Goal: Task Accomplishment & Management: Contribute content

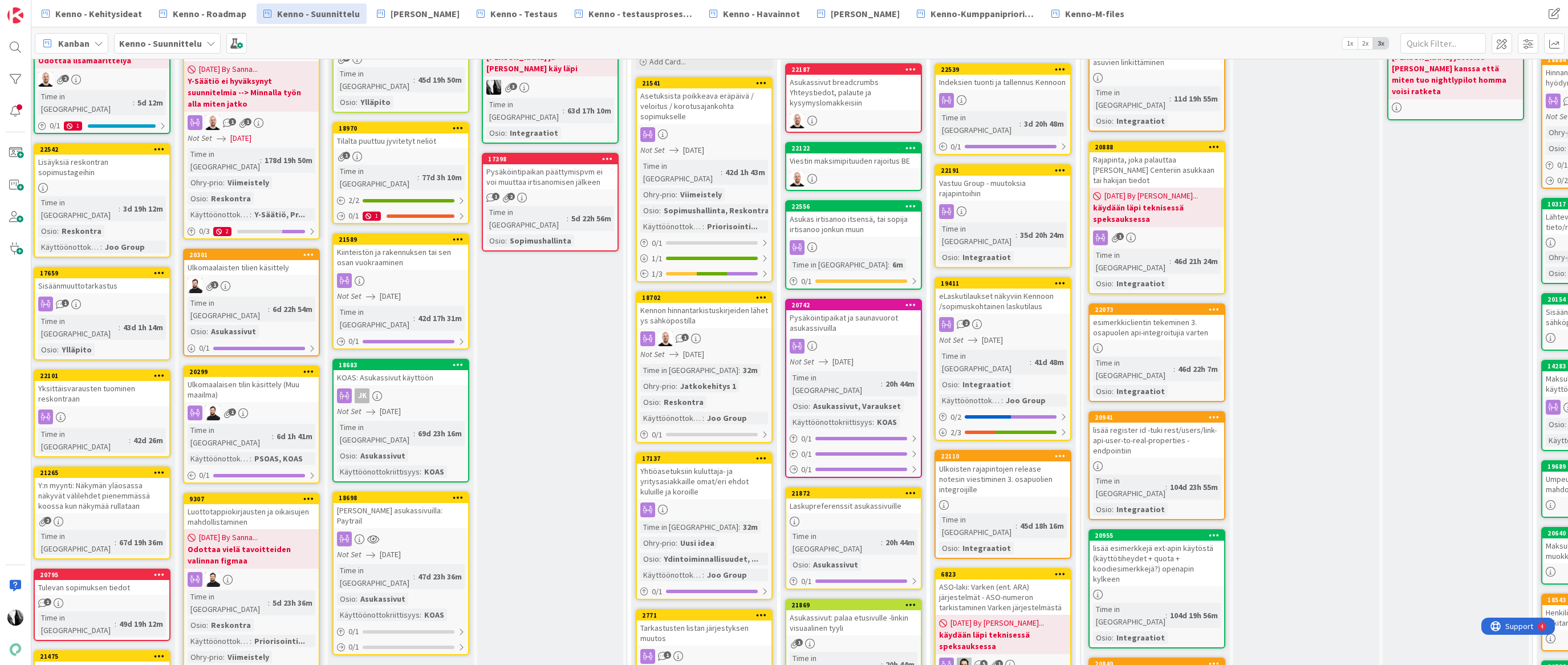
scroll to position [0, 6]
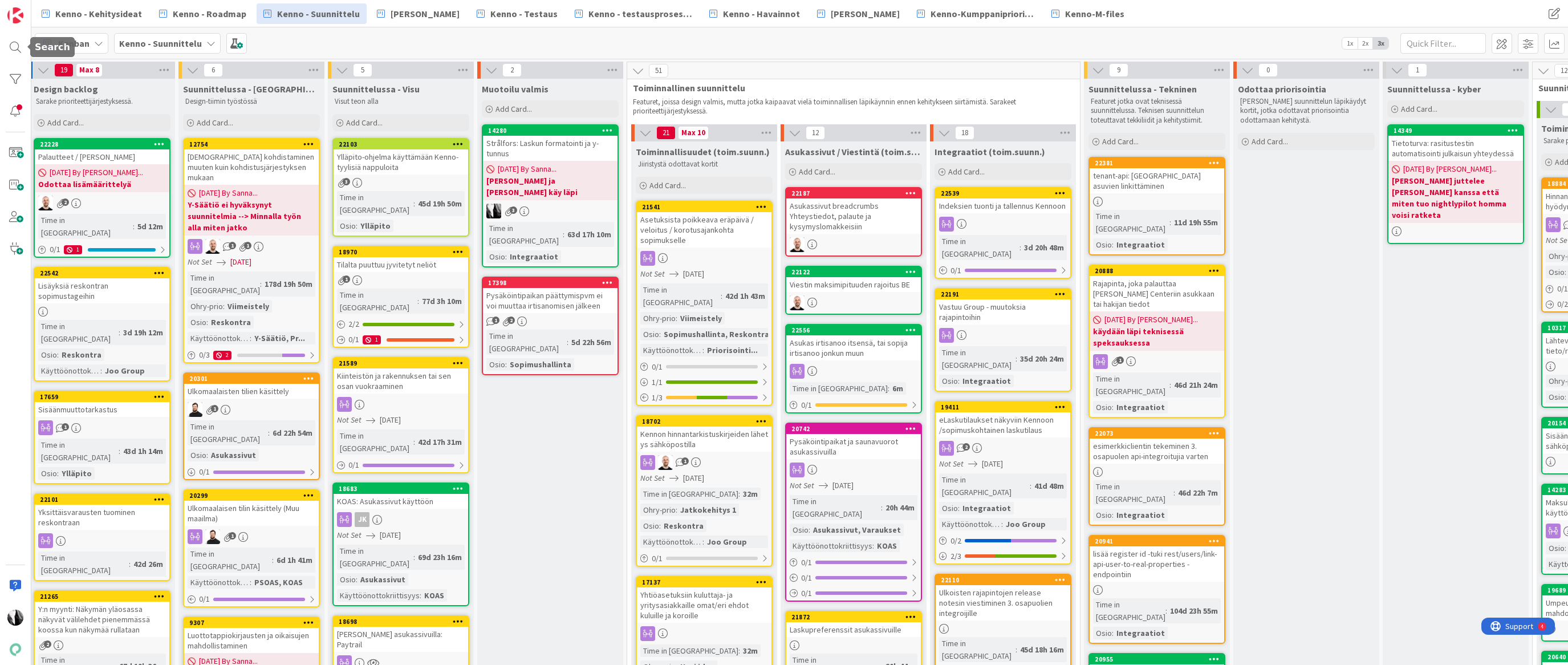
drag, startPoint x: 21, startPoint y: 44, endPoint x: 31, endPoint y: 44, distance: 10.0
click at [21, 44] on div at bounding box center [15, 47] width 23 height 23
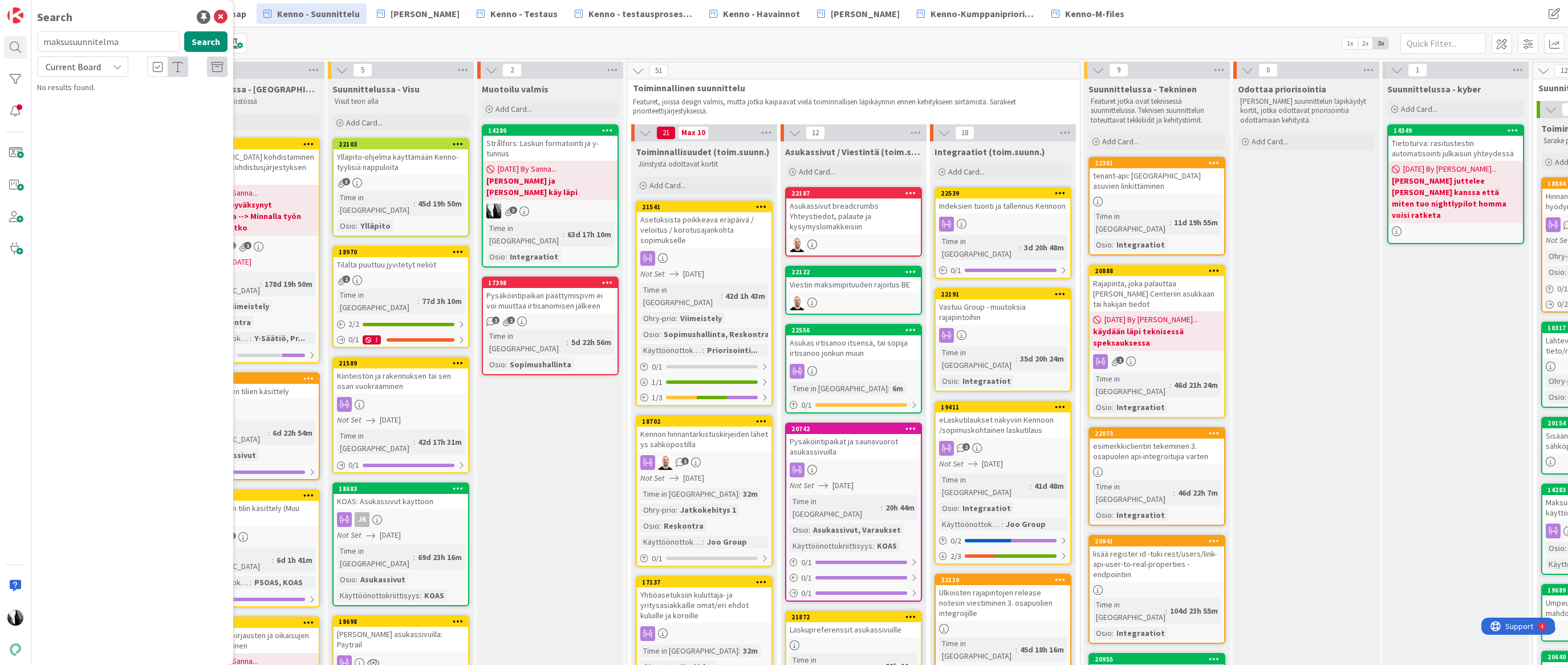
drag, startPoint x: 131, startPoint y: 42, endPoint x: 39, endPoint y: 38, distance: 92.1
click at [33, 40] on div "maksusuunnitelma Search" at bounding box center [132, 44] width 204 height 25
type input "livion"
click at [106, 65] on div "Current Board" at bounding box center [83, 67] width 91 height 21
click at [102, 120] on span "All Boards" at bounding box center [102, 114] width 118 height 17
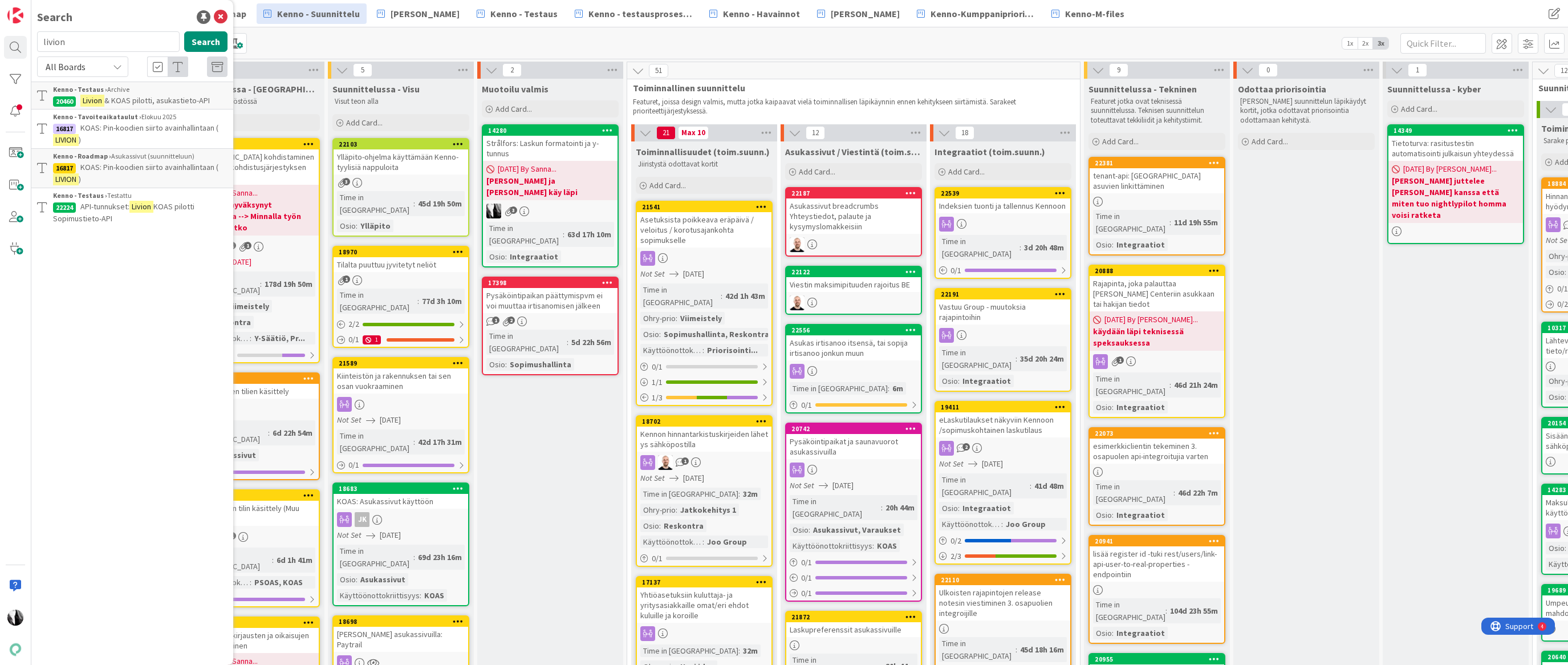
click at [132, 165] on span "KOAS: Pin-koodien siirto avainhallintaan (" at bounding box center [149, 167] width 138 height 10
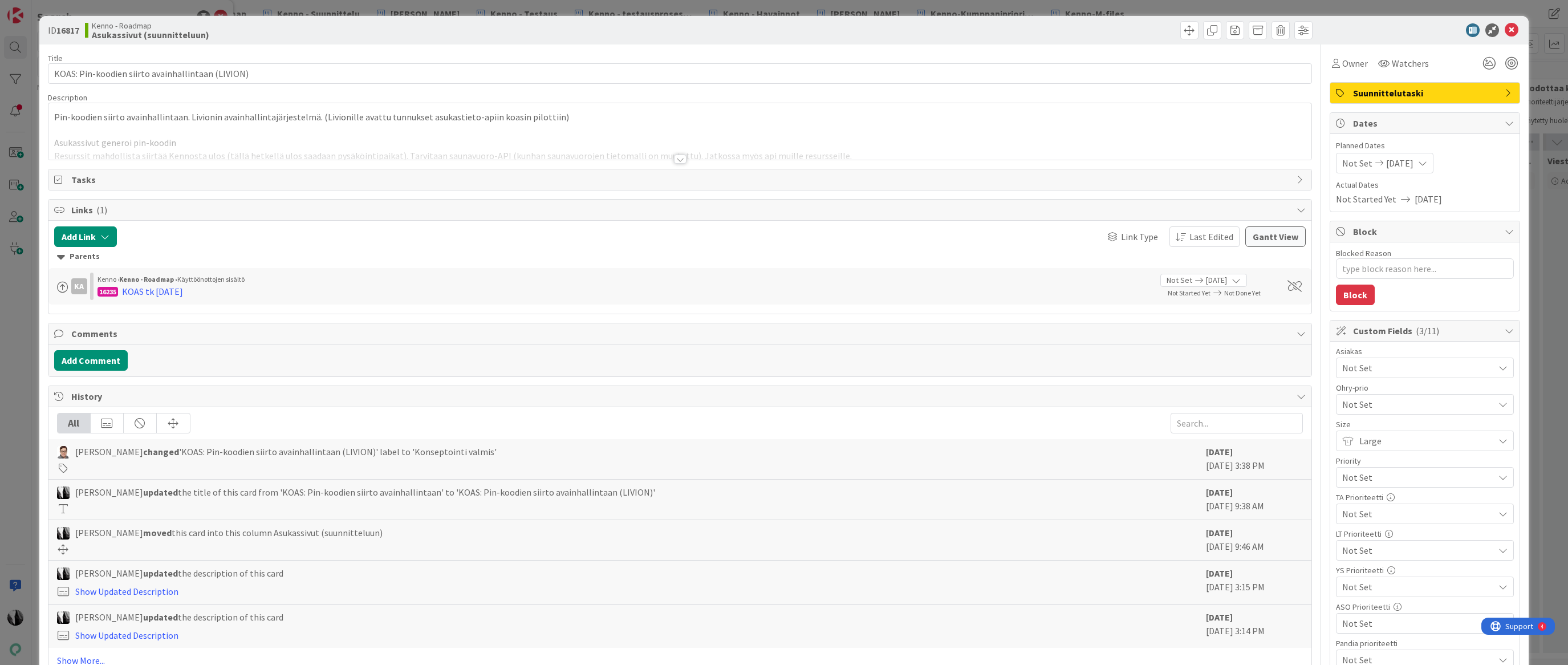
type textarea "x"
click at [1511, 33] on icon at bounding box center [1511, 30] width 13 height 13
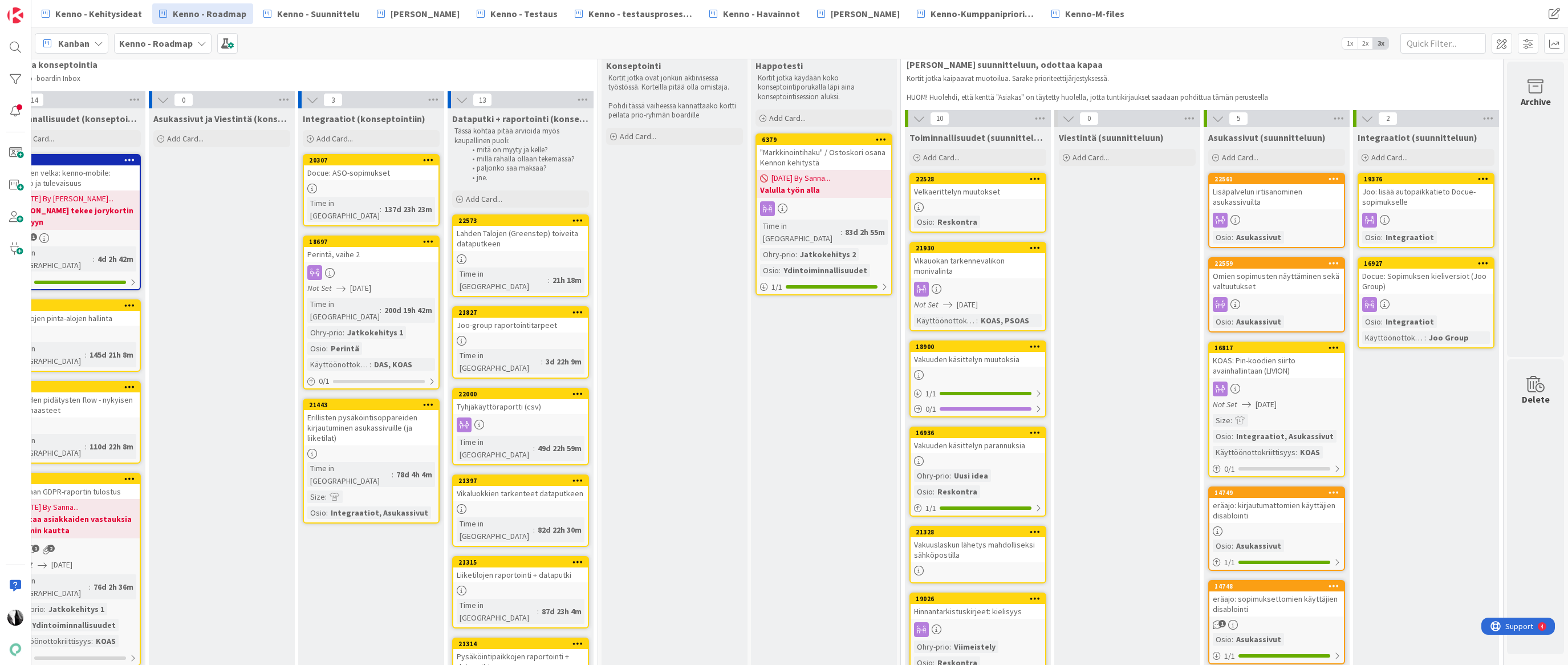
scroll to position [0, 489]
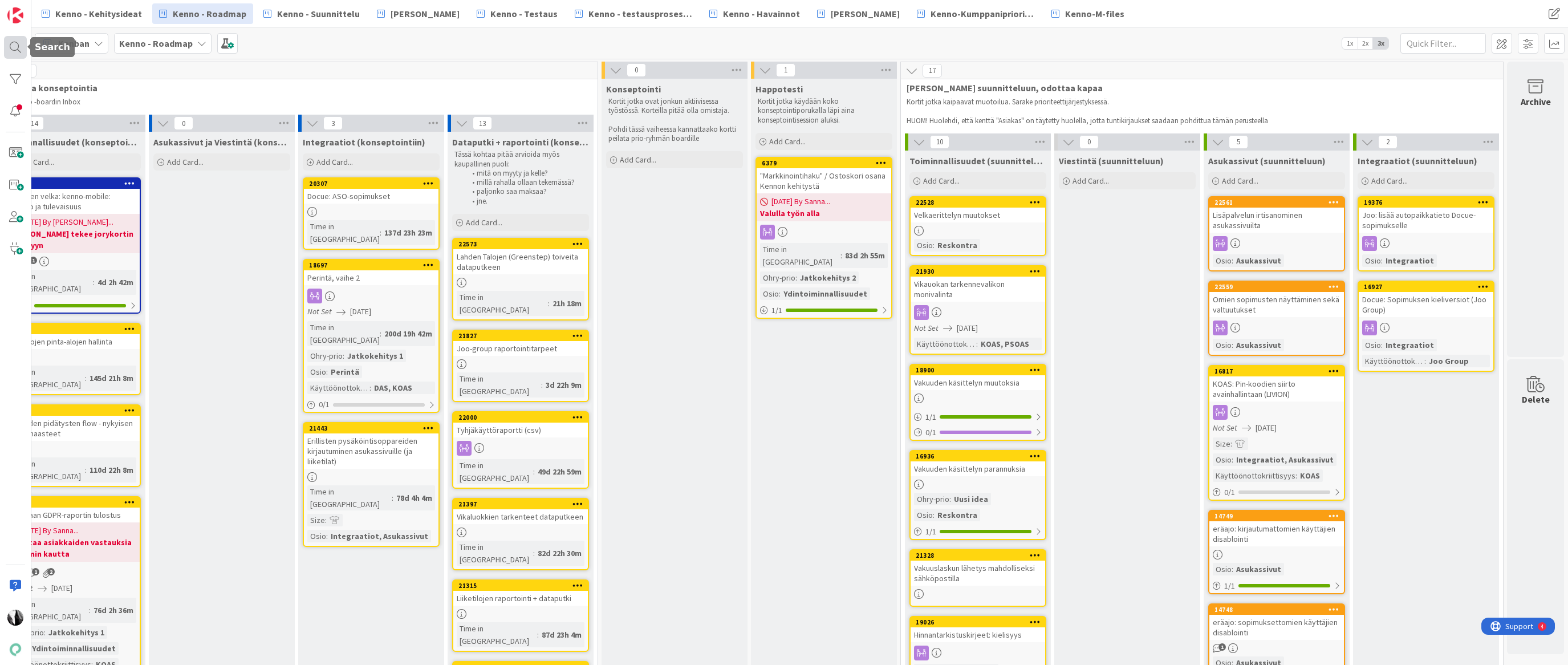
click at [13, 46] on div at bounding box center [15, 47] width 23 height 23
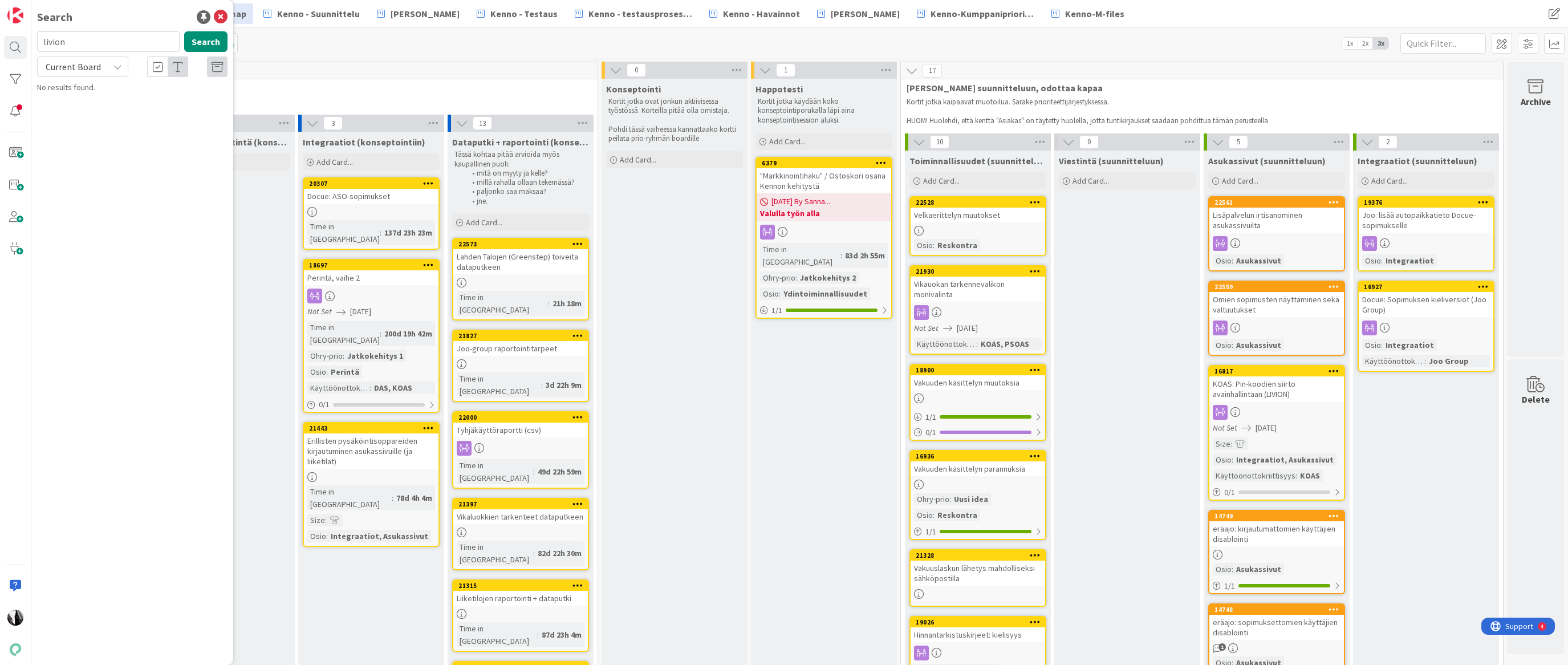
drag, startPoint x: 122, startPoint y: 45, endPoint x: 54, endPoint y: 42, distance: 68.1
click at [44, 44] on input "livion" at bounding box center [108, 42] width 143 height 21
click at [111, 63] on div "Current Board" at bounding box center [83, 67] width 91 height 21
click at [94, 111] on span "All Boards" at bounding box center [102, 114] width 118 height 17
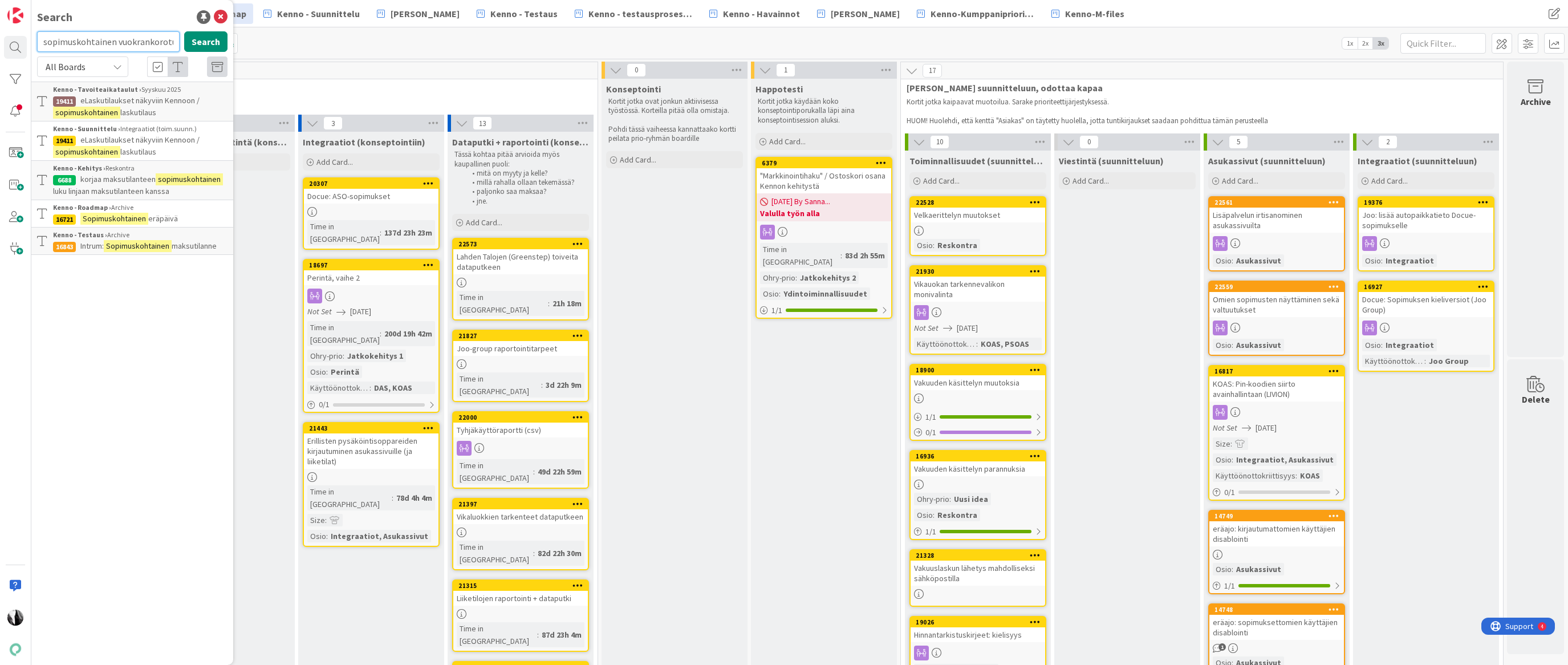
scroll to position [0, 2]
drag, startPoint x: 45, startPoint y: 43, endPoint x: 202, endPoint y: 40, distance: 157.0
click at [202, 40] on div "sopimuskohtainen vuokrankorotus Search" at bounding box center [132, 44] width 204 height 25
click at [208, 40] on button "Search" at bounding box center [206, 42] width 44 height 21
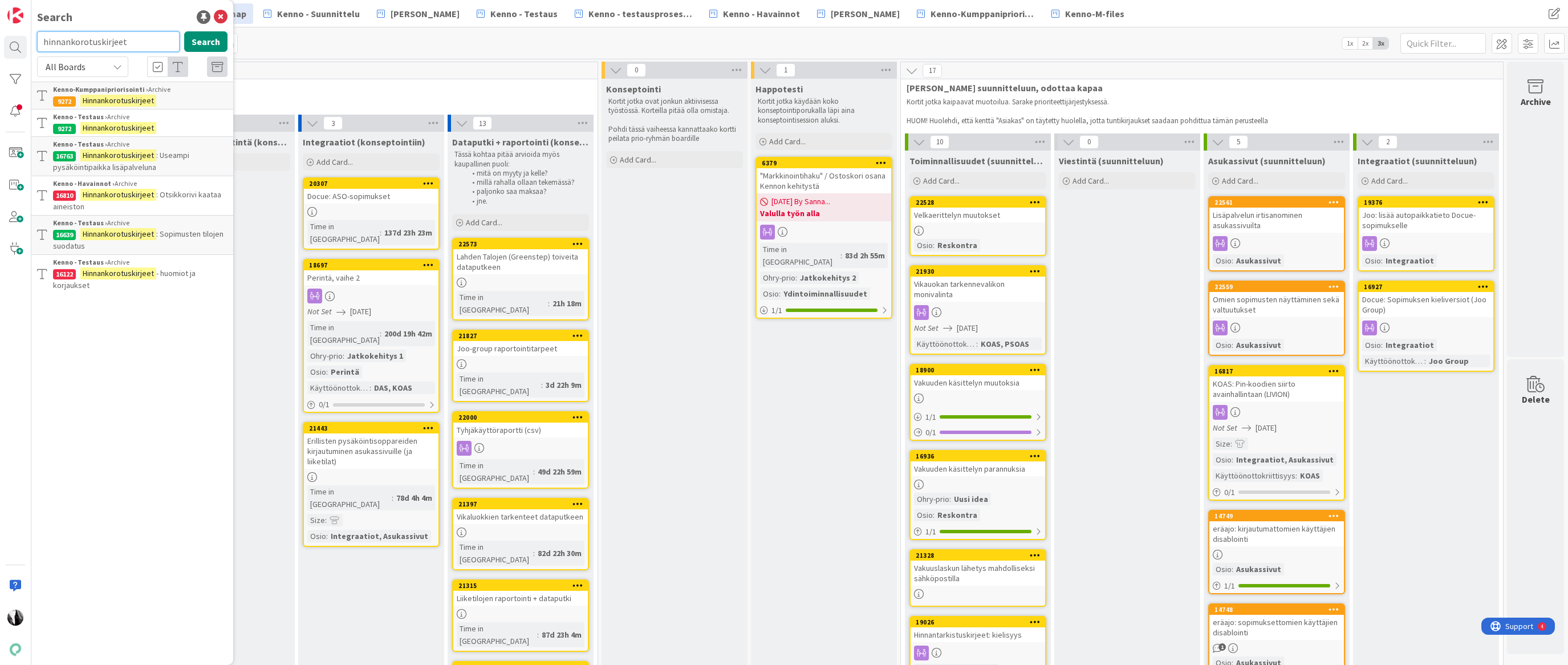
drag, startPoint x: 142, startPoint y: 44, endPoint x: 45, endPoint y: 44, distance: 97.0
click at [44, 44] on input "hinnankorotuskirjeet" at bounding box center [108, 42] width 143 height 21
click at [143, 44] on input "hinnankorotuskirjeet" at bounding box center [108, 42] width 143 height 21
drag, startPoint x: 141, startPoint y: 40, endPoint x: 114, endPoint y: 24, distance: 31.4
click at [40, 39] on input "hinnankorotuskirjeet" at bounding box center [108, 42] width 143 height 21
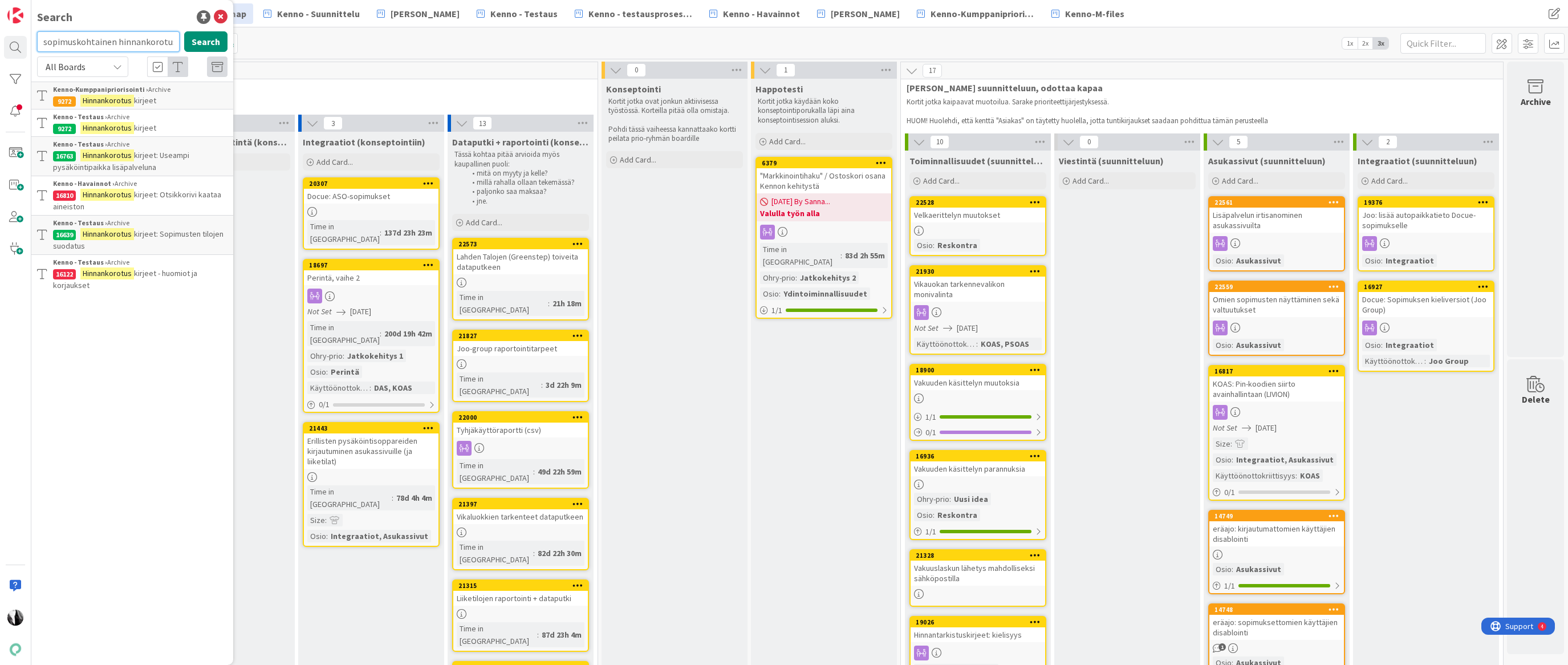
type input "sopimuskohtainen hinnankorotus"
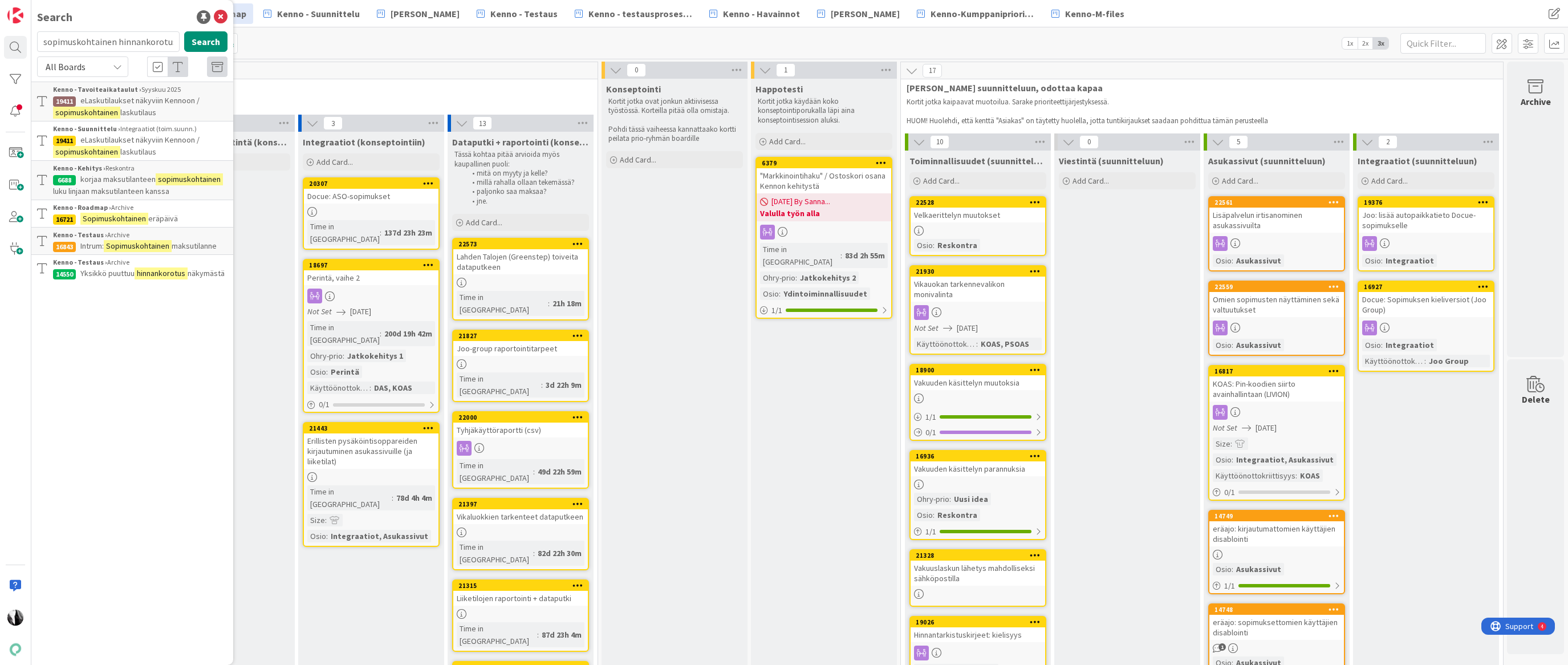
click at [482, 90] on span "Odottaa konseptointia" at bounding box center [292, 88] width 582 height 12
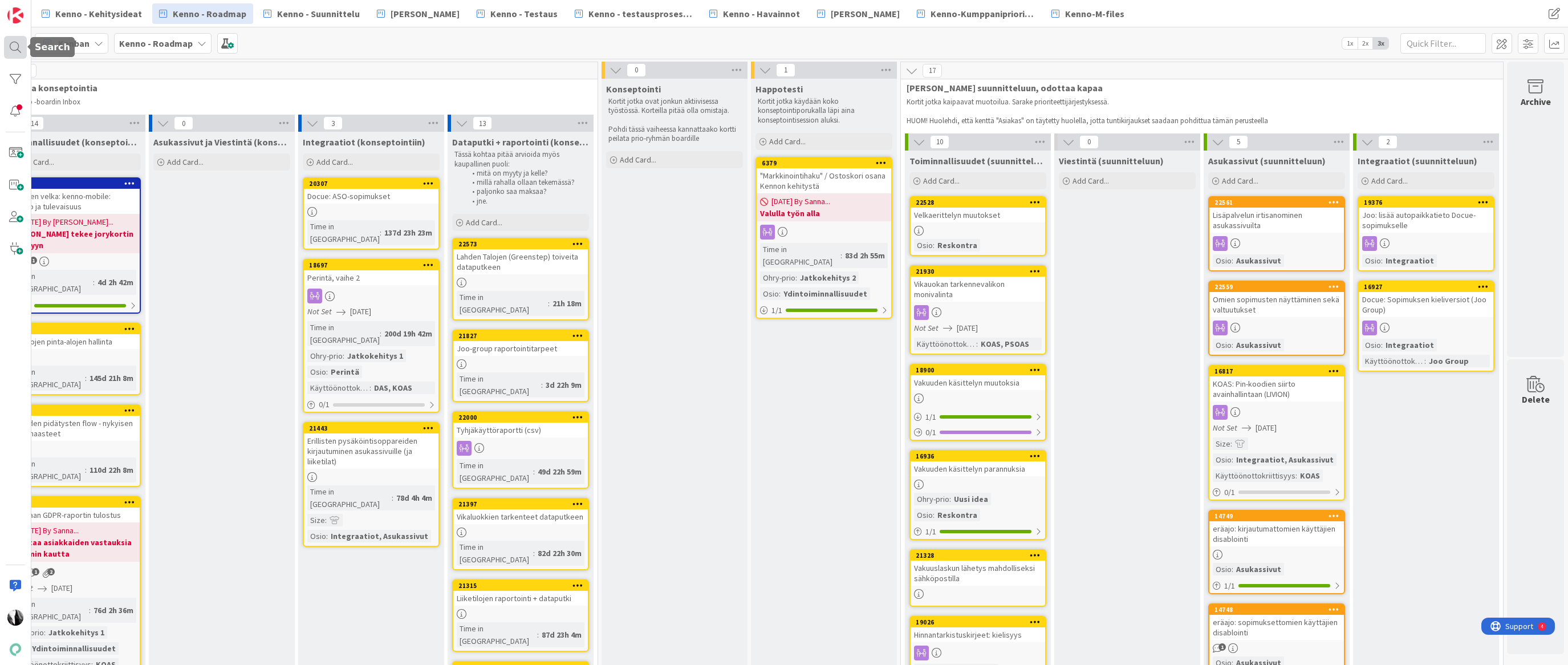
click at [19, 46] on div at bounding box center [15, 47] width 23 height 23
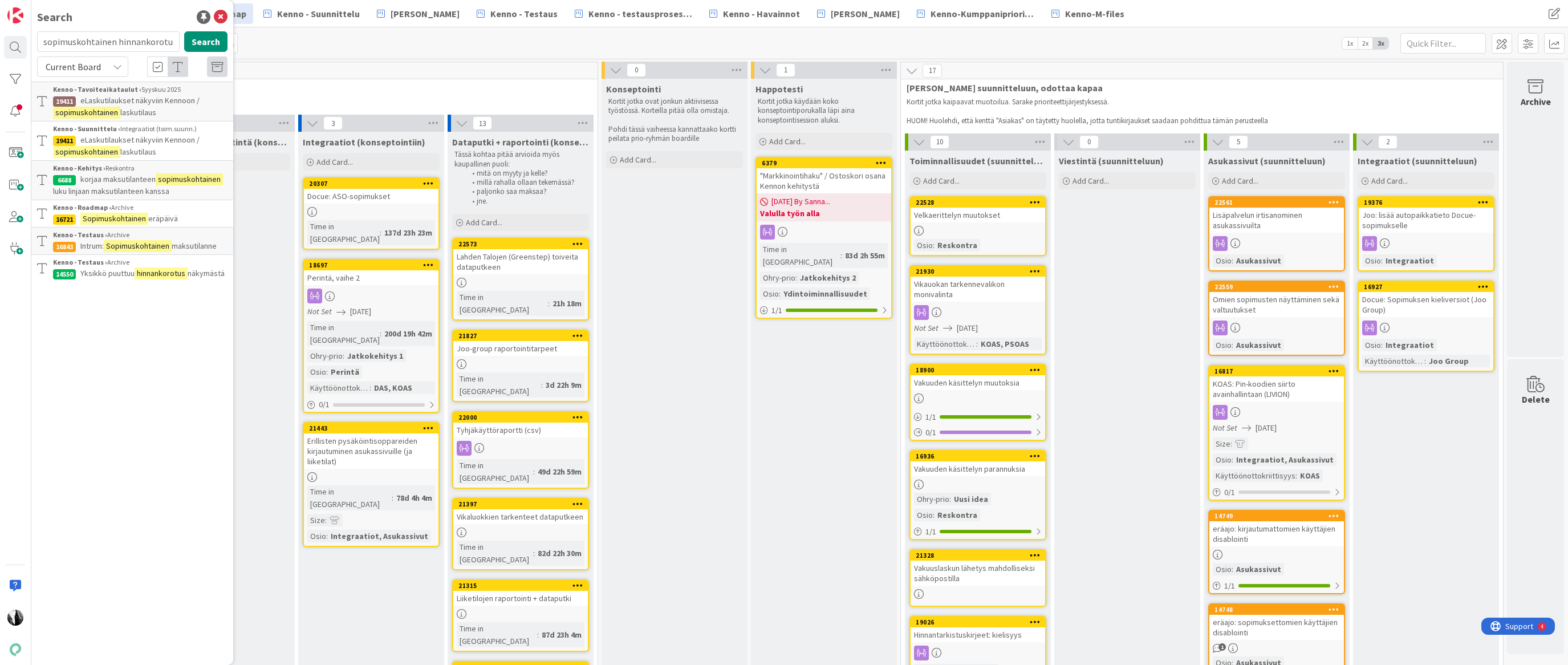
drag, startPoint x: 176, startPoint y: 43, endPoint x: 70, endPoint y: 35, distance: 106.3
click at [65, 37] on input "sopimuskohtainen hinnankorotus" at bounding box center [108, 42] width 143 height 21
type input "s"
type input "palovaroittimet"
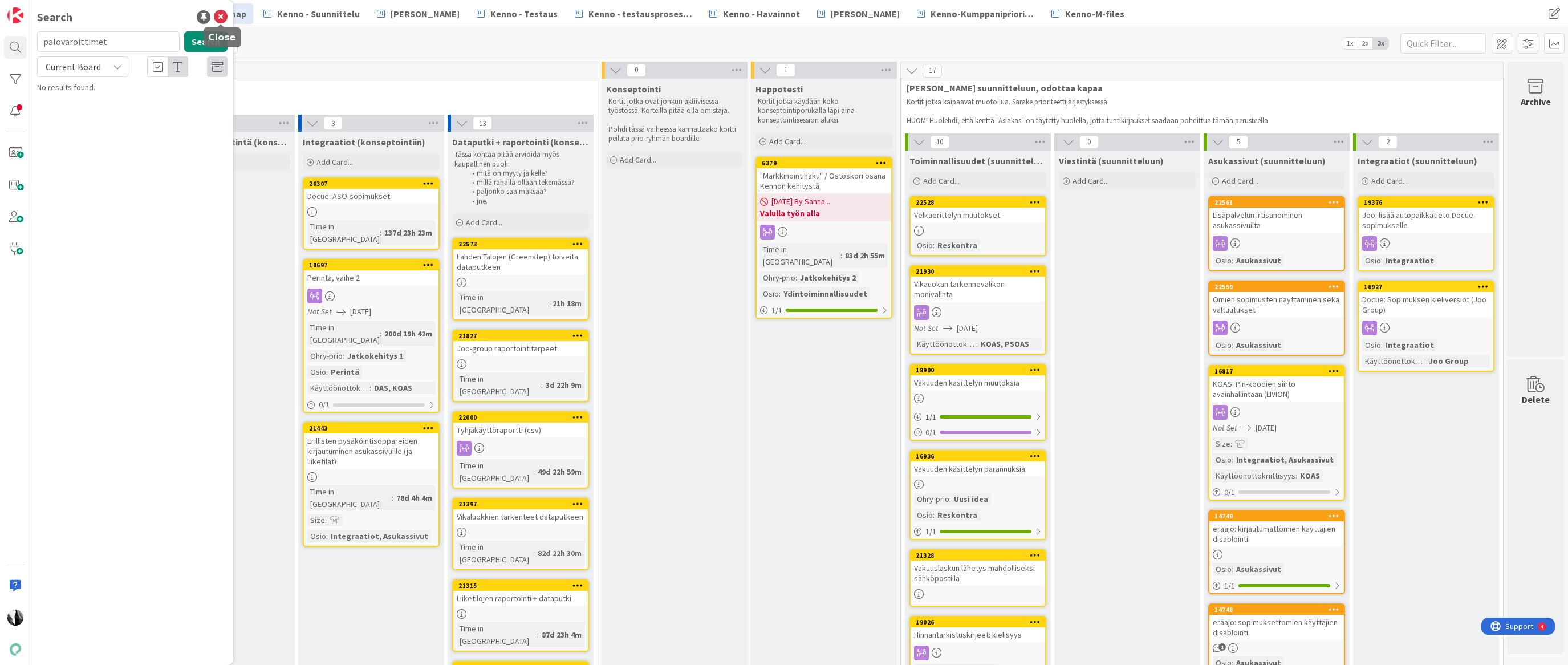
click at [221, 16] on icon at bounding box center [220, 17] width 13 height 13
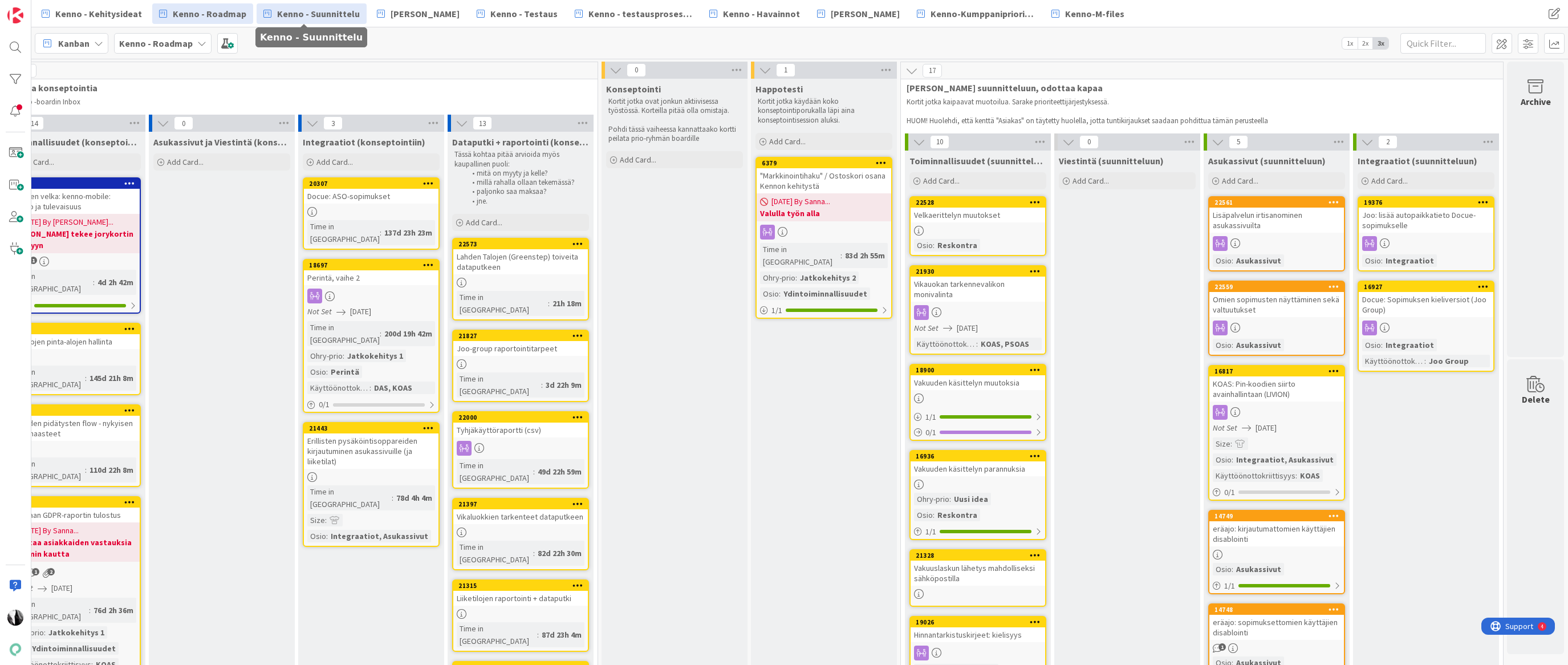
click at [311, 14] on span "Kenno - Suunnittelu" at bounding box center [318, 13] width 83 height 13
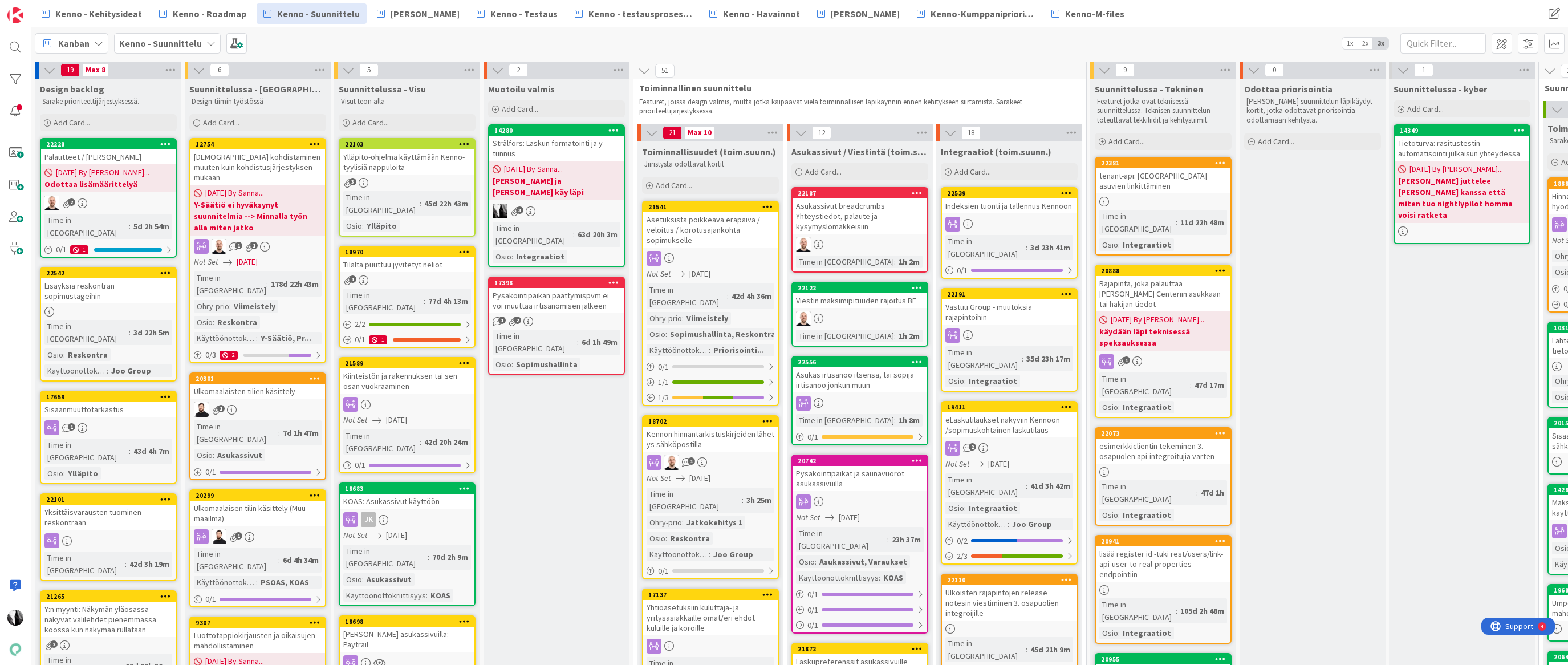
click at [99, 307] on div at bounding box center [108, 311] width 135 height 10
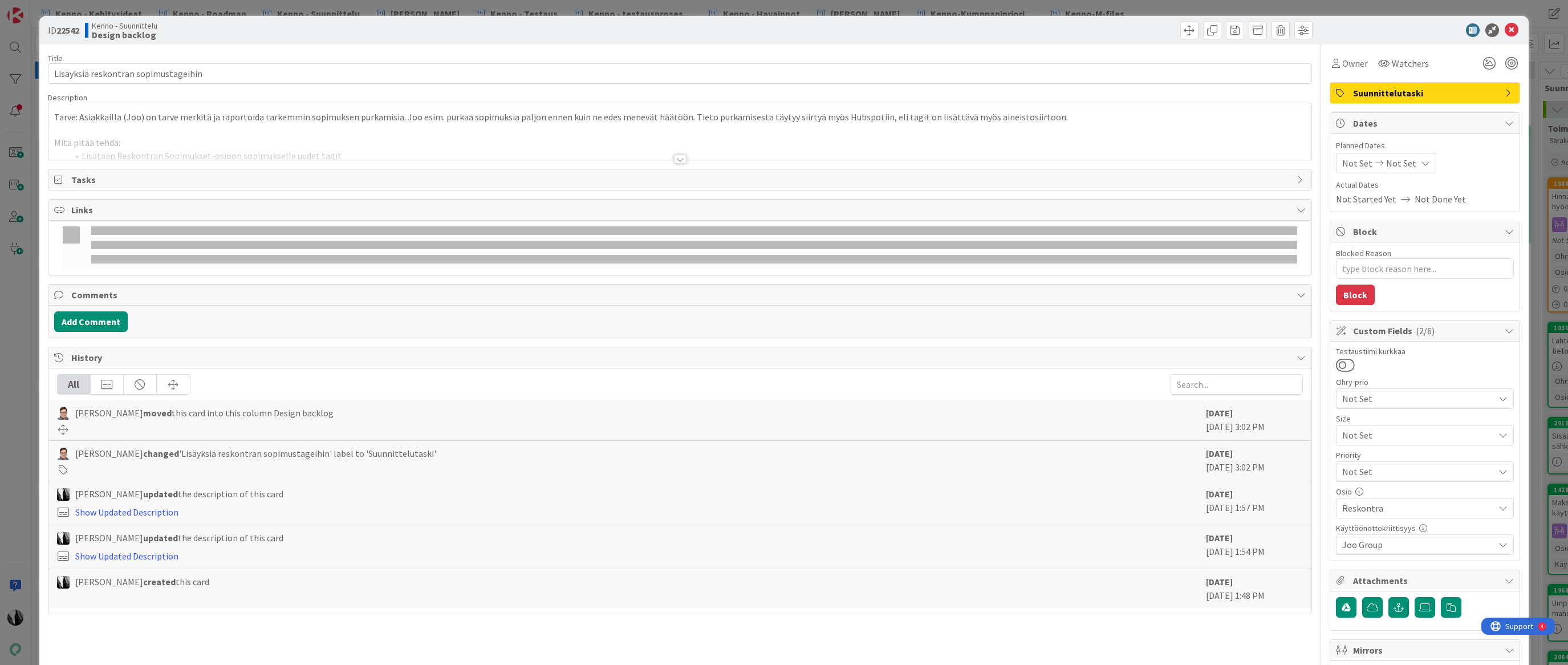
type textarea "x"
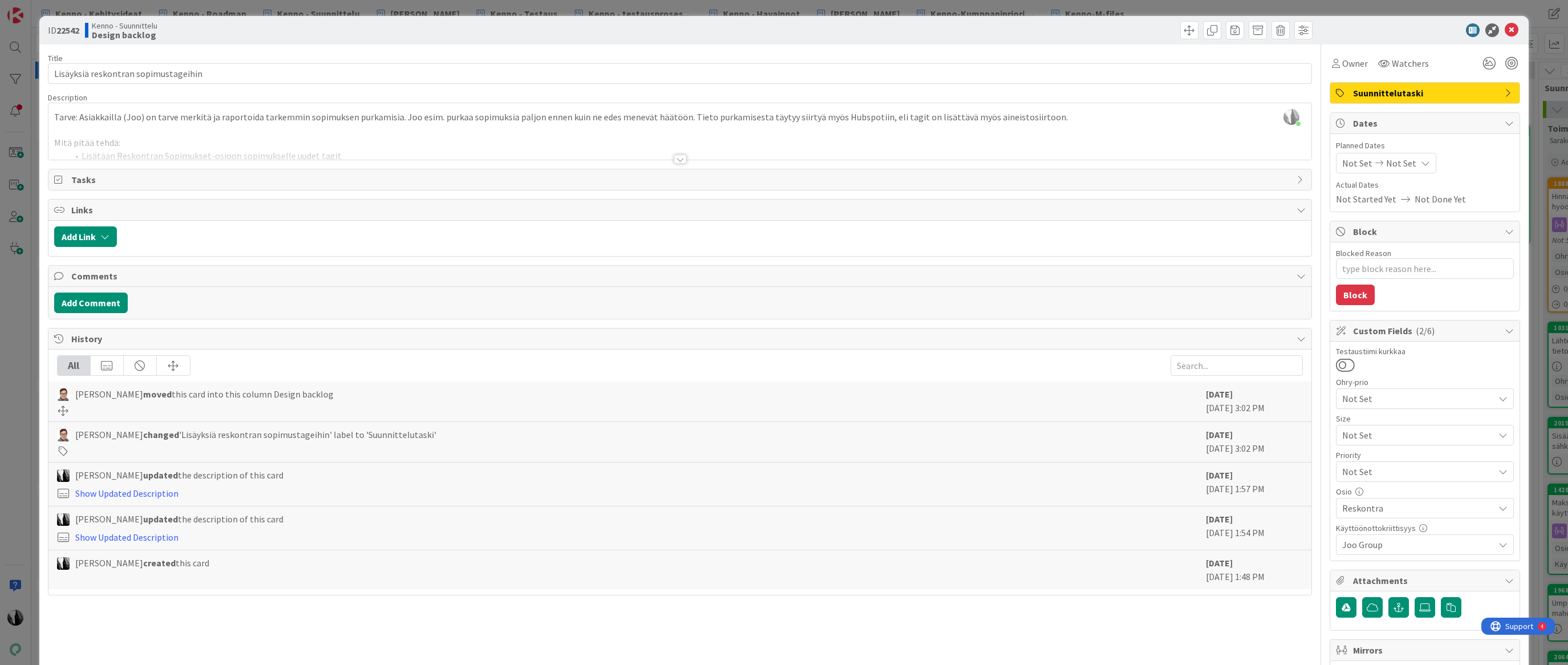
click at [679, 160] on div at bounding box center [680, 159] width 13 height 9
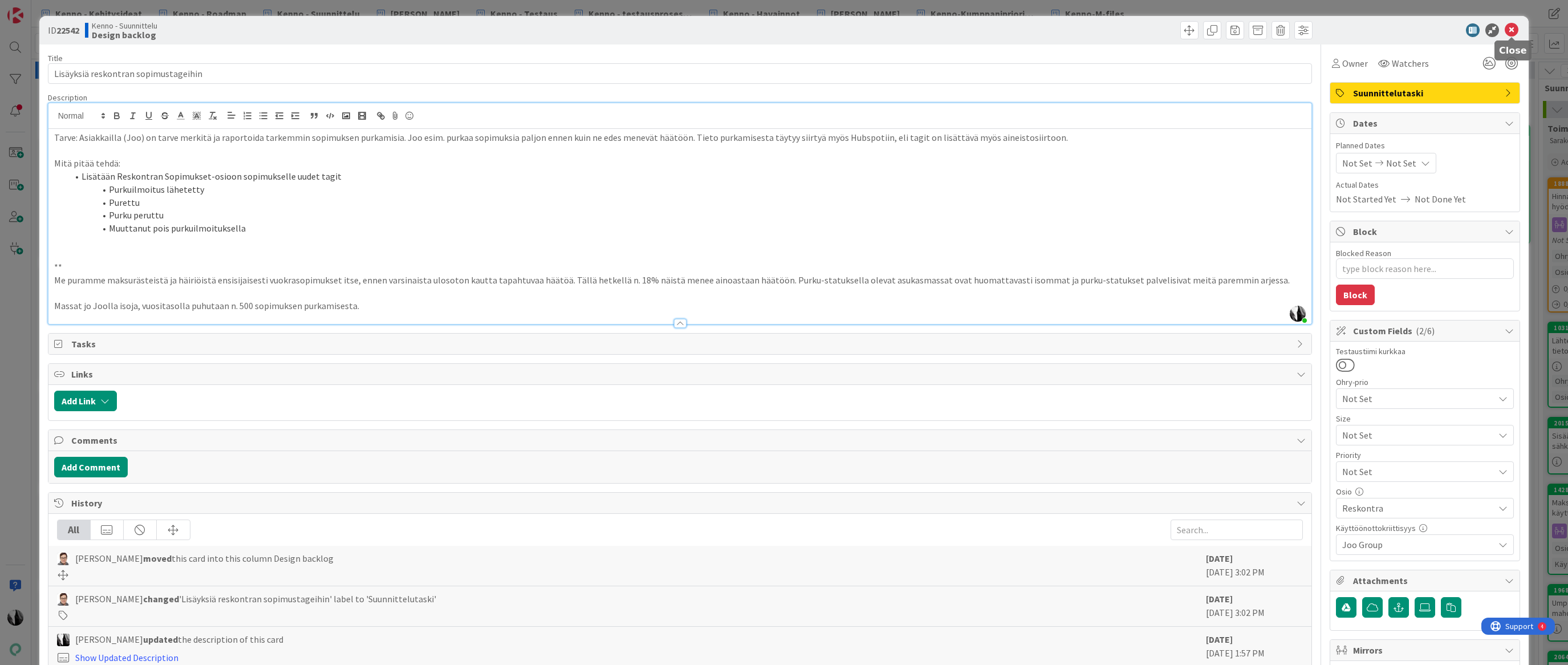
click at [1515, 29] on icon at bounding box center [1511, 30] width 13 height 13
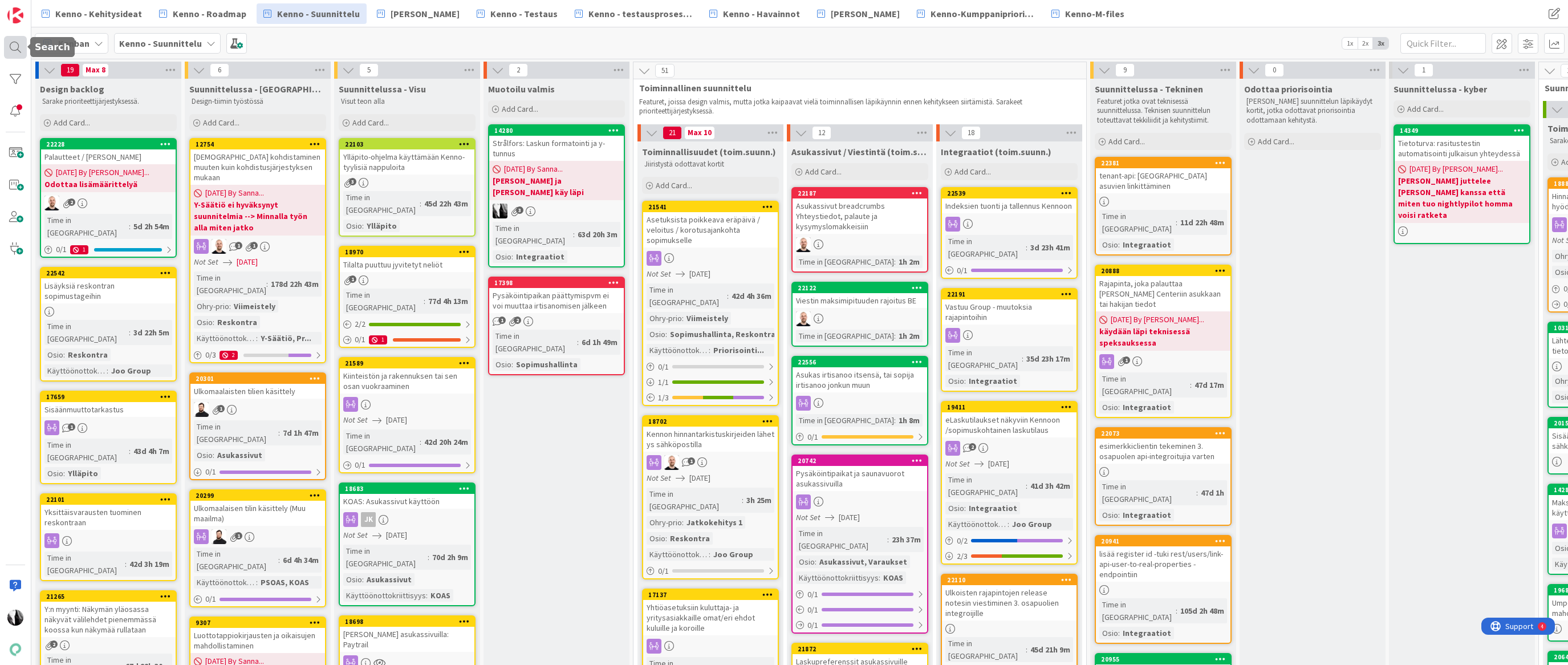
click at [16, 49] on div at bounding box center [15, 47] width 23 height 23
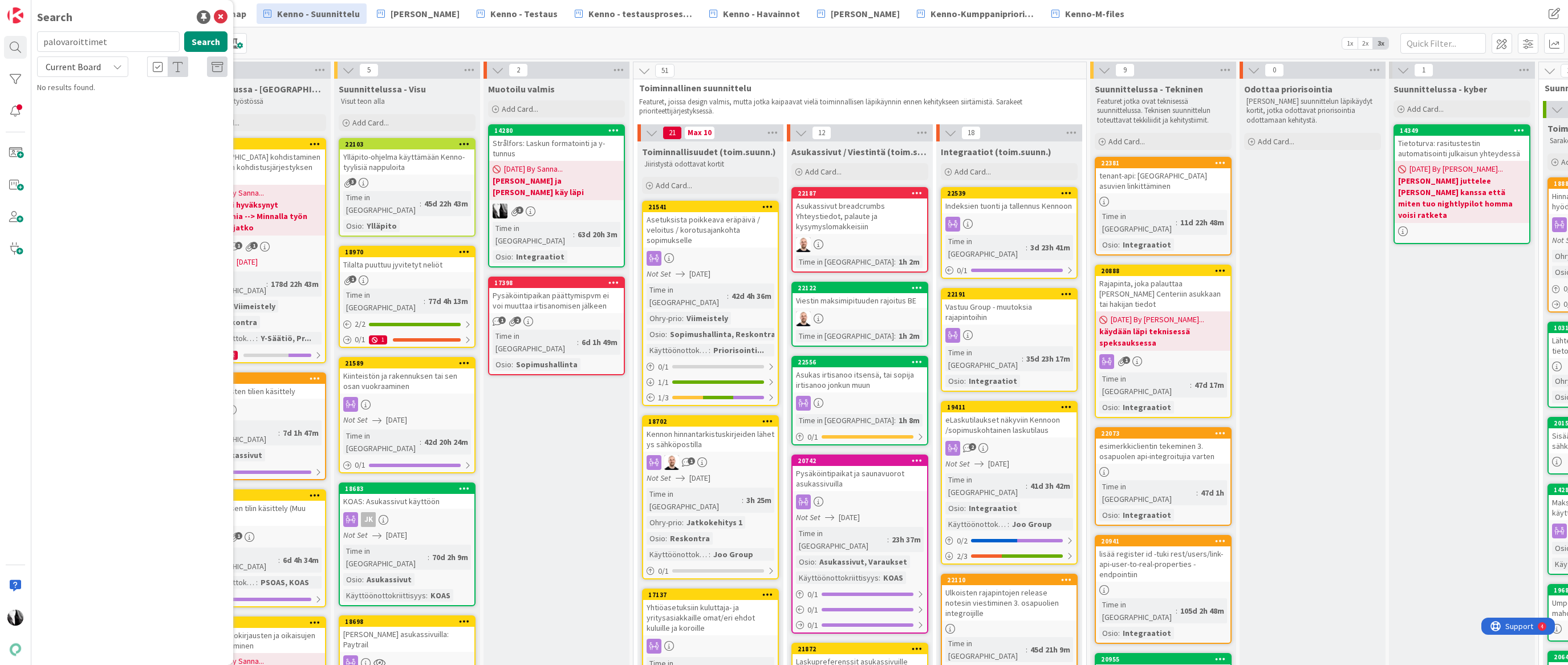
drag, startPoint x: 120, startPoint y: 43, endPoint x: 44, endPoint y: 44, distance: 76.0
click at [44, 44] on input "palovaroittimet" at bounding box center [108, 42] width 143 height 21
type input "uusia syitä sopimuksen purkuun"
click at [102, 68] on span "Current Board" at bounding box center [73, 67] width 60 height 16
click at [100, 108] on span "All Boards" at bounding box center [102, 114] width 118 height 17
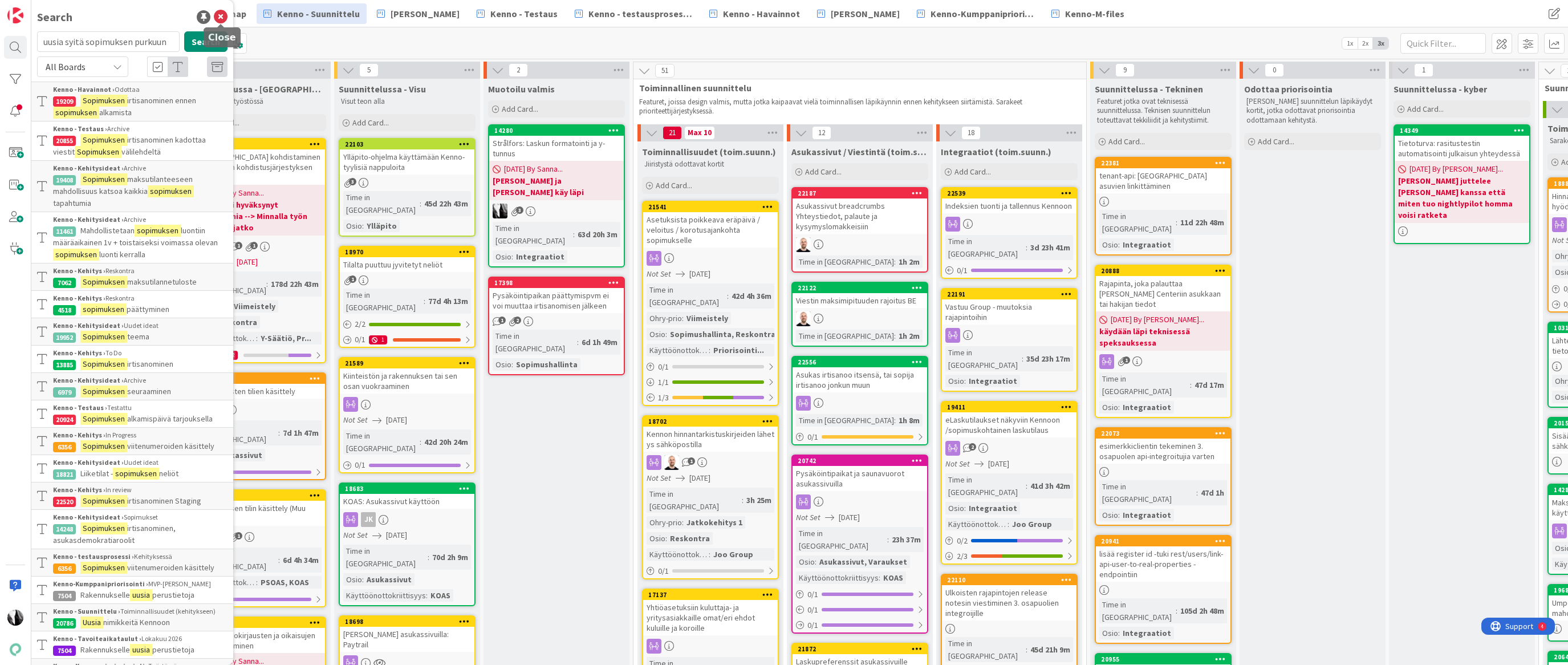
click at [220, 17] on icon at bounding box center [220, 17] width 13 height 13
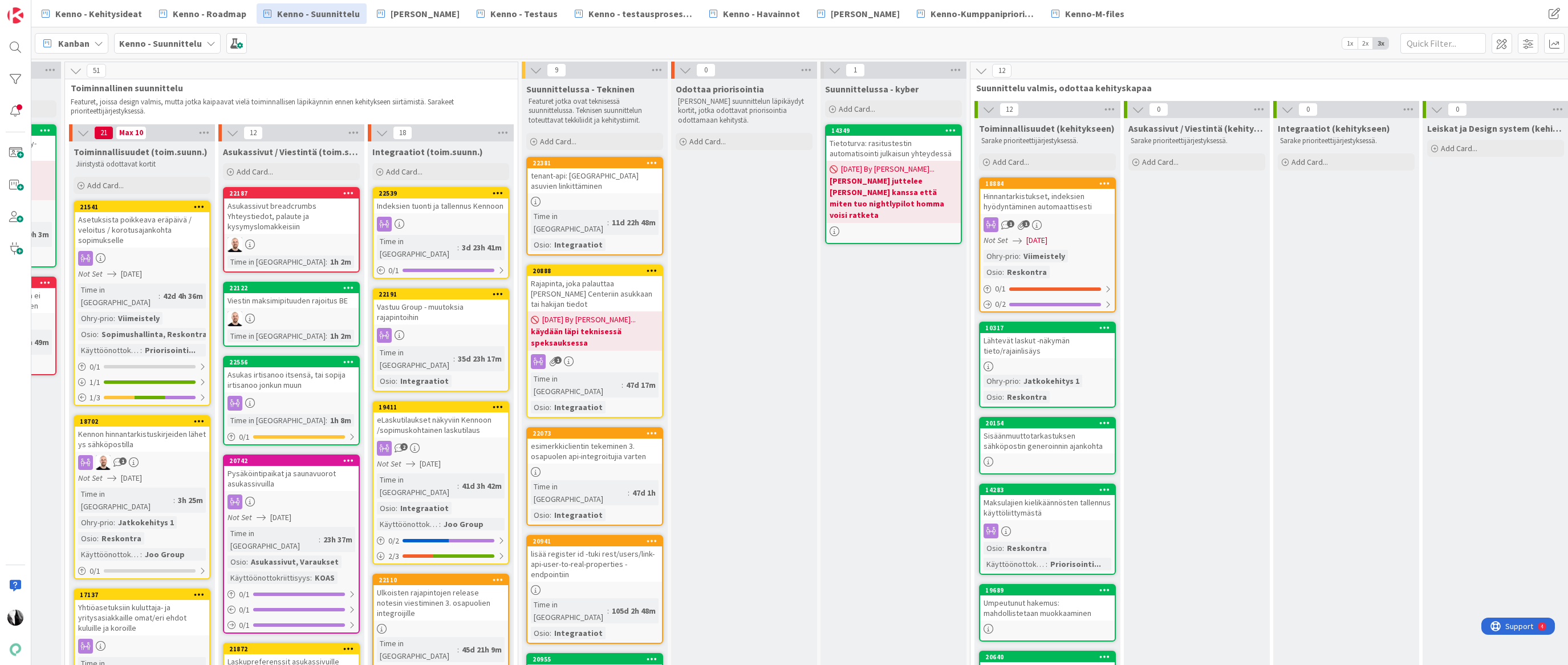
scroll to position [0, 569]
click at [403, 16] on span "[PERSON_NAME]" at bounding box center [425, 13] width 69 height 13
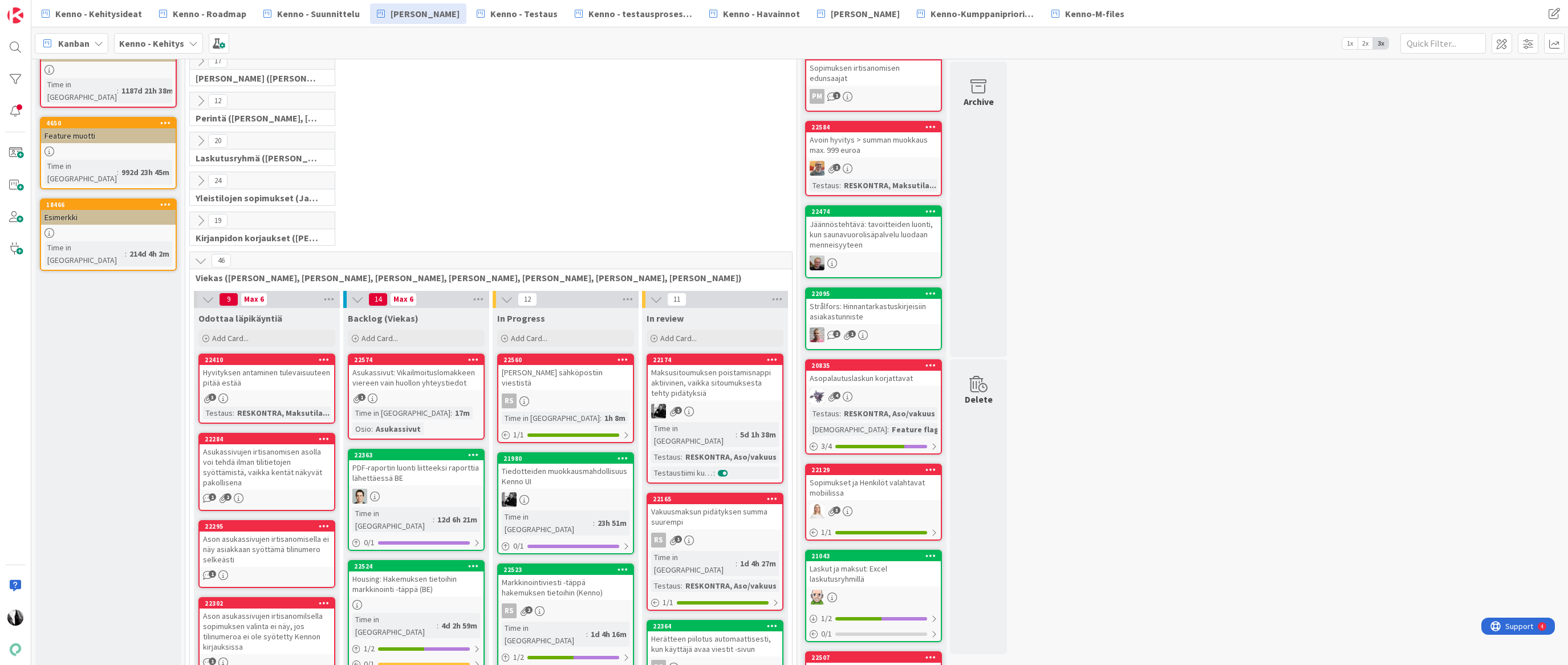
scroll to position [99, 0]
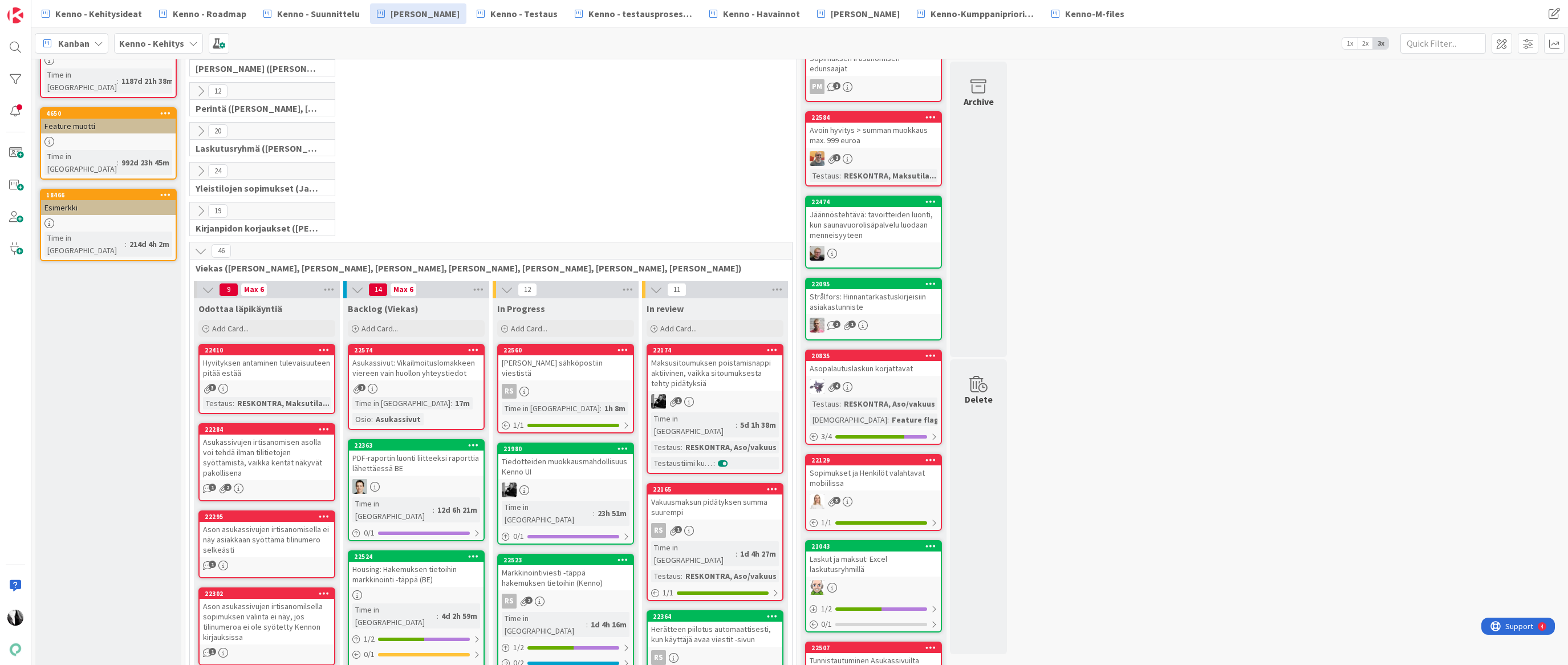
click at [200, 248] on icon at bounding box center [201, 251] width 13 height 13
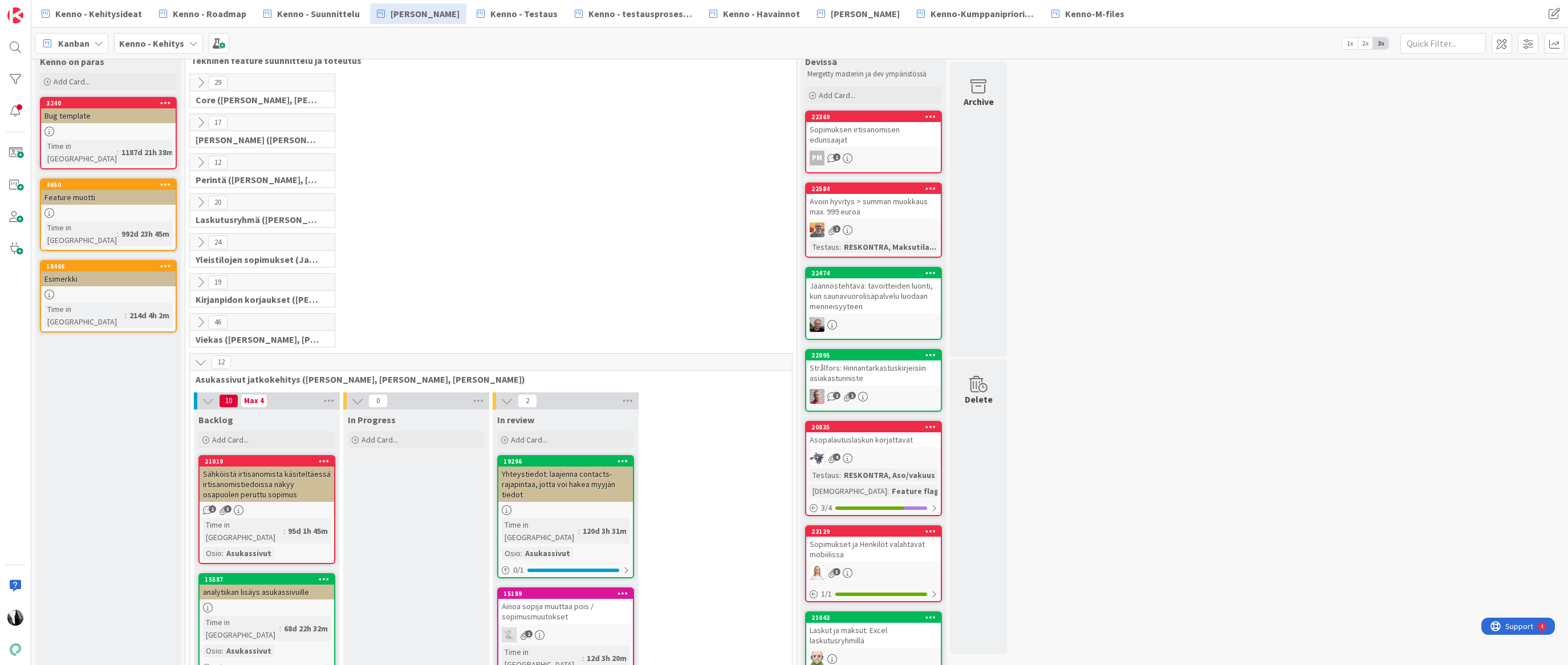
scroll to position [0, 0]
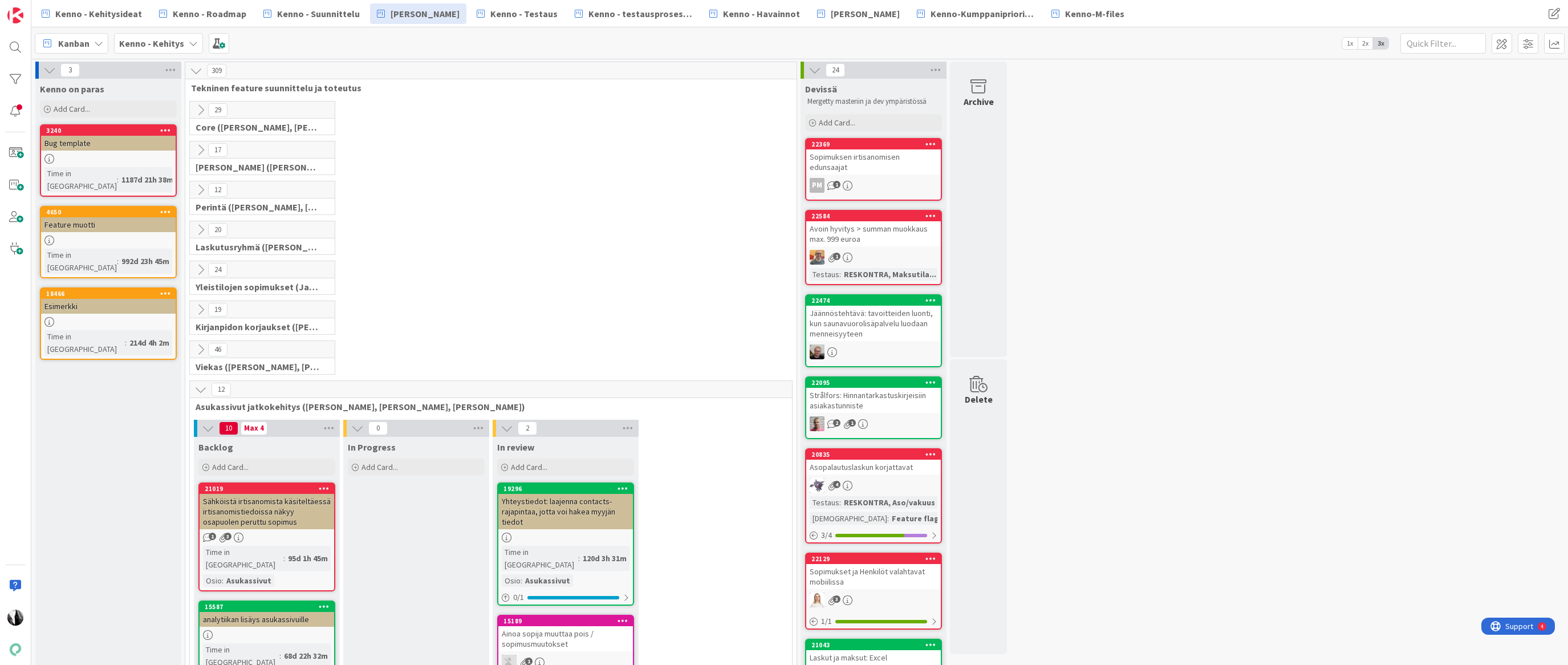
click at [200, 147] on icon at bounding box center [201, 150] width 13 height 13
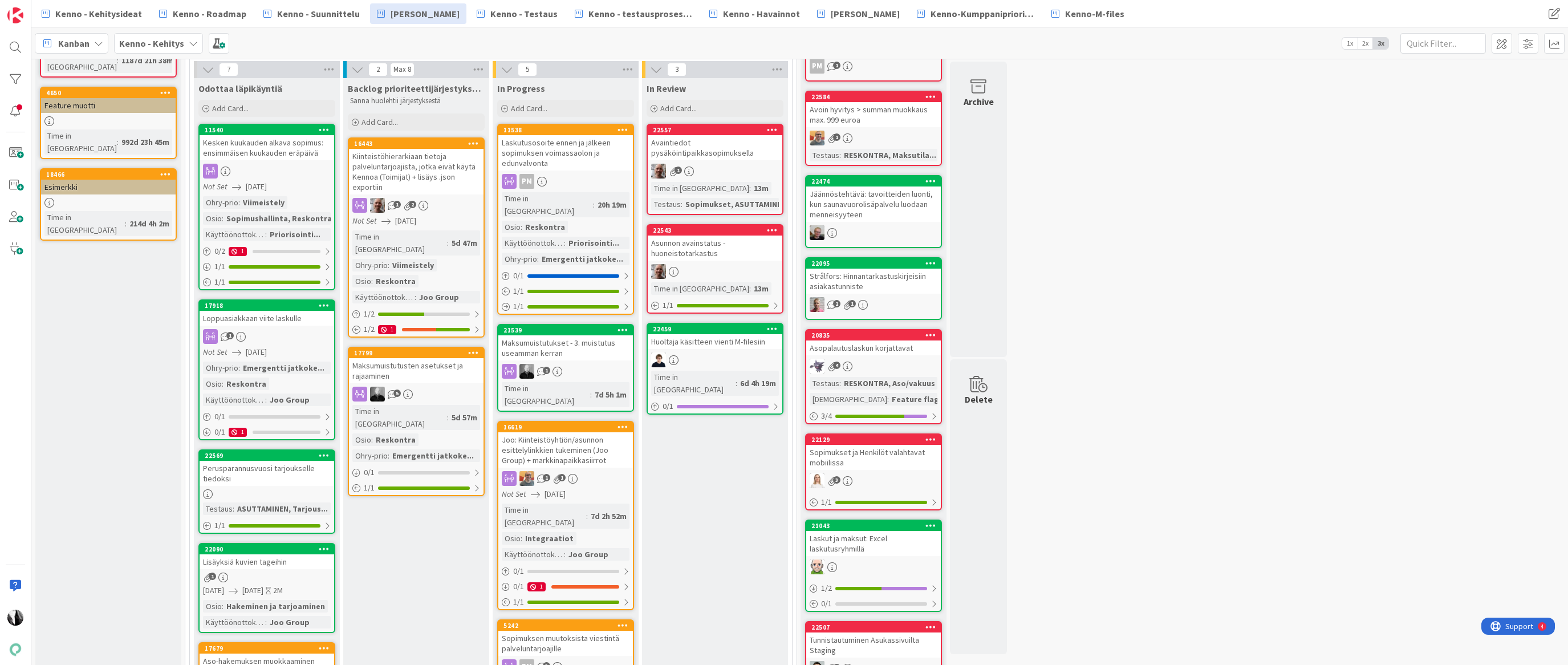
scroll to position [136, 0]
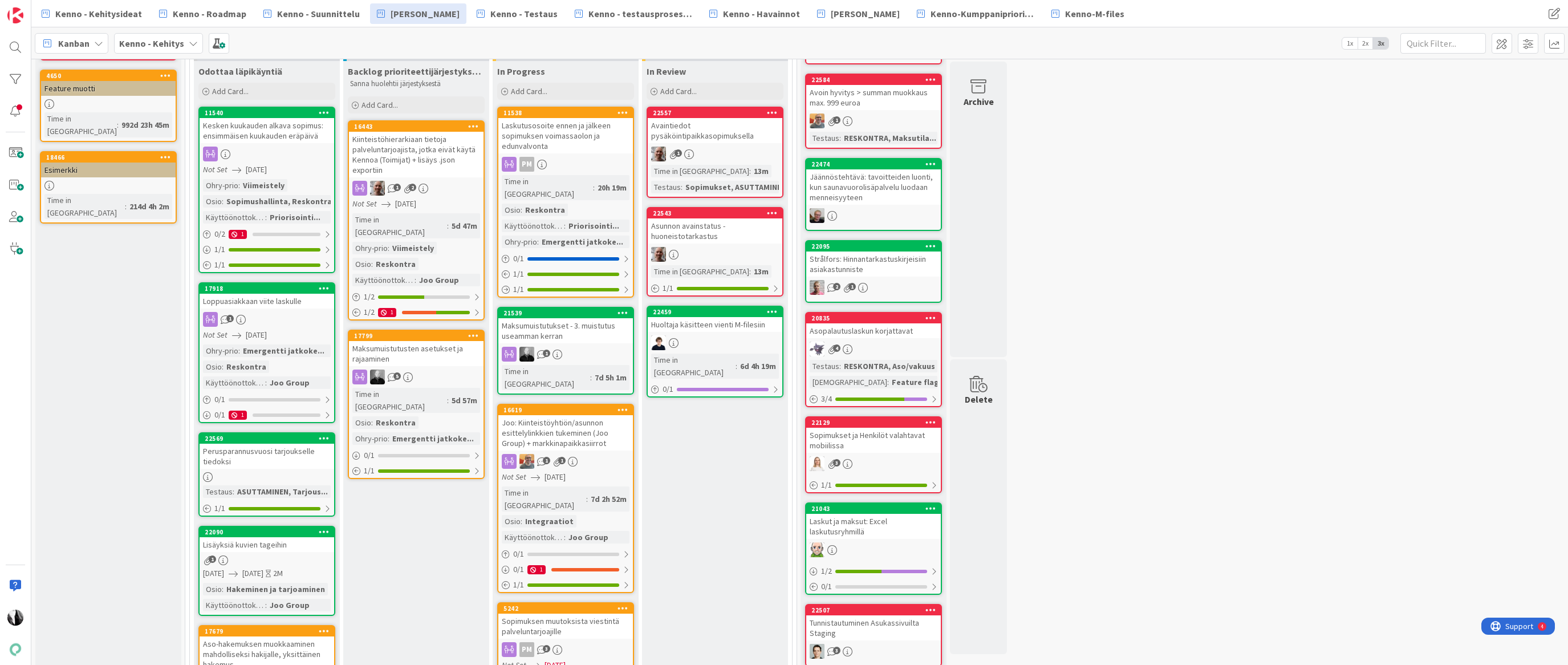
click at [590, 415] on div "Joo: Kiinteistöyhtiön/asunnon esittelylinkkien tukeminen (Joo Group) + markkina…" at bounding box center [566, 432] width 135 height 35
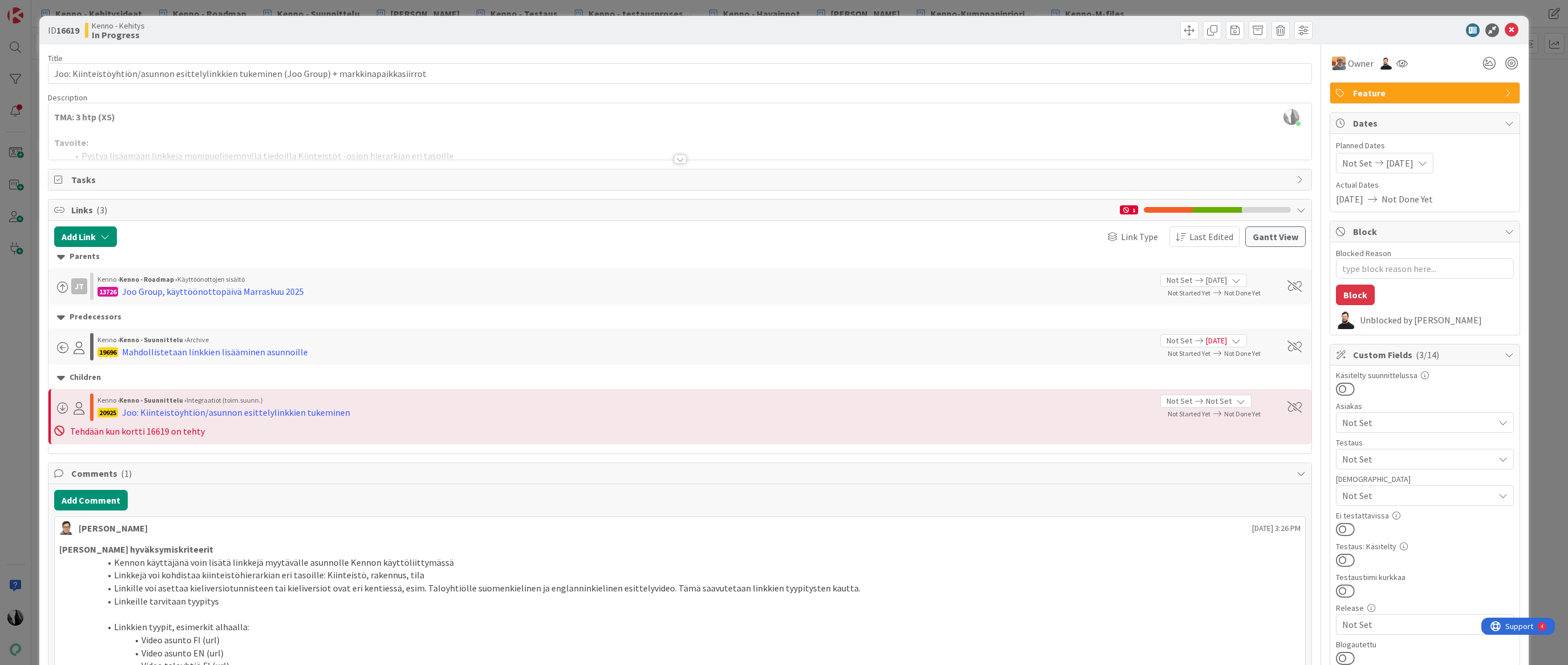
click at [66, 29] on b "16619" at bounding box center [68, 30] width 23 height 12
copy b "16619"
click at [680, 157] on div at bounding box center [680, 159] width 13 height 9
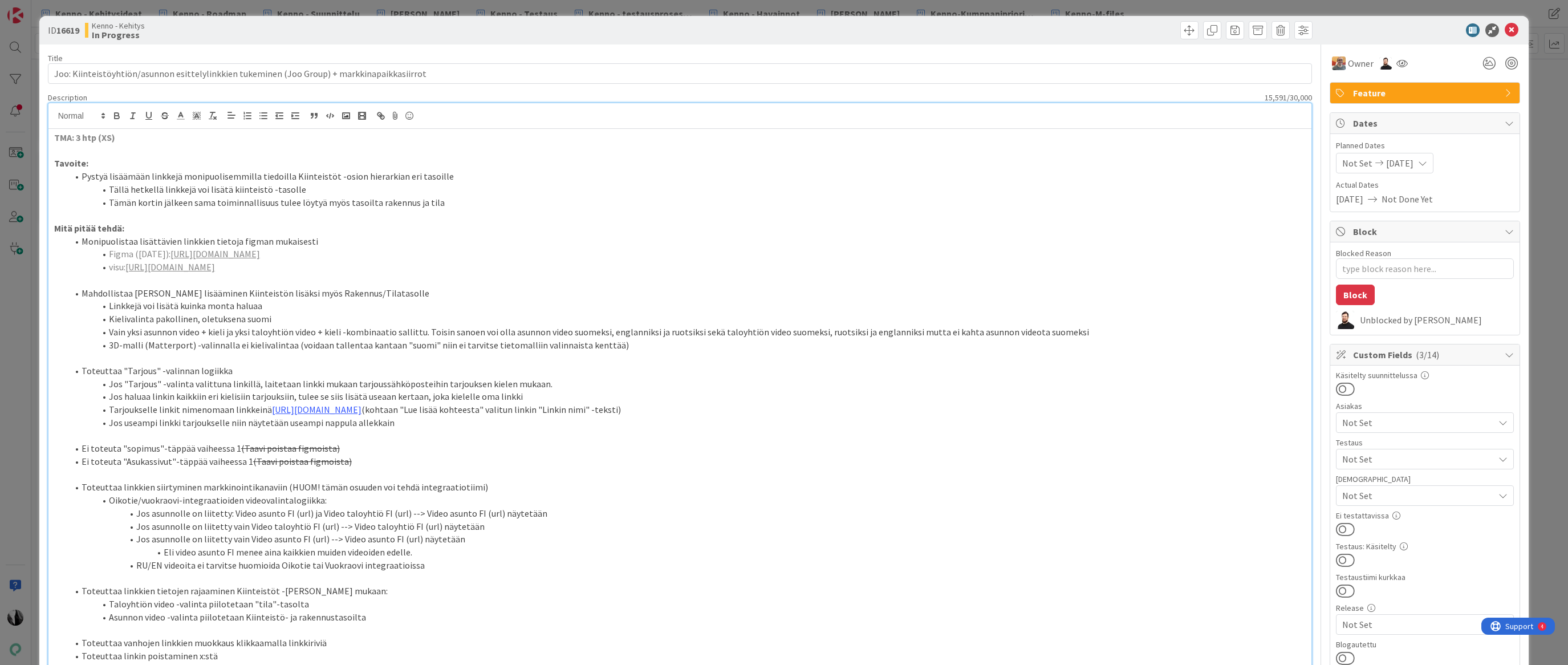
drag, startPoint x: 1418, startPoint y: 34, endPoint x: 1461, endPoint y: 33, distance: 43.0
click at [1419, 34] on div at bounding box center [1419, 30] width 202 height 13
click at [1514, 28] on icon at bounding box center [1511, 30] width 13 height 13
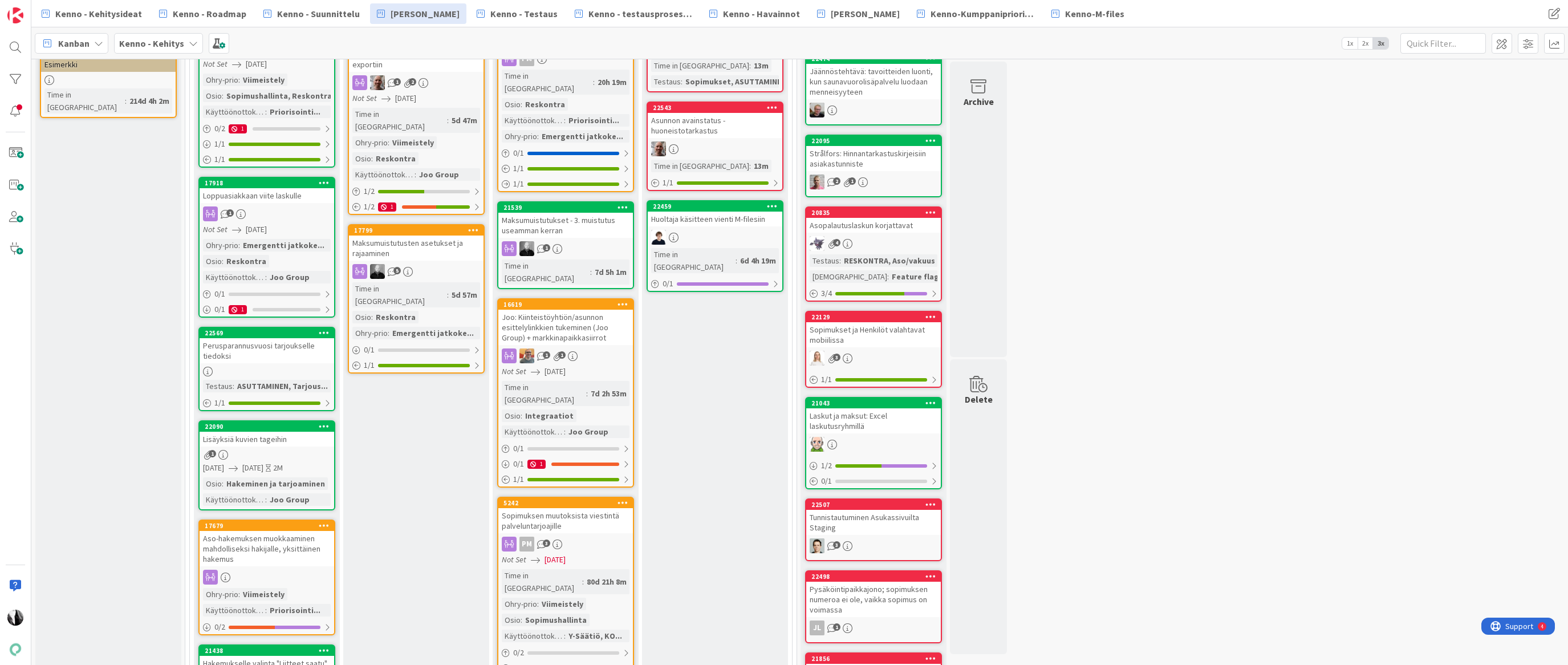
scroll to position [241, 0]
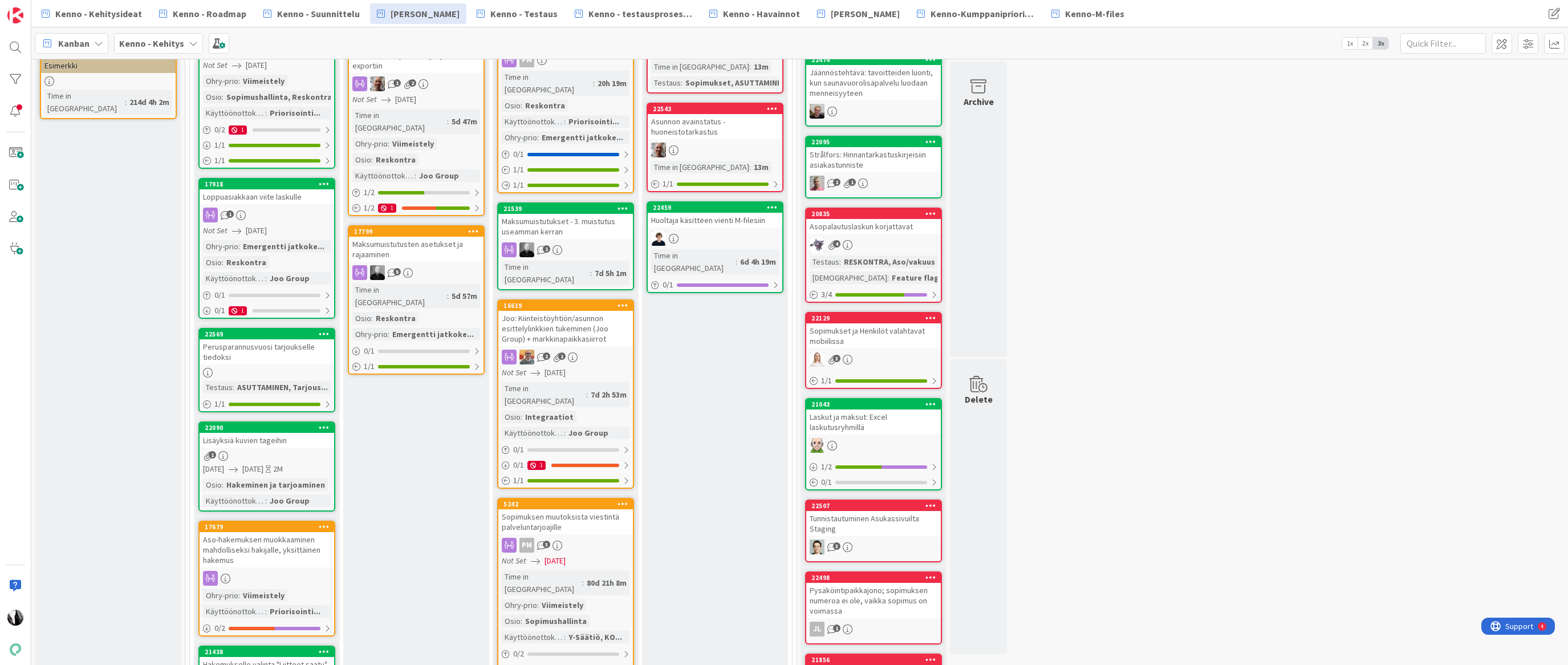
click at [582, 311] on div "Joo: Kiinteistöyhtiön/asunnon esittelylinkkien tukeminen (Joo Group) + markkina…" at bounding box center [566, 328] width 135 height 35
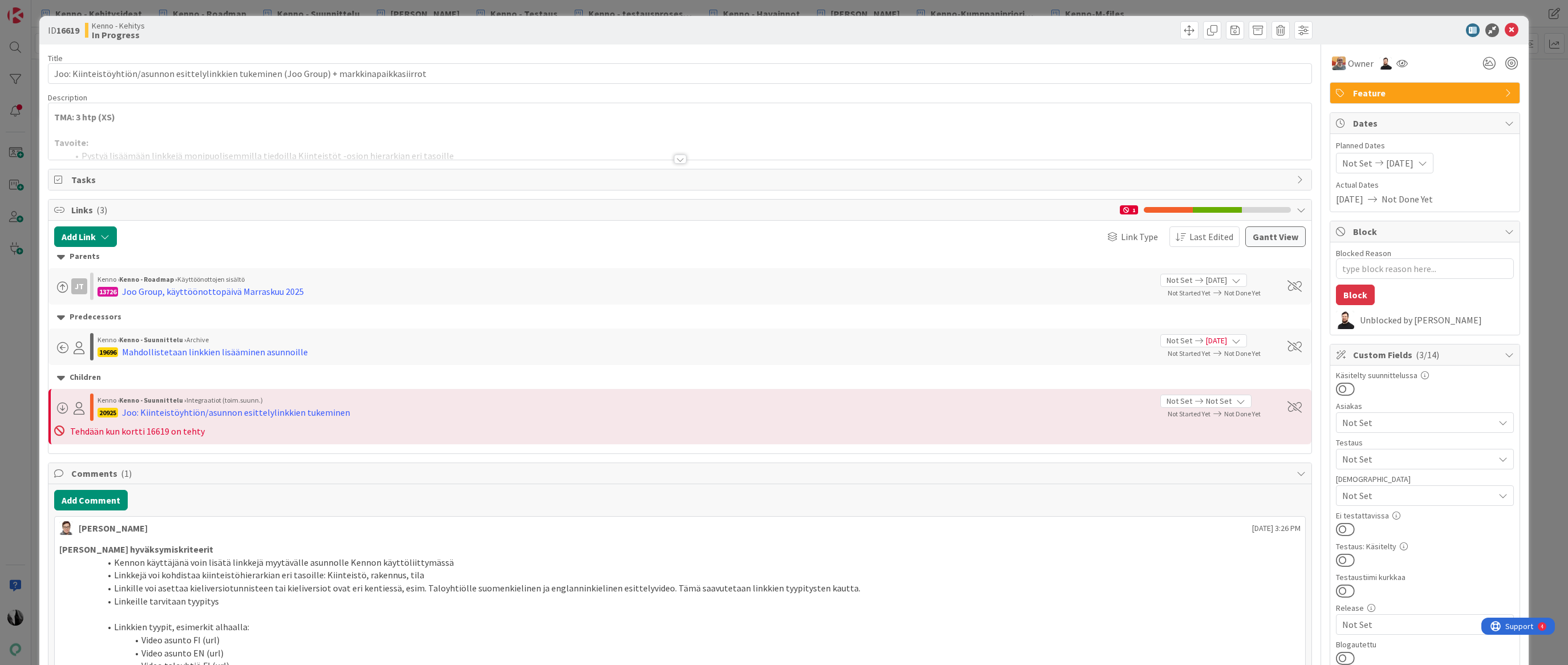
click at [683, 159] on div at bounding box center [680, 159] width 13 height 9
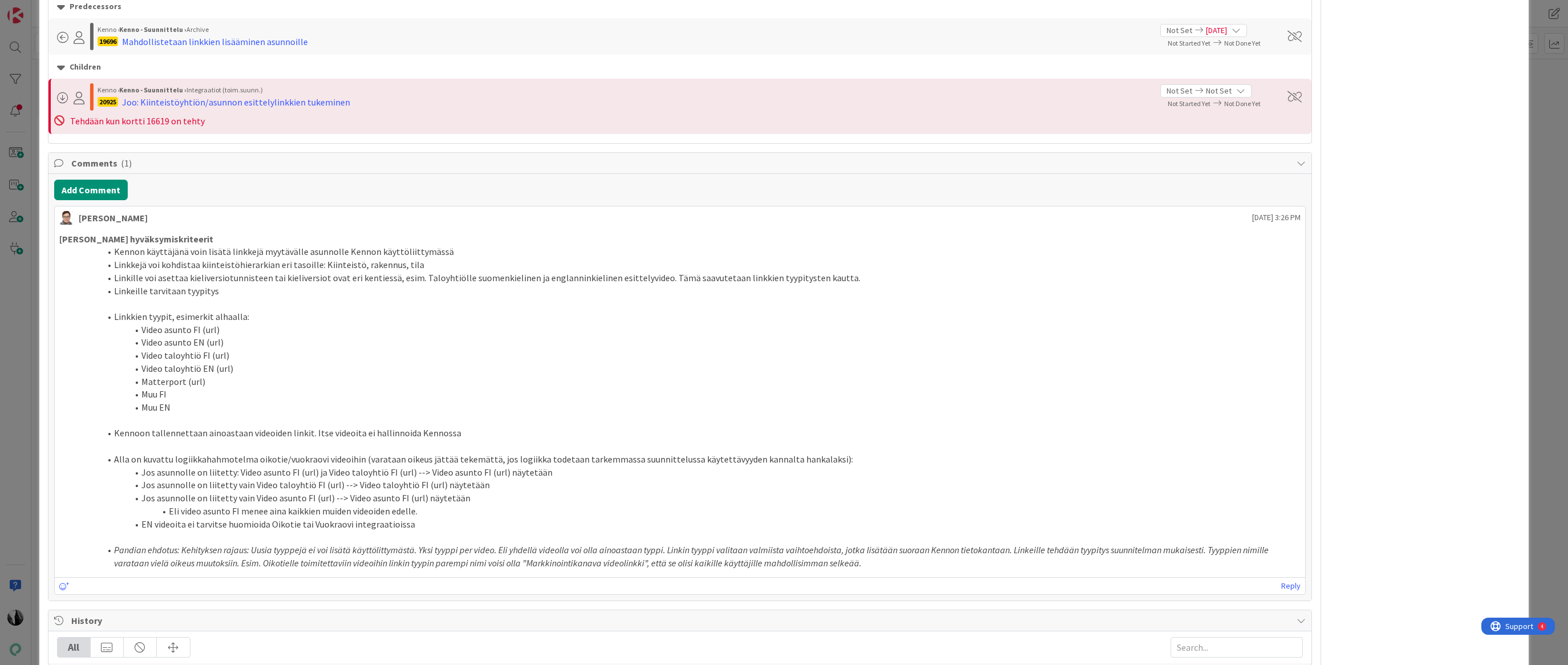
scroll to position [1462, 0]
drag, startPoint x: 135, startPoint y: 327, endPoint x: 338, endPoint y: 407, distance: 218.2
click at [290, 412] on ol "Linkkien tyypit, esimerkit alhaalla: Video asunto FI (url) Video asunto EN (url…" at bounding box center [680, 360] width 1242 height 104
click at [421, 398] on li "Muu FI" at bounding box center [687, 392] width 1229 height 13
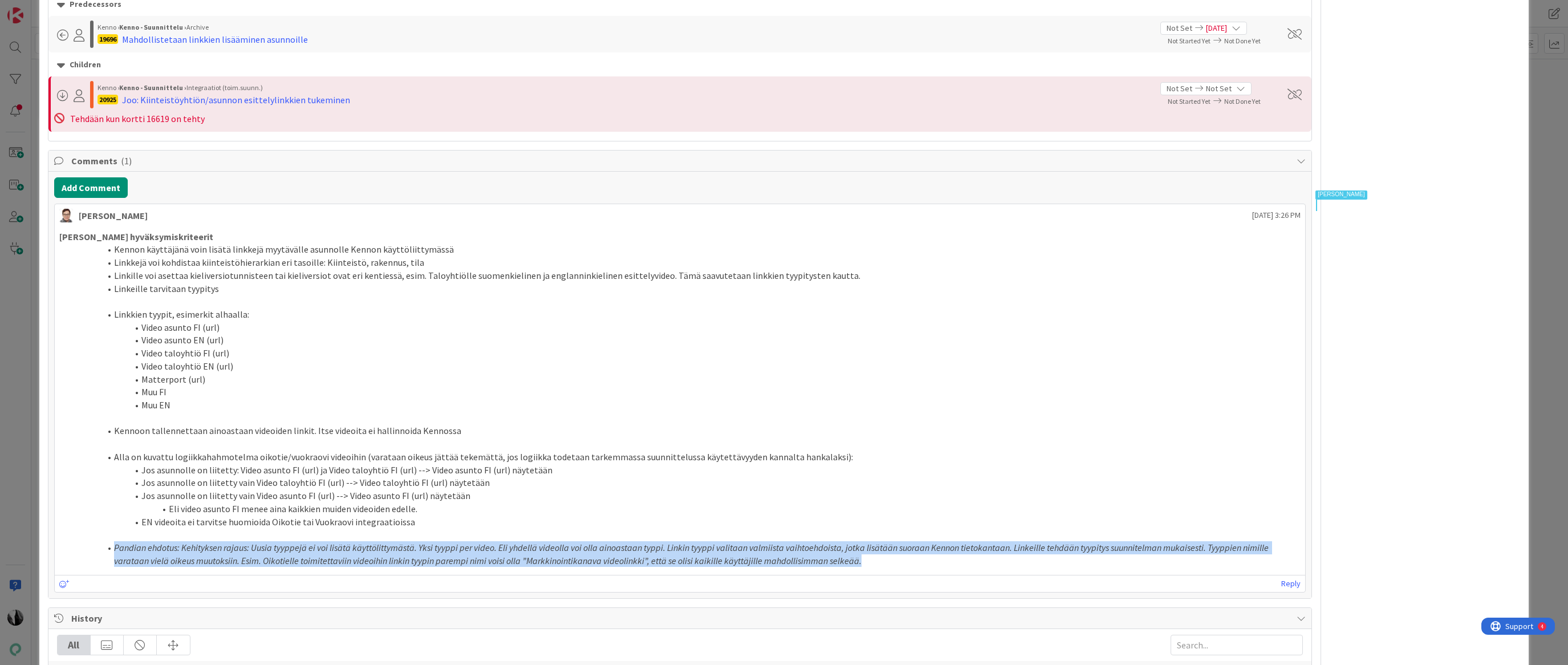
drag, startPoint x: 111, startPoint y: 559, endPoint x: 869, endPoint y: 570, distance: 758.1
click at [883, 567] on li "Pandian ehdotus: Kehityksen rajaus: Uusia tyyppejä ei voi lisätä käyttölittymäs…" at bounding box center [687, 554] width 1229 height 26
click at [813, 554] on em "Pandian ehdotus: Kehityksen rajaus: Uusia tyyppejä ei voi lisätä käyttölittymäs…" at bounding box center [563, 548] width 898 height 12
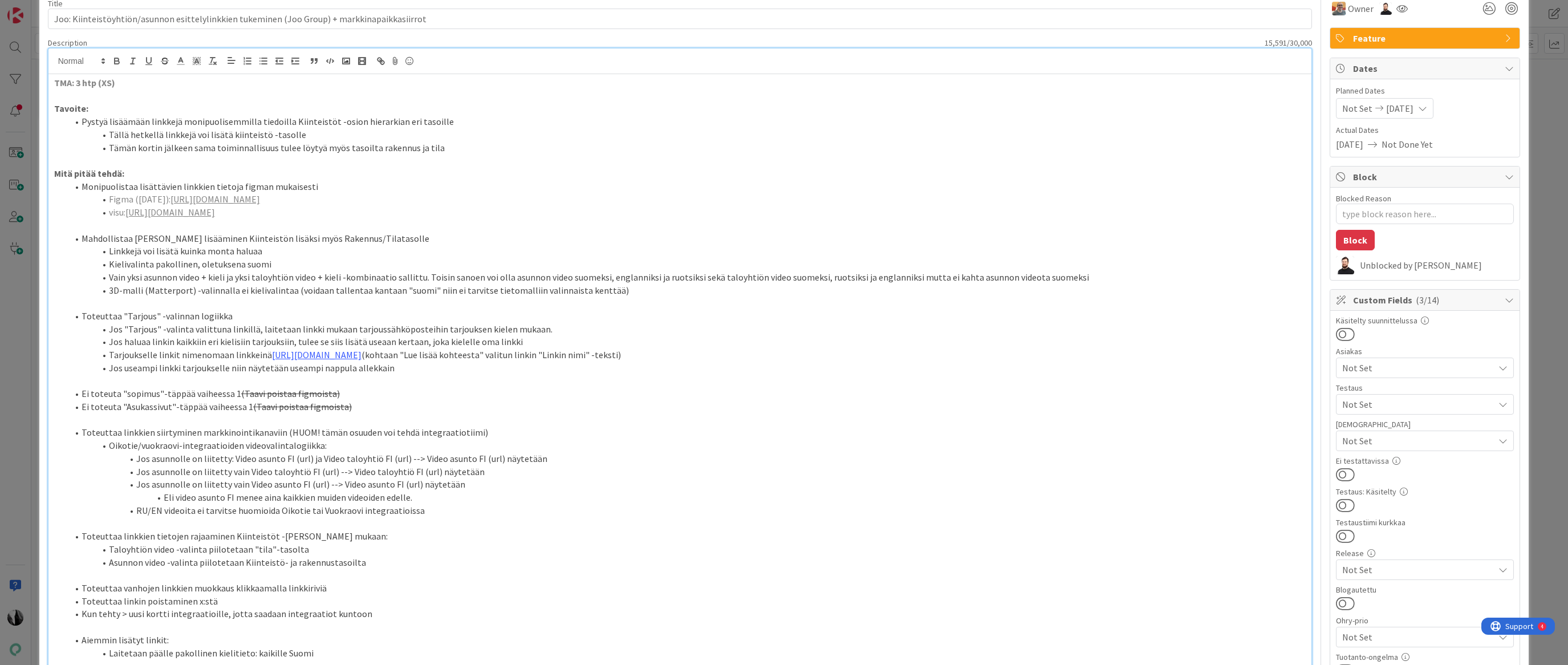
scroll to position [0, 0]
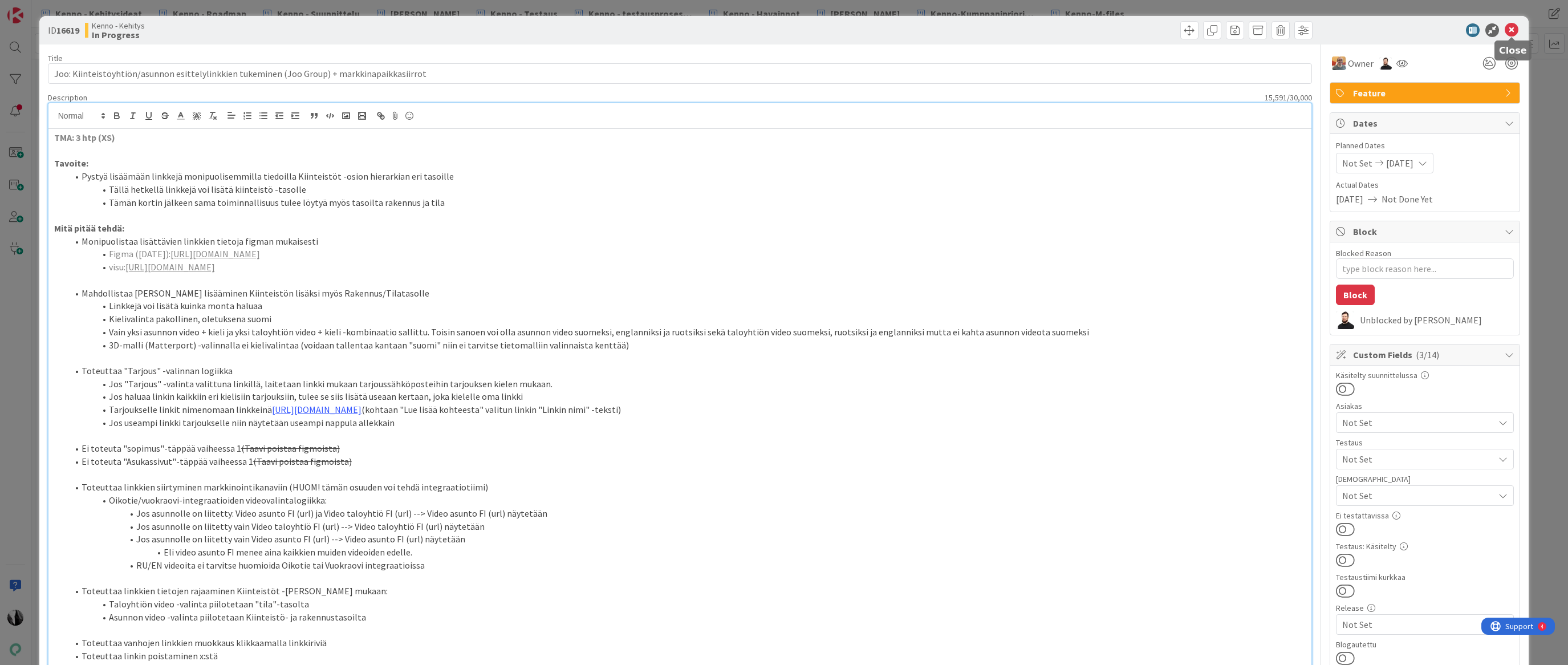
click at [1513, 30] on icon at bounding box center [1511, 30] width 13 height 13
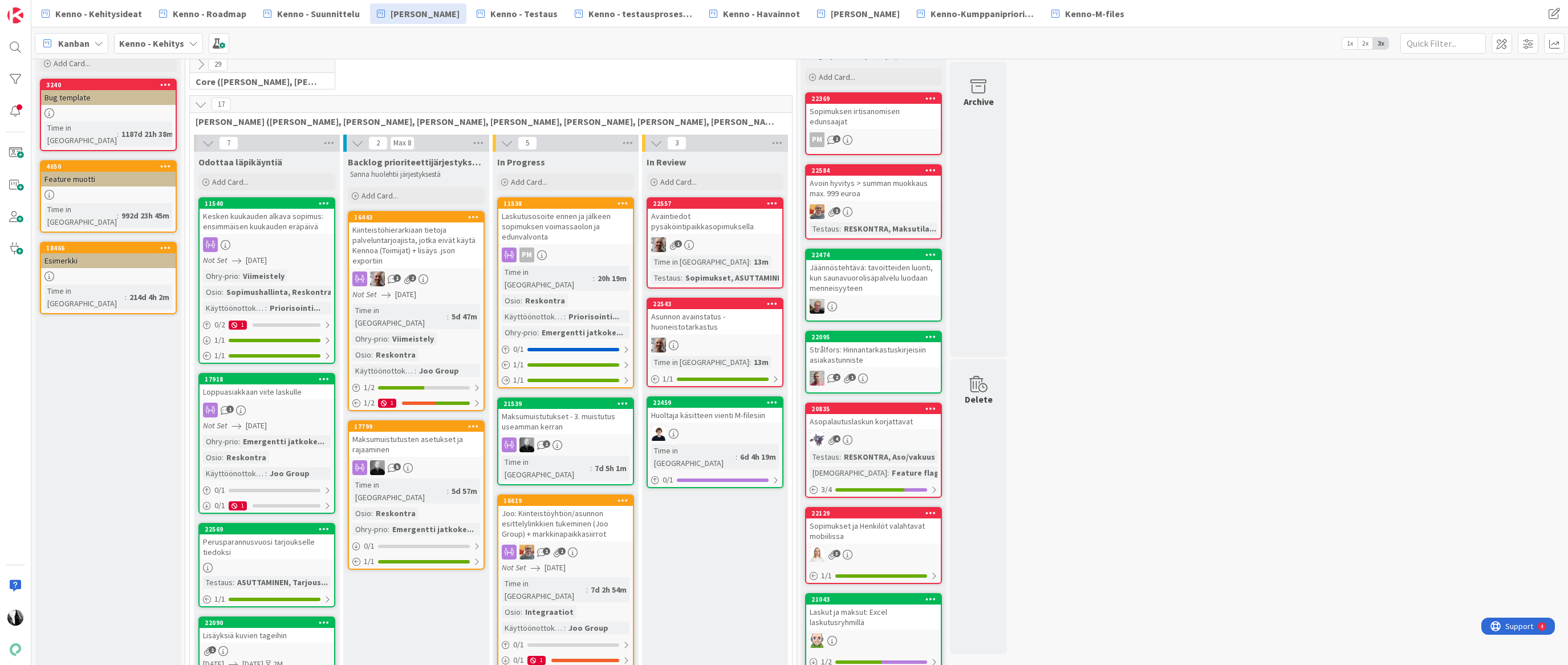
scroll to position [47, 0]
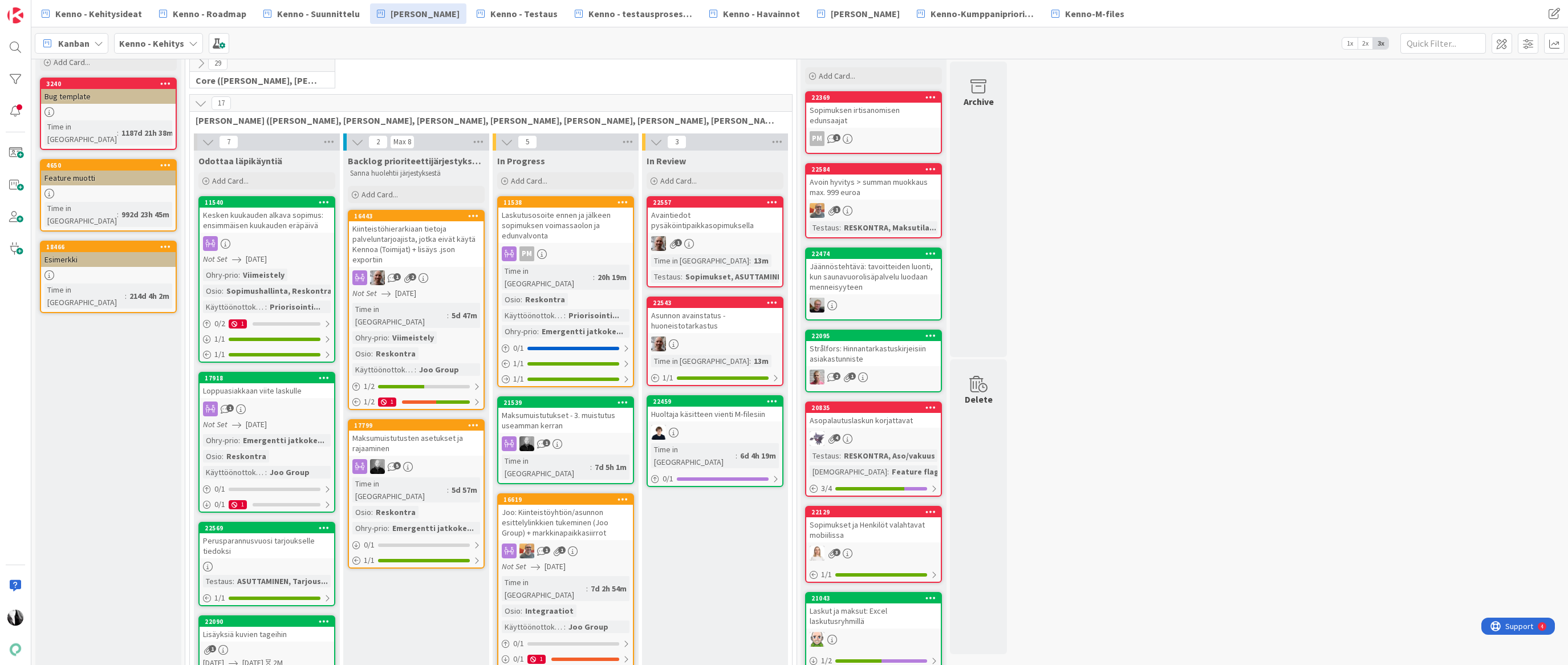
click at [429, 242] on div "Kiinteistöhierarkiaan tietoja palveluntarjoajista, jotka eivät käytä Kennoa (To…" at bounding box center [416, 243] width 135 height 45
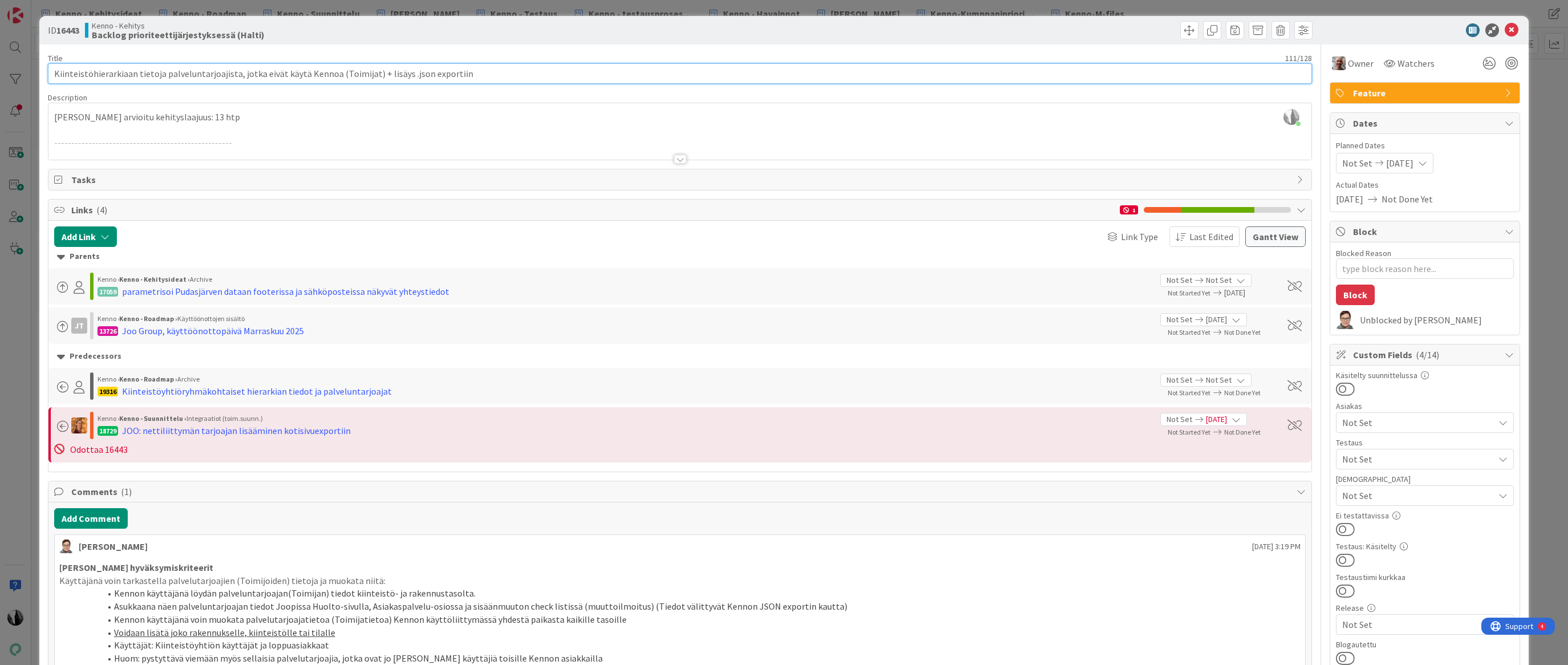
click at [408, 74] on input "Kiinteistöhierarkiaan tietoja palveluntarjoajista, jotka eivät käytä Kennoa (To…" at bounding box center [680, 74] width 1265 height 21
drag, startPoint x: 401, startPoint y: 74, endPoint x: 460, endPoint y: 78, distance: 59.1
click at [460, 78] on input "Kiinteistöhierarkiaan tietoja palveluntarjoajista, jotka eivät käytä Kennoa (To…" at bounding box center [680, 74] width 1265 height 21
click at [619, 33] on div "Kenno - Kehitys Backlog prioriteettijärjestyksessä (Halti)" at bounding box center [381, 30] width 592 height 18
drag, startPoint x: 1400, startPoint y: 32, endPoint x: 1419, endPoint y: 31, distance: 19.0
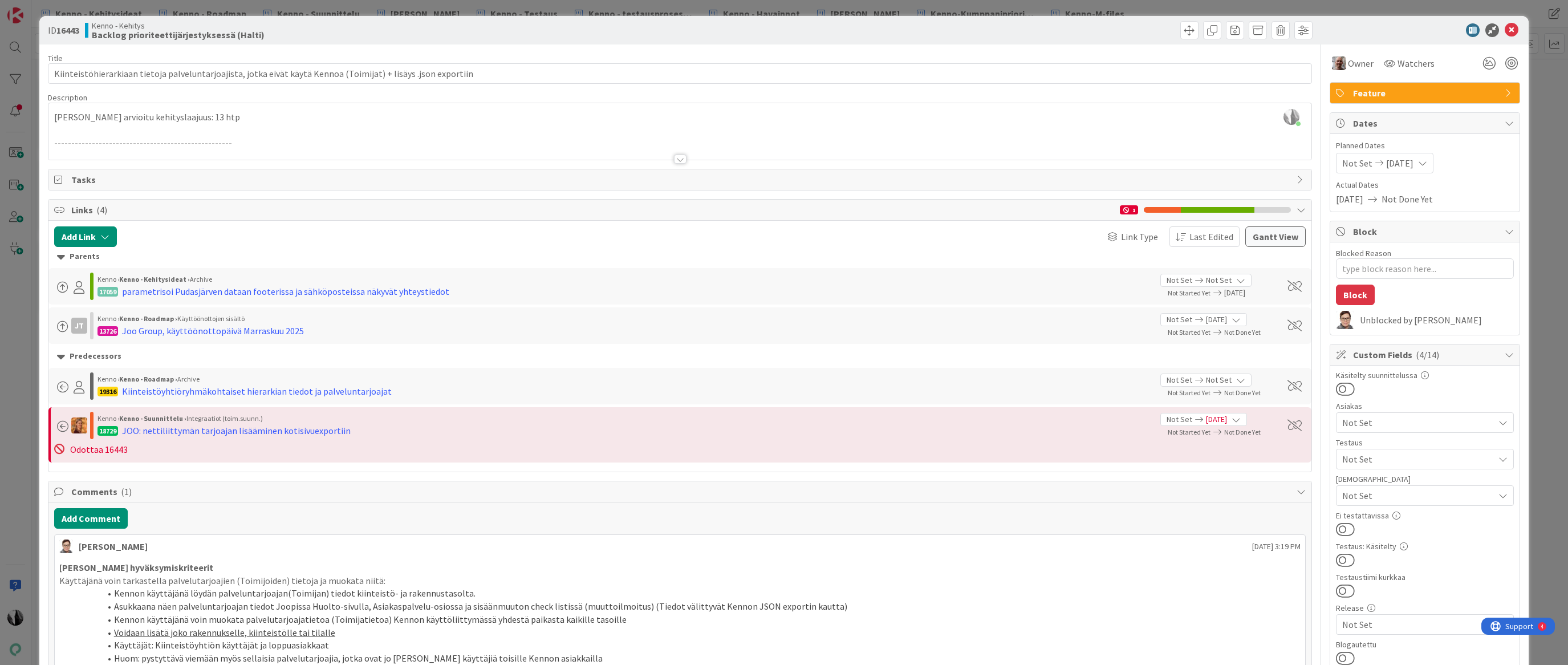
click at [1401, 32] on div at bounding box center [1419, 30] width 202 height 13
click at [1515, 29] on icon at bounding box center [1511, 30] width 13 height 13
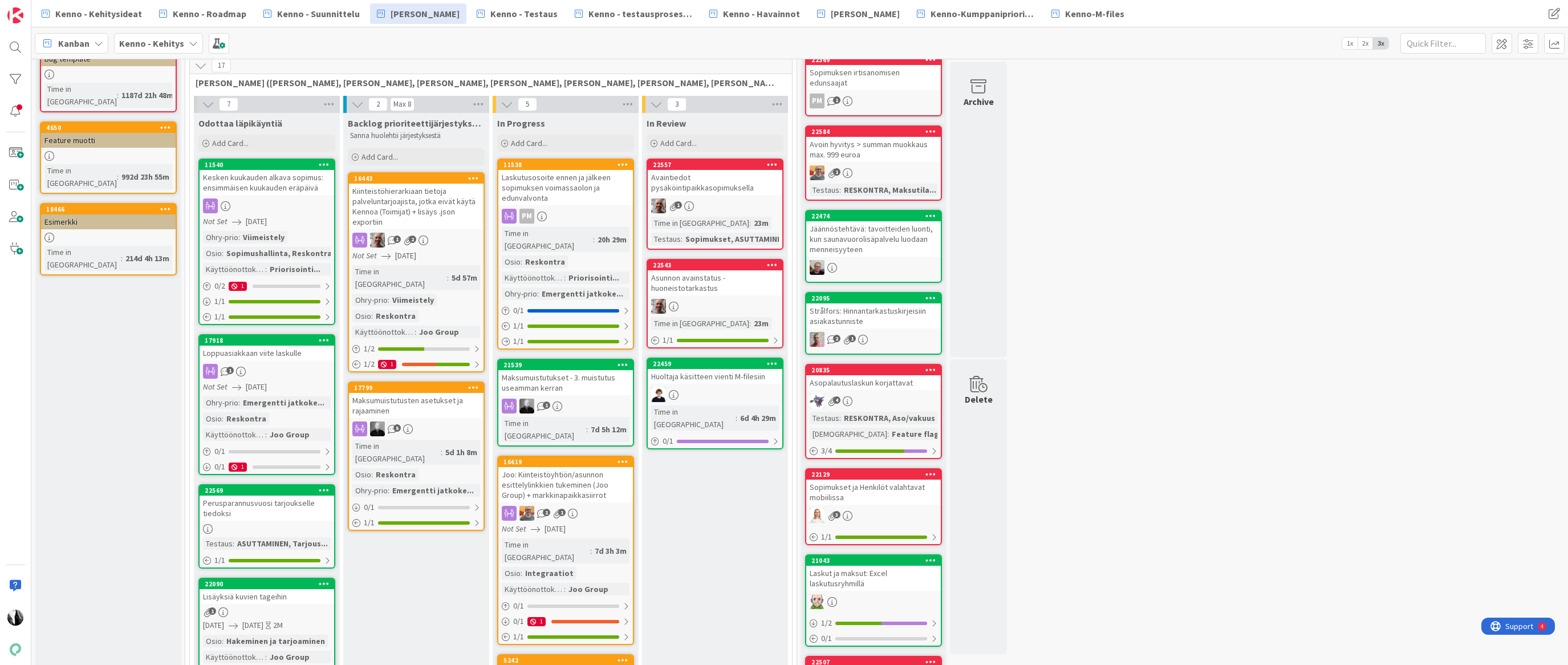
scroll to position [90, 0]
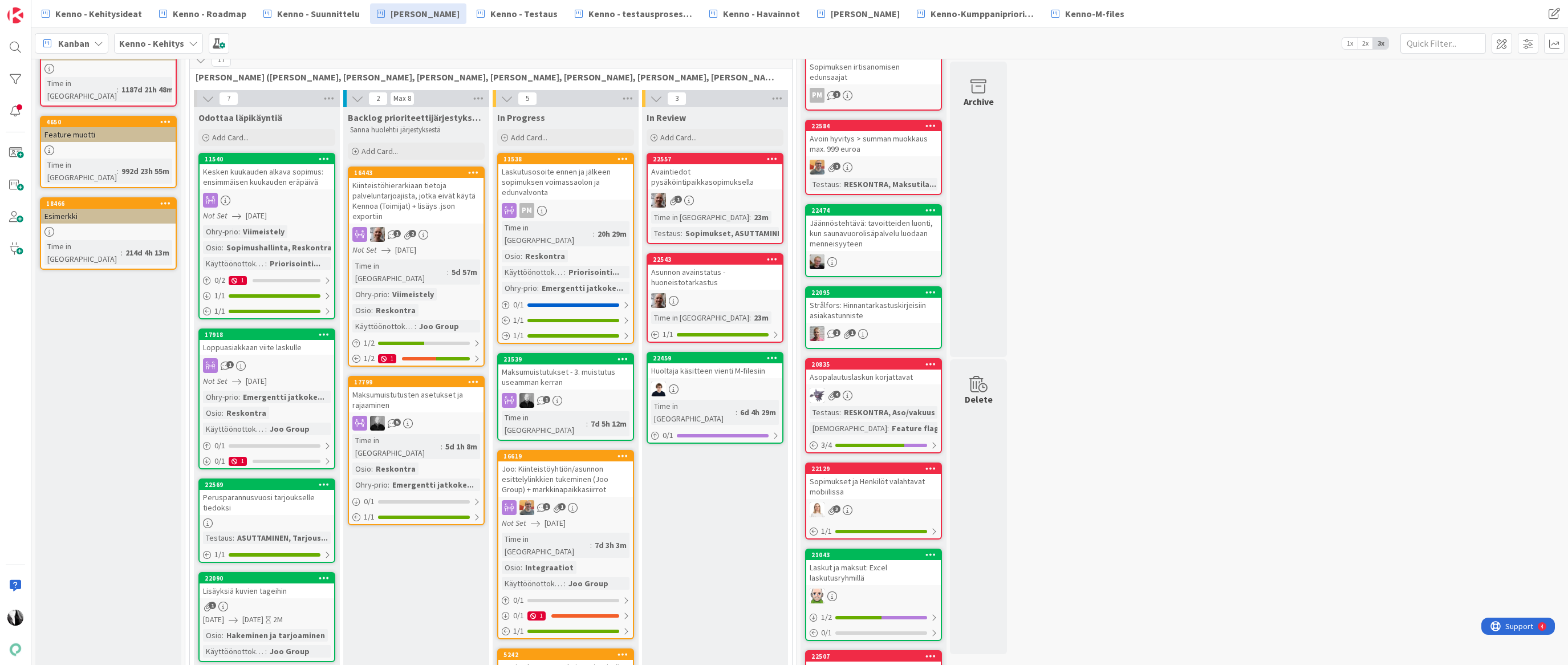
click at [574, 461] on div "Joo: Kiinteistöyhtiön/asunnon esittelylinkkien tukeminen (Joo Group) + markkina…" at bounding box center [566, 479] width 135 height 35
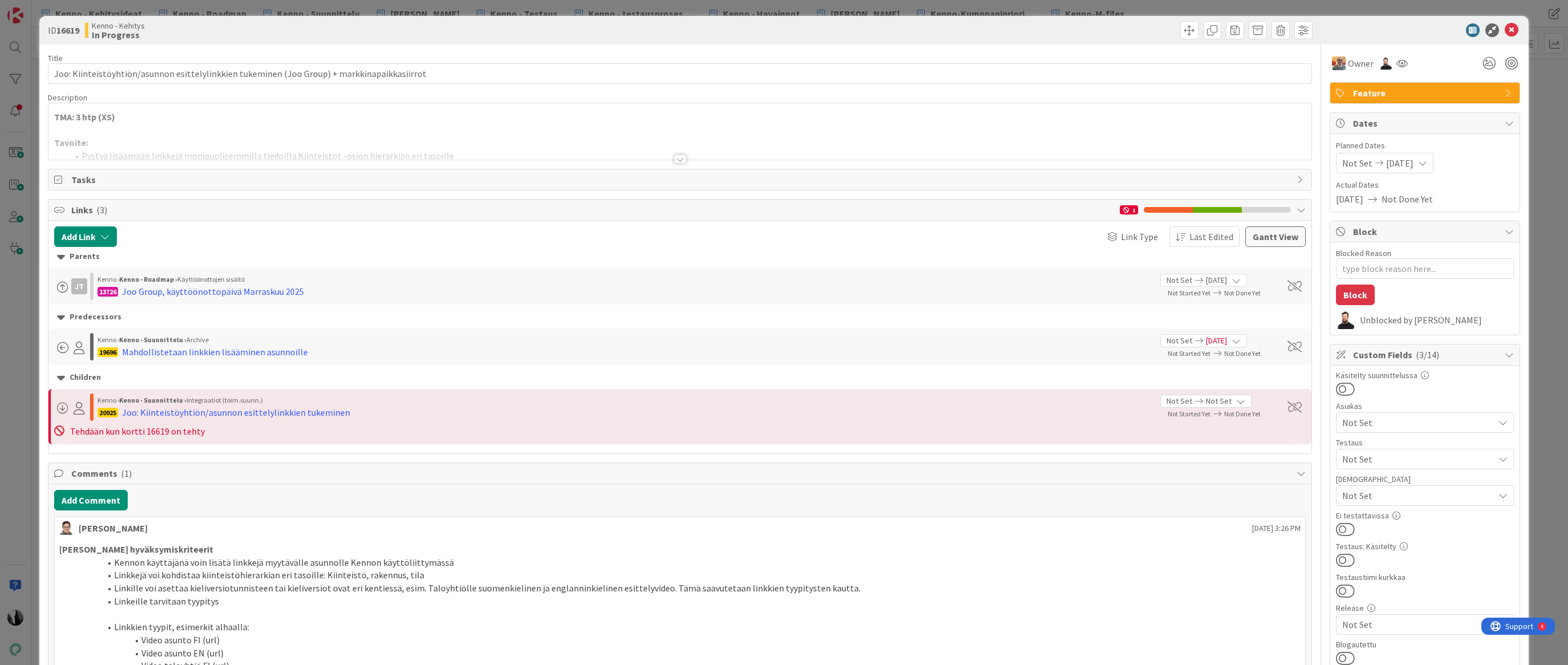
click at [680, 160] on div at bounding box center [680, 159] width 13 height 9
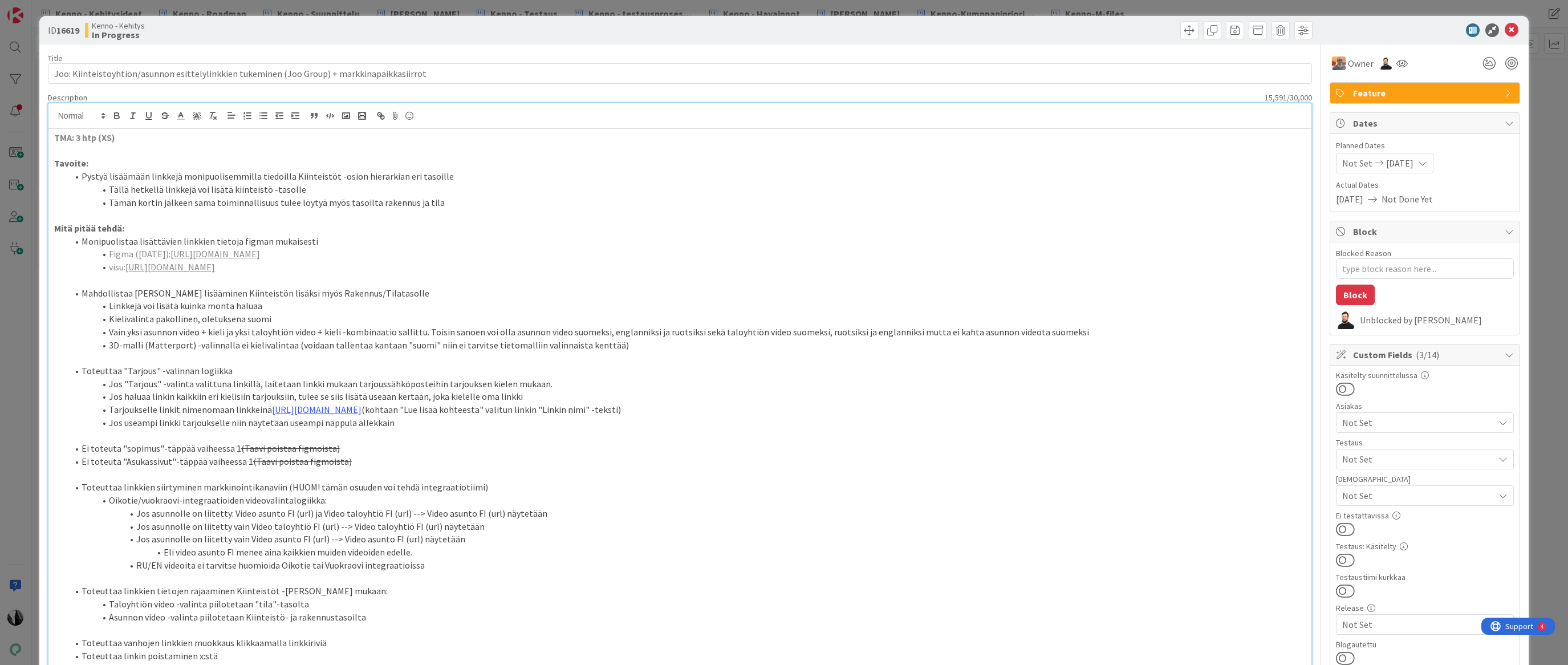
type textarea "x"
drag, startPoint x: 86, startPoint y: 501, endPoint x: 295, endPoint y: 491, distance: 209.2
click at [232, 494] on li "Toteuttaa linkkien siirtyminen markkinointikanaviin (HUOM! tämän osuuden voi te…" at bounding box center [687, 487] width 1239 height 13
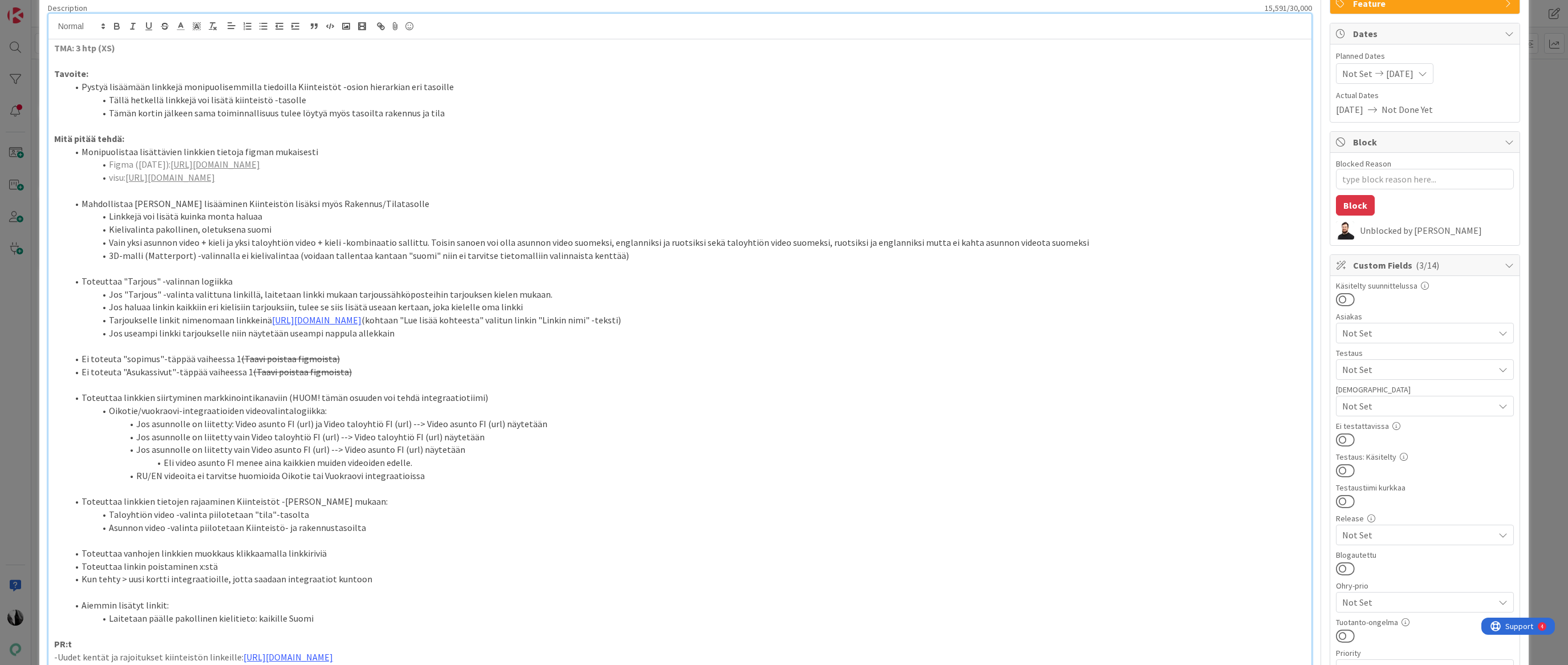
scroll to position [94, 0]
click at [102, 478] on li "RU/EN videoita ei tarvitse huomioida Oikotie tai Vuokraovi integraatioissa" at bounding box center [687, 472] width 1239 height 13
click at [510, 400] on li "Toteuttaa linkkien siirtyminen markkinointikanaviin (HUOM! tämän osuuden voi te…" at bounding box center [687, 393] width 1239 height 13
drag, startPoint x: 475, startPoint y: 406, endPoint x: 493, endPoint y: 403, distance: 18.2
click at [475, 400] on li "Toteuttaa linkkien siirtyminen markkinointikanaviin (HUOM! tämän osuuden voi te…" at bounding box center [687, 393] width 1239 height 13
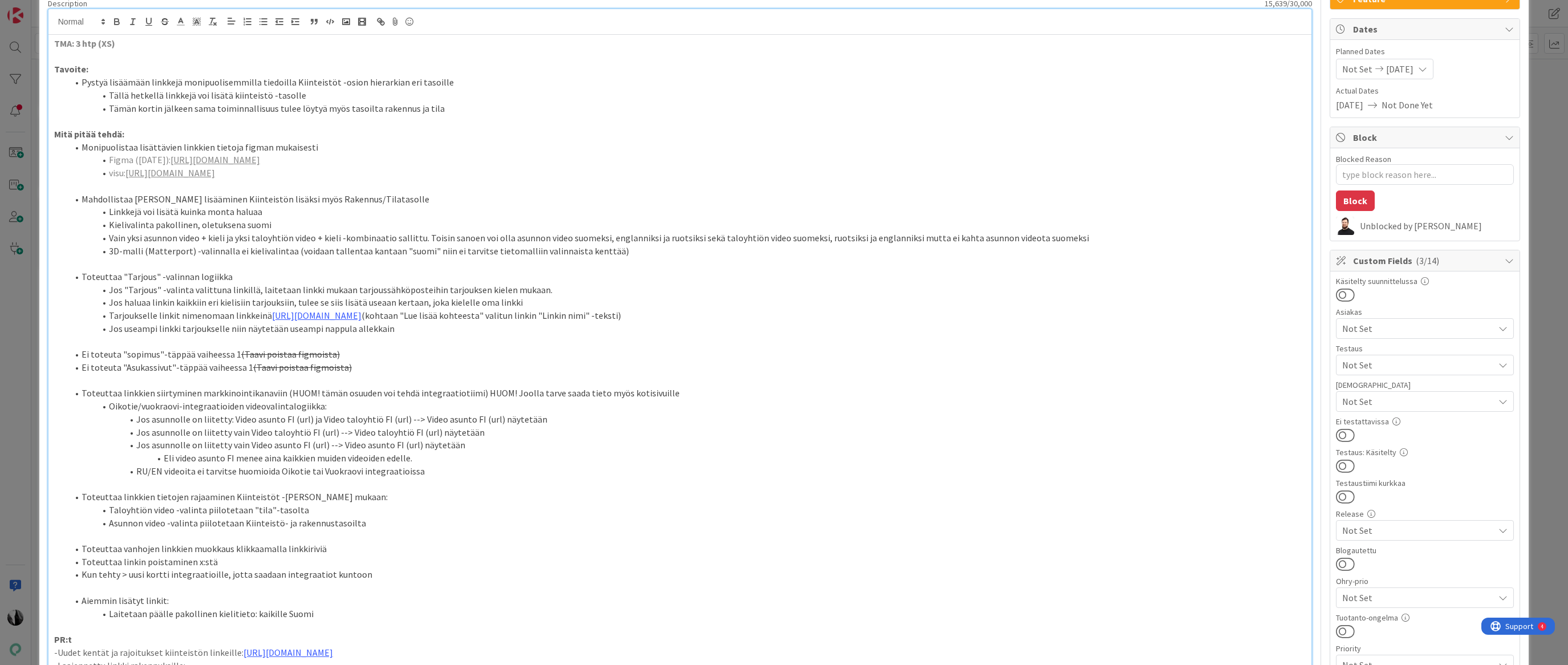
click at [504, 400] on li "Toteuttaa linkkien siirtyminen markkinointikanaviin (HUOM! tämän osuuden voi te…" at bounding box center [687, 393] width 1239 height 13
drag, startPoint x: 475, startPoint y: 405, endPoint x: 657, endPoint y: 402, distance: 182.0
click at [657, 400] on li "Toteuttaa linkkien siirtyminen markkinointikanaviin (HUOM! tämän osuuden voi te…" at bounding box center [687, 393] width 1239 height 13
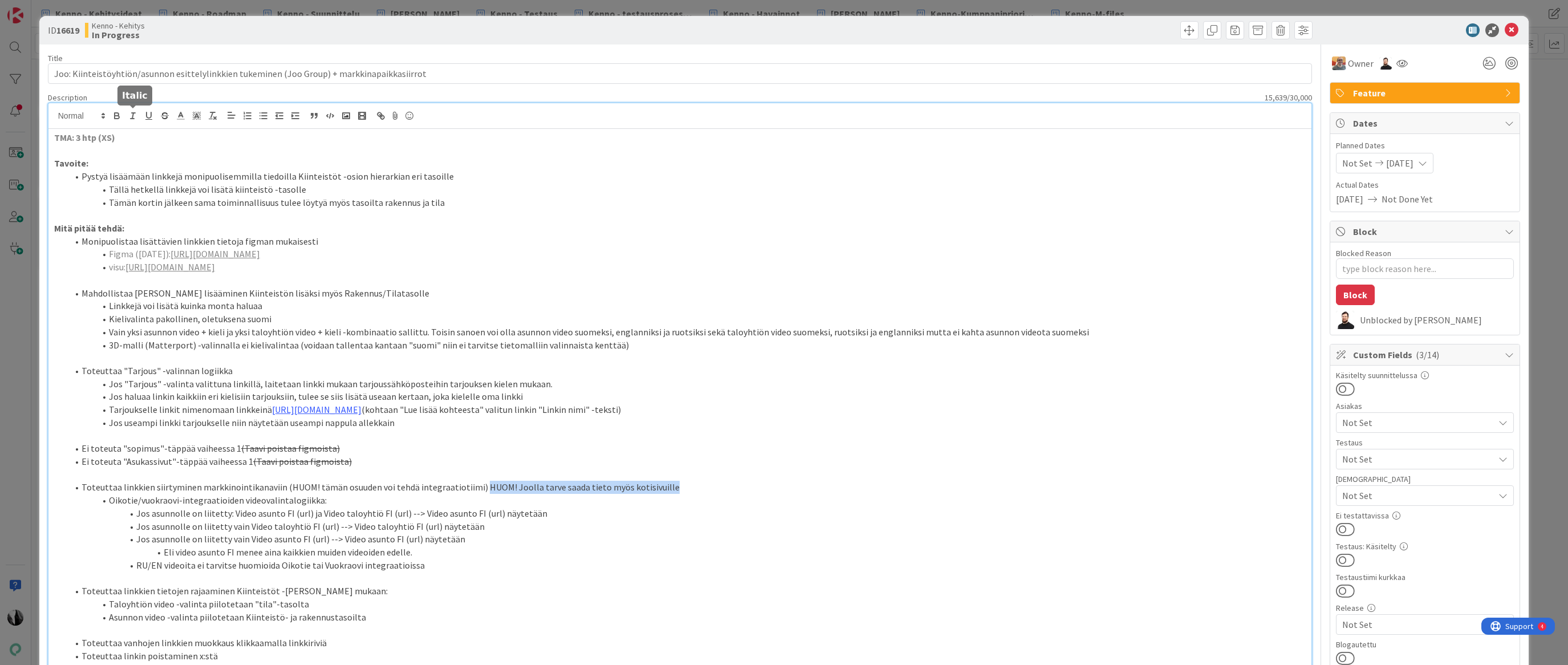
click at [136, 113] on icon "button" at bounding box center [133, 116] width 10 height 10
click at [1355, 29] on div at bounding box center [1419, 30] width 202 height 13
type textarea "x"
drag, startPoint x: 1509, startPoint y: 29, endPoint x: 1371, endPoint y: 45, distance: 138.9
click at [1509, 29] on icon at bounding box center [1511, 30] width 13 height 13
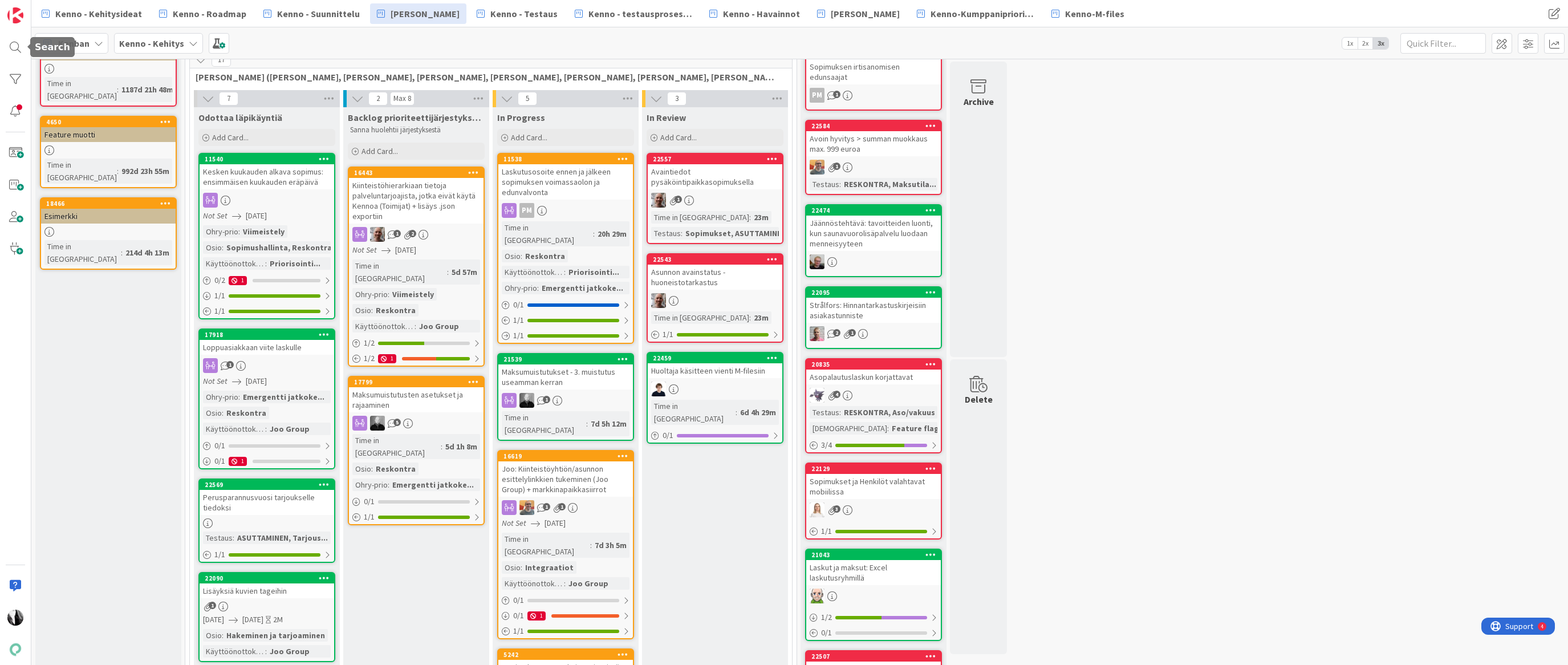
drag, startPoint x: 17, startPoint y: 47, endPoint x: 60, endPoint y: 47, distance: 43.0
click at [17, 47] on div at bounding box center [15, 47] width 23 height 23
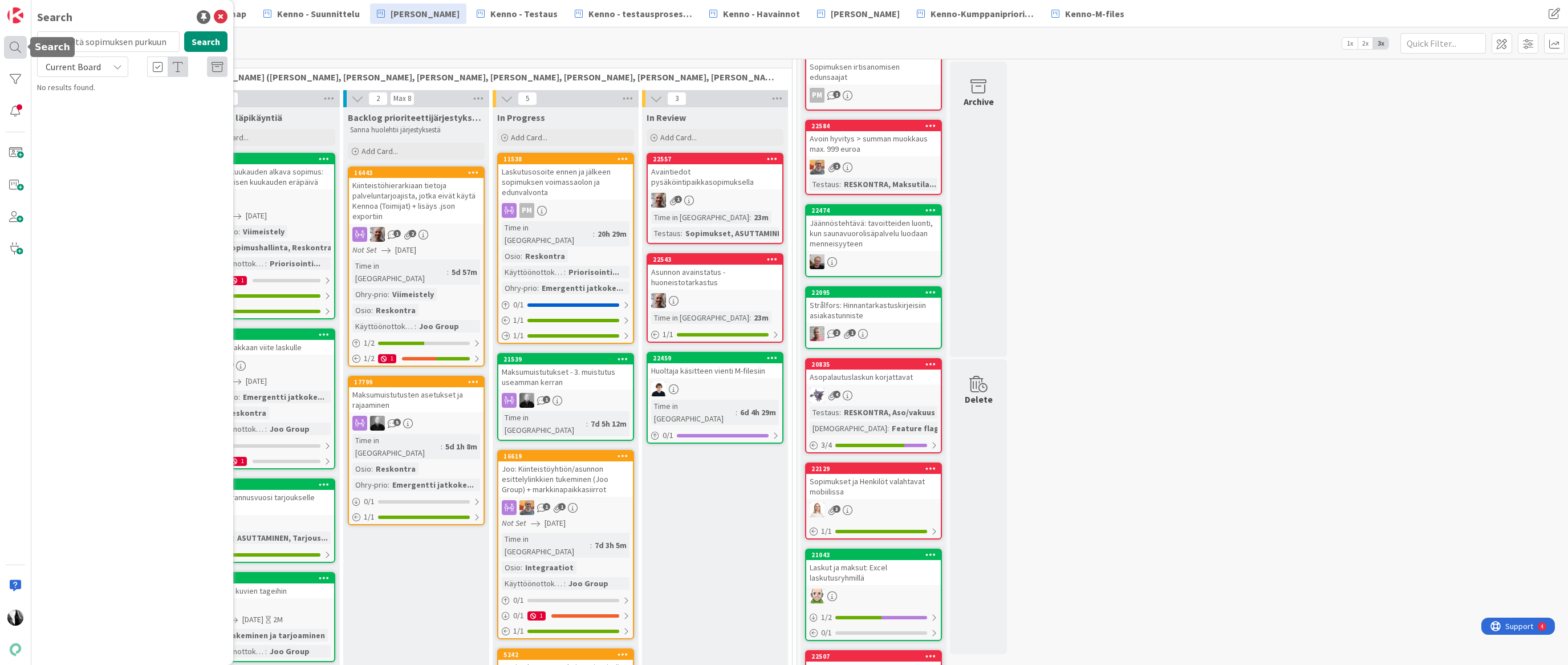
drag, startPoint x: 81, startPoint y: 42, endPoint x: 26, endPoint y: 42, distance: 55.0
click at [26, 42] on div "Search uusia syitä sopimuksen purkuun Search Current Board No results found." at bounding box center [15, 332] width 31 height 665
type input "22090"
click at [102, 69] on span "Current Board" at bounding box center [73, 67] width 60 height 16
click at [99, 111] on span "All Boards" at bounding box center [102, 114] width 118 height 17
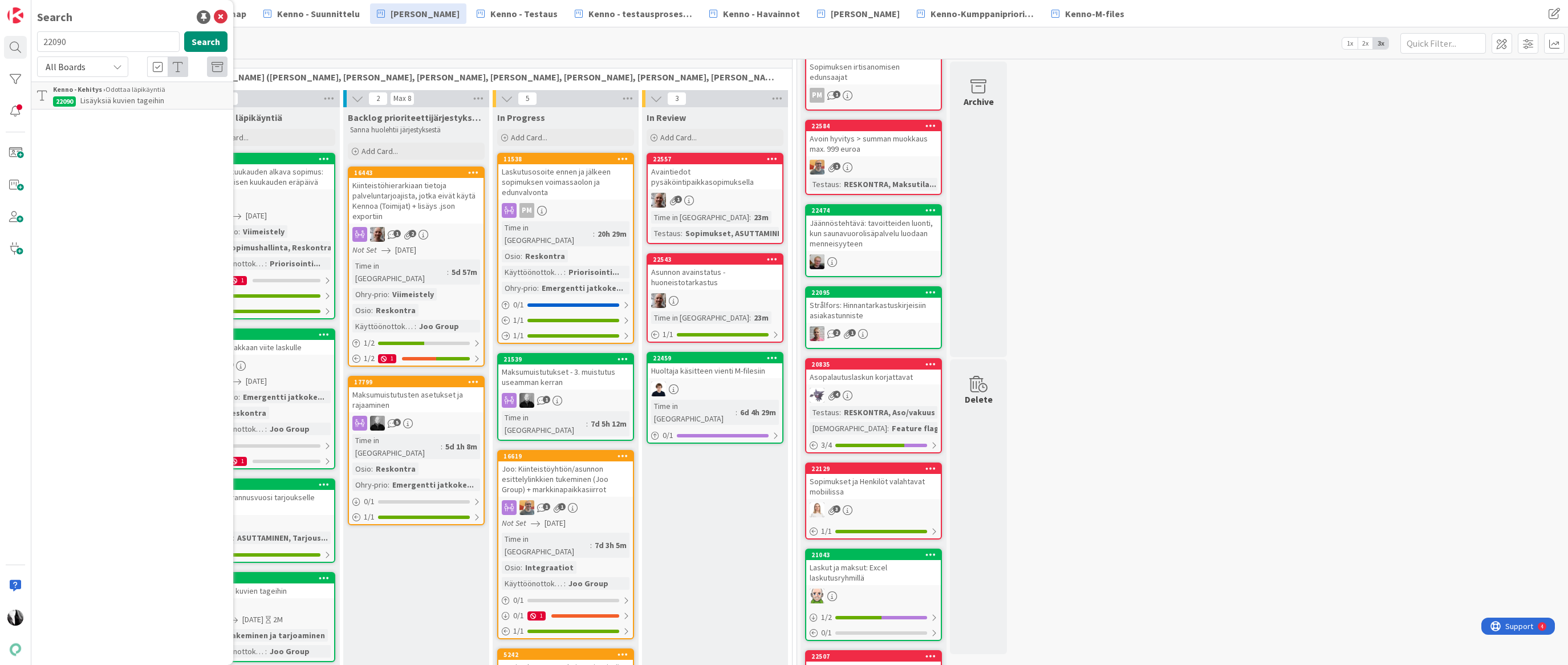
click at [119, 92] on div "Kenno - Kehitys › Odottaa läpikäyntiä" at bounding box center [140, 90] width 174 height 10
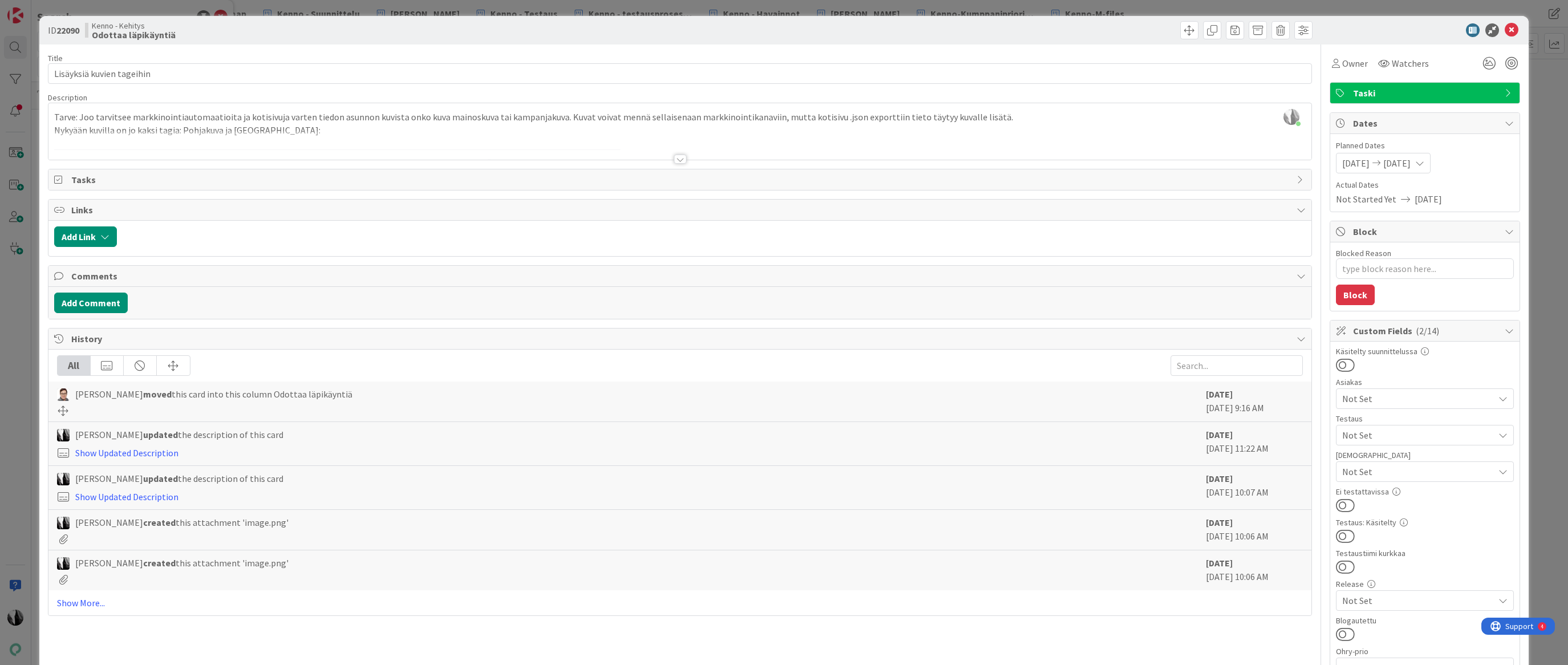
click at [682, 157] on div at bounding box center [680, 159] width 13 height 9
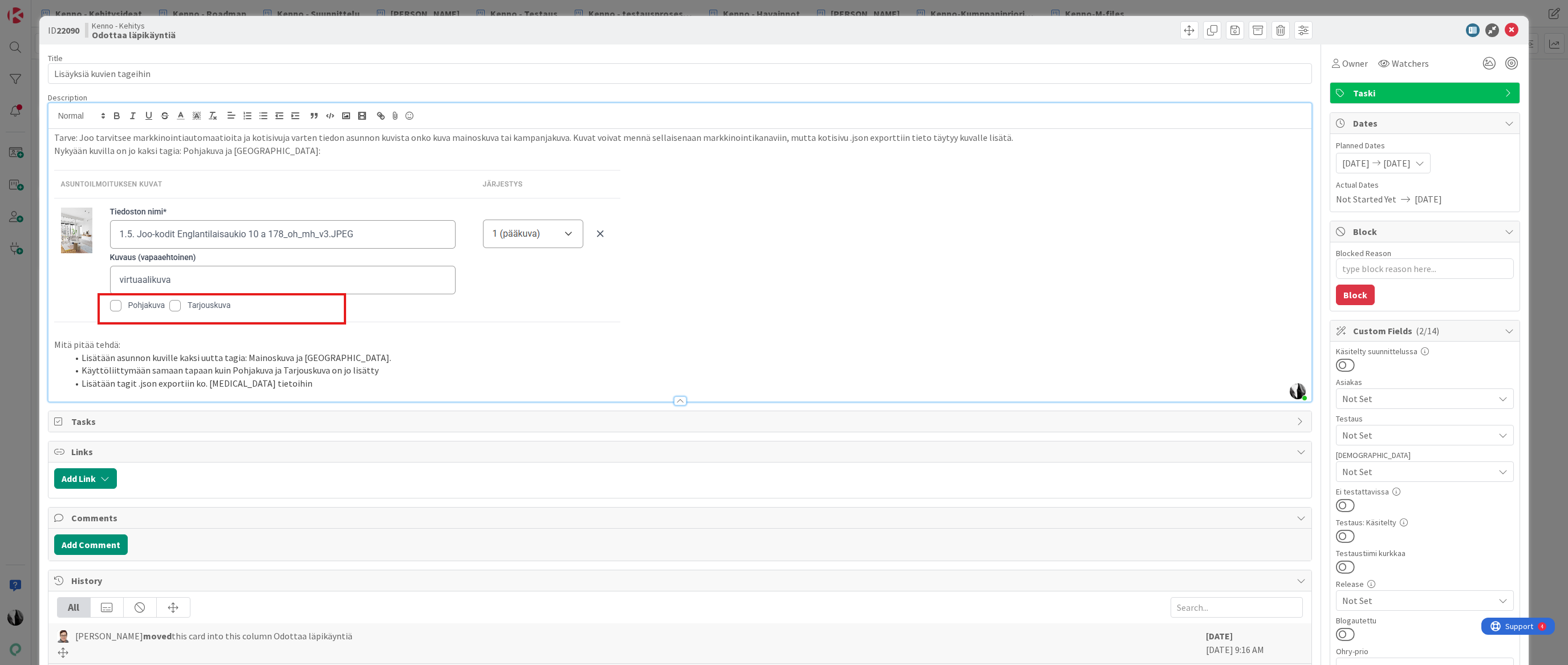
click at [1428, 30] on div at bounding box center [1419, 30] width 202 height 13
drag, startPoint x: 1512, startPoint y: 29, endPoint x: 1307, endPoint y: 110, distance: 220.4
click at [1512, 29] on icon at bounding box center [1511, 30] width 13 height 13
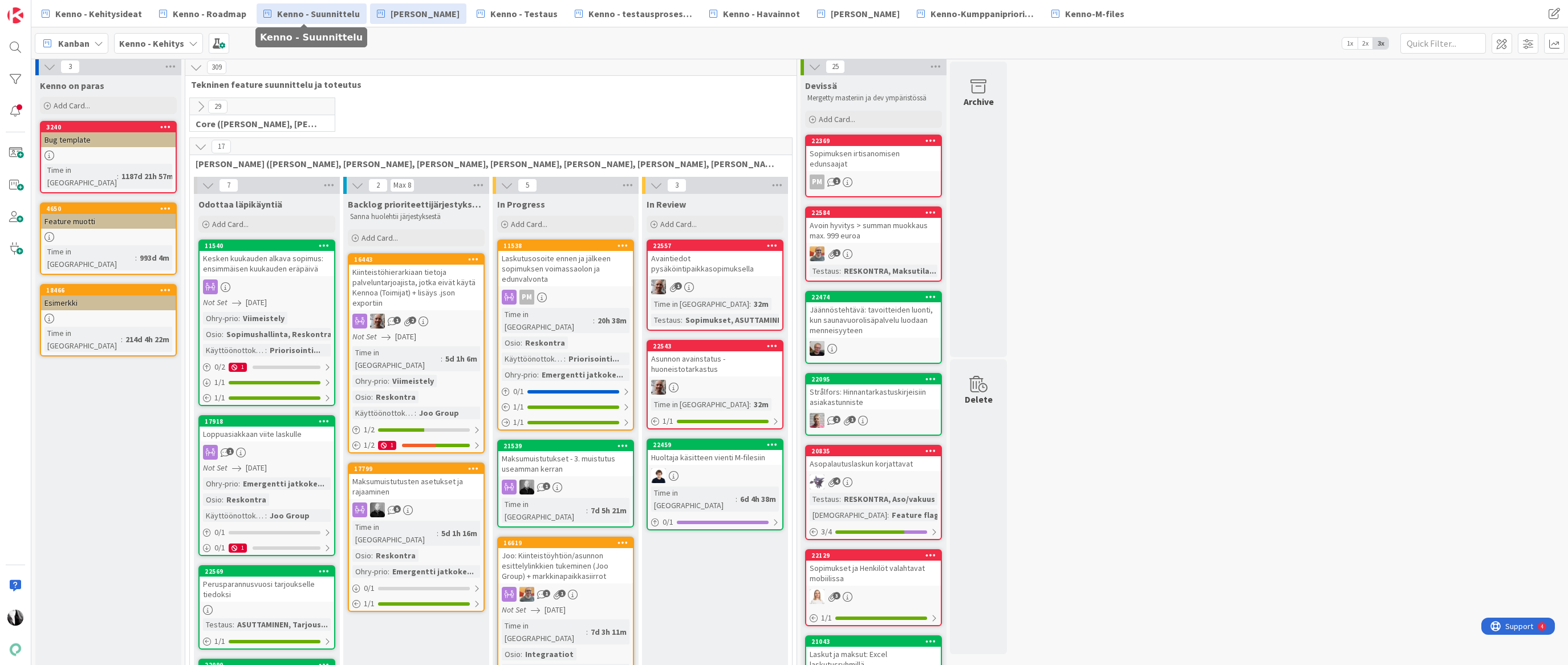
scroll to position [8, 0]
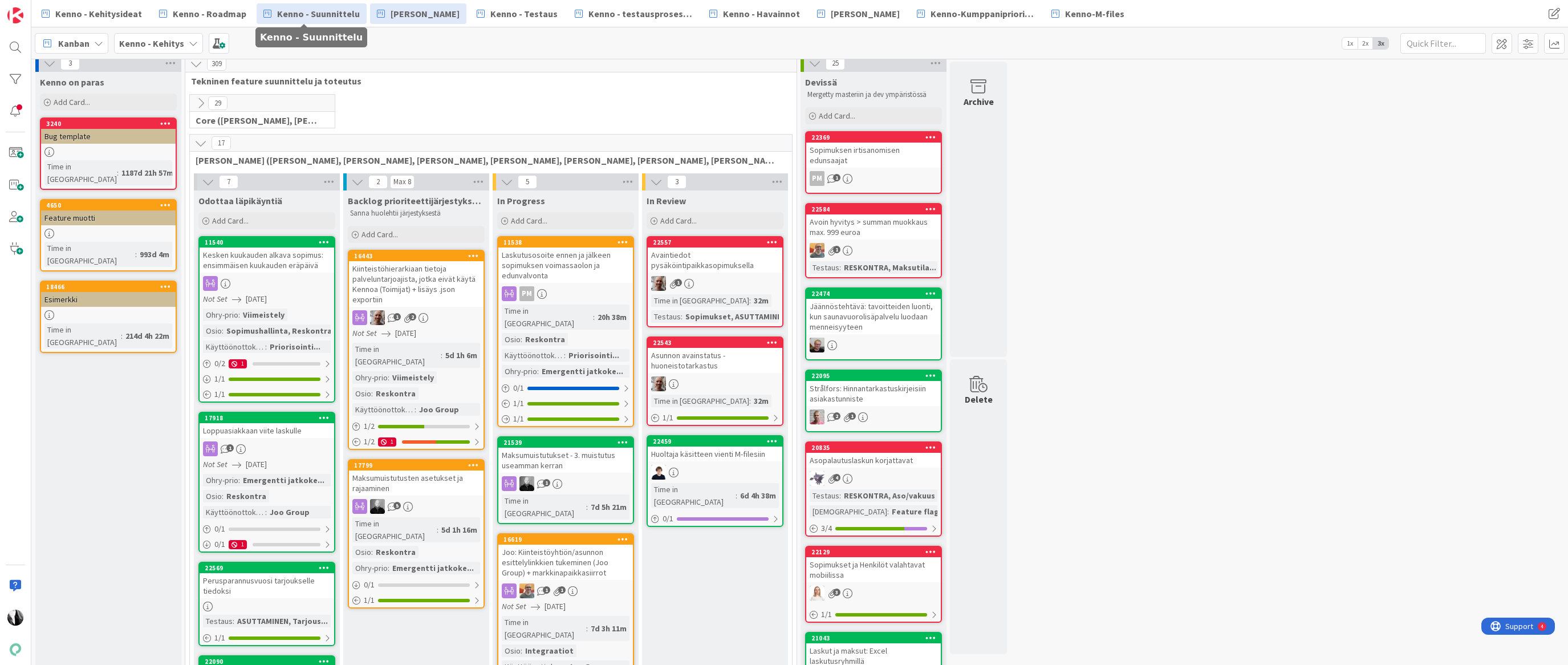
click at [321, 10] on span "Kenno - Suunnittelu" at bounding box center [318, 13] width 83 height 13
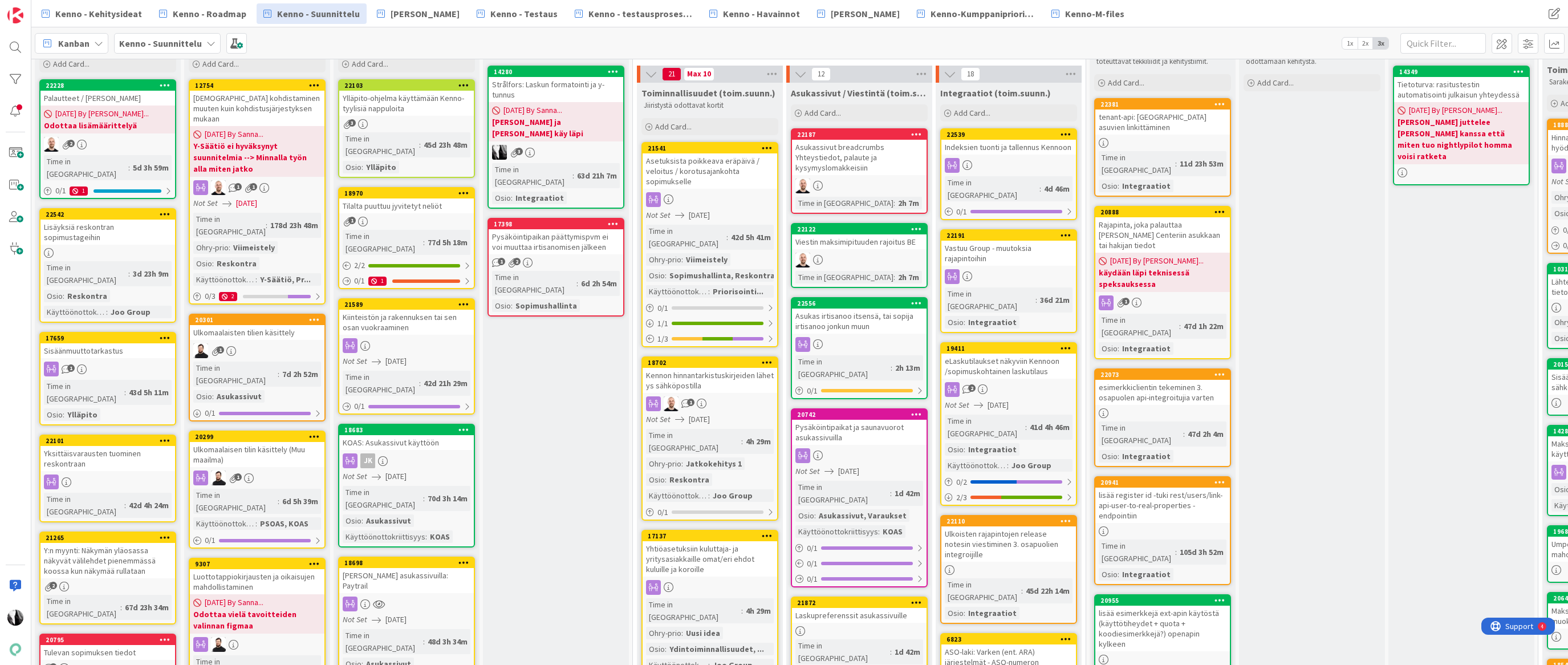
scroll to position [58, 1]
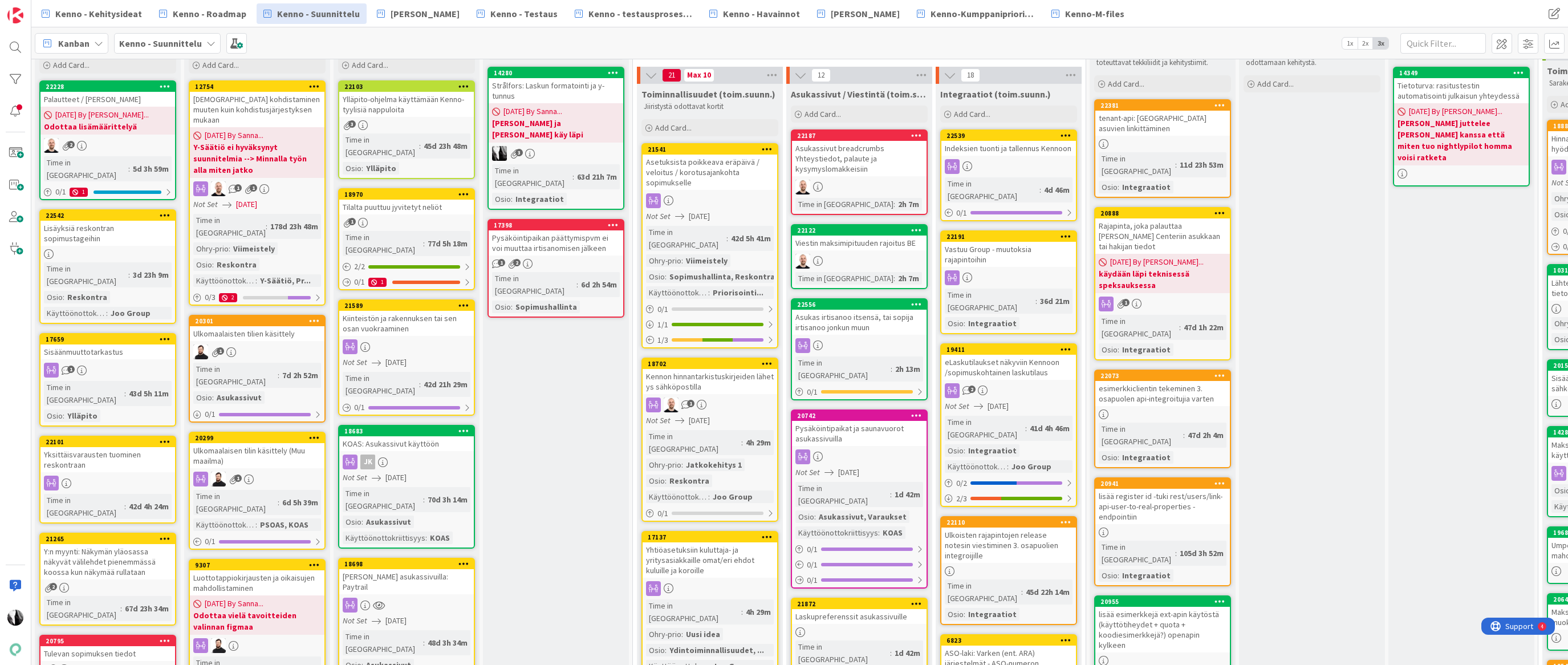
click at [838, 424] on div "Pysäköintipaikat ja saunavuorot asukassivuilla" at bounding box center [860, 433] width 135 height 25
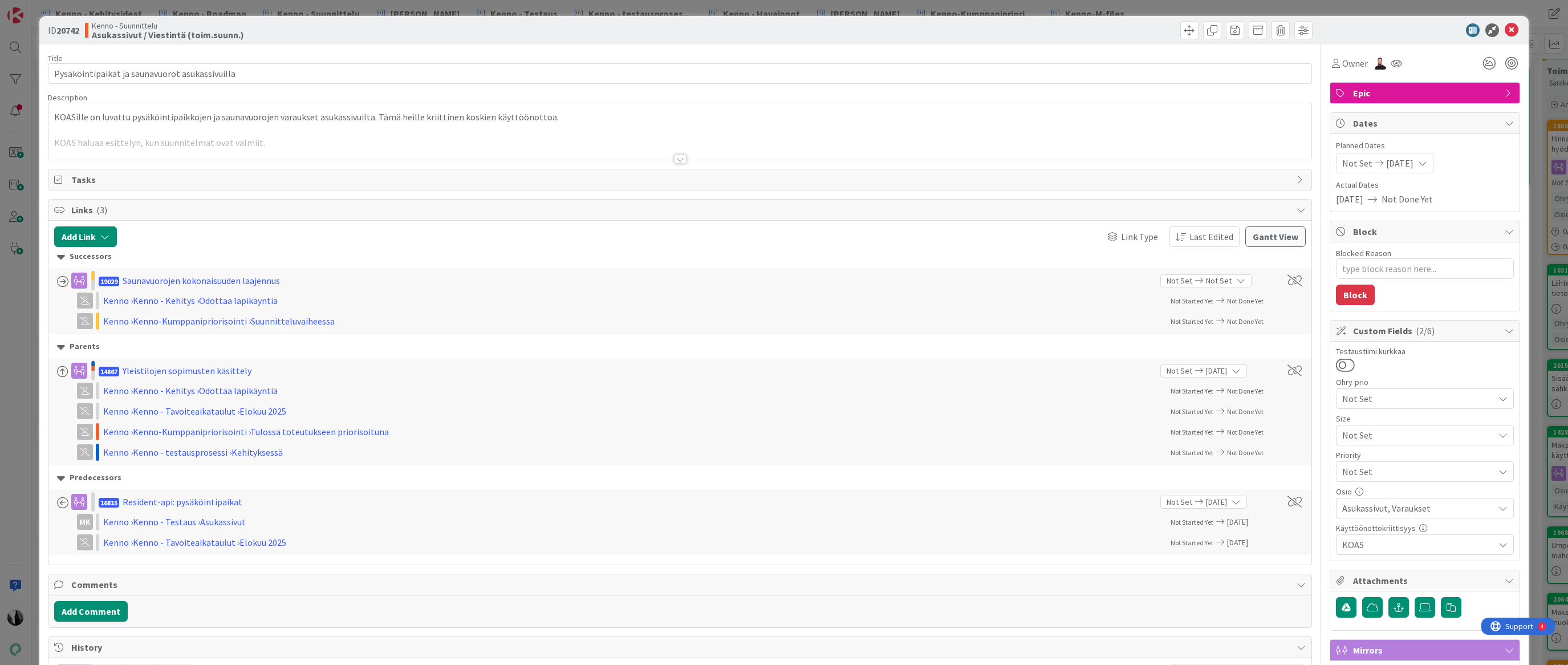
click at [682, 159] on div at bounding box center [680, 159] width 13 height 9
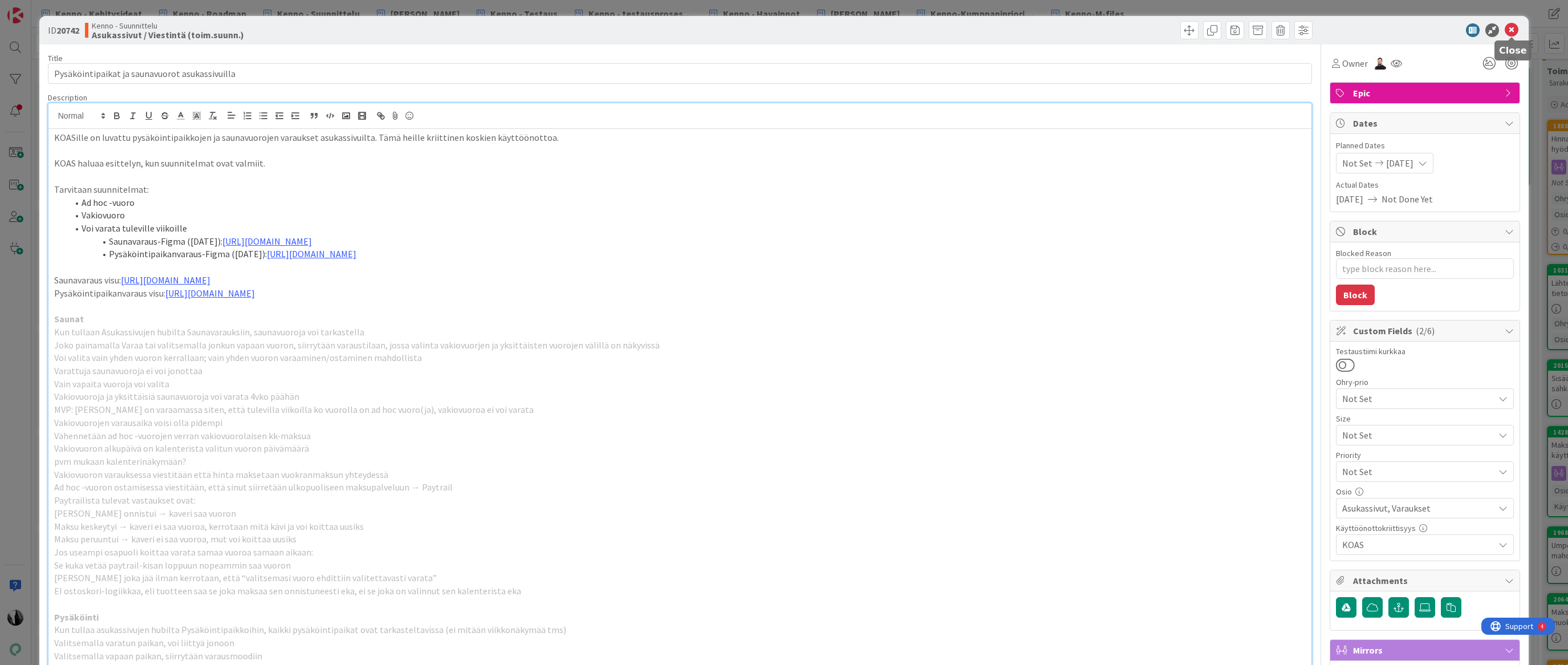
click at [1515, 28] on icon at bounding box center [1511, 30] width 13 height 13
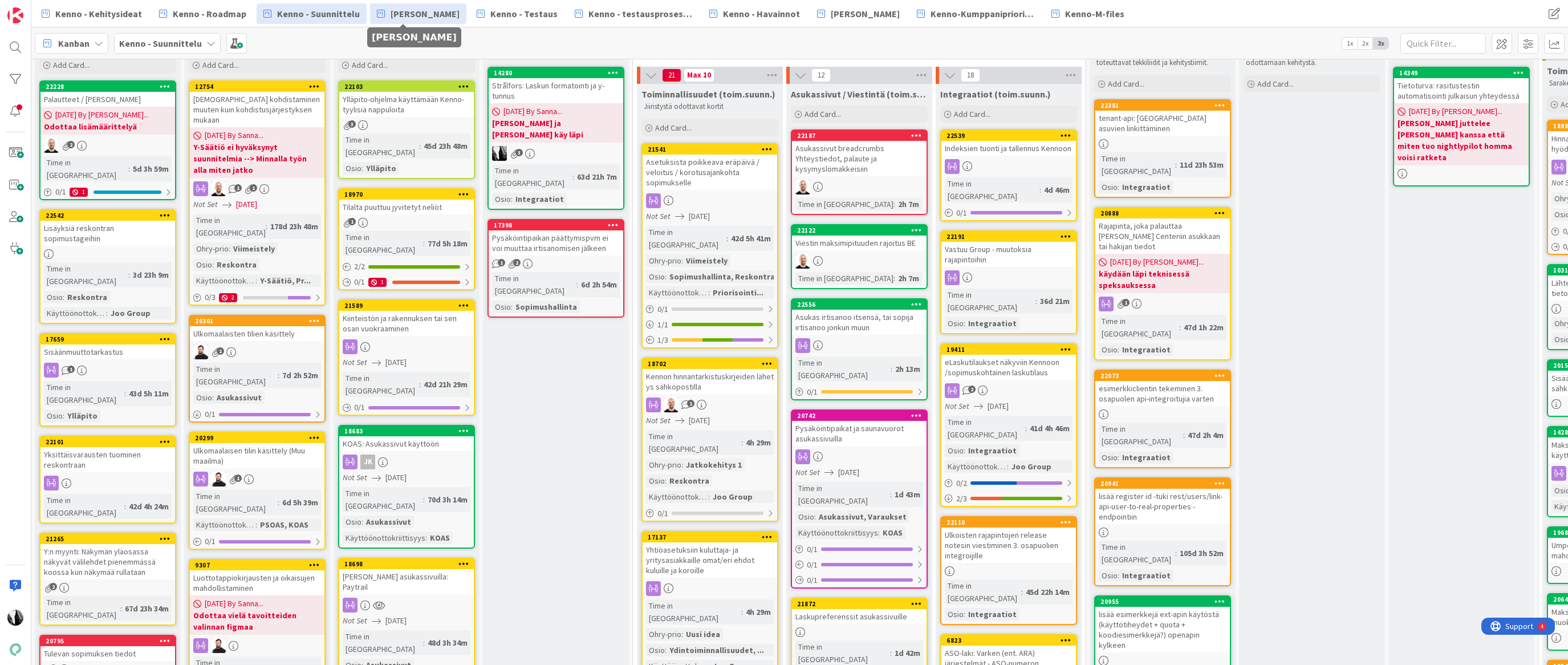
click at [412, 9] on span "[PERSON_NAME]" at bounding box center [425, 13] width 69 height 13
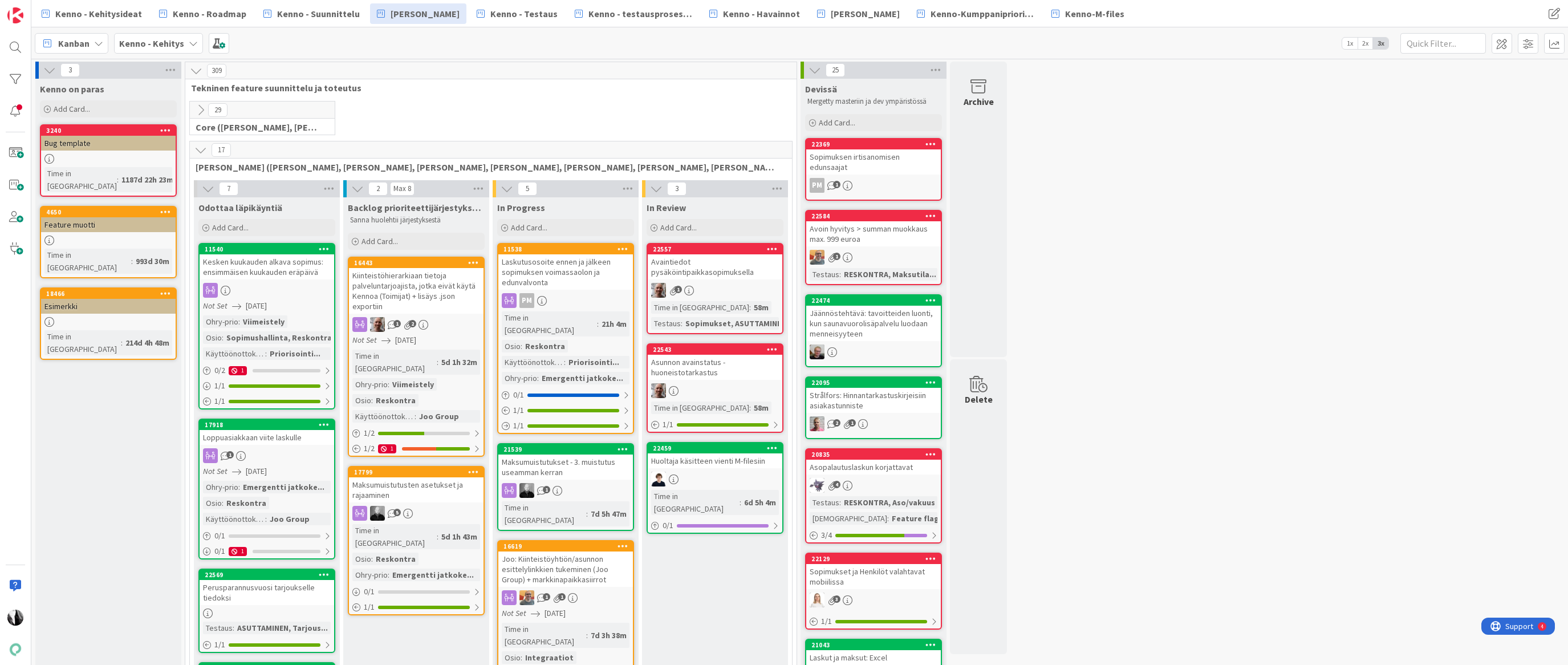
click at [202, 151] on icon at bounding box center [201, 150] width 13 height 13
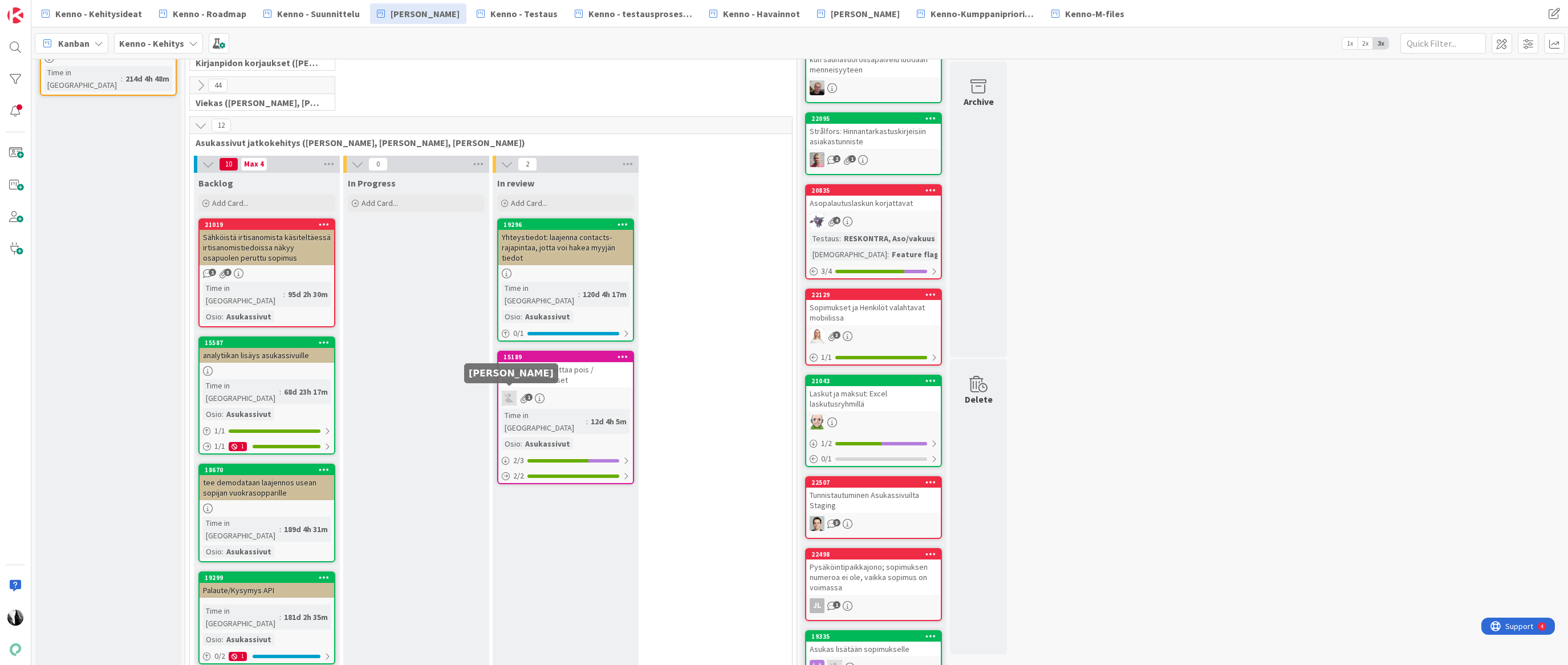
scroll to position [268, 0]
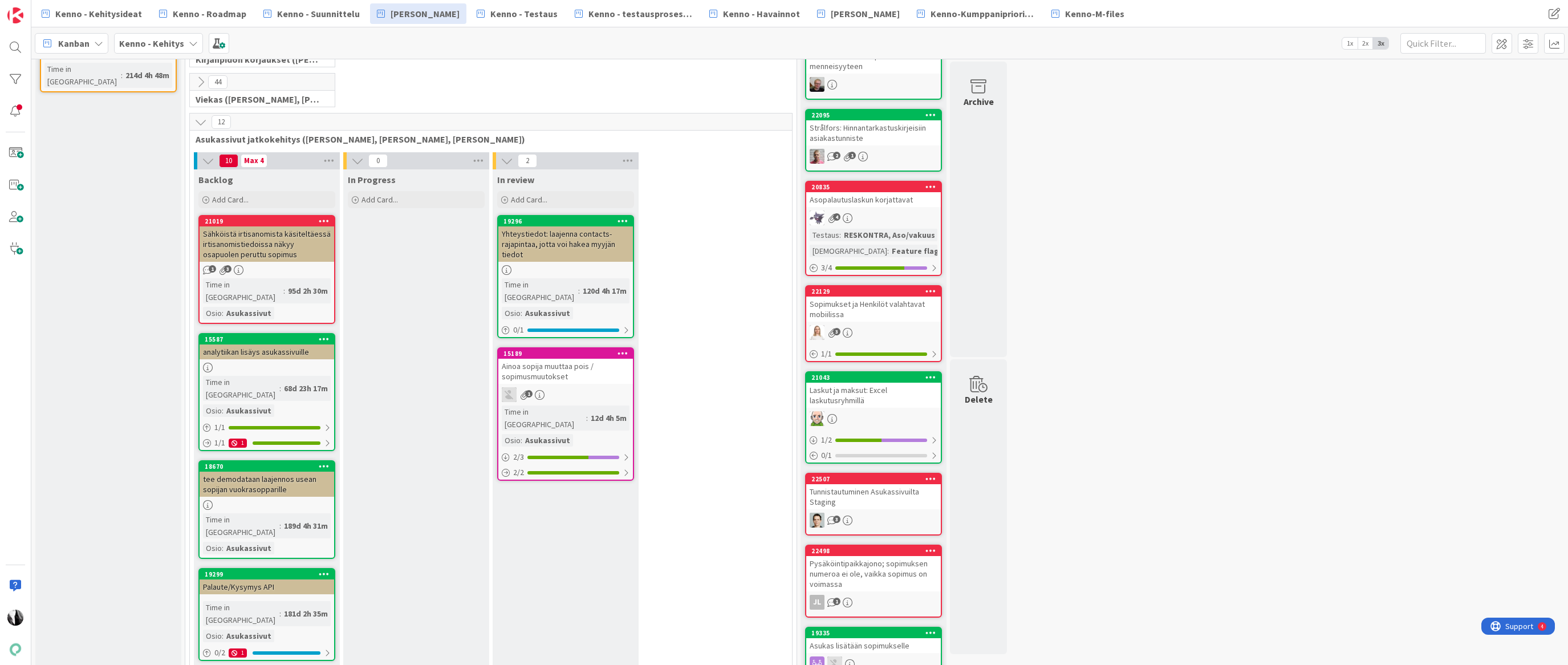
click at [200, 122] on icon at bounding box center [201, 122] width 13 height 13
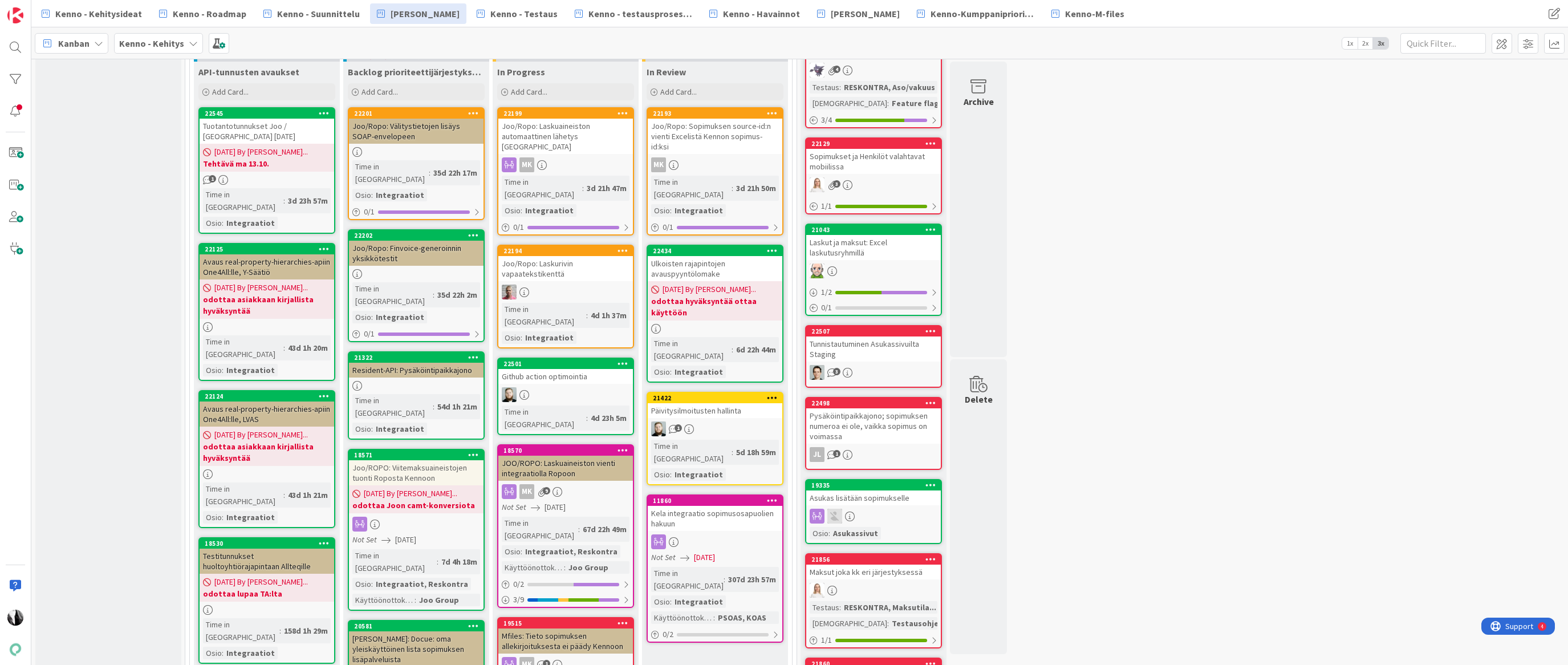
scroll to position [416, 0]
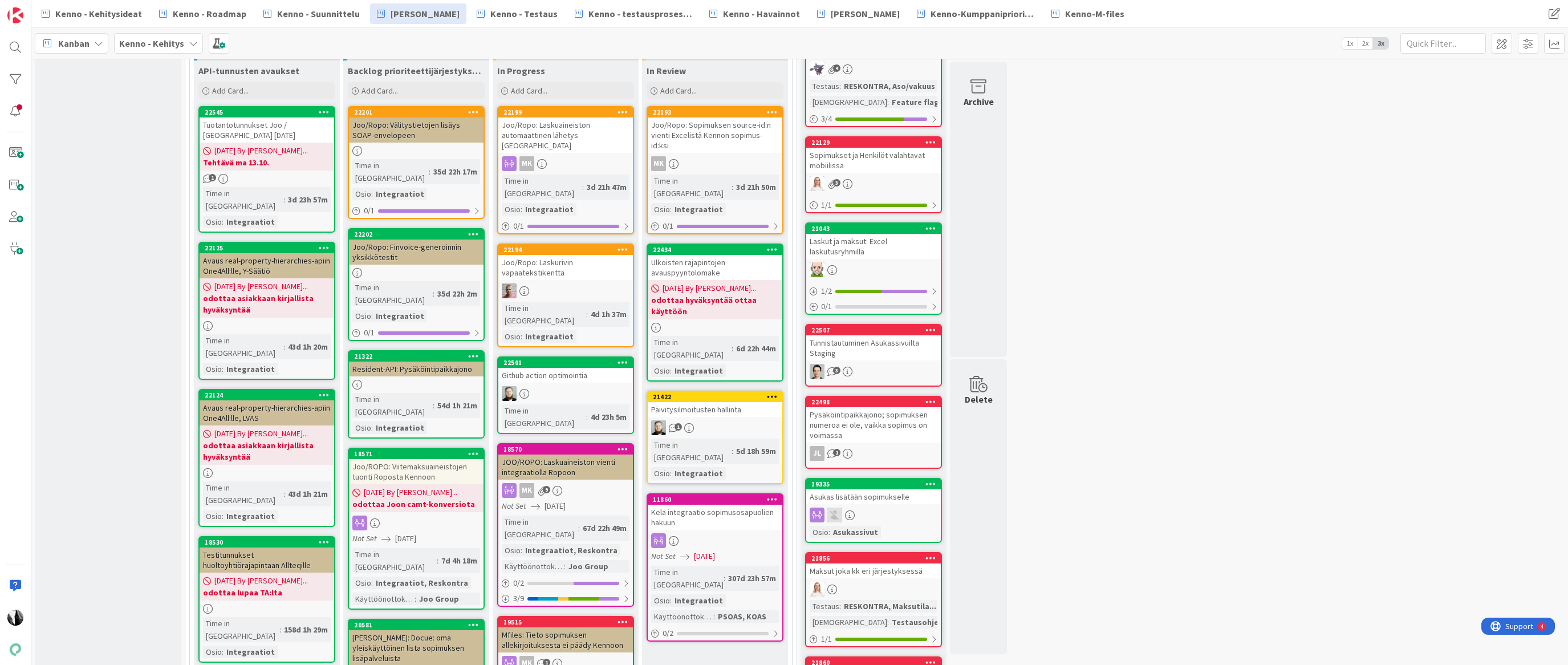
click at [442, 380] on div at bounding box center [416, 384] width 135 height 10
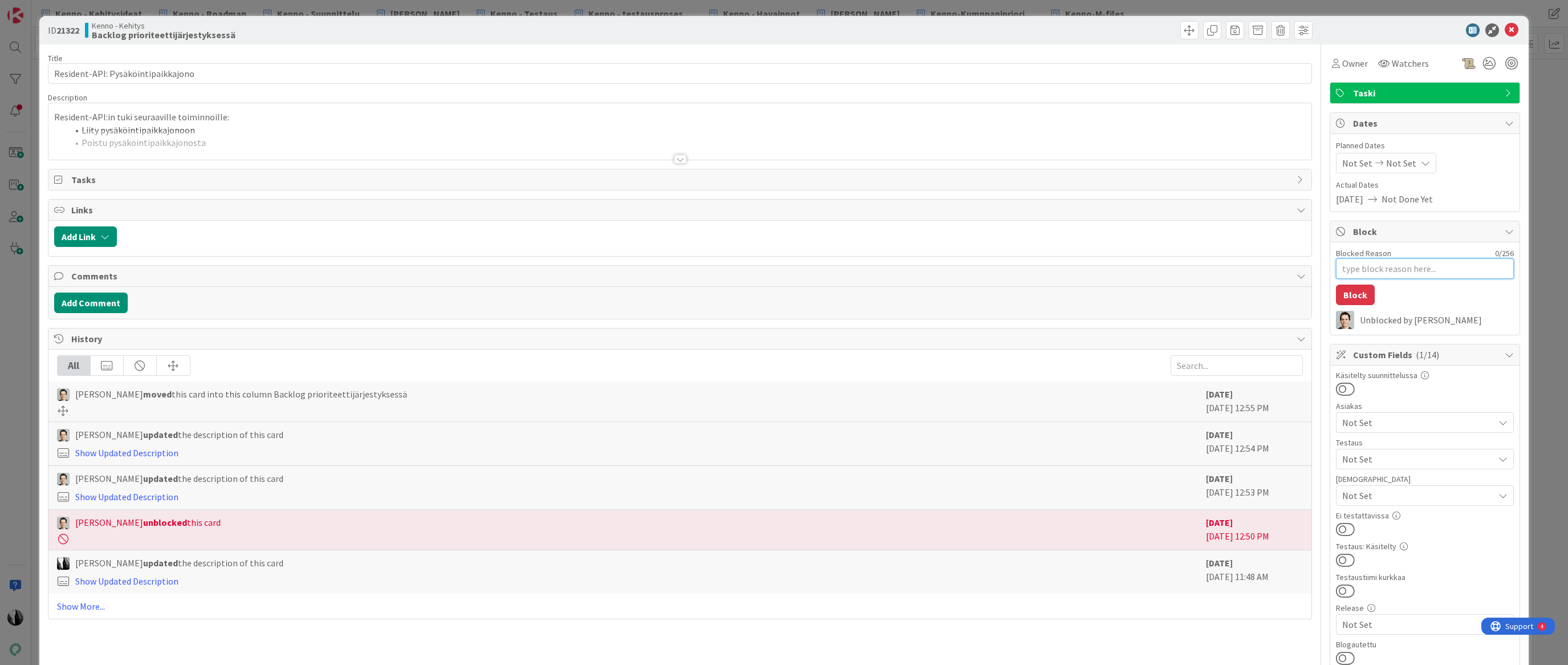
click at [1385, 272] on textarea "Blocked Reason" at bounding box center [1425, 268] width 178 height 21
type textarea "x"
type textarea "V"
type textarea "x"
type textarea "Vi"
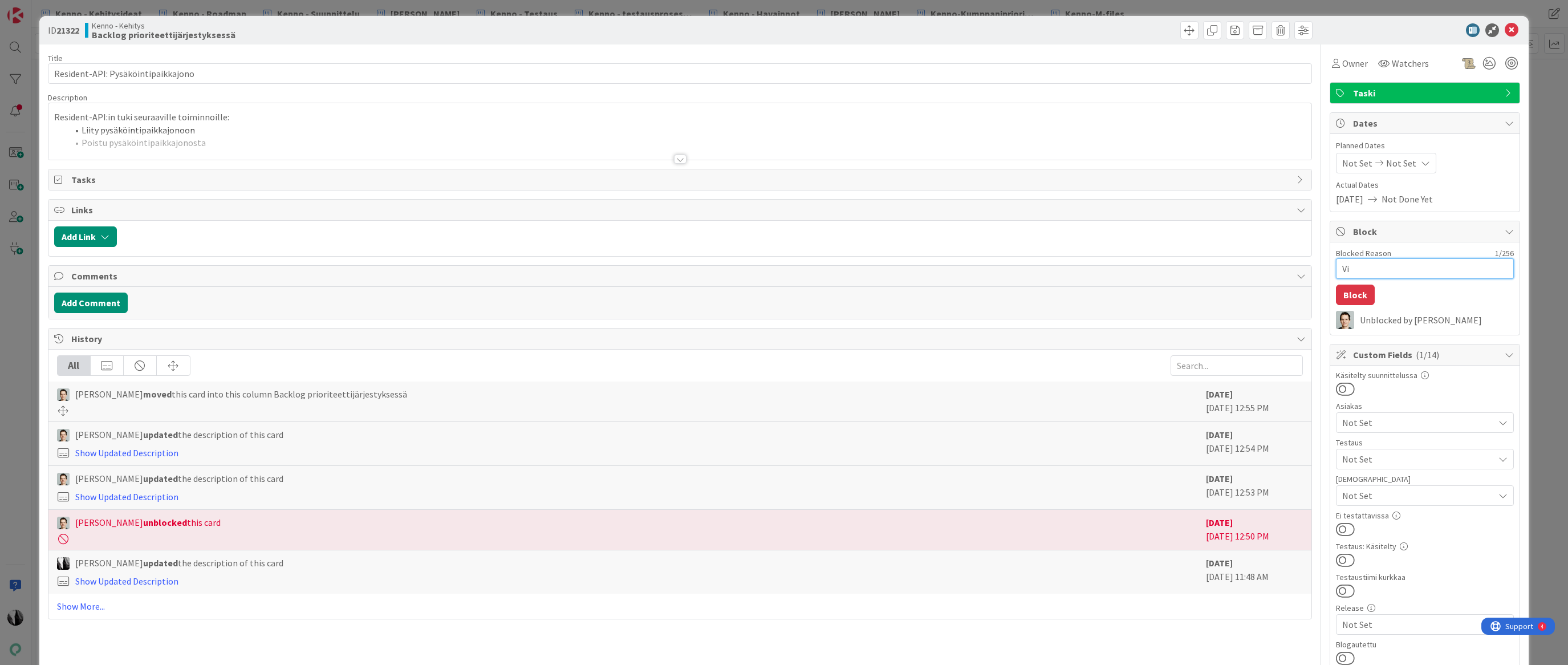
type textarea "x"
type textarea "Vie"
type textarea "x"
type textarea "Viek"
type textarea "x"
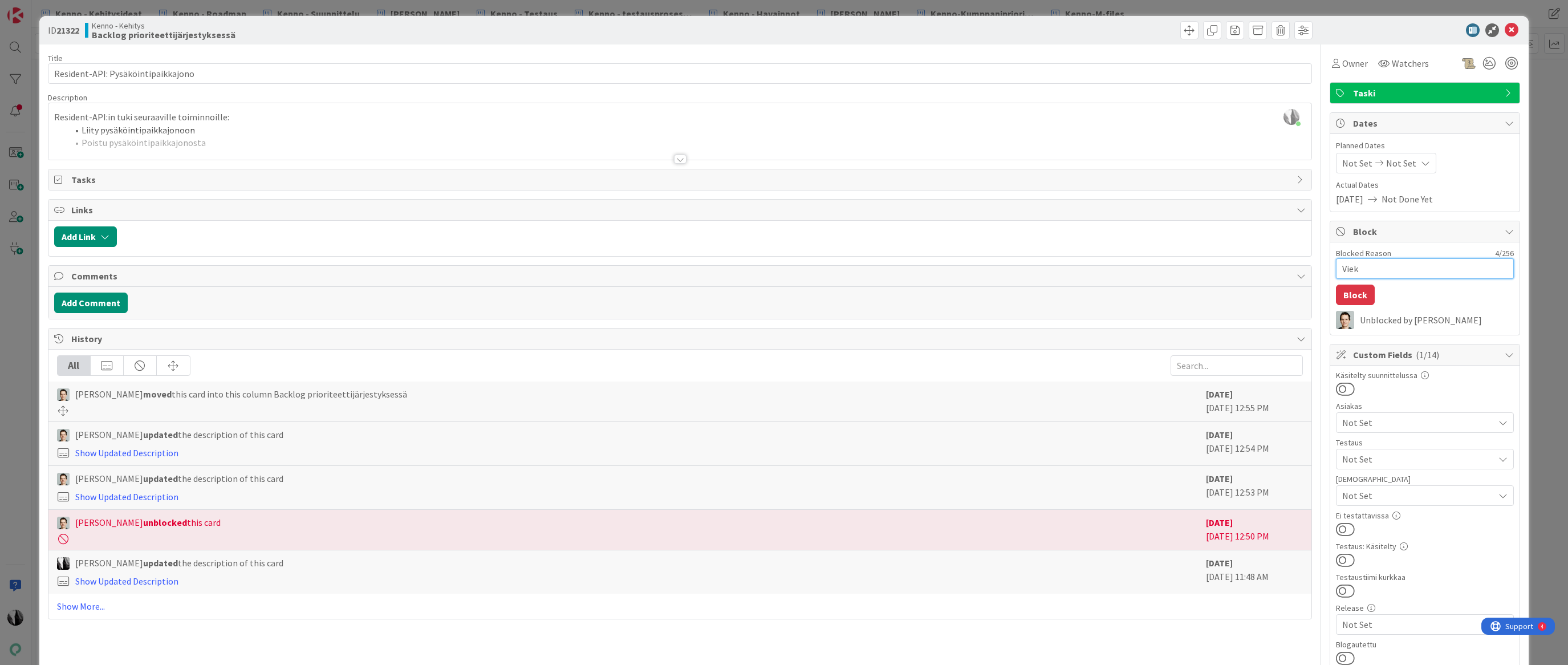
type textarea "Viekk"
type textarea "x"
type textarea "Viekka"
type textarea "x"
type textarea "Viekkaa"
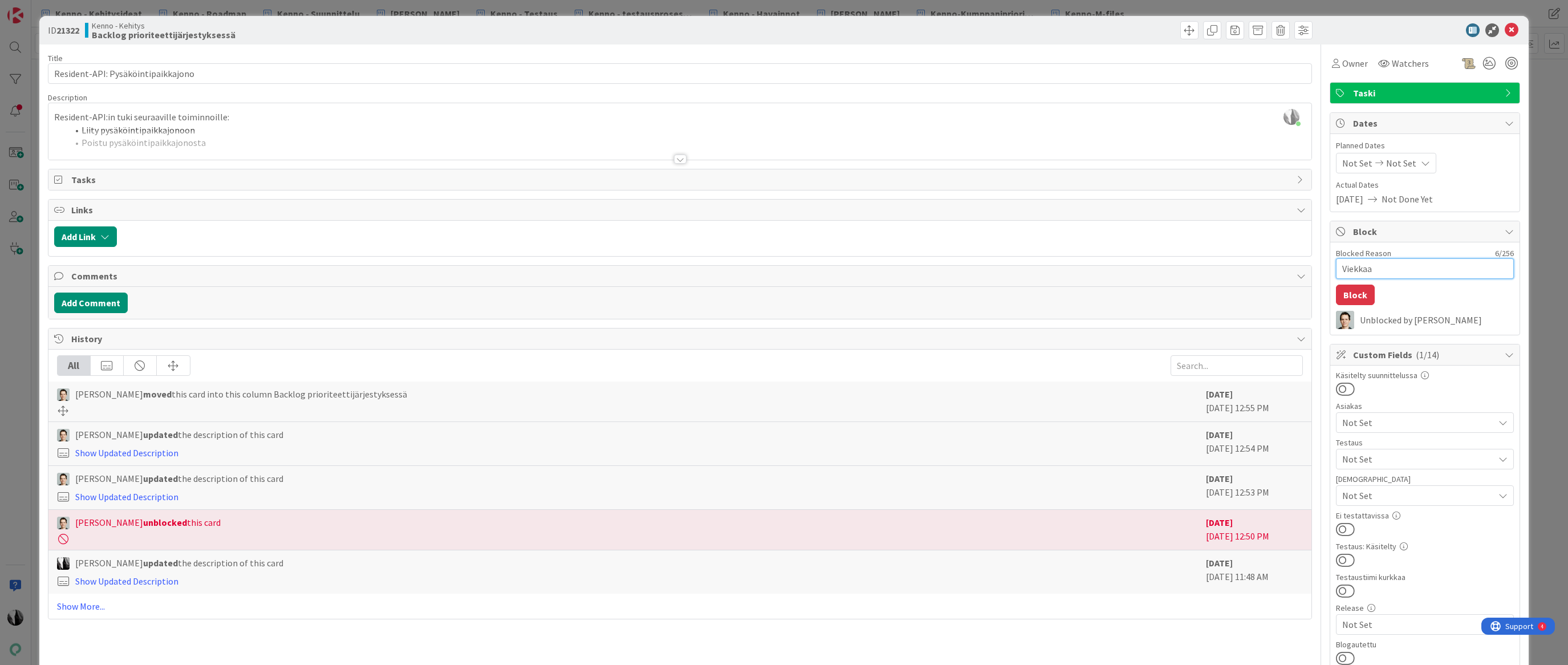
type textarea "x"
type textarea "Viekkaal"
type textarea "x"
type textarea "Viekkaall"
type textarea "x"
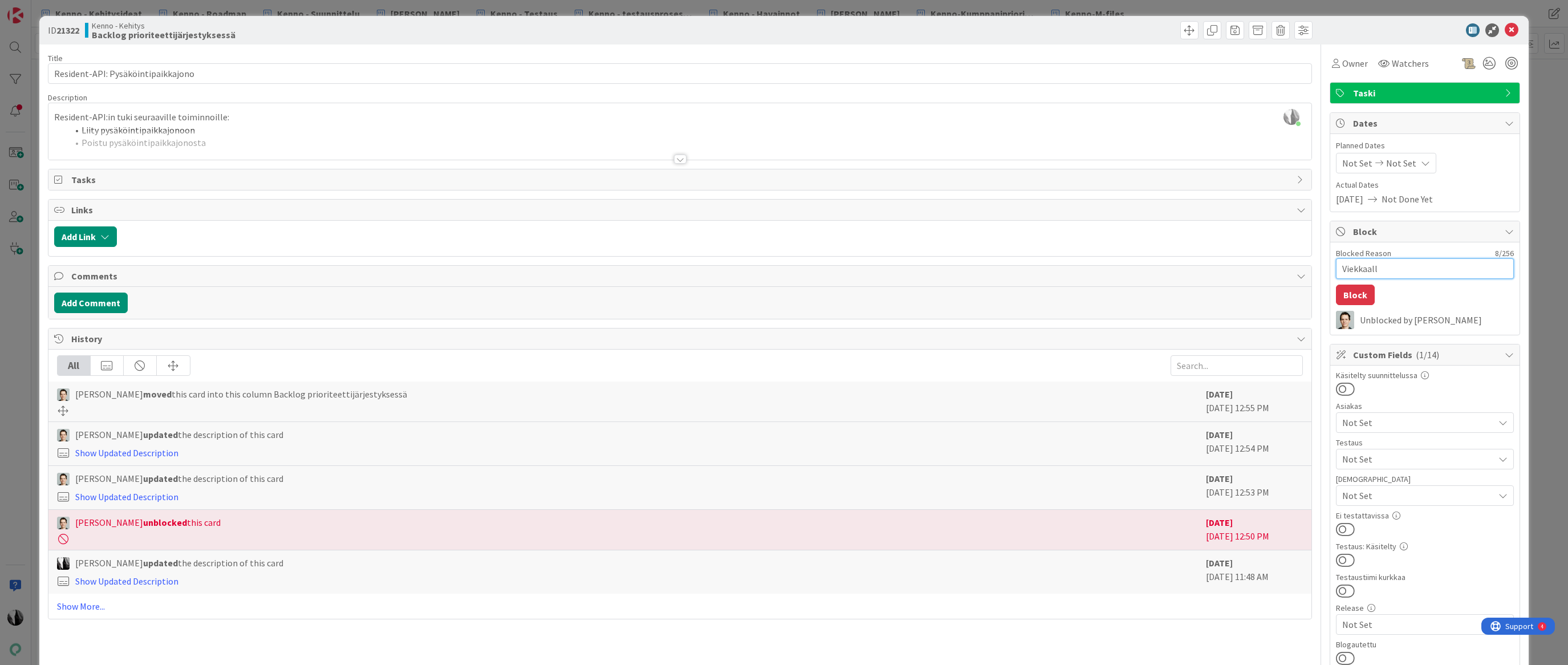
type textarea "Viekkaalle"
type textarea "x"
type textarea "Viekkaall"
type textarea "x"
type textarea "Viekkaal"
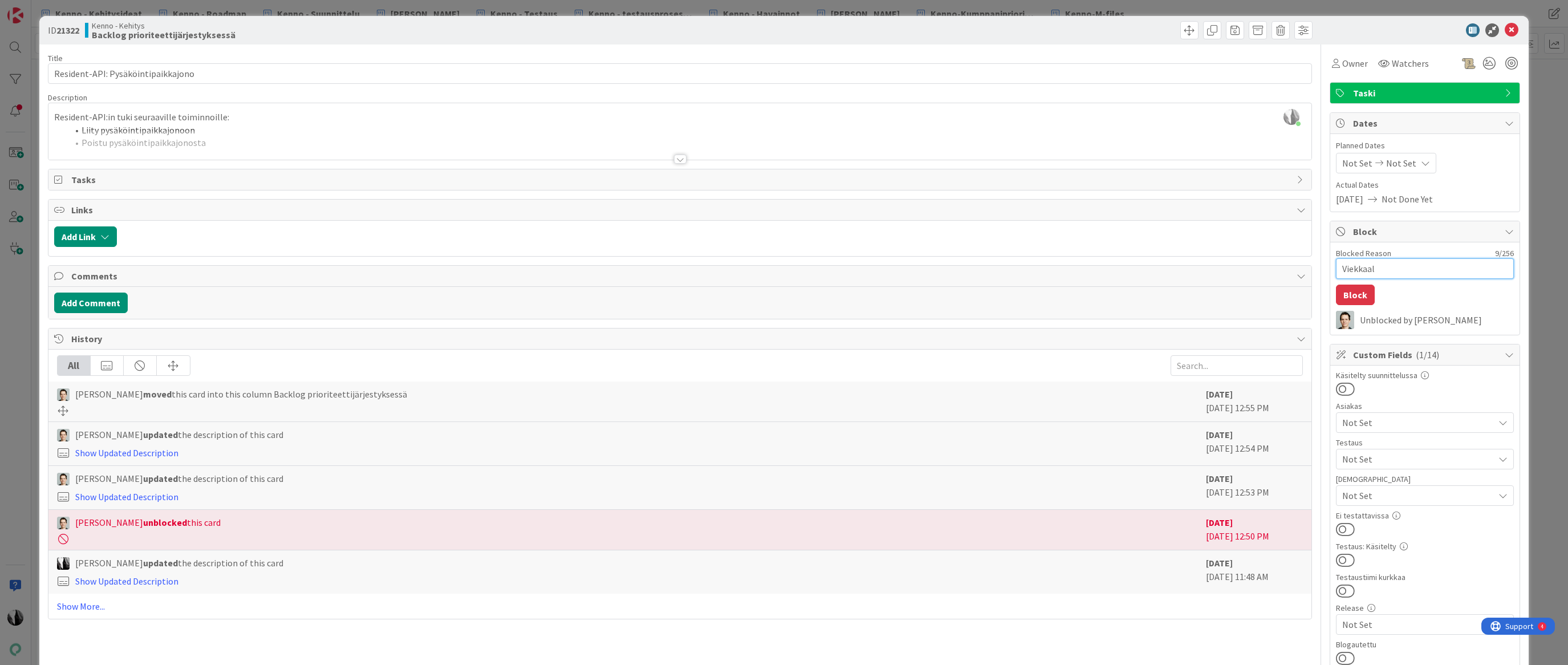
type textarea "x"
type textarea "Viekkaa"
type textarea "x"
type textarea "Viekka"
type textarea "x"
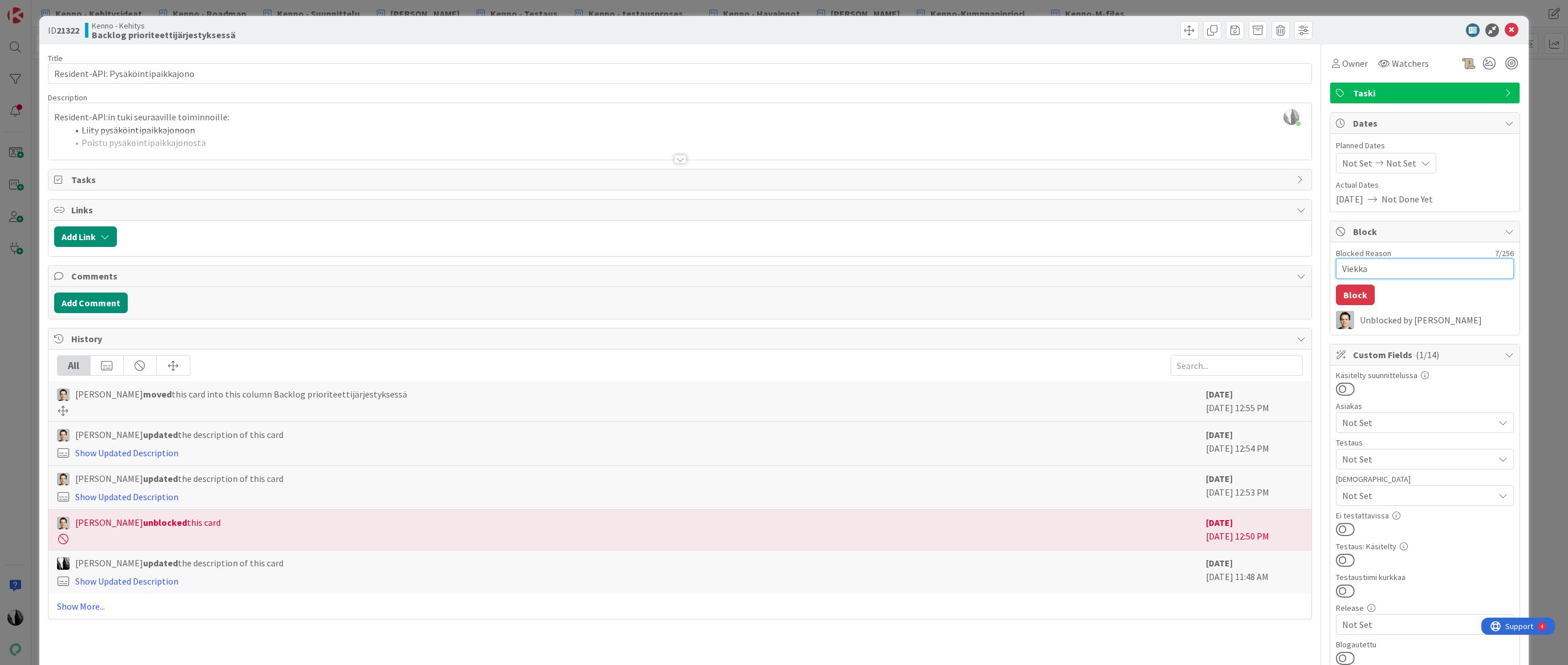
type textarea "Viekk"
type textarea "x"
type textarea "Viek"
type textarea "x"
type textarea "Vie"
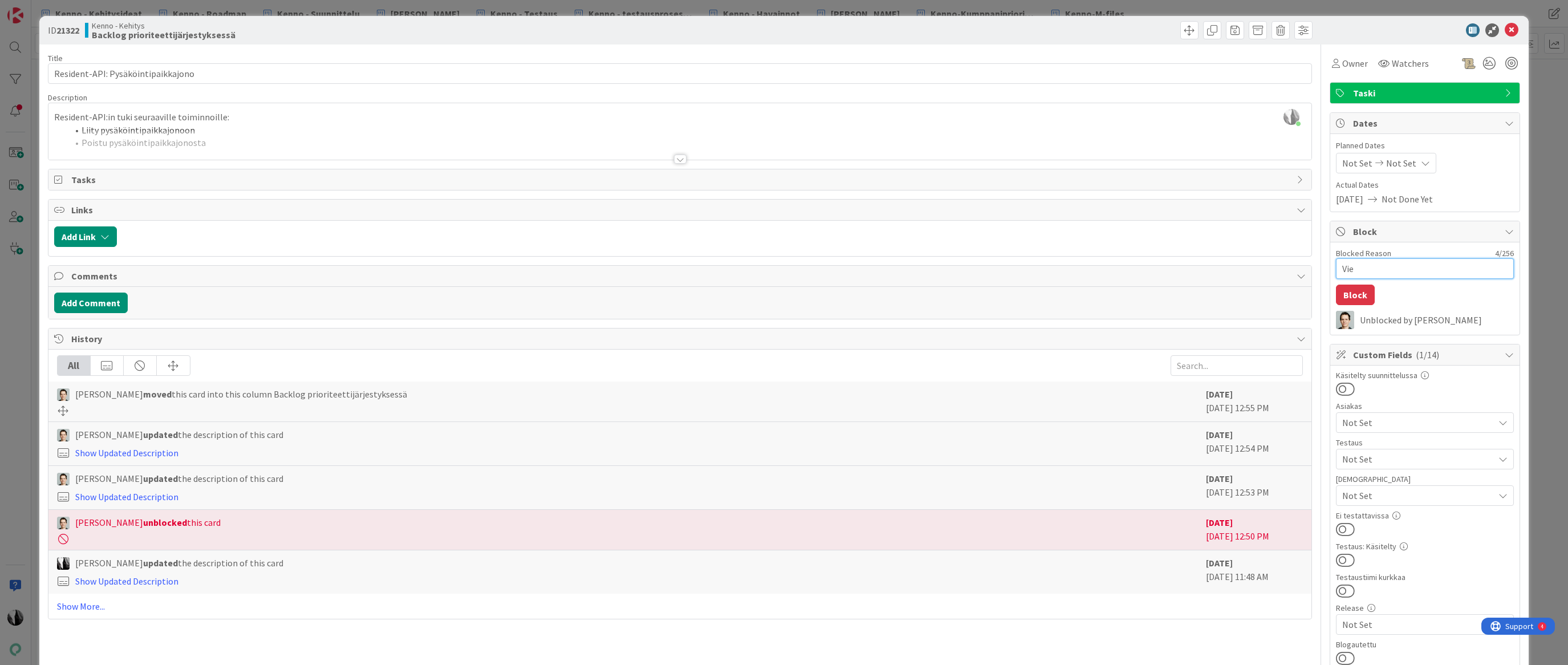
type textarea "x"
type textarea "Vi"
type textarea "x"
type textarea "V"
type textarea "x"
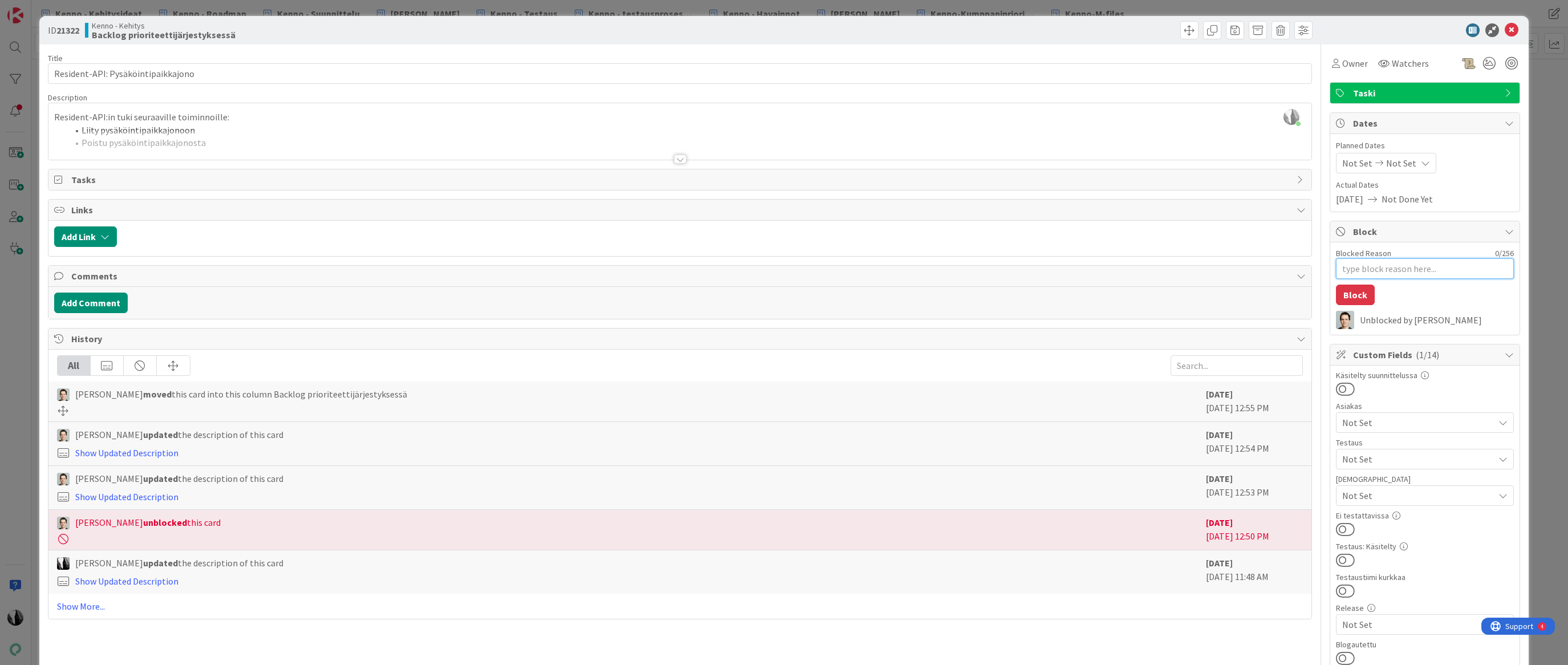
type textarea "x"
type textarea "S"
type textarea "x"
type textarea "Si"
type textarea "x"
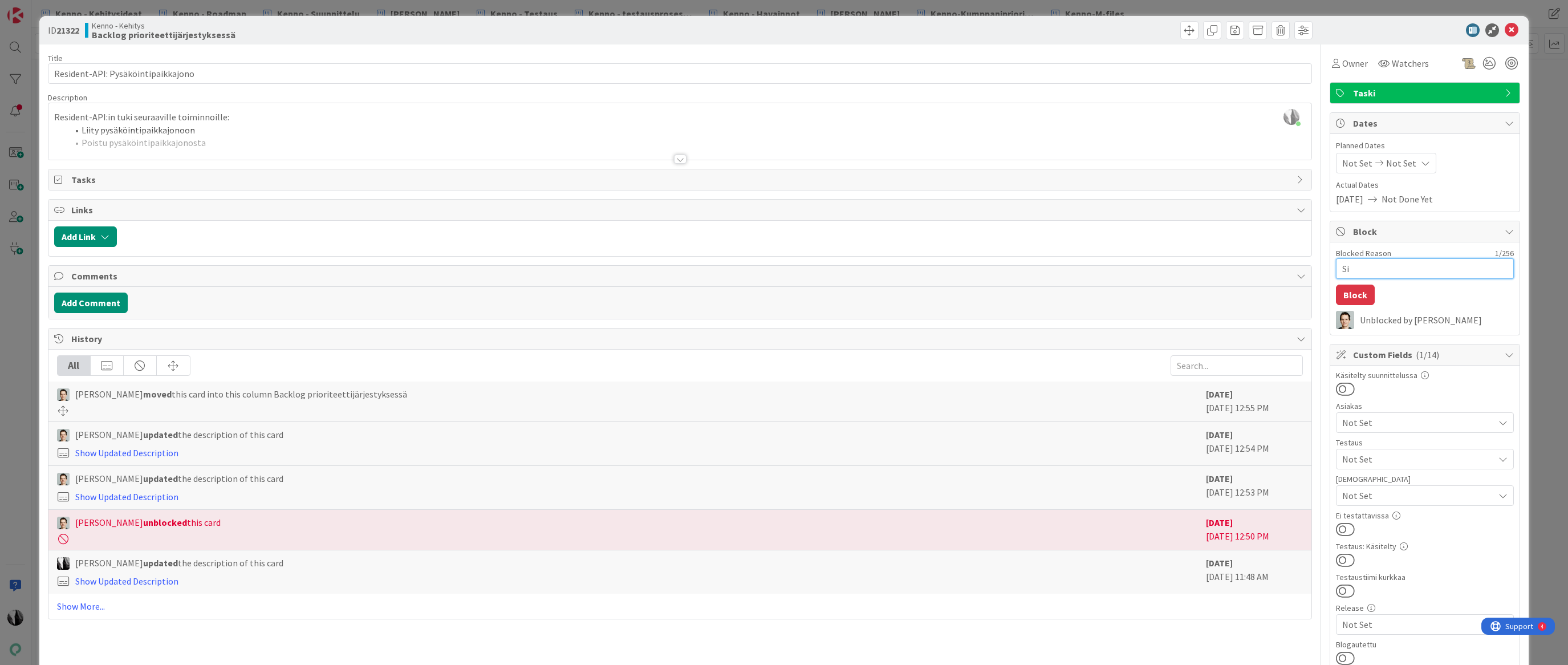
type textarea "Sii"
type textarea "x"
type textarea "Siir"
type textarea "x"
type textarea "Siirt"
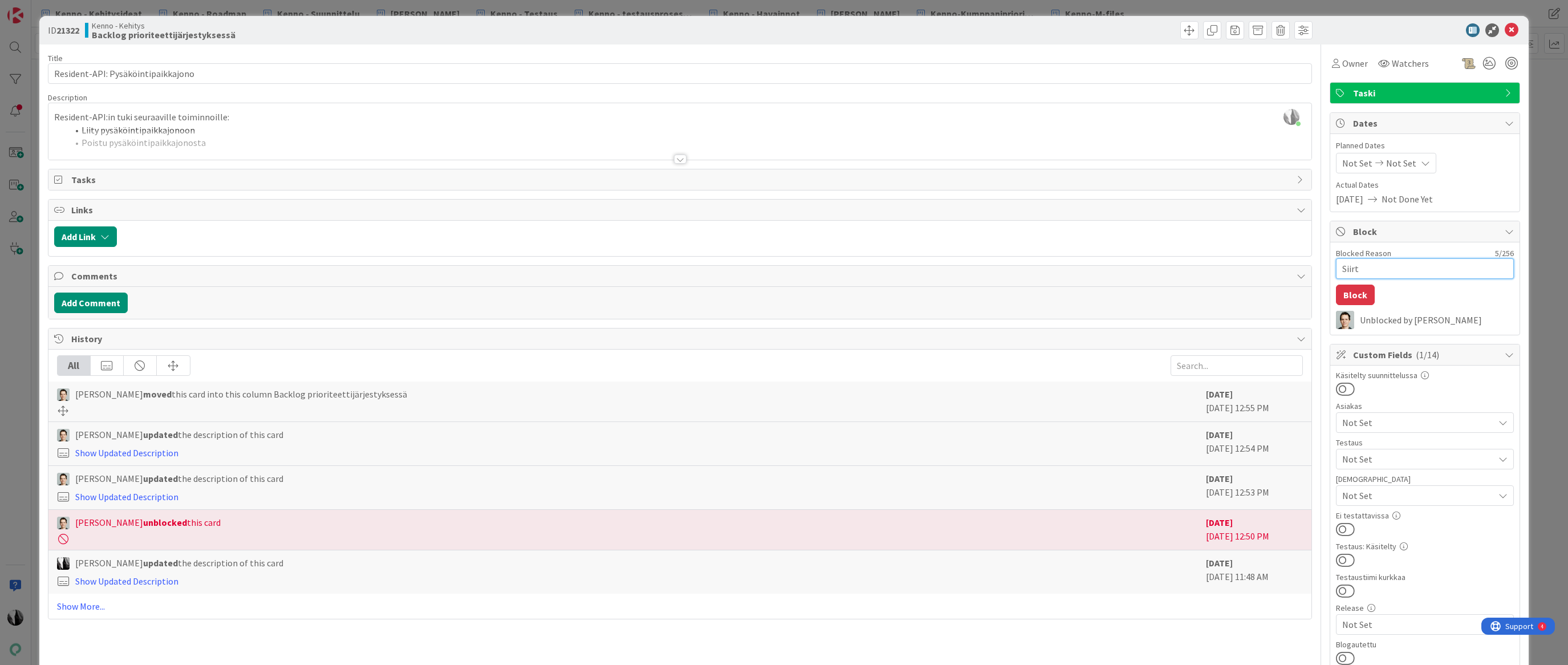
type textarea "x"
type textarea "Siirty"
type textarea "x"
type textarea "Siirtyy"
type textarea "x"
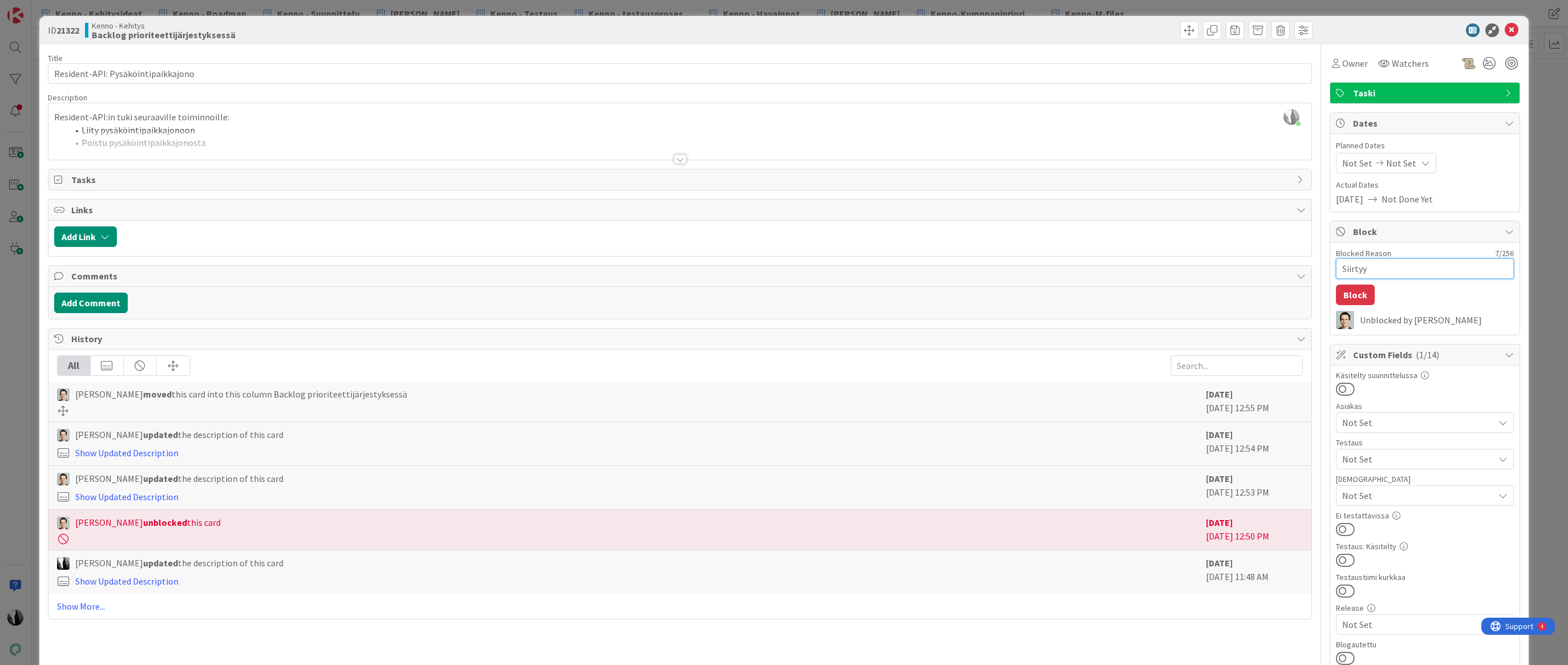
type textarea "Siirtyy"
type textarea "x"
type textarea "Siirtyy v"
type textarea "x"
type textarea "Siirtyy vi"
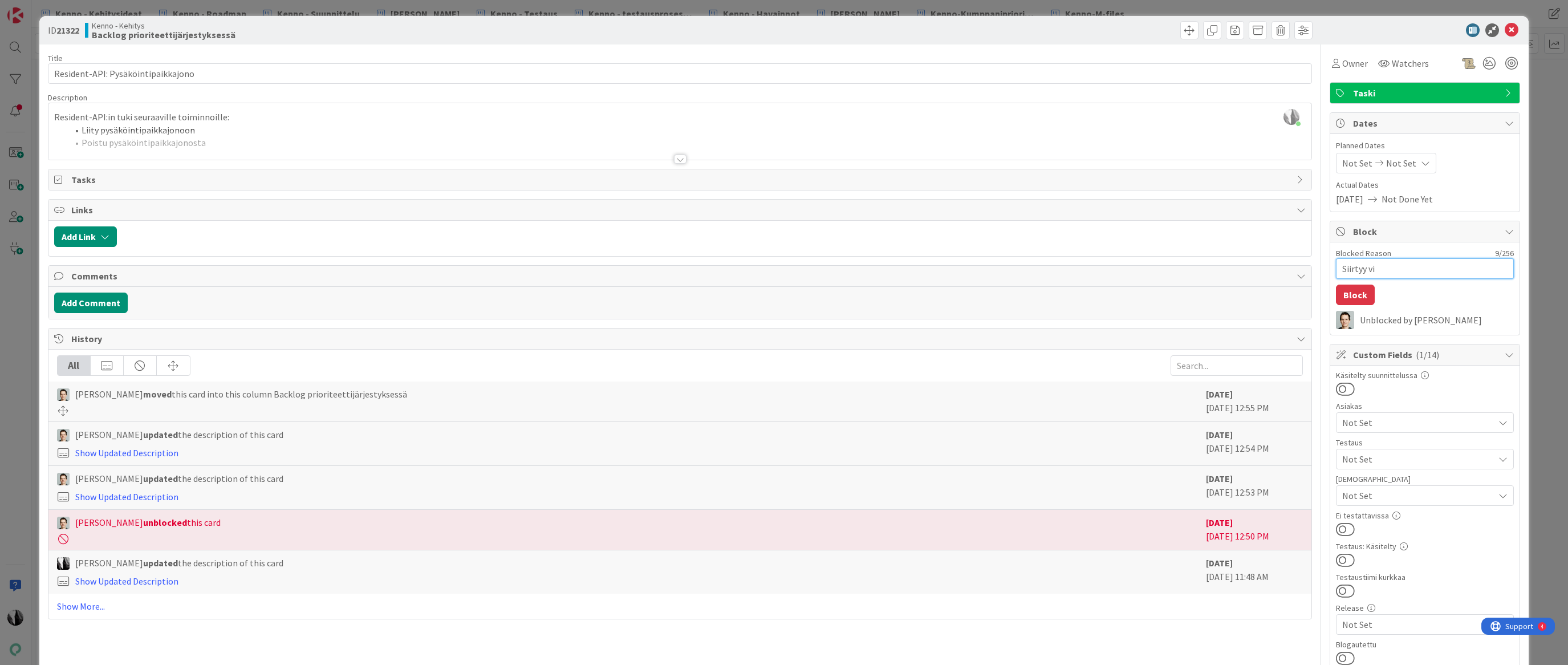
type textarea "x"
type textarea "Siirtyy vie"
type textarea "x"
type textarea "Siirtyy vi"
type textarea "x"
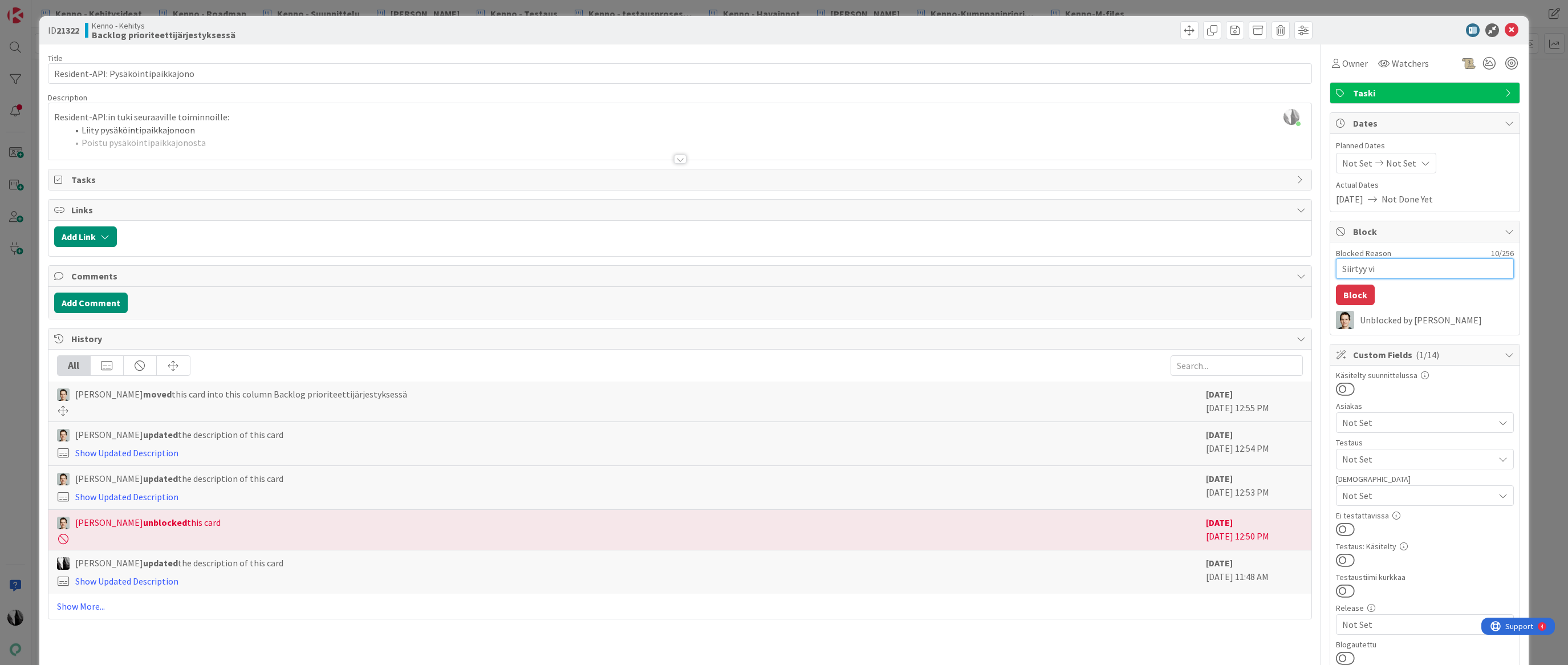
type textarea "Siirtyy v"
type textarea "x"
type textarea "Siirtyy"
type textarea "x"
type textarea "Siirtyy V"
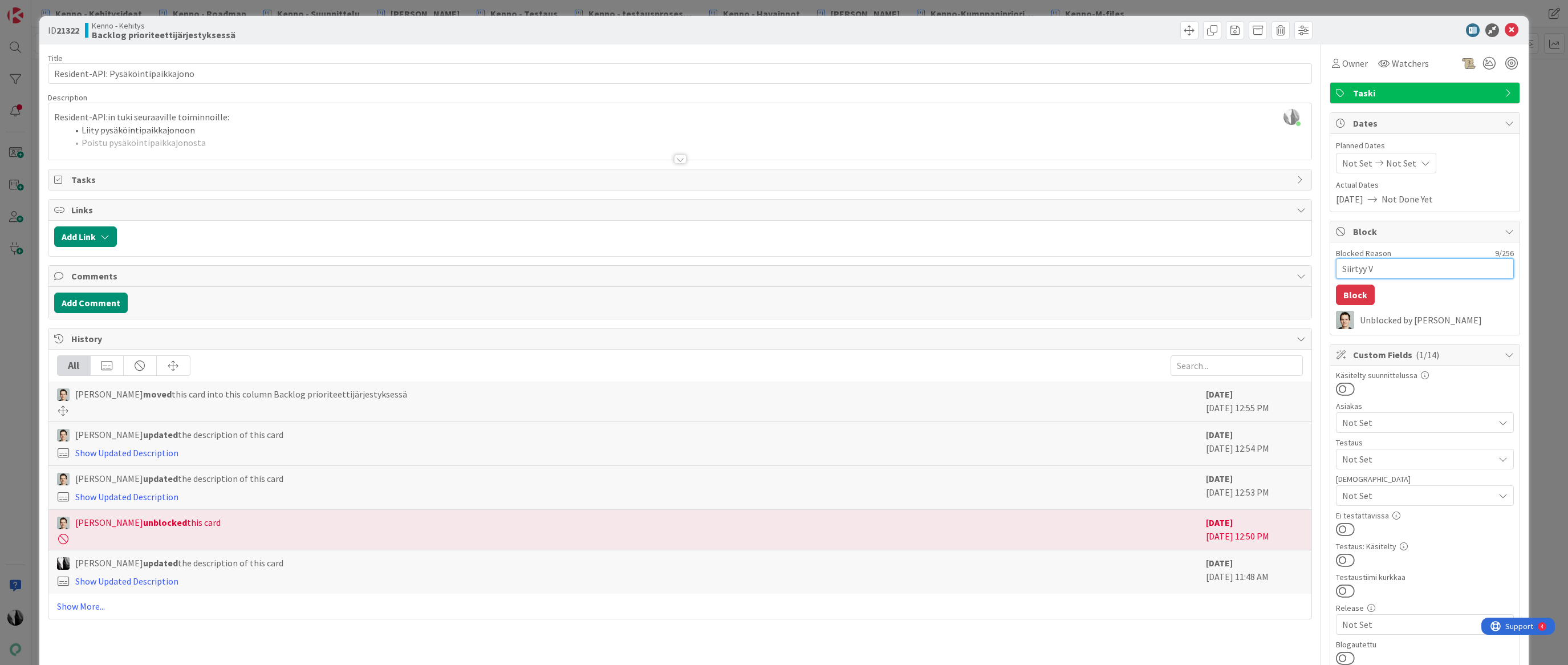
type textarea "x"
type textarea "Siirtyy Vi"
type textarea "x"
type textarea "Siirtyy Vie"
type textarea "x"
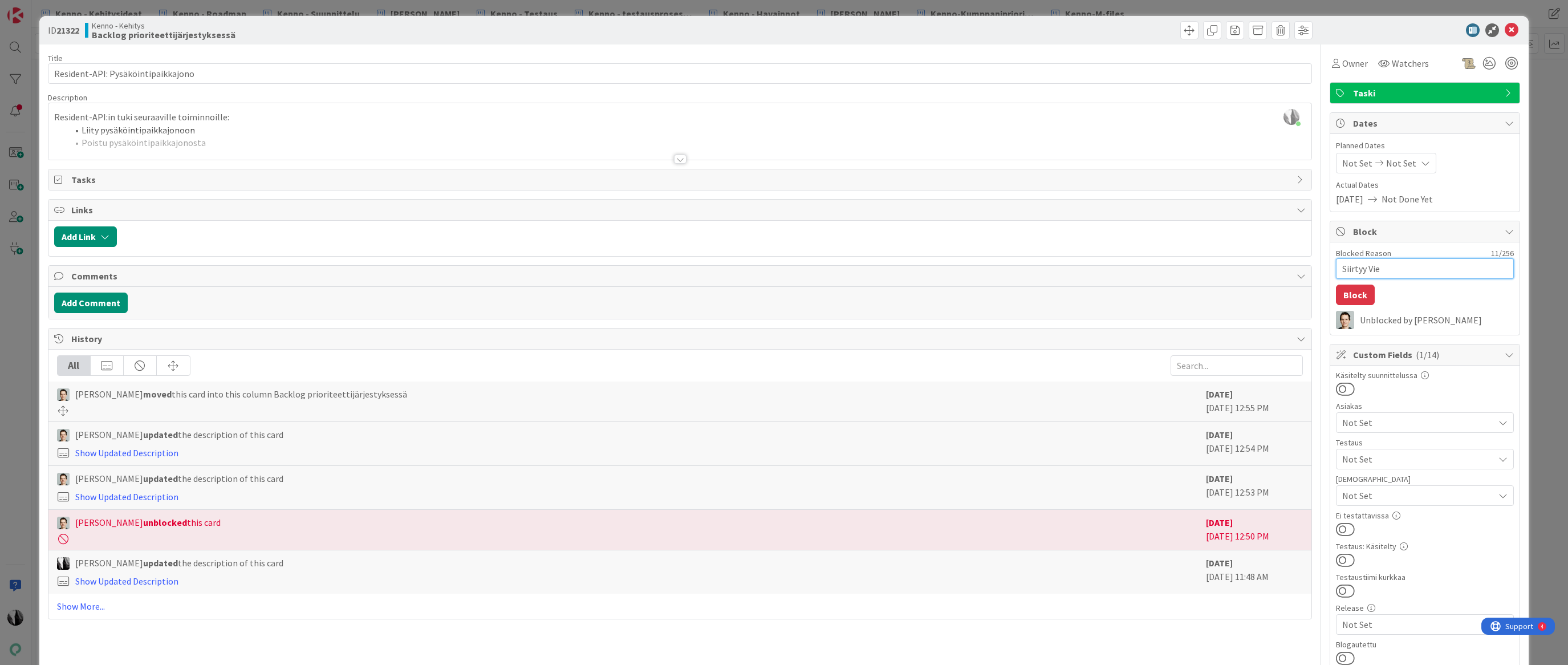
type textarea "Siirtyy Viek"
type textarea "x"
type textarea "Siirtyy Vieka"
type textarea "x"
type textarea "Siirtyy Viekas"
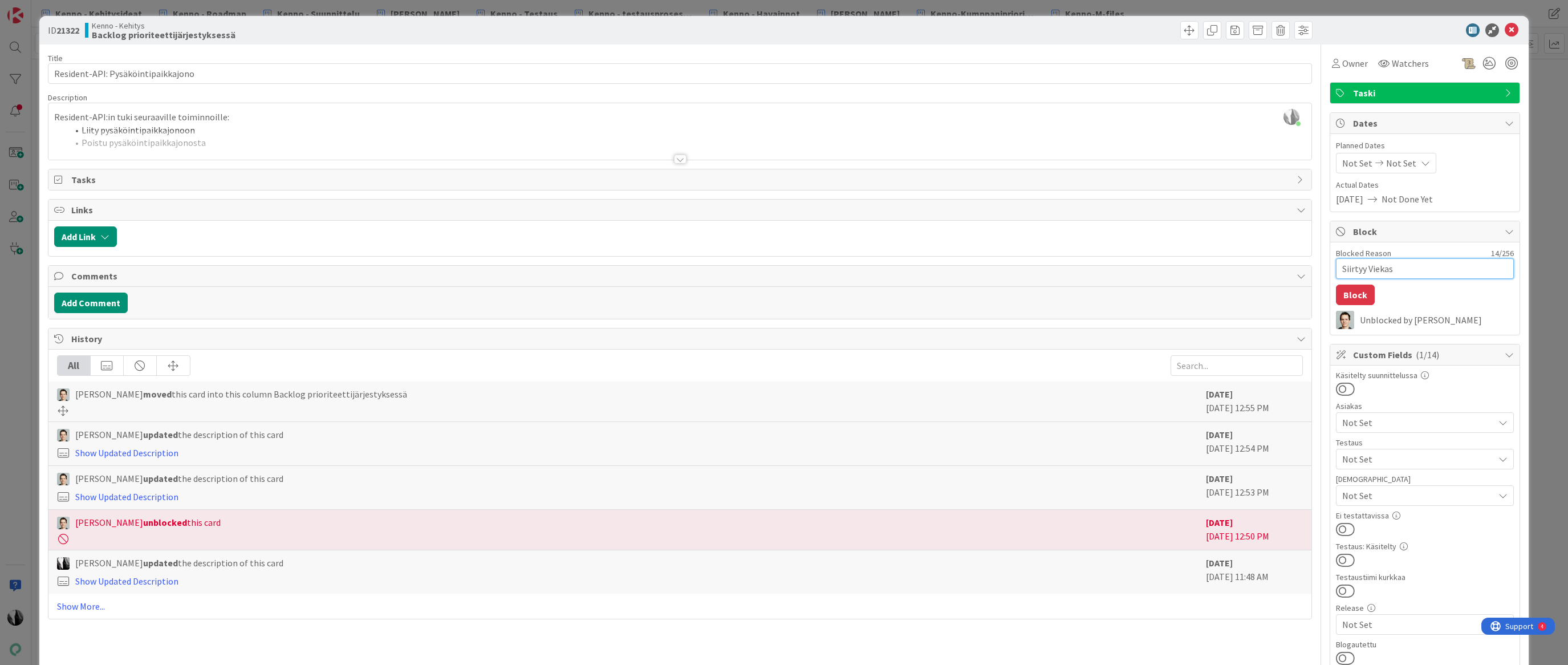
type textarea "x"
type textarea "Siirtyy Viekas-"
type textarea "x"
type textarea "Siirtyy Viekas-t"
type textarea "x"
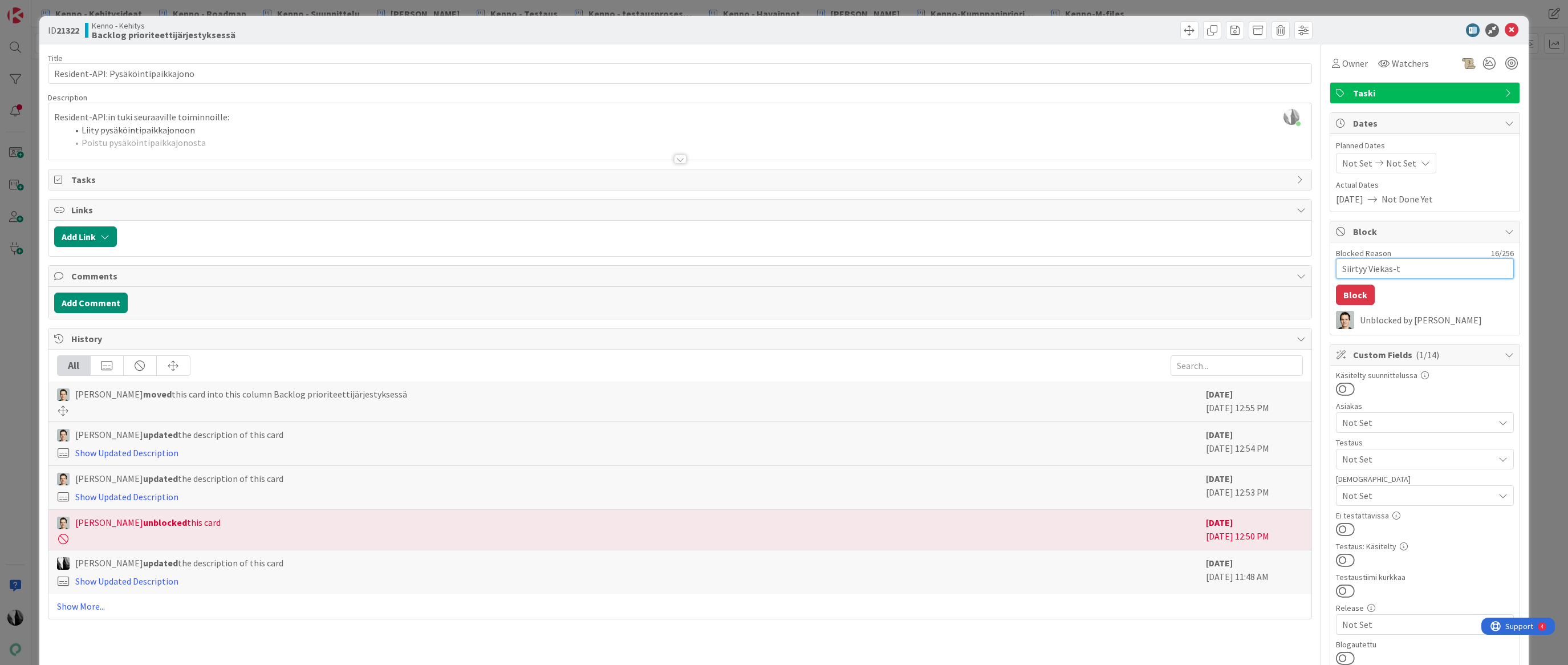
type textarea "Siirtyy Viekas-ti"
type textarea "x"
type textarea "Siirtyy Viekas-tii"
type textarea "x"
type textarea "Siirtyy Viekas-tiim"
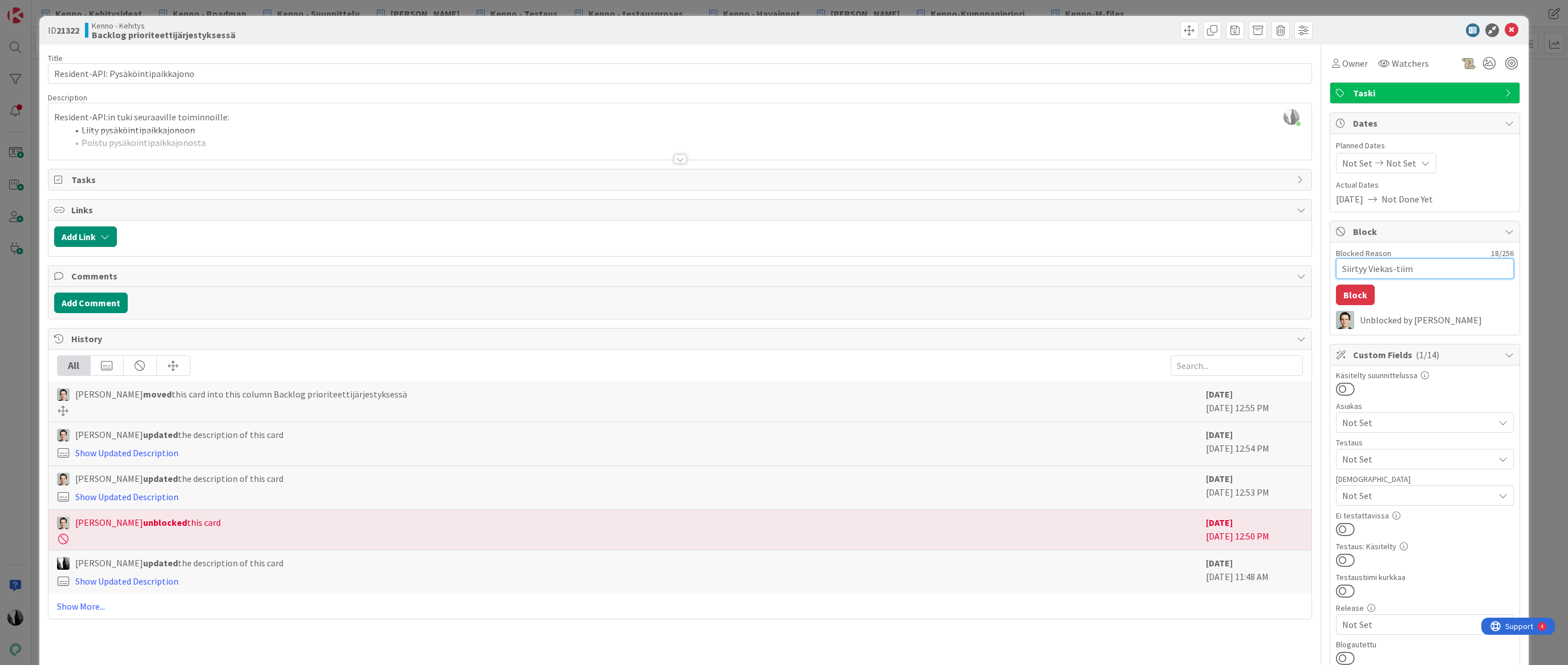
type textarea "x"
type textarea "Siirtyy Viekas-tiimi"
type textarea "x"
type textarea "Siirtyy Viekas-tiimil"
type textarea "x"
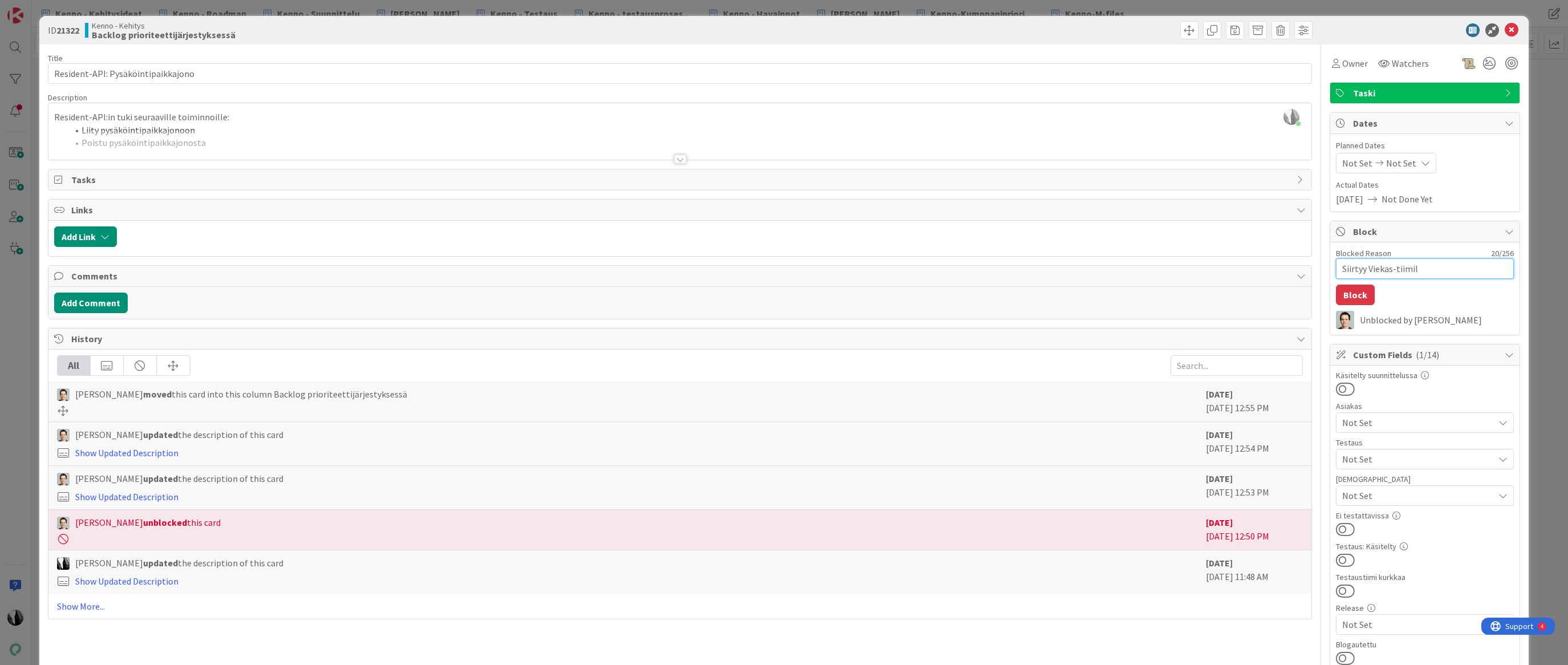
type textarea "Siirtyy Viekas-tiimill"
type textarea "x"
type textarea "Siirtyy Viekas-tiimille"
click at [1355, 292] on button "Block" at bounding box center [1355, 295] width 39 height 21
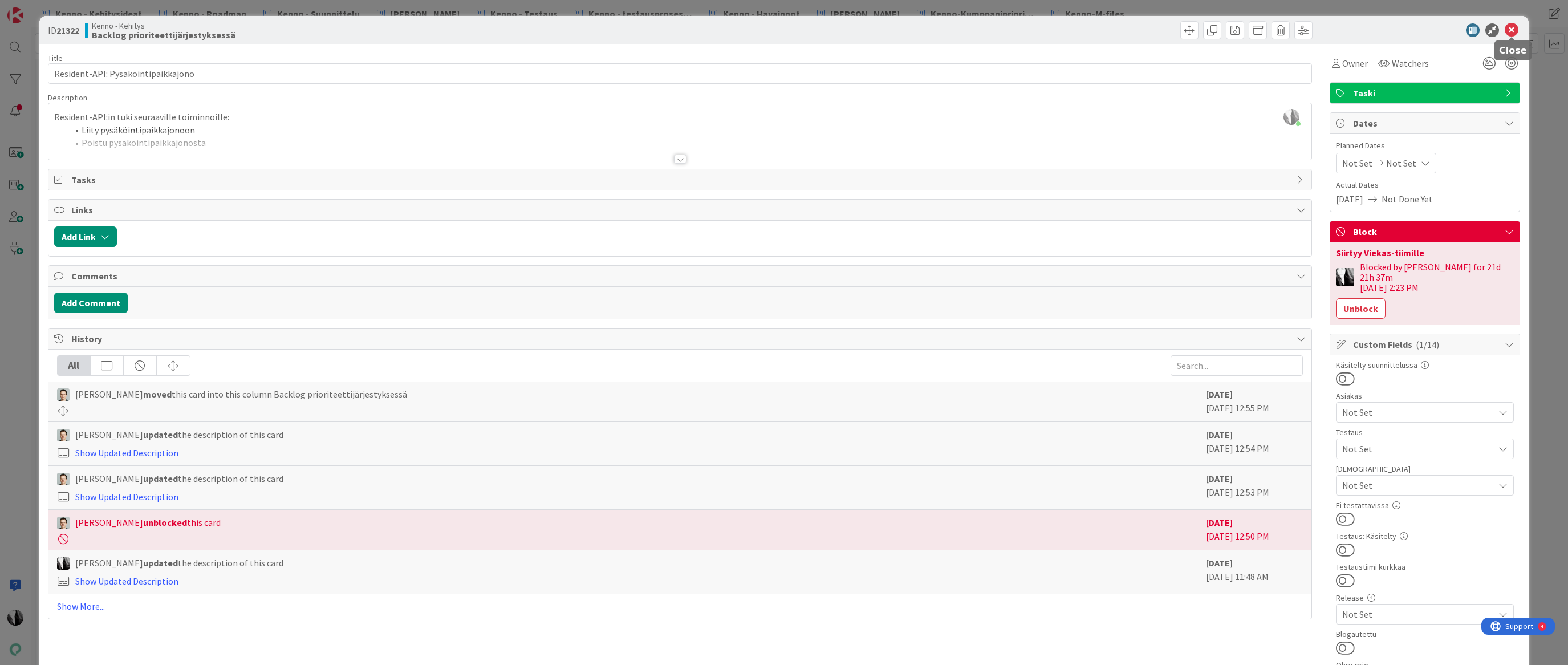
scroll to position [2, 0]
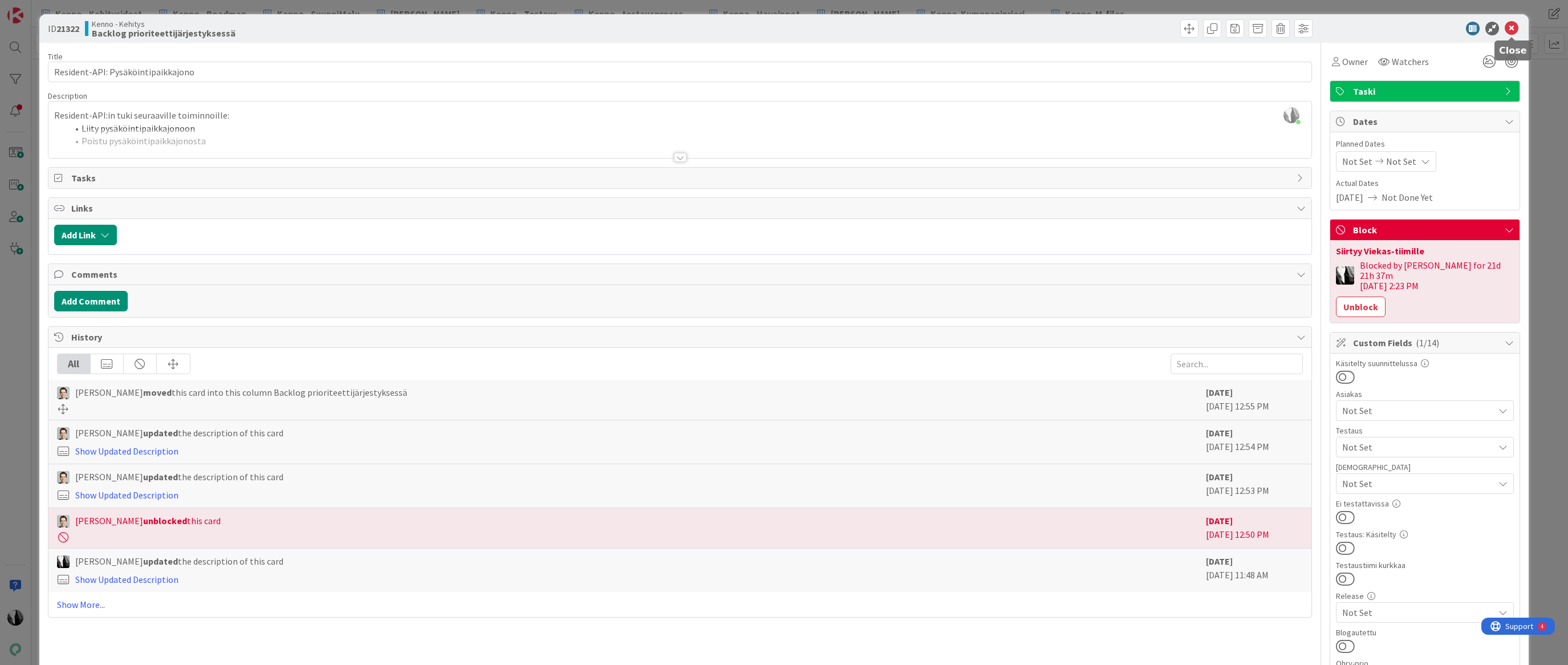
click at [1510, 28] on icon at bounding box center [1511, 28] width 13 height 13
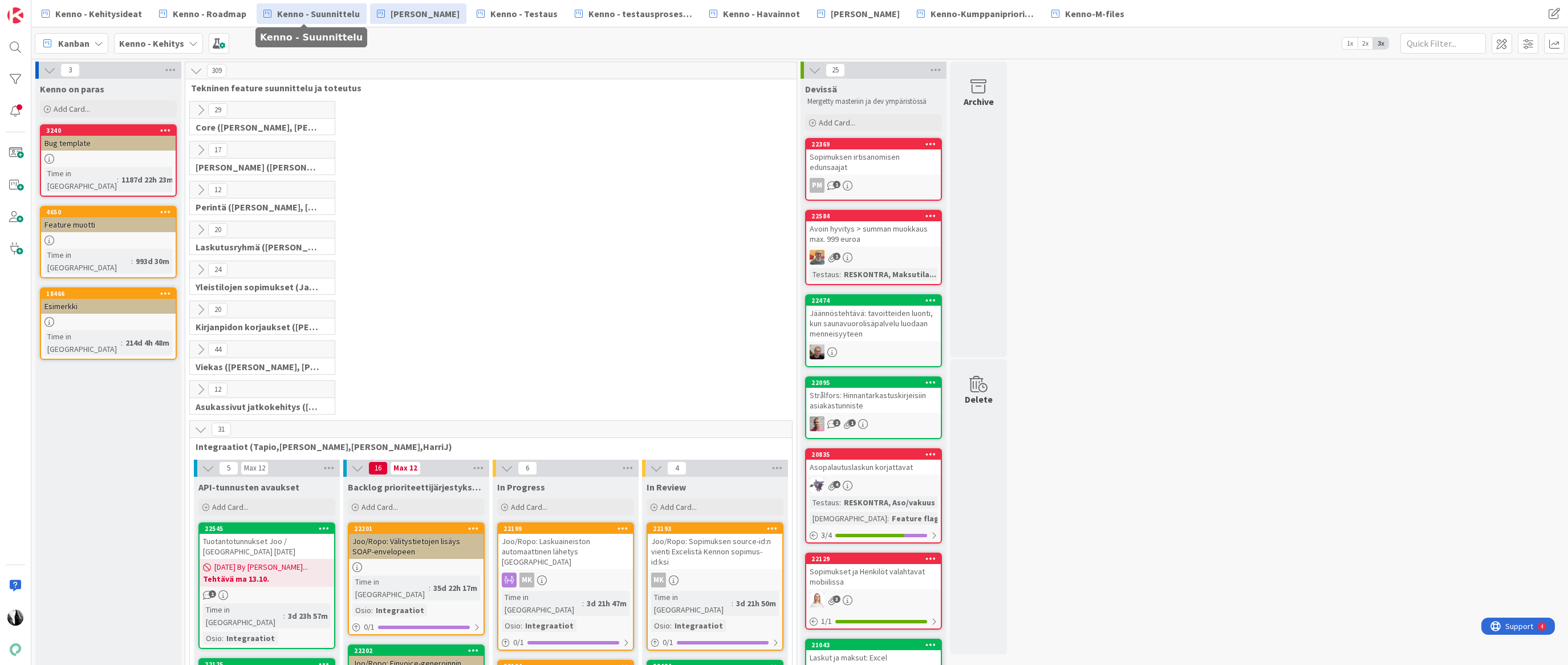
click at [314, 16] on span "Kenno - Suunnittelu" at bounding box center [318, 13] width 83 height 13
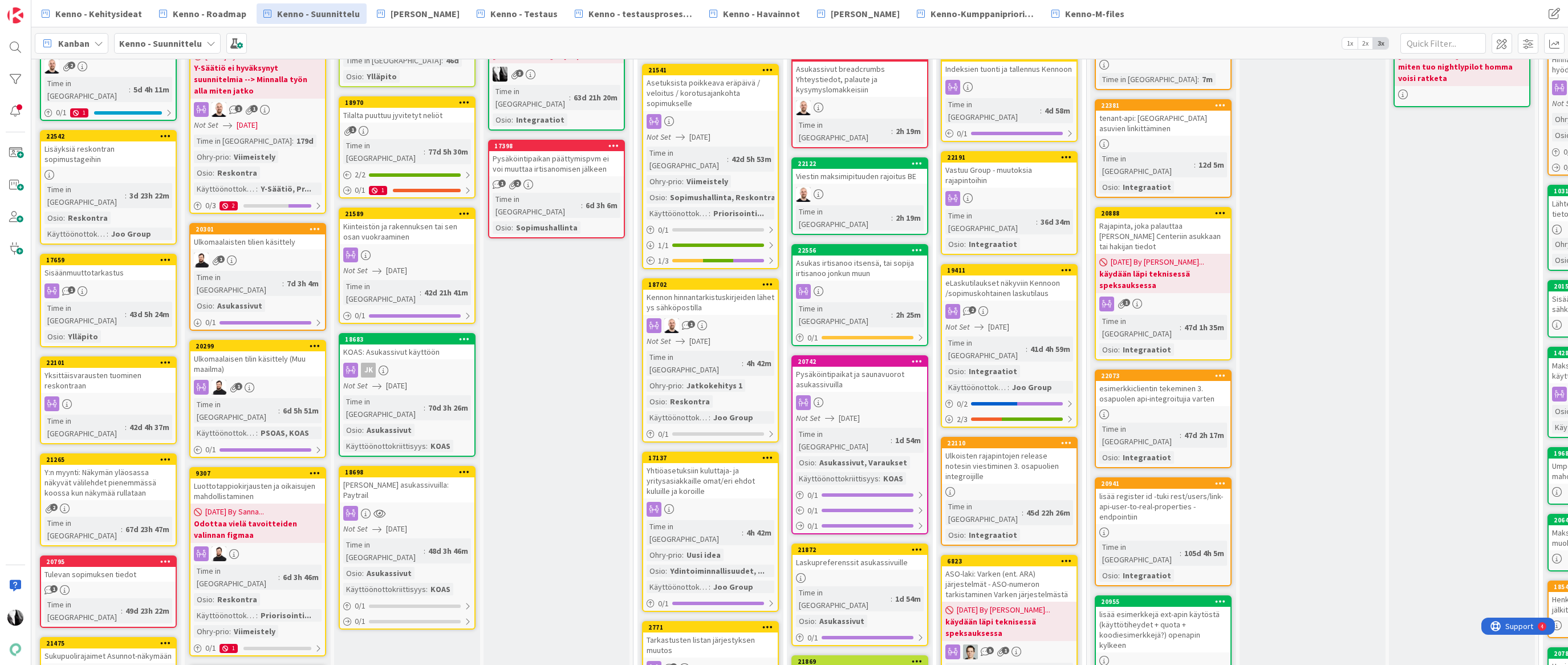
scroll to position [140, 0]
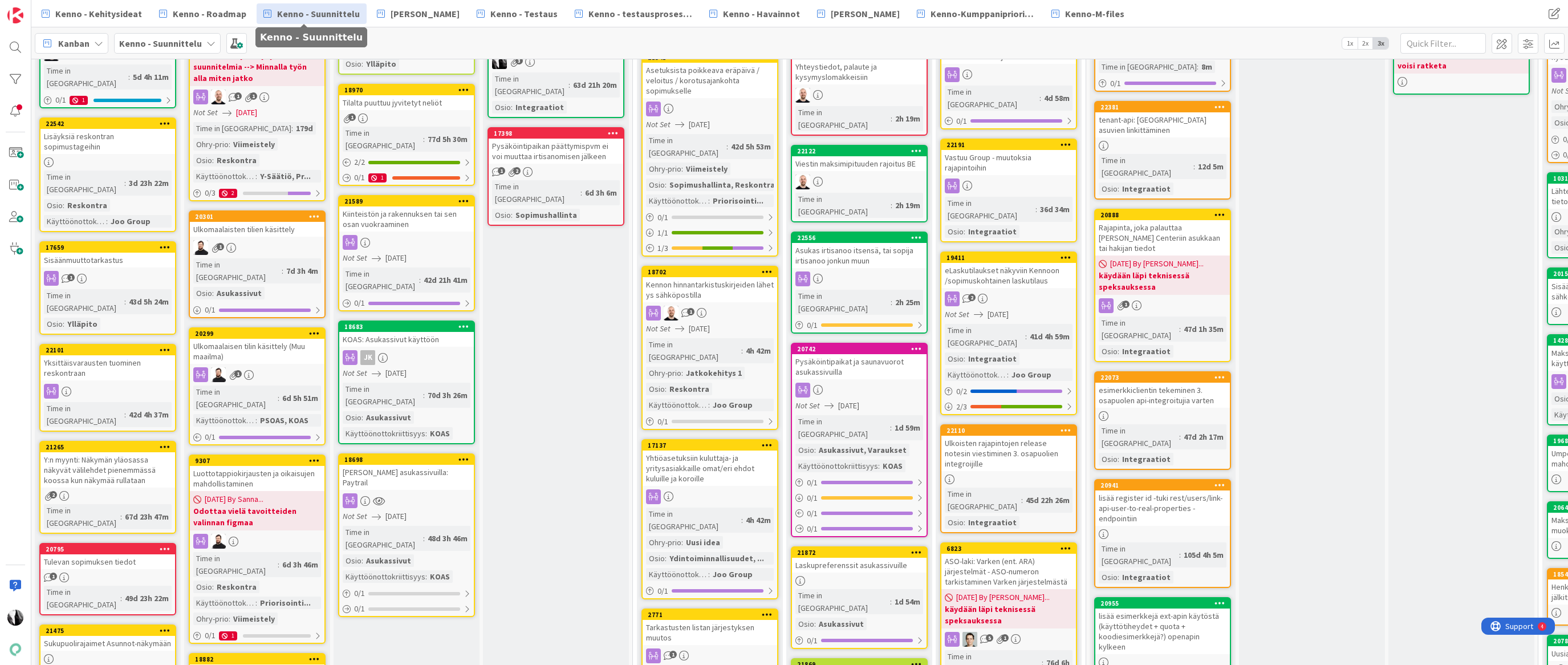
click at [847, 354] on div "Pysäköintipaikat ja saunavuorot asukassivuilla" at bounding box center [860, 366] width 135 height 25
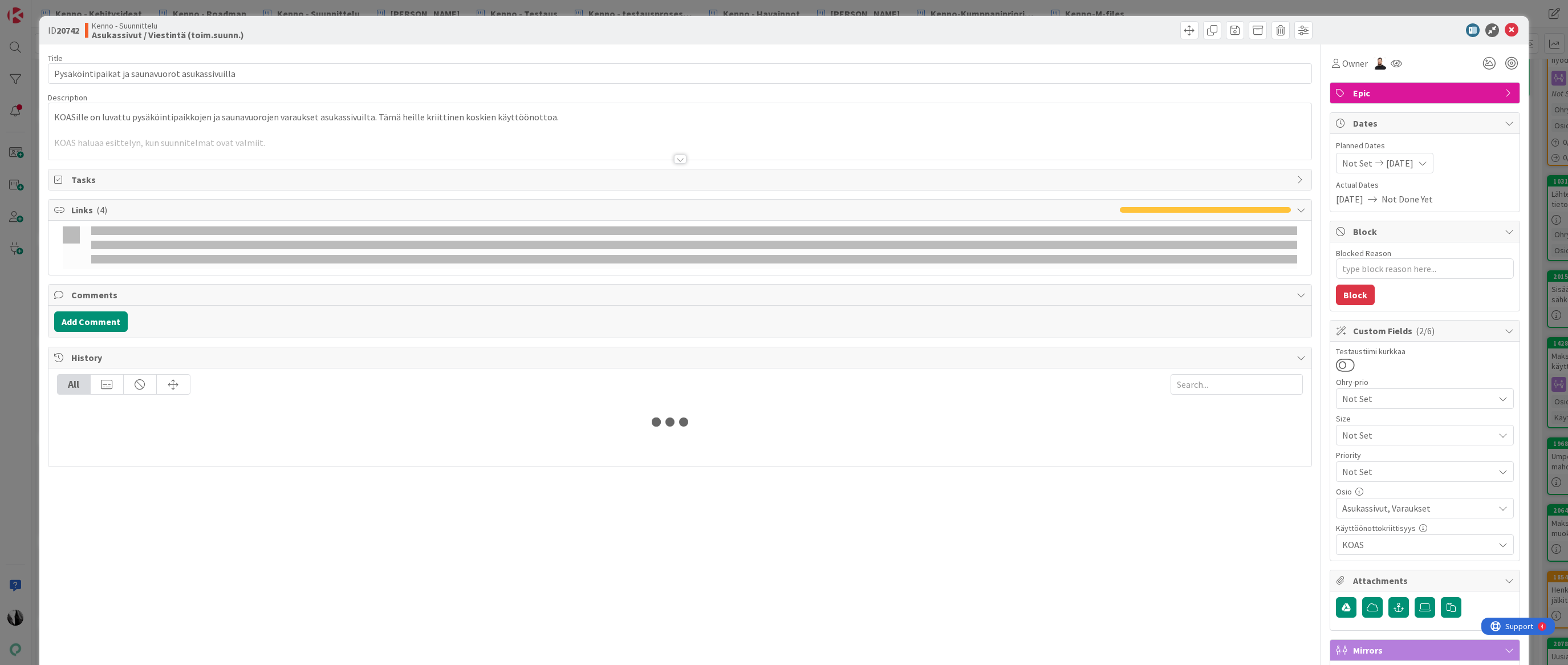
type textarea "x"
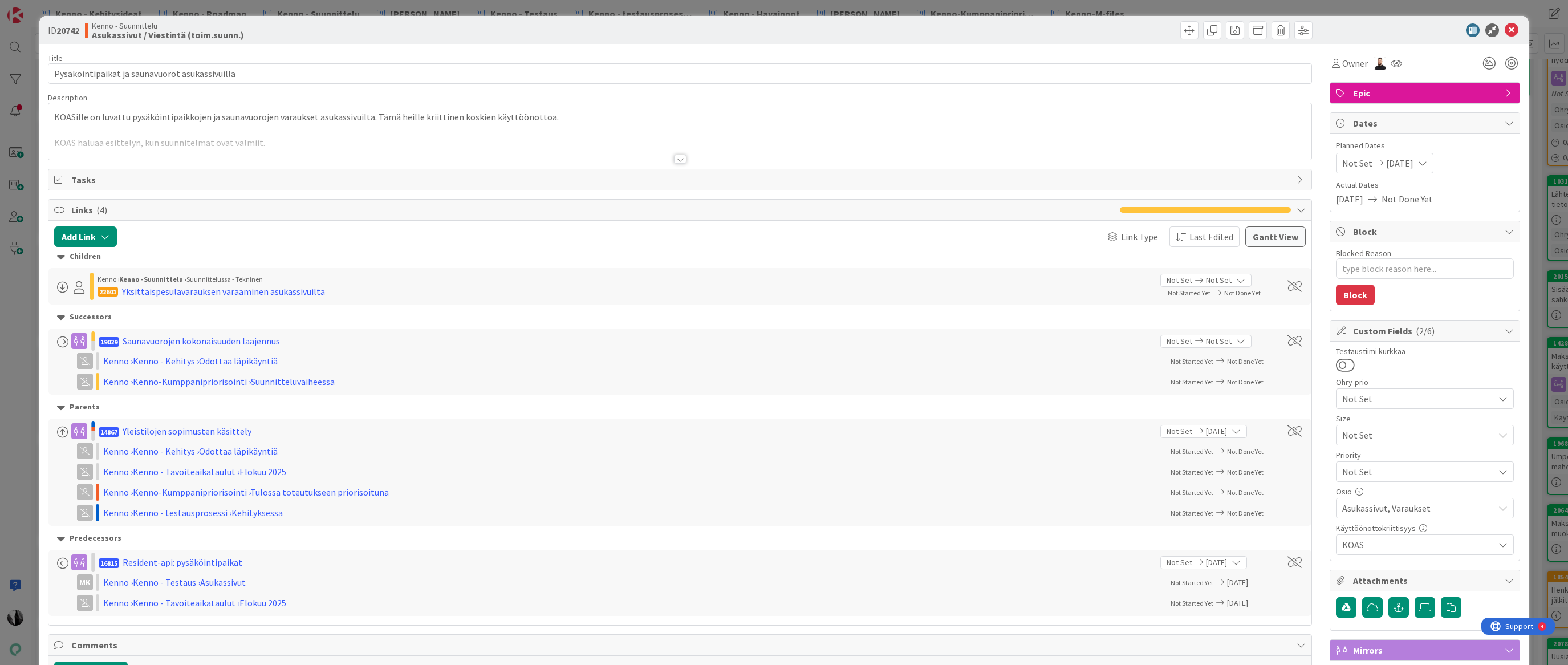
scroll to position [148, 1]
click at [682, 160] on div at bounding box center [680, 159] width 13 height 9
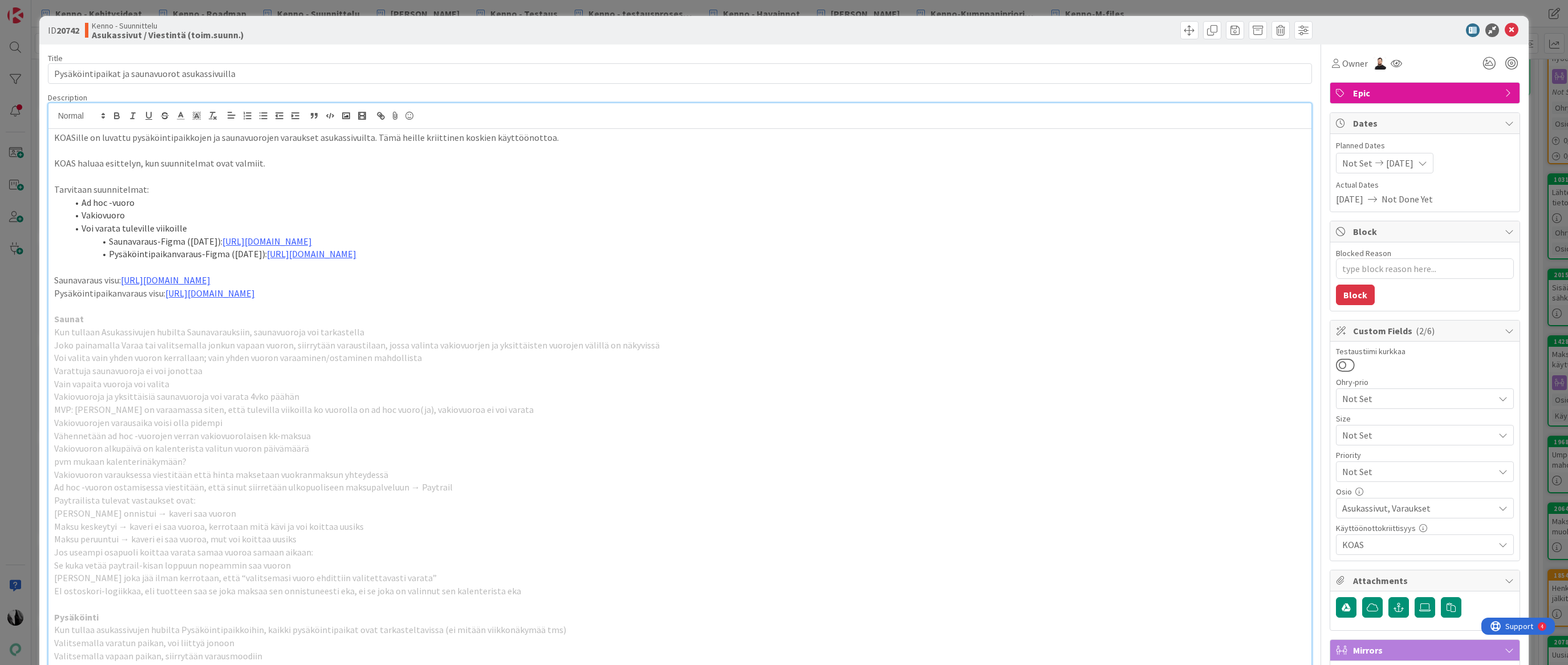
scroll to position [148, 1]
click at [1357, 31] on div at bounding box center [1419, 30] width 202 height 13
click at [1514, 28] on icon at bounding box center [1511, 30] width 13 height 13
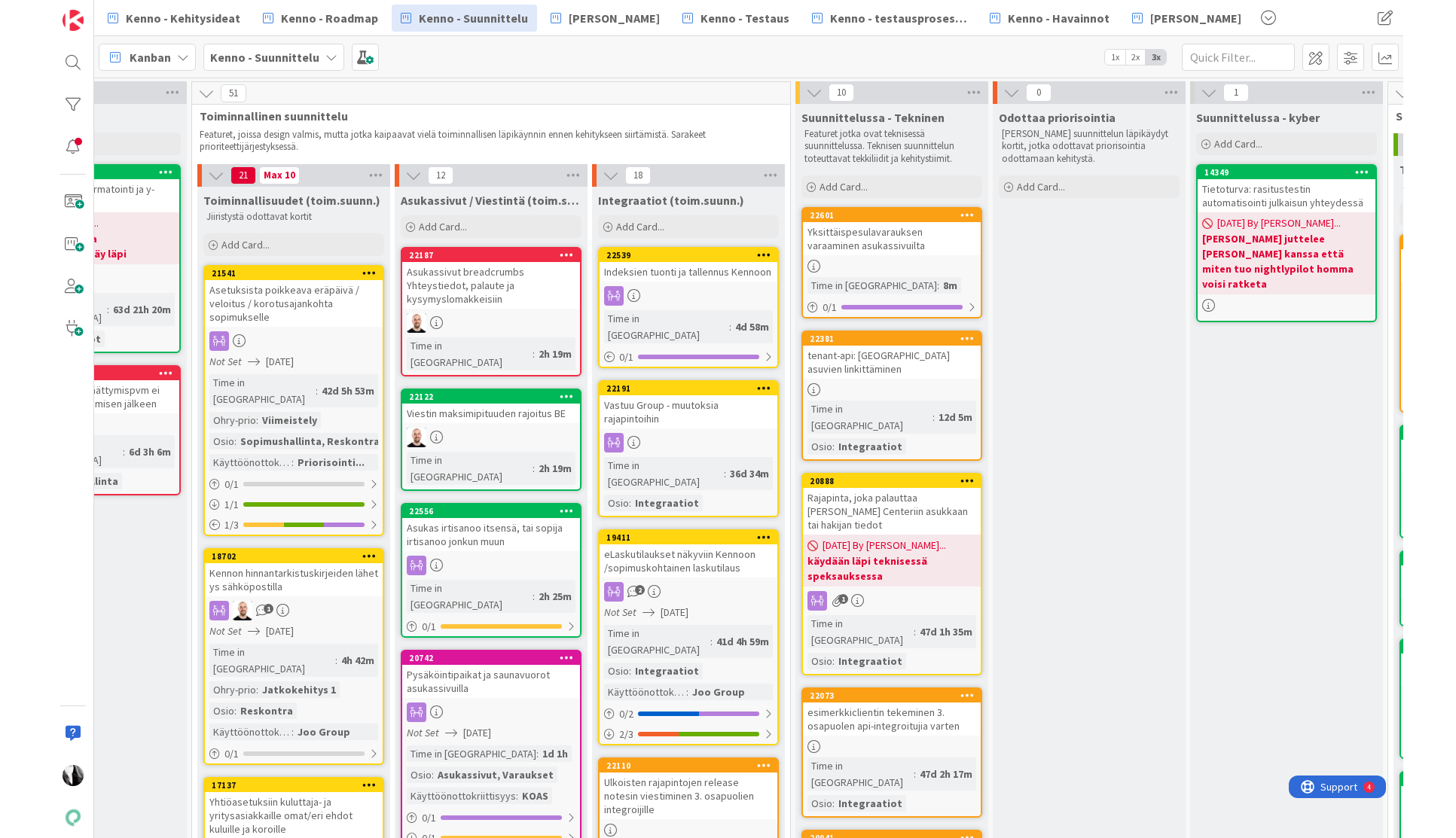
scroll to position [0, 700]
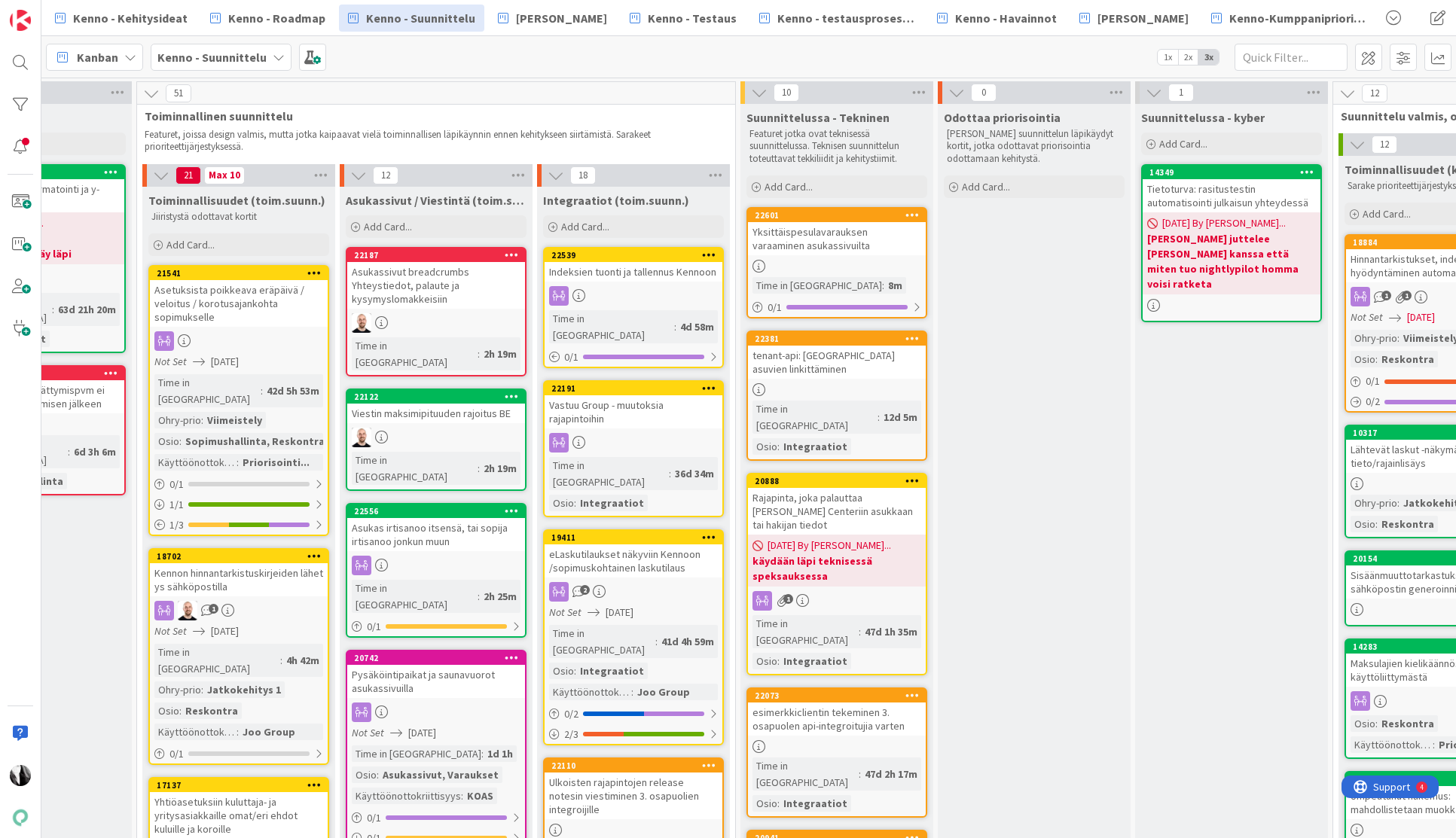
click at [860, 488] on div "Rajapinta, joka palauttaa [PERSON_NAME] Centeriin asukkaan tai hakijan tiedot" at bounding box center [837, 511] width 178 height 47
select select "javascript"
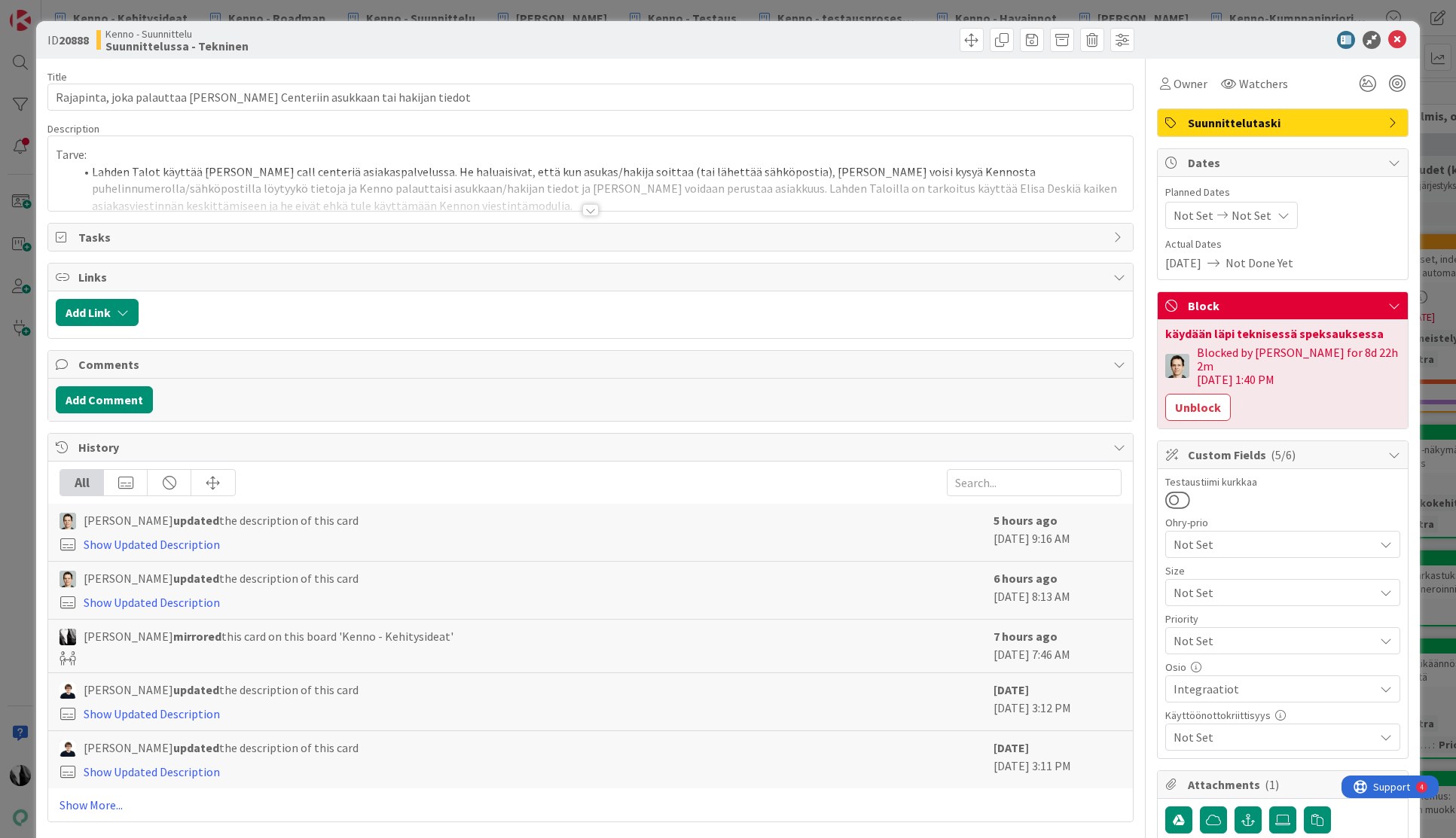
click at [587, 211] on div at bounding box center [591, 210] width 17 height 12
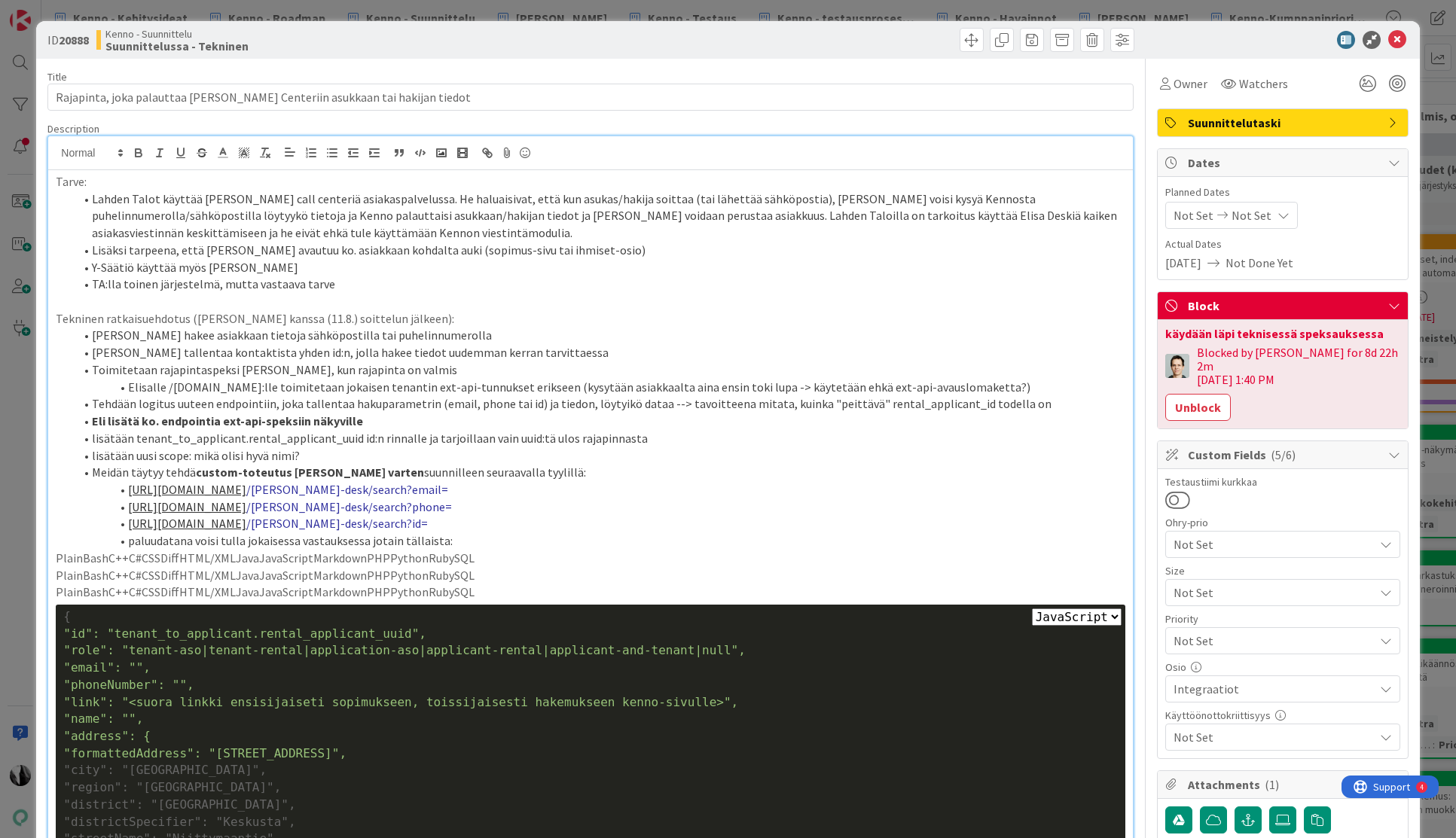
select select "javascript"
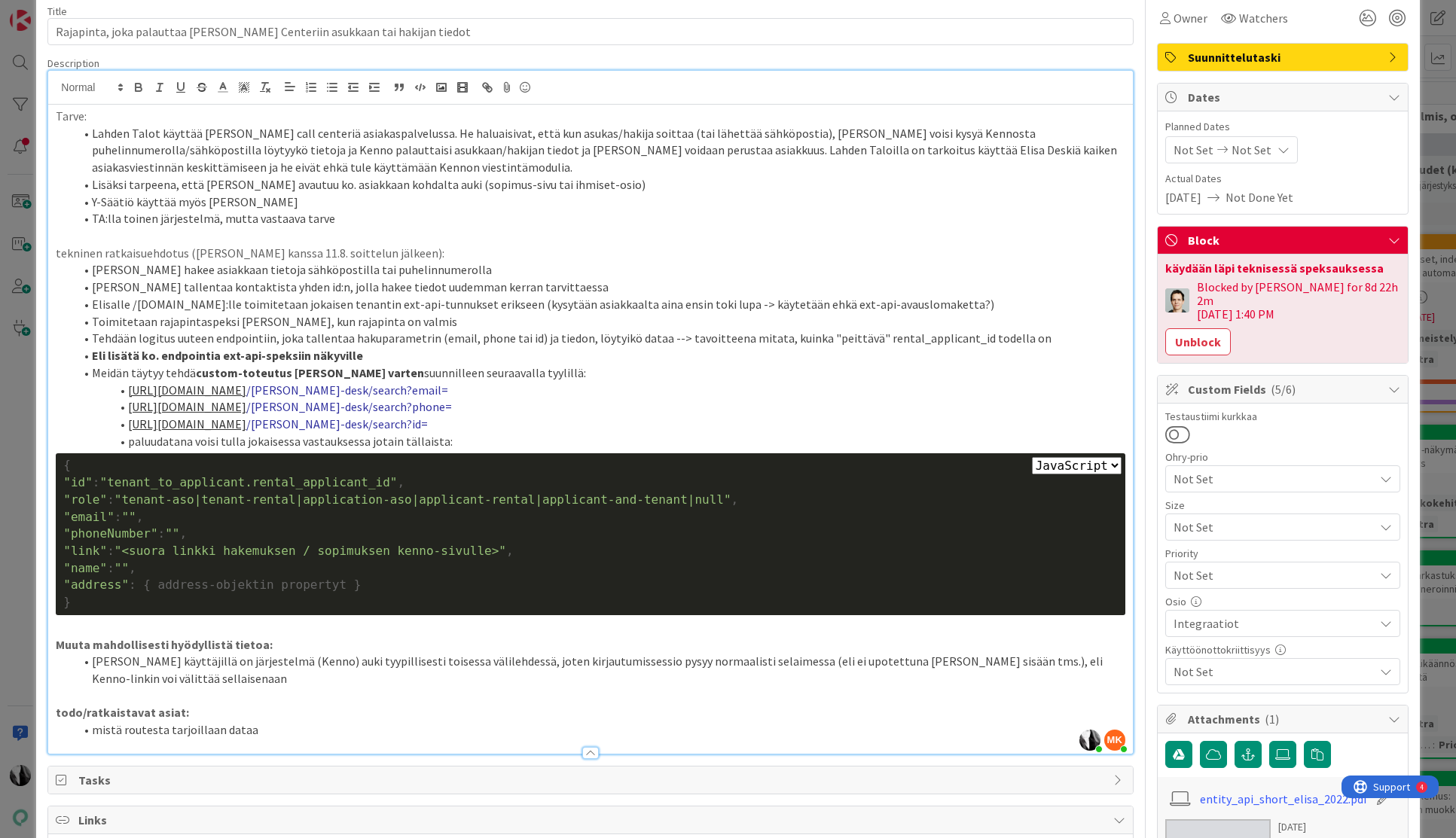
scroll to position [64, 0]
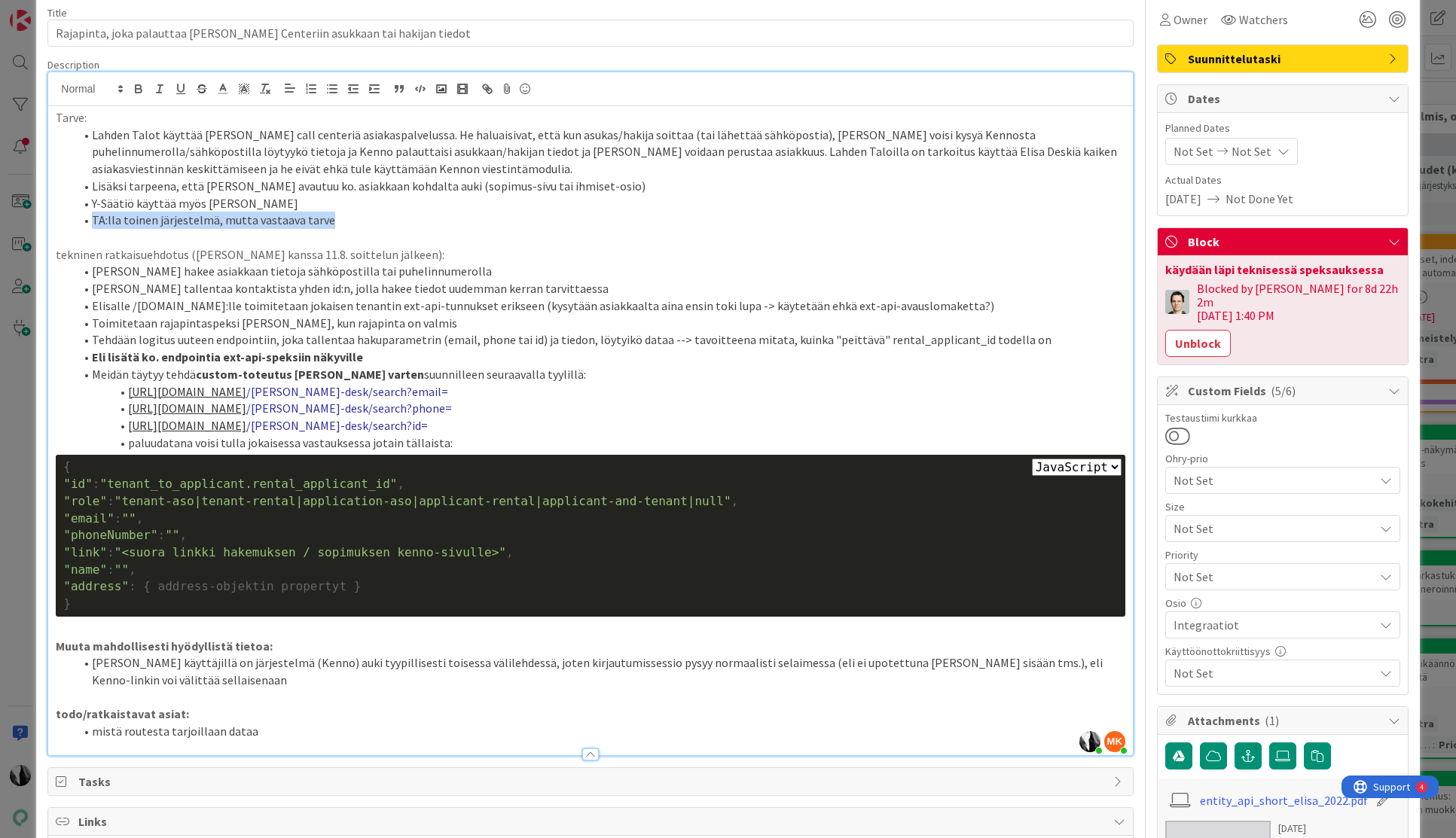
drag, startPoint x: 93, startPoint y: 222, endPoint x: 326, endPoint y: 228, distance: 233.1
click at [326, 228] on li "TA:lla toinen järjestelmä, mutta vastaava tarve" at bounding box center [599, 220] width 1051 height 17
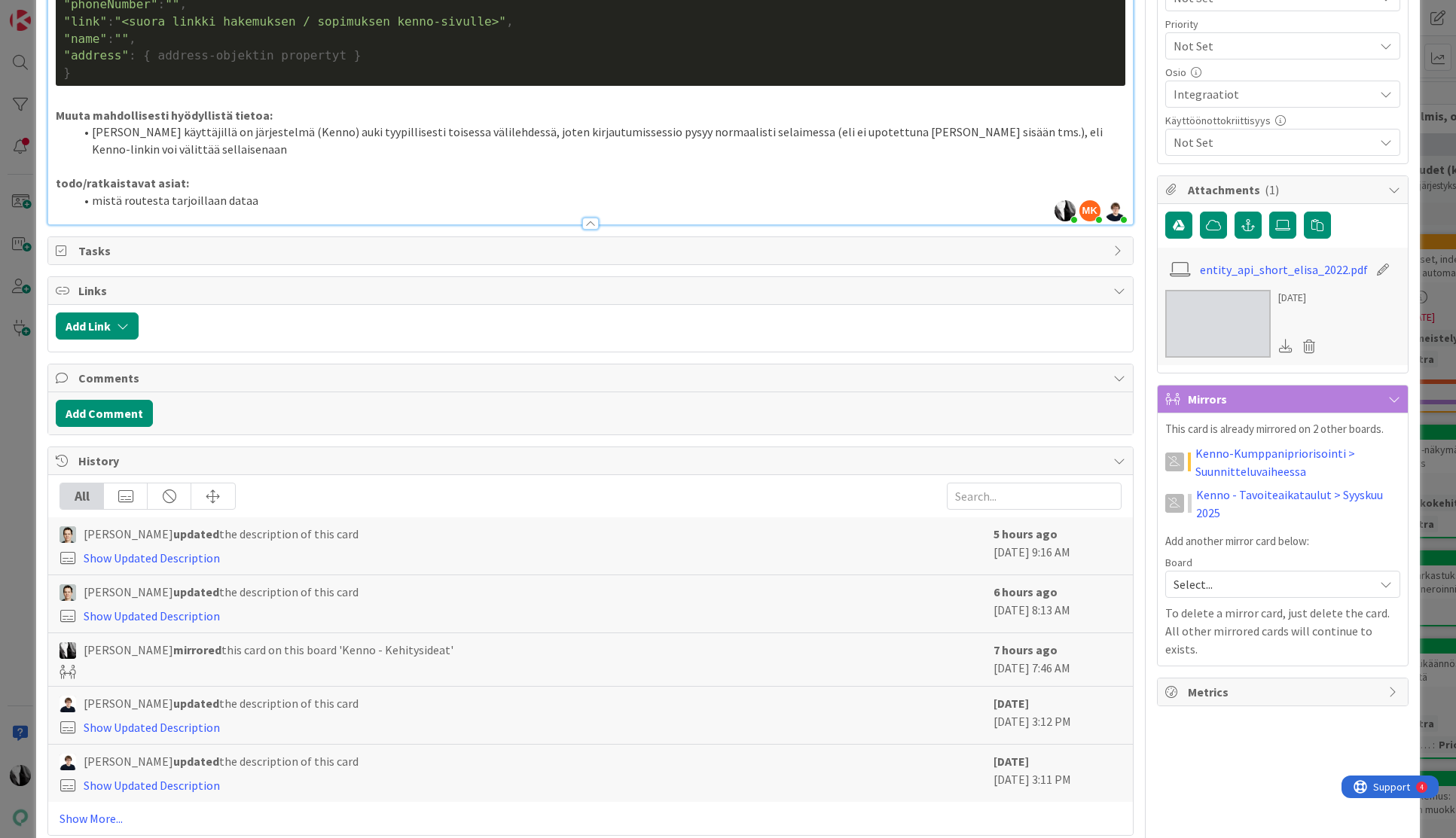
scroll to position [625, 0]
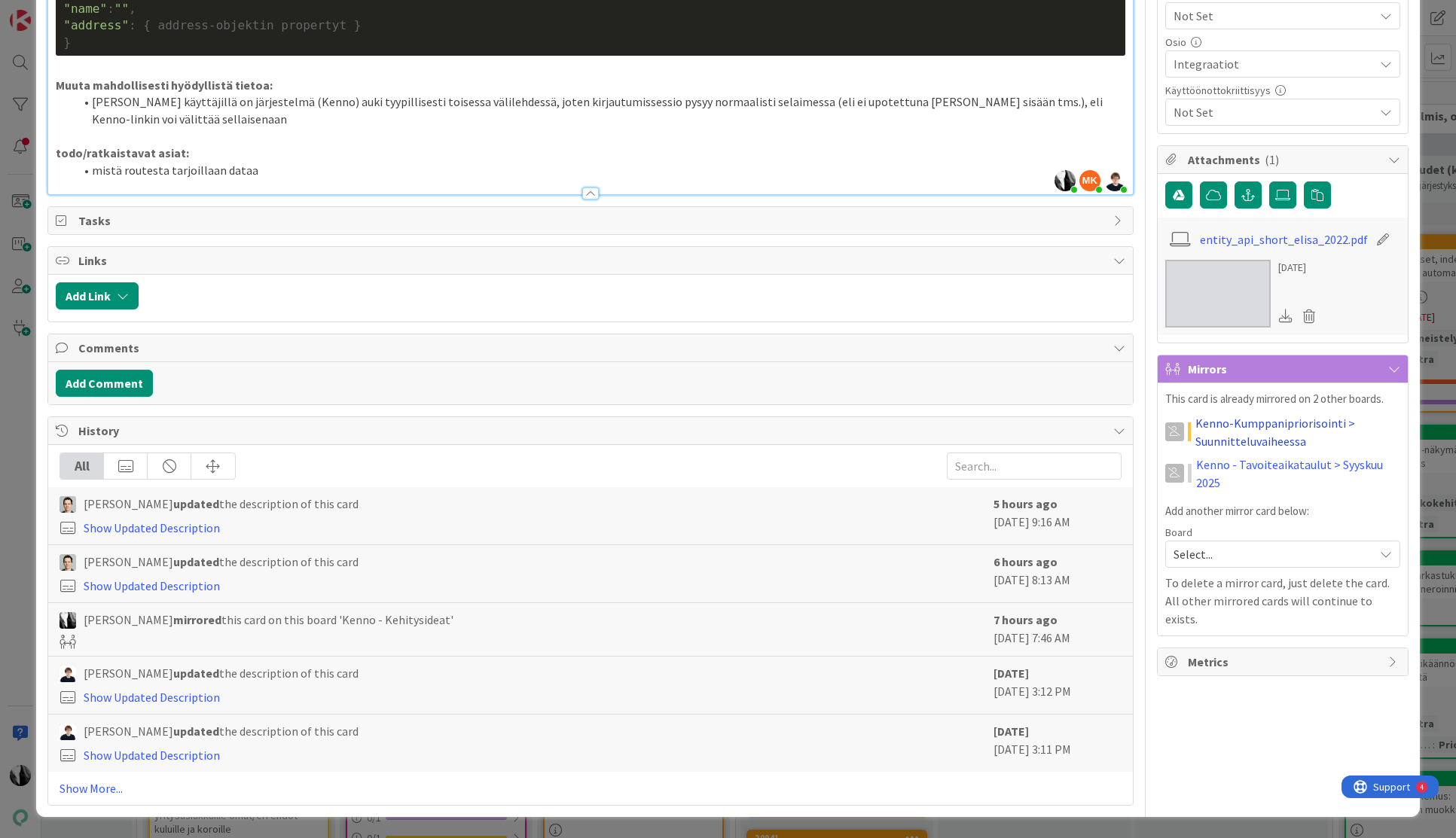
click at [1259, 416] on link "Kenno-Kumppanipriorisointi > Suunnitteluvaiheessa" at bounding box center [1298, 432] width 205 height 36
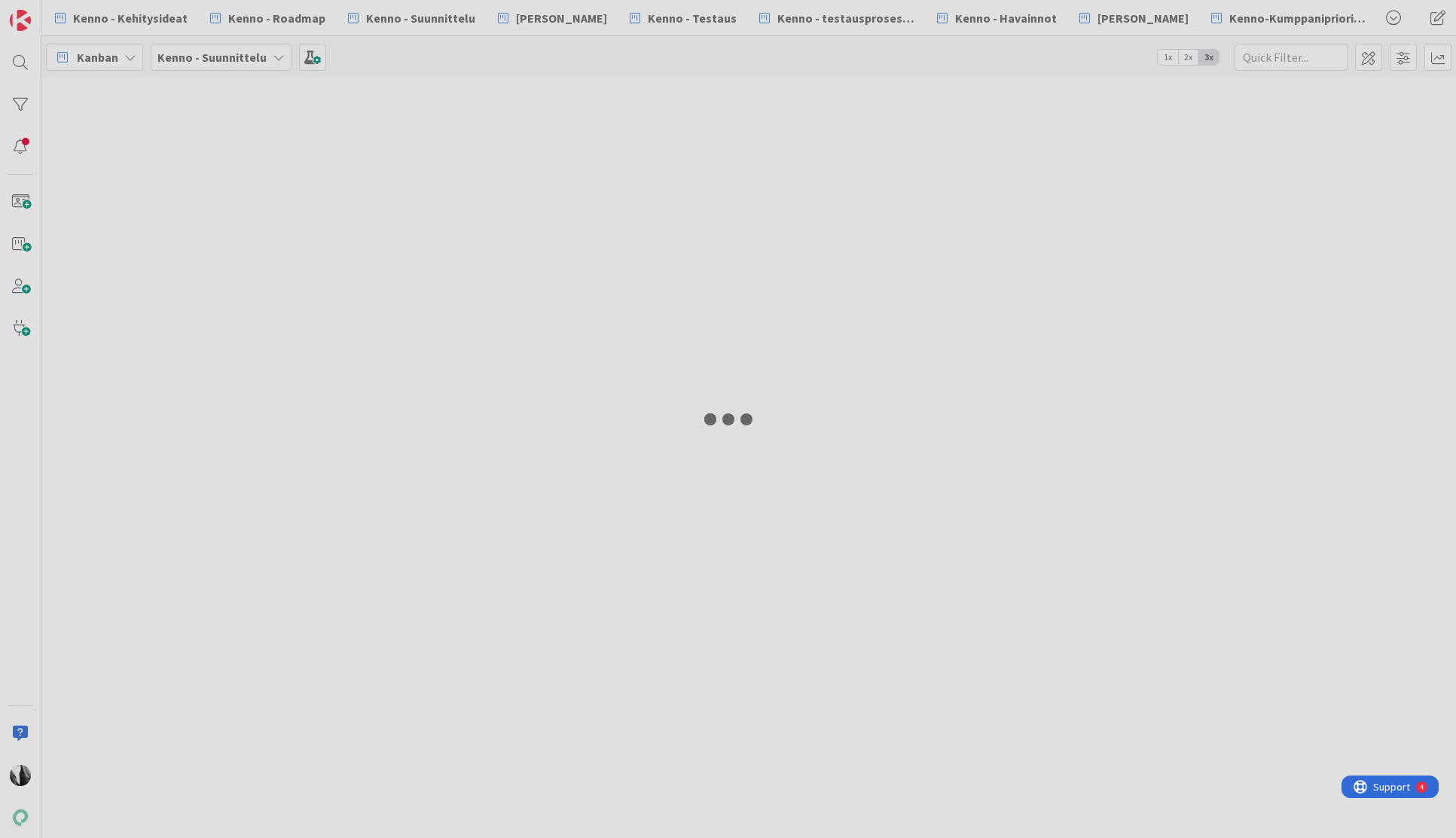
select select "javascript"
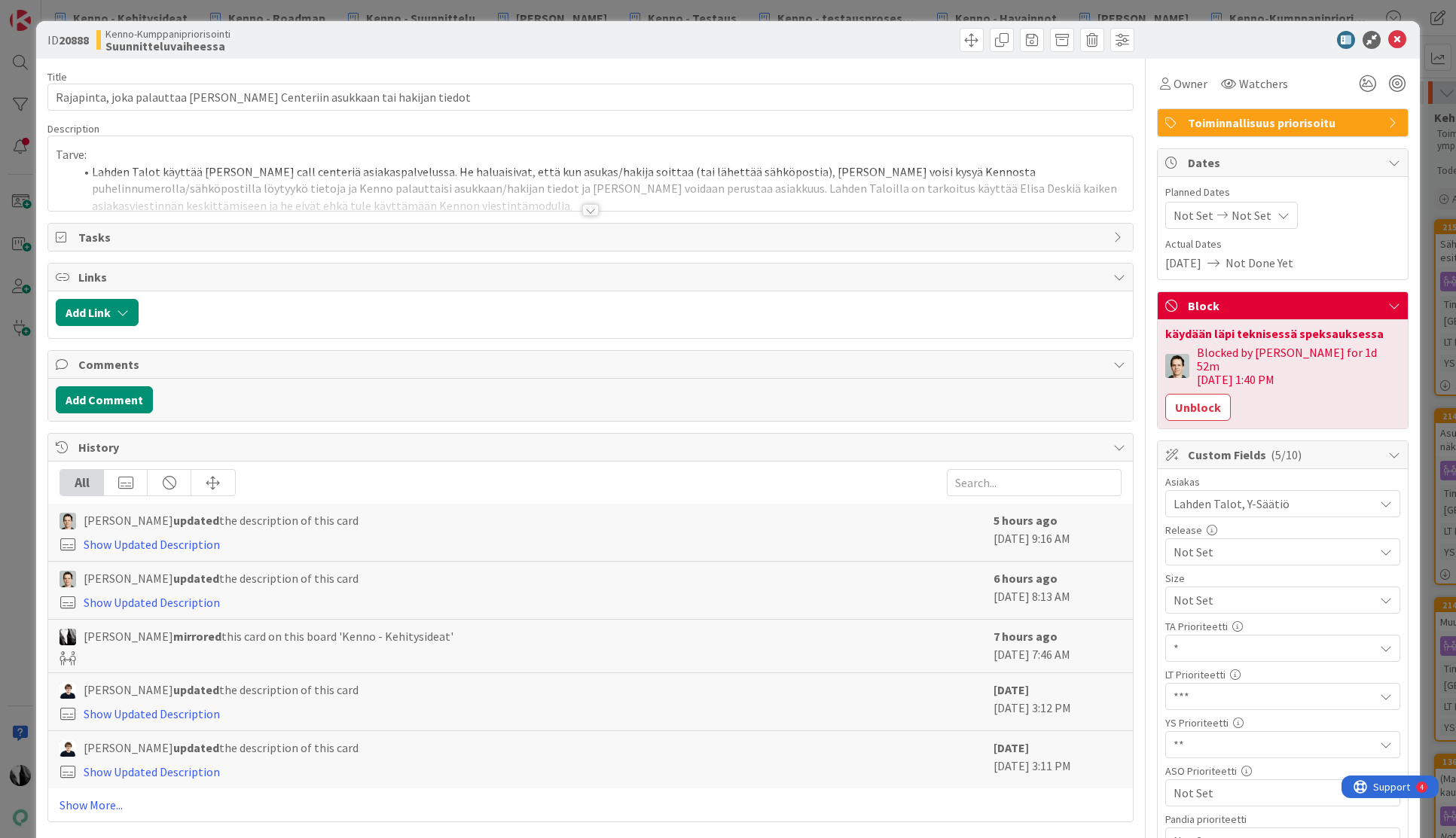
select select "javascript"
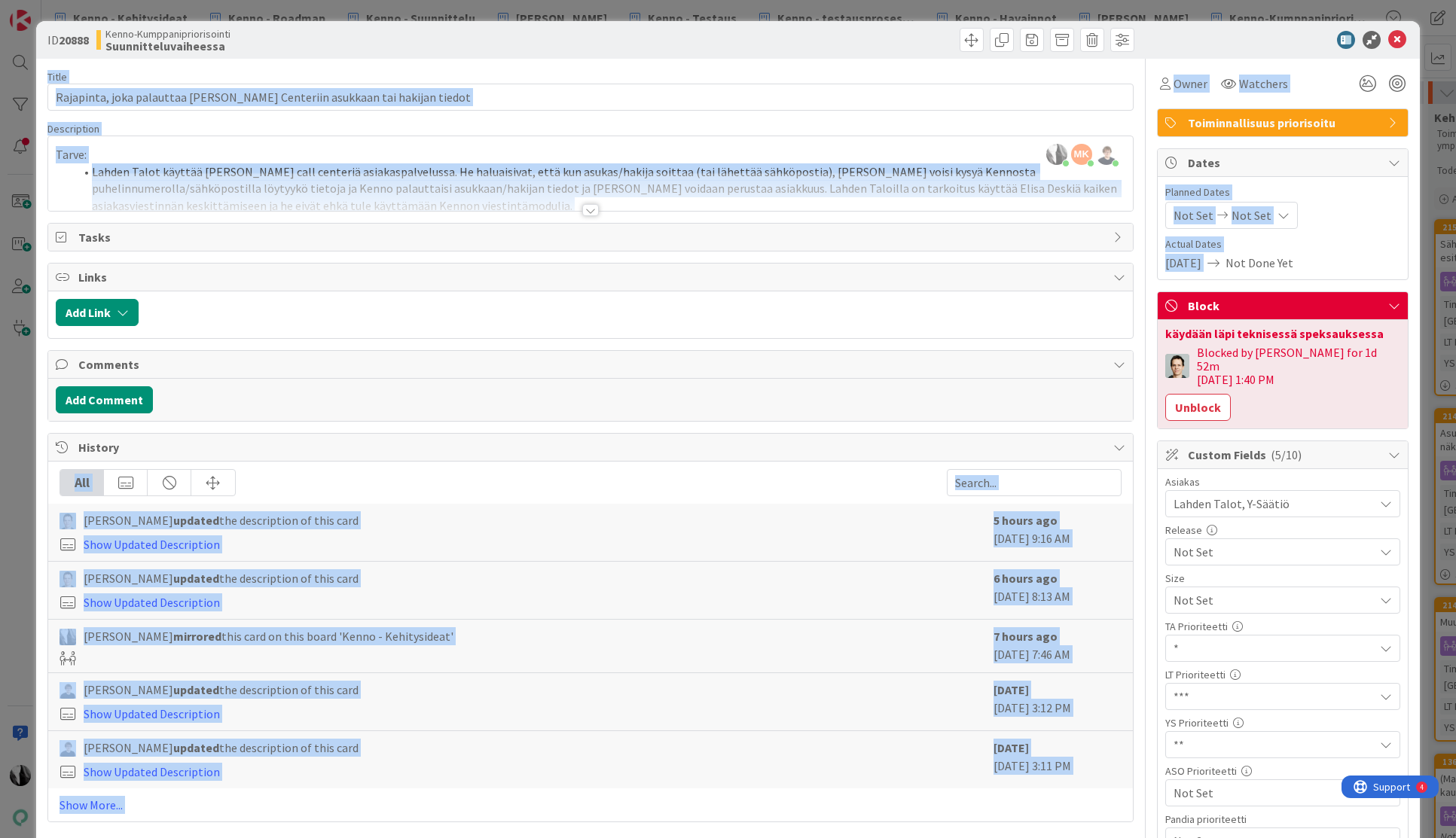
drag, startPoint x: 1402, startPoint y: 41, endPoint x: 1441, endPoint y: 253, distance: 215.6
click at [1441, 253] on div "ID 20888 Kenno-Kumppanipriorisointi Suunnitteluvaiheessa Title 79 / 128 Rajapin…" at bounding box center [728, 419] width 1456 height 838
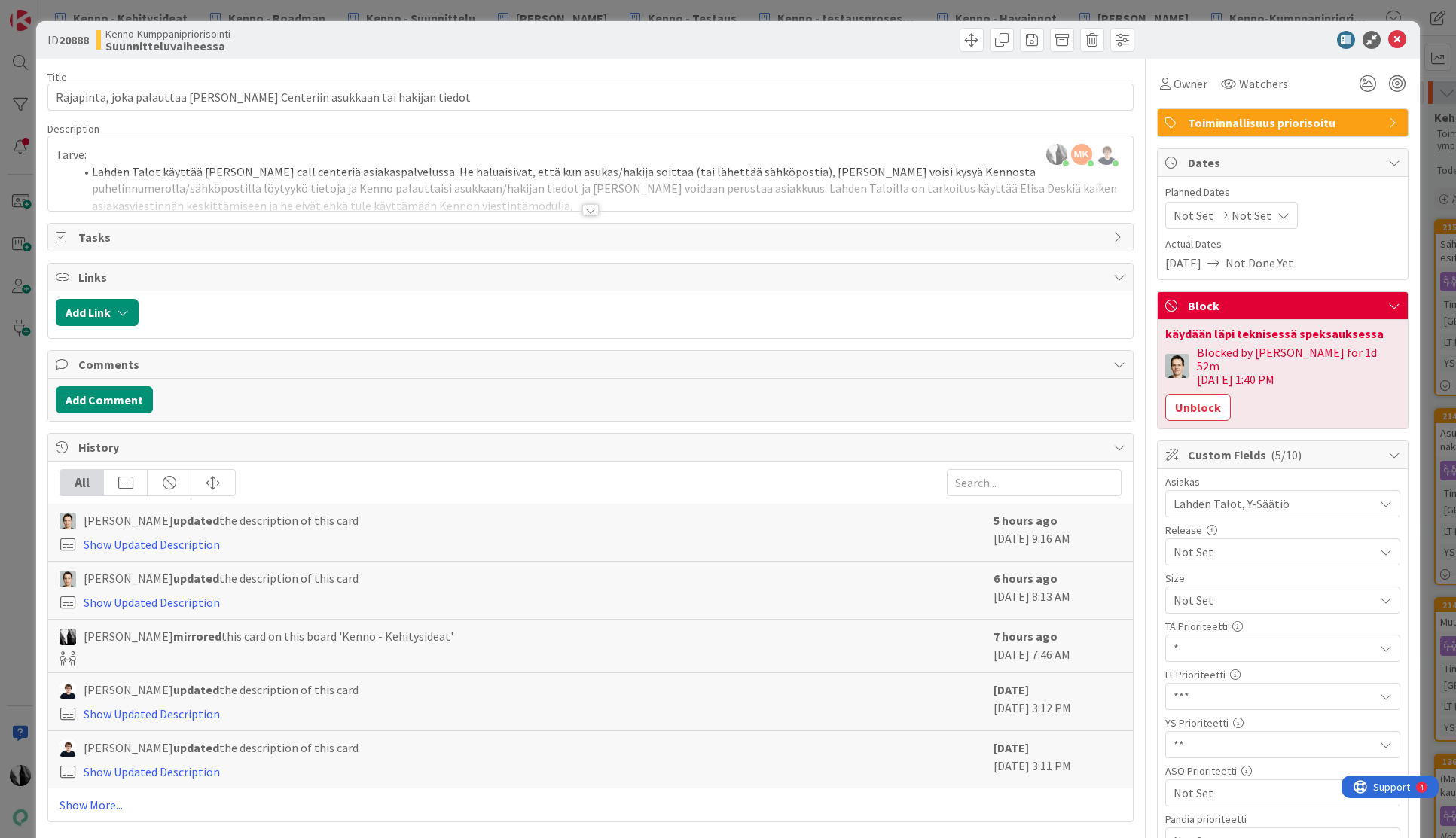
click at [1262, 35] on div at bounding box center [1275, 40] width 266 height 18
click at [589, 210] on div at bounding box center [591, 210] width 17 height 12
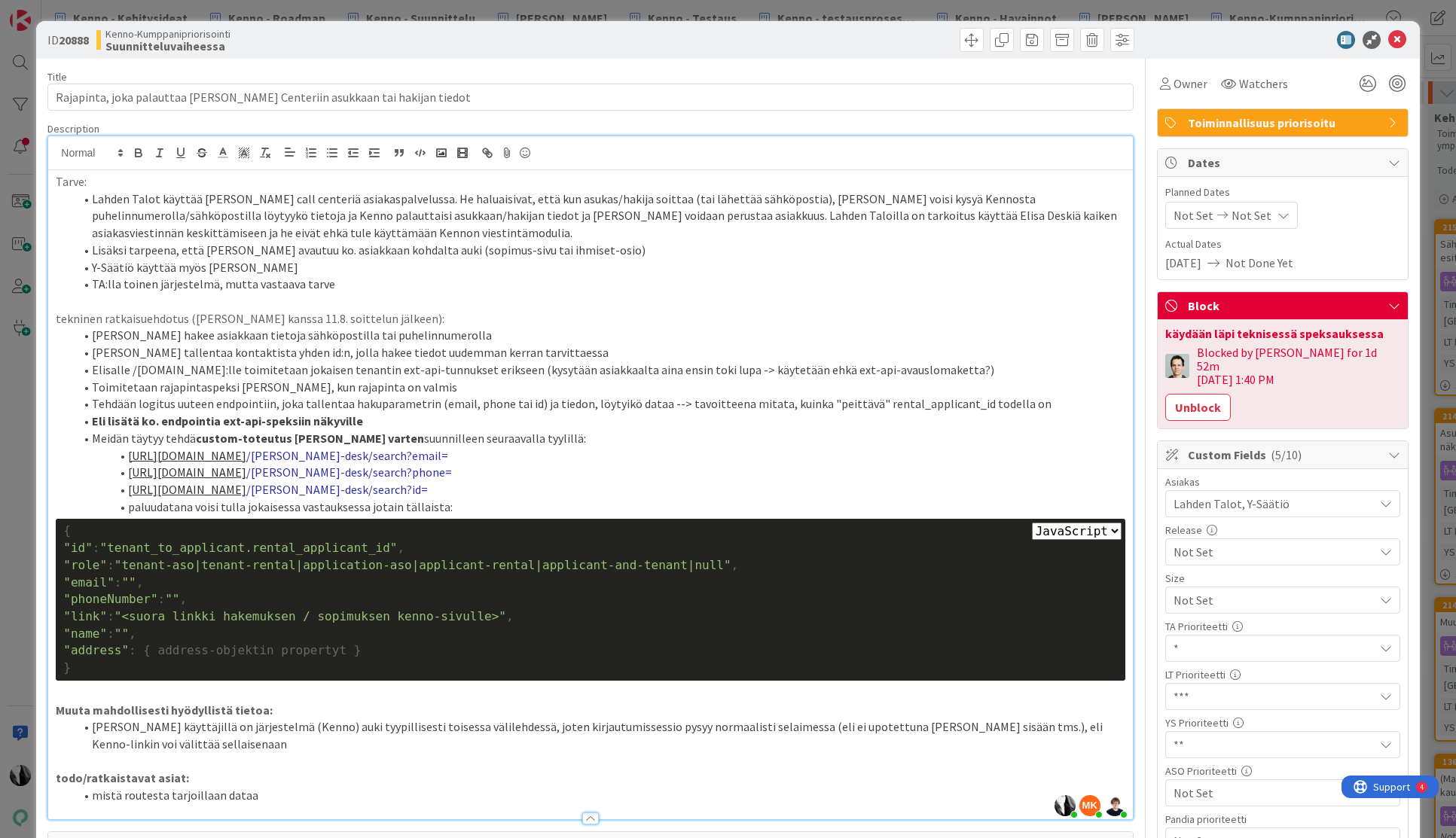
click at [181, 619] on span ""<suora linkki hakemuksen / sopimuksen kenno-sivulle>"" at bounding box center [310, 616] width 392 height 14
drag, startPoint x: 162, startPoint y: 618, endPoint x: 285, endPoint y: 619, distance: 123.0
click at [285, 619] on span ""<suora linkki hakemuksen / sopimuksen kenno-sivulle>"" at bounding box center [310, 616] width 392 height 14
click at [816, 457] on li "[URL][DOMAIN_NAME] /[PERSON_NAME]-desk/search?email=" at bounding box center [599, 456] width 1051 height 17
click at [1274, 41] on div at bounding box center [1275, 40] width 266 height 18
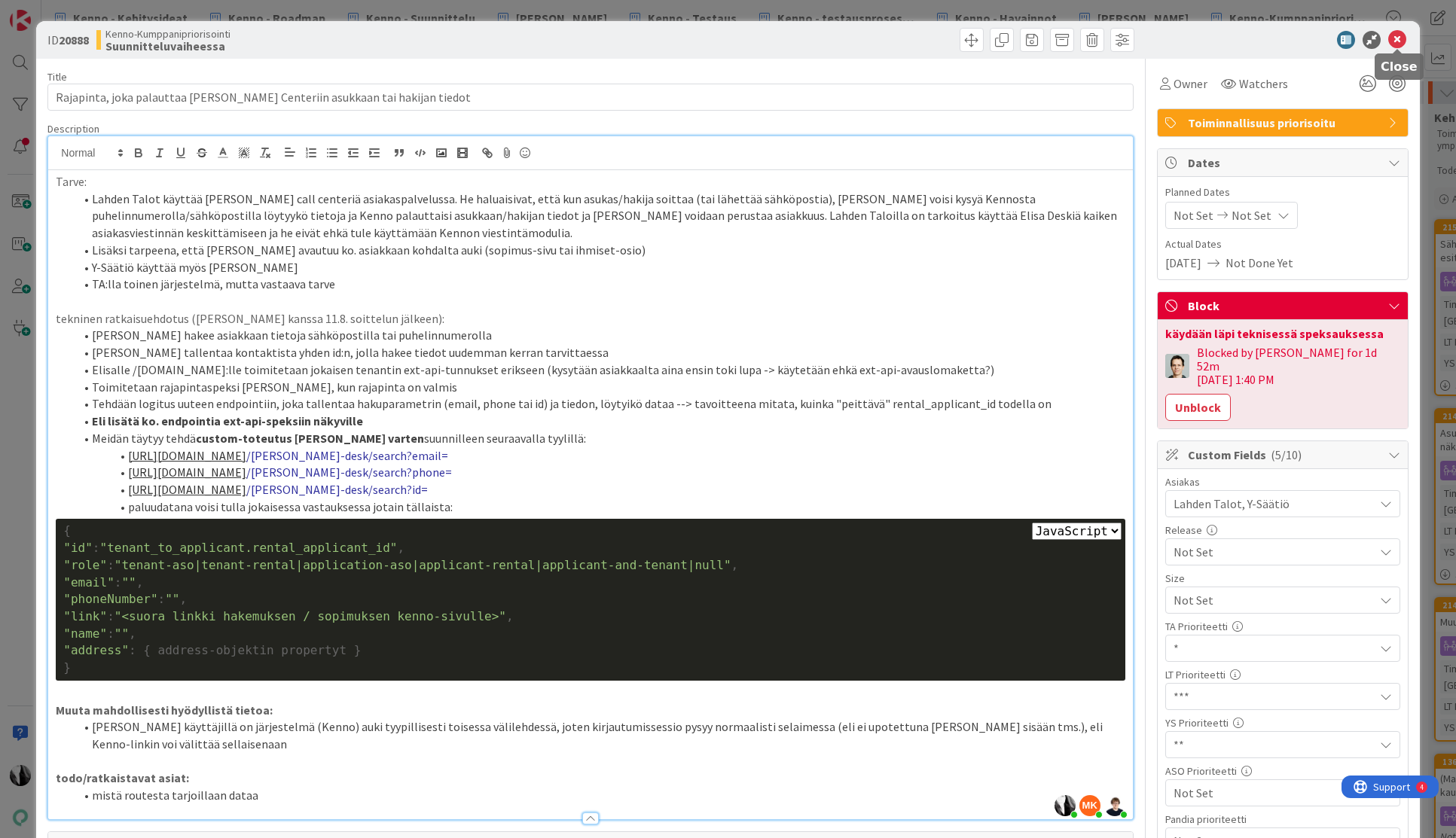
click at [1397, 38] on icon at bounding box center [1397, 40] width 18 height 18
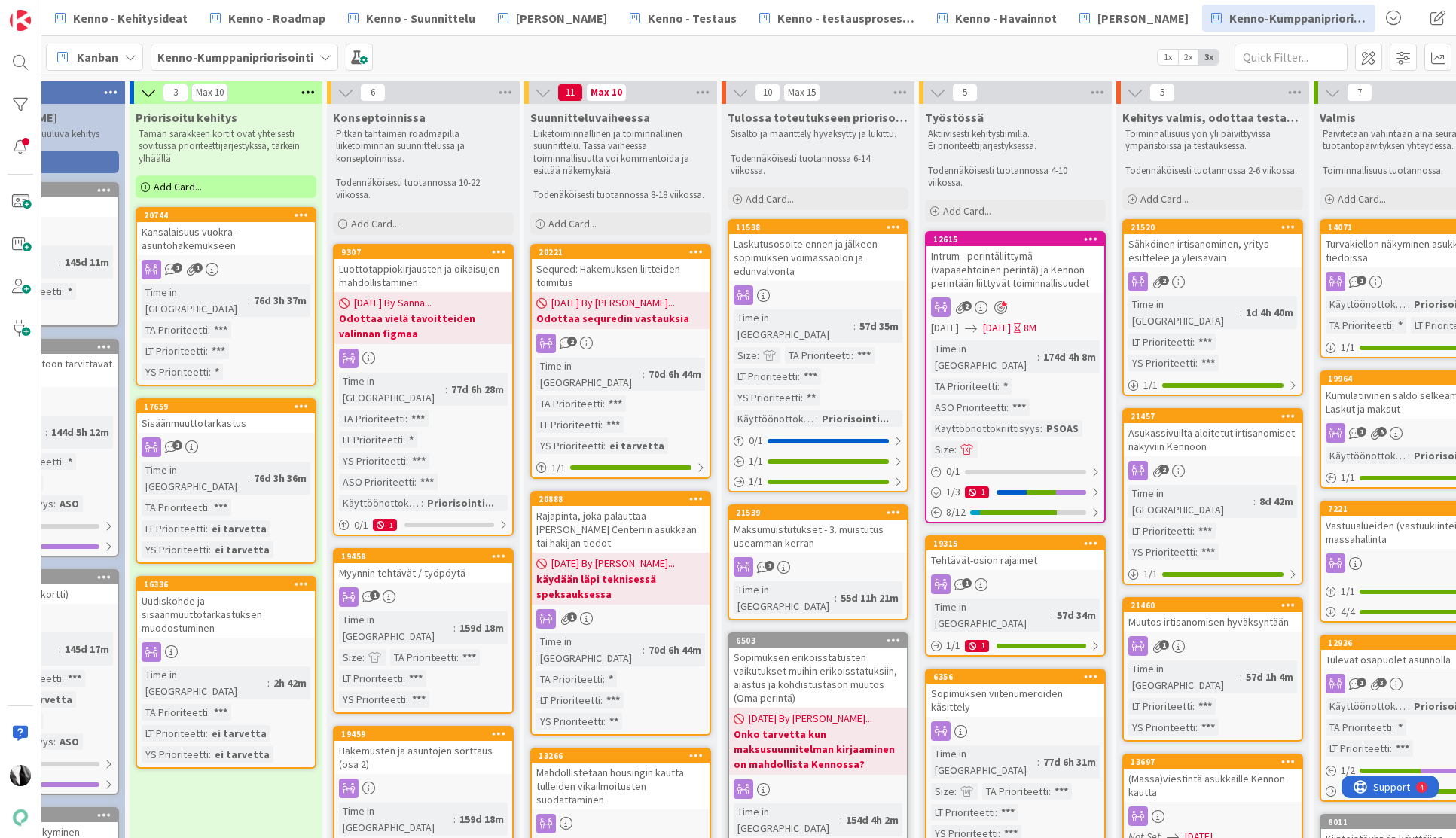
scroll to position [0, 324]
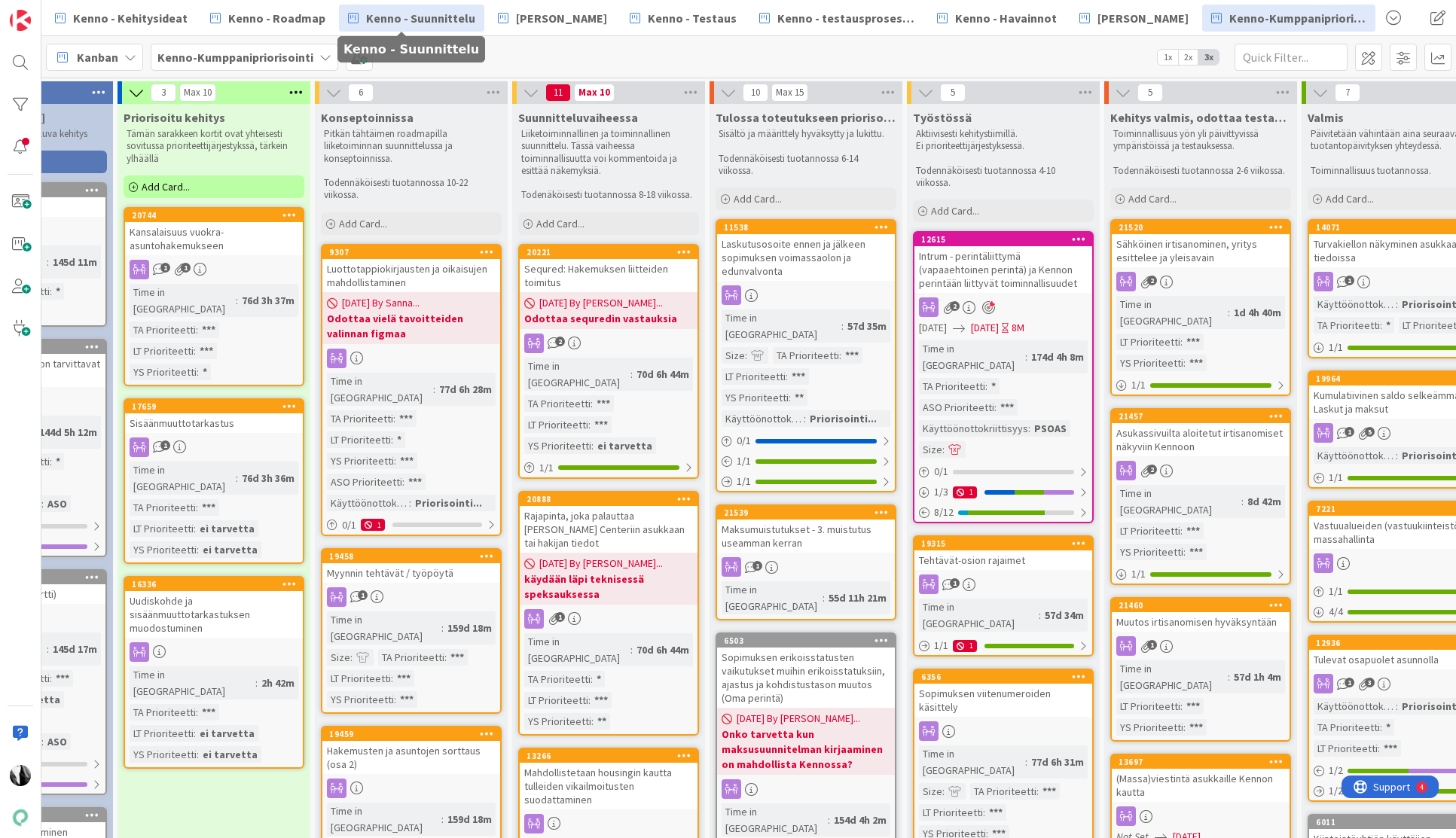
click at [419, 16] on span "Kenno - Suunnittelu" at bounding box center [420, 18] width 109 height 18
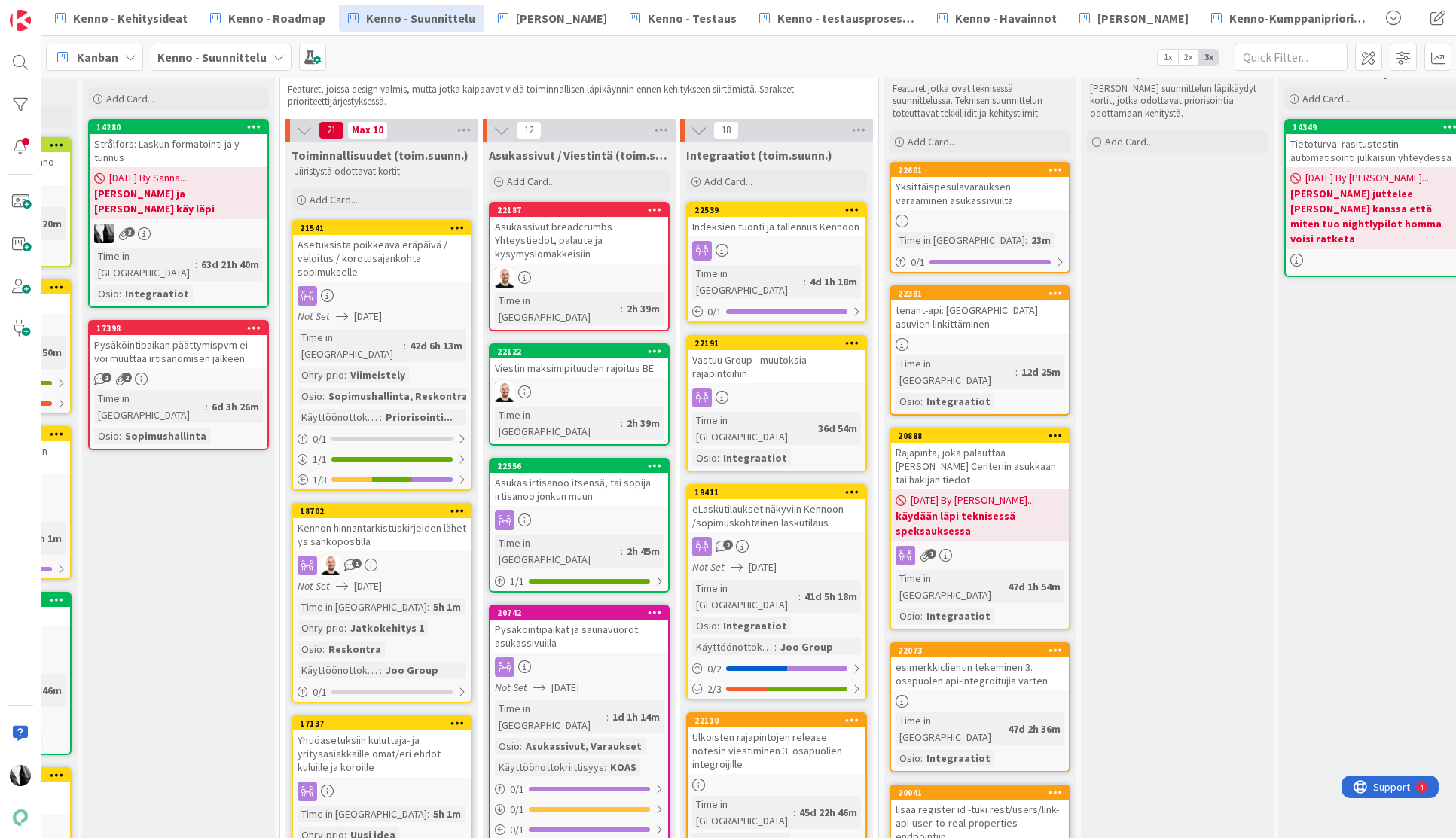
scroll to position [46, 557]
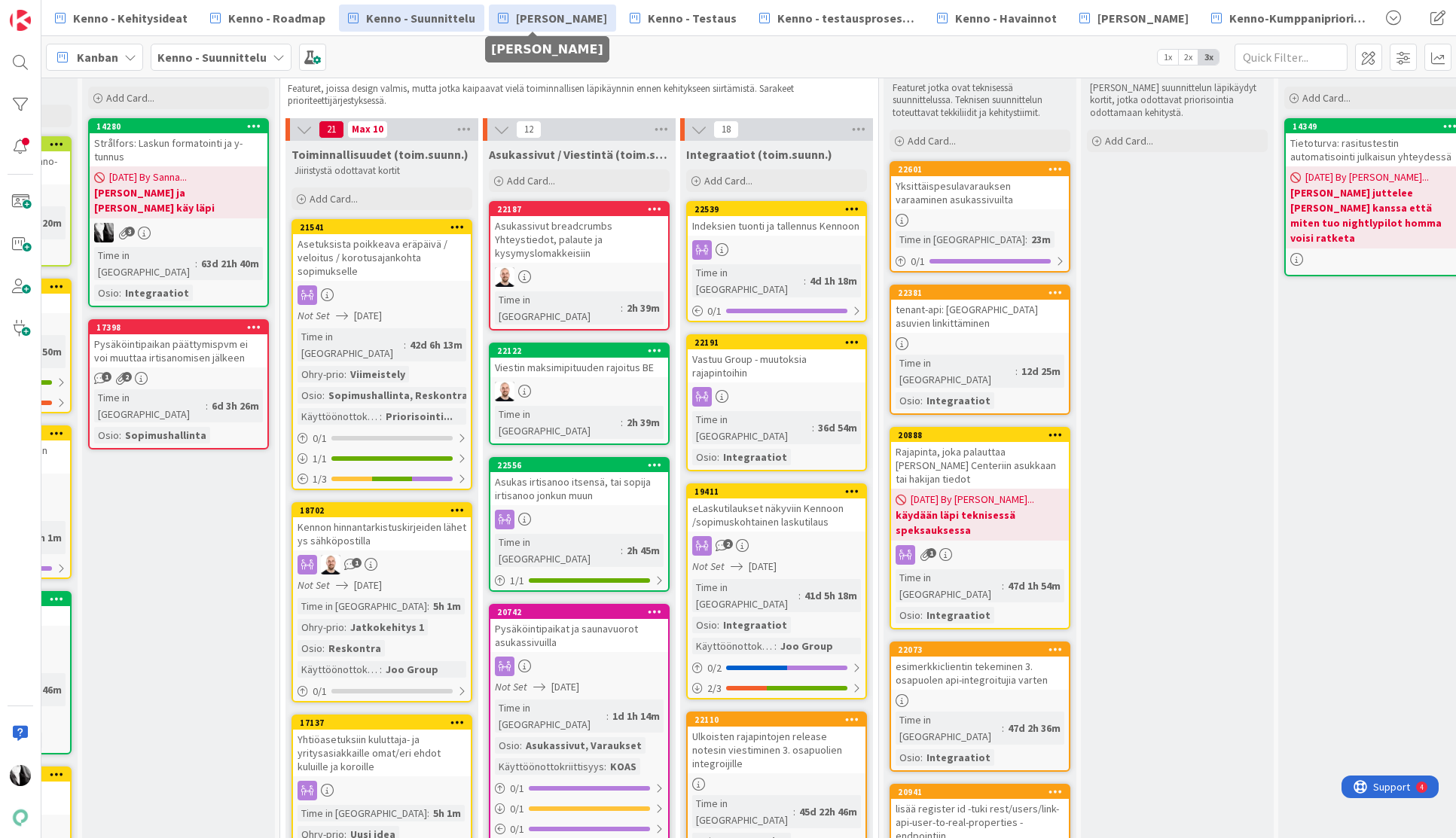
click at [570, 26] on span "[PERSON_NAME]" at bounding box center [562, 18] width 91 height 18
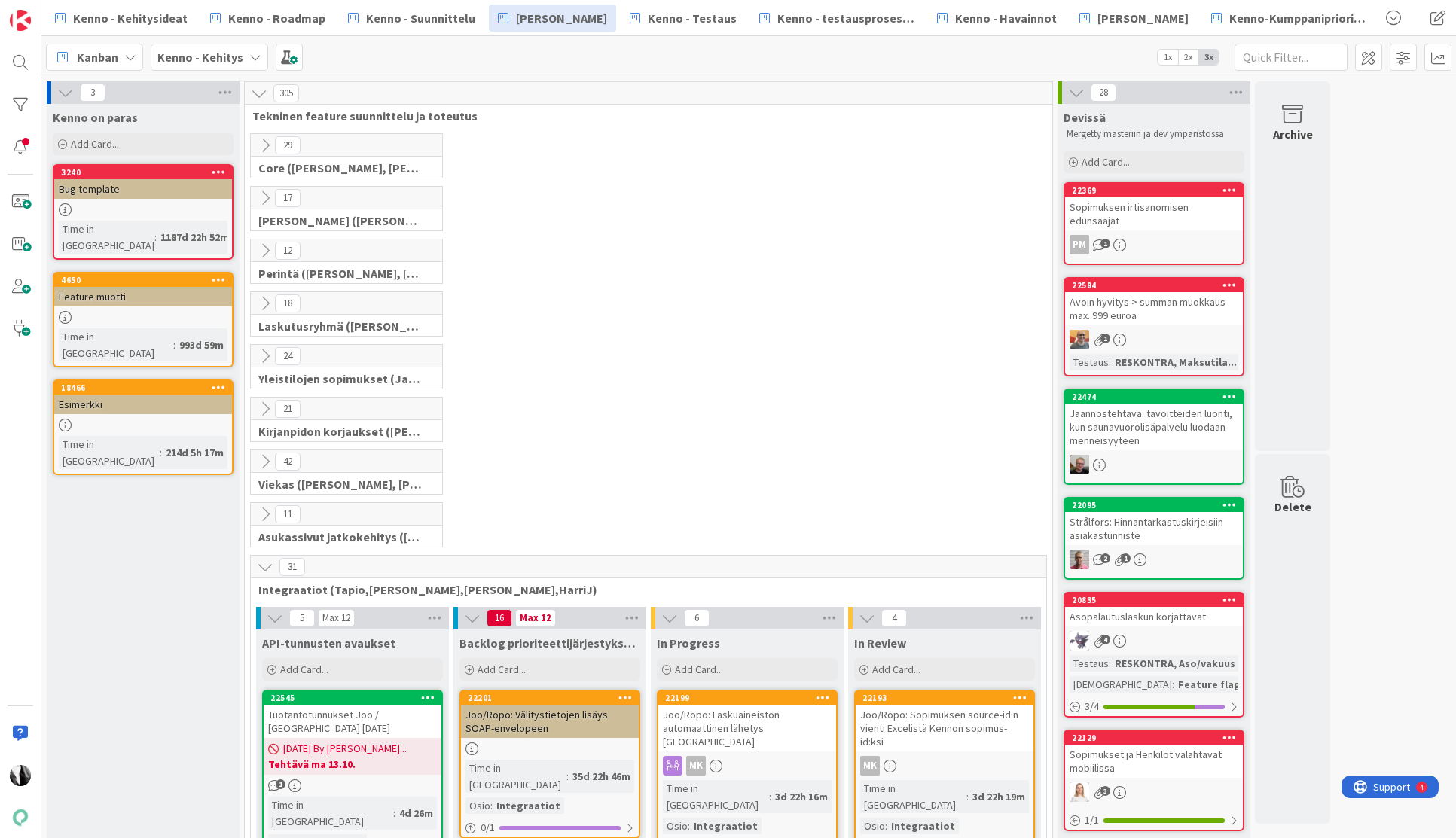
click at [258, 194] on icon at bounding box center [266, 198] width 17 height 17
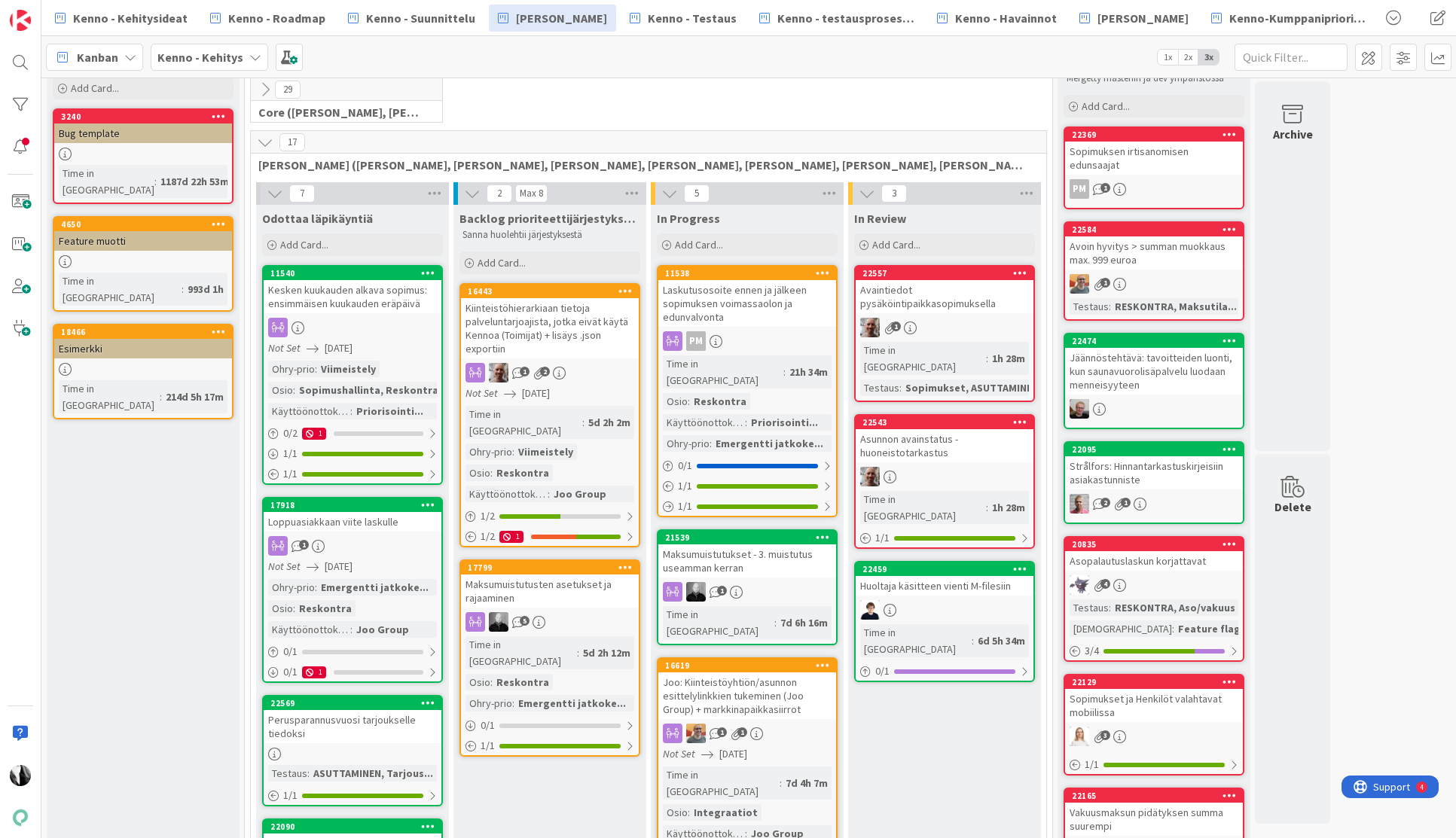
scroll to position [45, 0]
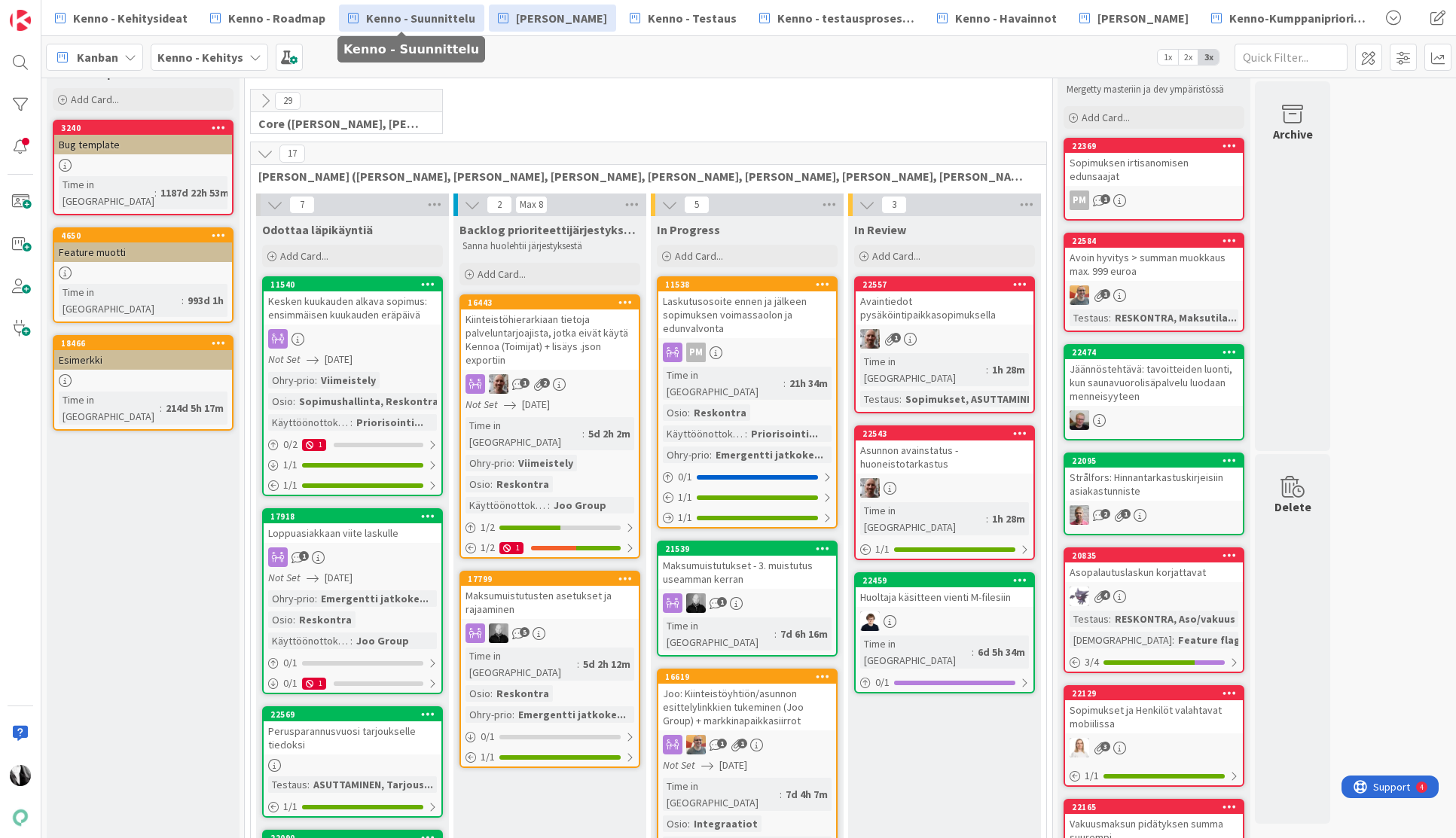
click at [428, 19] on span "Kenno - Suunnittelu" at bounding box center [420, 18] width 109 height 18
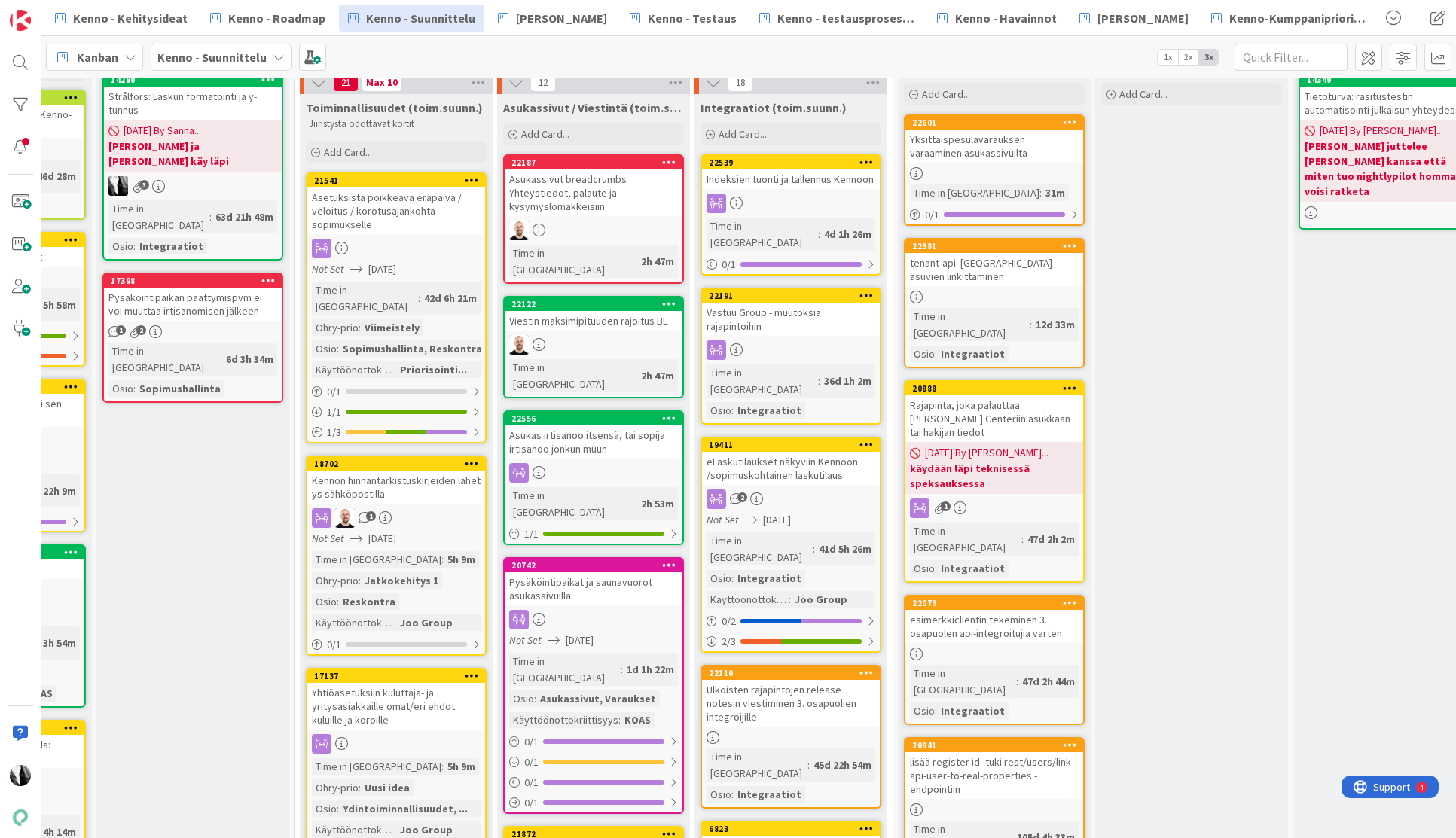
scroll to position [95, 542]
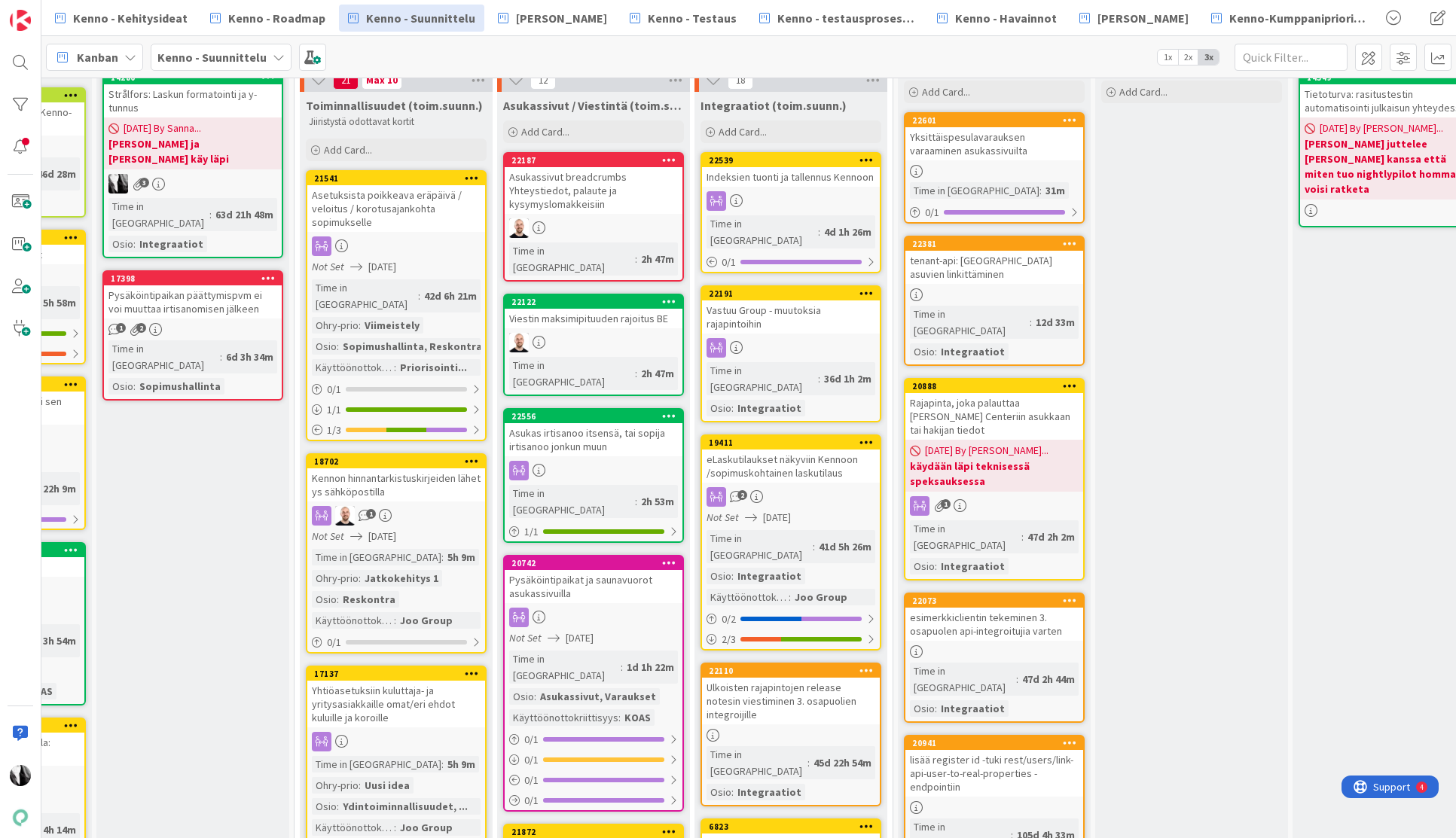
click at [1014, 395] on div "Rajapinta, joka palauttaa [PERSON_NAME] Centeriin asukkaan tai hakijan tiedot" at bounding box center [994, 416] width 178 height 47
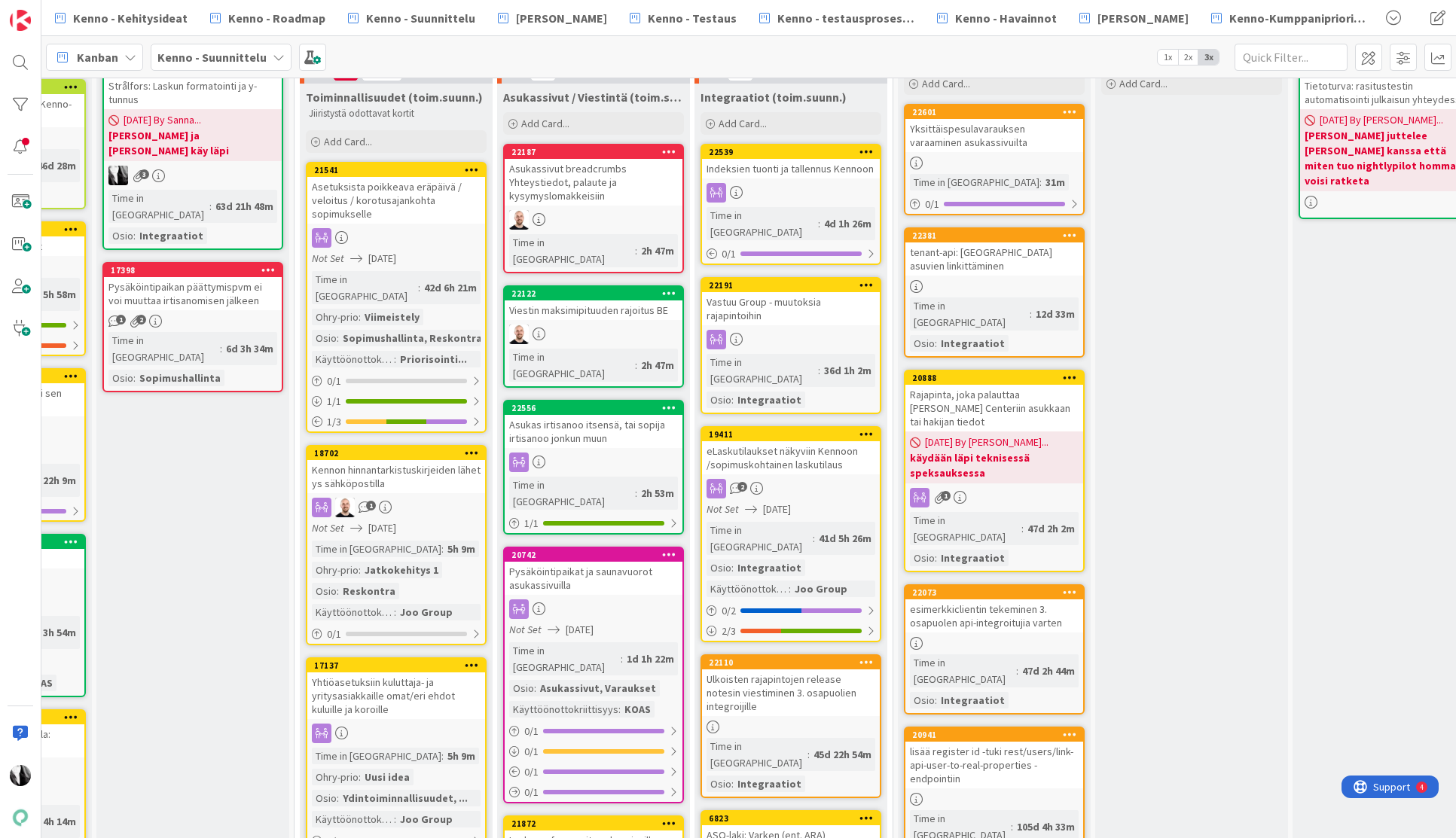
select select "javascript"
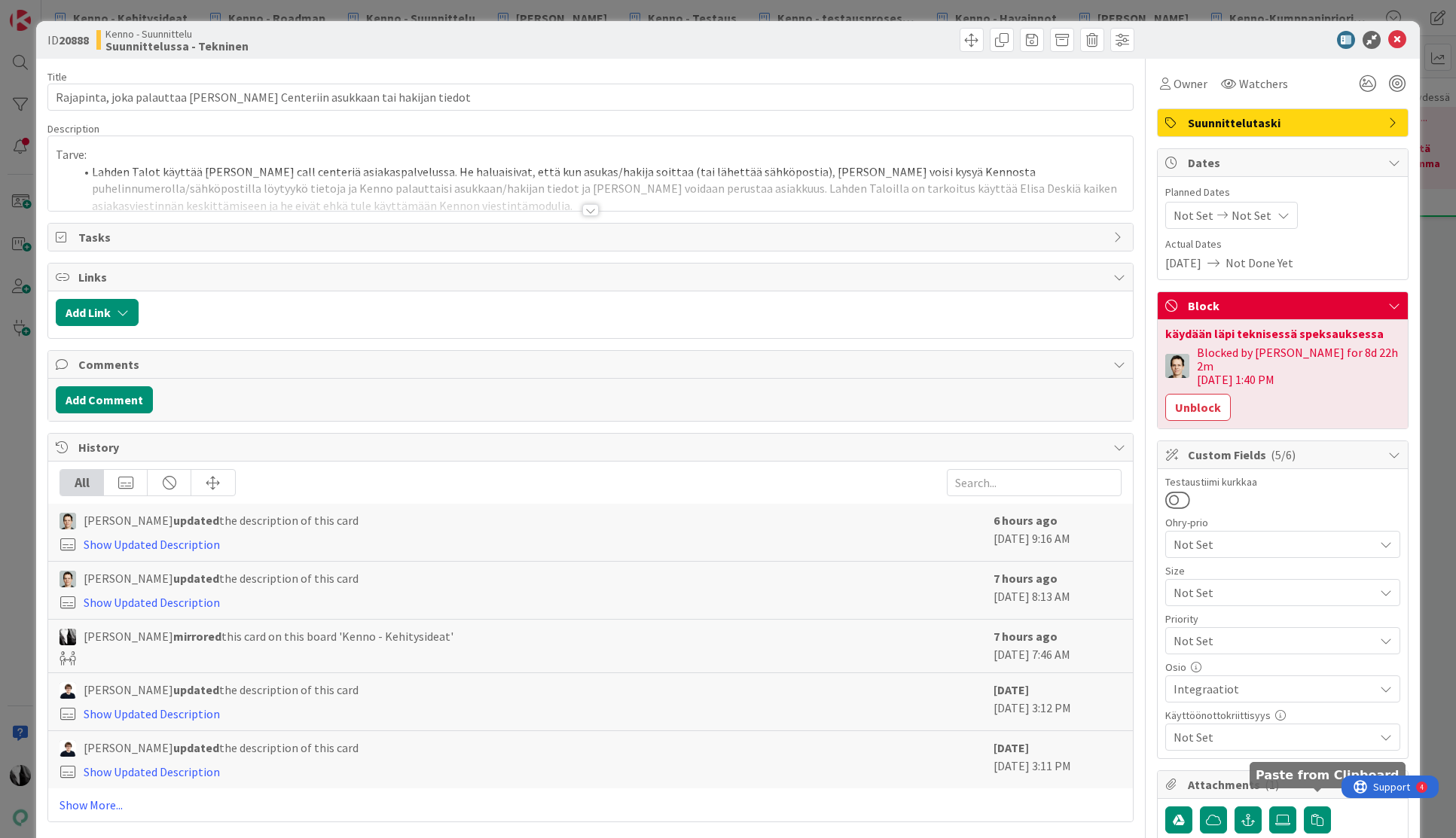
scroll to position [106, 560]
select select "javascript"
click at [1399, 40] on icon at bounding box center [1397, 40] width 18 height 18
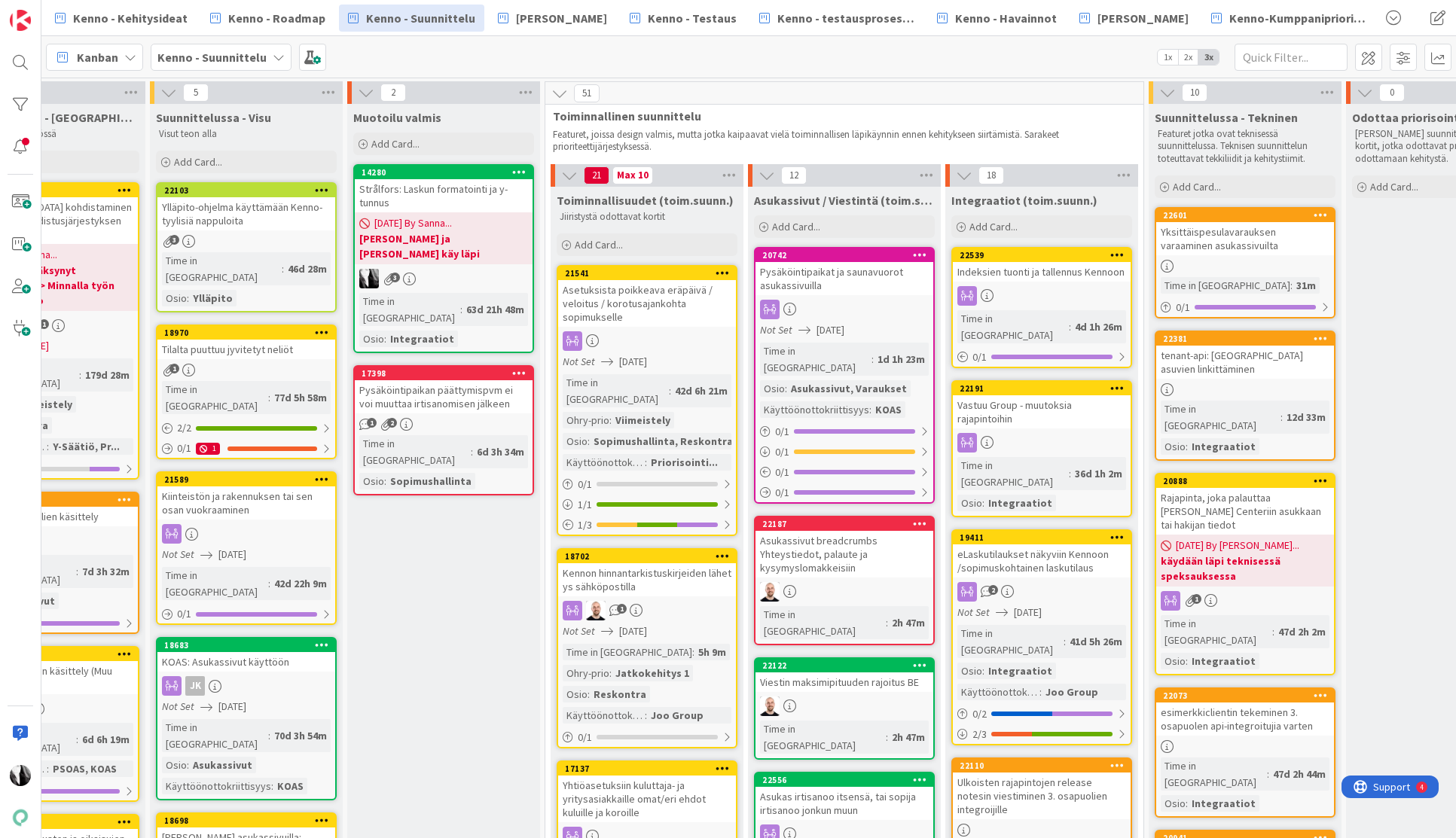
scroll to position [0, 291]
click at [565, 23] on span "[PERSON_NAME]" at bounding box center [562, 18] width 91 height 18
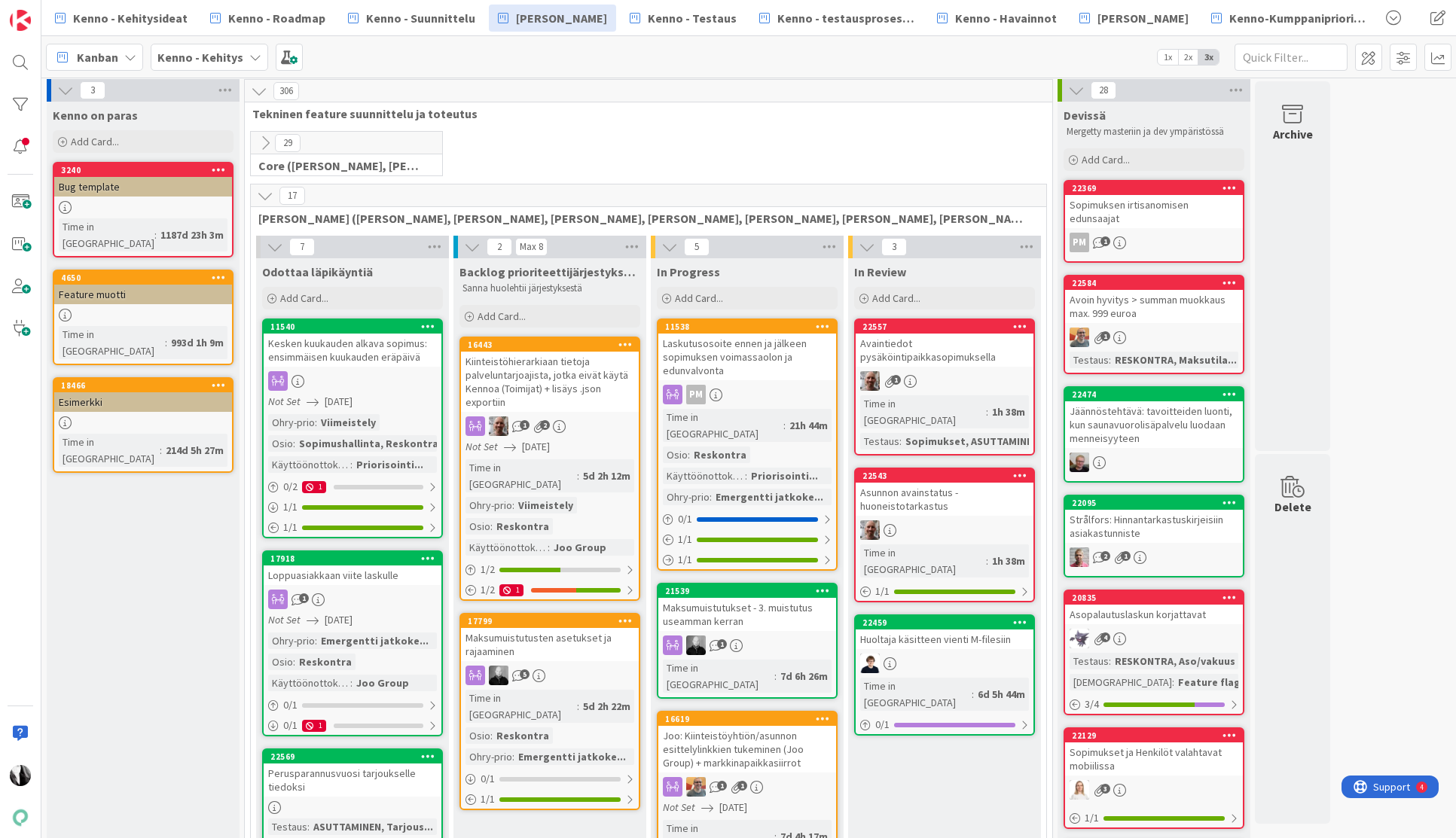
click at [264, 194] on icon at bounding box center [266, 196] width 17 height 17
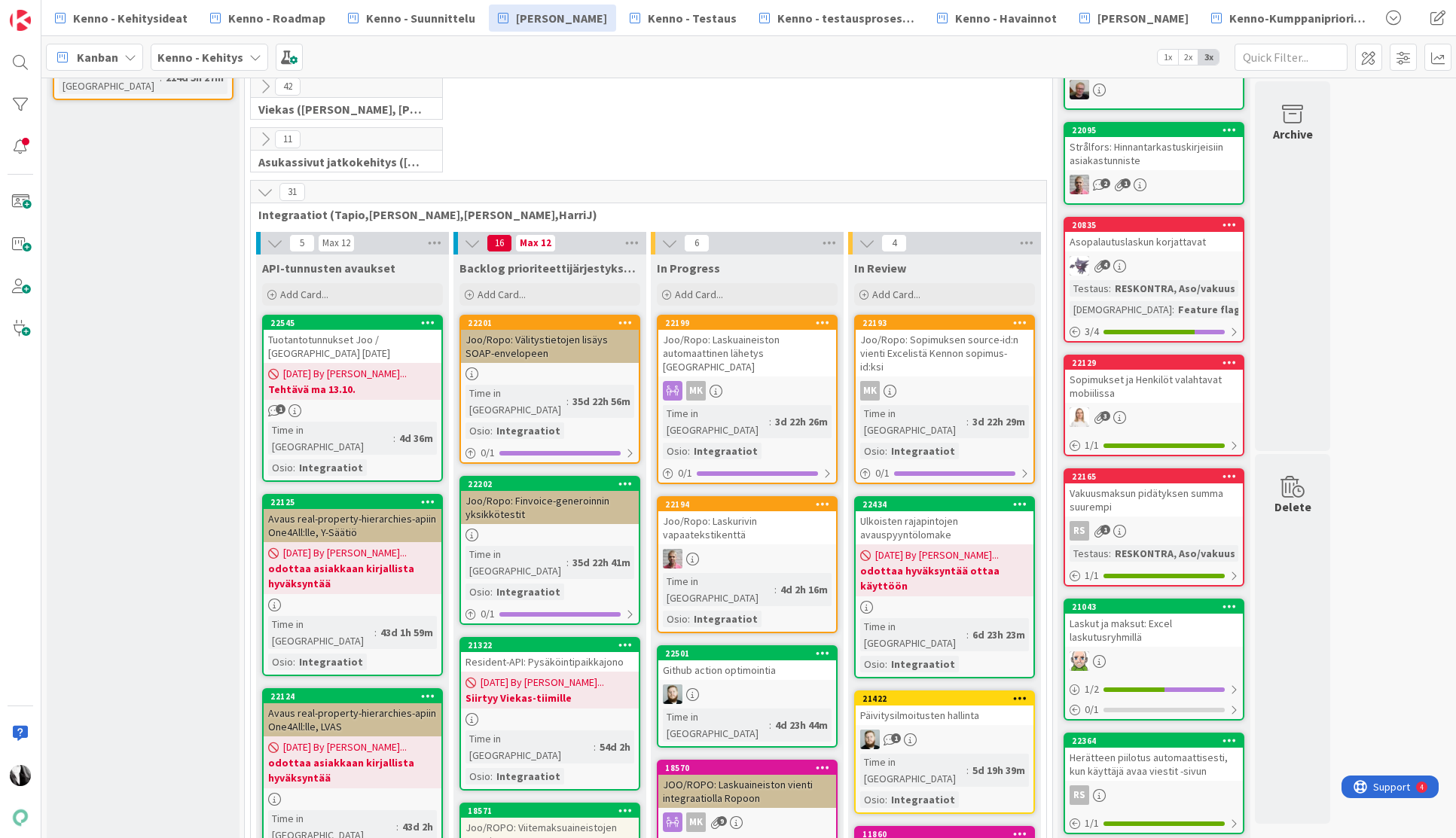
scroll to position [381, 0]
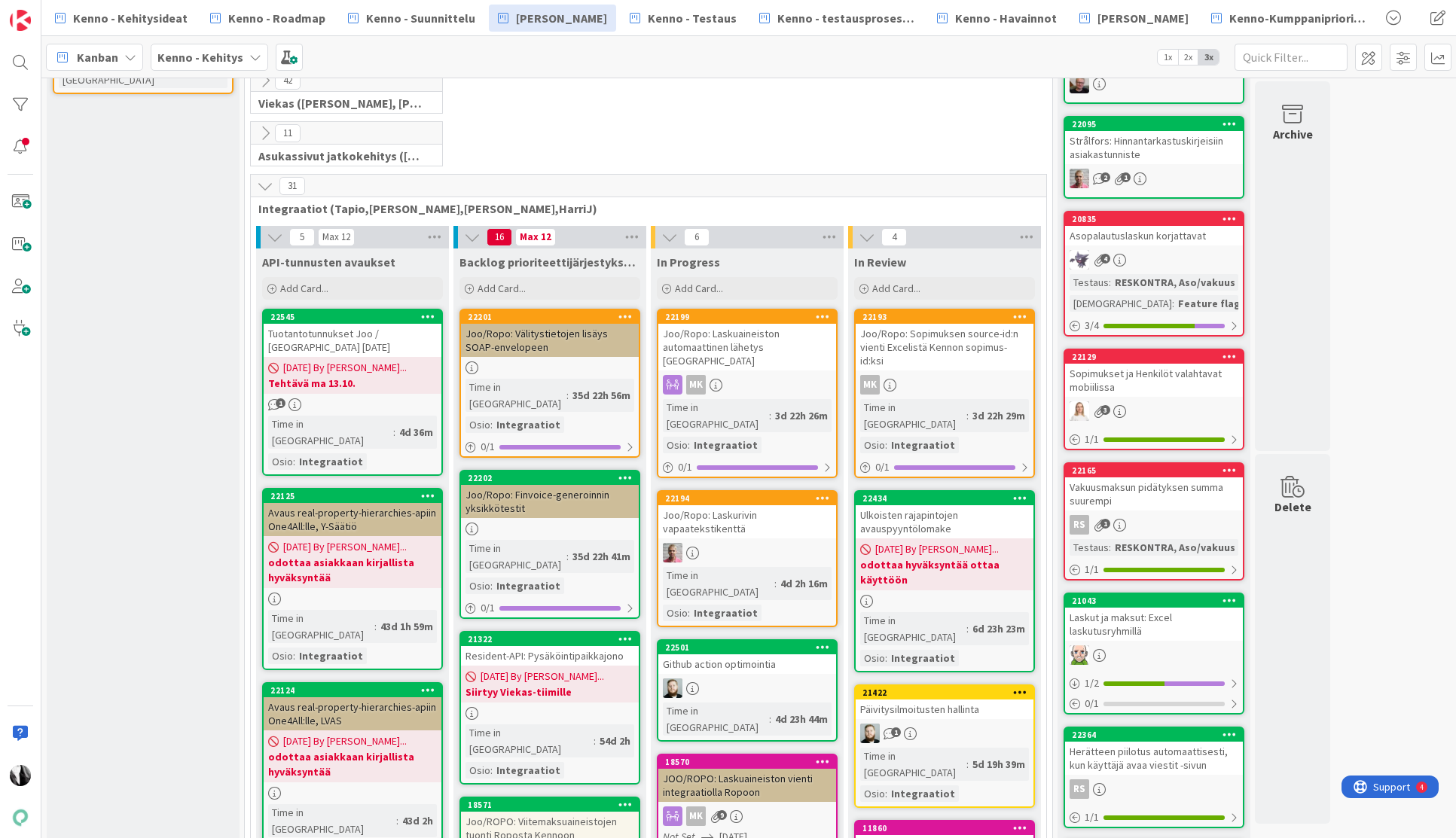
click at [266, 188] on icon at bounding box center [266, 186] width 17 height 17
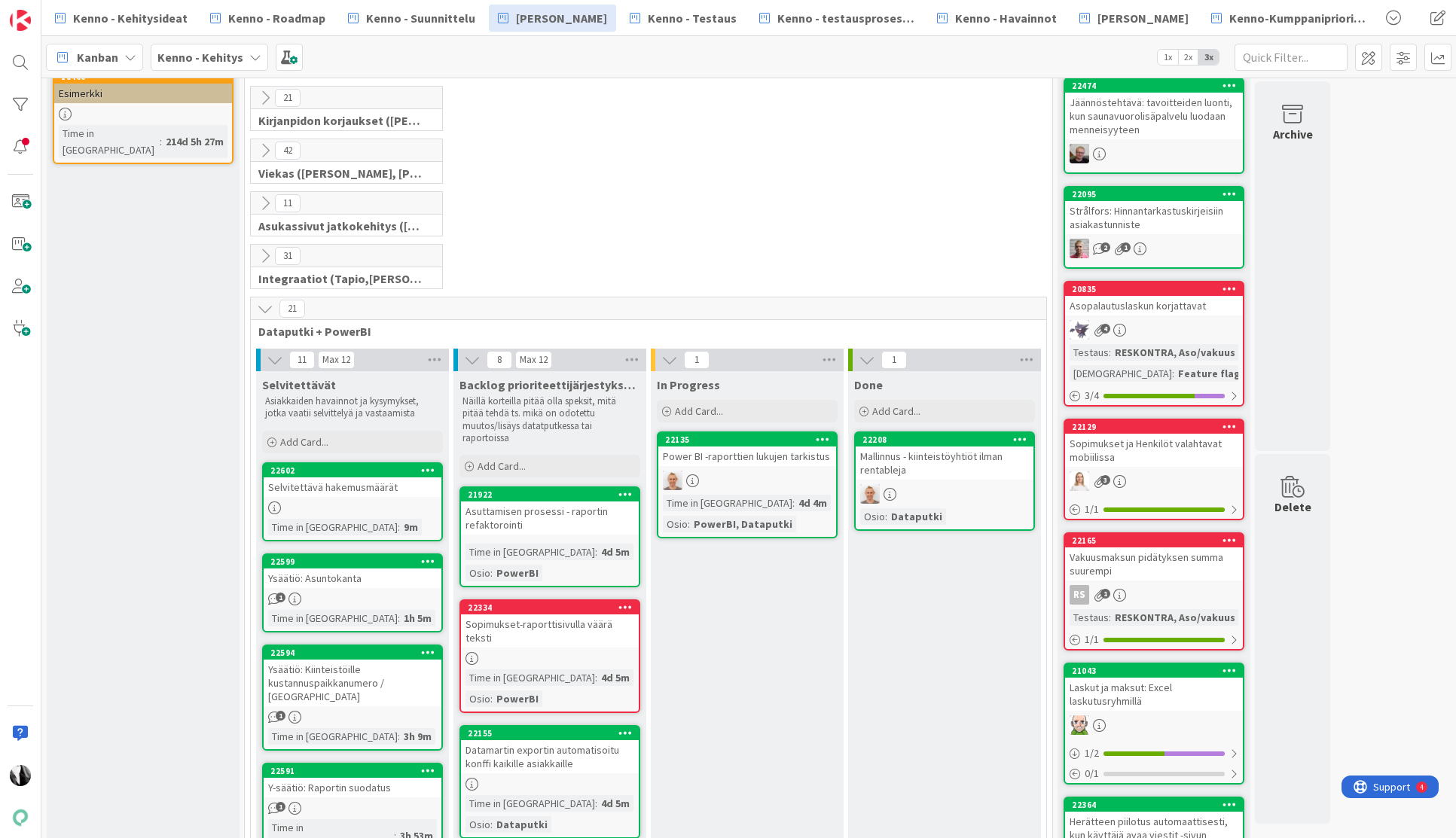
scroll to position [309, 0]
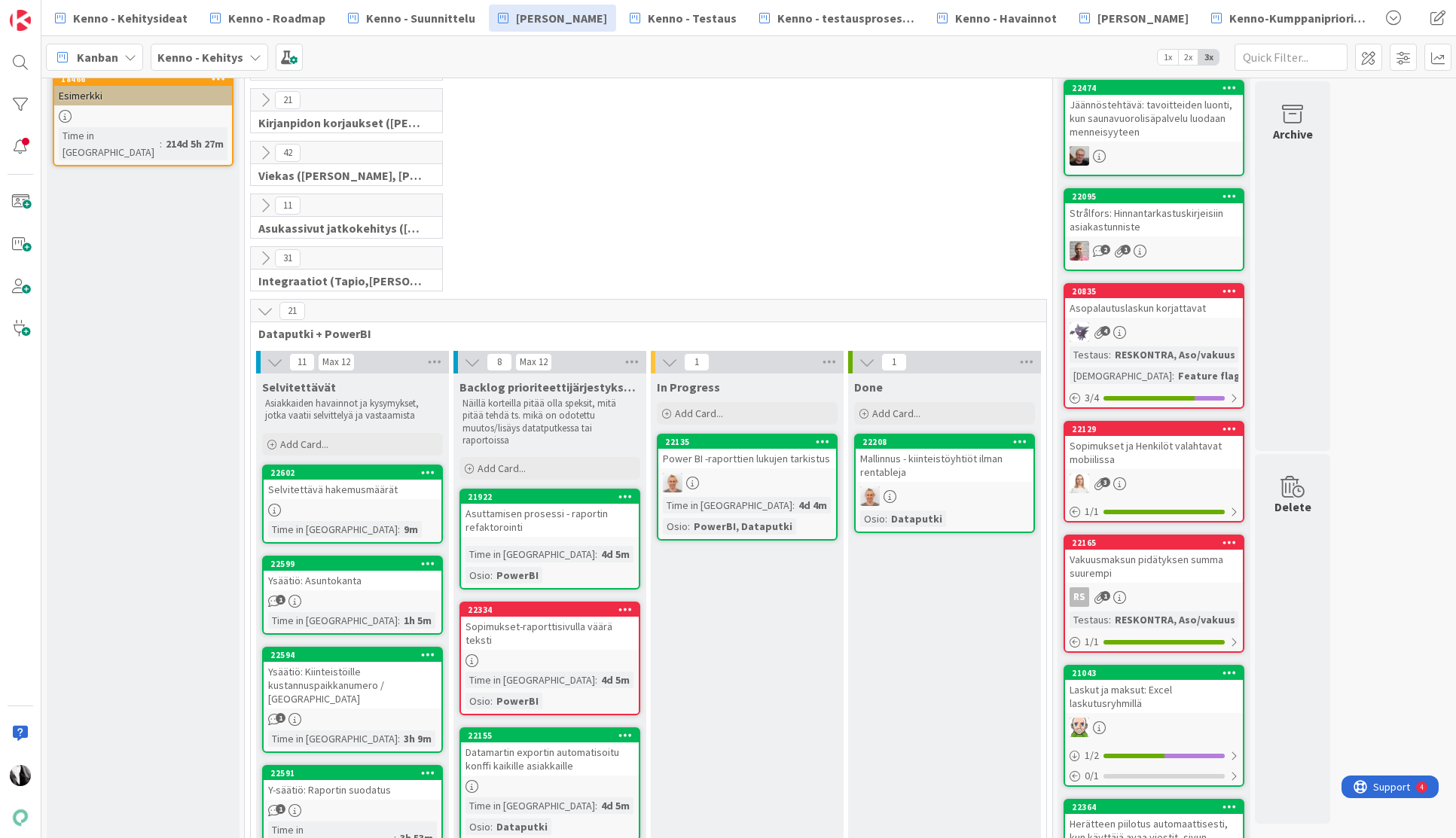
click at [266, 150] on icon at bounding box center [266, 153] width 17 height 17
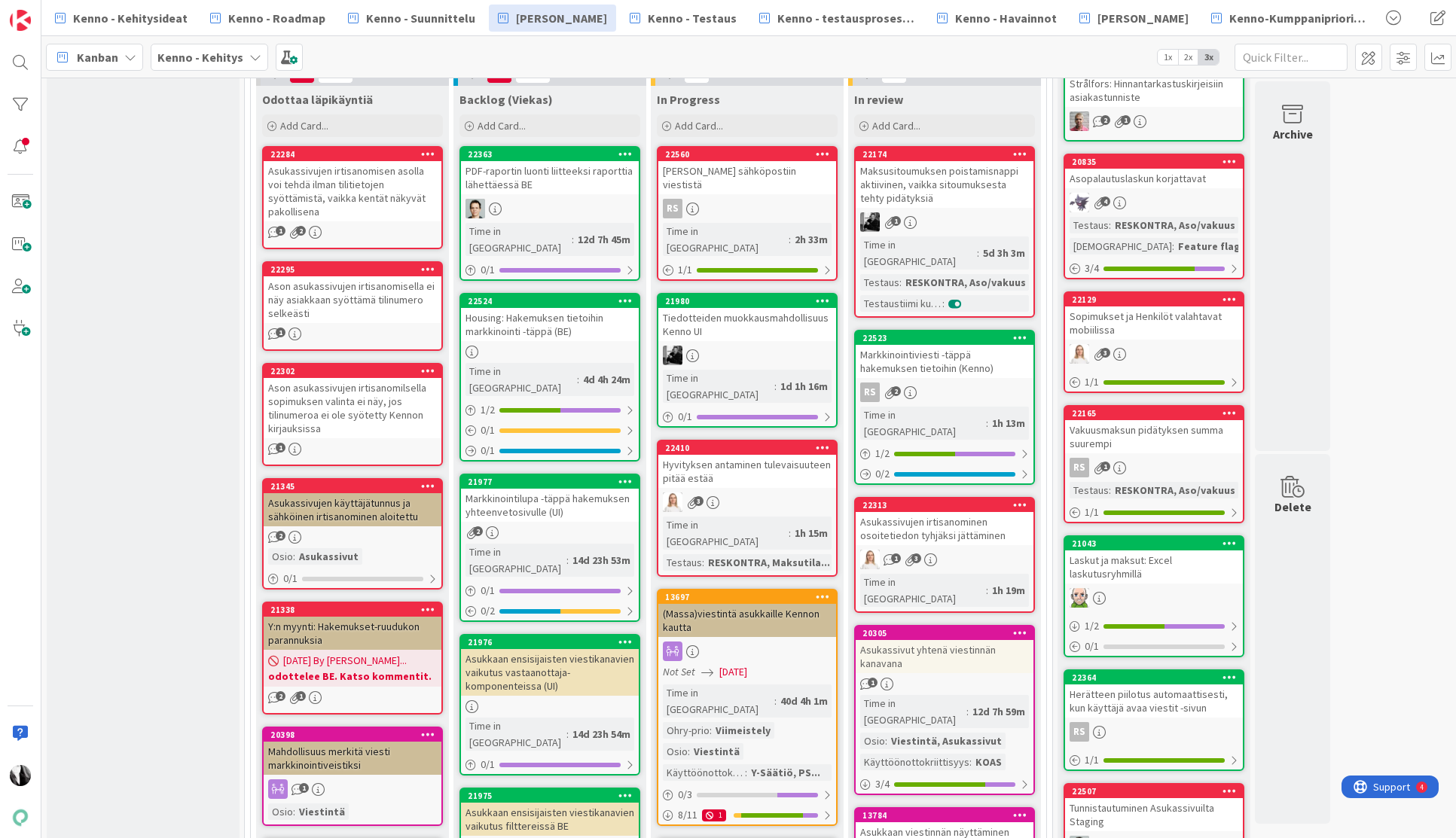
scroll to position [436, 0]
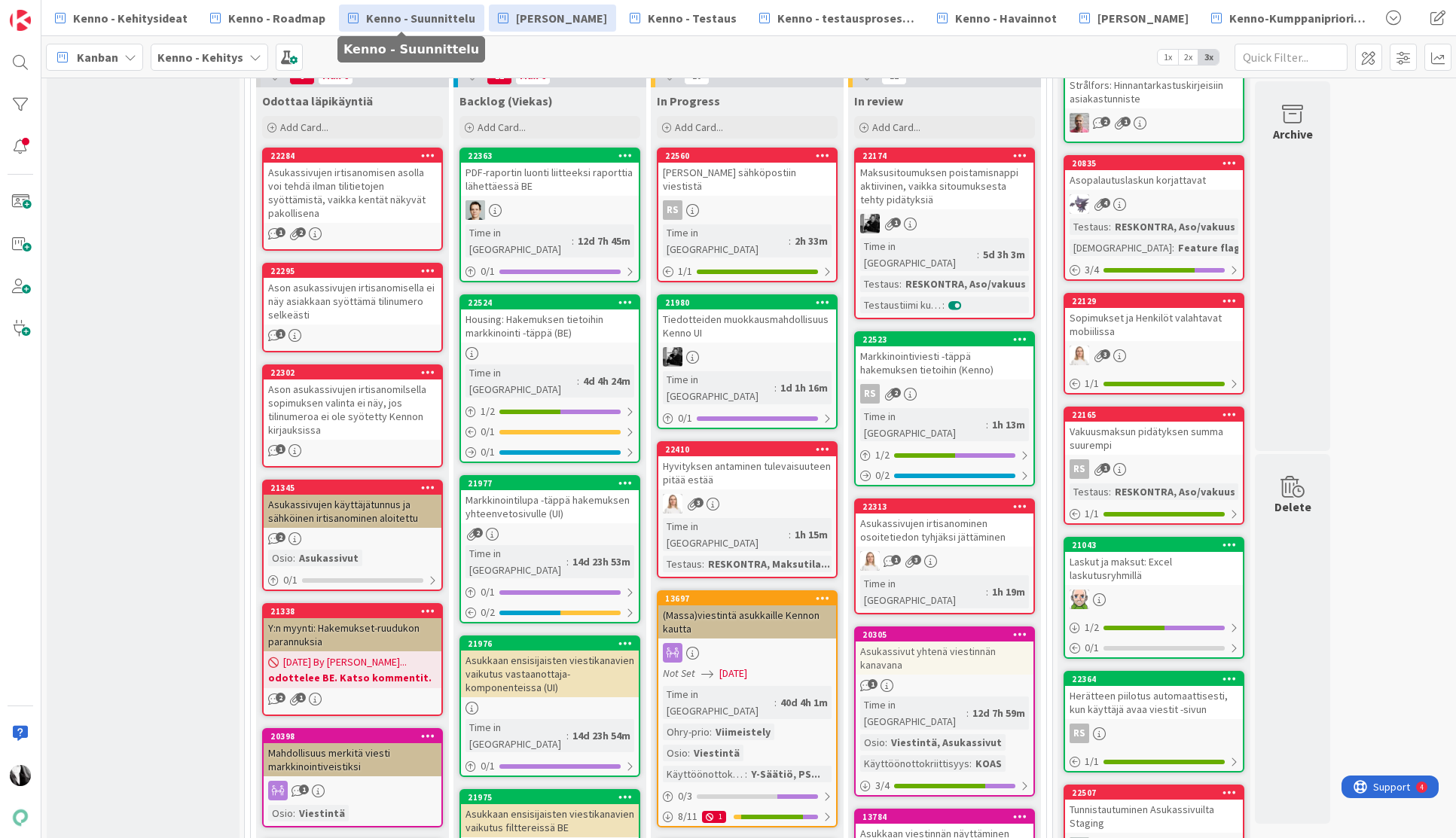
click at [402, 14] on span "Kenno - Suunnittelu" at bounding box center [420, 18] width 109 height 18
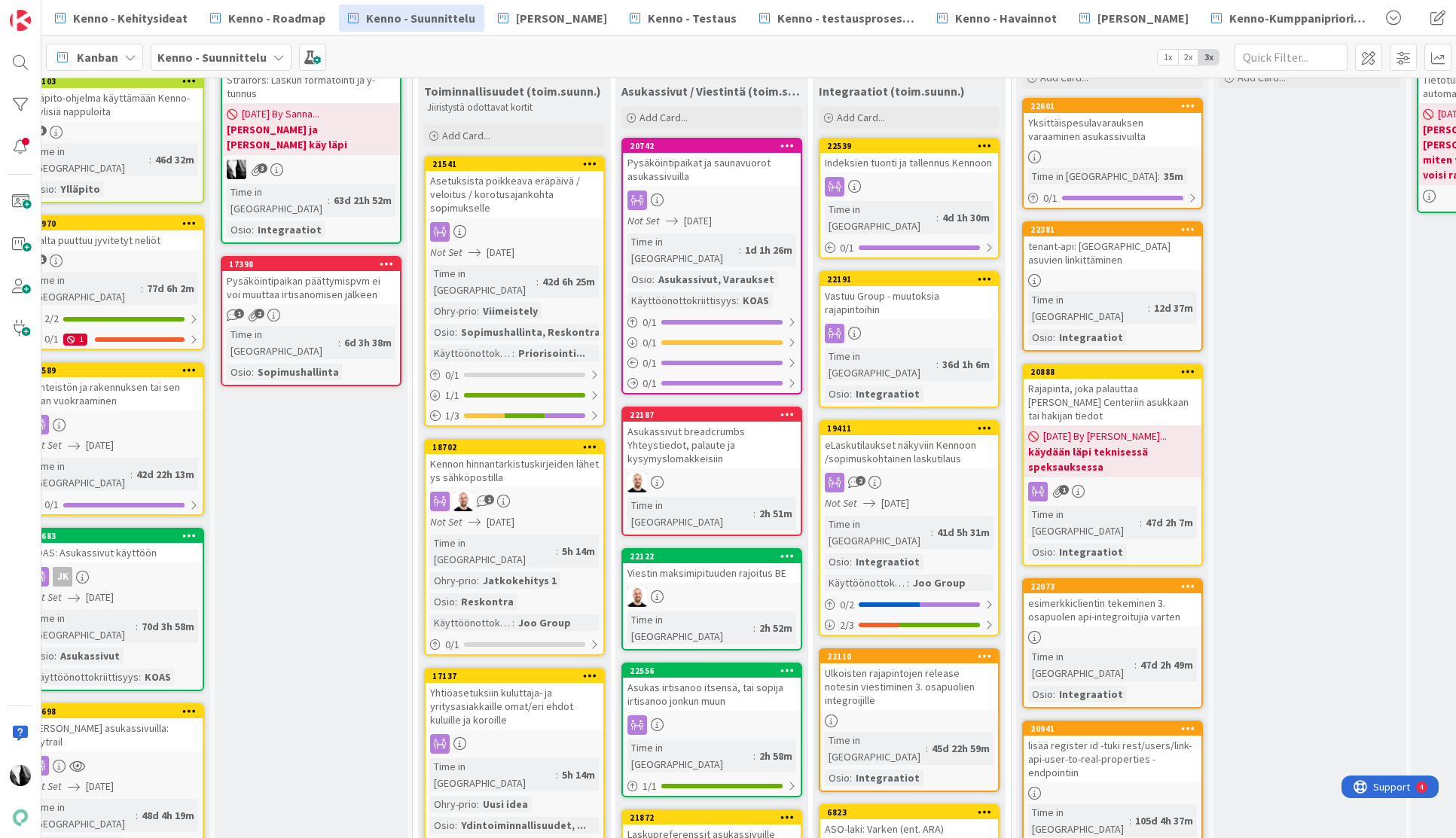
scroll to position [118, 424]
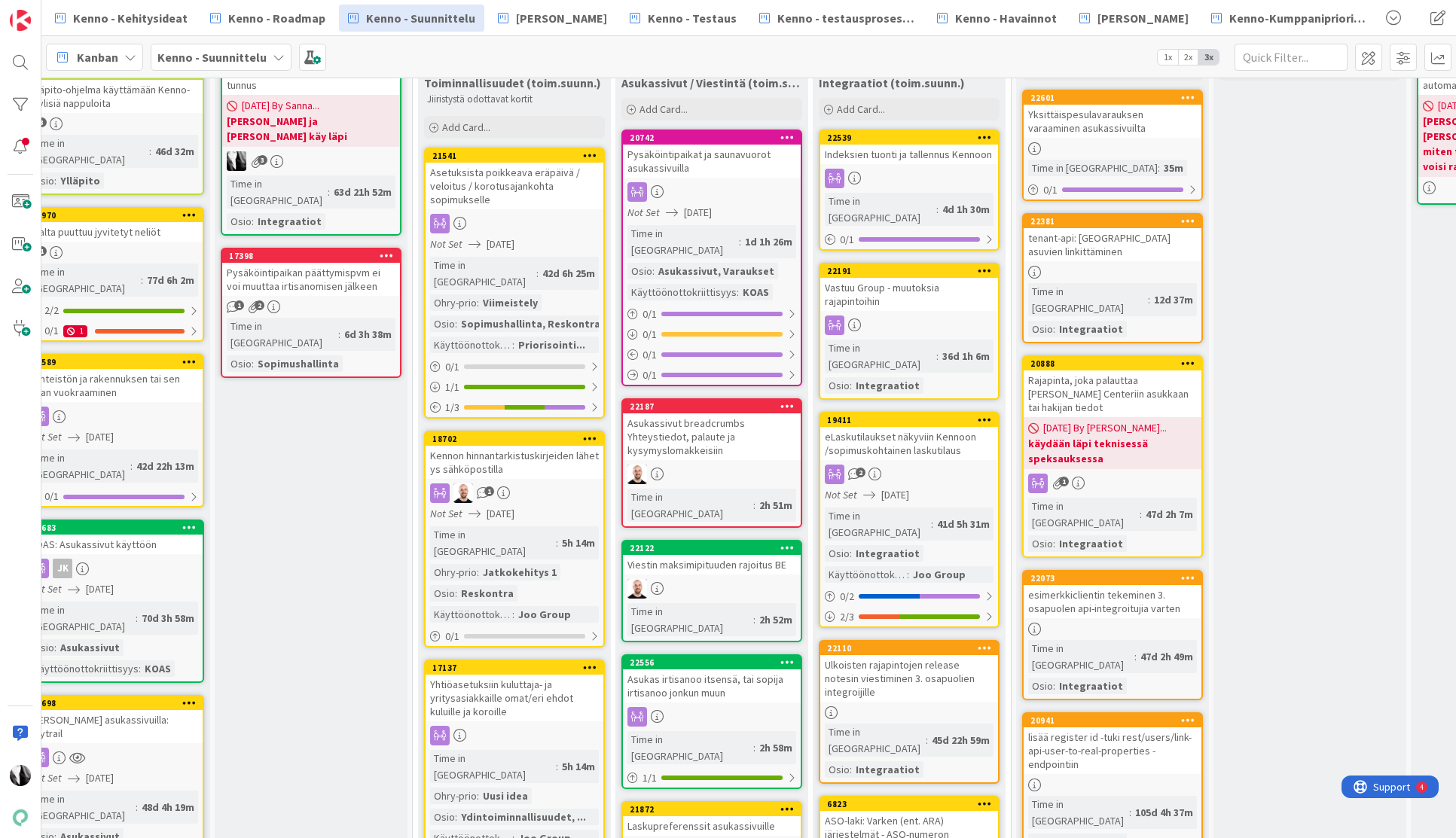
click at [699, 425] on div "Asukassivut breadcrumbs Yhteystiedot, palaute ja kysymyslomakkeisiin" at bounding box center [712, 436] width 178 height 47
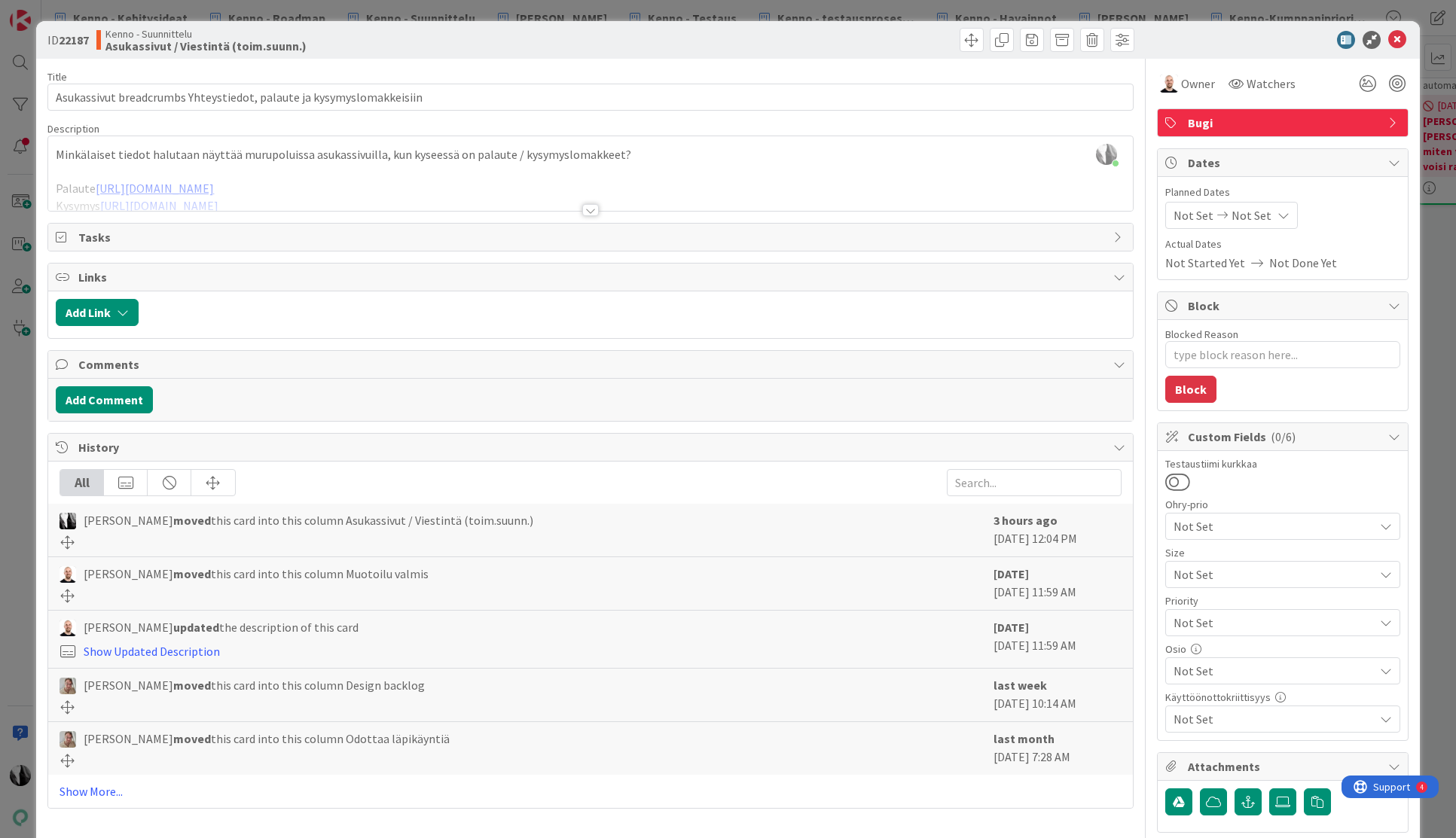
click at [592, 210] on div at bounding box center [591, 210] width 17 height 12
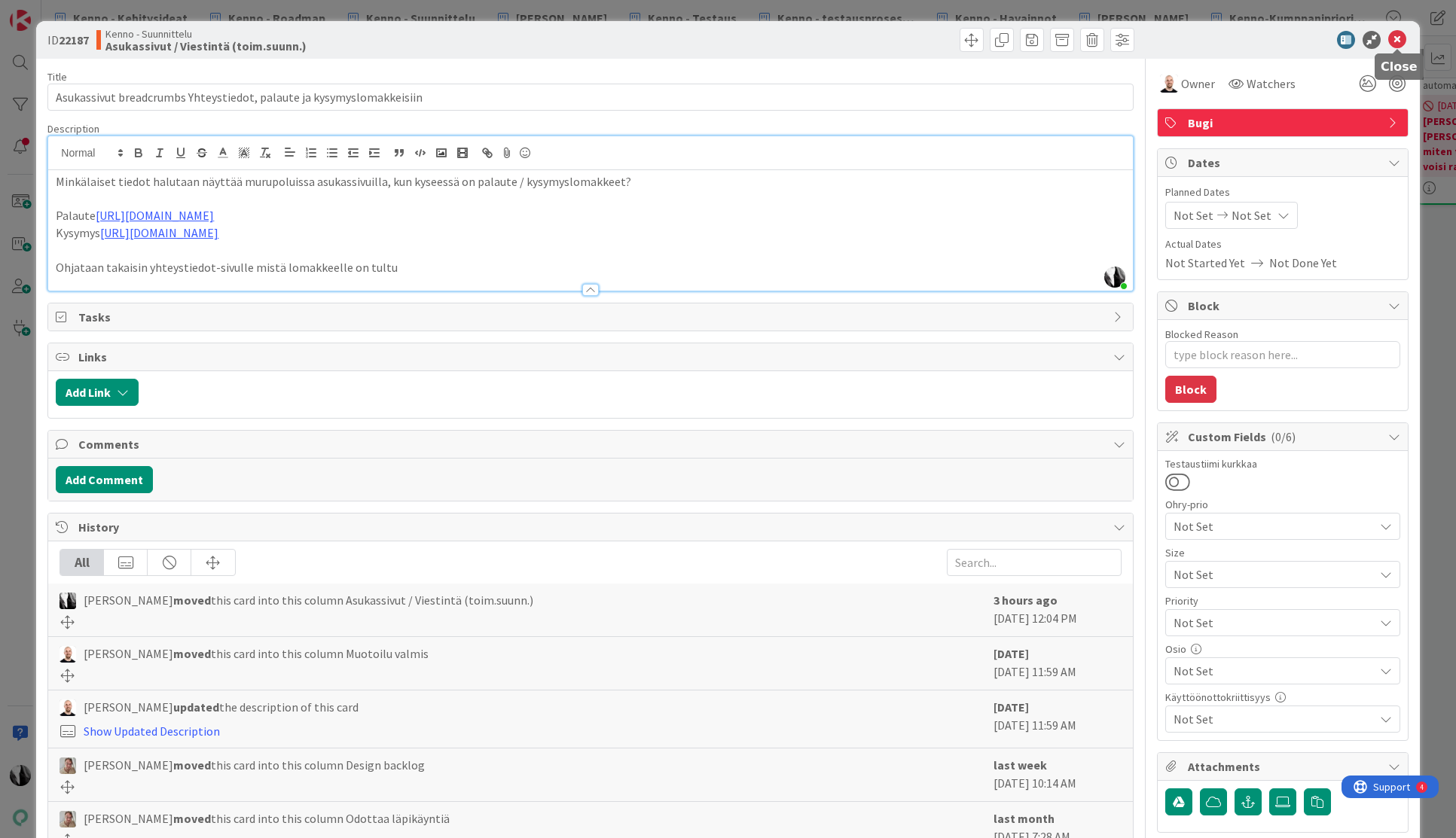
click at [1398, 37] on icon at bounding box center [1397, 40] width 18 height 18
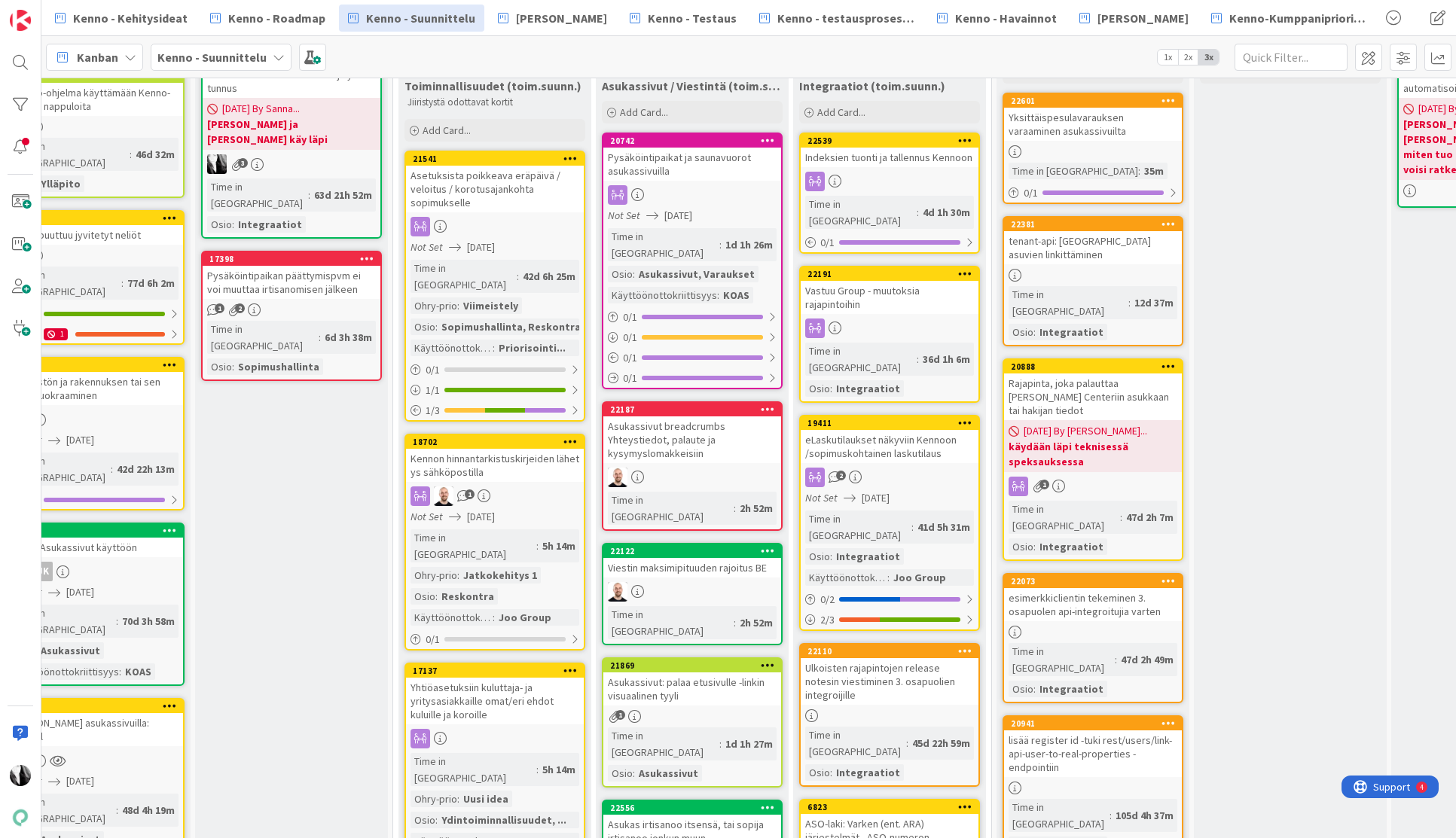
scroll to position [114, 449]
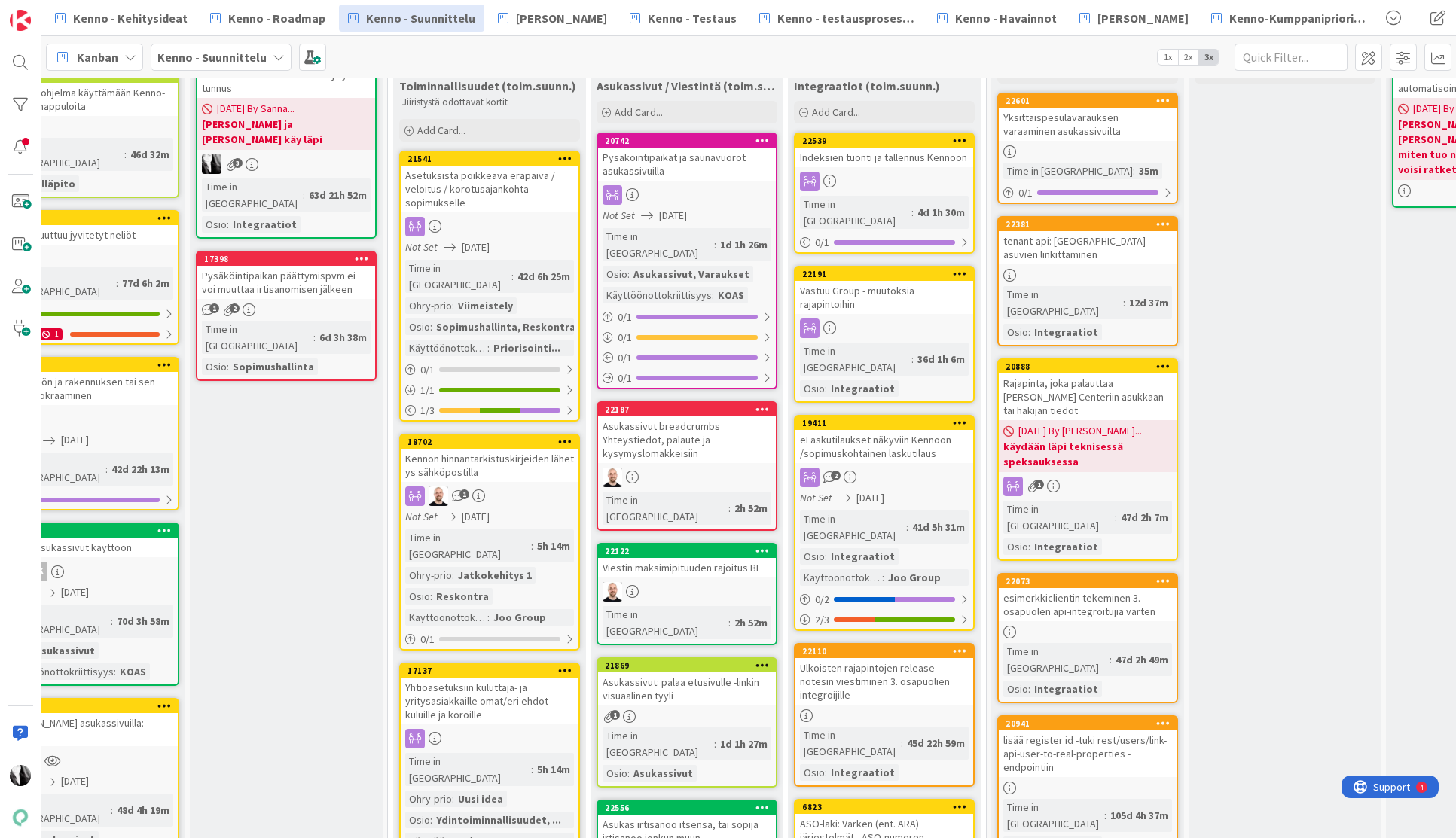
click at [689, 426] on div "Asukassivut breadcrumbs Yhteystiedot, palaute ja kysymyslomakkeisiin" at bounding box center [687, 439] width 178 height 47
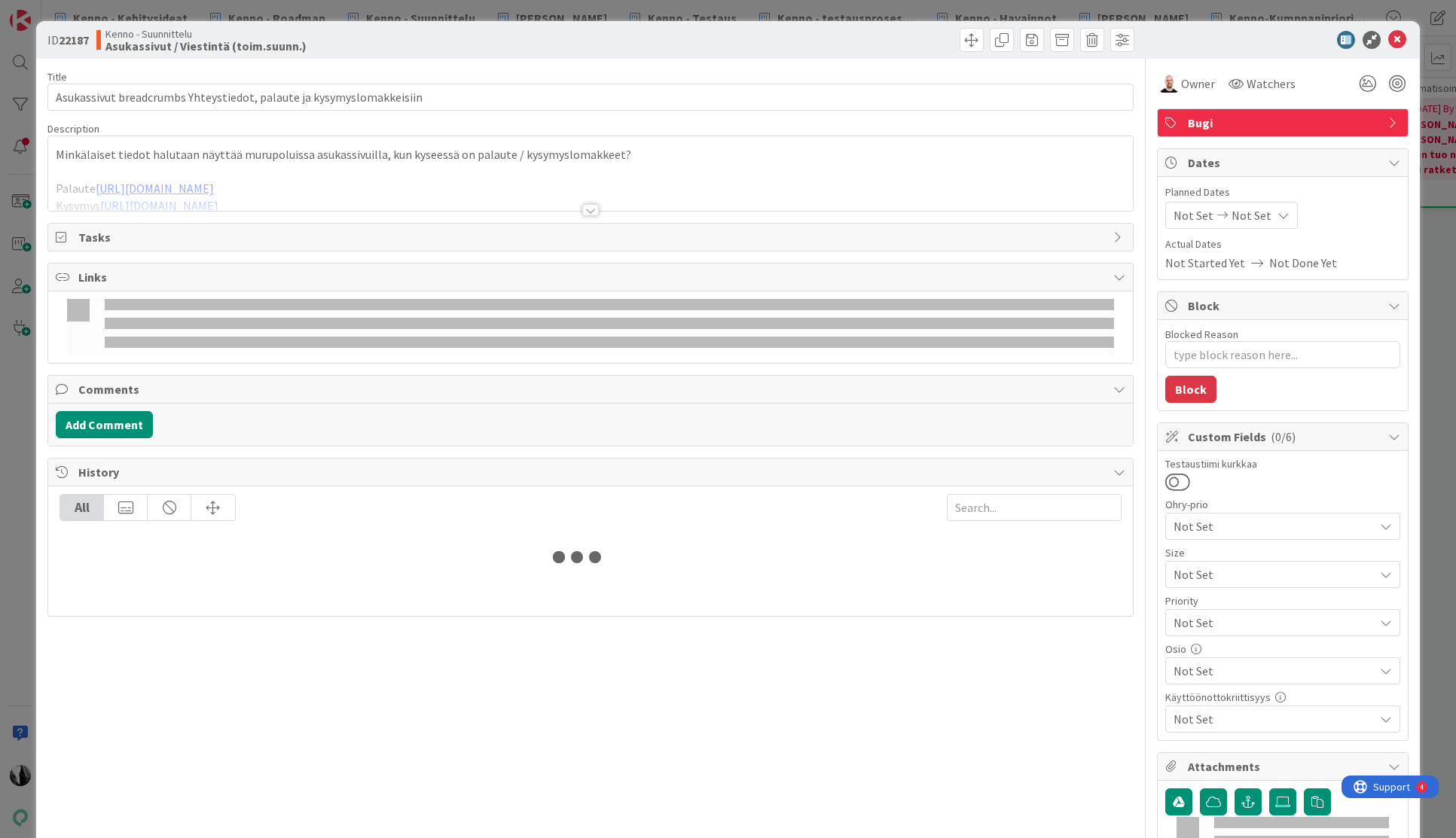
type textarea "x"
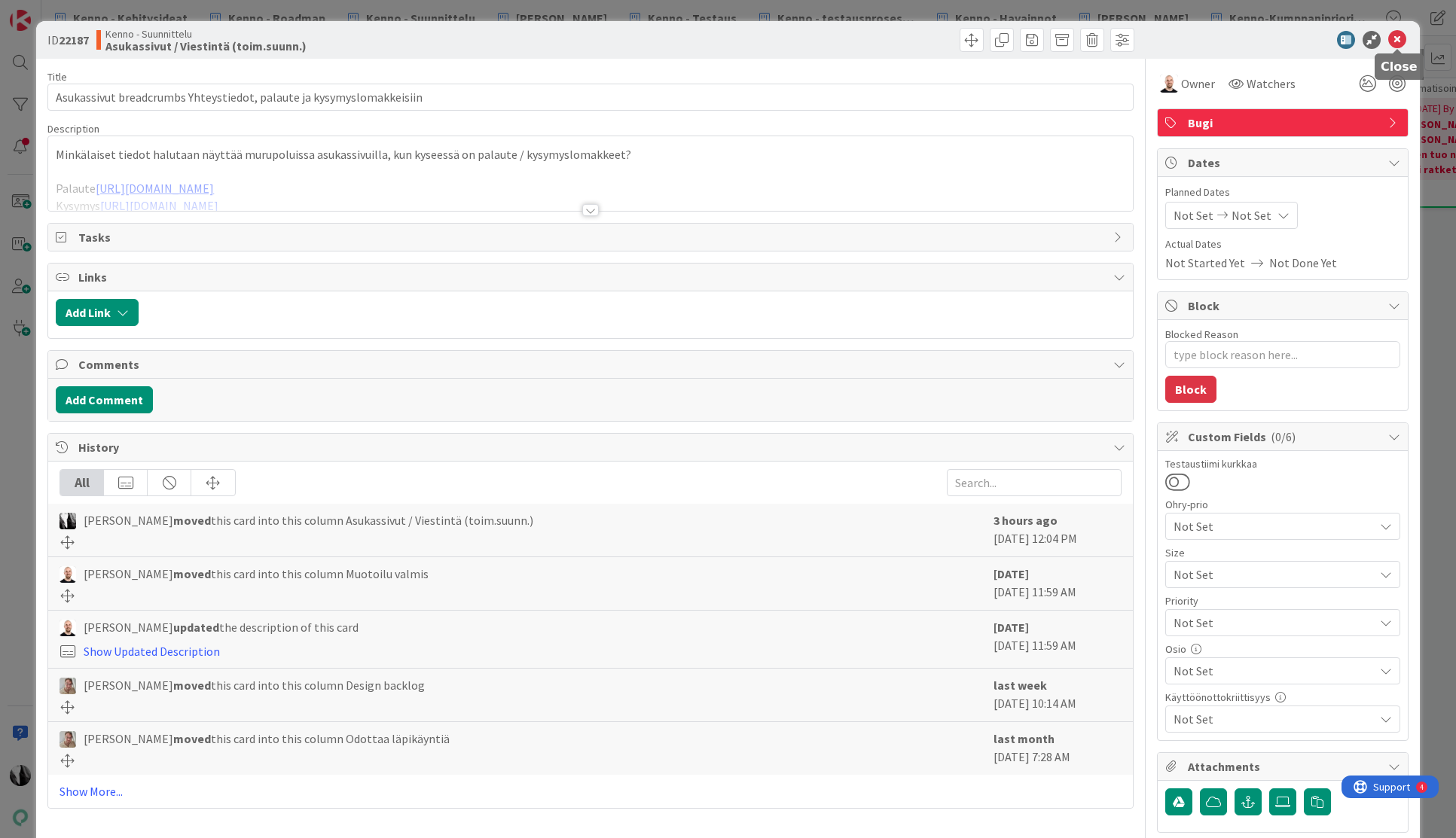
click at [1397, 39] on icon at bounding box center [1397, 40] width 18 height 18
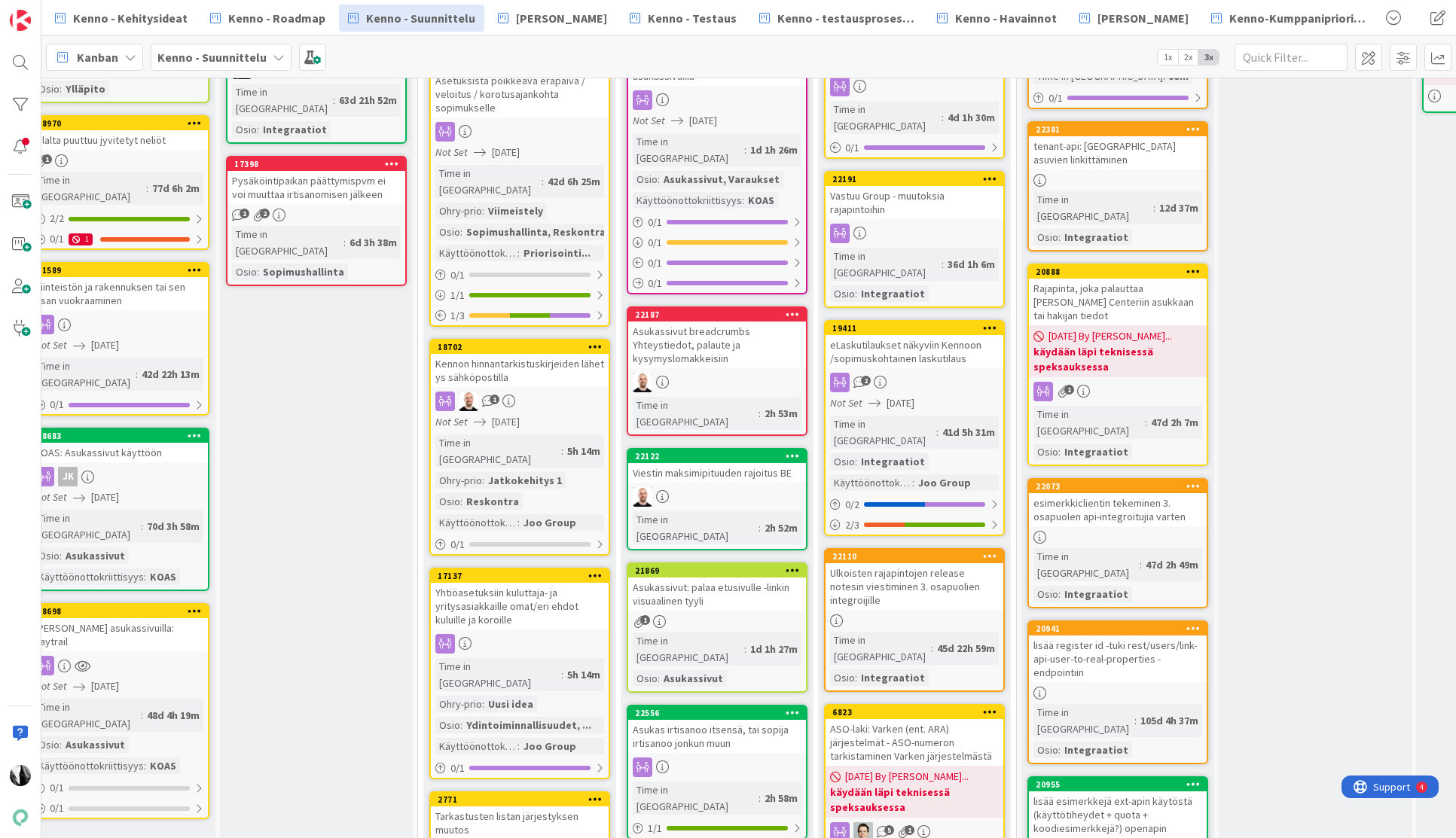
scroll to position [211, 419]
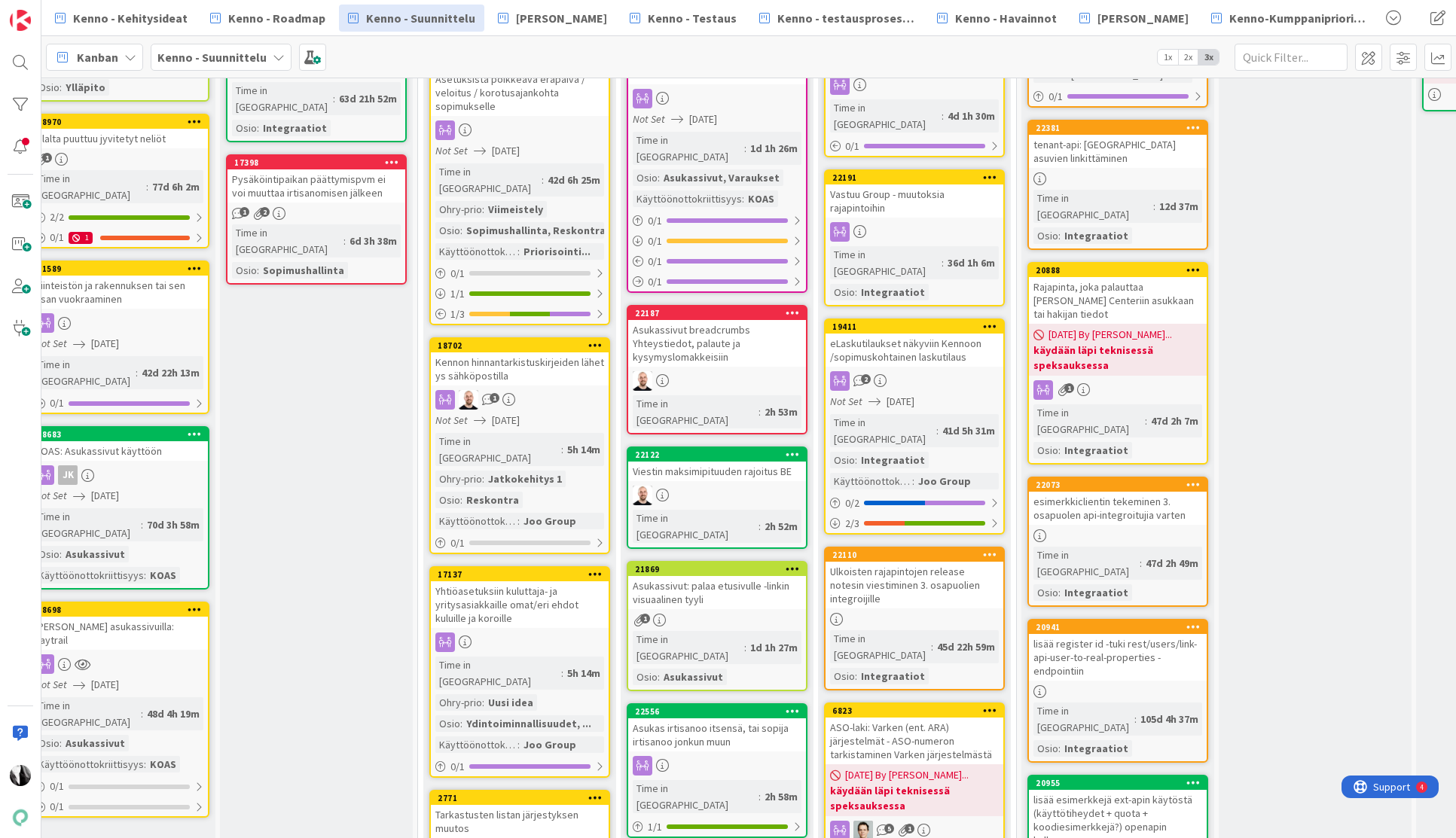
click at [794, 307] on icon at bounding box center [793, 312] width 14 height 10
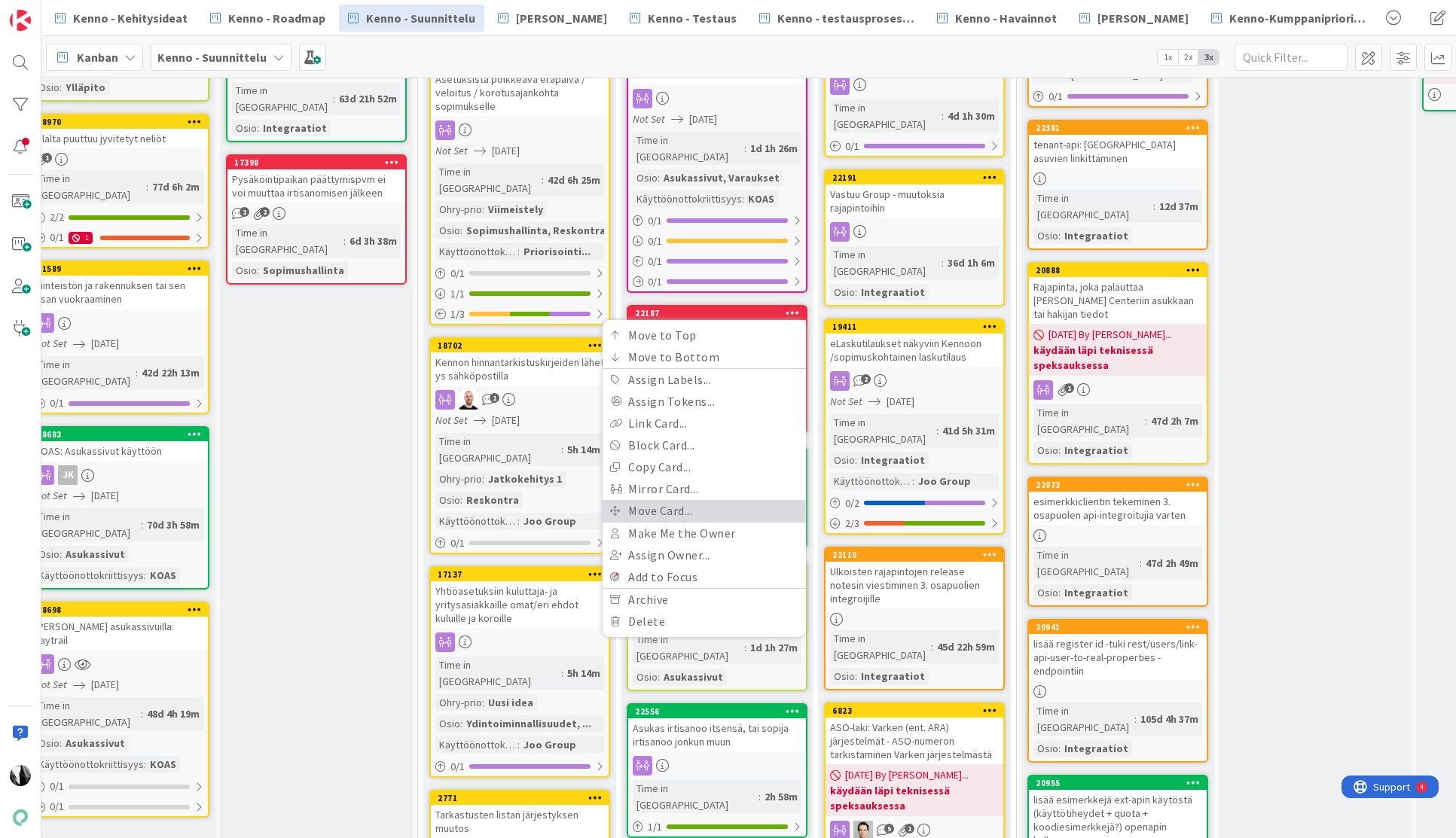
click at [717, 500] on link "Move Card..." at bounding box center [704, 511] width 203 height 22
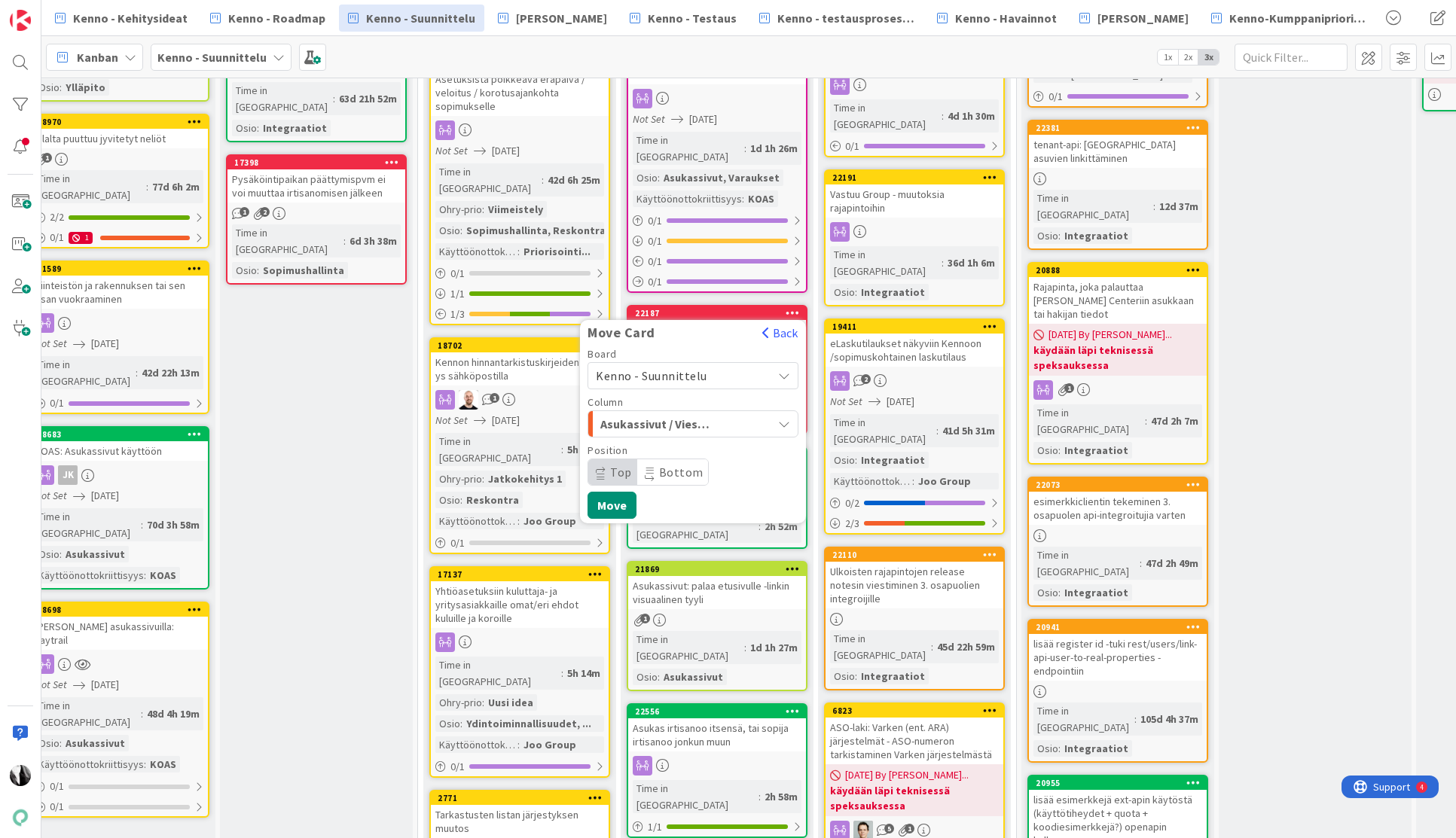
click at [755, 365] on span "Kenno - Suunnittelu" at bounding box center [679, 375] width 168 height 21
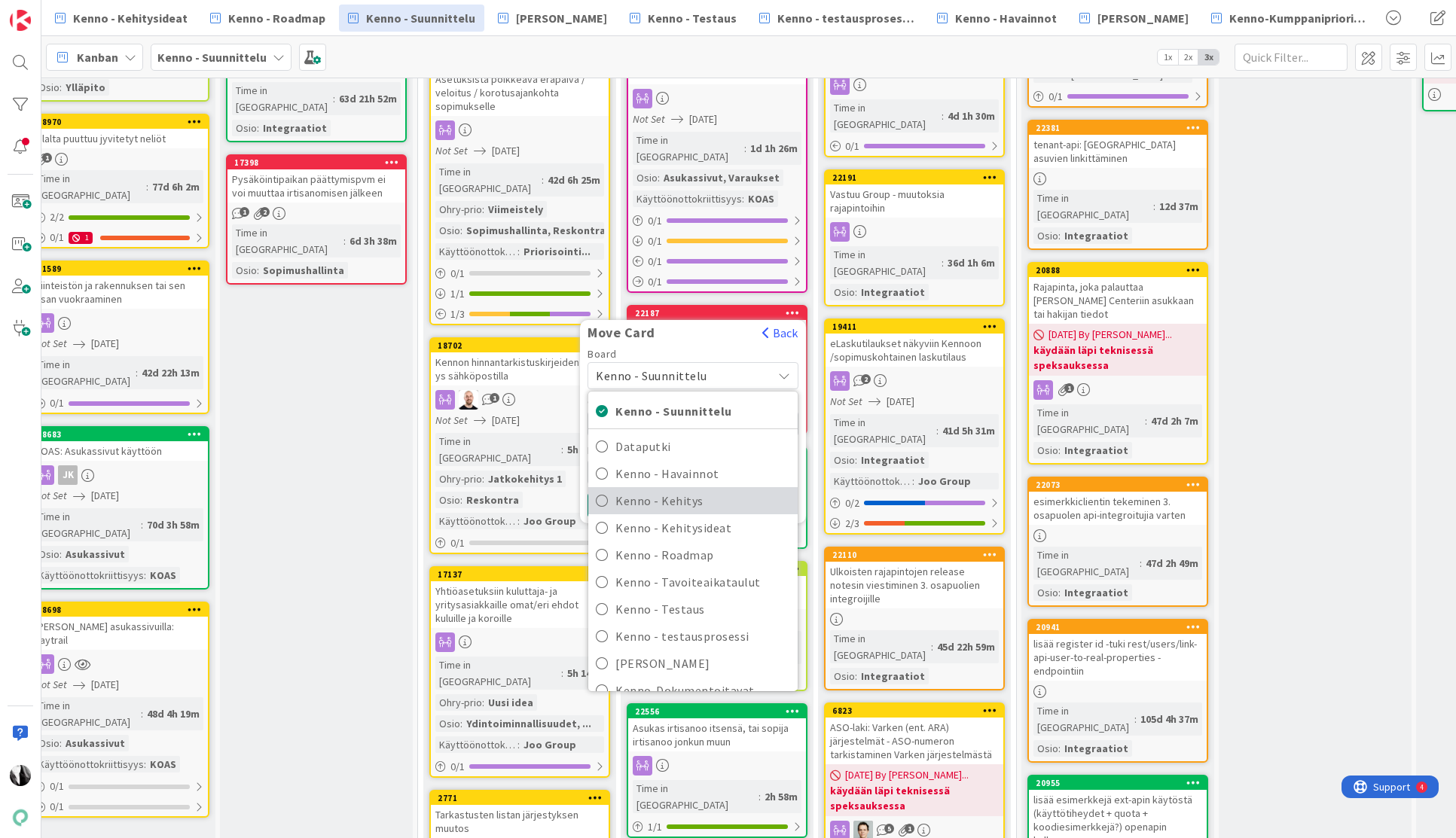
click at [723, 490] on span "Kenno - Kehitys" at bounding box center [702, 501] width 175 height 23
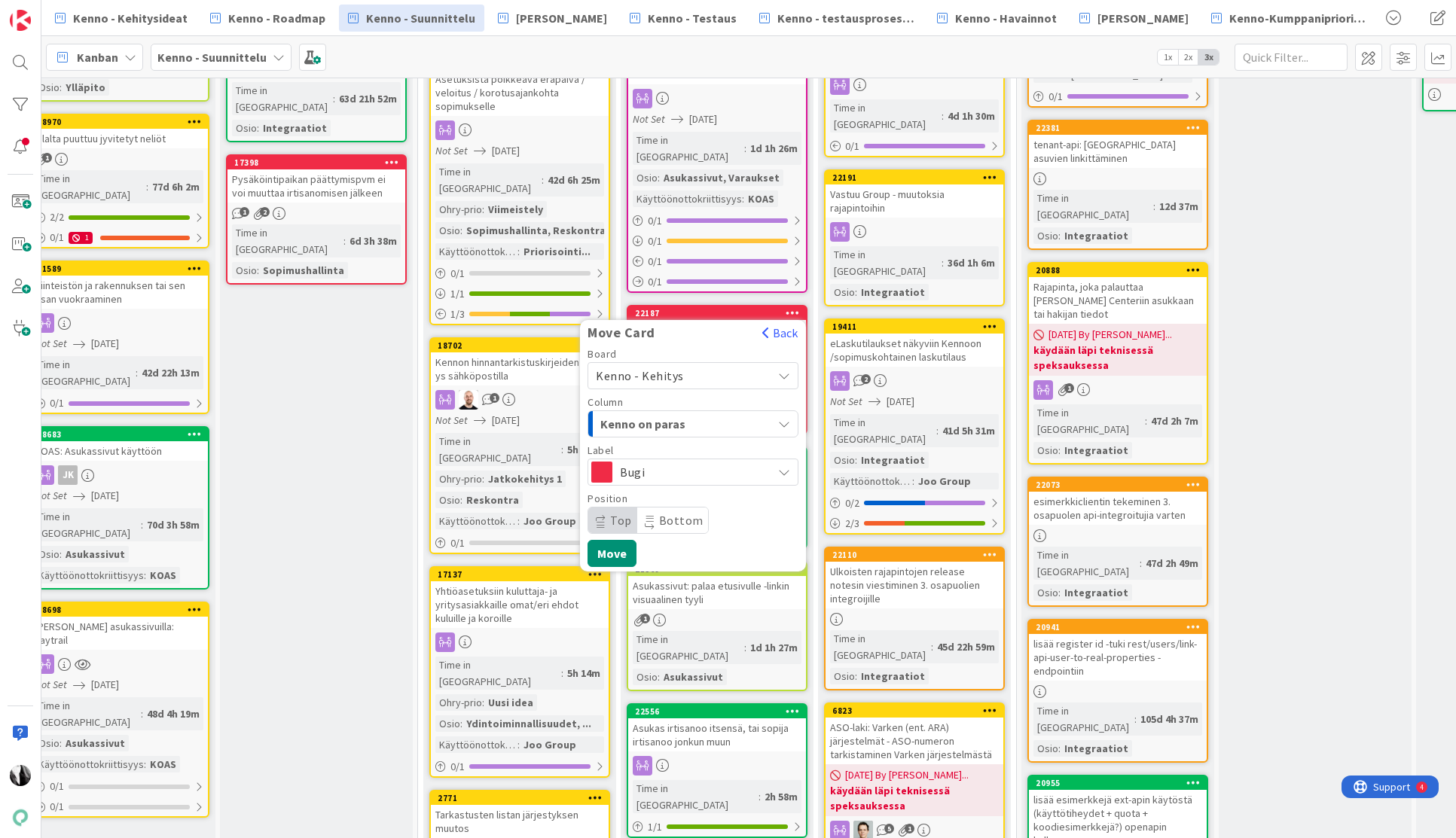
click at [743, 412] on div "Kenno on paras" at bounding box center [684, 424] width 175 height 24
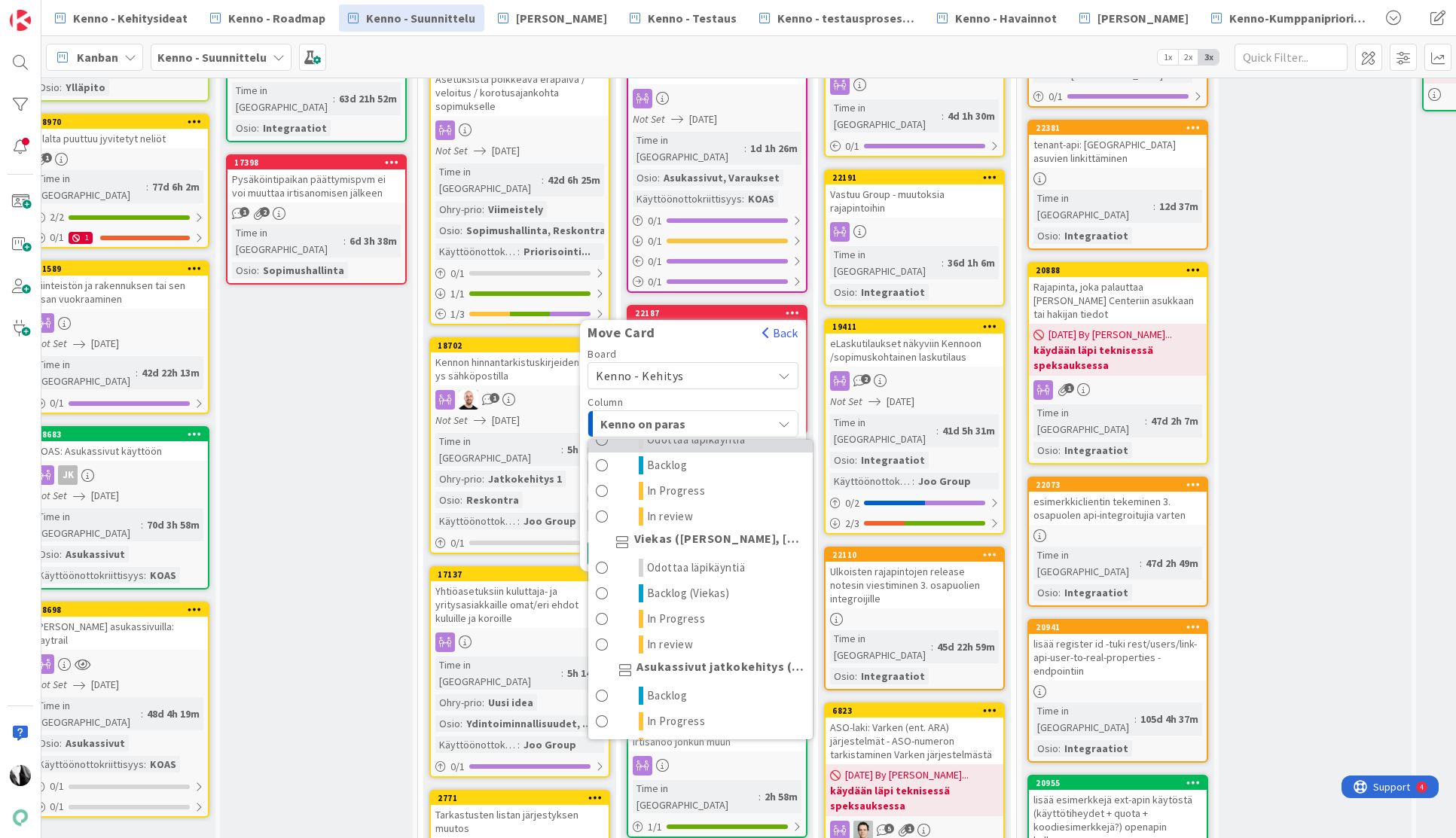
scroll to position [830, 0]
click at [721, 554] on span "Odottaa läpikäyntiä" at bounding box center [696, 562] width 99 height 18
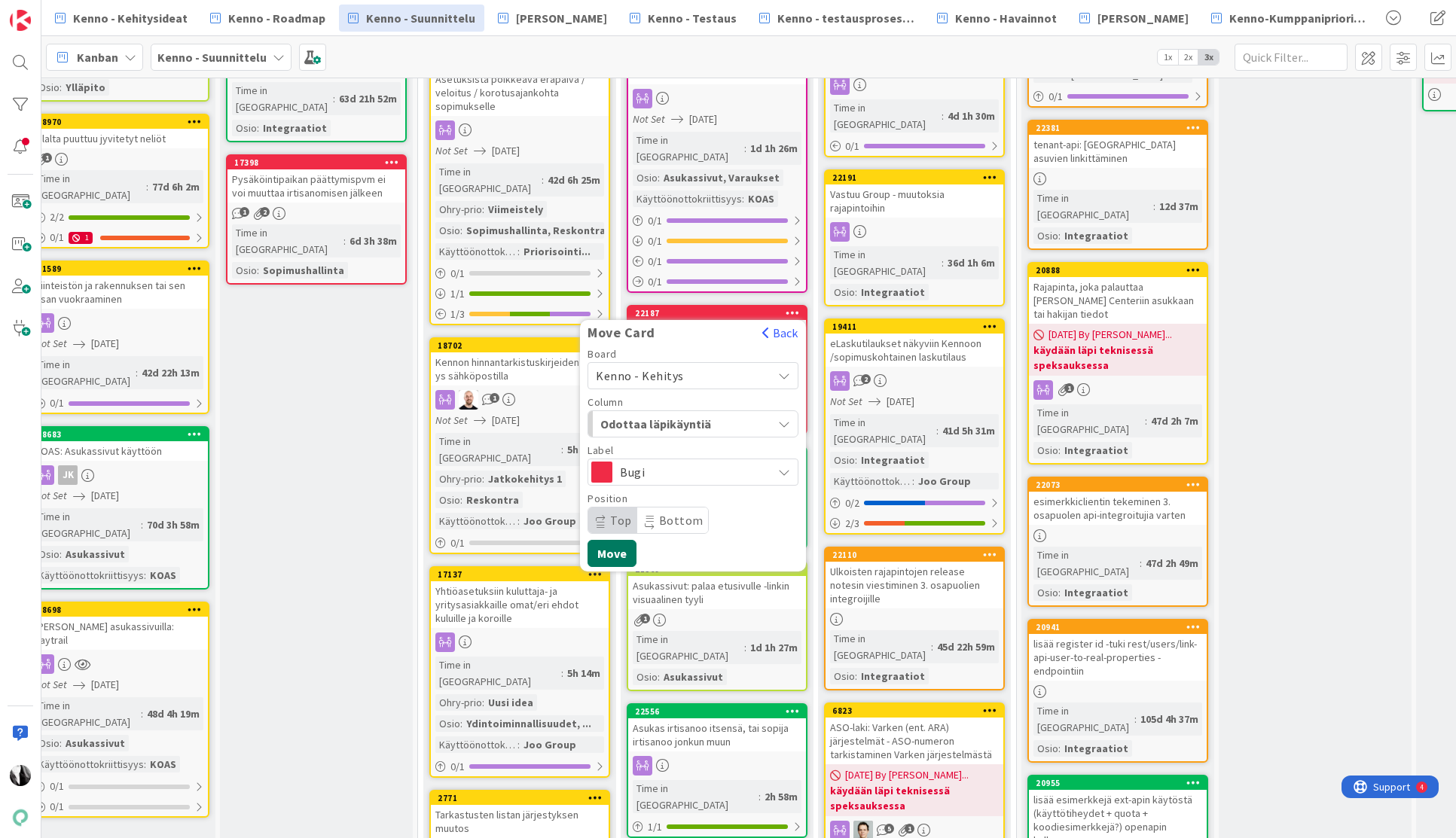
click at [615, 539] on button "Move" at bounding box center [612, 553] width 49 height 27
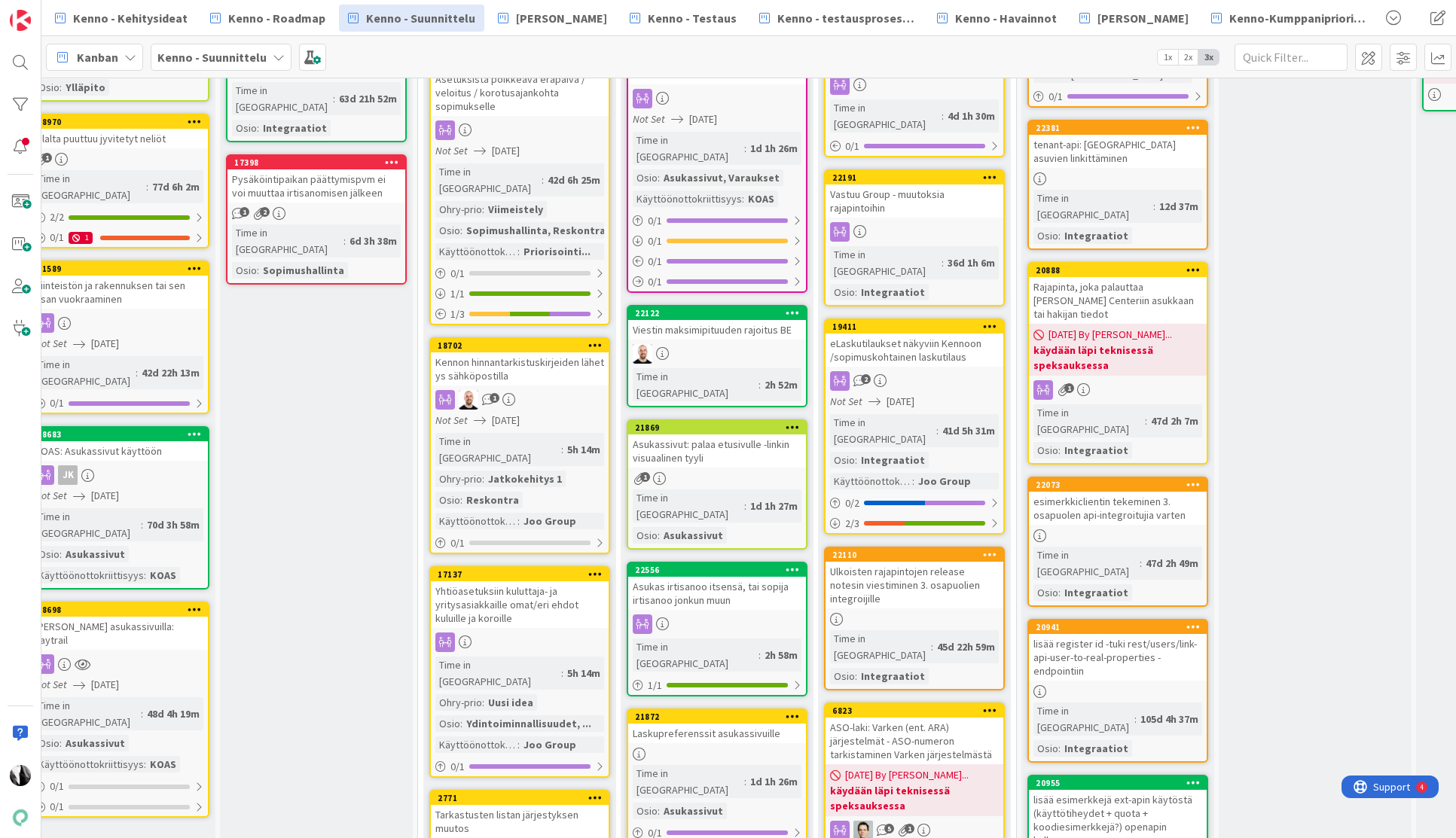
click at [792, 307] on icon at bounding box center [793, 312] width 14 height 10
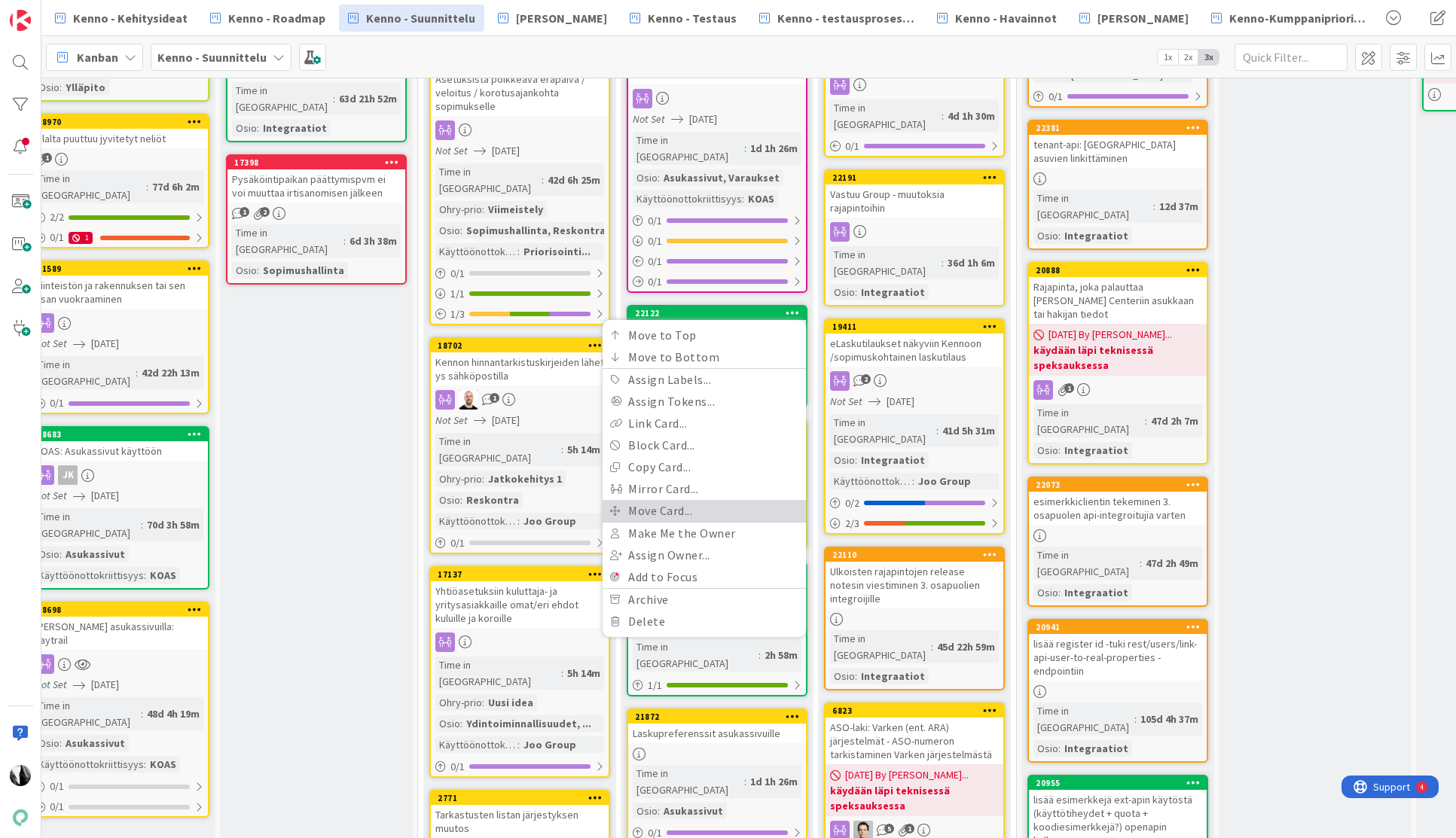
click at [676, 500] on link "Move Card..." at bounding box center [704, 511] width 203 height 22
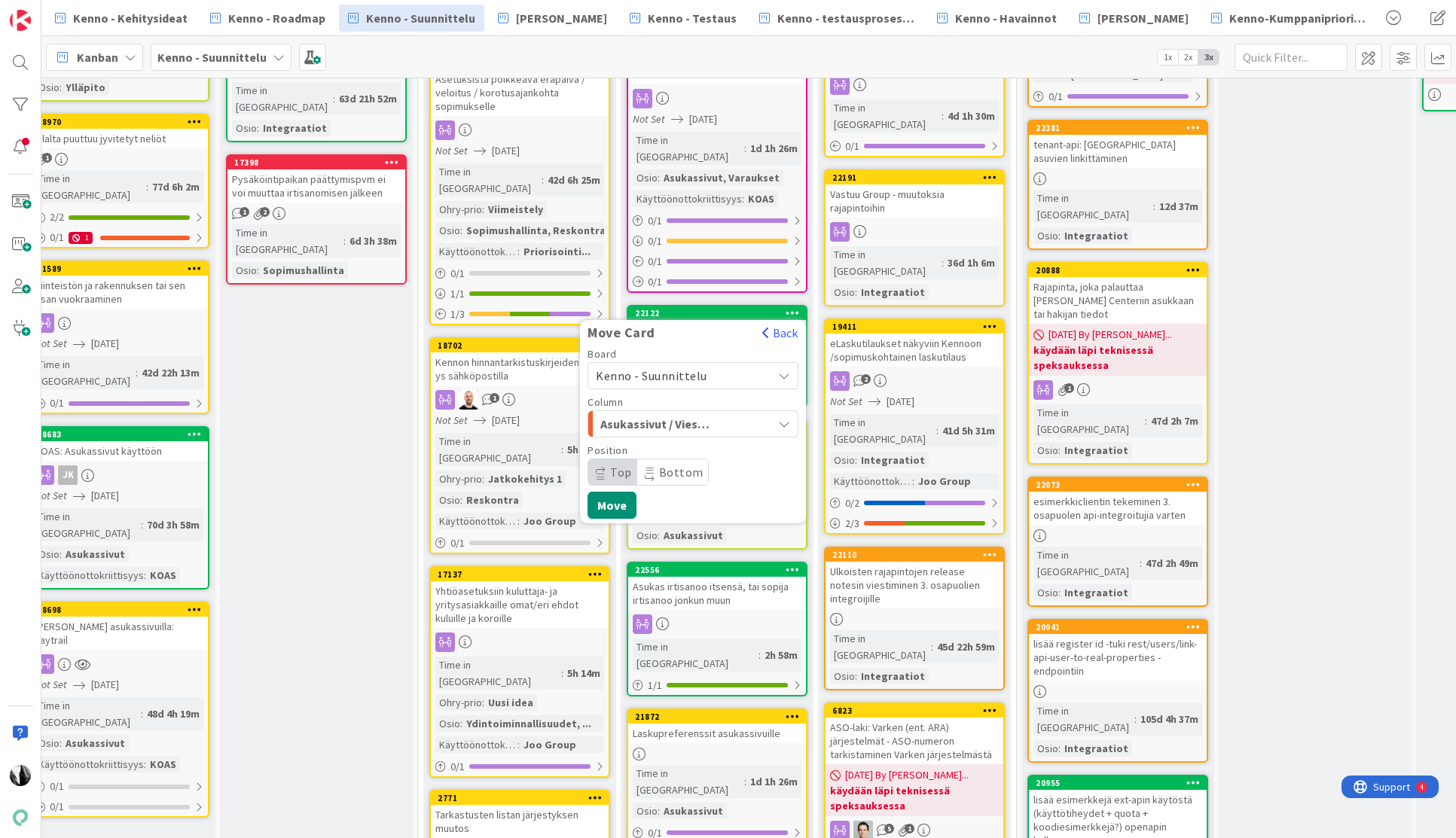
scroll to position [211, 414]
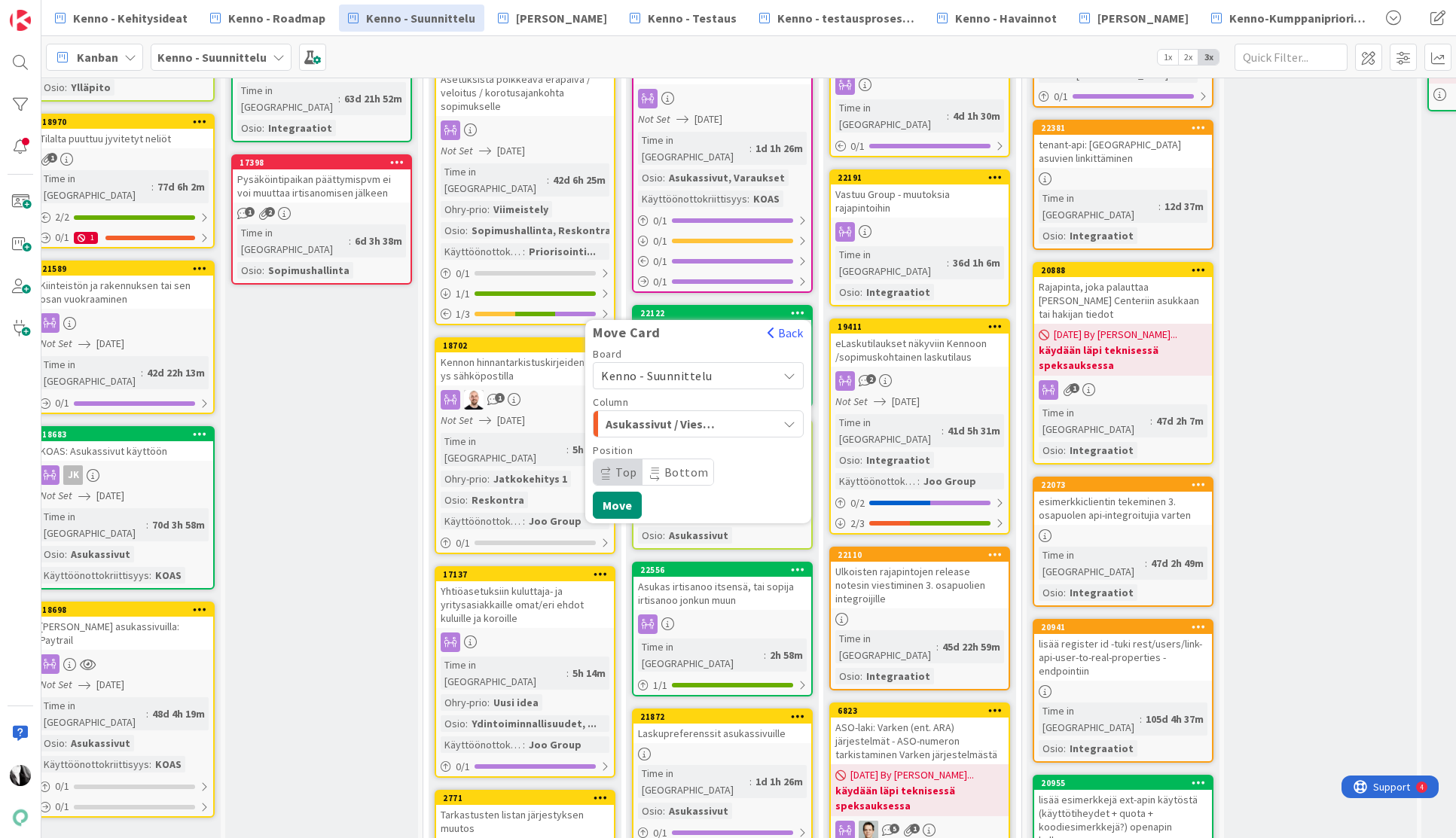
click at [791, 370] on icon at bounding box center [789, 375] width 13 height 12
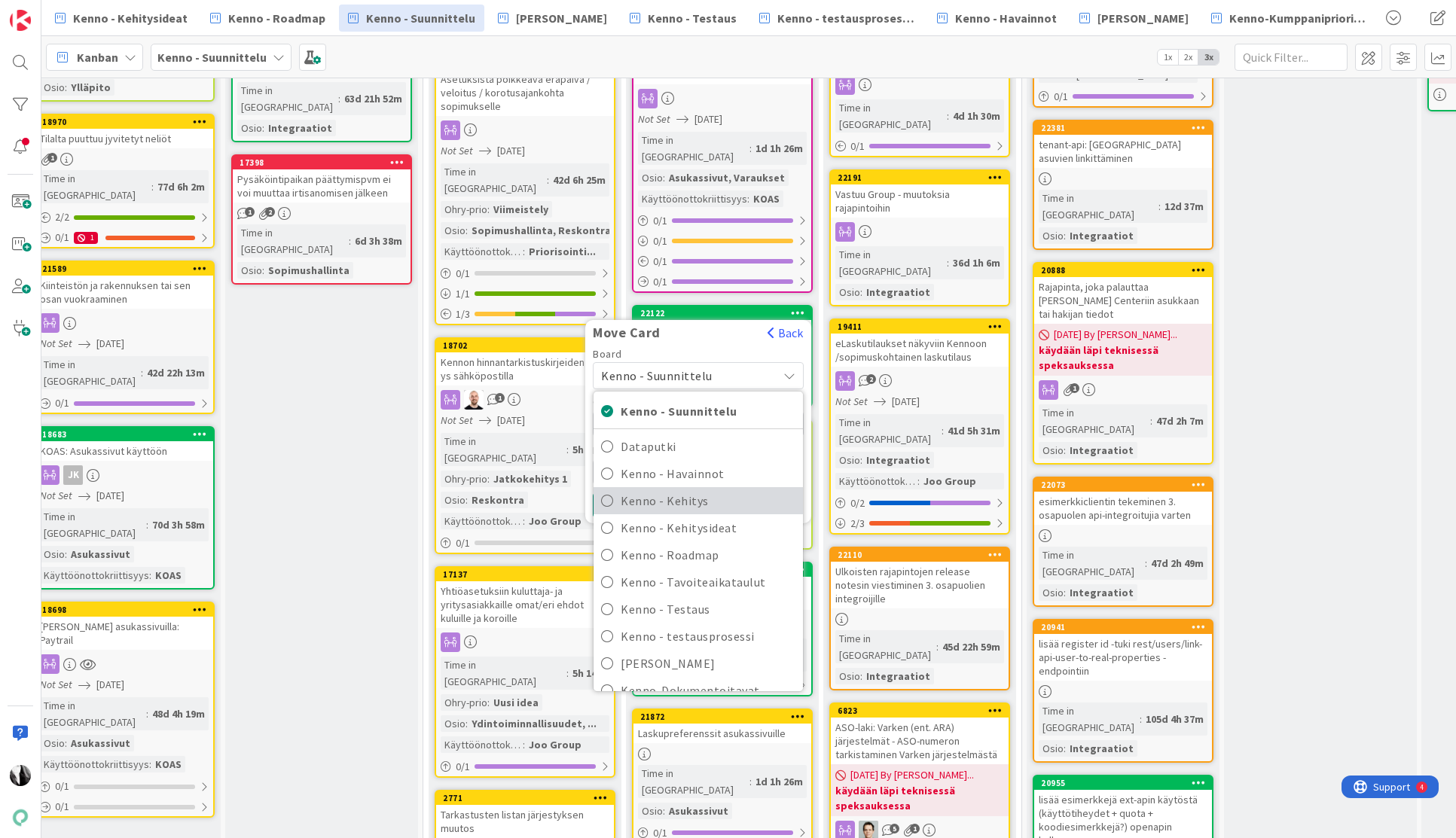
click at [742, 490] on span "Kenno - Kehitys" at bounding box center [708, 501] width 175 height 23
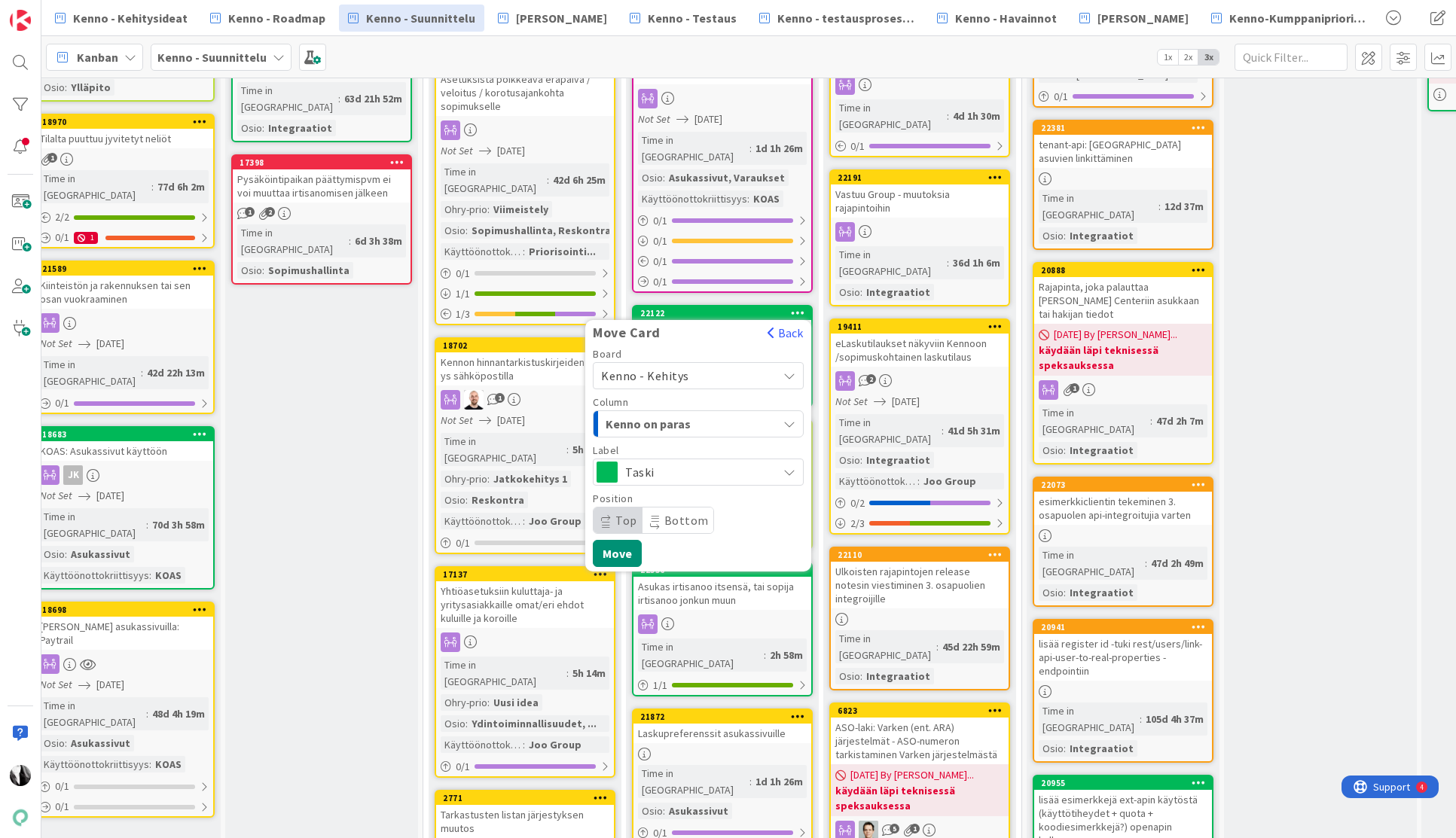
click at [752, 412] on div "Kenno on paras" at bounding box center [689, 424] width 175 height 24
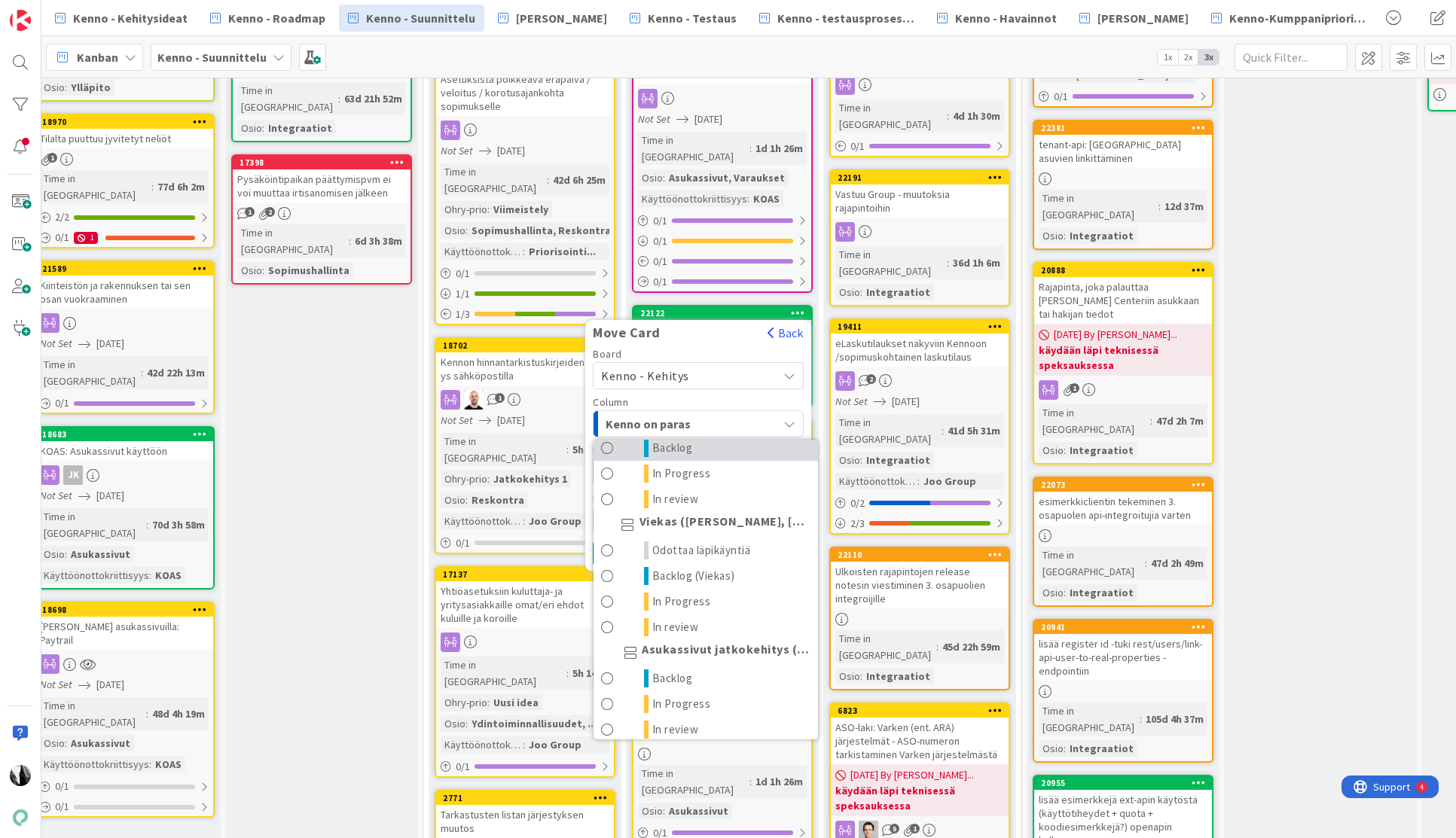
scroll to position [845, 0]
click at [731, 539] on span "Odottaa läpikäyntiä" at bounding box center [701, 548] width 99 height 18
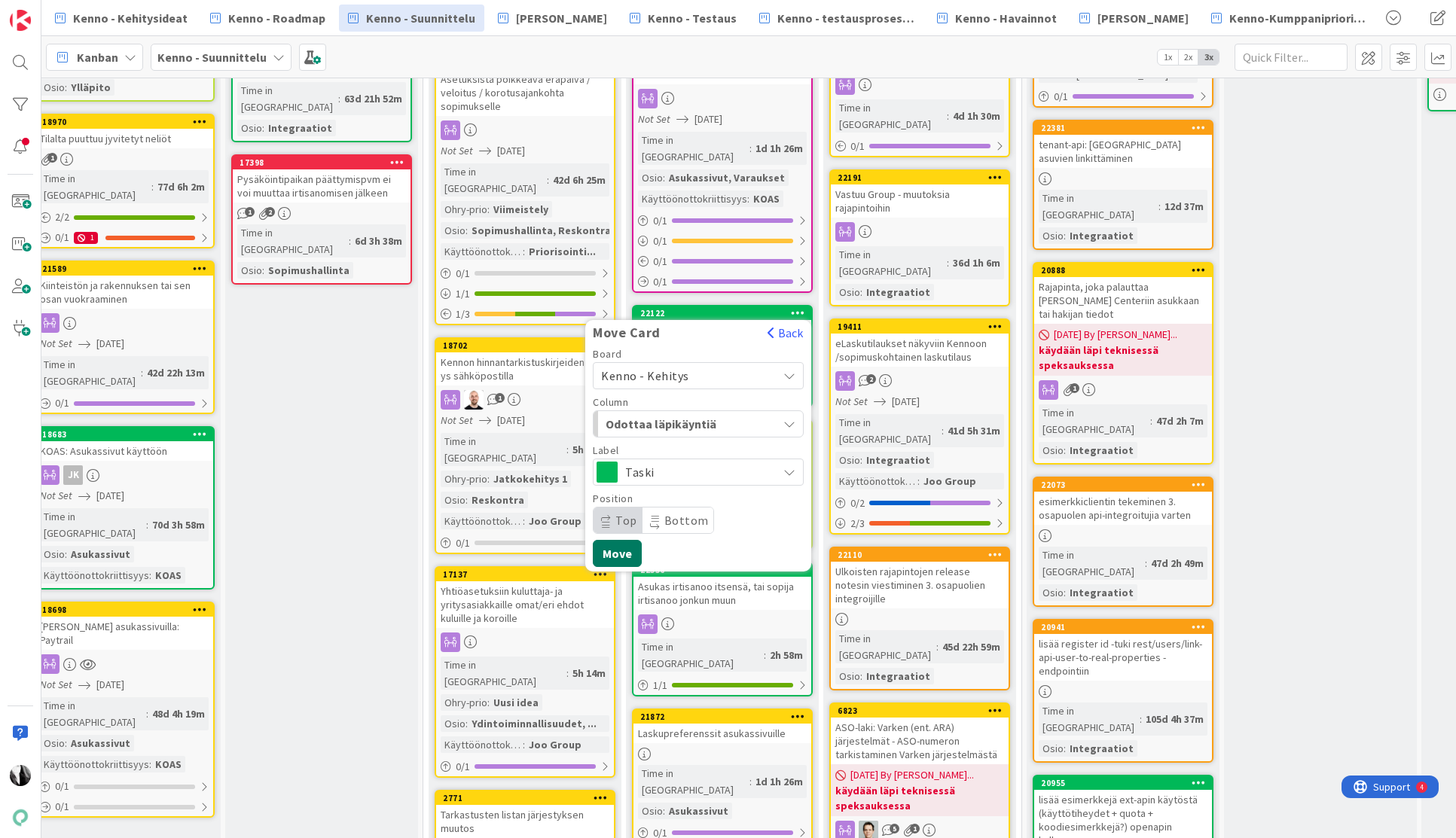
click at [611, 539] on button "Move" at bounding box center [618, 553] width 49 height 27
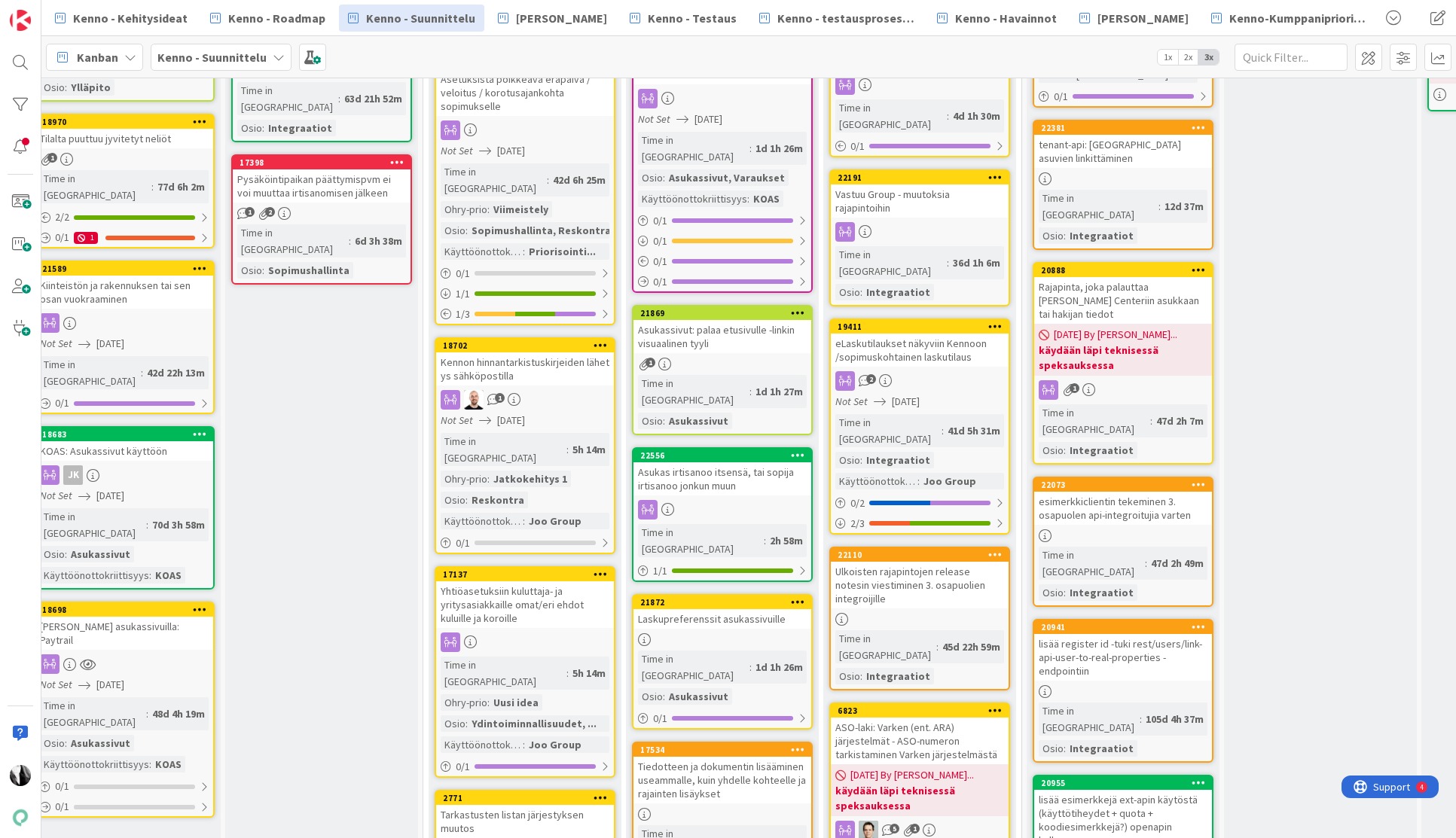
click at [797, 307] on icon at bounding box center [798, 312] width 14 height 10
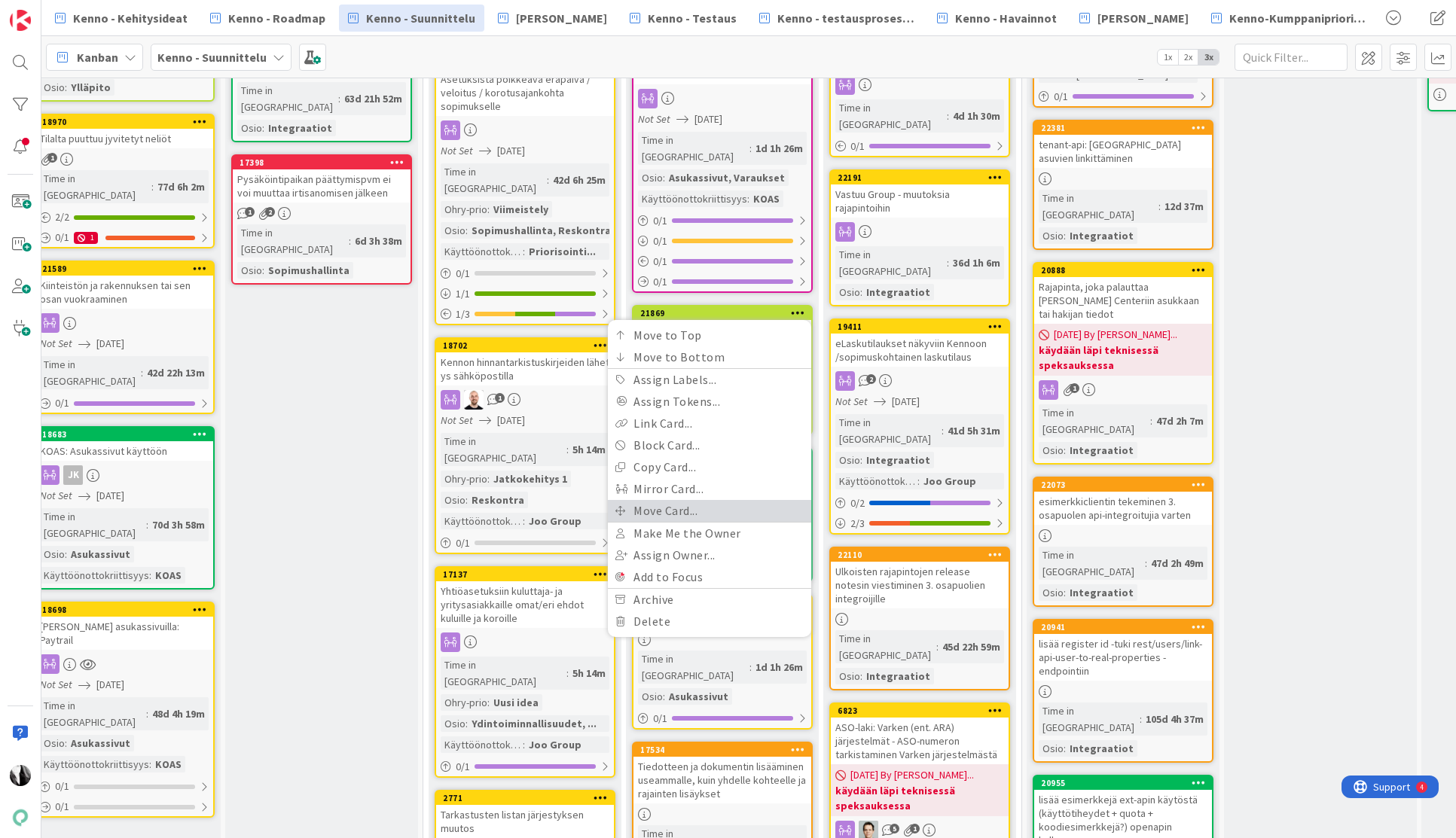
click at [714, 500] on link "Move Card..." at bounding box center [709, 511] width 203 height 22
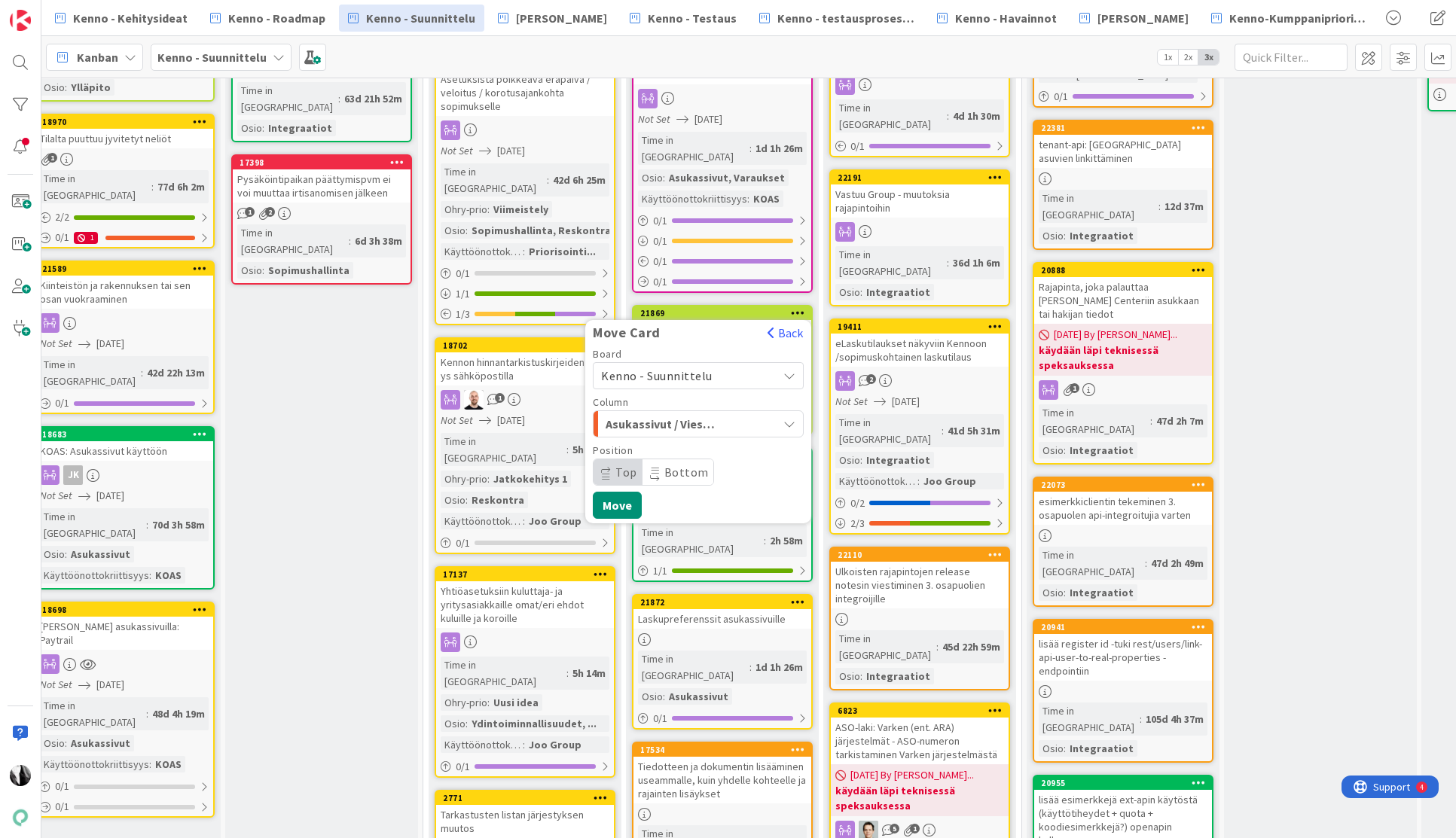
click at [759, 365] on span "Kenno - Suunnittelu" at bounding box center [684, 375] width 168 height 21
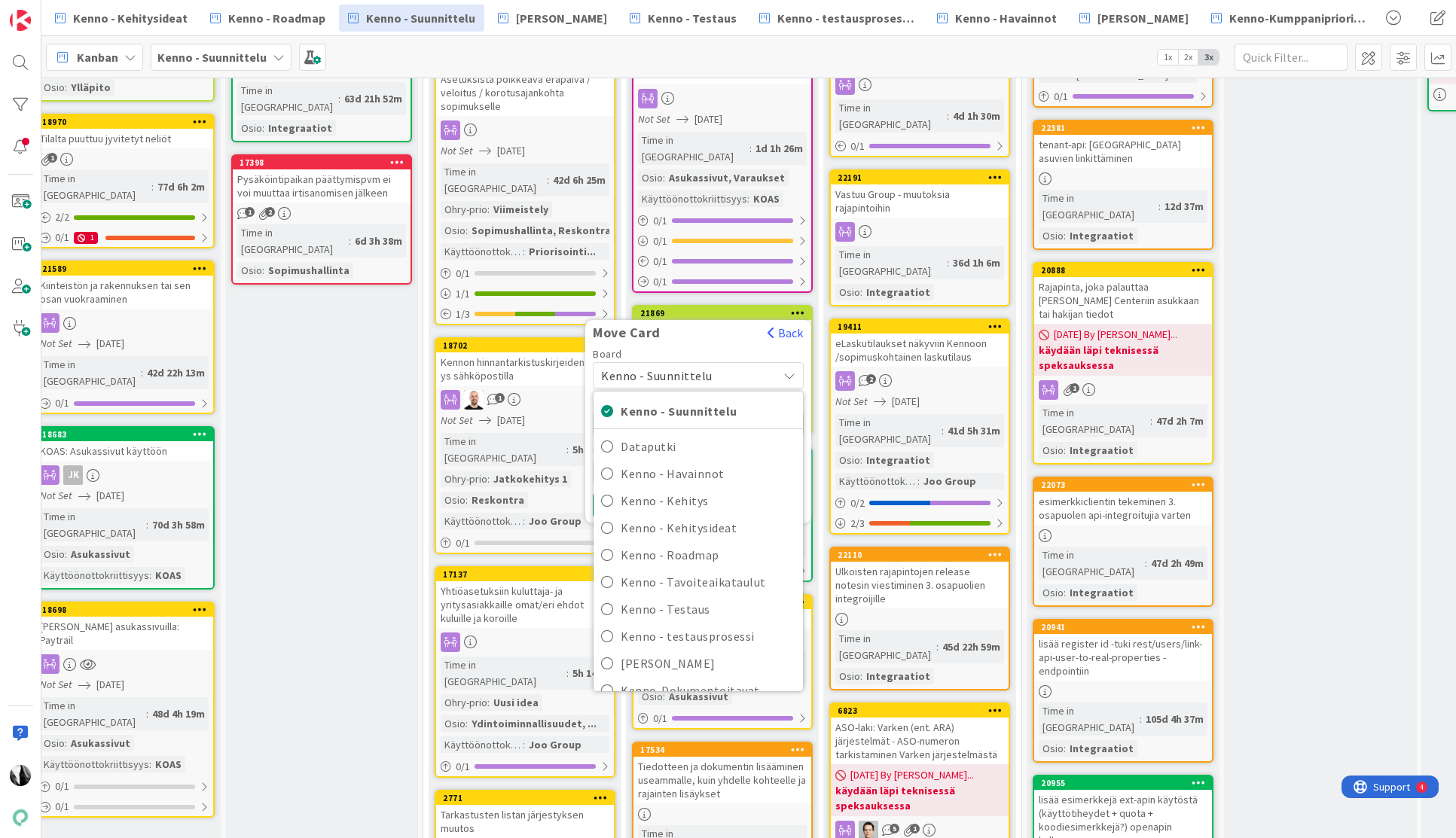
scroll to position [211, 411]
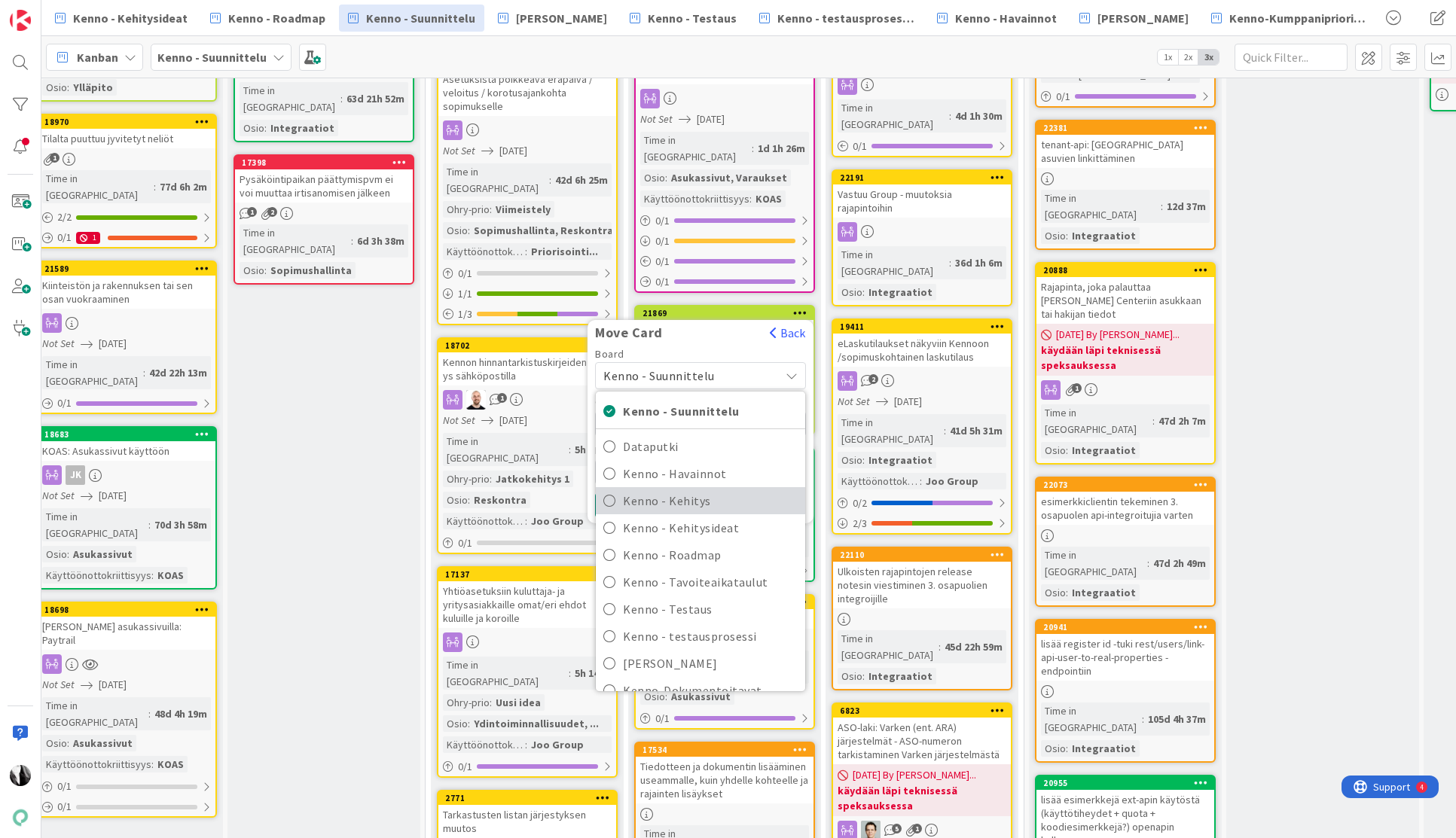
drag, startPoint x: 725, startPoint y: 477, endPoint x: 733, endPoint y: 473, distance: 8.9
click at [727, 490] on span "Kenno - Kehitys" at bounding box center [710, 501] width 175 height 23
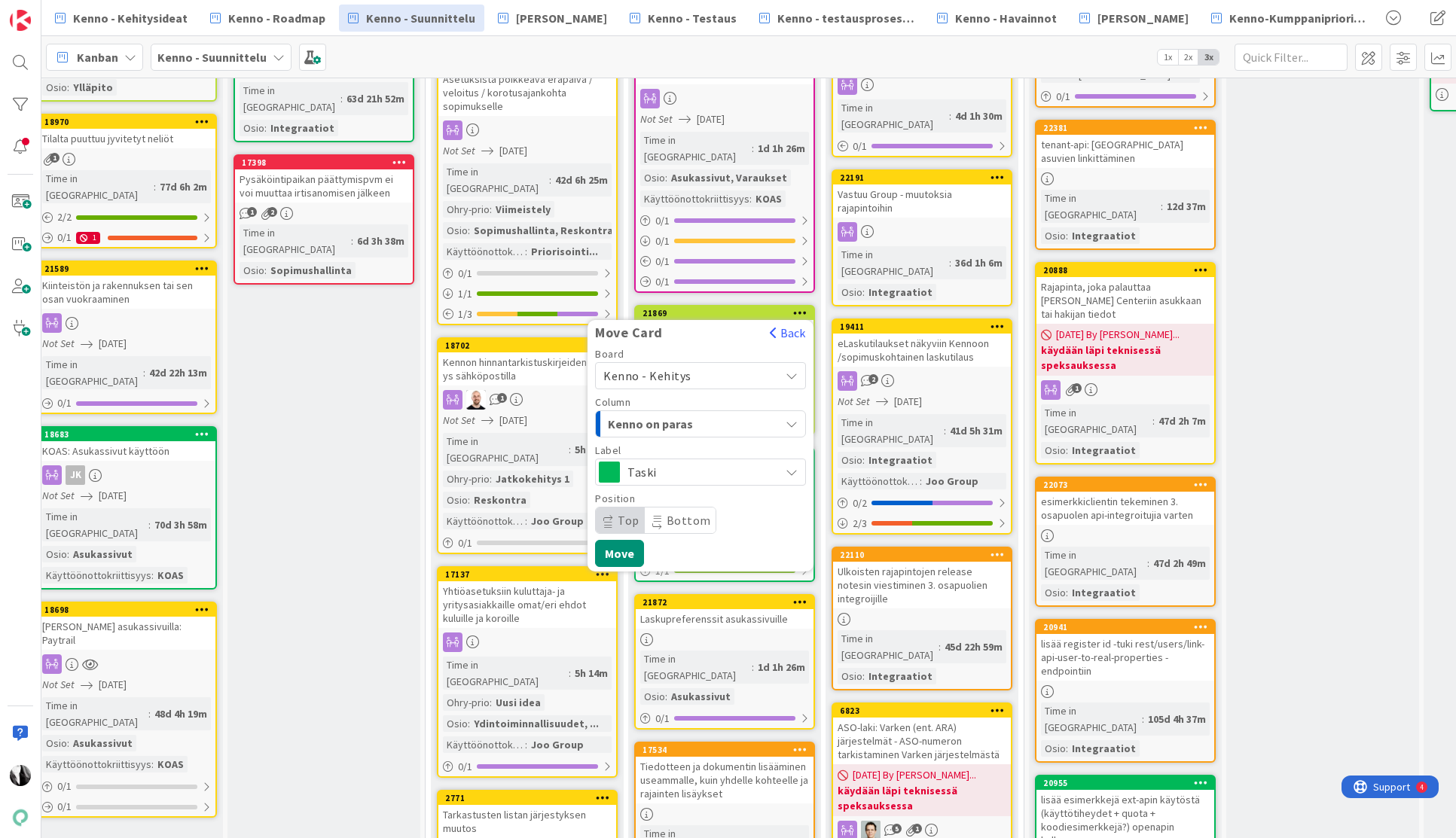
click at [744, 412] on div "Kenno on paras" at bounding box center [691, 424] width 175 height 24
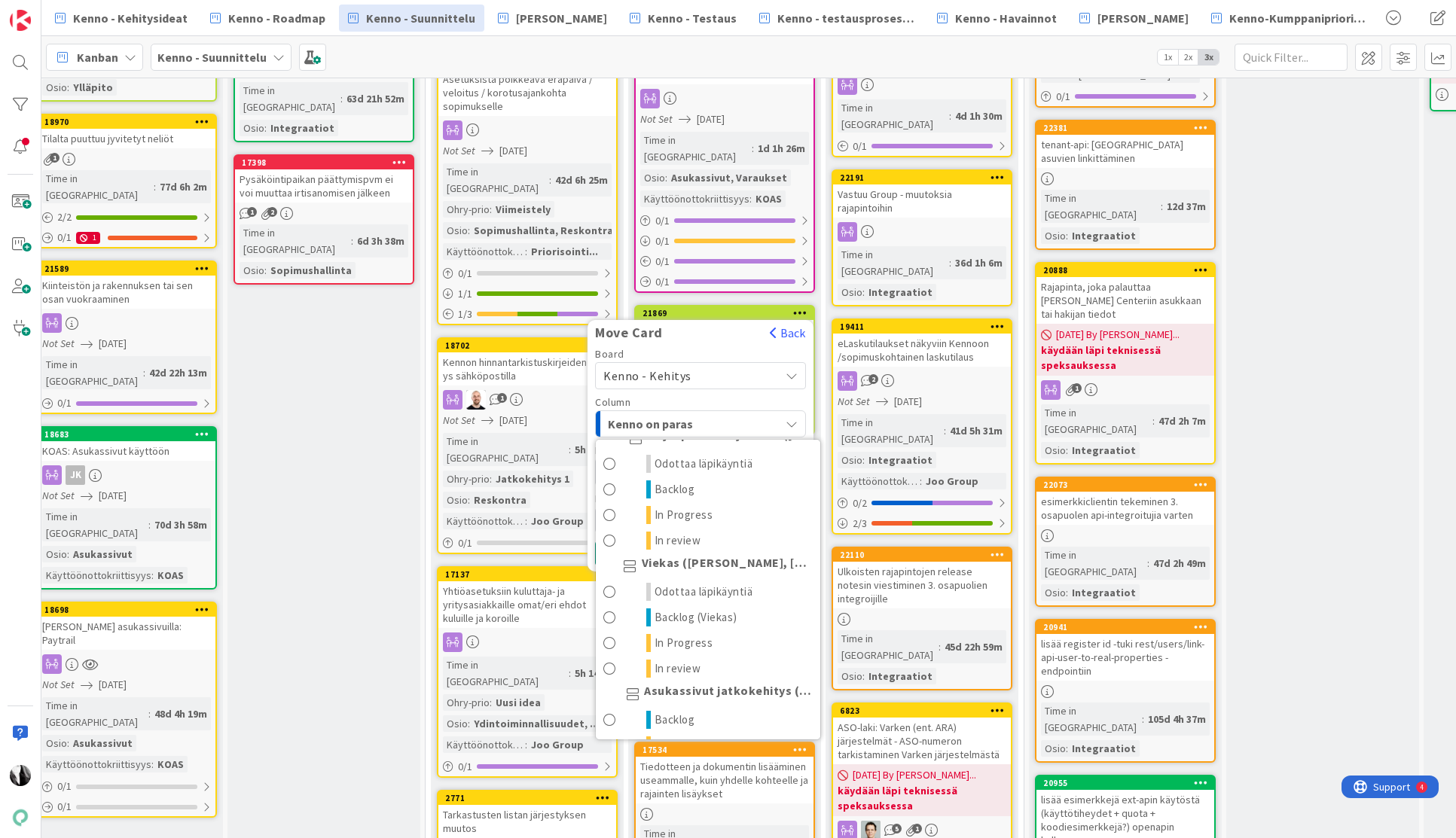
scroll to position [806, 0]
click at [723, 578] on span "Odottaa läpikäyntiä" at bounding box center [704, 587] width 99 height 18
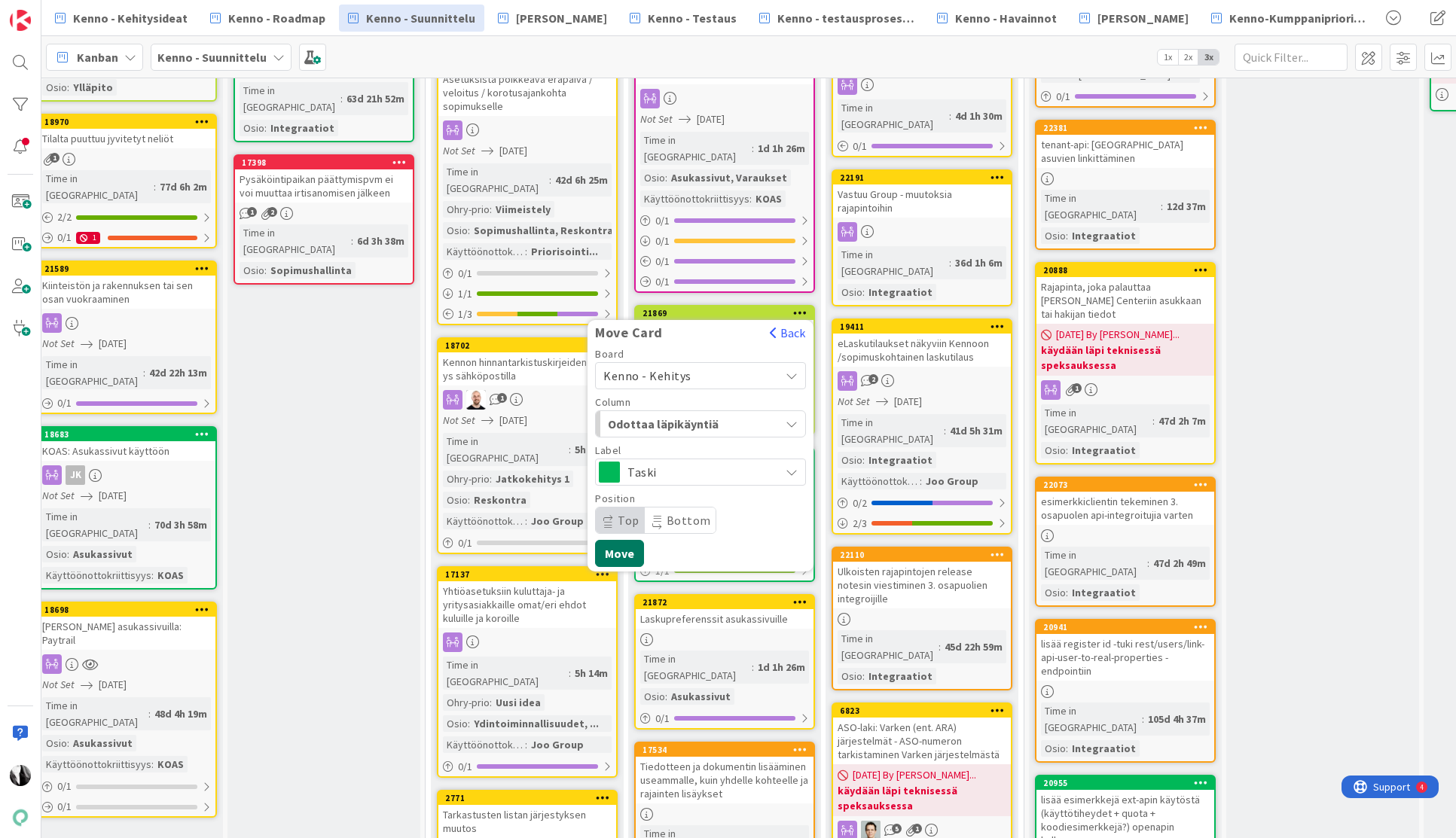
click at [624, 539] on button "Move" at bounding box center [619, 553] width 49 height 27
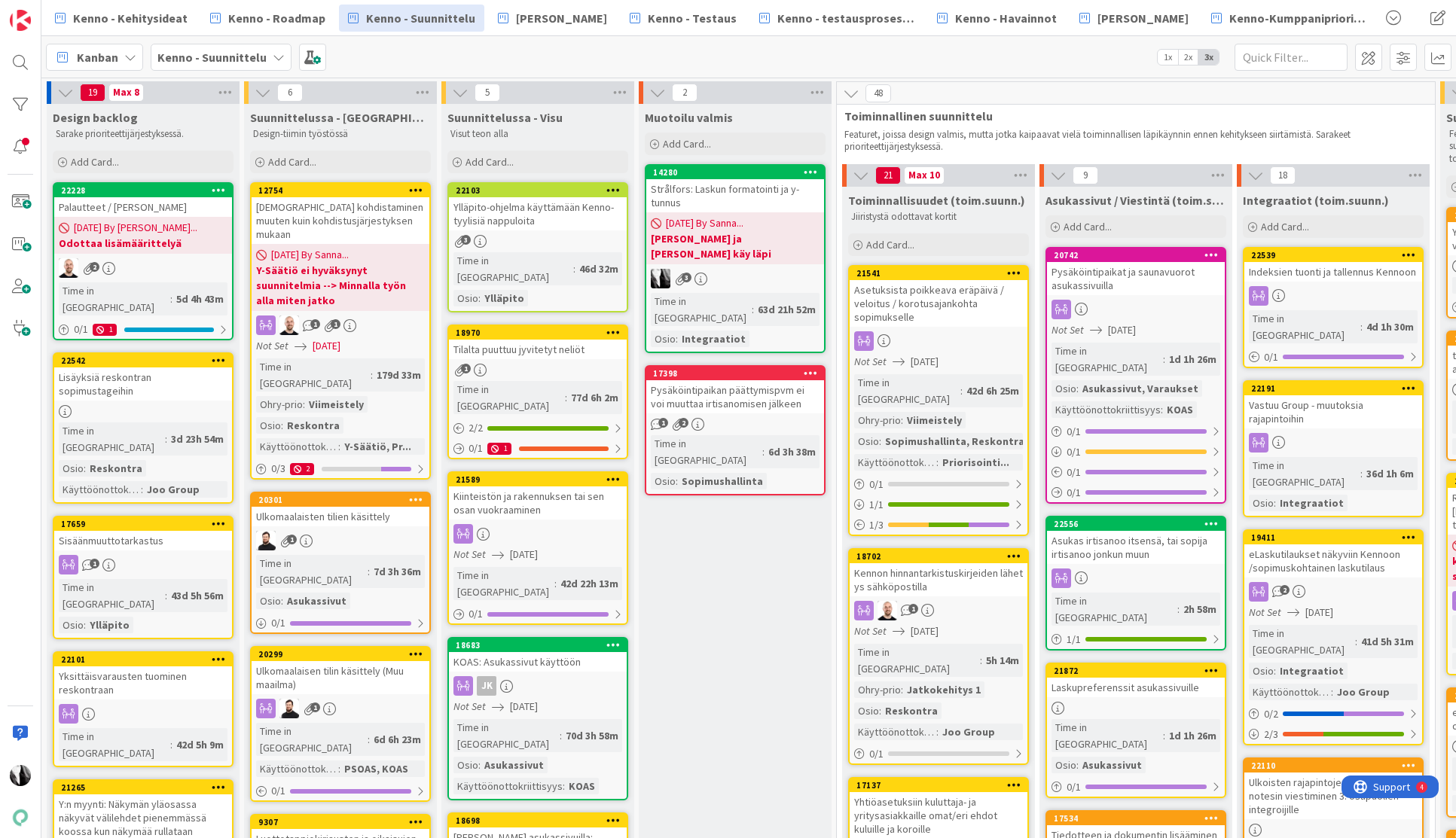
scroll to position [0, 17]
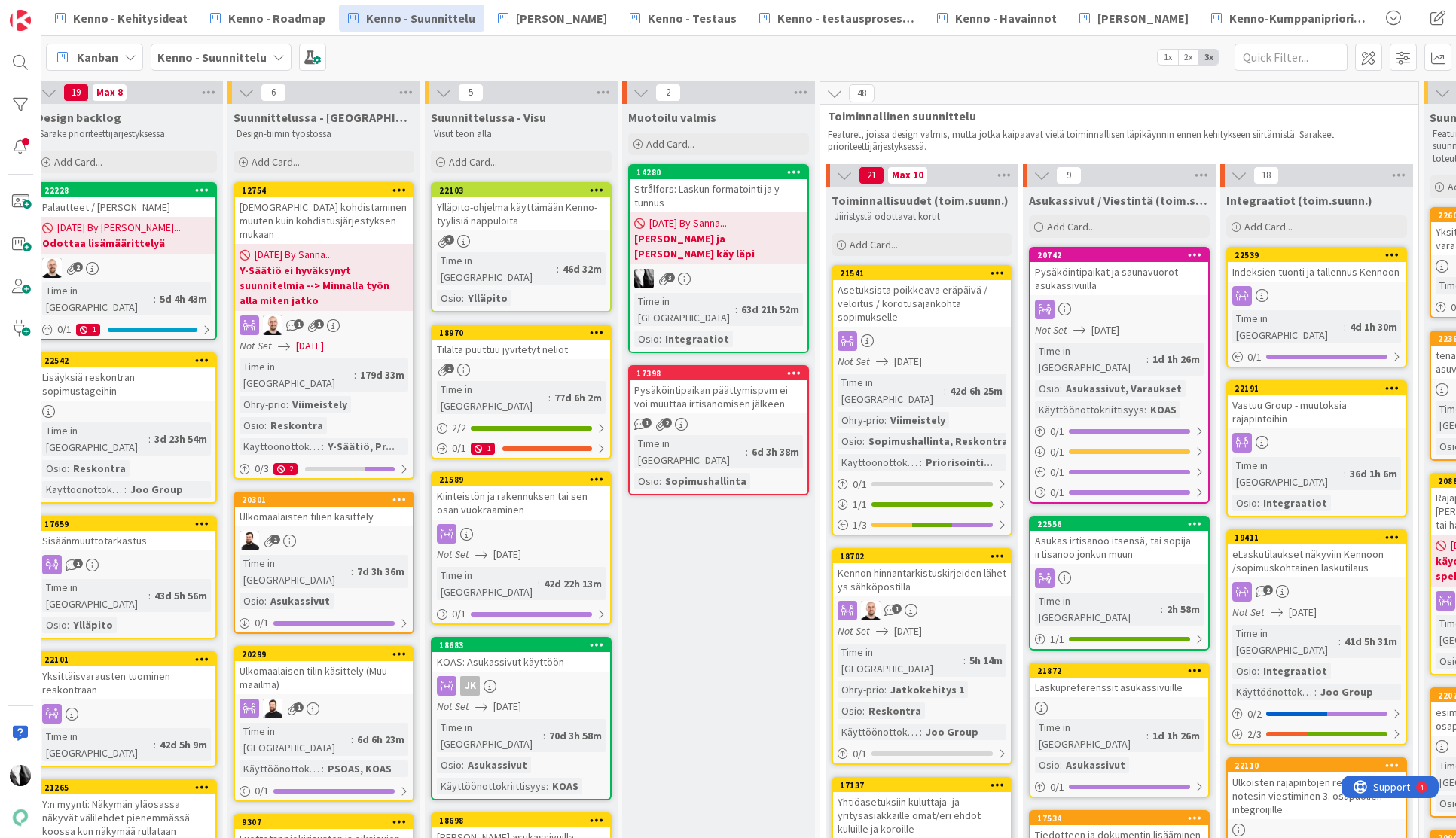
click at [134, 210] on div "Palautteet / [PERSON_NAME]" at bounding box center [127, 206] width 178 height 19
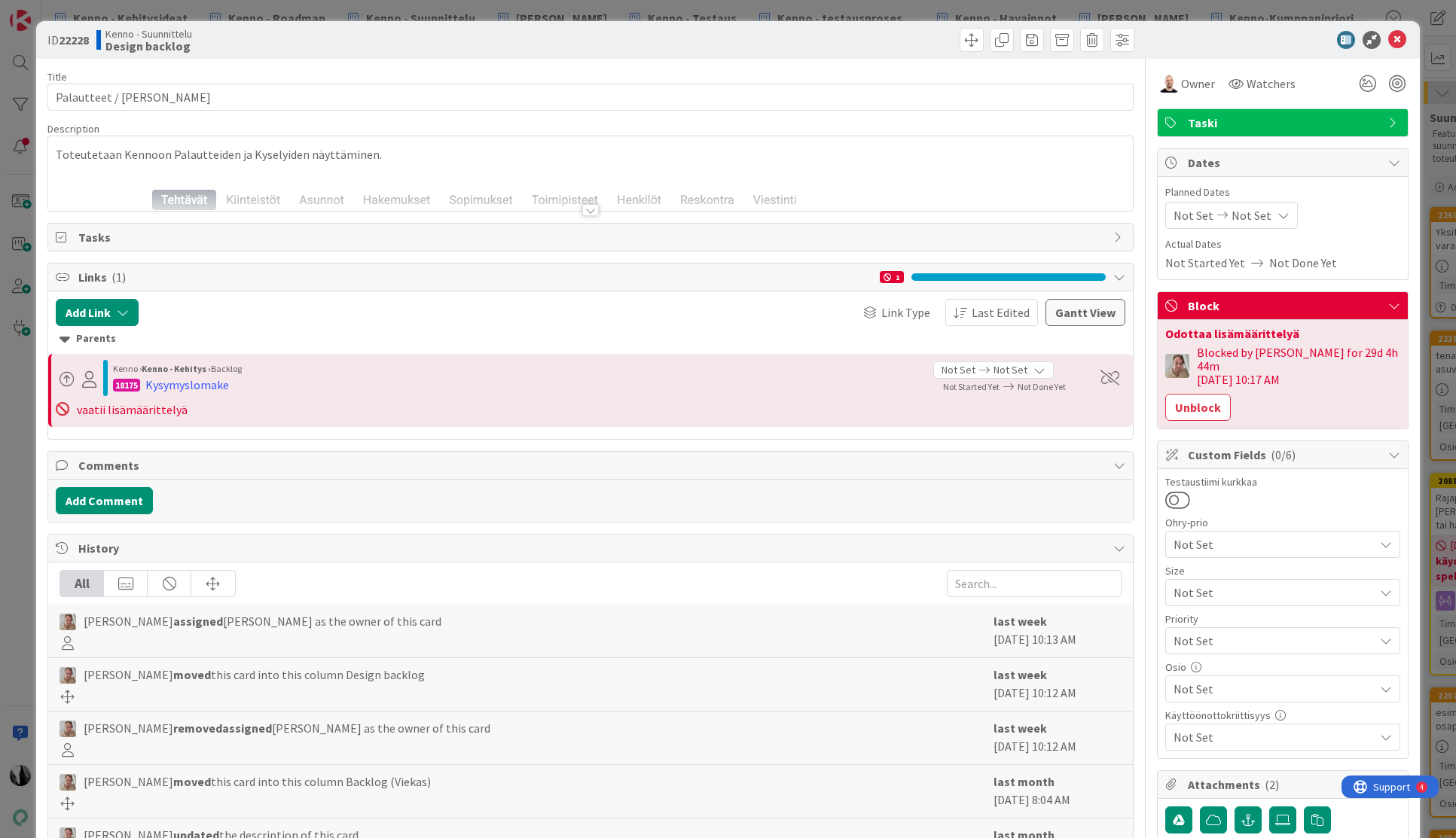
click at [591, 211] on div at bounding box center [591, 210] width 17 height 12
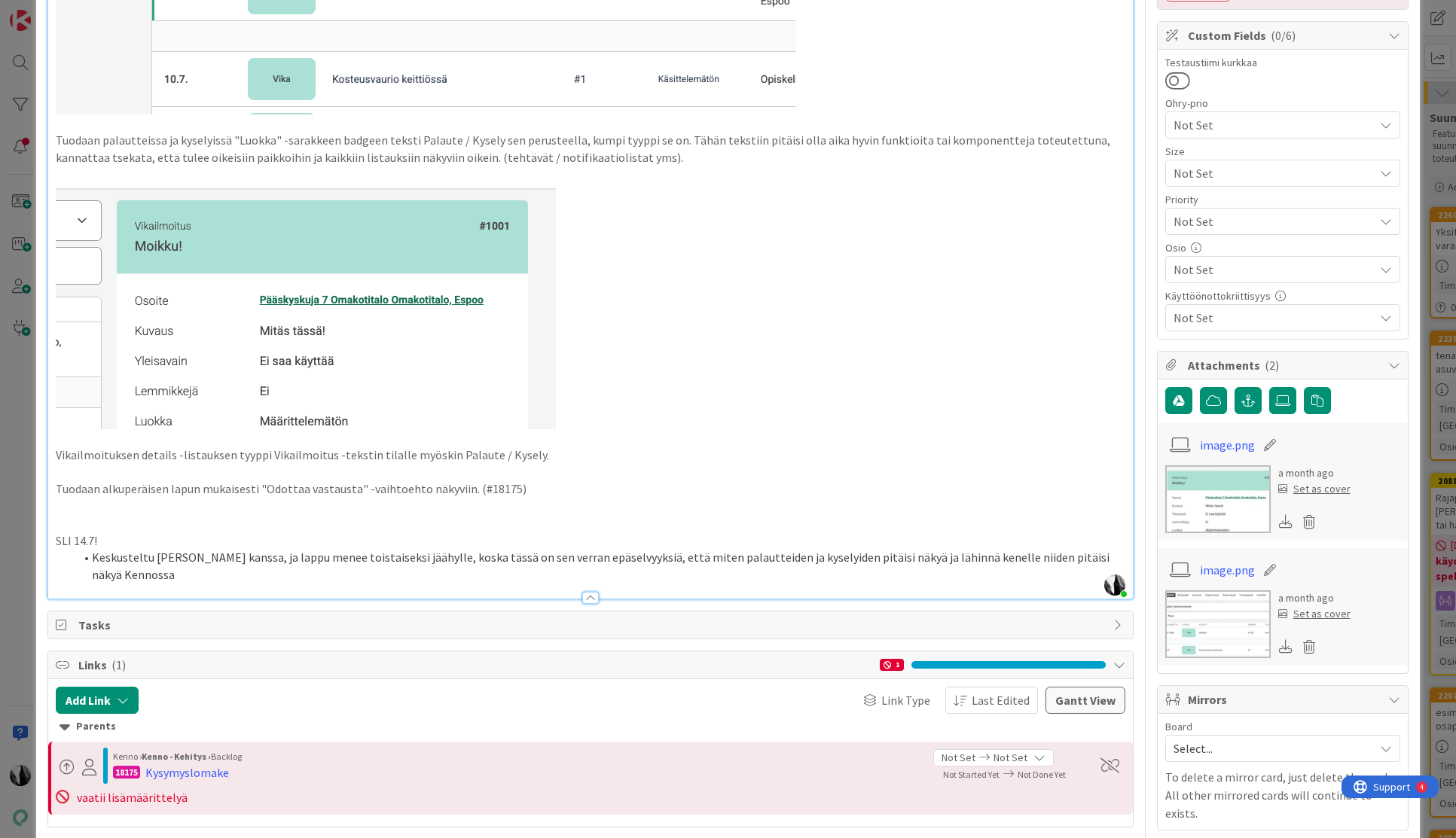
scroll to position [426, 0]
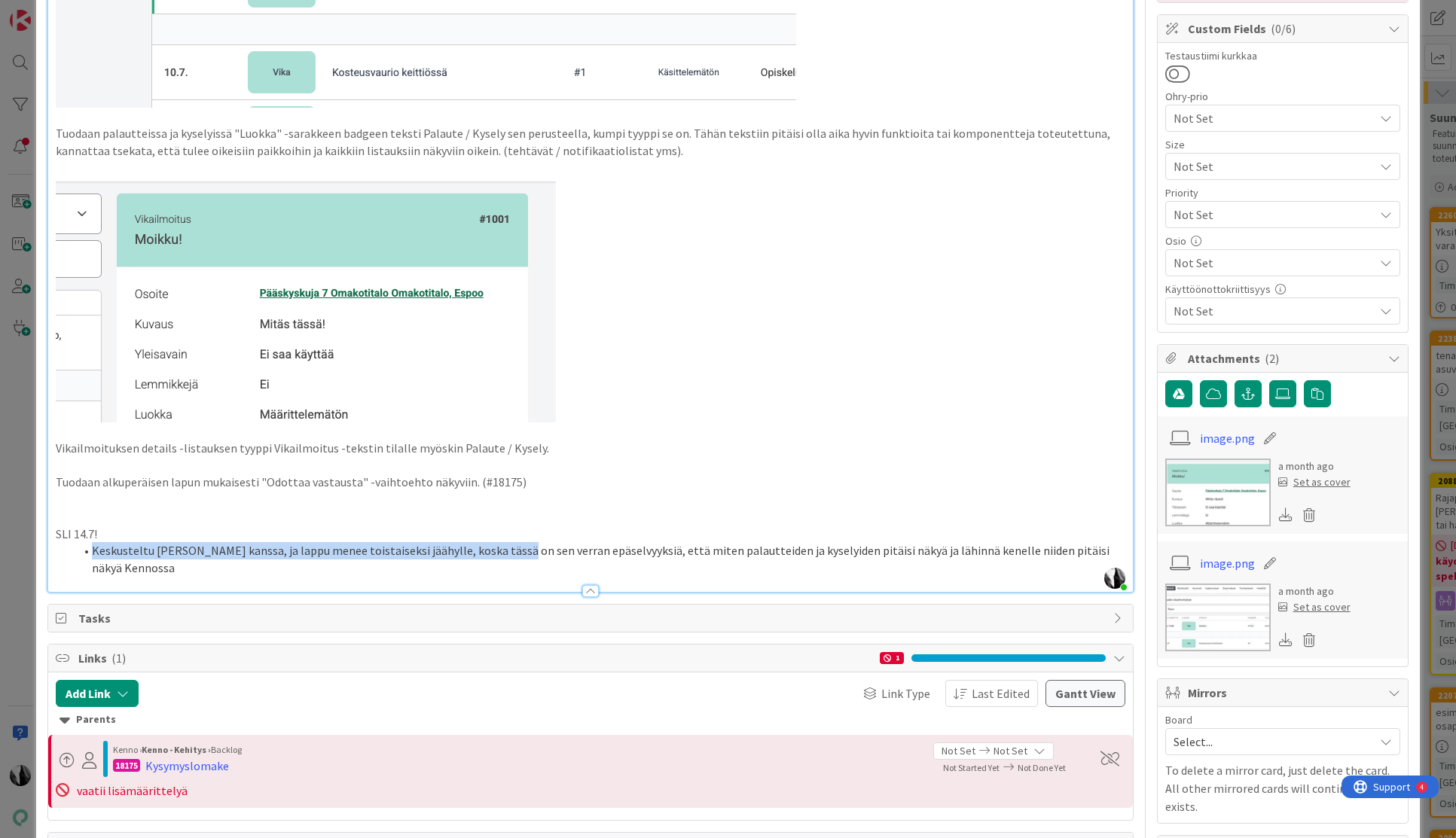
drag, startPoint x: 92, startPoint y: 551, endPoint x: 656, endPoint y: 545, distance: 564.0
click at [508, 550] on li "Keskusteltu [PERSON_NAME] kanssa, ja lappu menee toistaiseksi jäähylle, koska t…" at bounding box center [599, 559] width 1051 height 34
drag, startPoint x: 958, startPoint y: 547, endPoint x: 1013, endPoint y: 550, distance: 55.1
click at [958, 548] on li "Keskusteltu [PERSON_NAME] kanssa, ja lappu menee toistaiseksi jäähylle, koska t…" at bounding box center [599, 559] width 1051 height 34
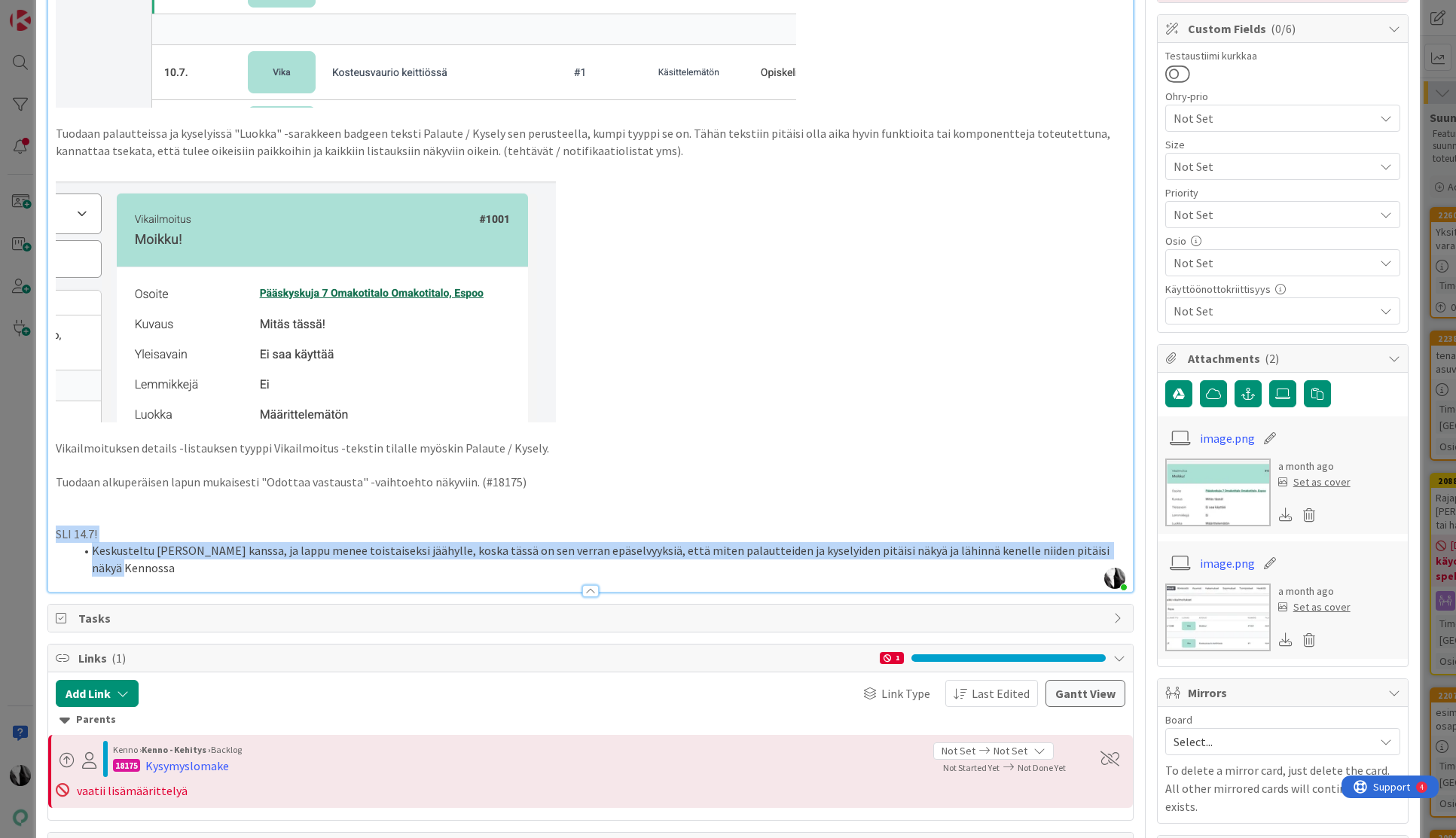
drag, startPoint x: 1046, startPoint y: 550, endPoint x: 57, endPoint y: 539, distance: 989.1
click at [57, 539] on div "Toteutetaan Kennoon Palautteiden ja Kyselyiden näyttäminen. Tuodaan palautteiss…" at bounding box center [590, 167] width 1084 height 847
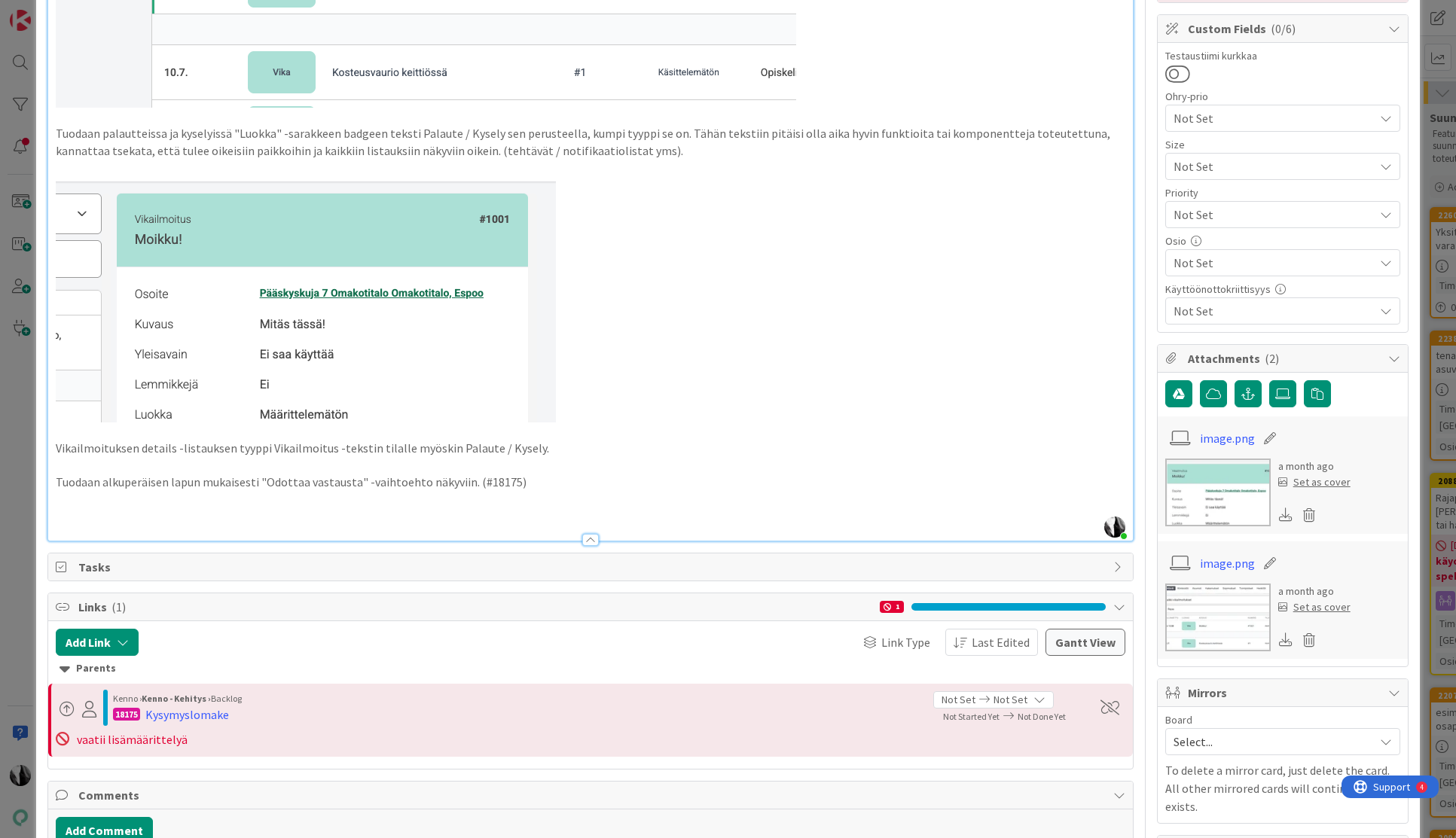
click at [86, 506] on p at bounding box center [590, 499] width 1069 height 17
click at [578, 477] on p "Tuodaan alkuperäisen lapun mukaisesti "Odottaa vastausta" -vaihtoehto näkyviin.…" at bounding box center [590, 482] width 1069 height 17
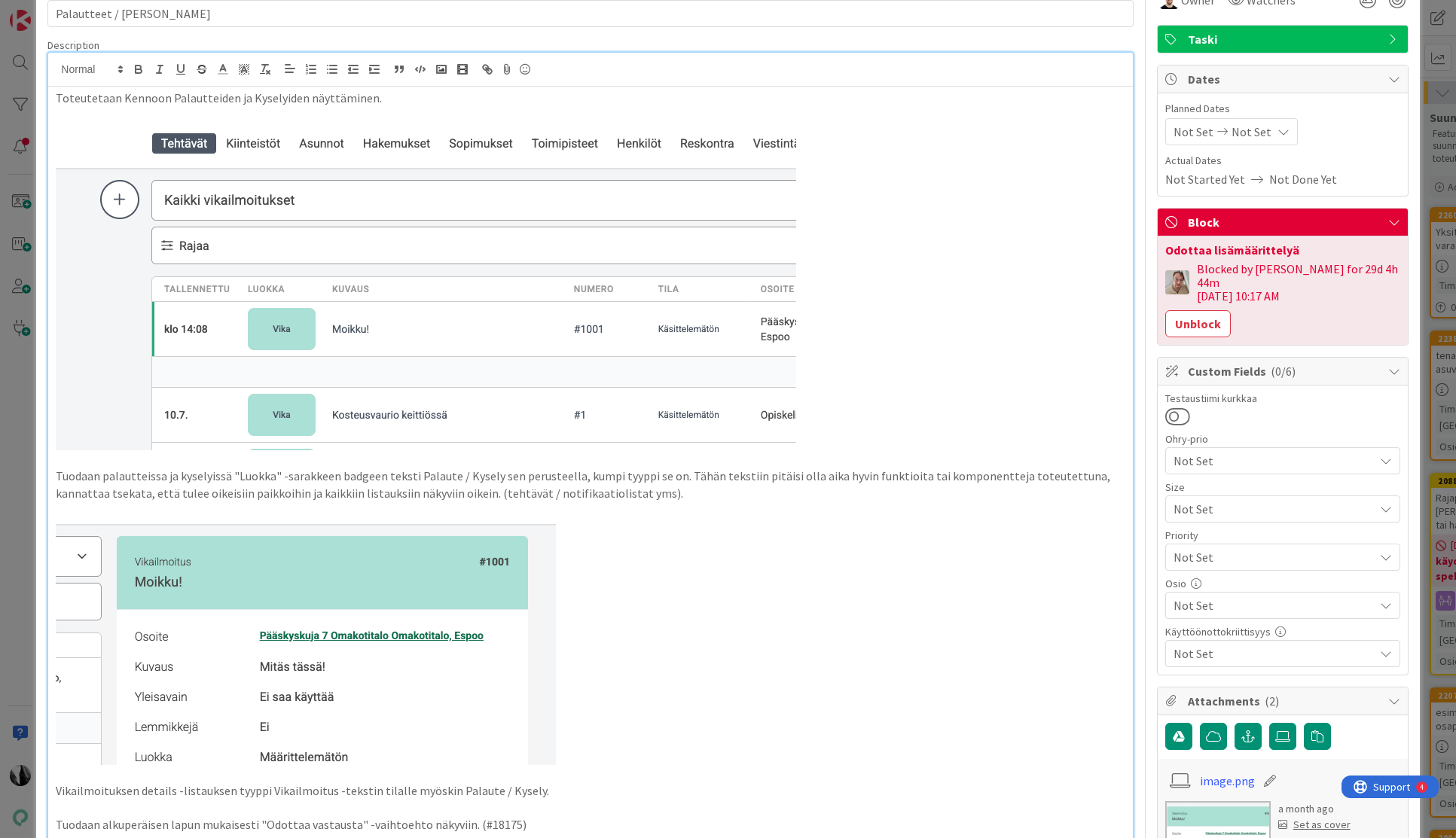
scroll to position [0, 0]
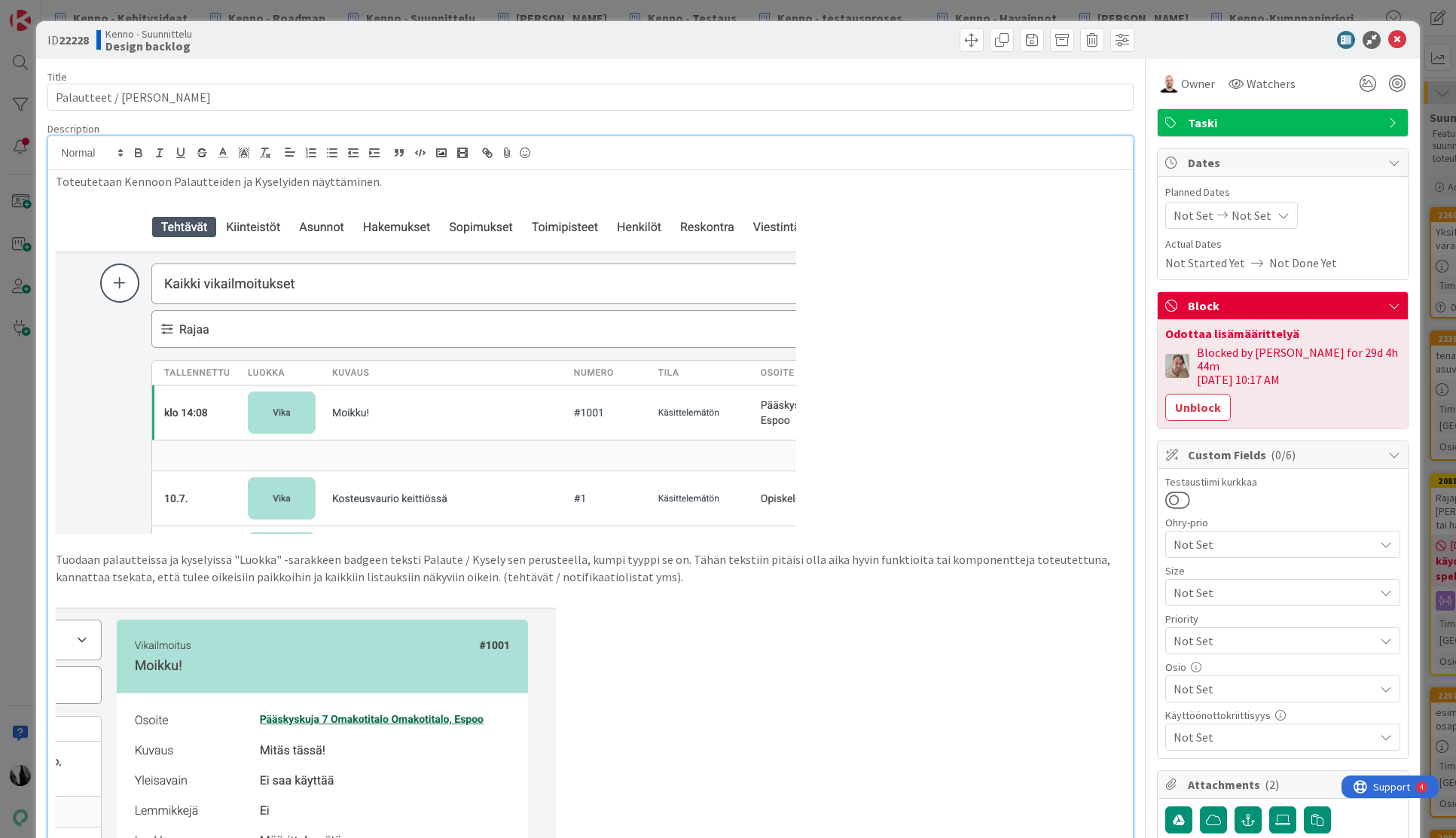
drag, startPoint x: 1206, startPoint y: 401, endPoint x: 1220, endPoint y: 398, distance: 14.3
click at [1206, 401] on button "Unblock" at bounding box center [1197, 408] width 65 height 27
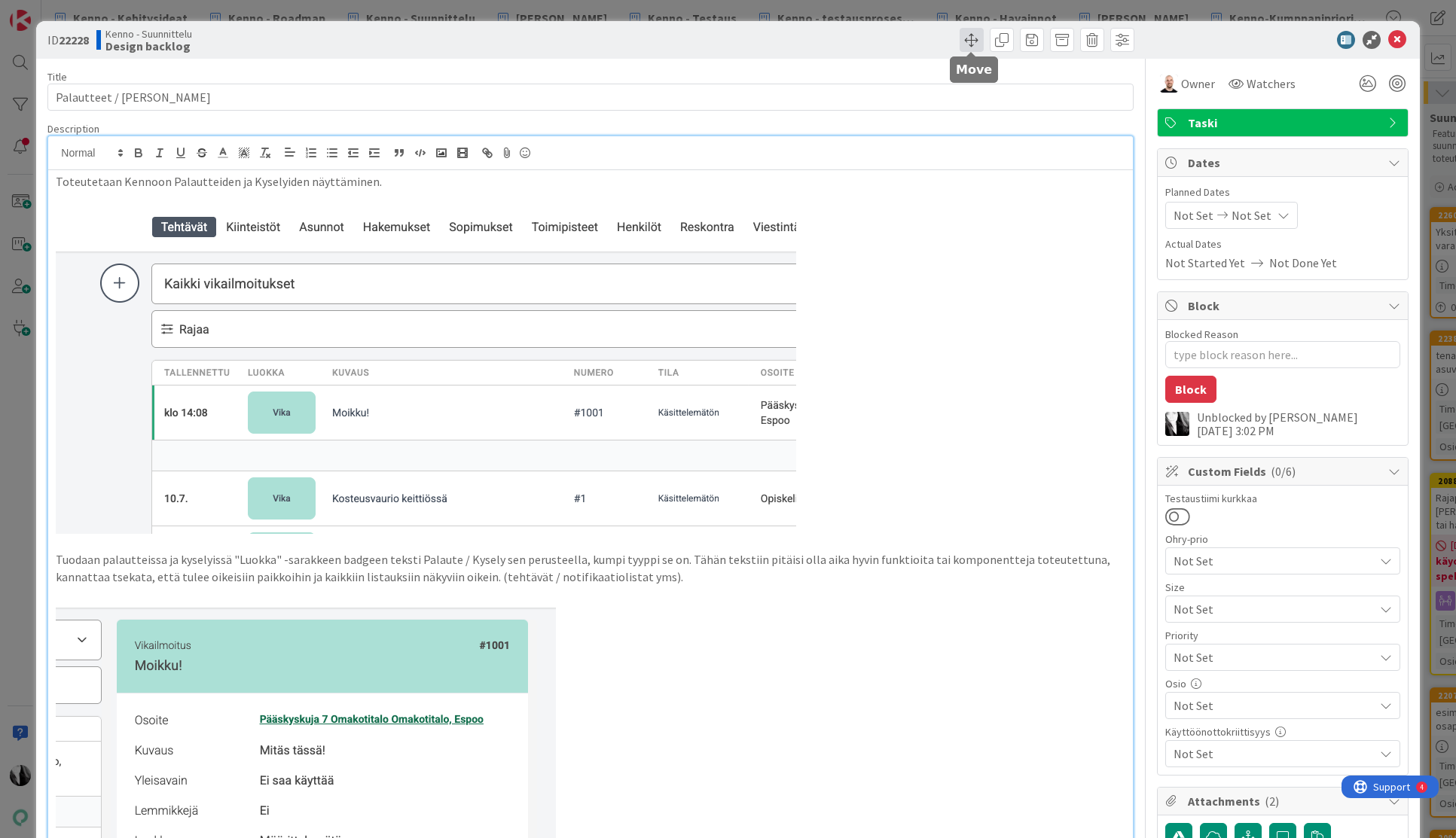
click at [970, 38] on span at bounding box center [971, 40] width 24 height 24
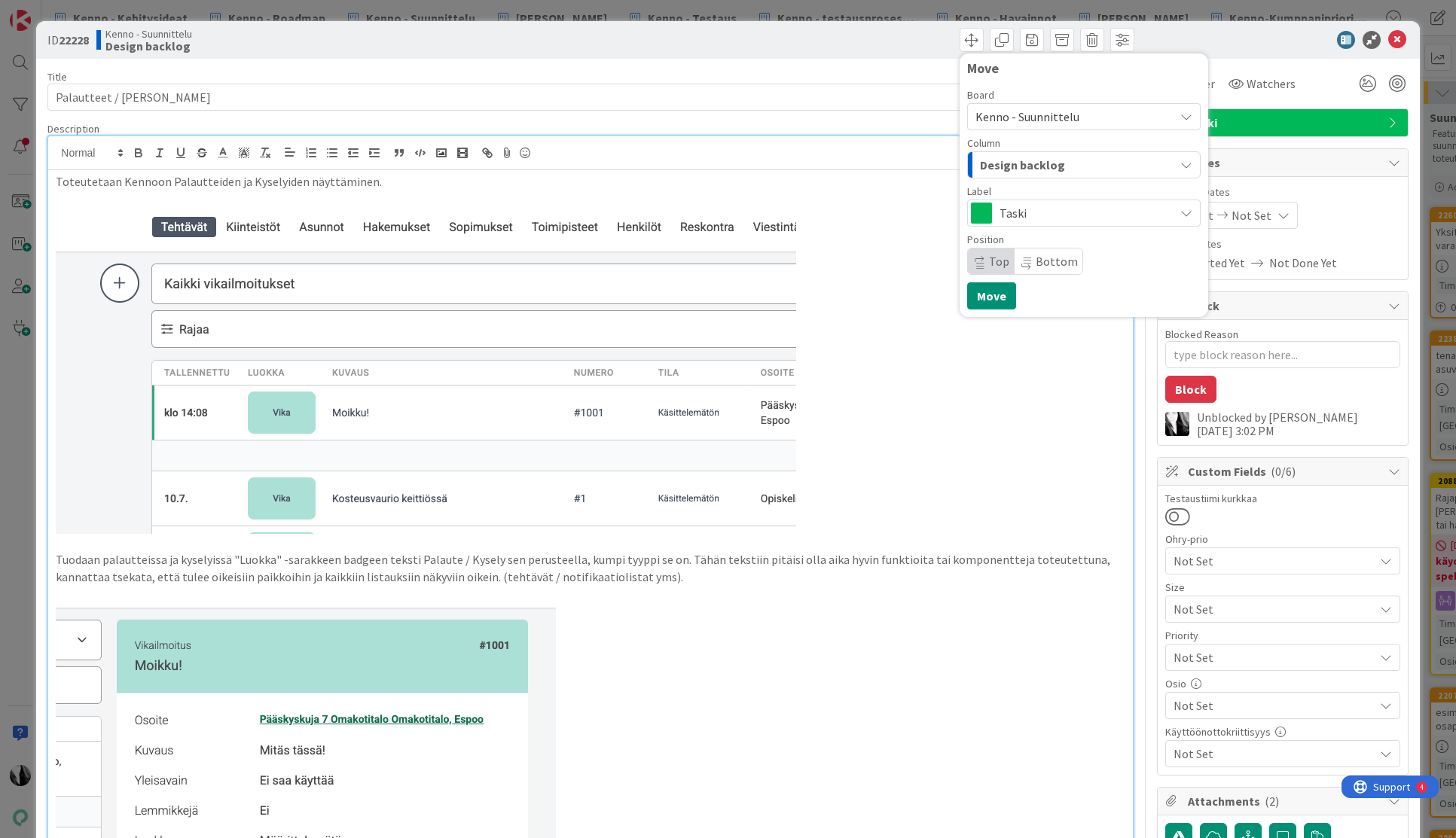
click at [1038, 120] on span "Kenno - Suunnittelu" at bounding box center [1027, 117] width 104 height 15
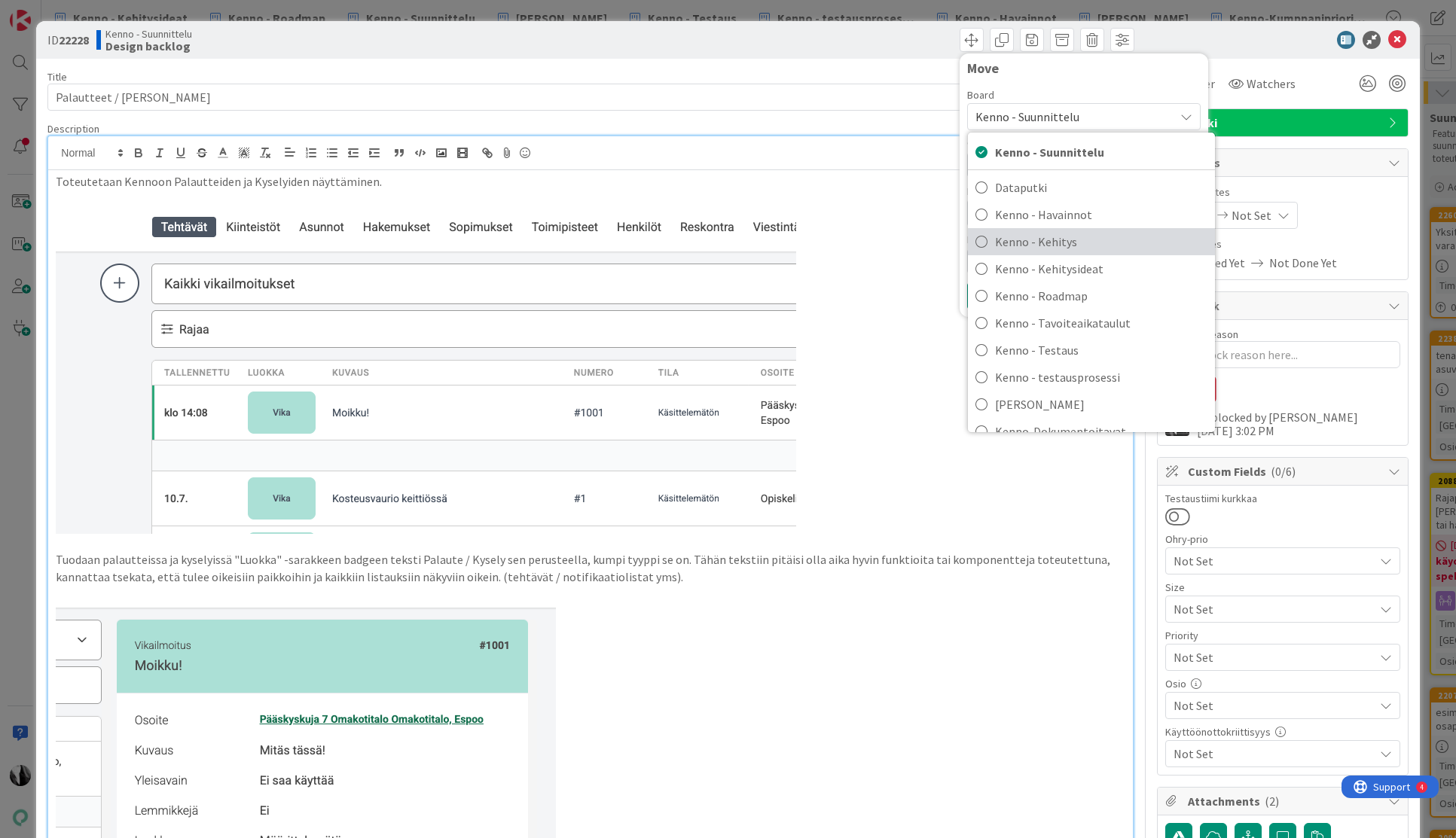
click at [1093, 242] on span "Kenno - Kehitys" at bounding box center [1101, 241] width 212 height 23
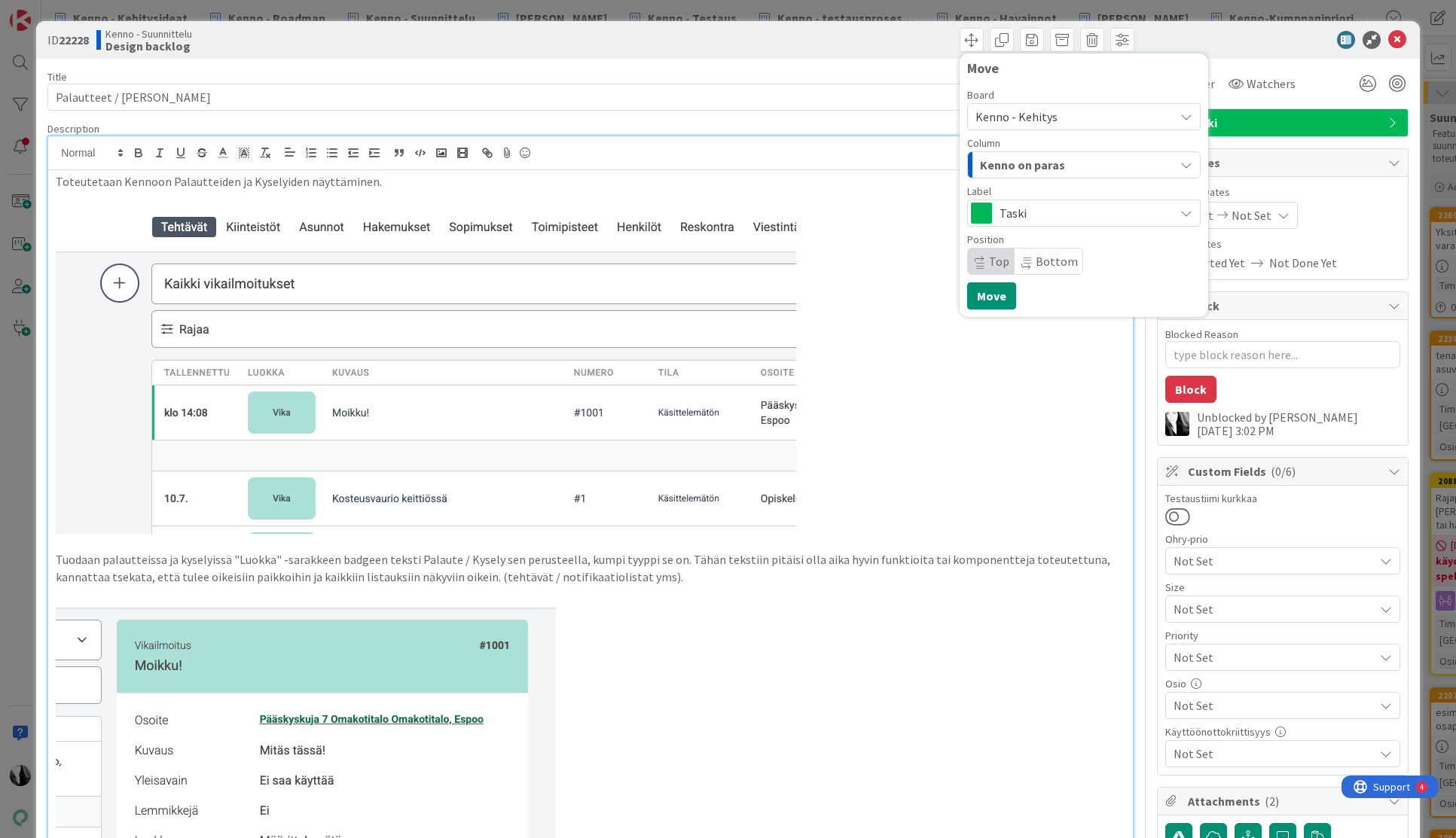
click at [1100, 166] on div "Kenno on paras" at bounding box center [1075, 165] width 198 height 24
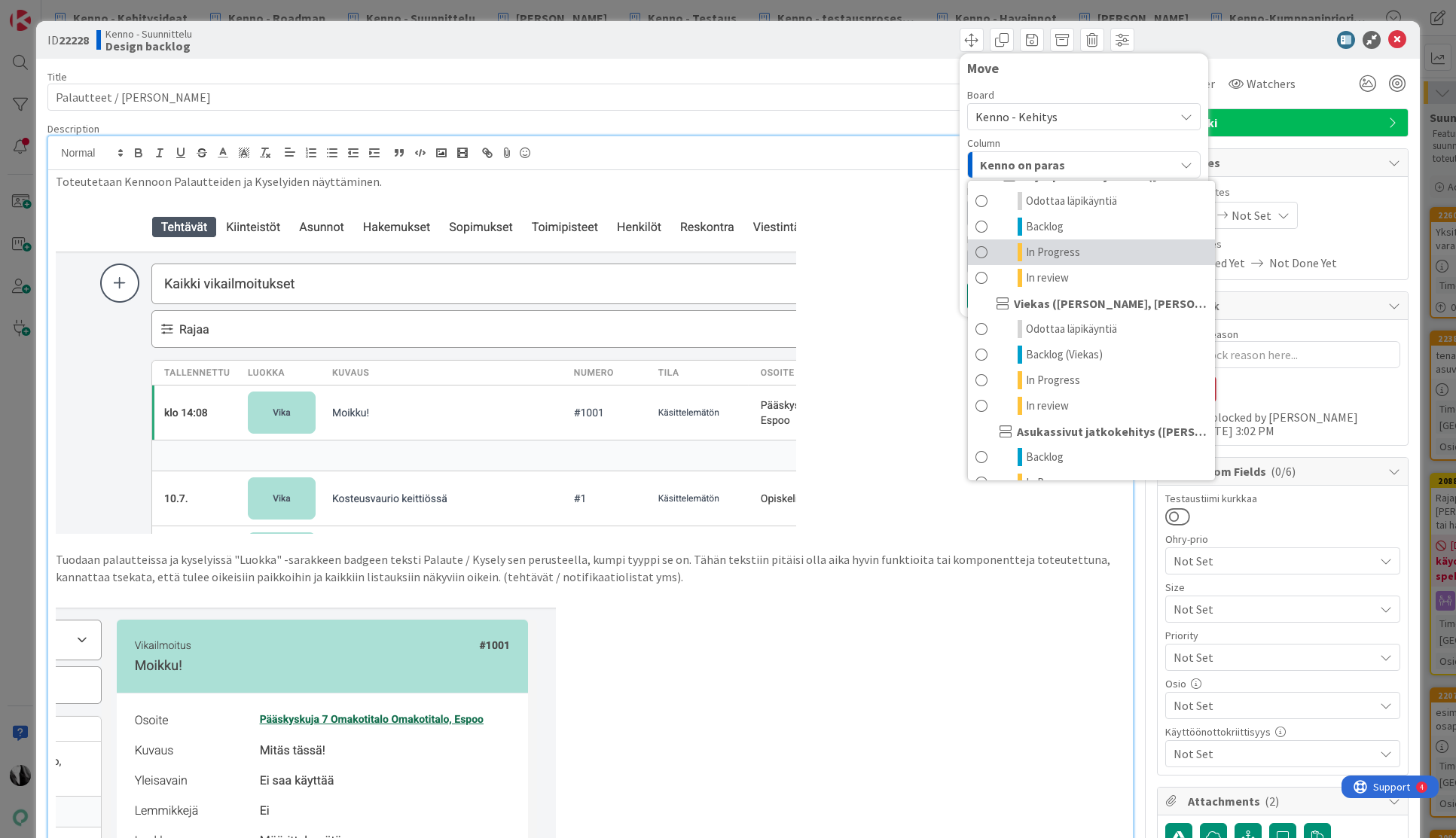
scroll to position [753, 0]
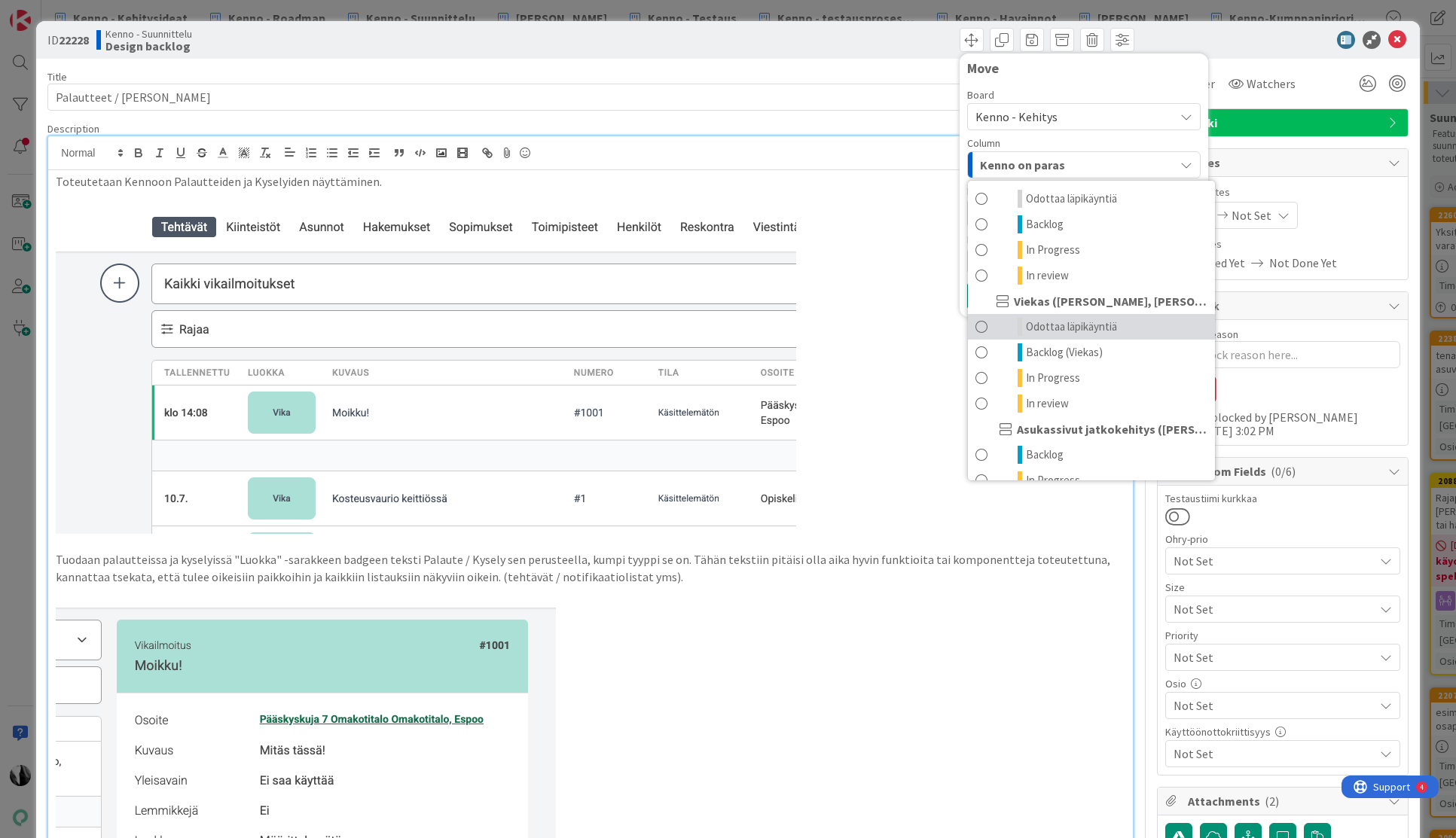
click at [1099, 330] on span "Odottaa läpikäyntiä" at bounding box center [1072, 326] width 91 height 18
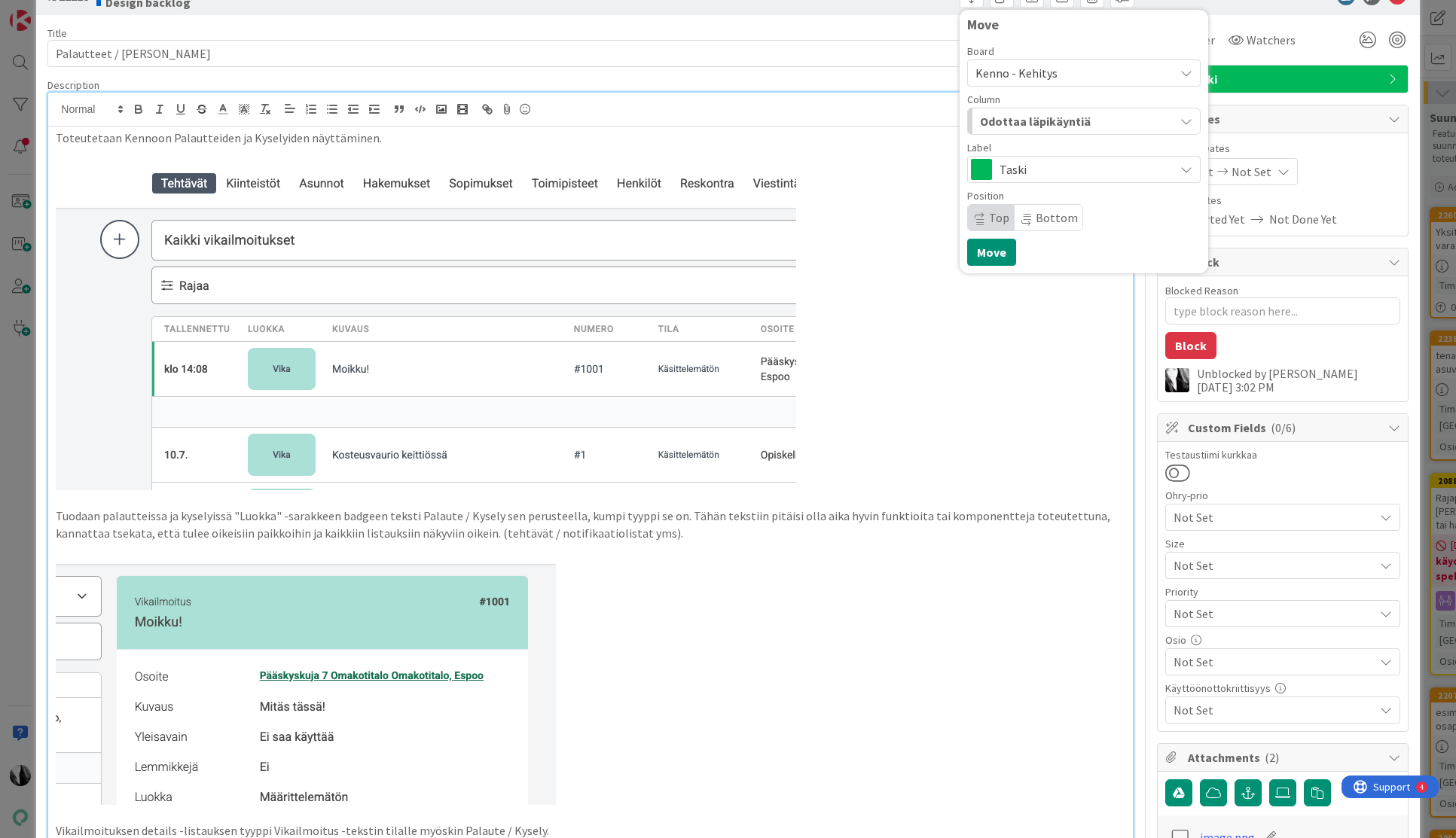
scroll to position [0, 0]
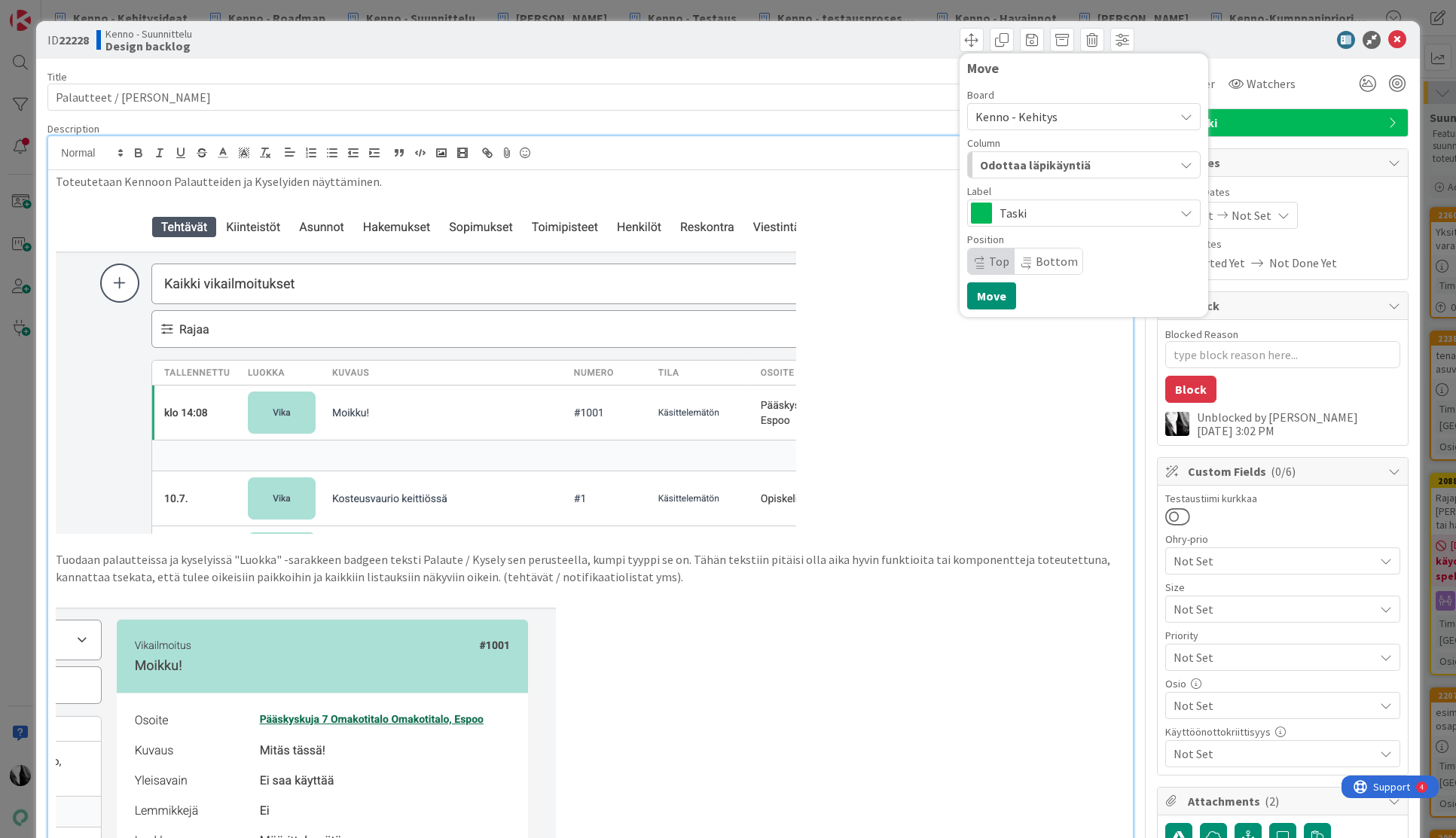
click at [1109, 114] on span "Kenno - Kehitys" at bounding box center [1071, 117] width 191 height 21
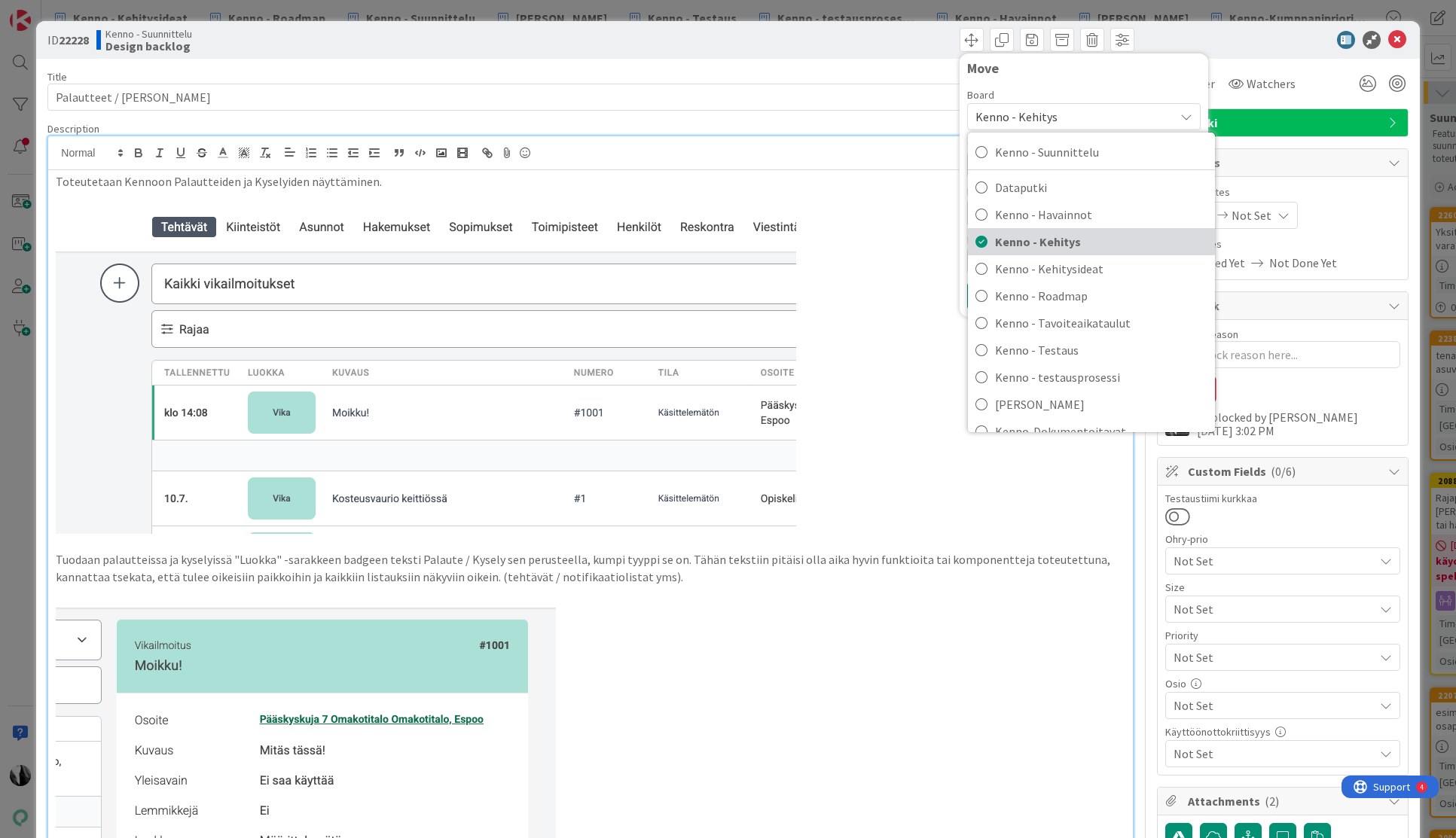
click at [1064, 238] on span "Kenno - Kehitys" at bounding box center [1101, 241] width 212 height 23
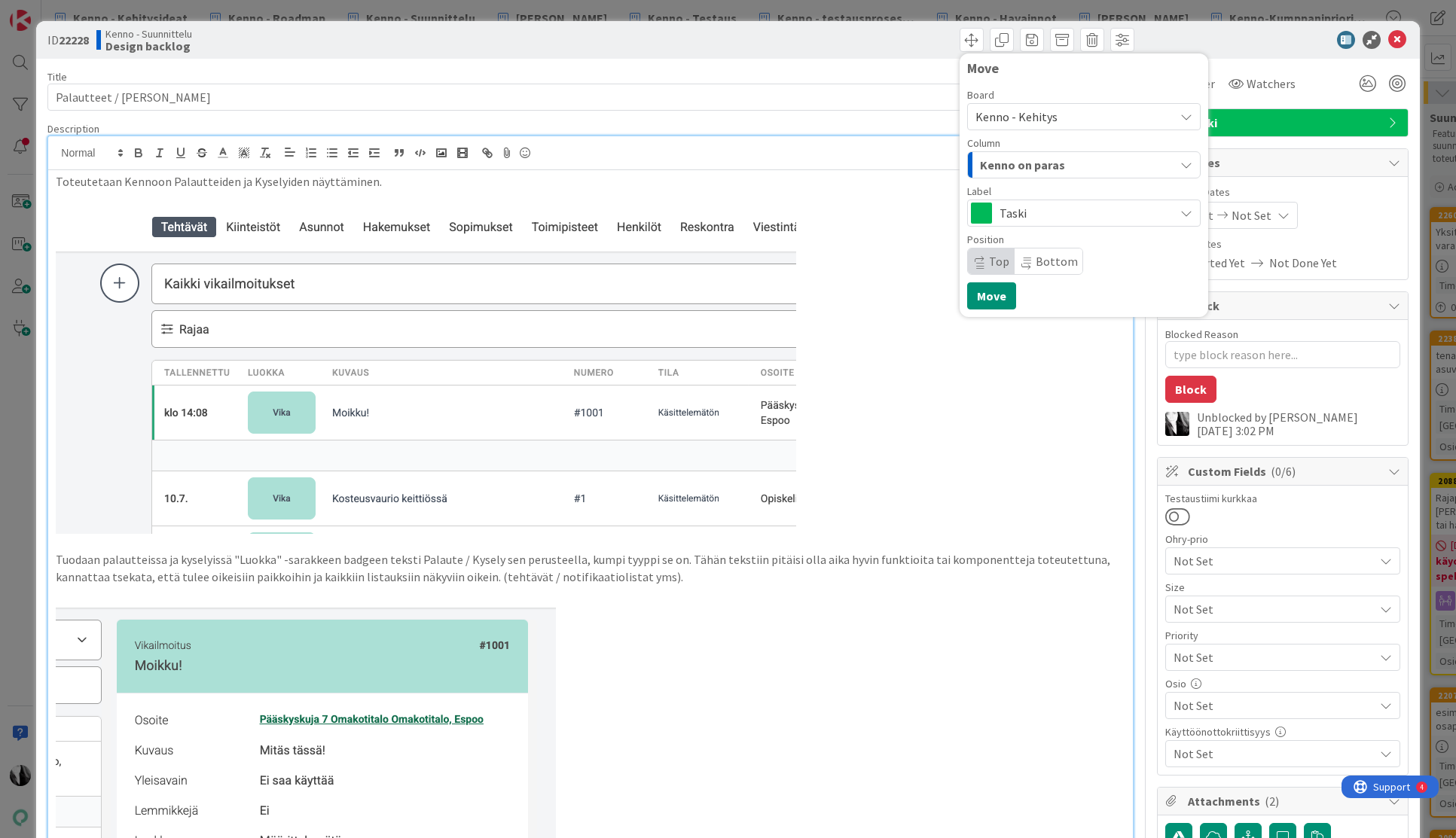
click at [1282, 161] on span "Dates" at bounding box center [1284, 162] width 193 height 18
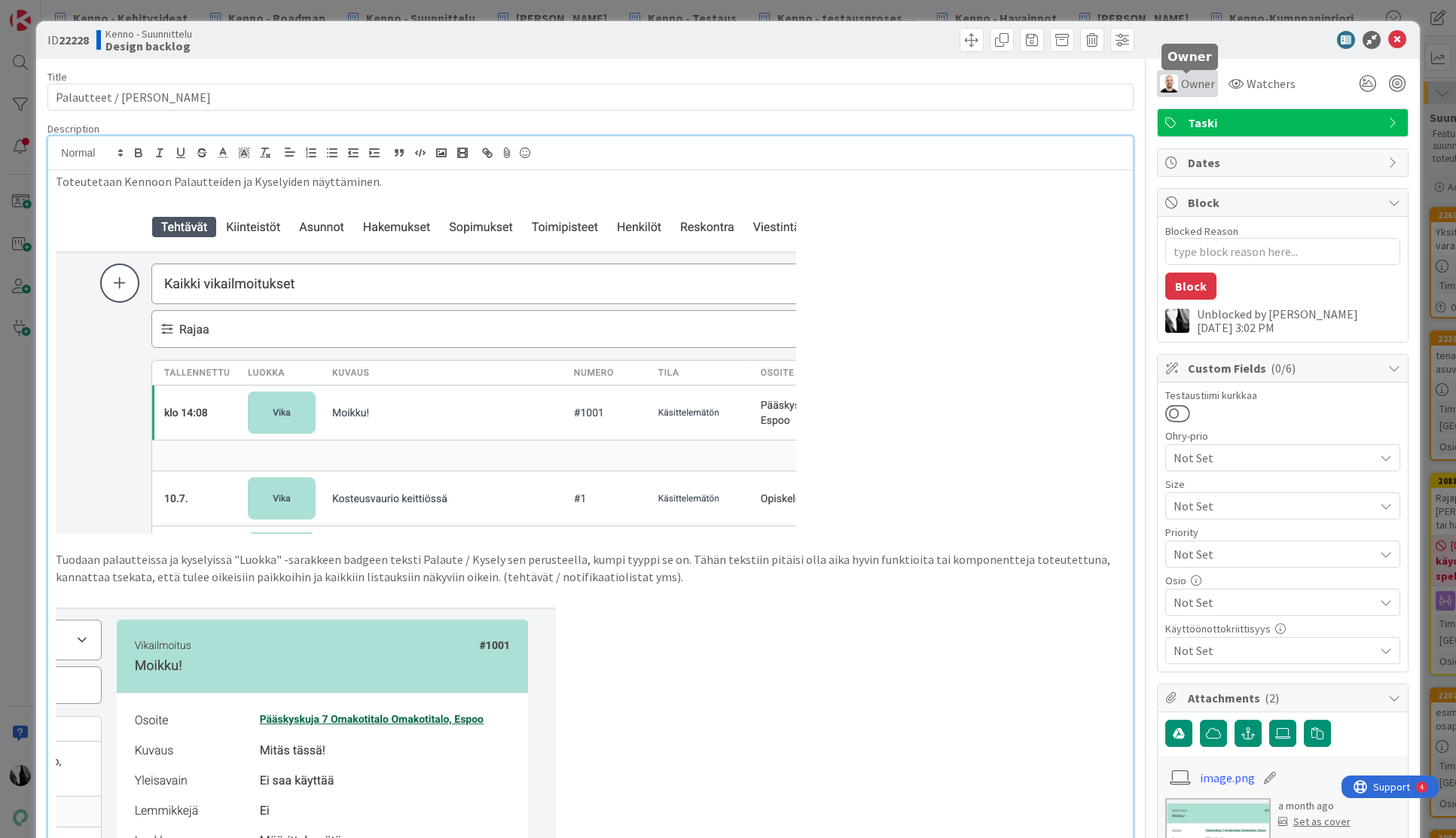
click at [1201, 85] on span "Owner" at bounding box center [1198, 83] width 34 height 18
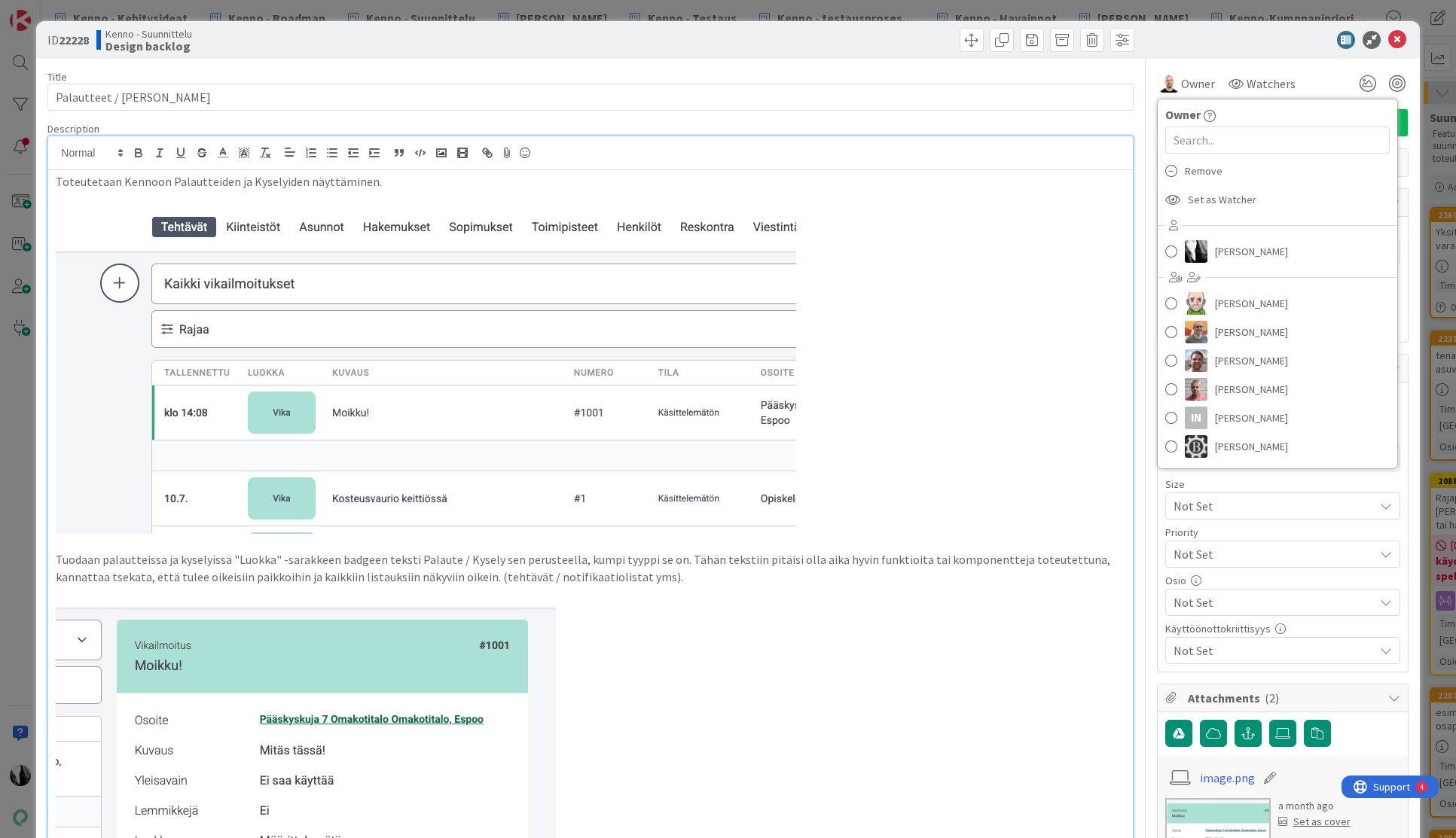
click at [1214, 170] on span "Remove" at bounding box center [1203, 171] width 38 height 23
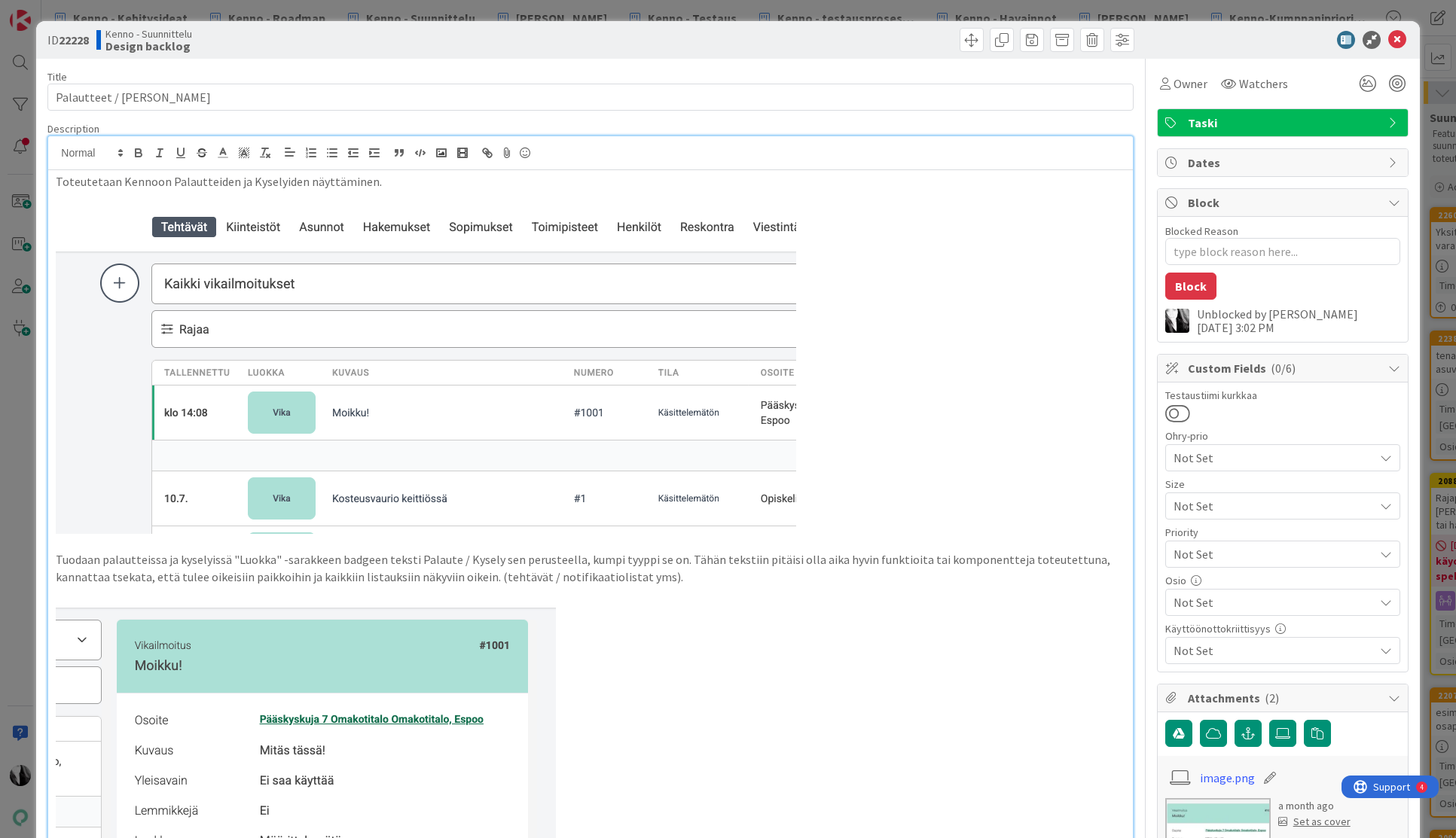
type textarea "x"
click at [1190, 88] on span "Owner" at bounding box center [1190, 83] width 34 height 18
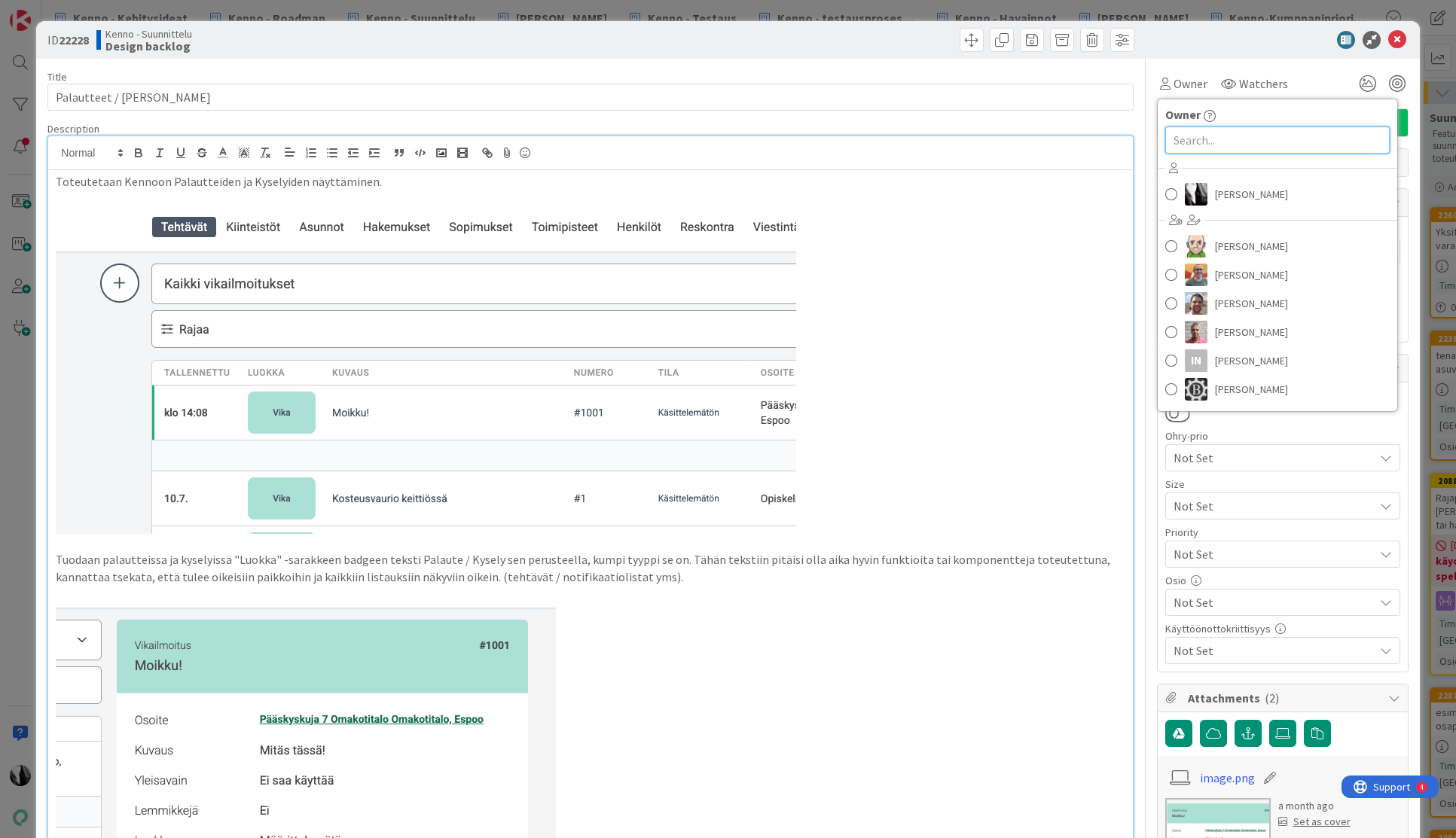
click at [1229, 144] on input "text" at bounding box center [1277, 140] width 224 height 27
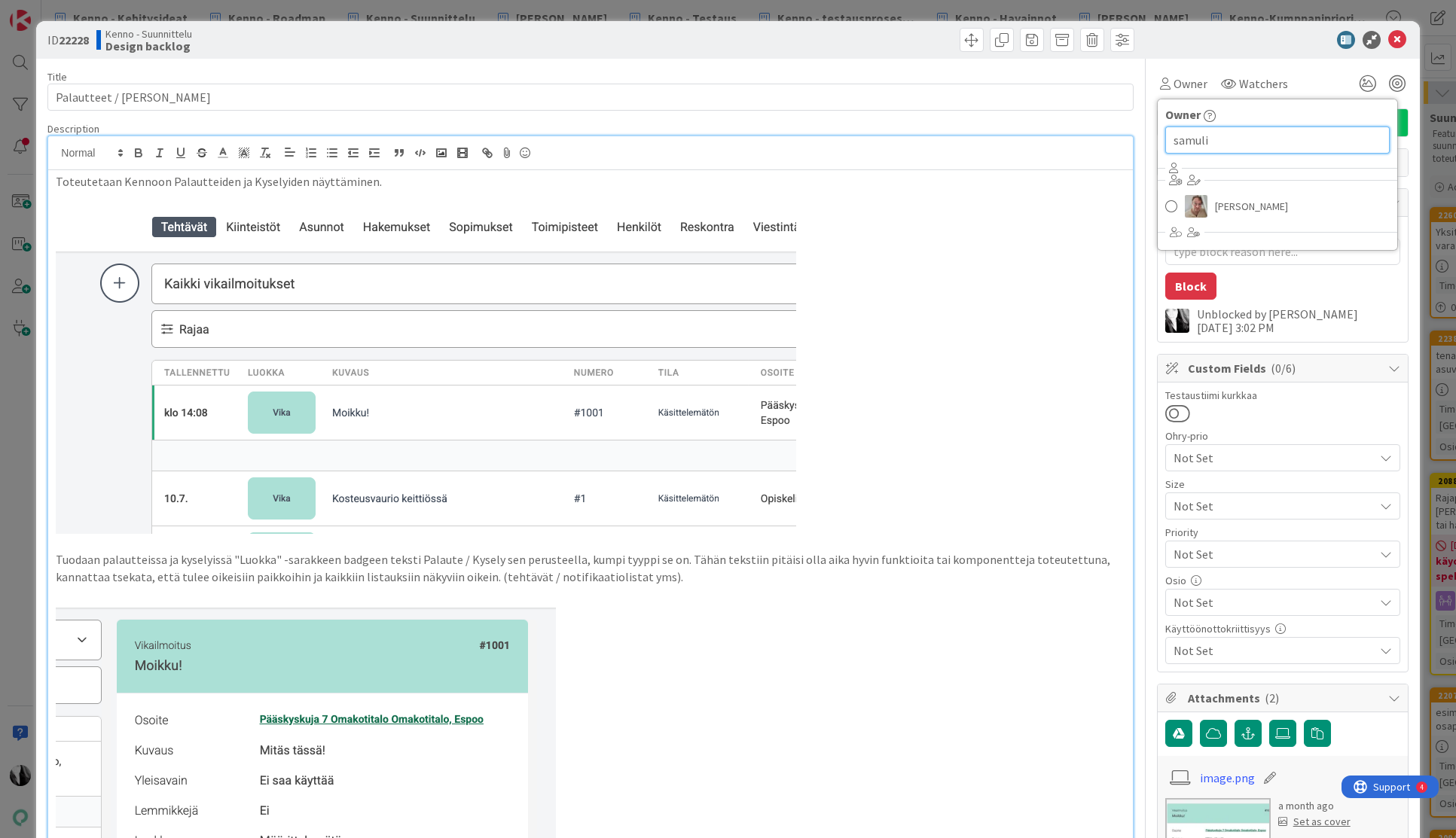
type input "samuli"
click at [1256, 203] on span "[PERSON_NAME]" at bounding box center [1251, 206] width 73 height 23
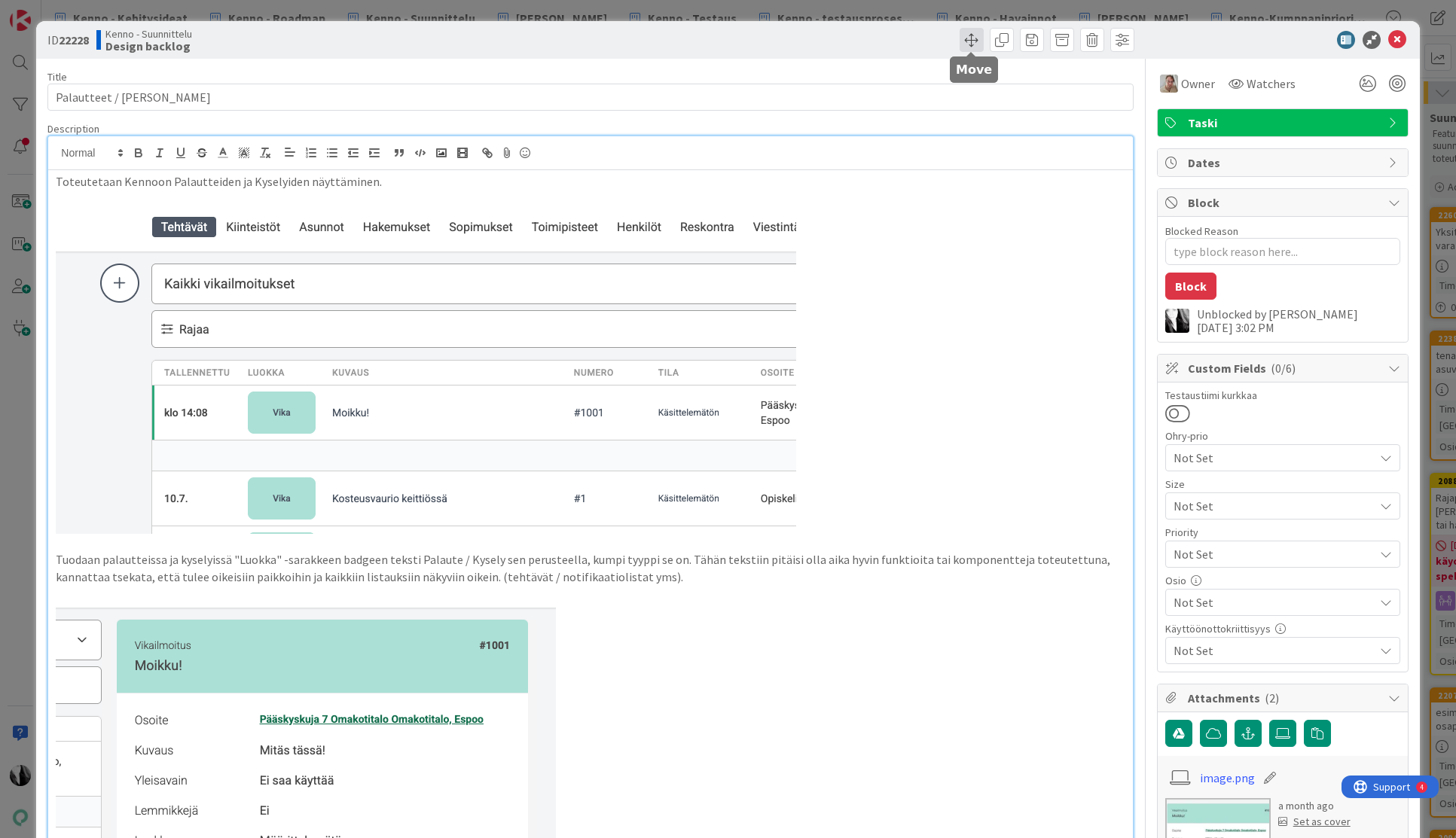
click at [977, 33] on span at bounding box center [971, 40] width 24 height 24
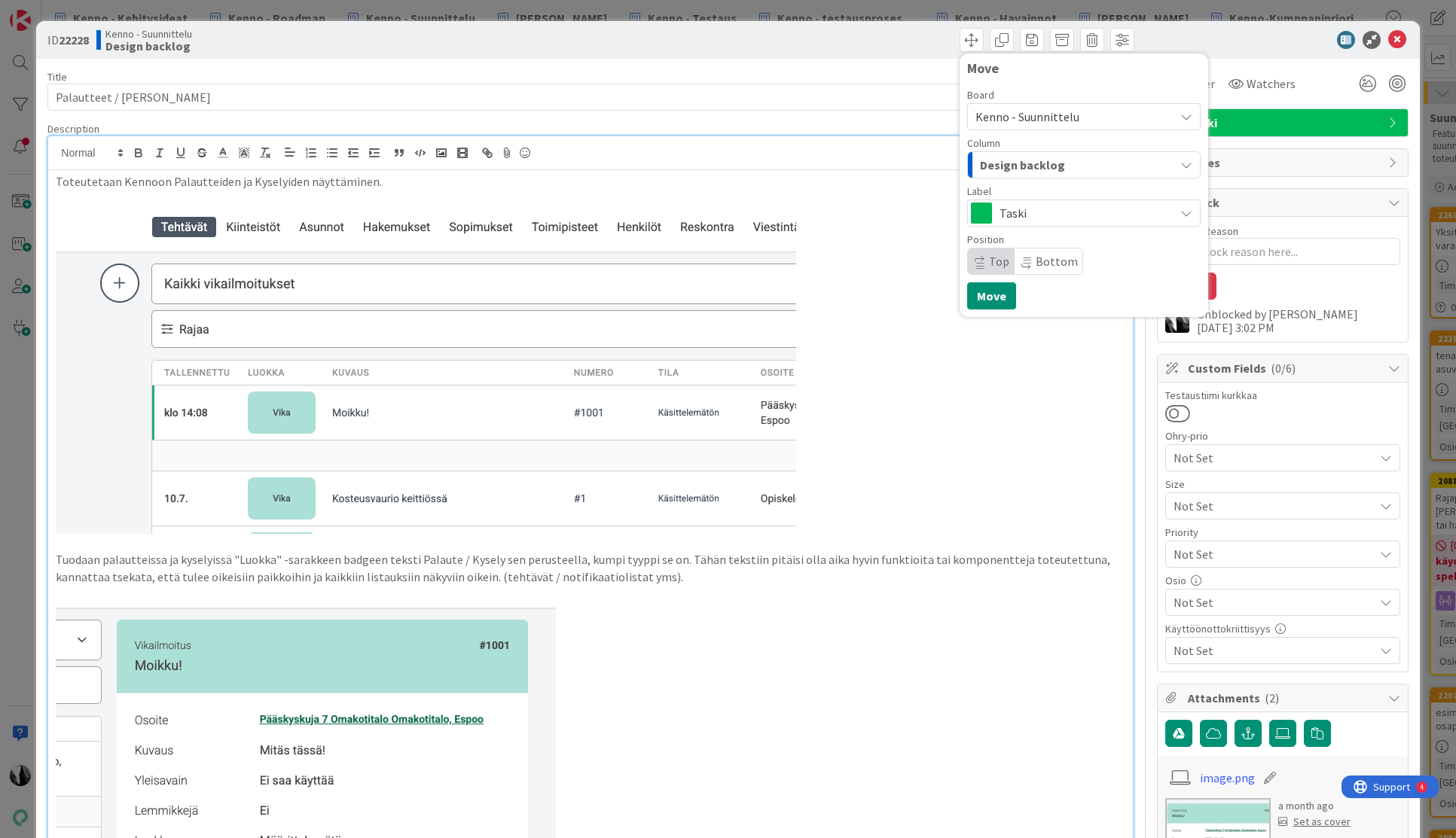
click at [1069, 164] on div "Design backlog" at bounding box center [1075, 165] width 198 height 24
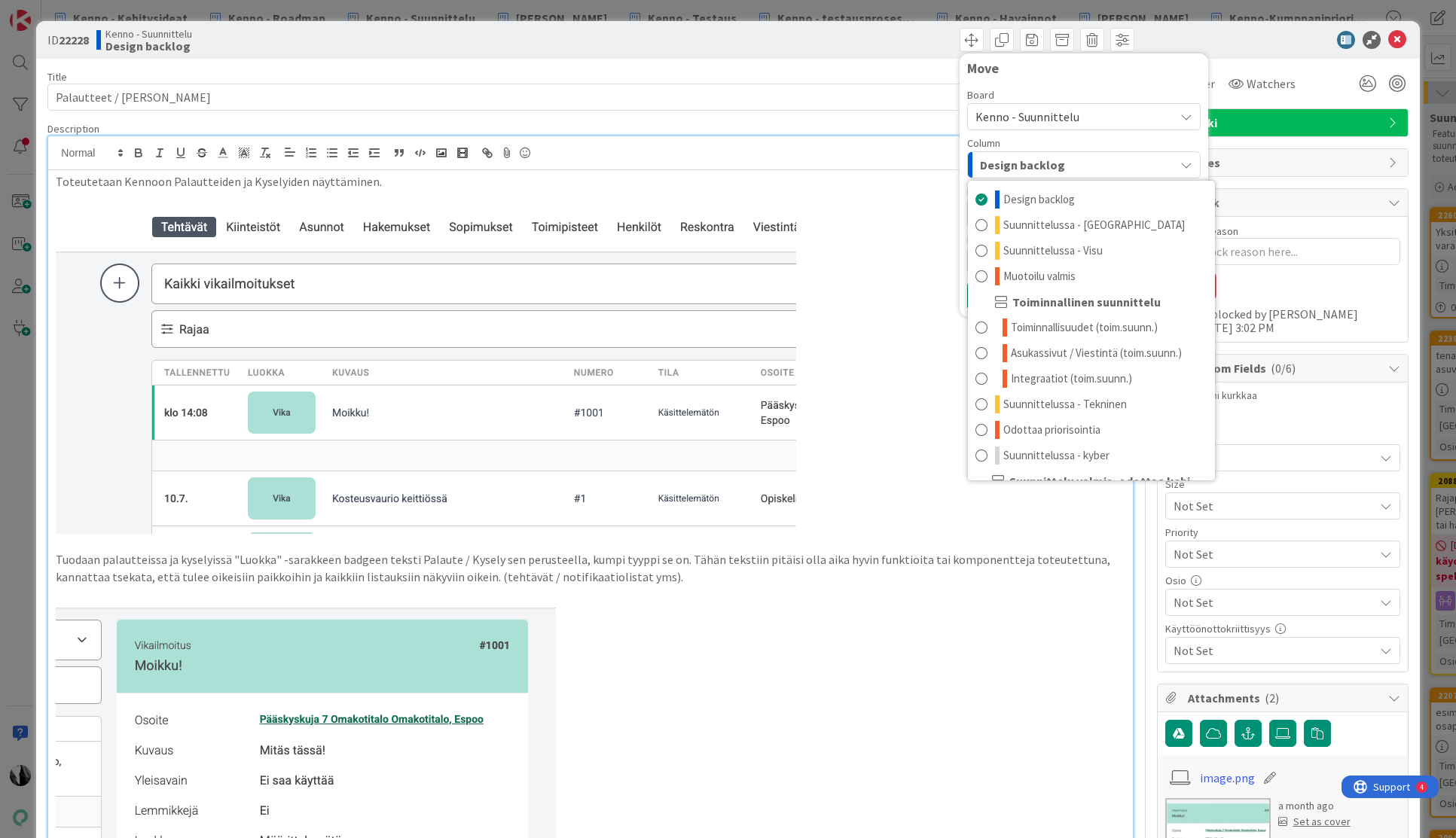
click at [1091, 120] on span "Kenno - Suunnittelu" at bounding box center [1071, 117] width 191 height 21
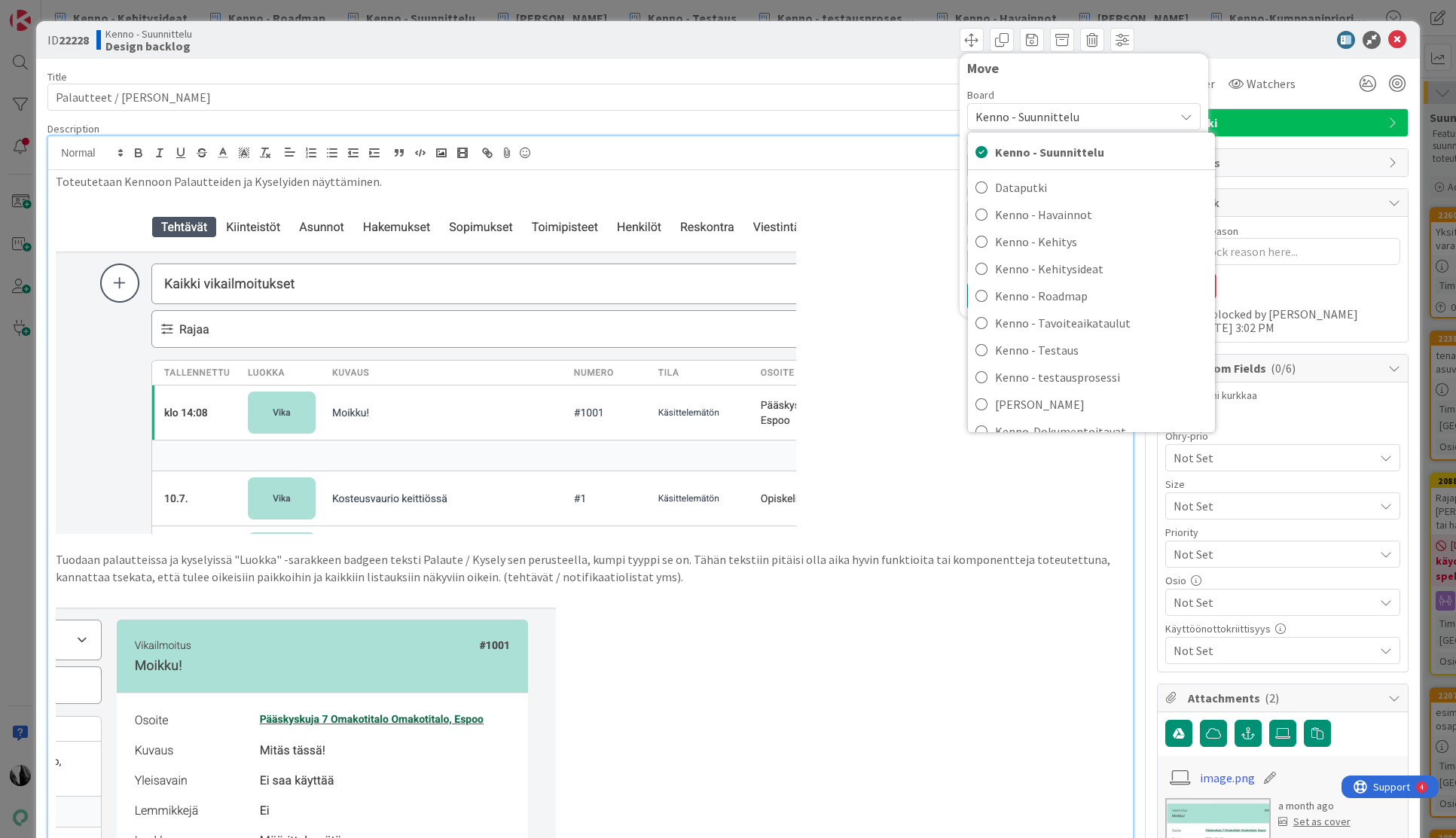
click at [1100, 116] on span "Kenno - Suunnittelu" at bounding box center [1071, 117] width 191 height 21
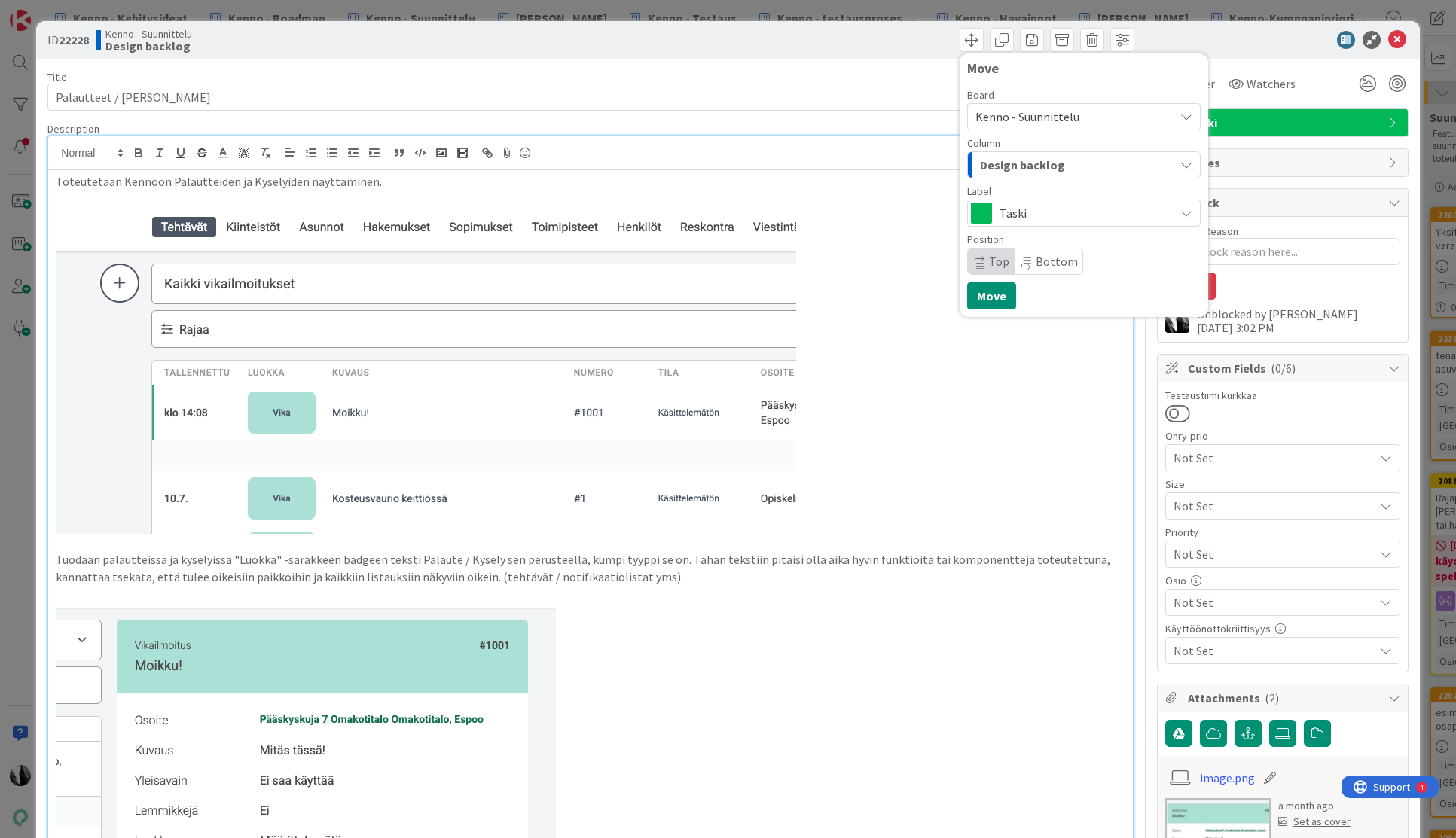
click at [1100, 116] on span "Kenno - Suunnittelu" at bounding box center [1071, 117] width 191 height 21
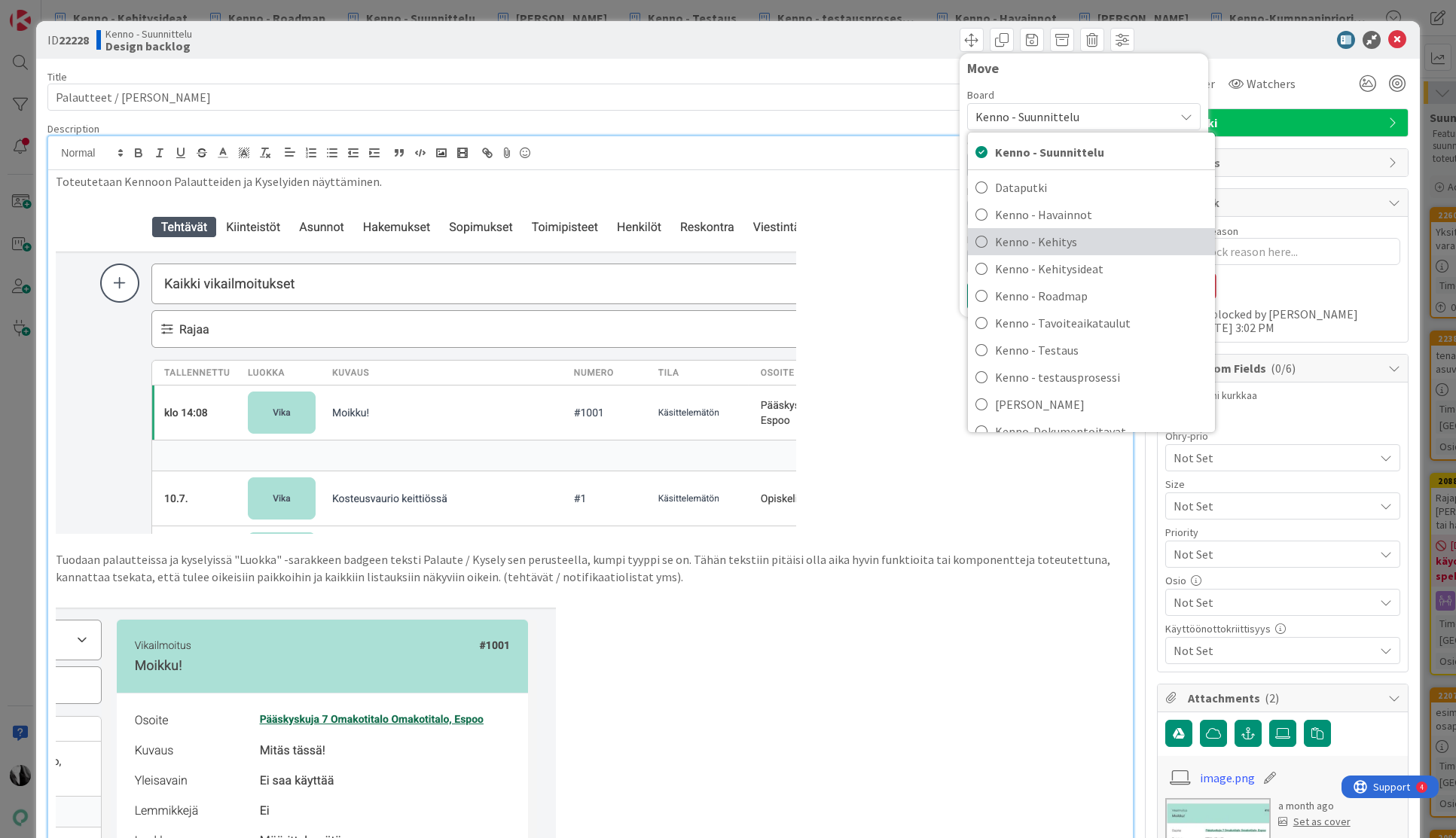
click at [1097, 242] on span "Kenno - Kehitys" at bounding box center [1101, 241] width 212 height 23
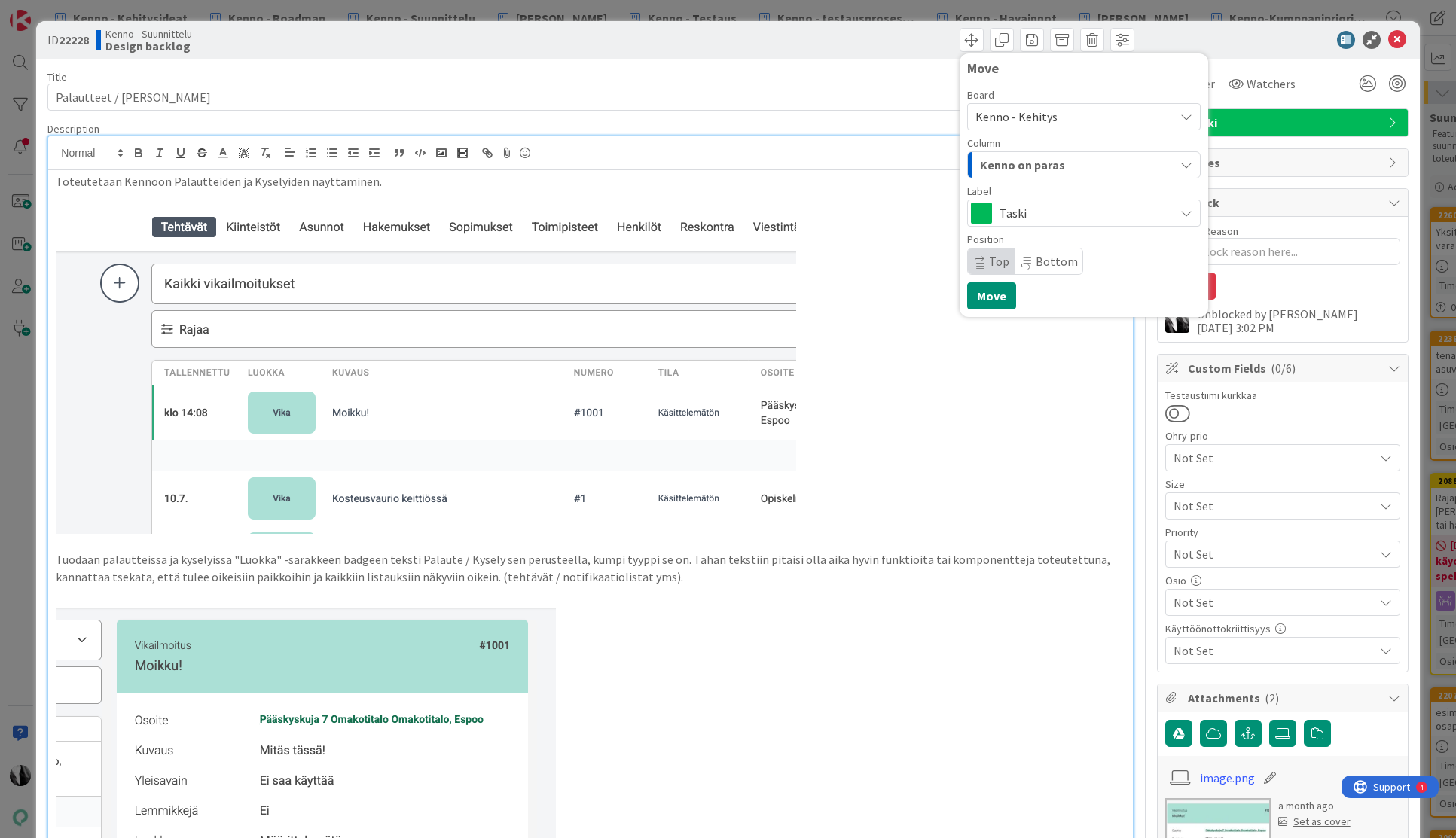
click at [1107, 162] on div "Kenno on paras" at bounding box center [1075, 165] width 198 height 24
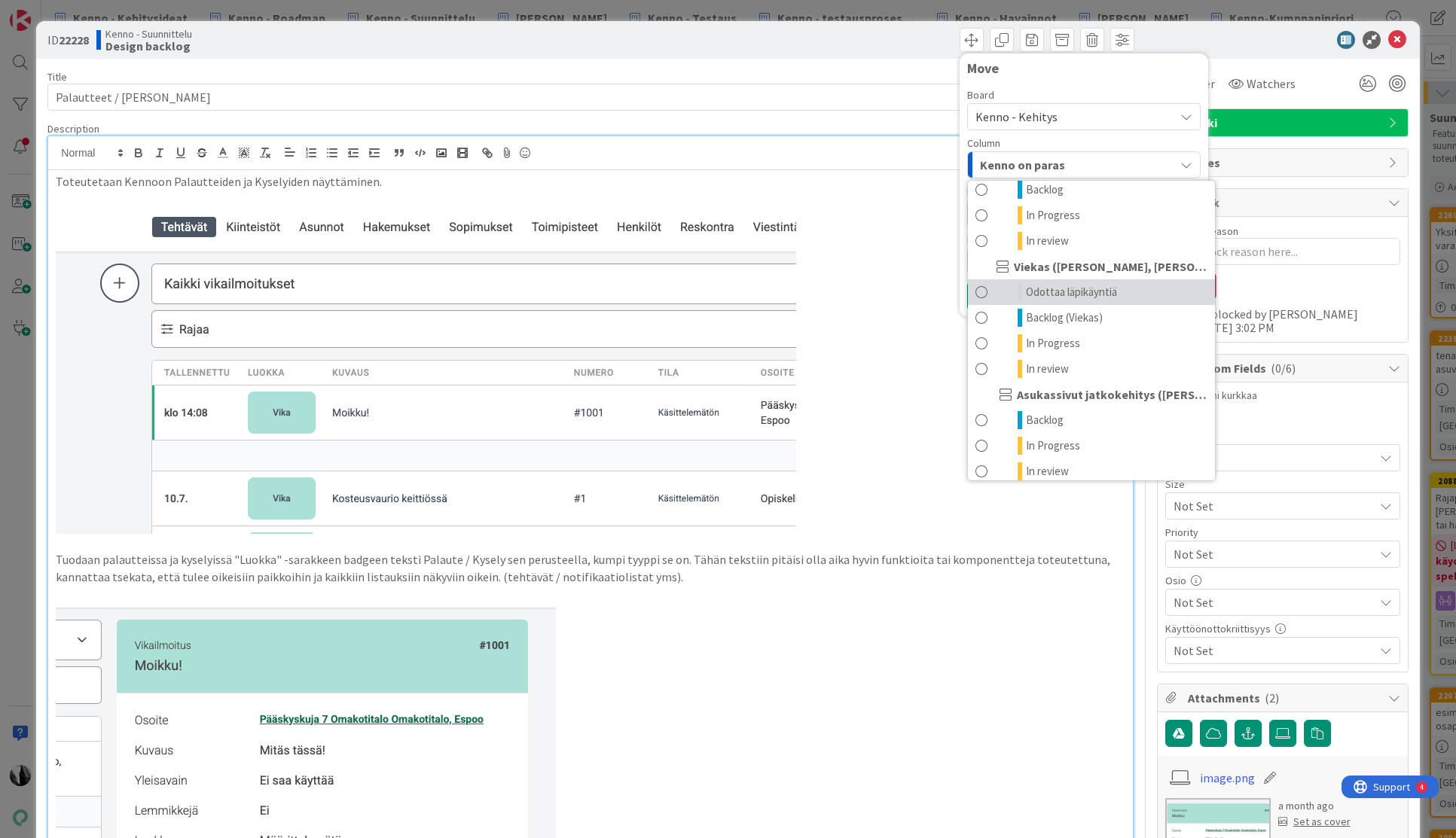
scroll to position [791, 0]
click at [1089, 286] on span "Odottaa läpikäyntiä" at bounding box center [1072, 288] width 91 height 18
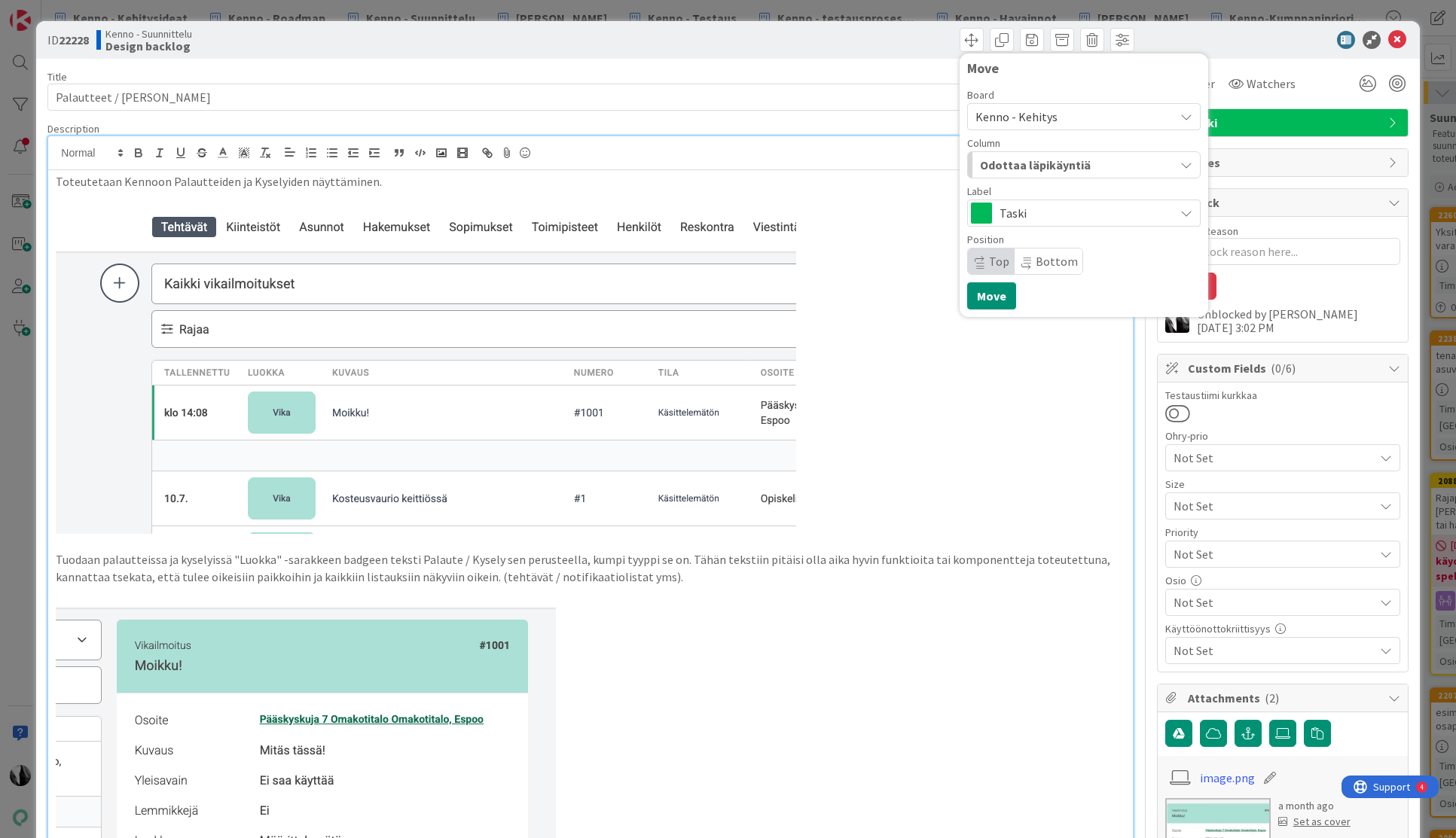
click at [1078, 425] on p at bounding box center [590, 370] width 1069 height 326
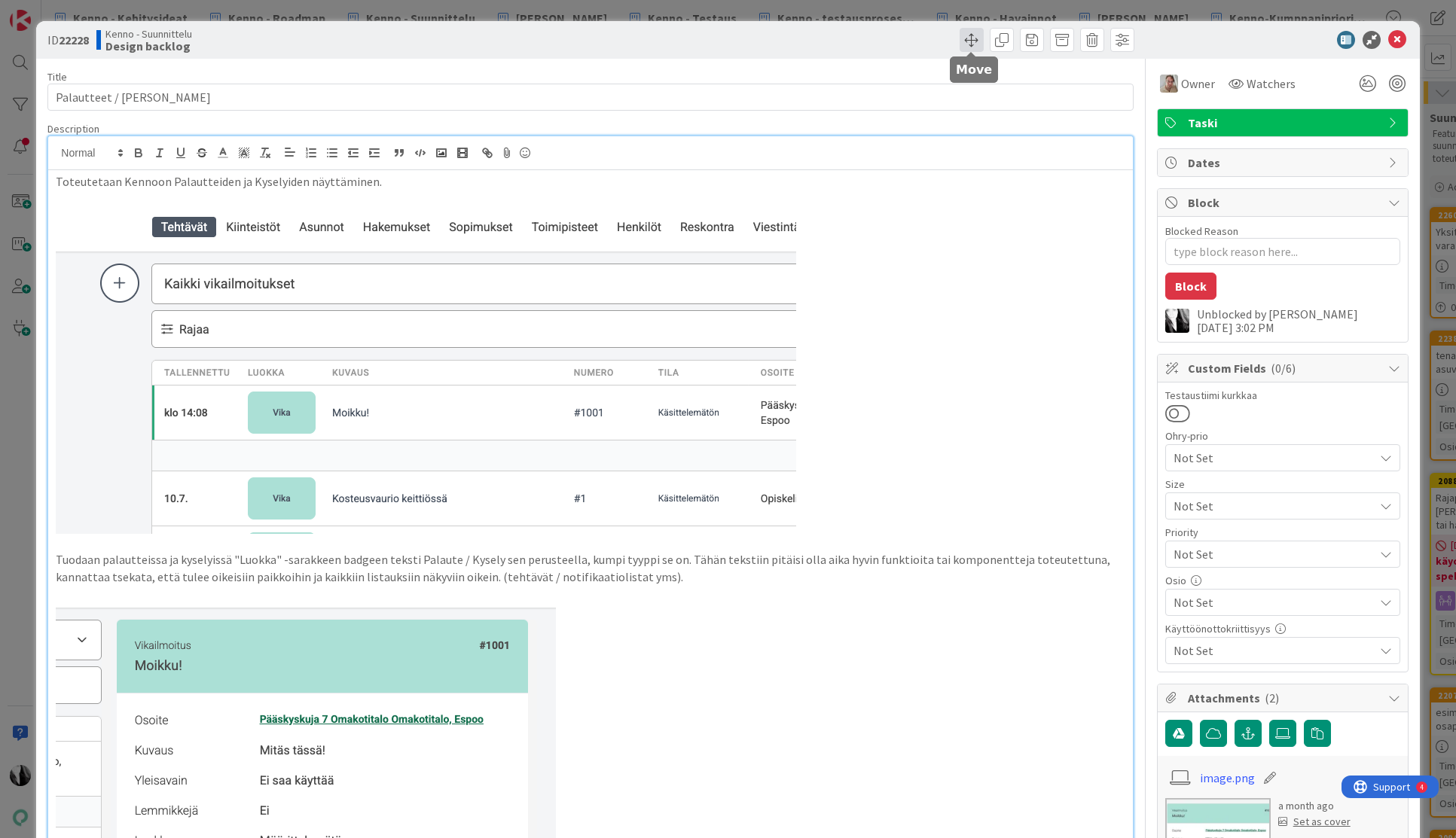
click at [971, 36] on span at bounding box center [971, 40] width 24 height 24
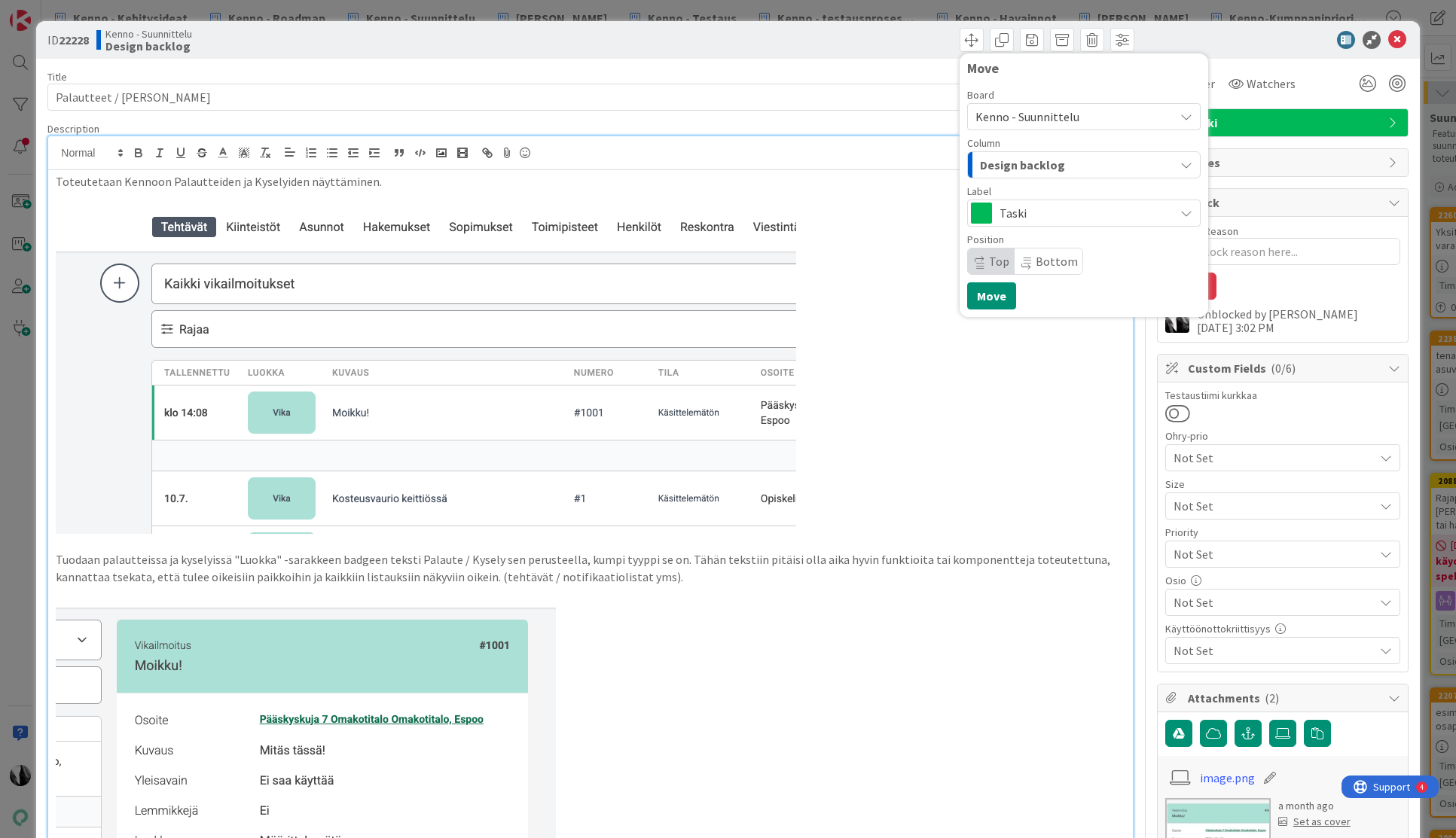
click at [1087, 116] on span "Kenno - Suunnittelu" at bounding box center [1071, 117] width 191 height 21
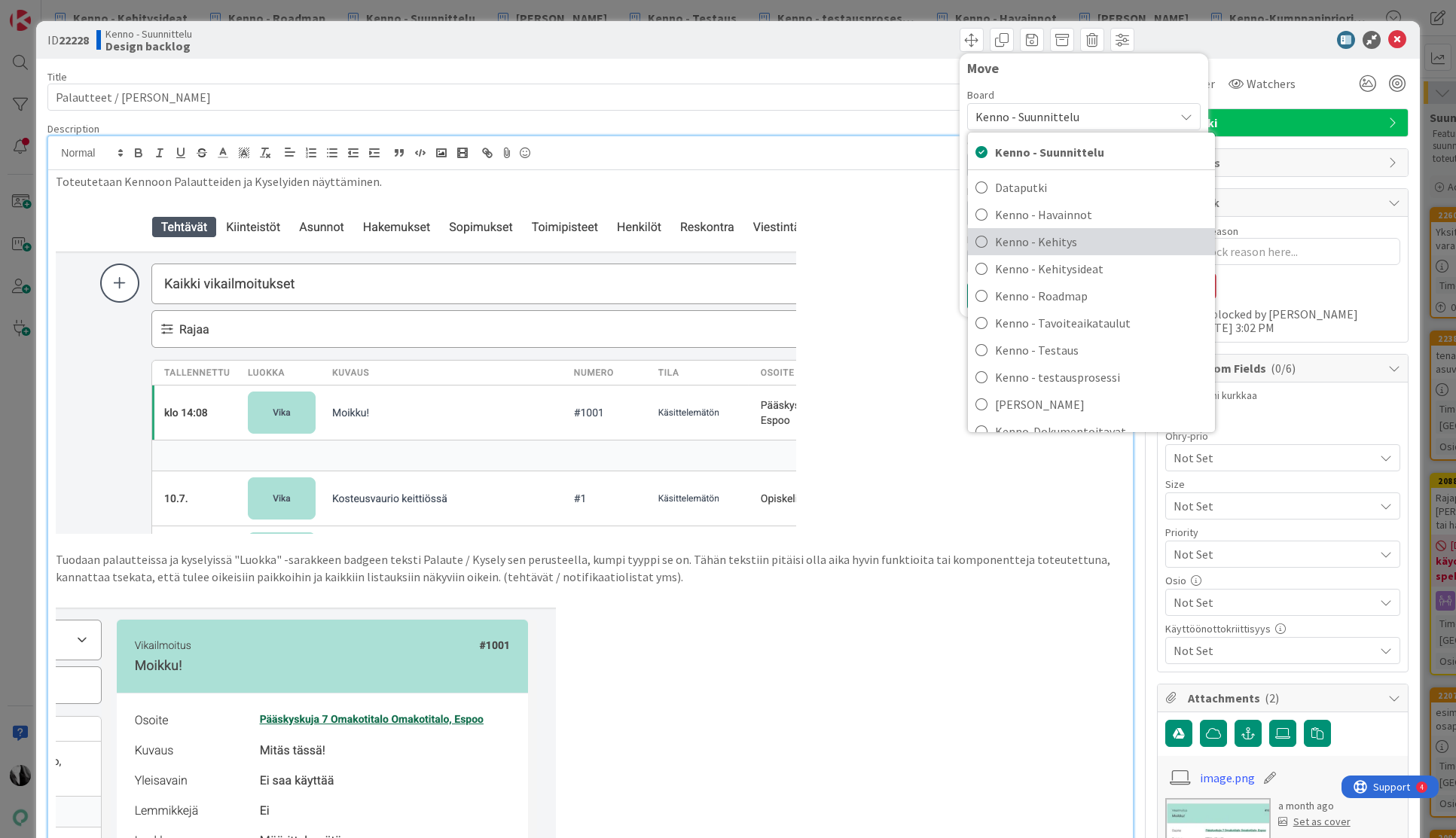
click at [1081, 239] on span "Kenno - Kehitys" at bounding box center [1101, 241] width 212 height 23
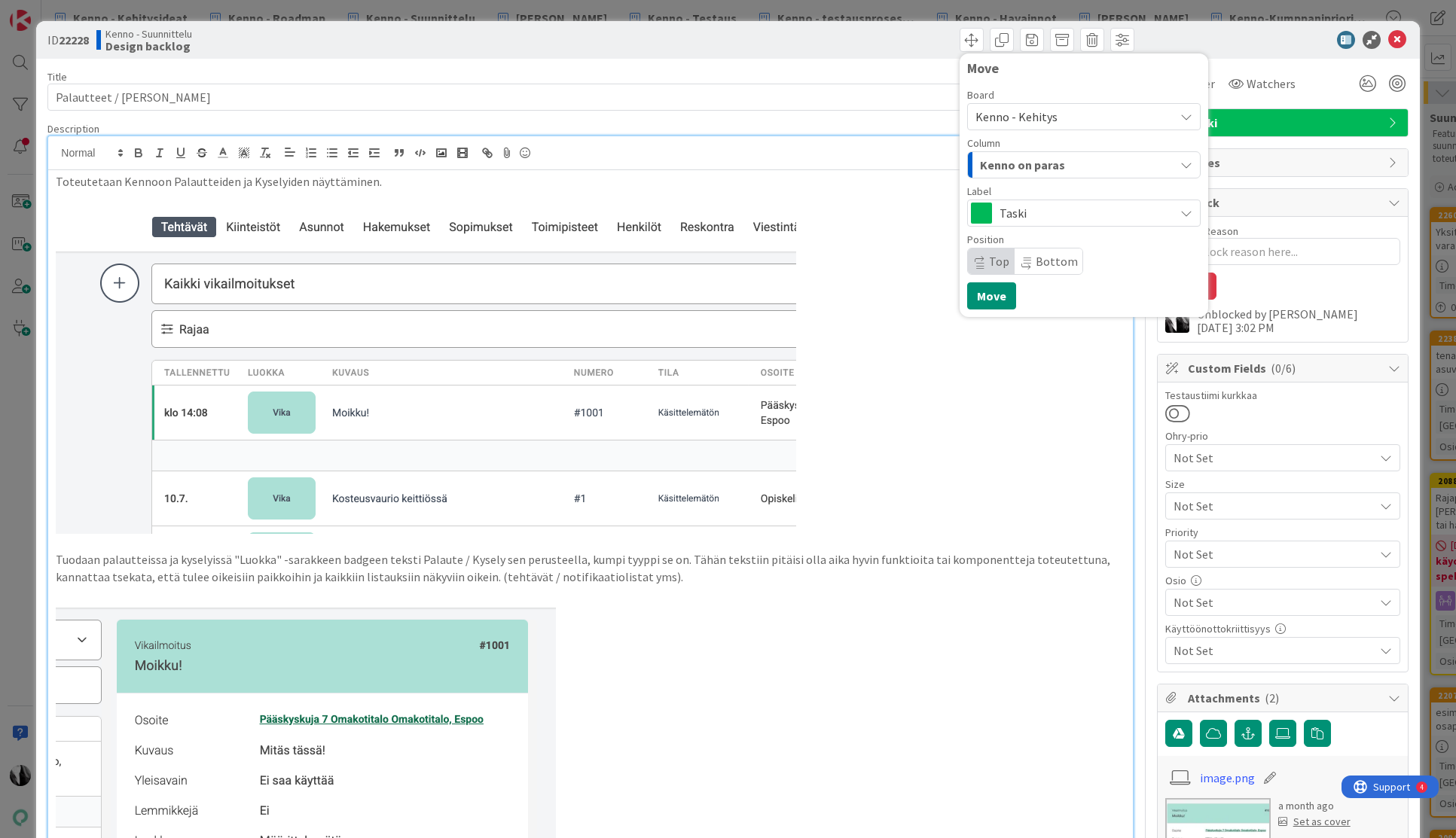
click at [1088, 162] on div "Kenno on paras" at bounding box center [1075, 165] width 198 height 24
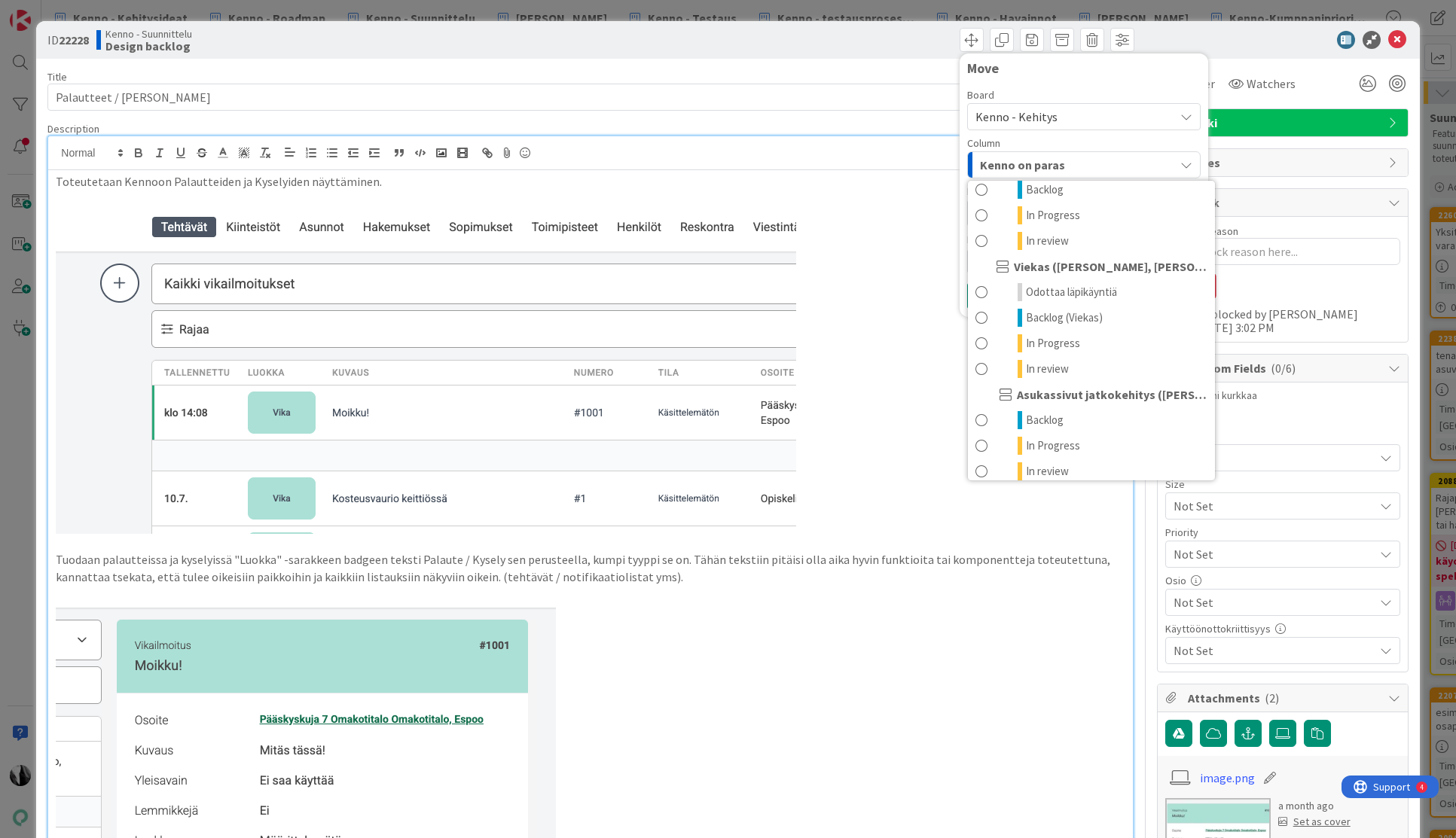
scroll to position [811, 0]
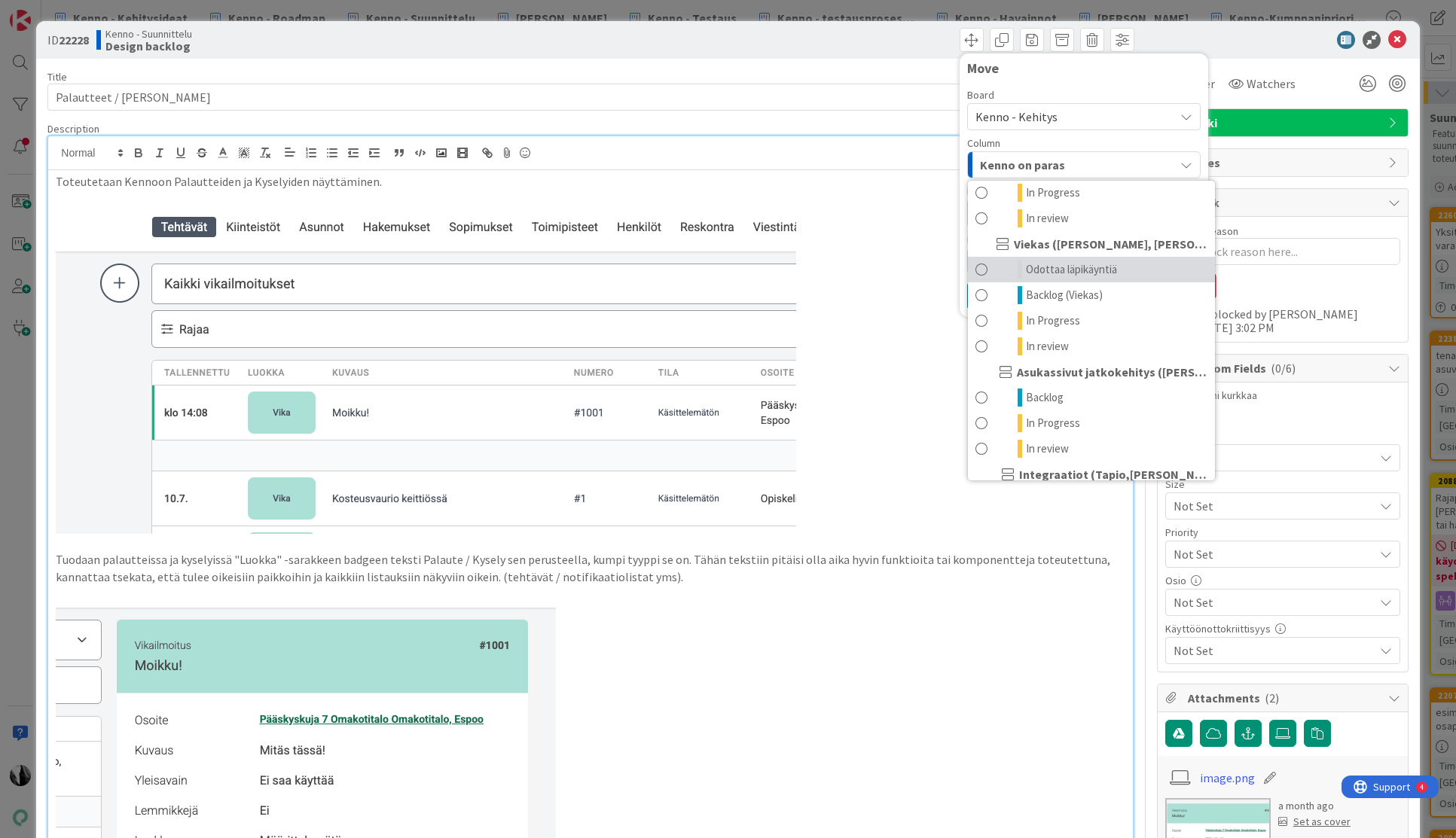
click at [1069, 271] on span "Odottaa läpikäyntiä" at bounding box center [1072, 269] width 91 height 18
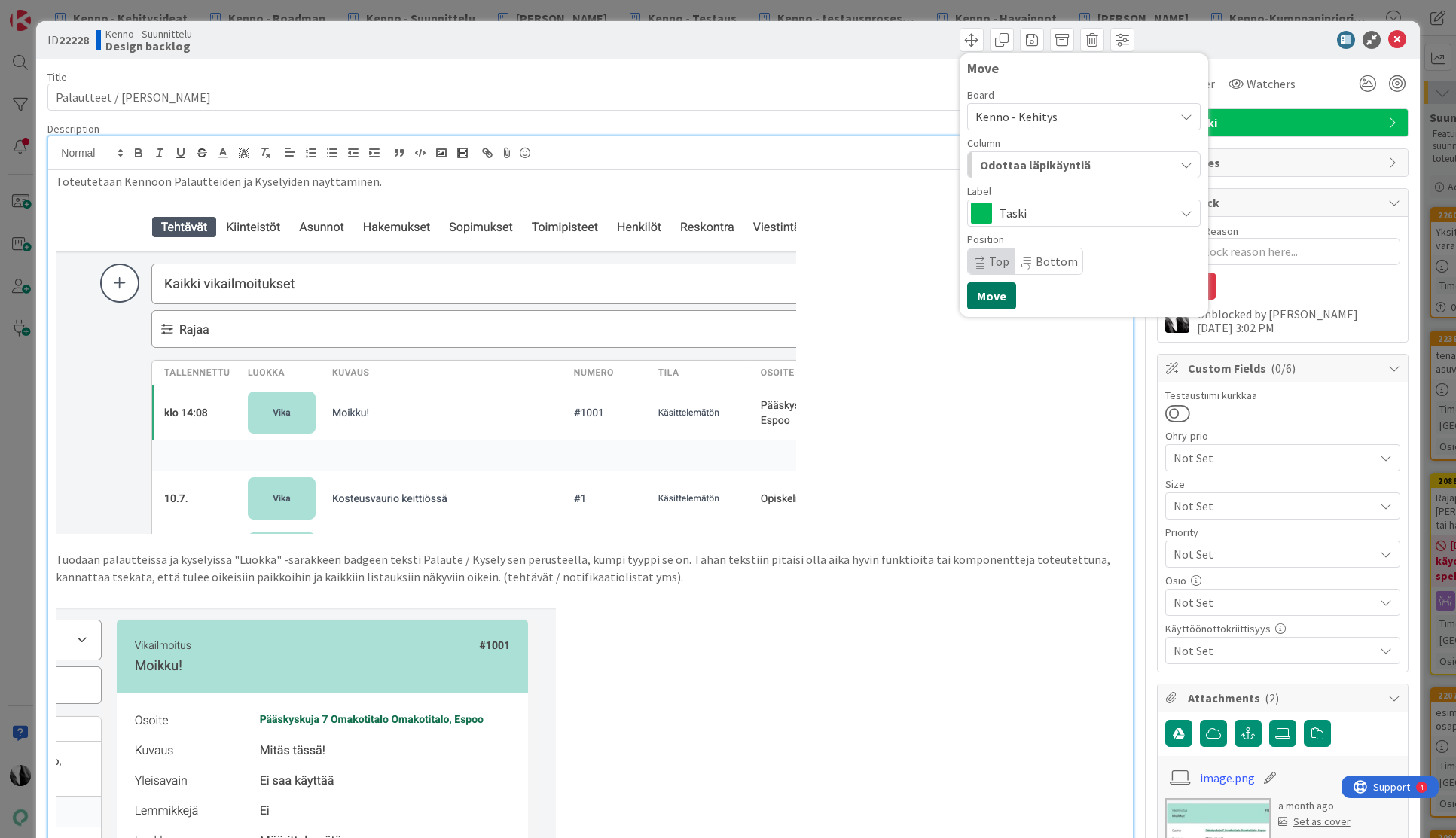
click at [987, 294] on button "Move" at bounding box center [992, 296] width 49 height 27
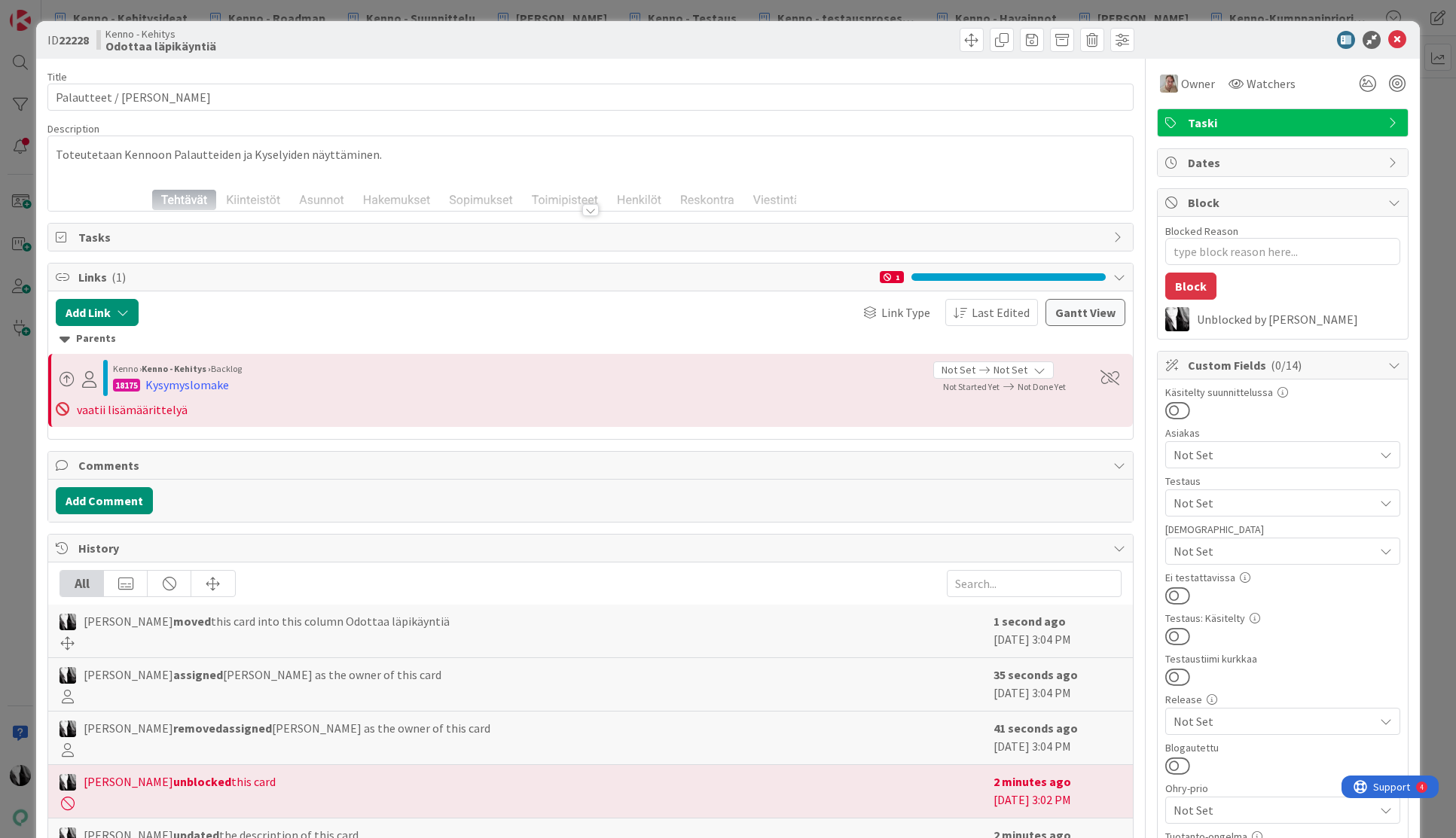
type textarea "x"
drag, startPoint x: 1296, startPoint y: 34, endPoint x: 1410, endPoint y: 30, distance: 114.1
click at [1296, 34] on div at bounding box center [1275, 40] width 266 height 18
click at [1401, 37] on icon at bounding box center [1397, 40] width 18 height 18
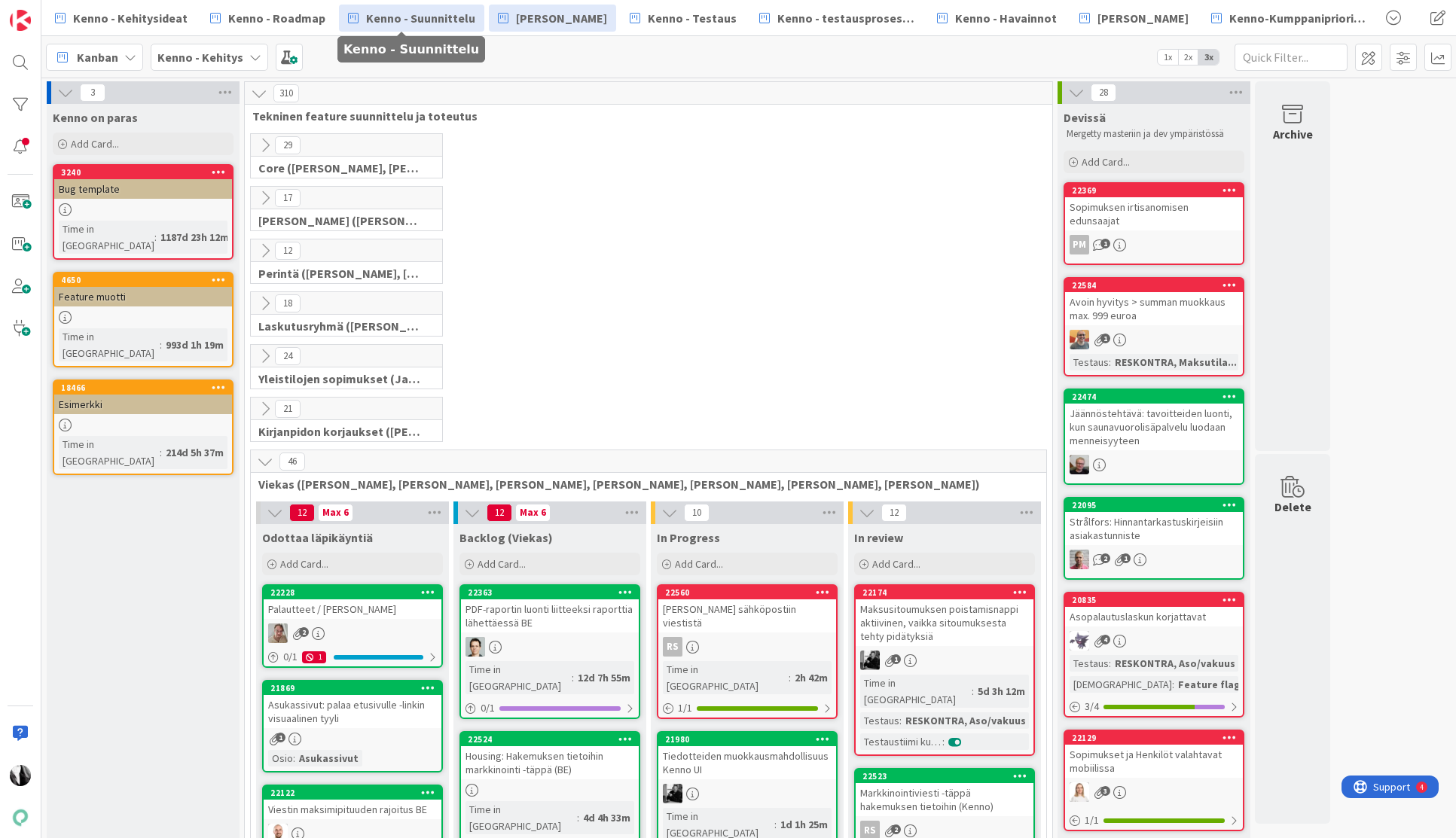
click at [405, 14] on span "Kenno - Suunnittelu" at bounding box center [420, 18] width 109 height 18
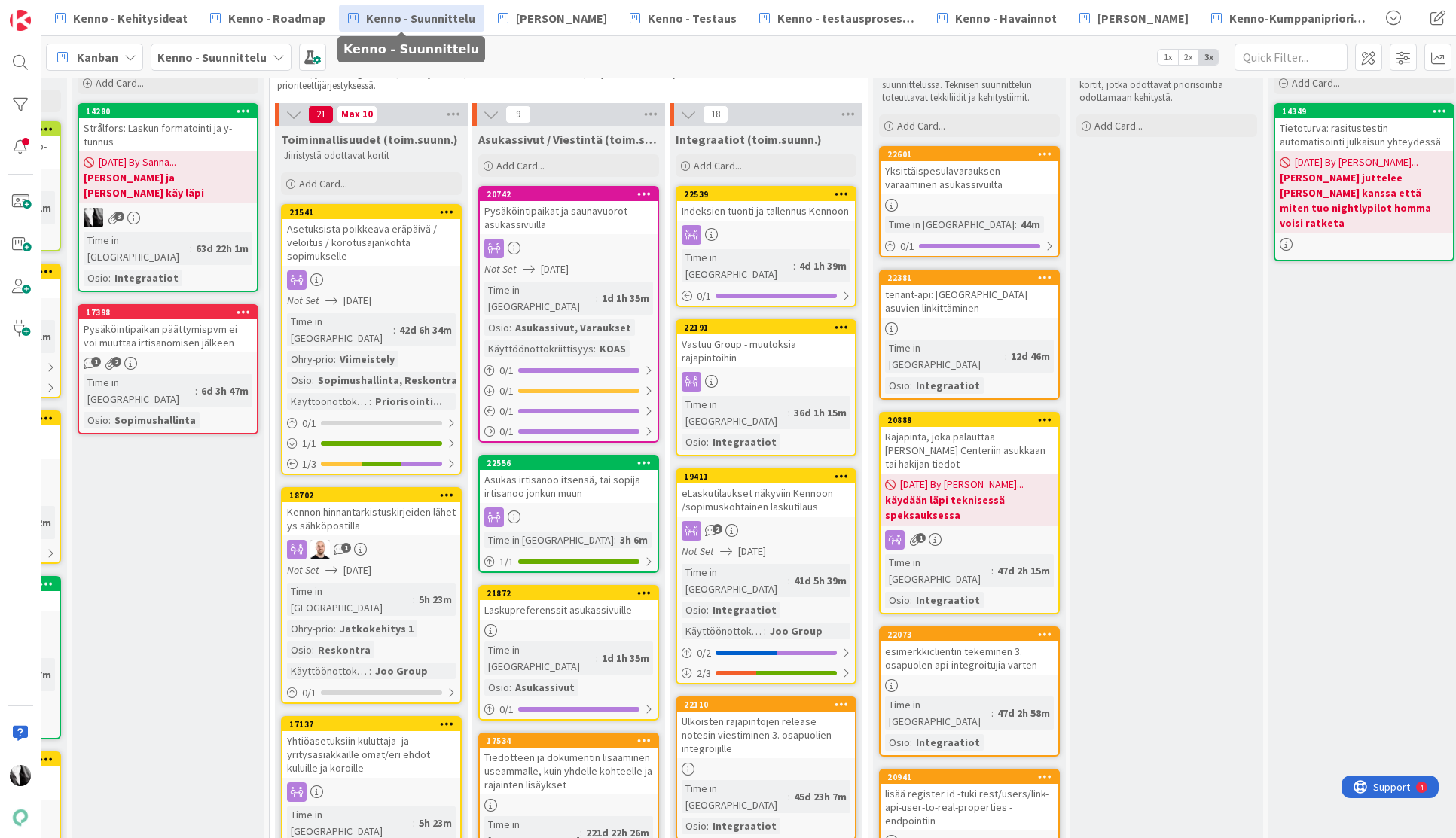
scroll to position [0, 567]
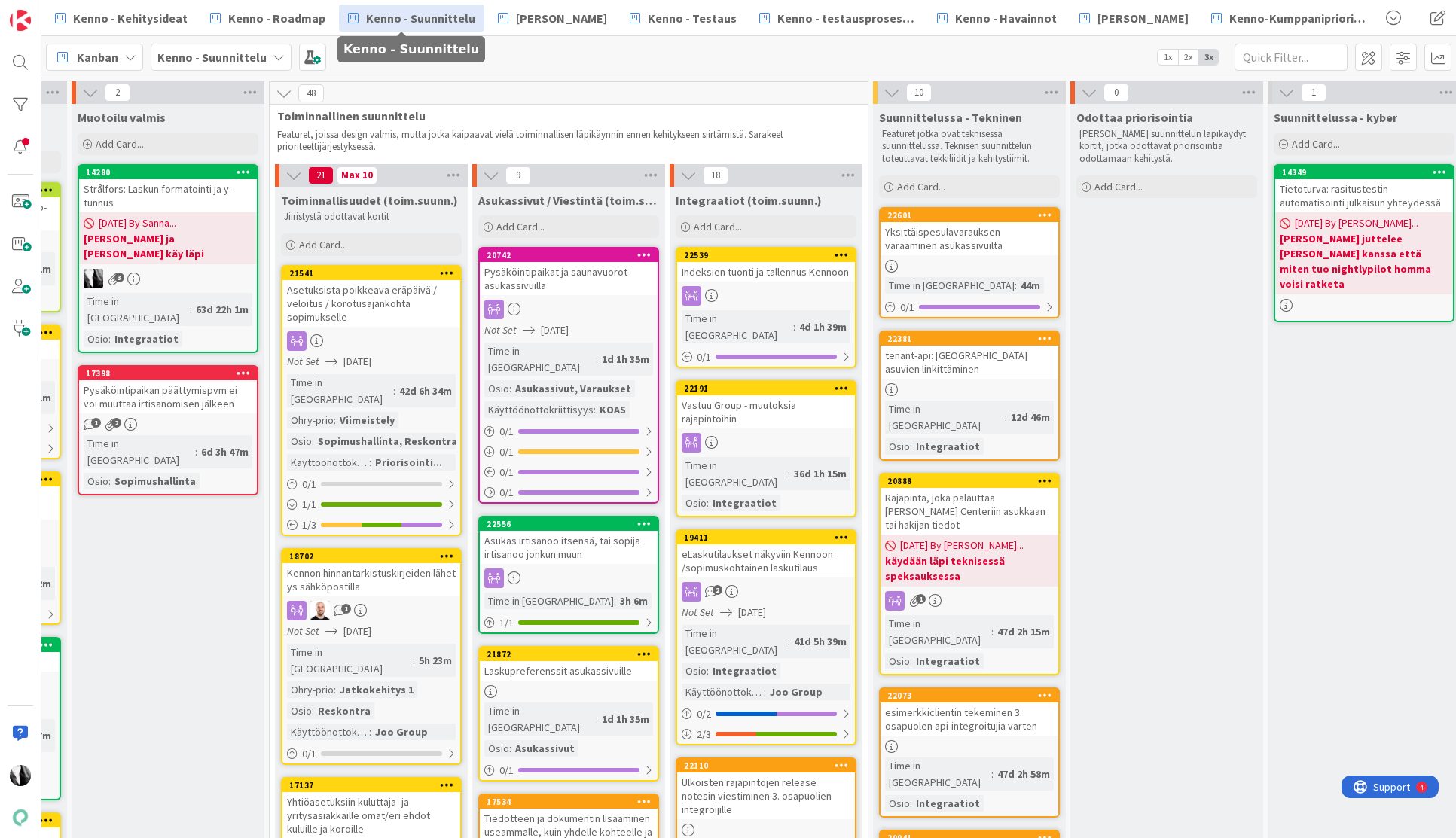
click at [417, 17] on span "Kenno - Suunnittelu" at bounding box center [420, 18] width 109 height 18
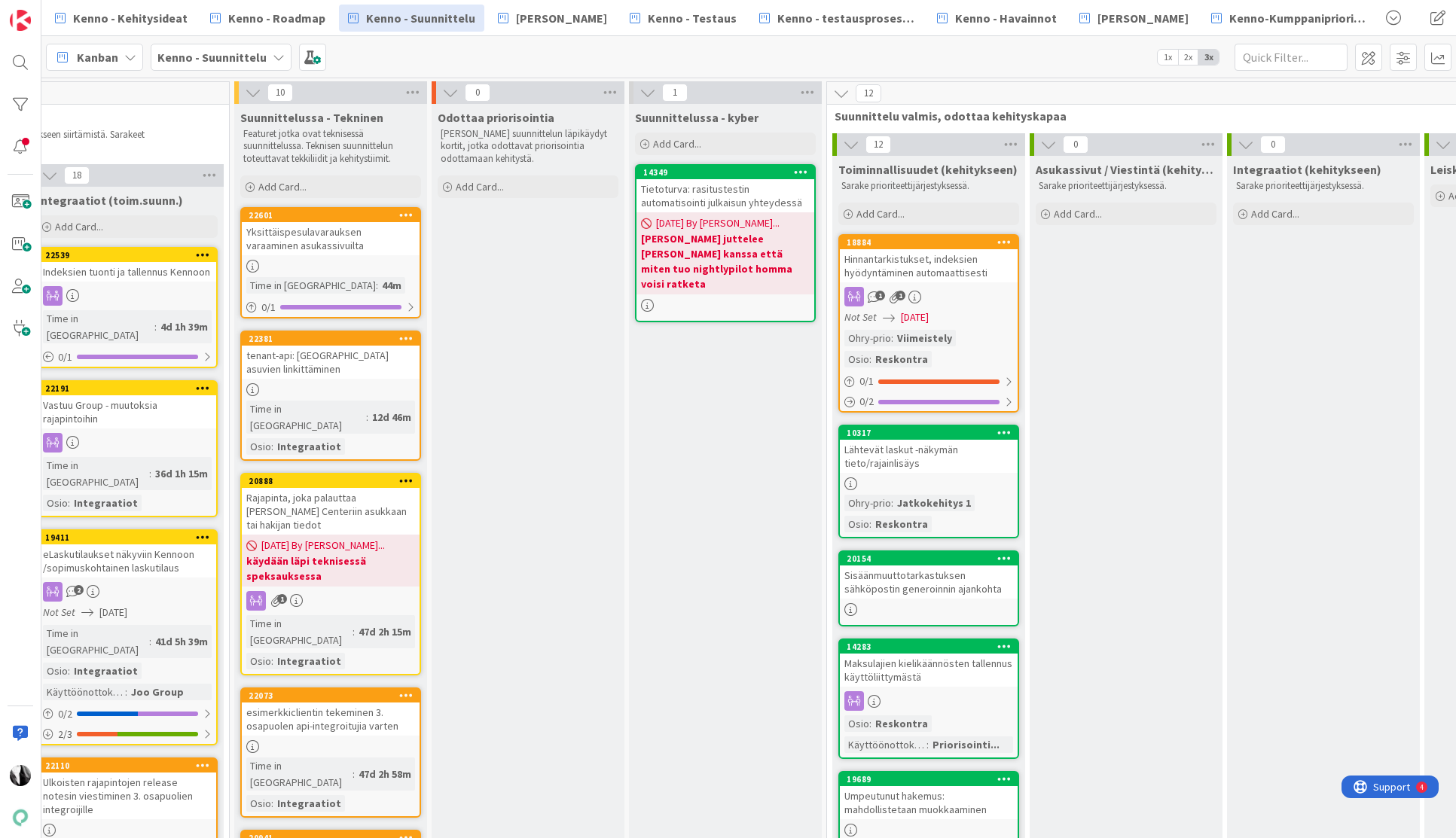
scroll to position [0, 1459]
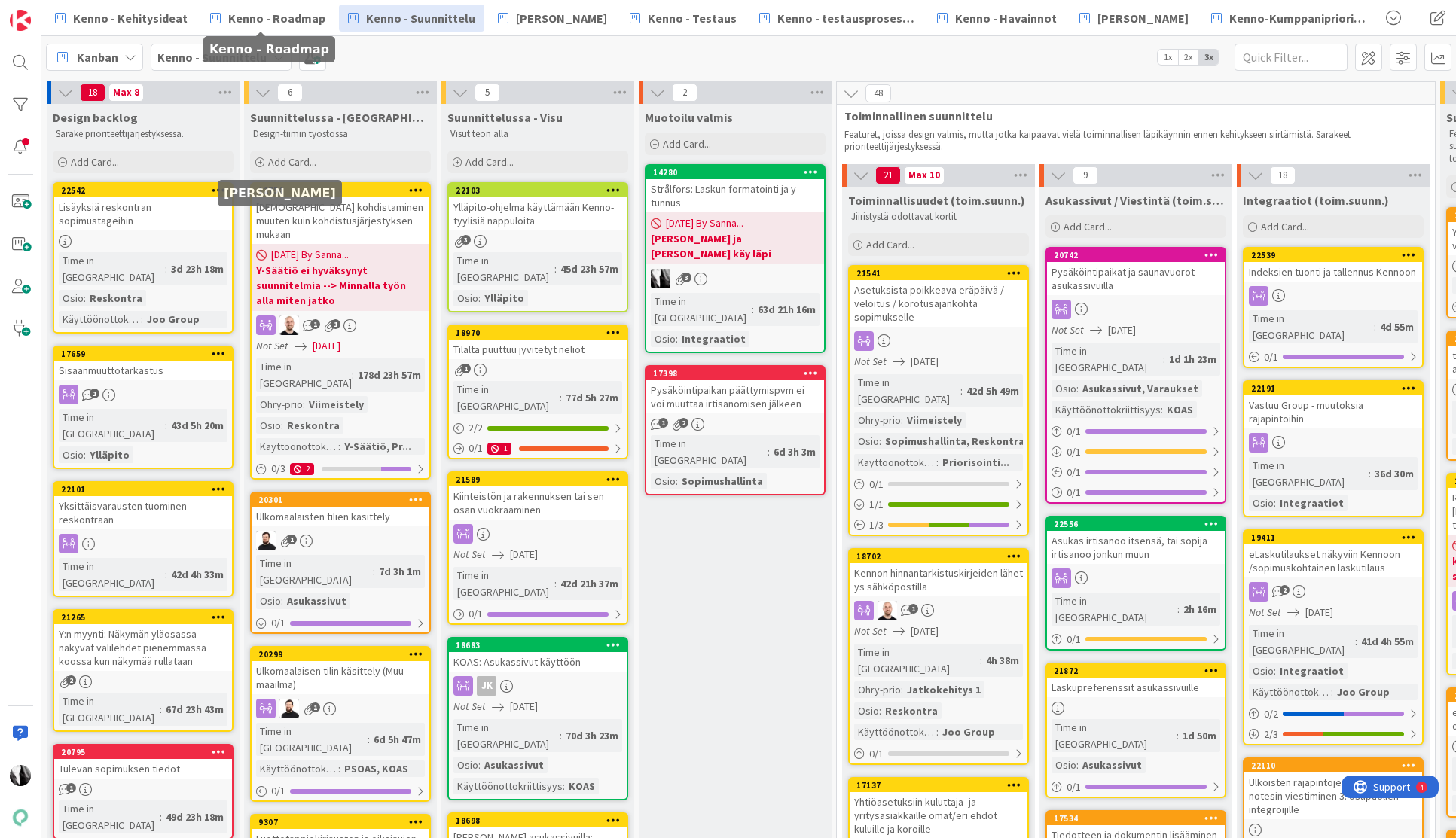
scroll to position [1055, 0]
click at [22, 61] on div at bounding box center [20, 63] width 30 height 30
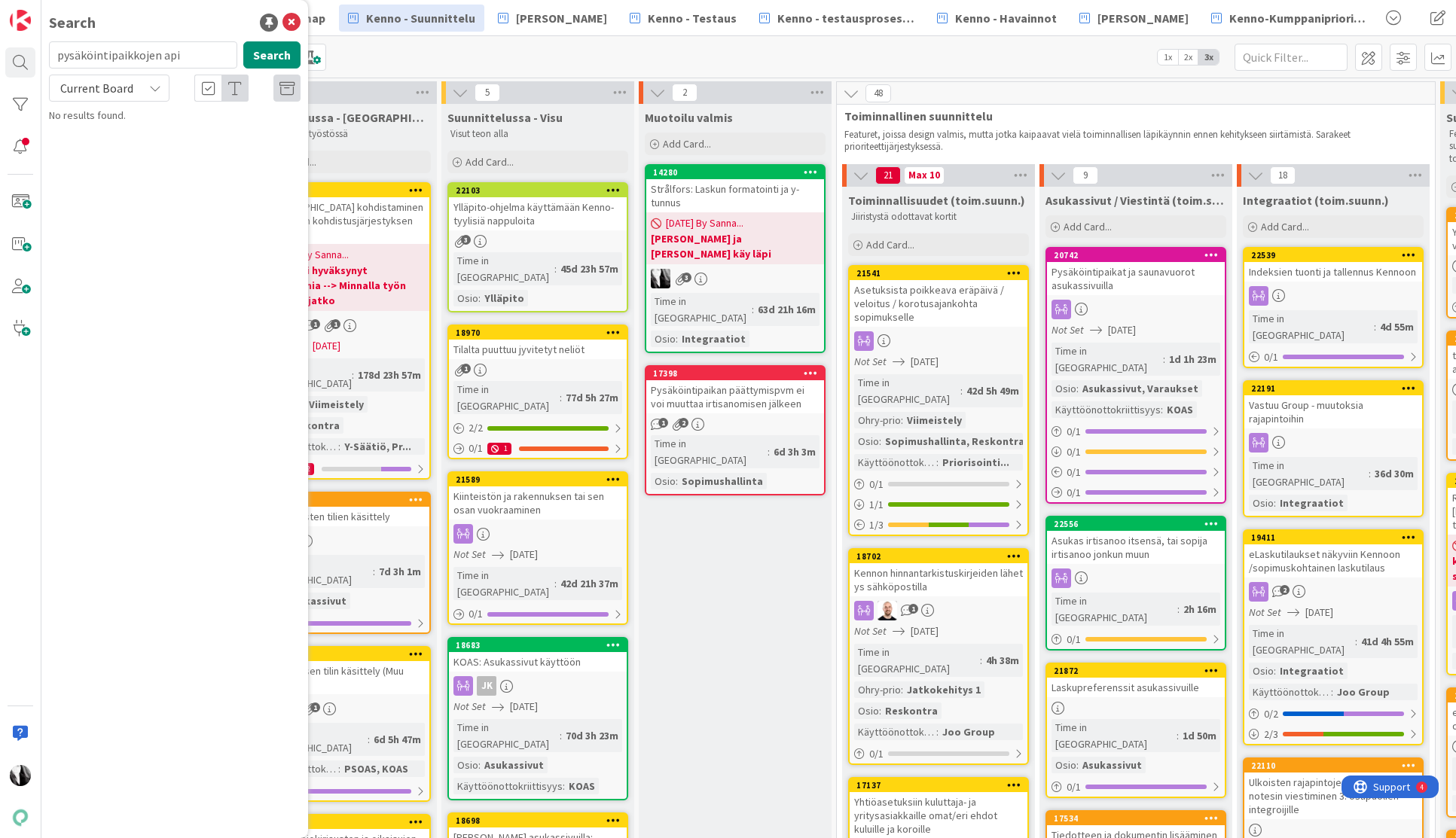
click at [429, 61] on div "Kanban Kenno - Suunnittelu 1x 2x 3x" at bounding box center [749, 57] width 1415 height 41
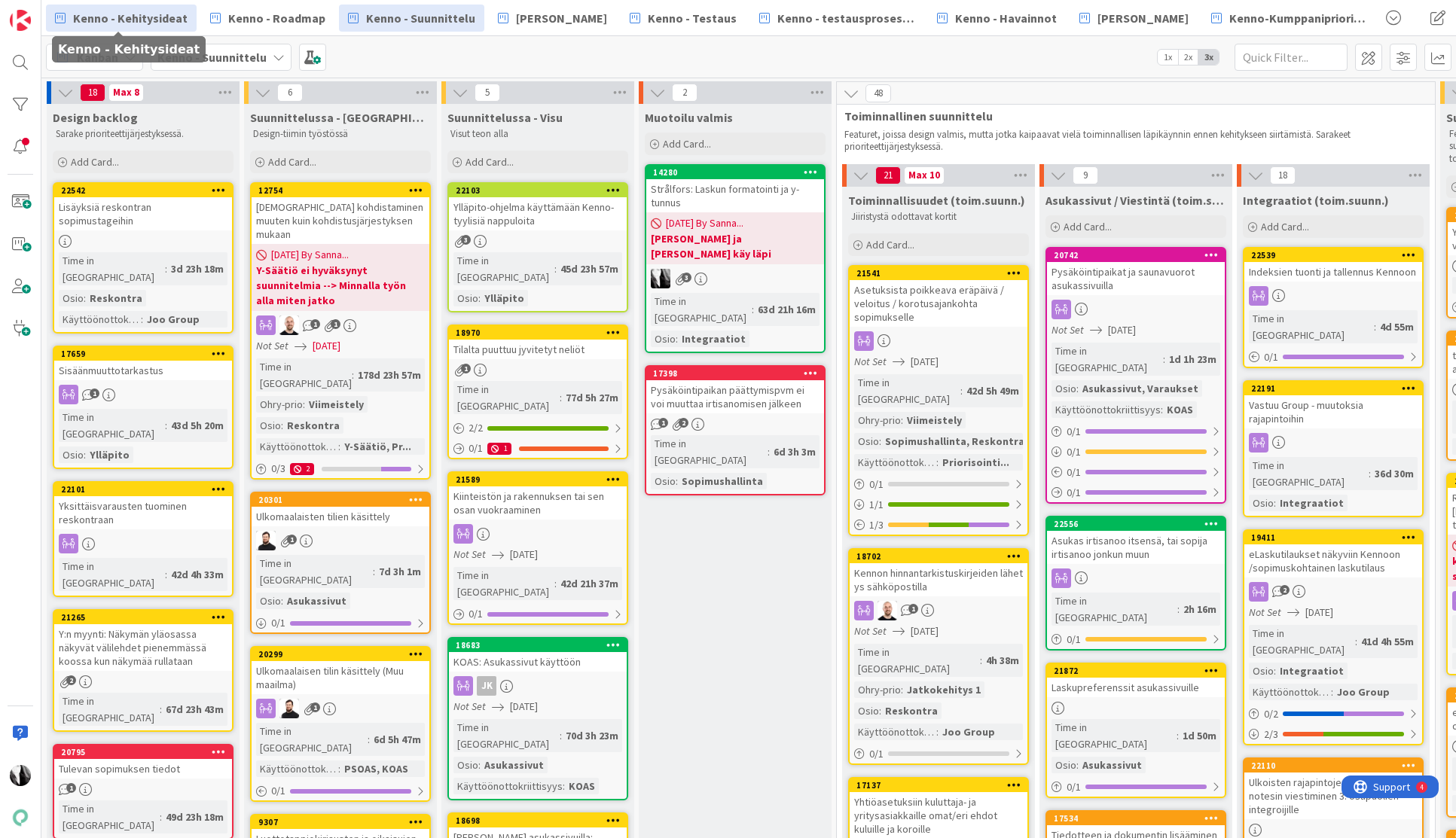
click at [157, 15] on span "Kenno - Kehitysideat" at bounding box center [129, 18] width 114 height 18
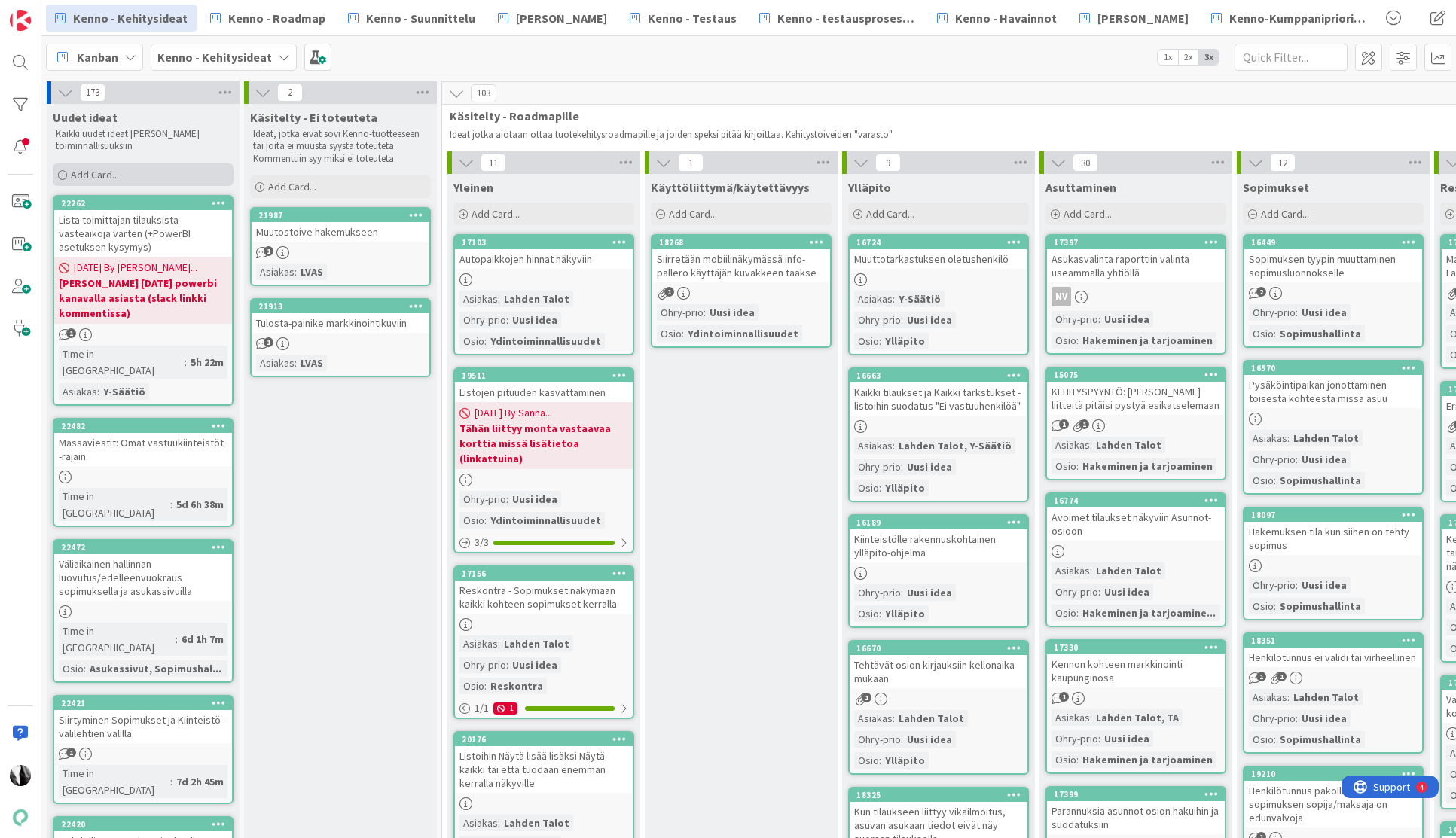
click at [140, 173] on div "Add Card..." at bounding box center [143, 174] width 181 height 23
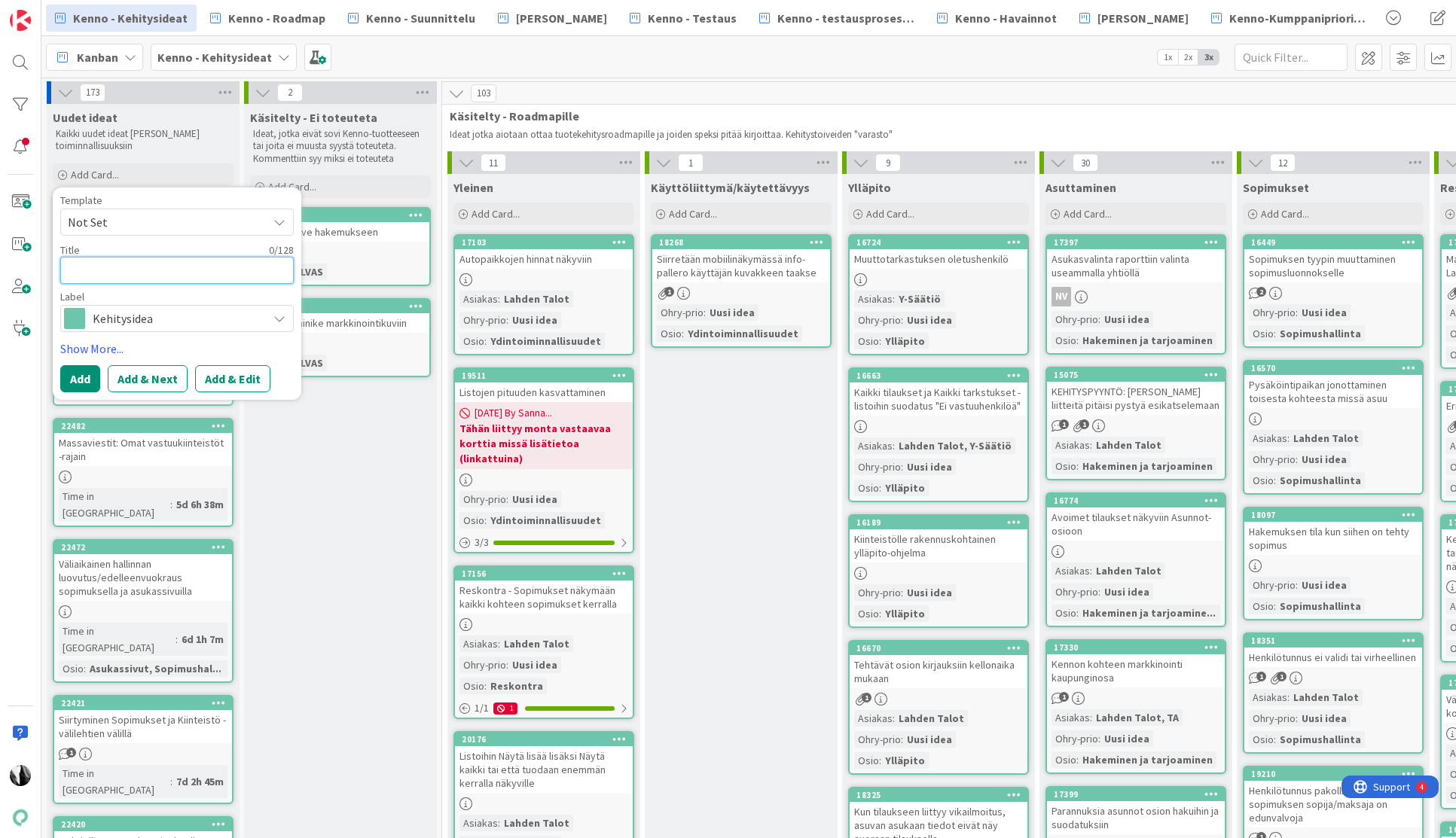
type textarea "x"
type textarea "H"
type textarea "x"
type textarea "Hu"
type textarea "x"
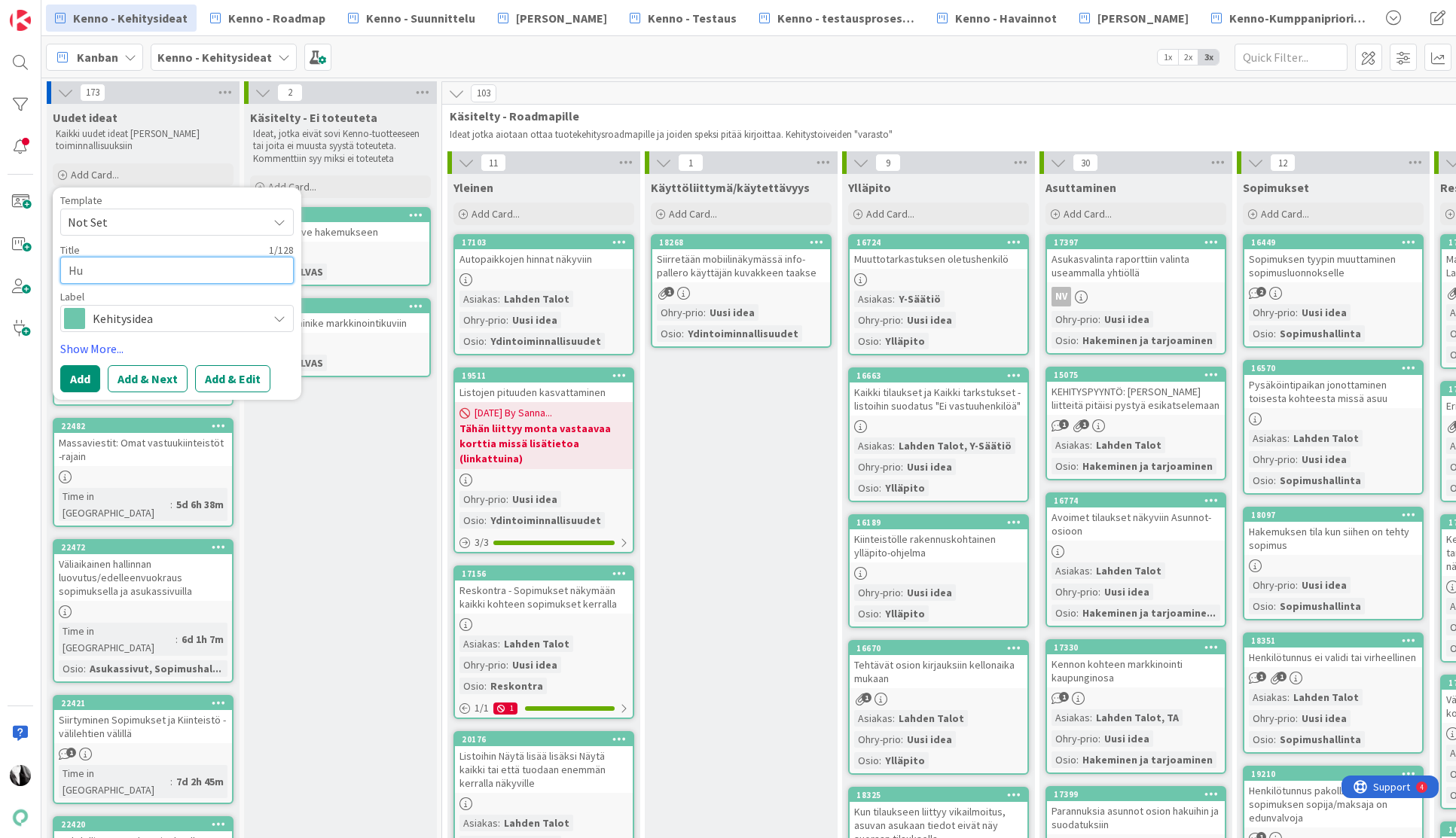
type textarea "Huo"
type textarea "x"
type textarea "Huon"
type textarea "x"
type textarea "Huonei"
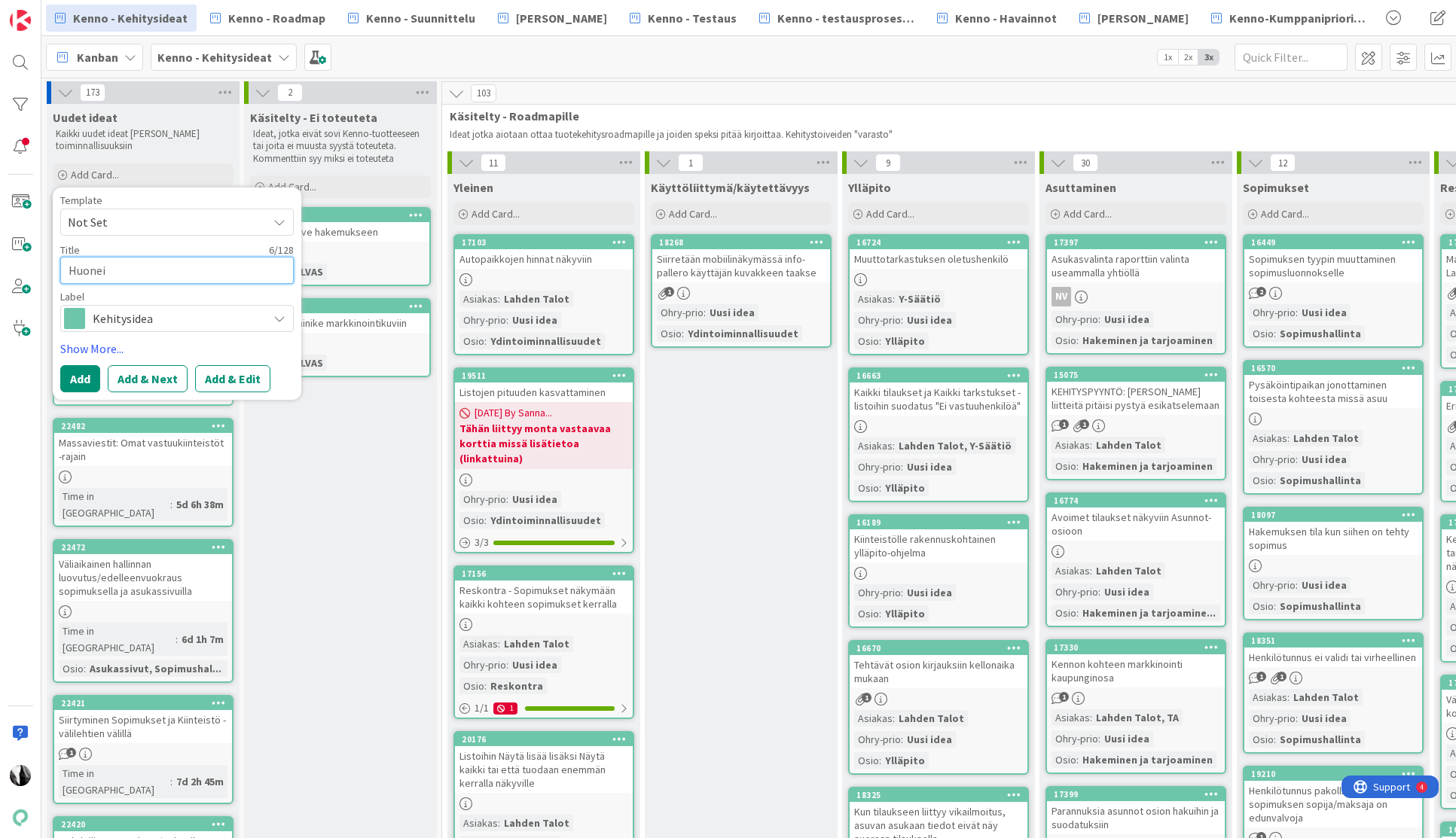
type textarea "x"
type textarea "Huoneis"
type textarea "x"
type textarea "Huoneist"
type textarea "x"
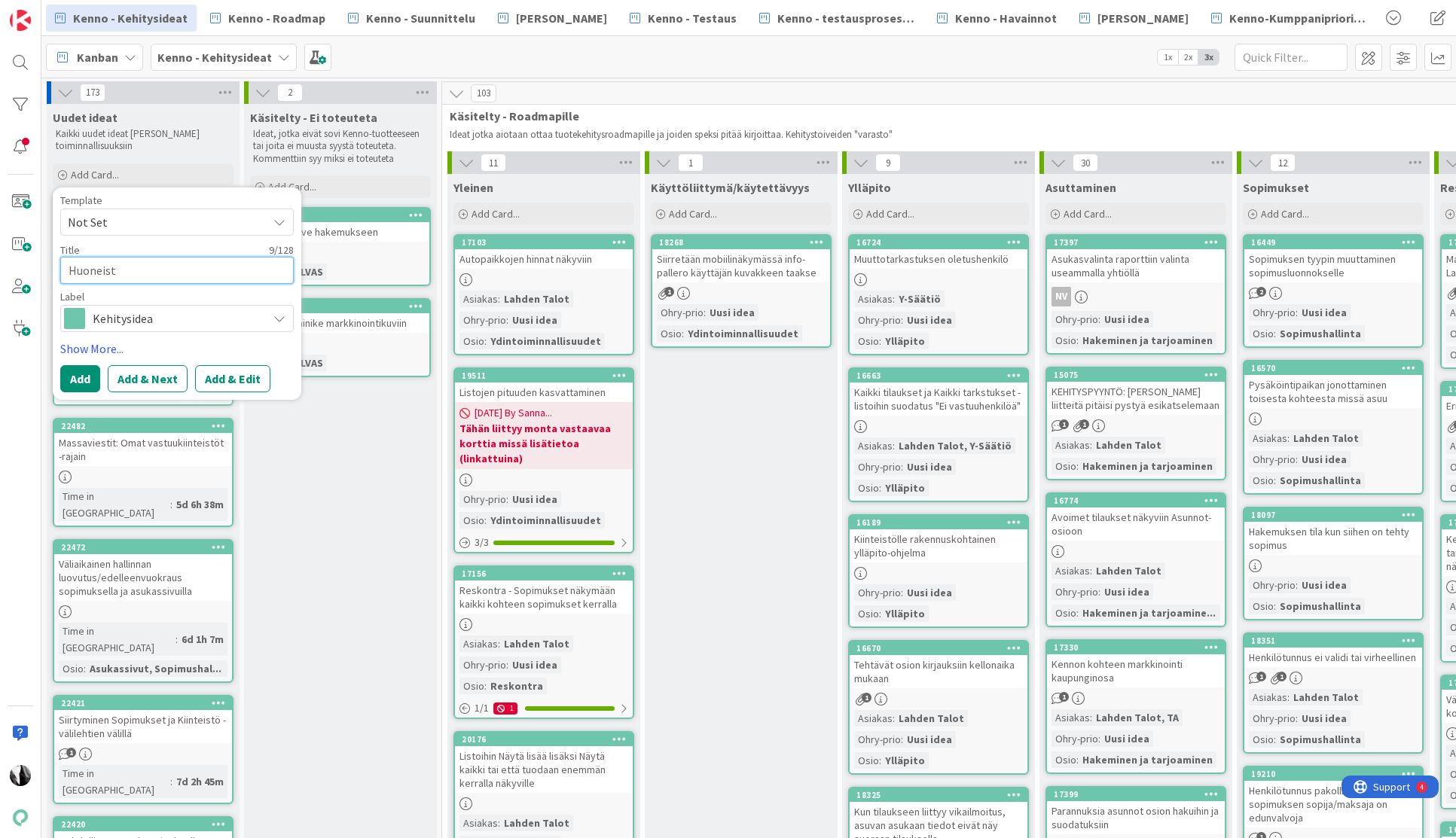
type textarea "Huoneisto"
type textarea "x"
type textarea "Huoneistota"
type textarea "x"
type textarea "Huoneistotar"
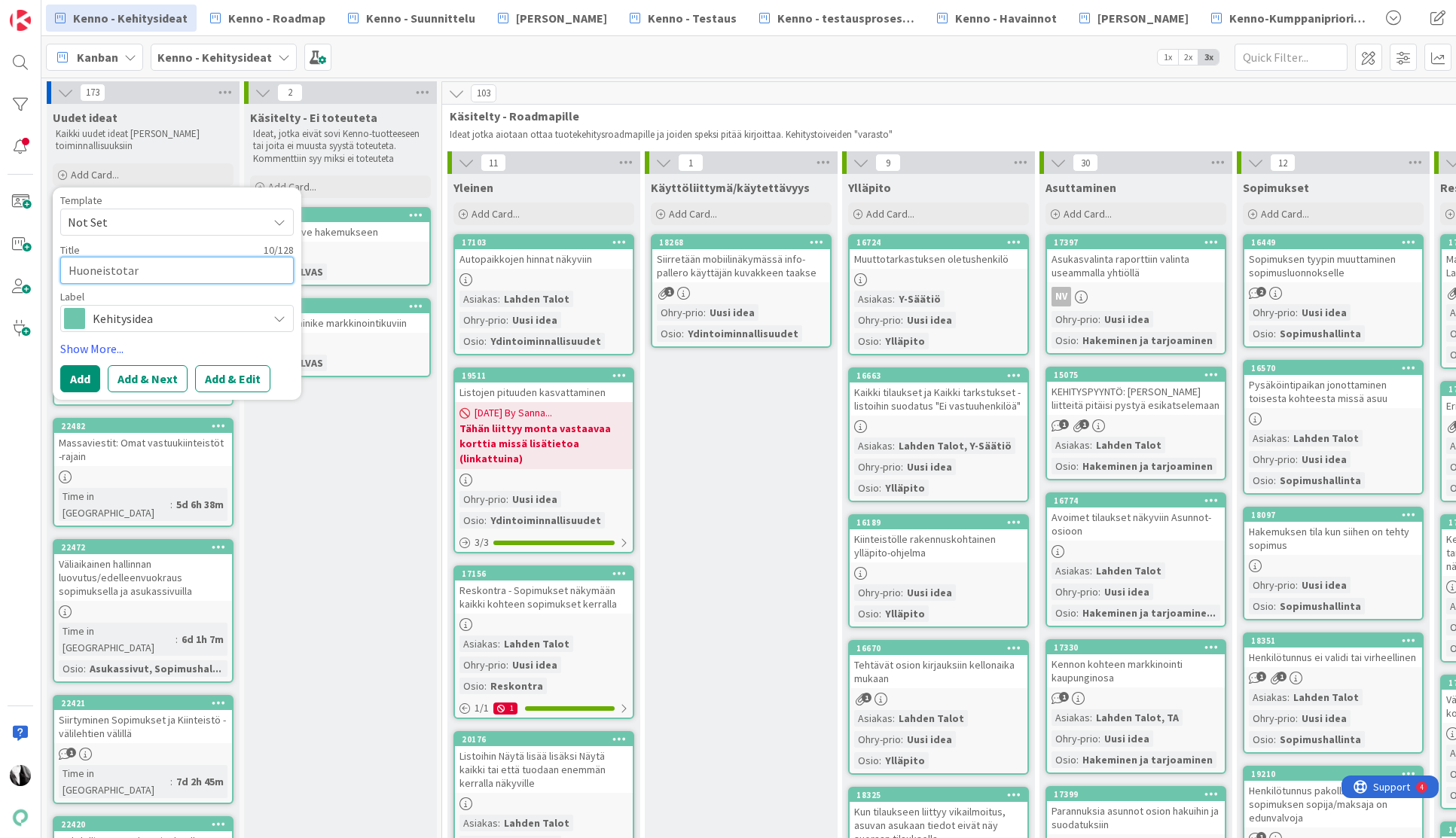
type textarea "x"
type textarea "Huoneistotark"
type textarea "x"
type textarea "Huoneistotarka"
type textarea "x"
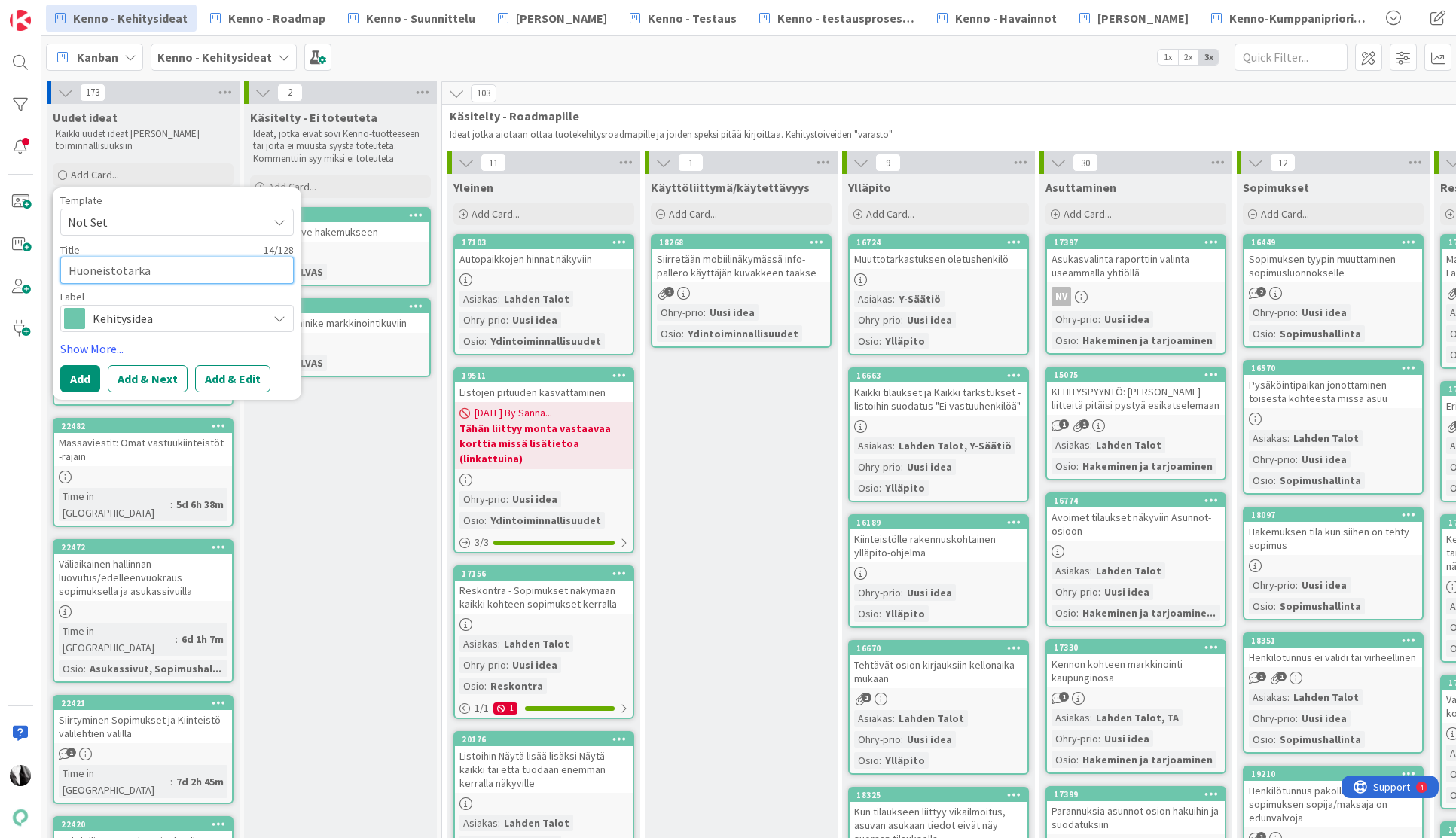
type textarea "Huoneistotarkas"
type textarea "x"
type textarea "Huoneistotarkast"
type textarea "x"
type textarea "Huoneistotarkastu"
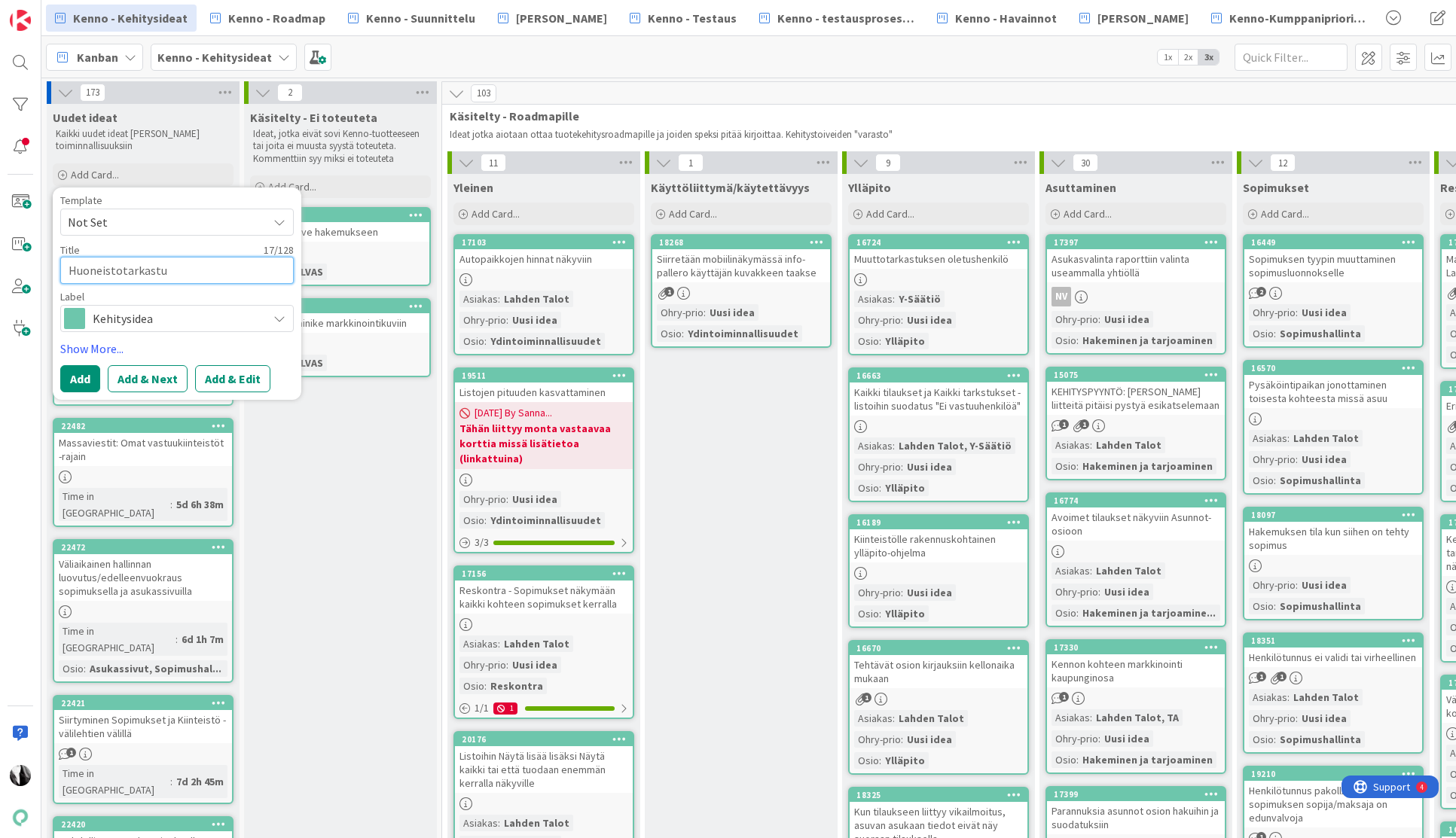
type textarea "x"
type textarea "Huoneistotarkastu:"
type textarea "x"
type textarea "Huoneistotarkastu:"
type textarea "x"
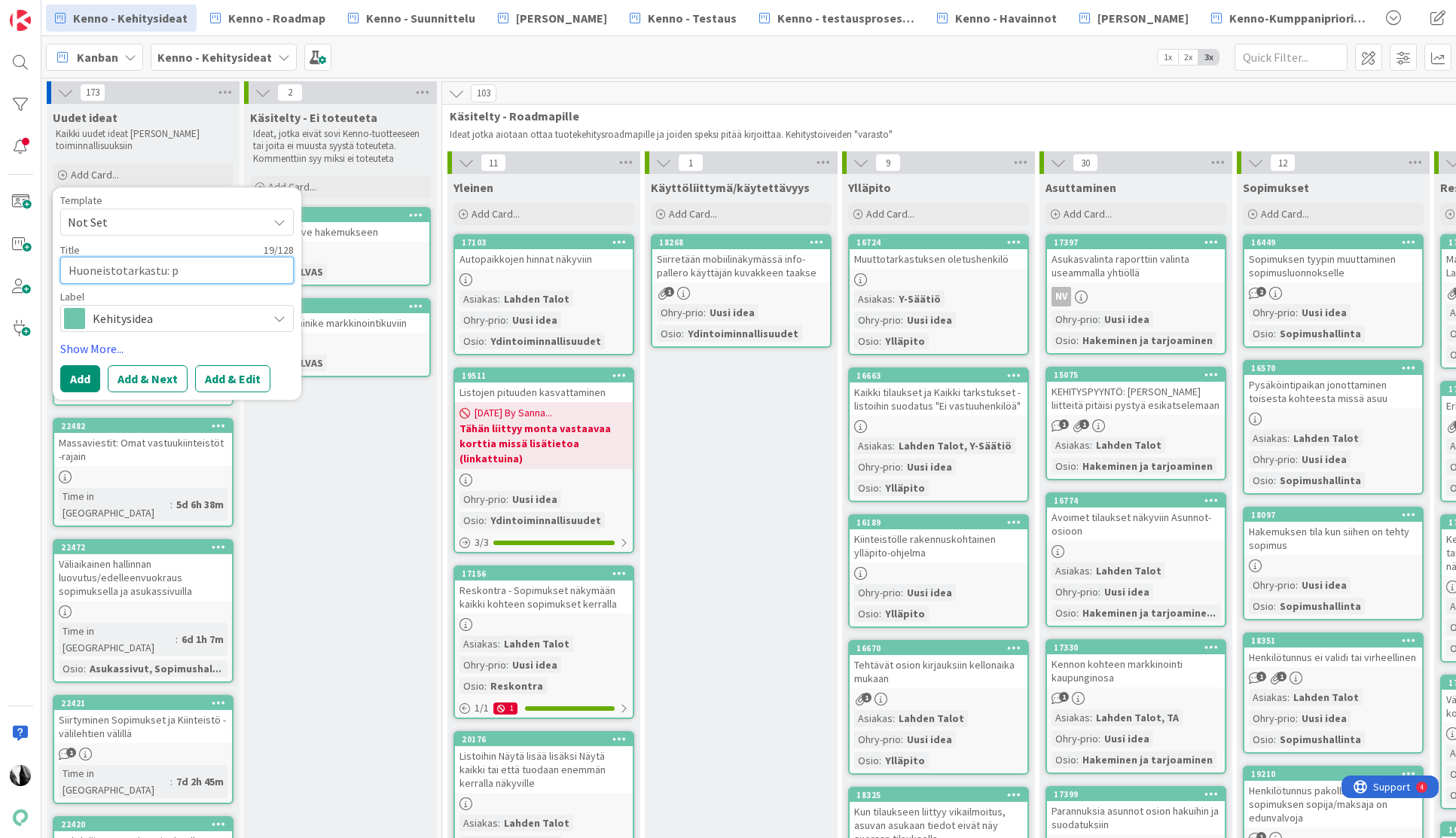
type textarea "Huoneistotarkastu: pa"
type textarea "x"
type textarea "Huoneistotarkastu: pal"
type textarea "x"
type textarea "Huoneistotarkastu: palv"
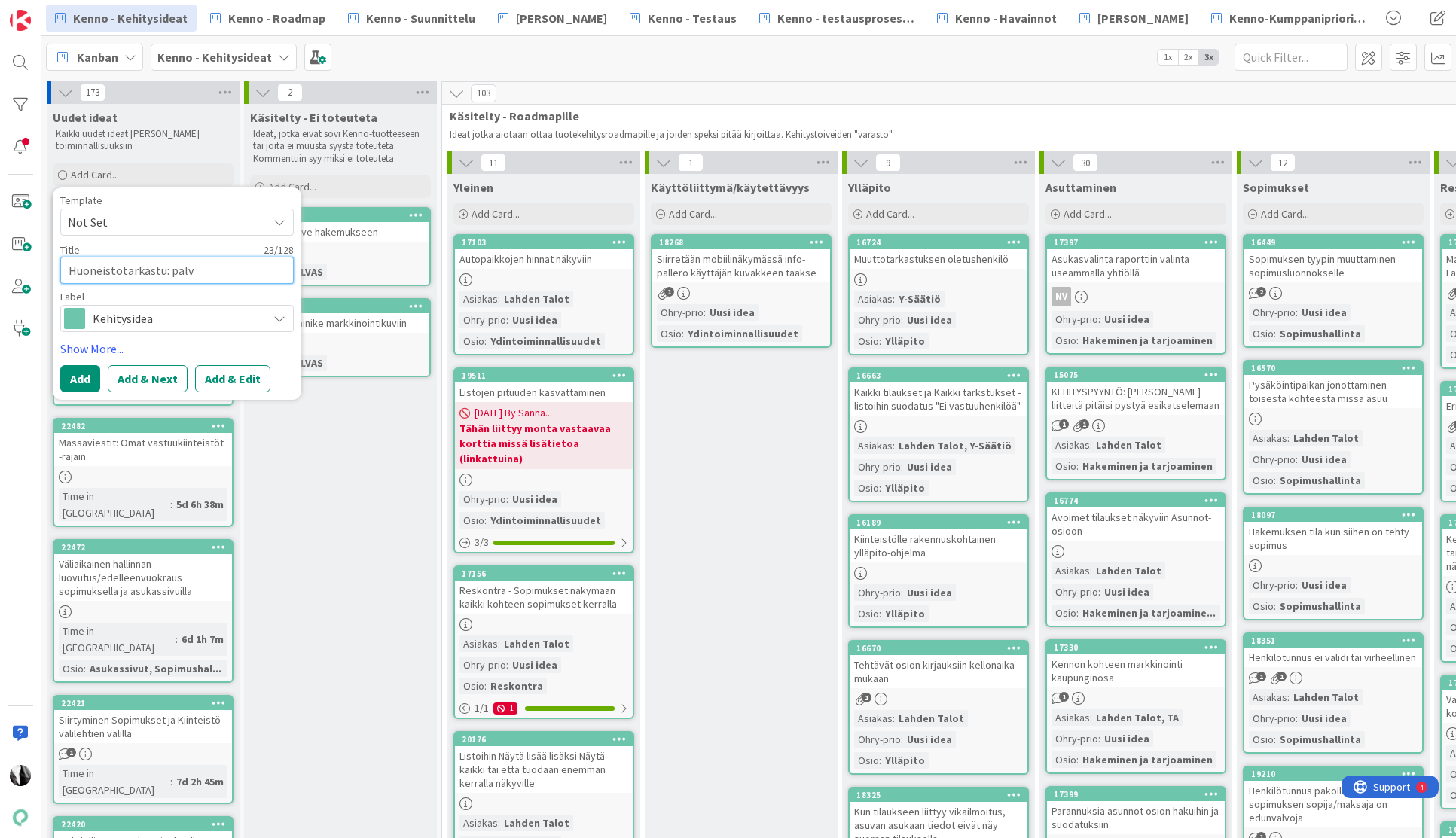
type textarea "x"
type textarea "Huoneistotarkastu: pal"
type textarea "x"
type textarea "Huoneistotarkastu: palo"
type textarea "x"
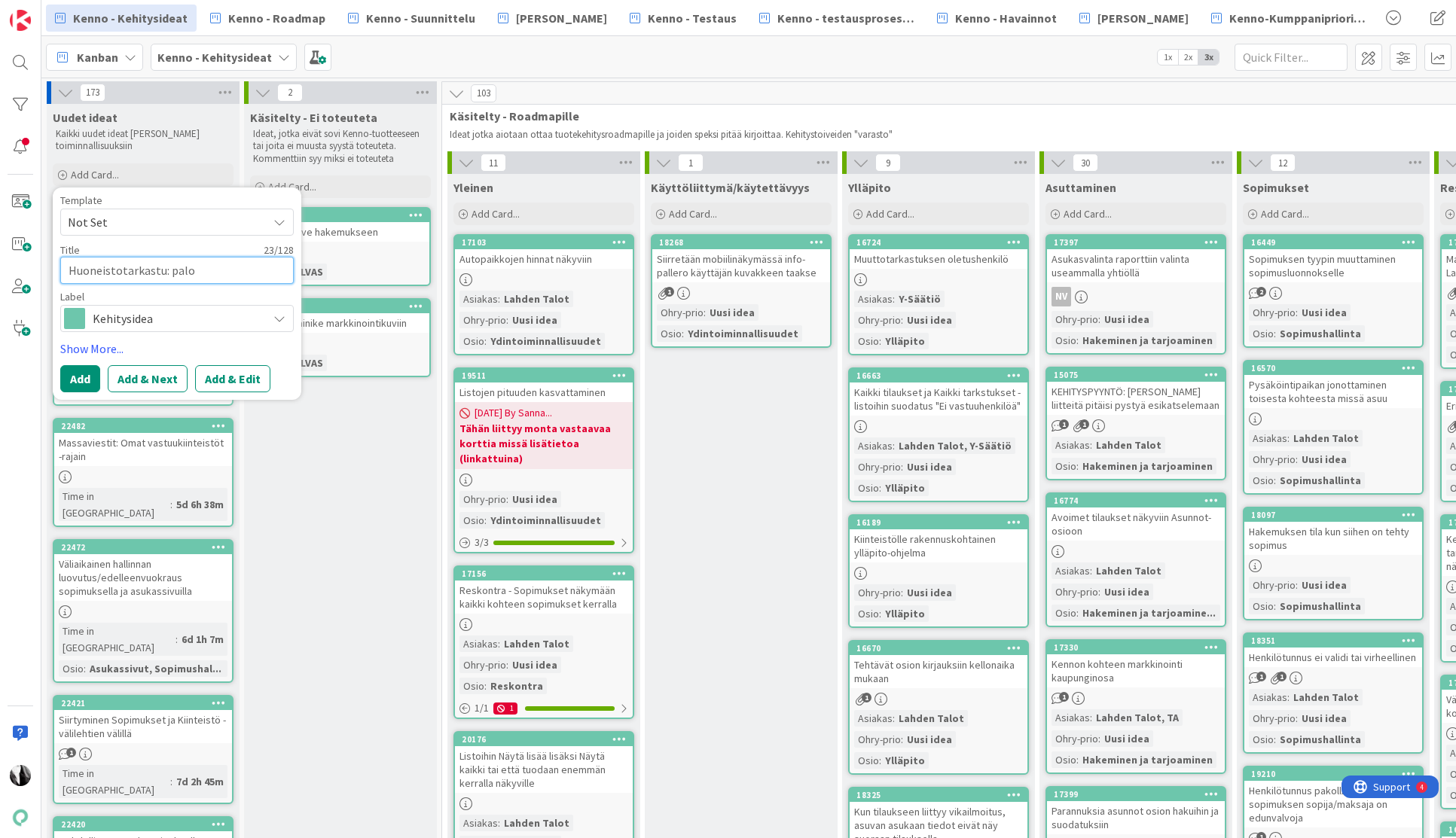
type textarea "Huoneistotarkastu: palov"
type textarea "x"
type textarea "Huoneistotarkastu: palova"
type textarea "x"
type textarea "Huoneistotarkastu: palovar"
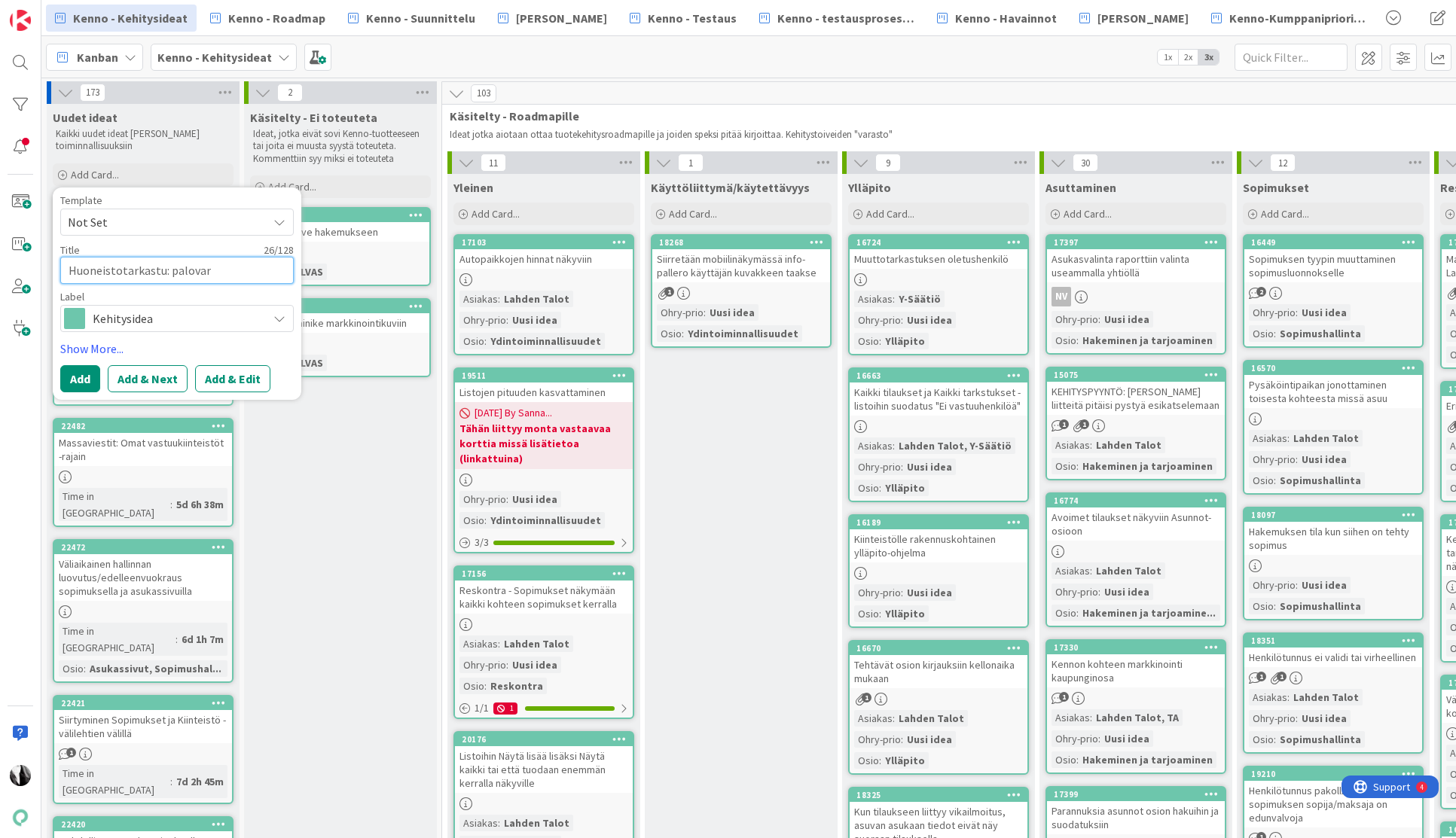
type textarea "x"
type textarea "Huoneistotarkastu: palovaro"
type textarea "x"
type textarea "Huoneistotarkastu: palovaroi"
type textarea "x"
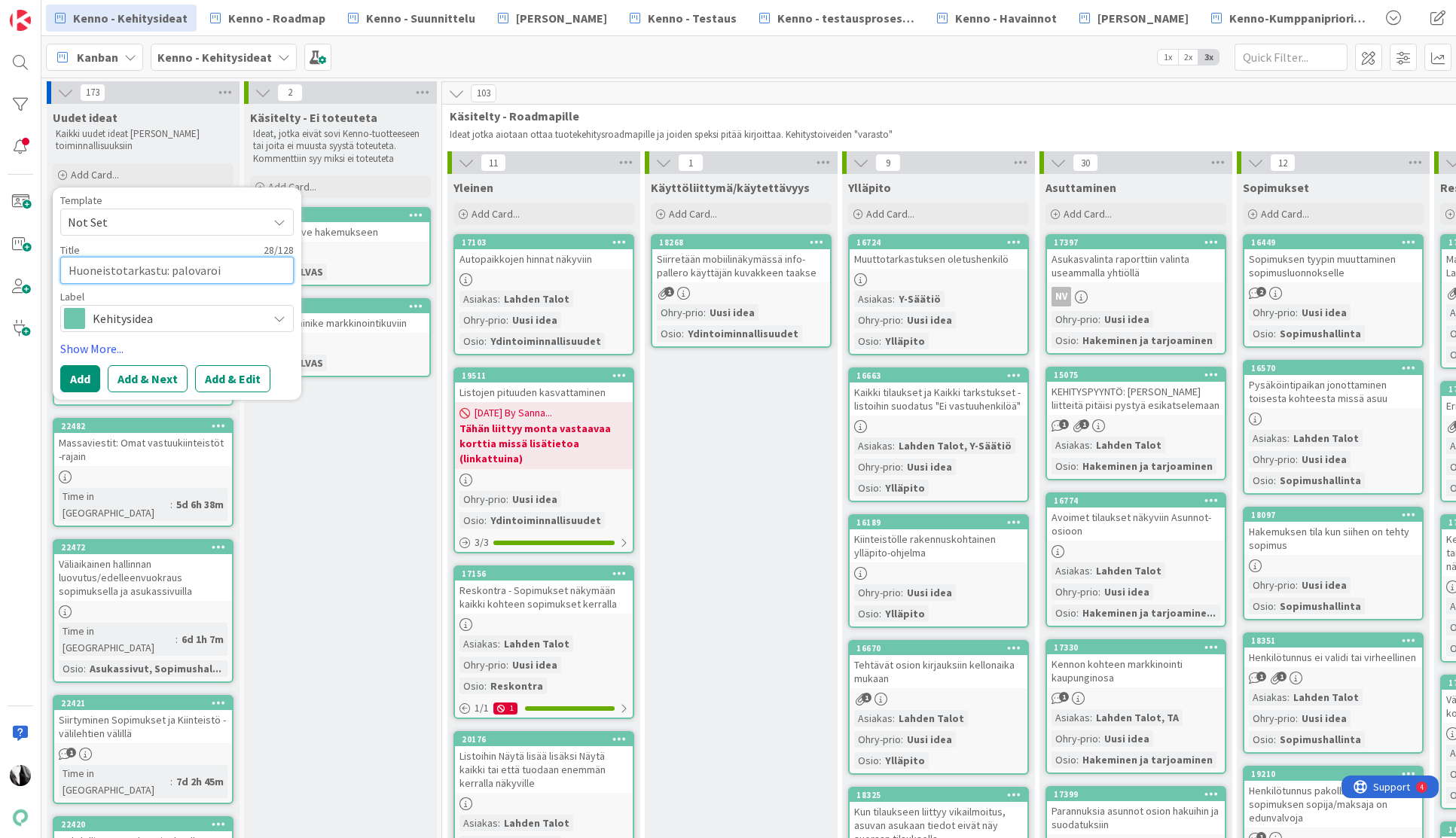
type textarea "Huoneistotarkastu: palovaroit"
type textarea "x"
type textarea "Huoneistotarkastu: palovaroitt"
type textarea "x"
type textarea "Huoneistotarkastu: palovaroitti"
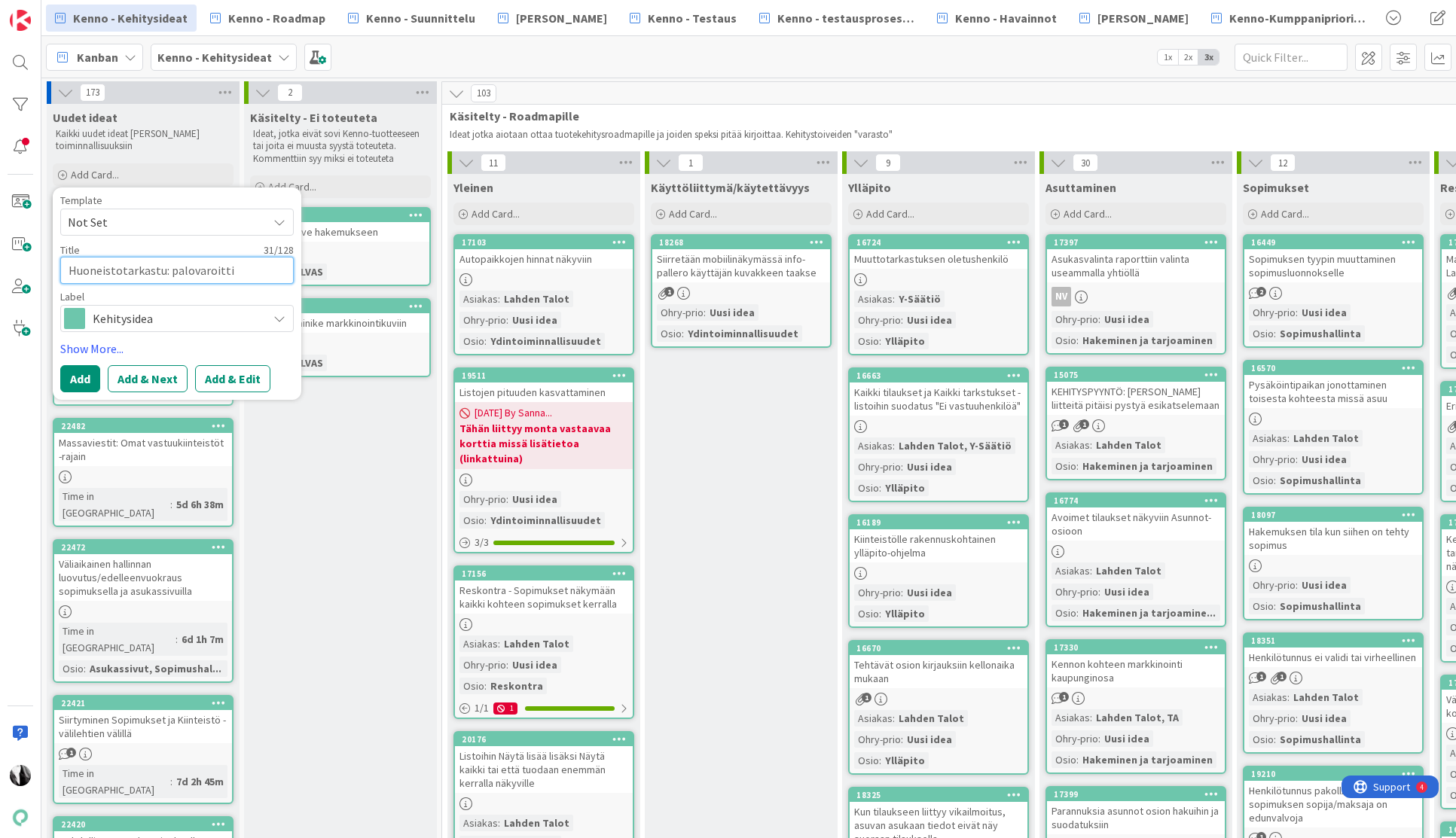
type textarea "x"
type textarea "Huoneistotarkastu: palovaroittim"
type textarea "x"
type textarea "Huoneistotarkastu: palovaroittime"
type textarea "x"
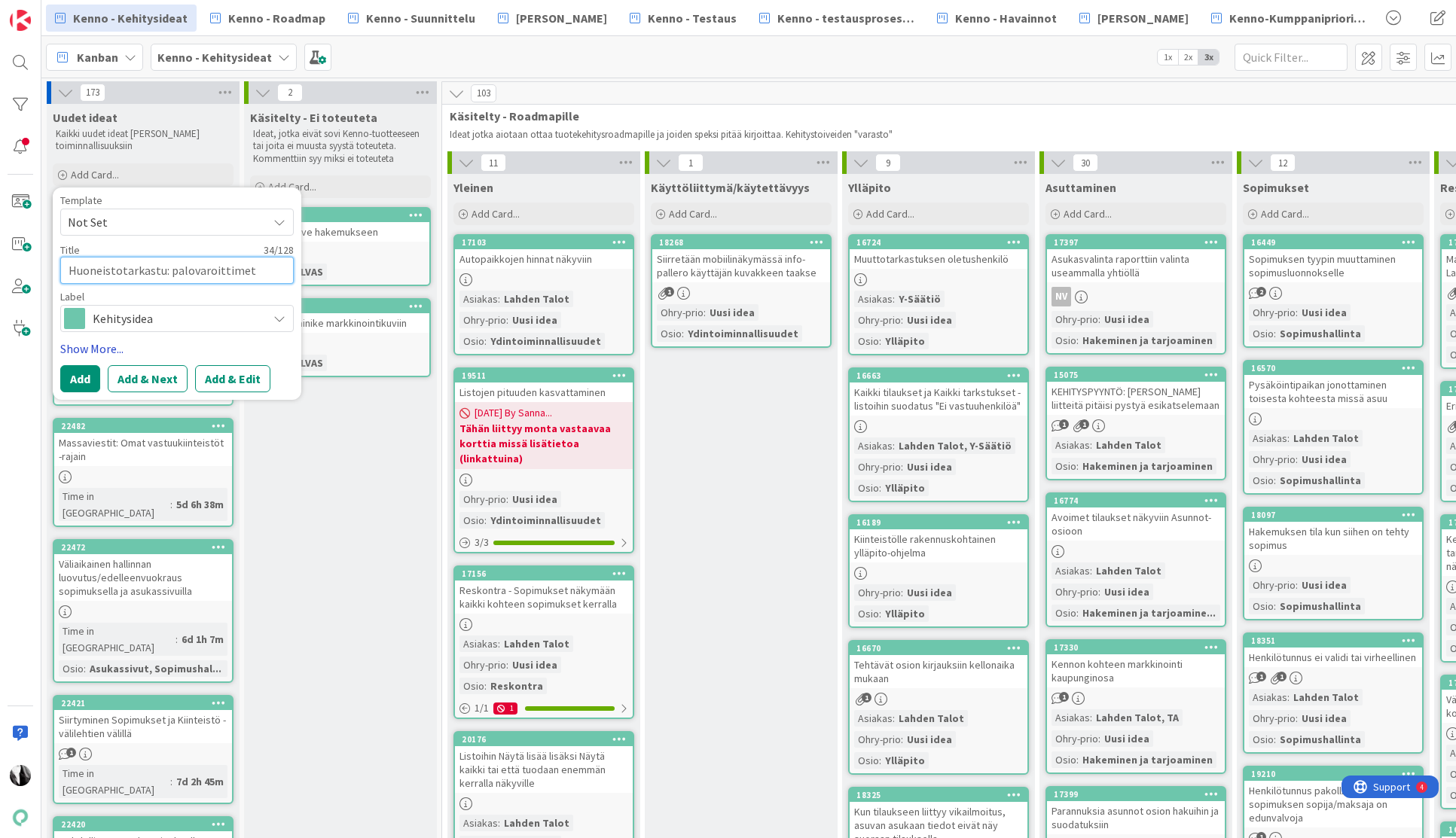
type textarea "Huoneistotarkastu: palovaroittimet"
click at [102, 346] on link "Show More..." at bounding box center [177, 348] width 234 height 18
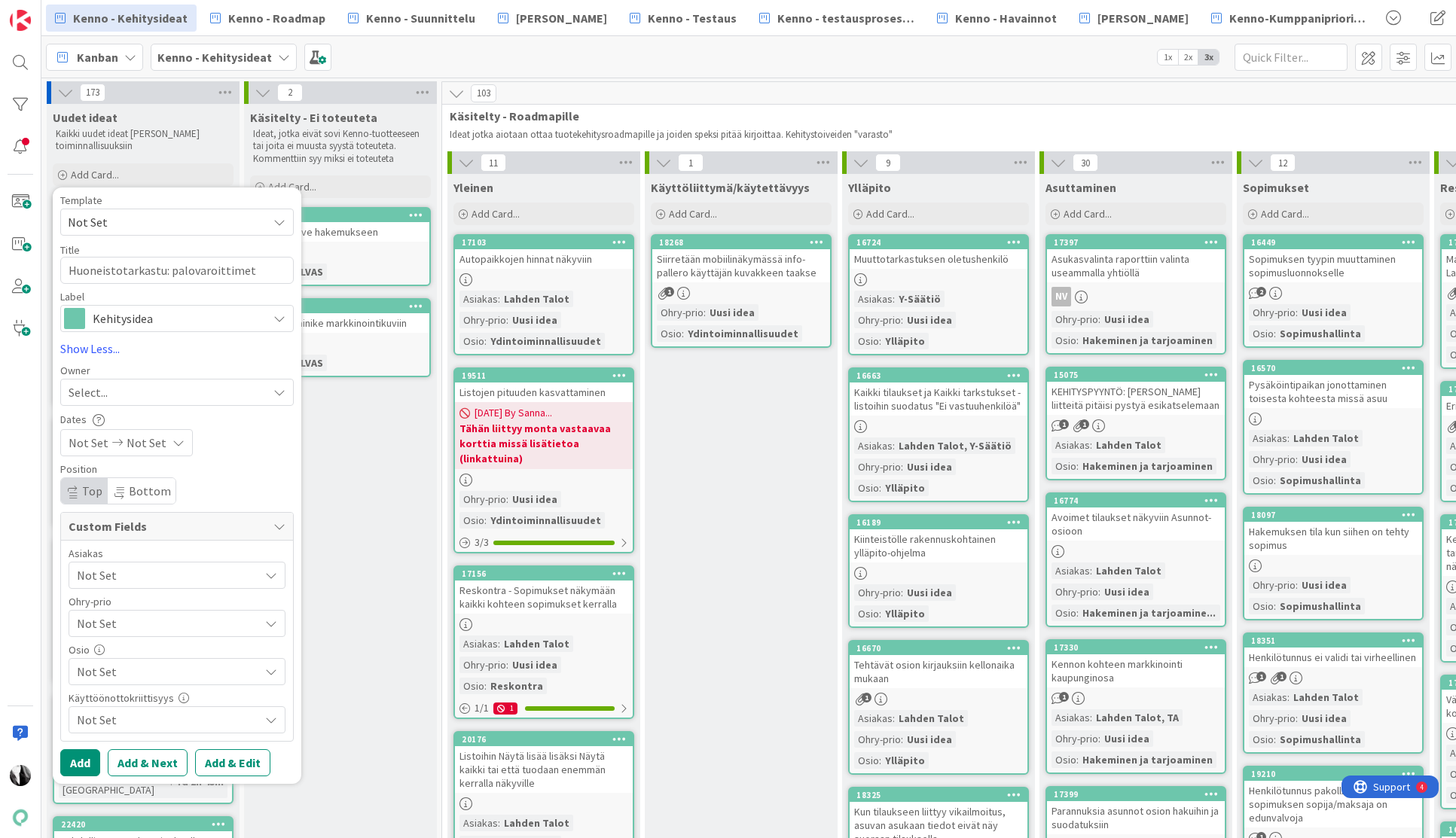
click at [187, 676] on span "Not Set" at bounding box center [168, 671] width 182 height 18
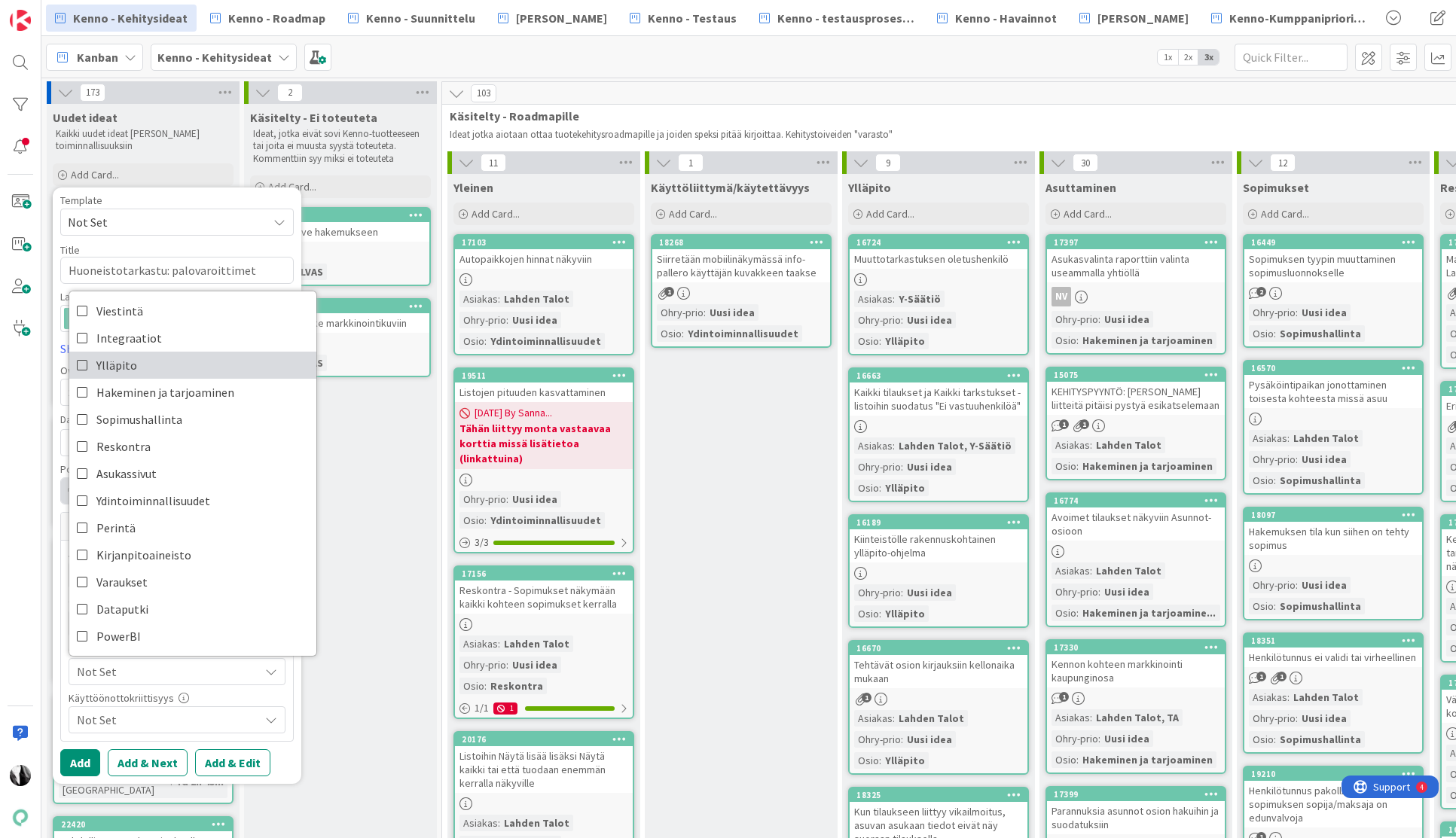
click at [173, 361] on link "Ylläpito" at bounding box center [193, 365] width 247 height 27
click at [294, 697] on div "Template Not Set Title 34 / 128 Huoneistotarkastu: palovaroittimet Label Kehity…" at bounding box center [177, 485] width 249 height 596
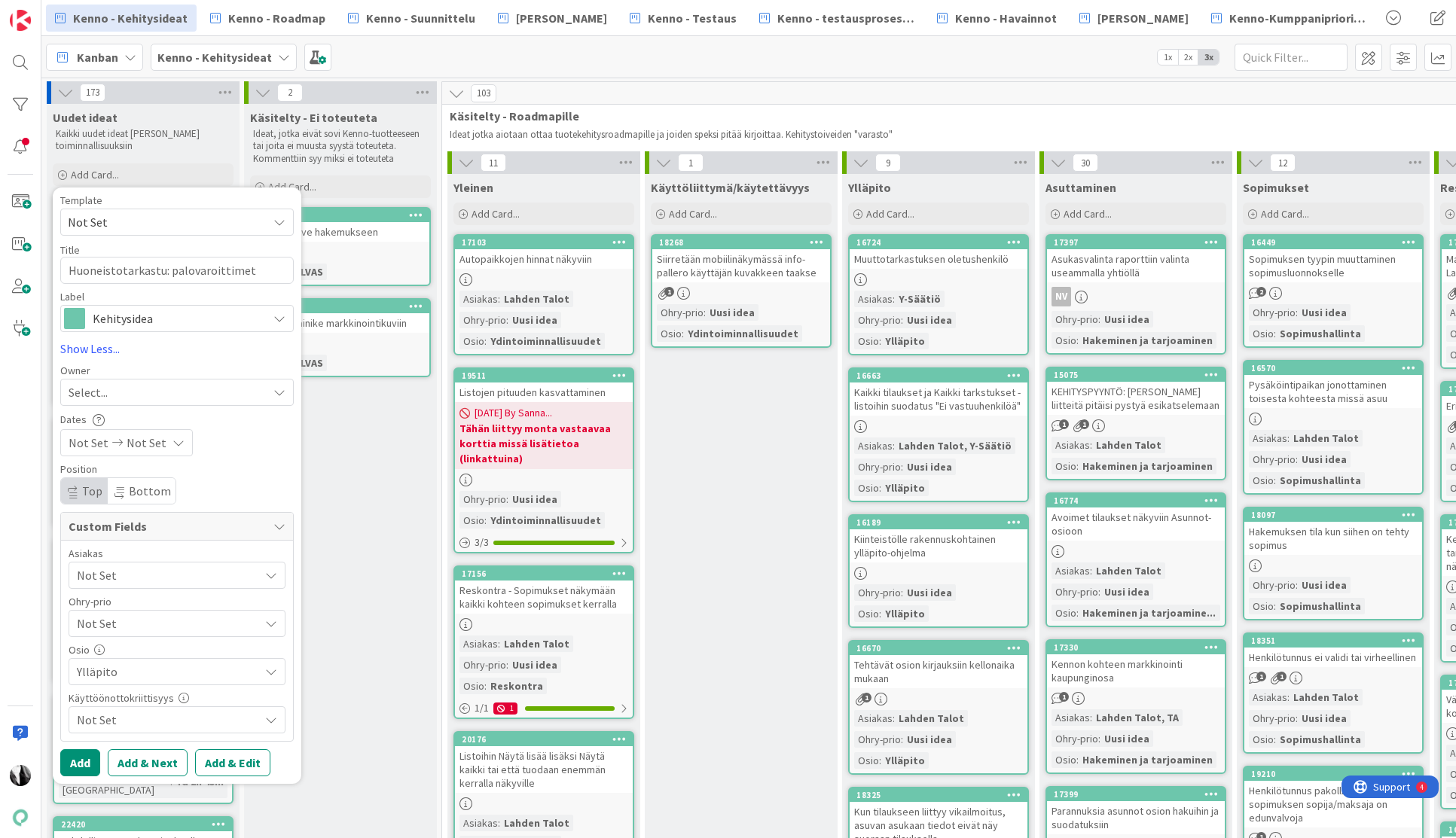
drag, startPoint x: 231, startPoint y: 764, endPoint x: 248, endPoint y: 762, distance: 17.1
click at [231, 763] on button "Add & Edit" at bounding box center [233, 763] width 75 height 27
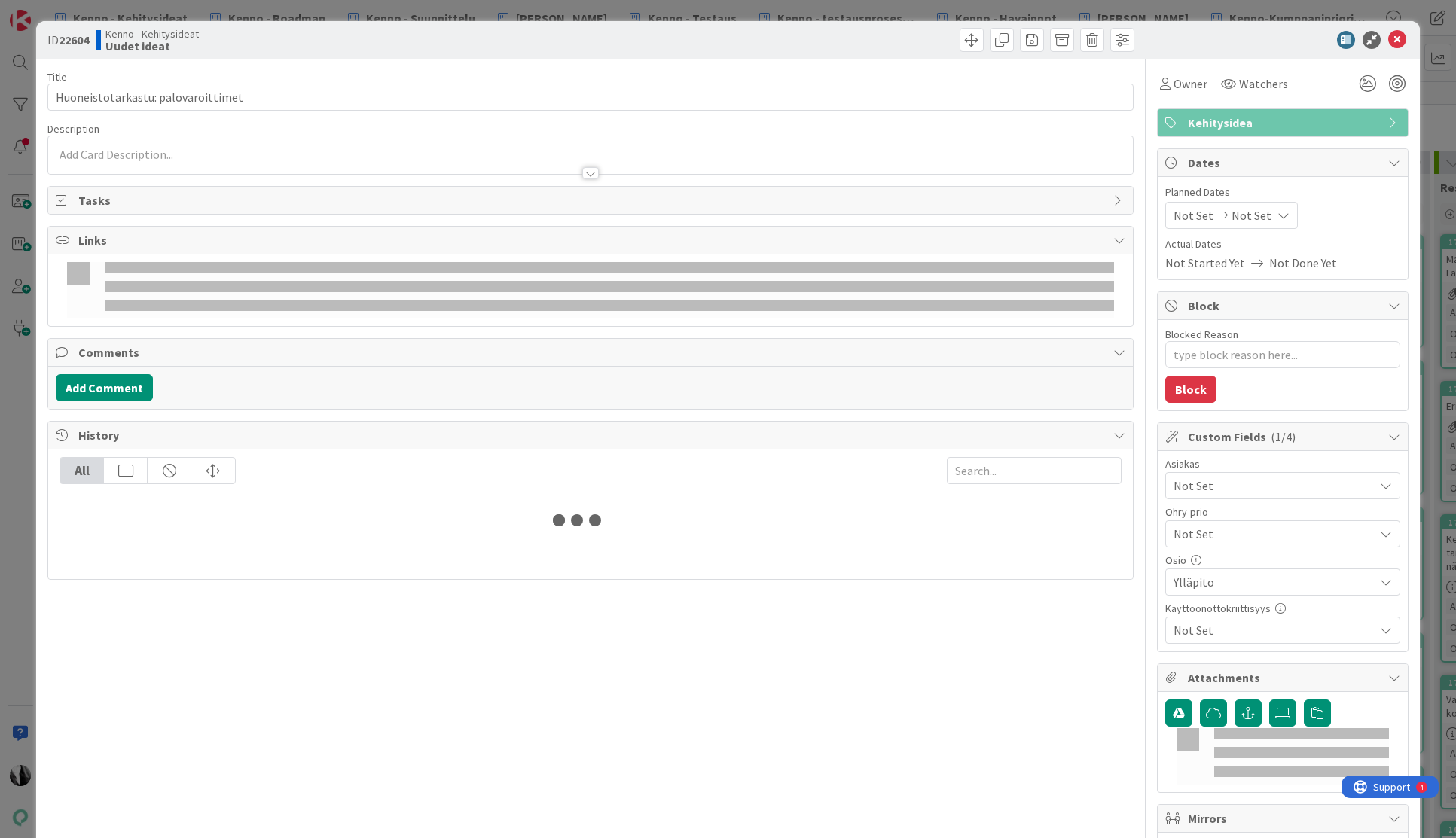
type textarea "x"
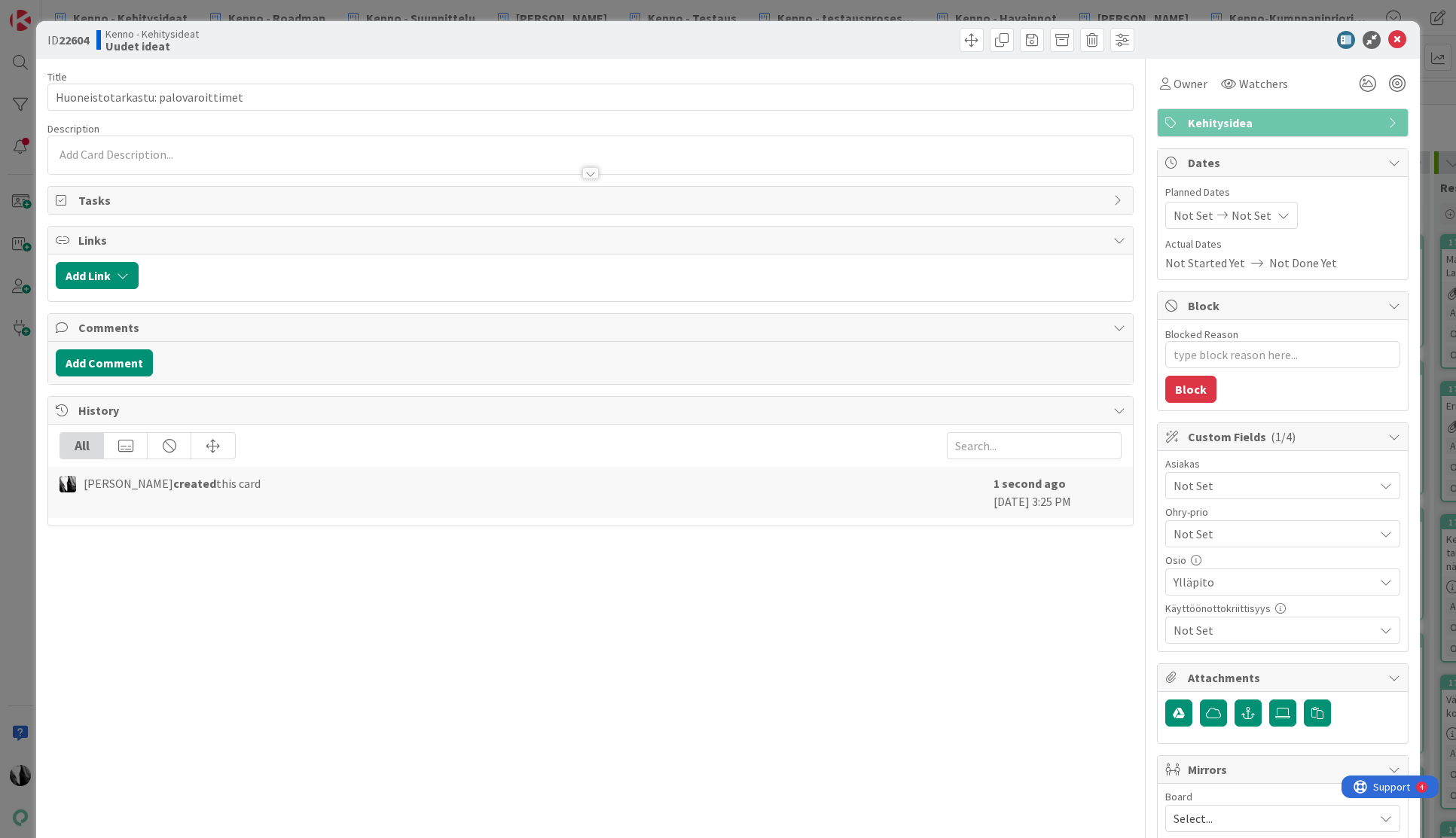
click at [324, 158] on div at bounding box center [590, 166] width 1084 height 16
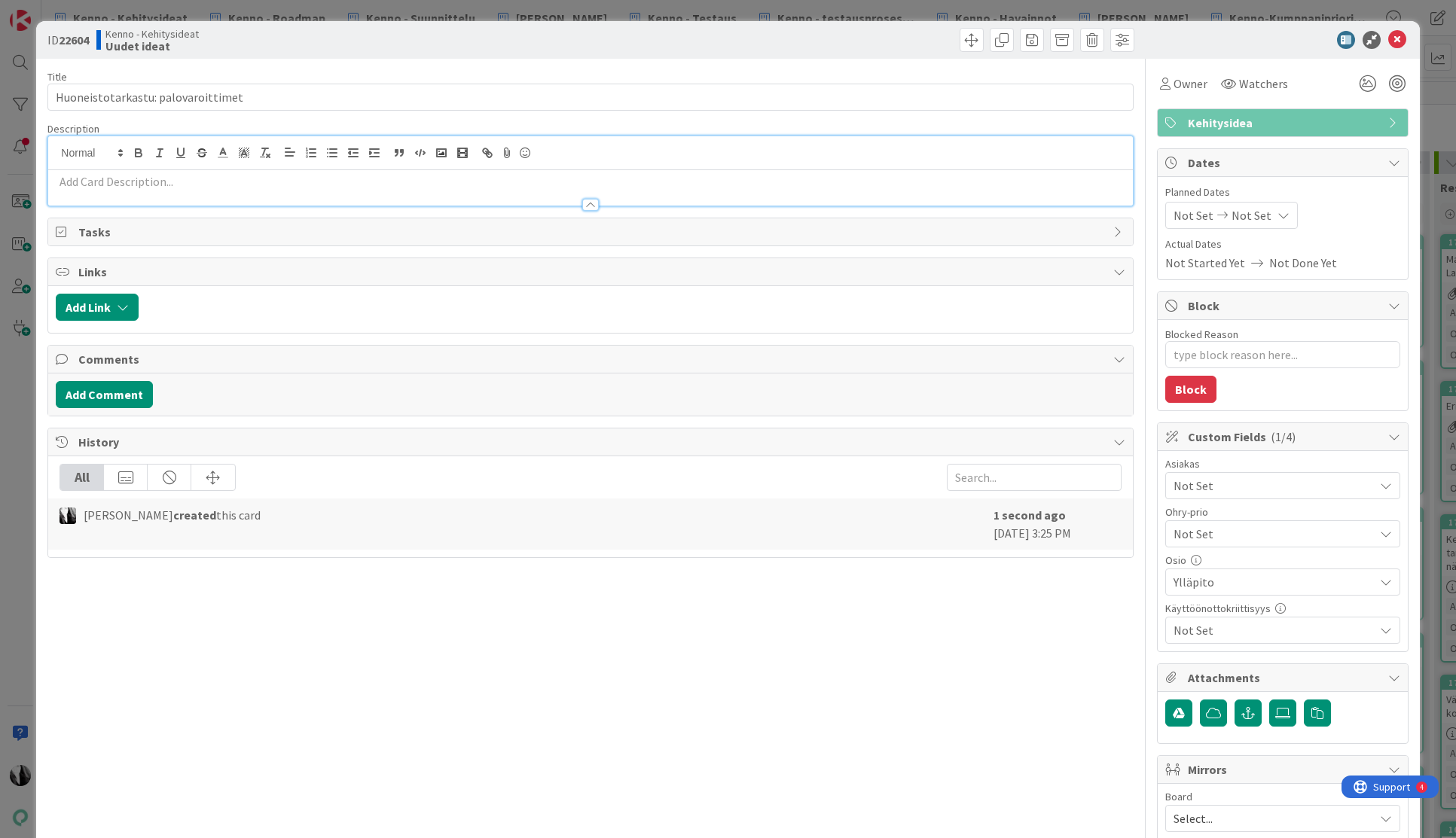
click at [314, 180] on p at bounding box center [590, 182] width 1069 height 17
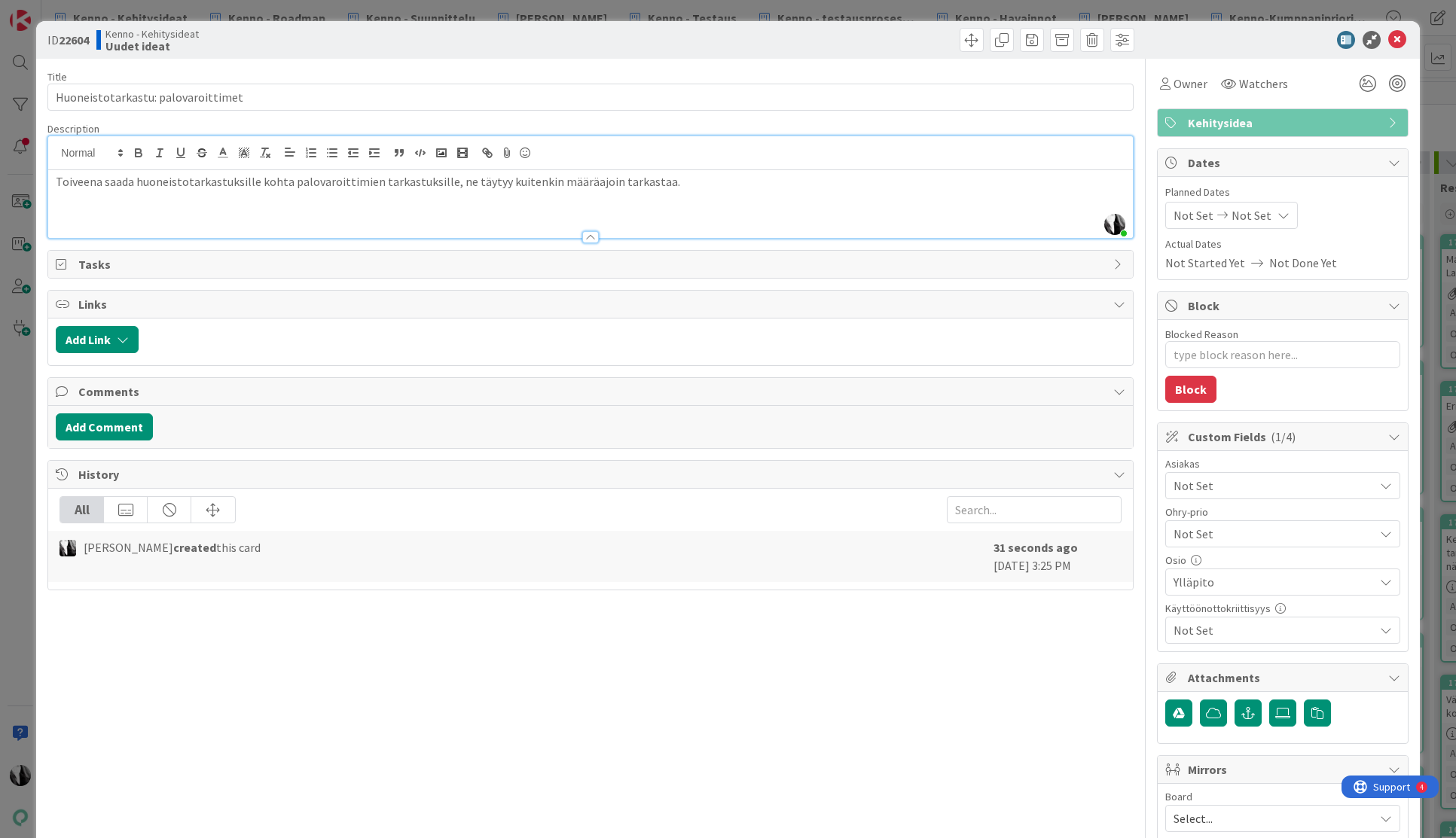
scroll to position [20, 0]
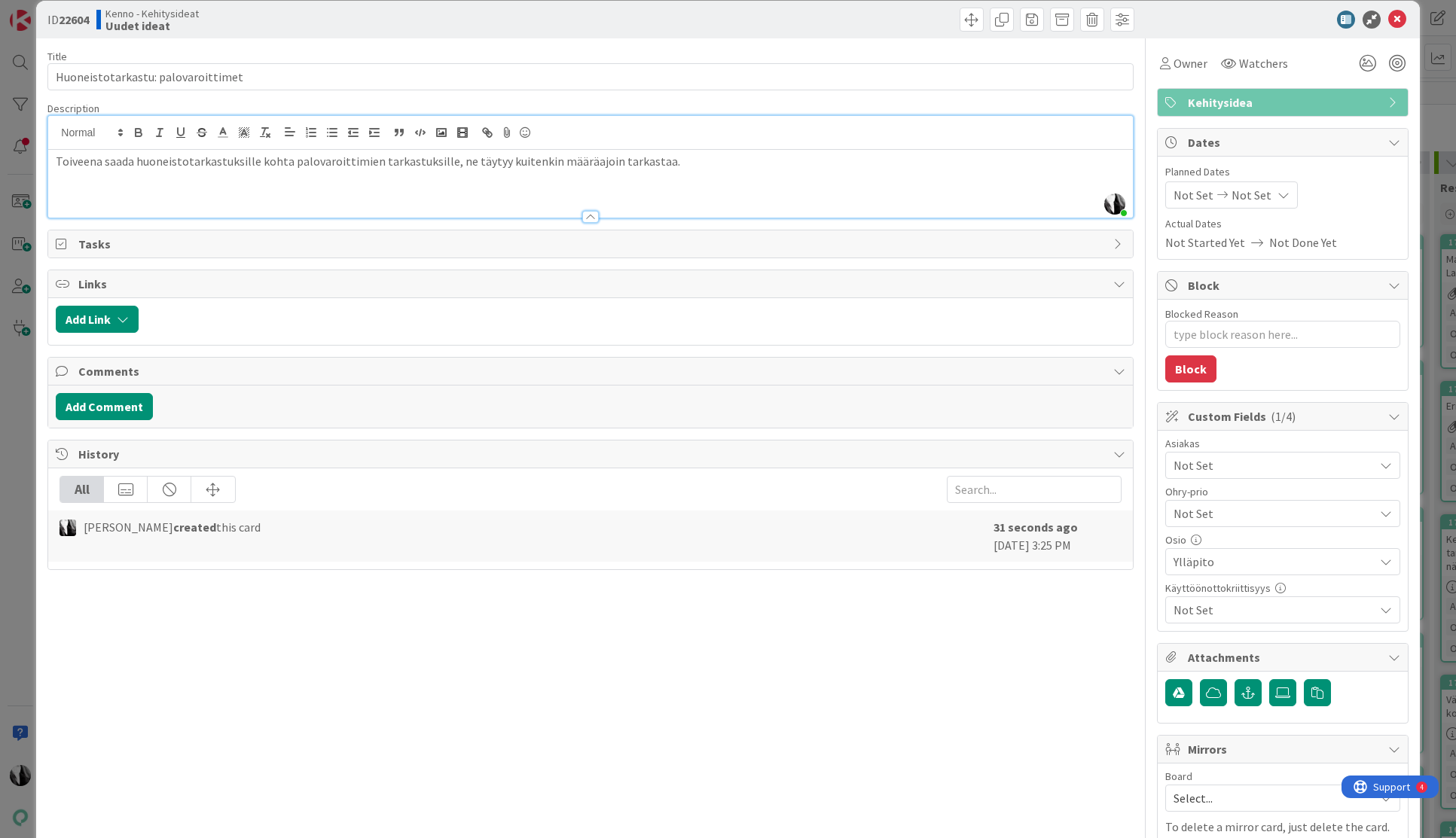
click at [1240, 466] on span "Not Set" at bounding box center [1273, 465] width 201 height 18
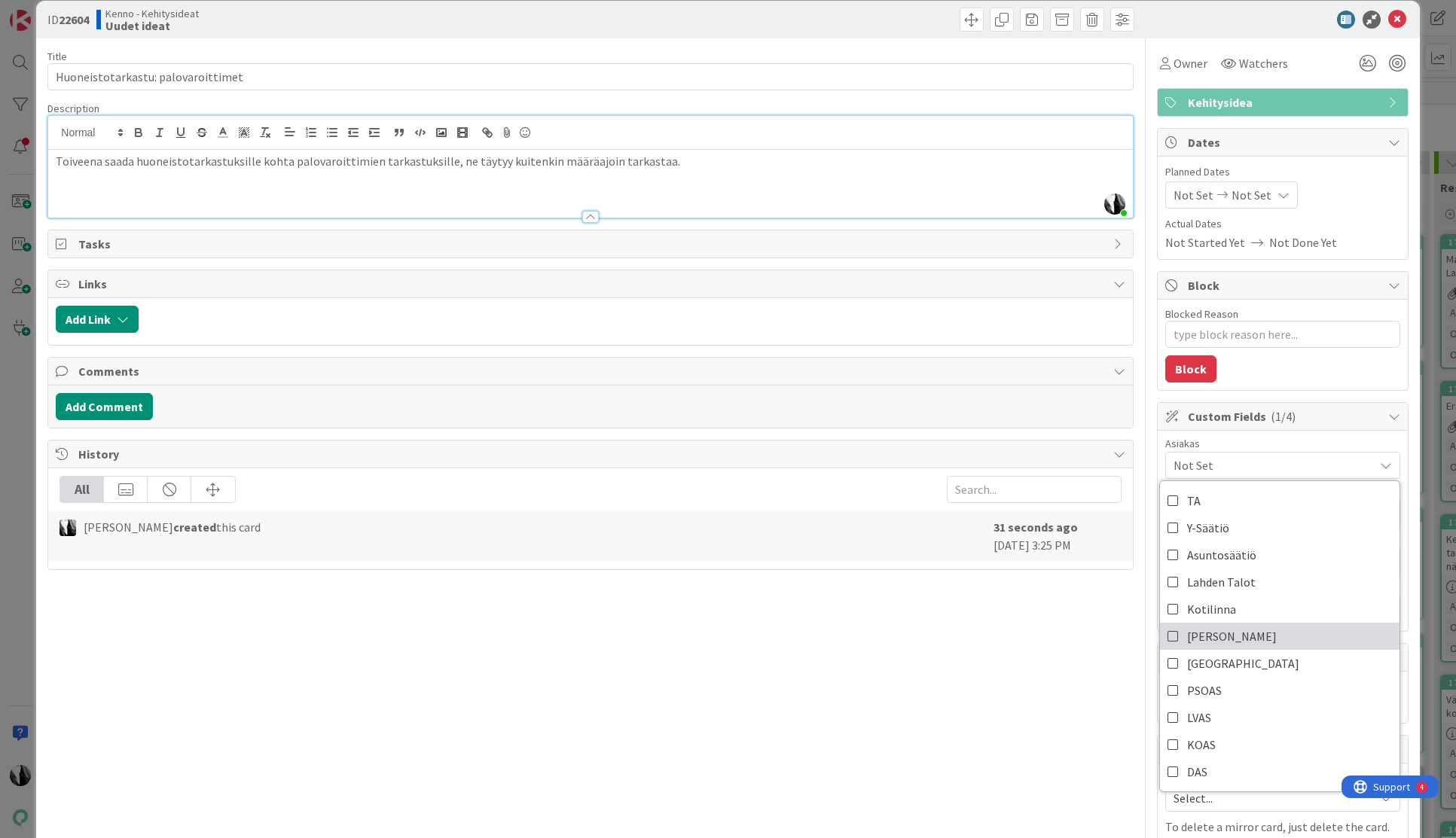
click at [1233, 635] on link "JOO" at bounding box center [1279, 636] width 239 height 27
type textarea "x"
click at [970, 649] on div "Title 34 / 128 Huoneistotarkastu: palovaroittimet Description Katja Vuoti-Heikk…" at bounding box center [590, 479] width 1085 height 882
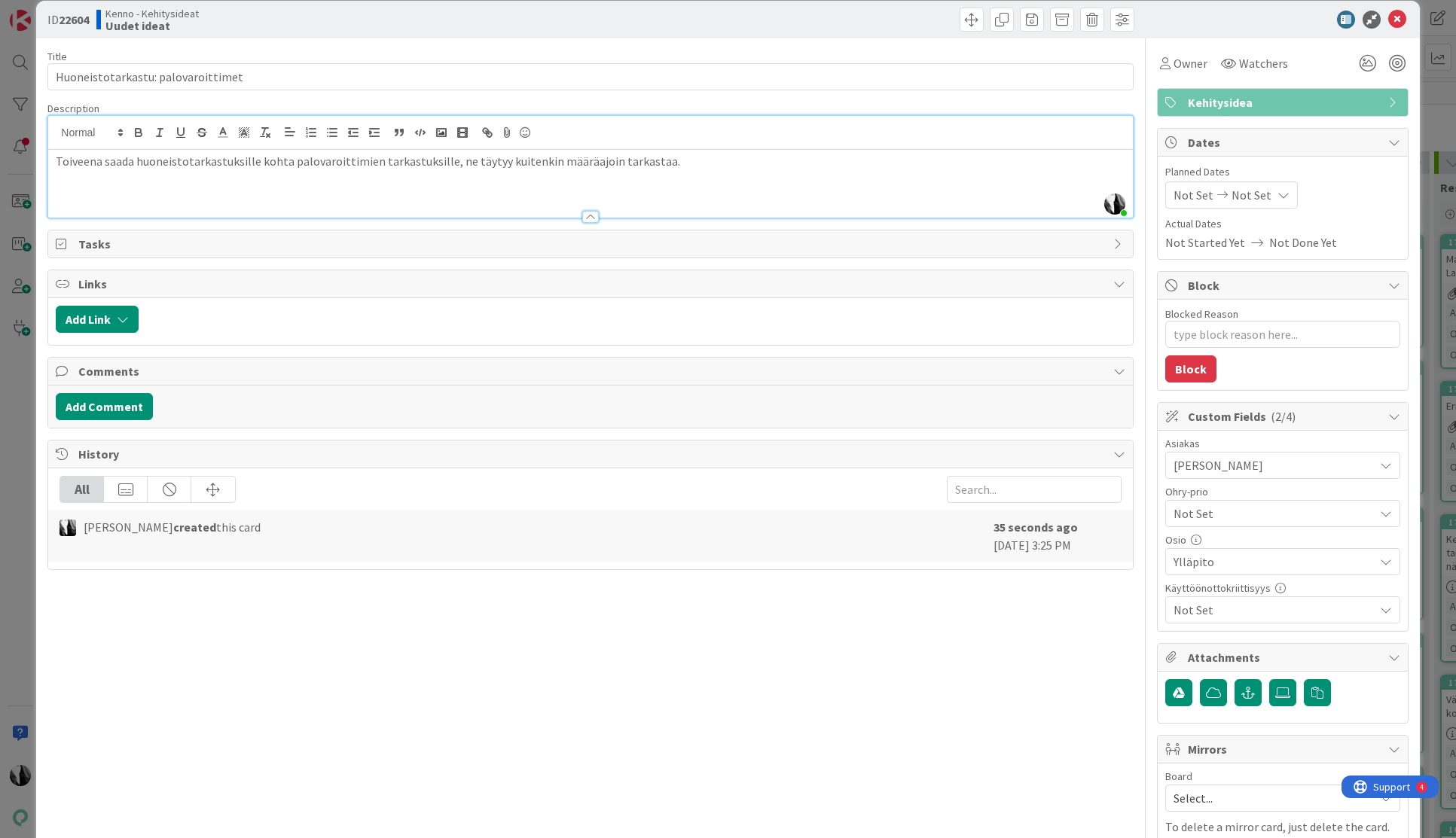
scroll to position [117, 0]
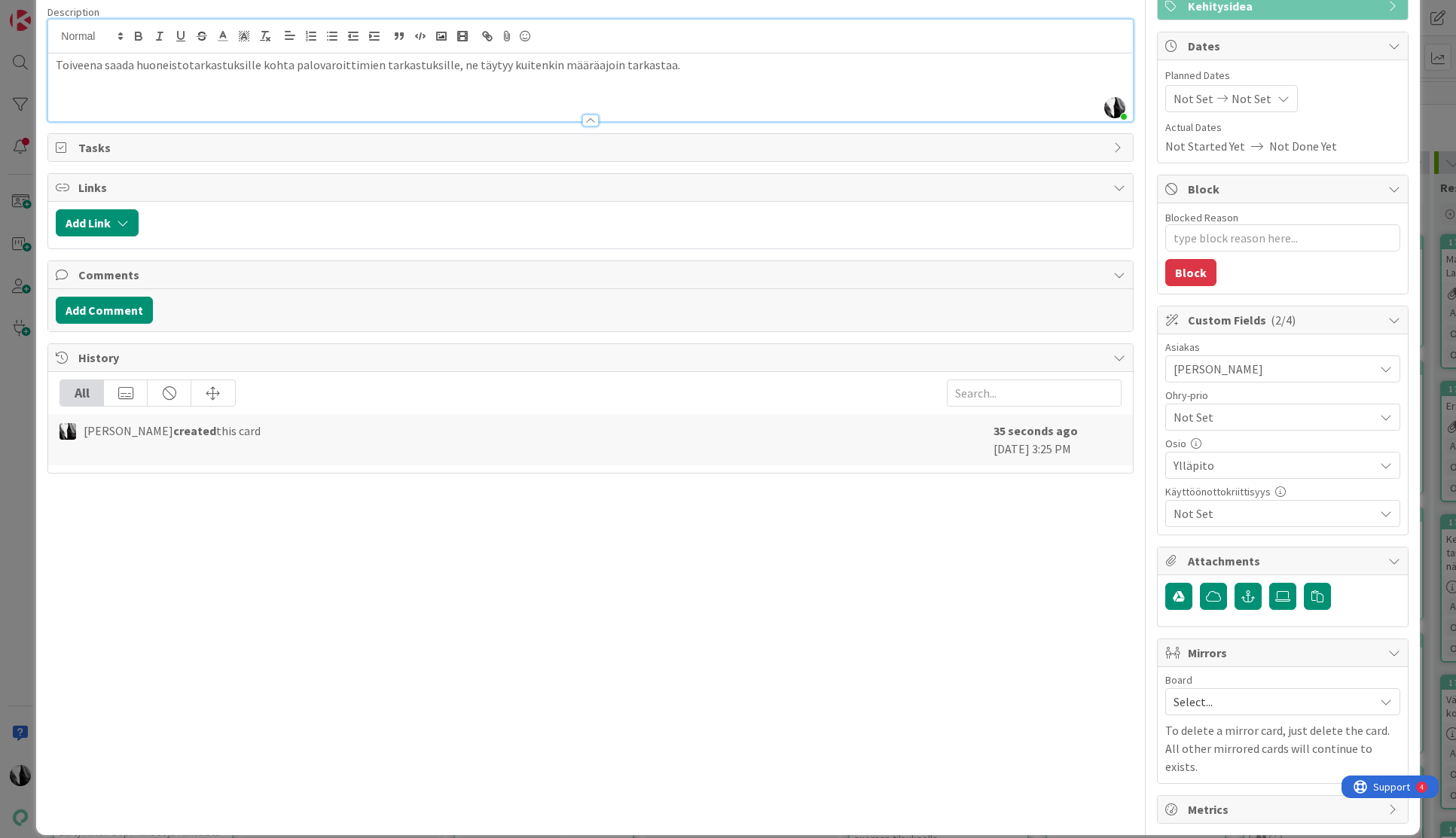
click at [930, 612] on div "Title 34 / 128 Huoneistotarkastu: palovaroittimet Description Katja Vuoti-Heikk…" at bounding box center [590, 382] width 1085 height 882
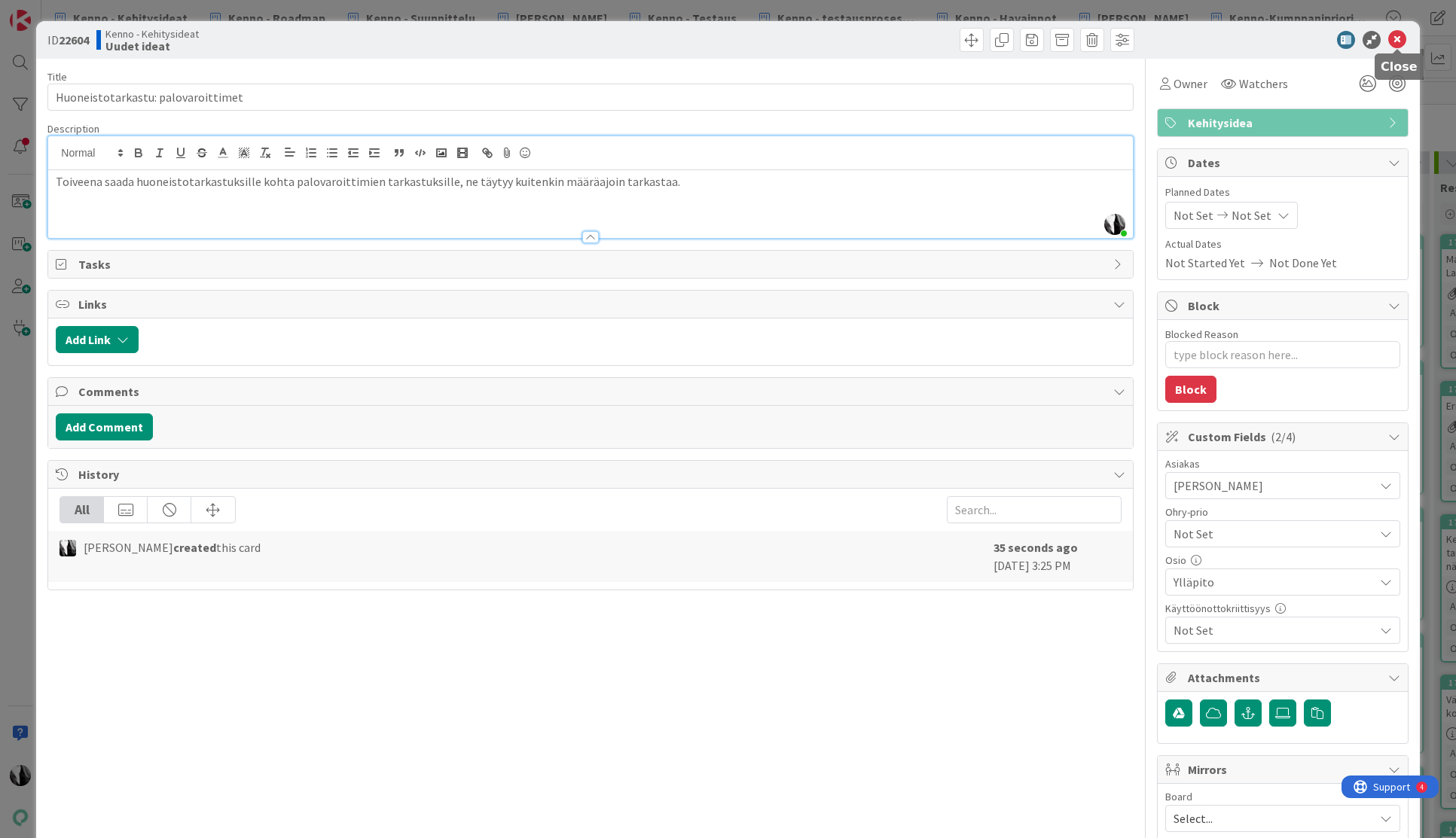
click at [1397, 39] on icon at bounding box center [1397, 40] width 18 height 18
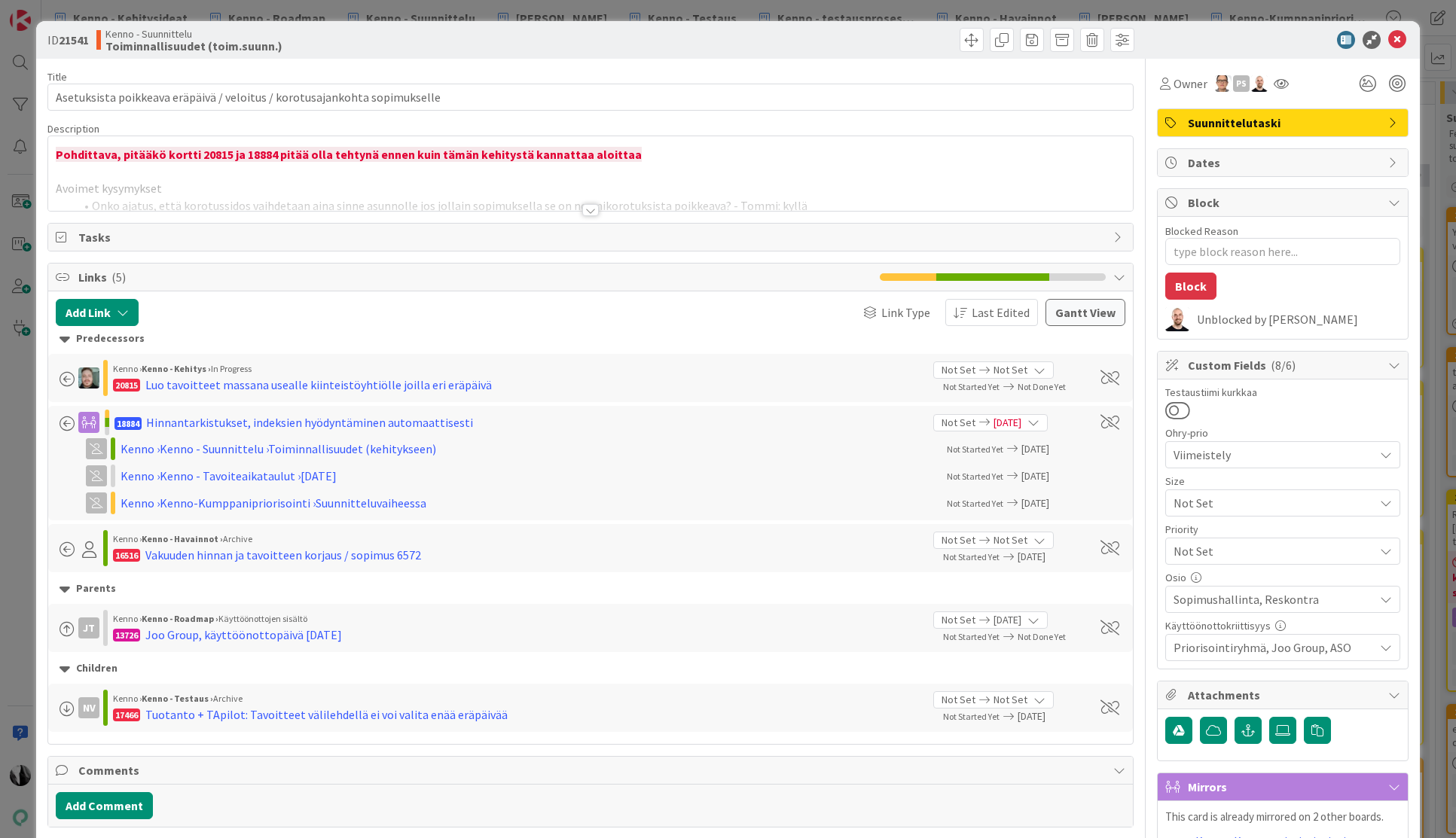
type textarea "x"
click at [590, 212] on div at bounding box center [591, 210] width 17 height 12
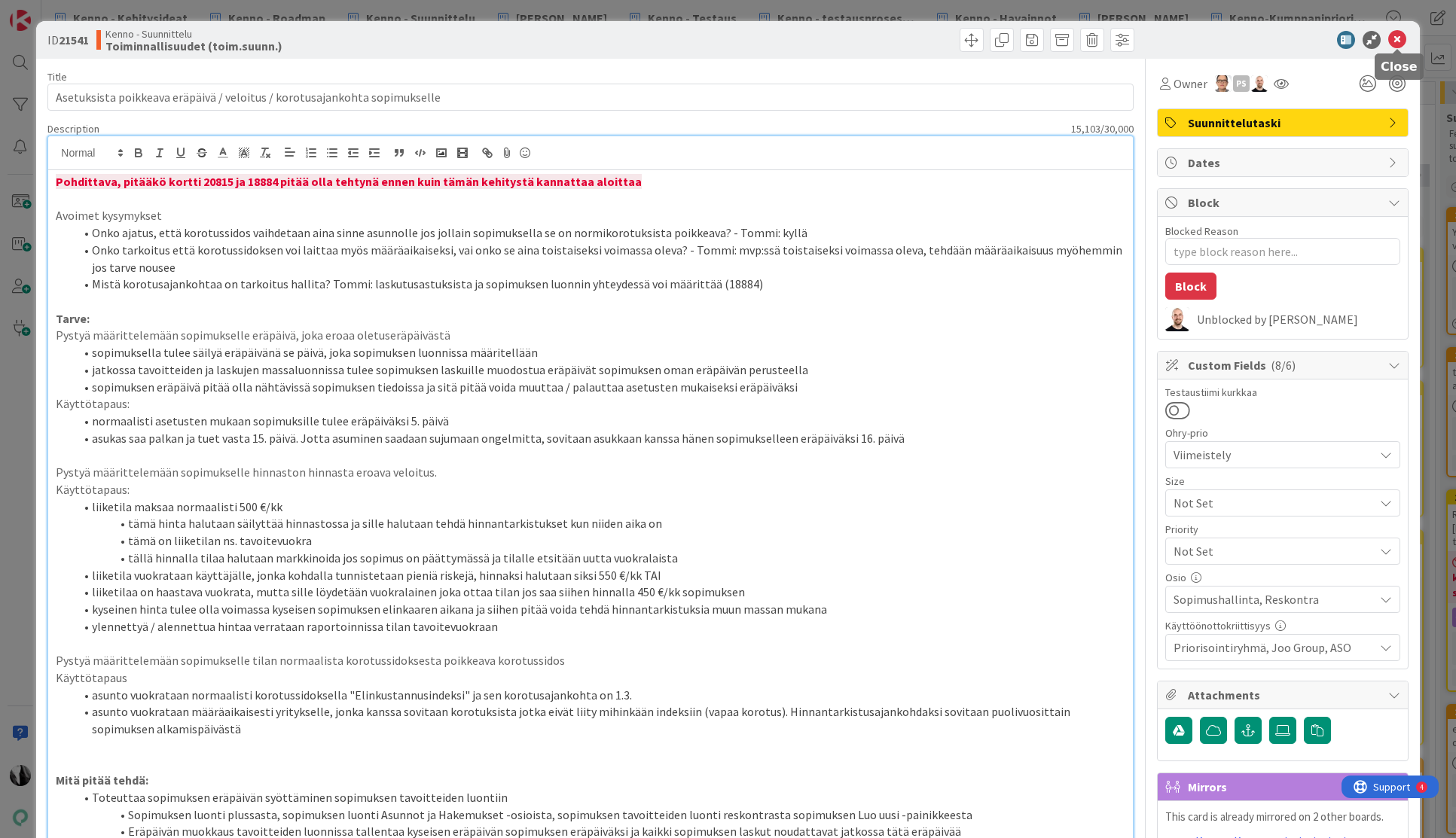
click at [1393, 40] on icon at bounding box center [1397, 40] width 18 height 18
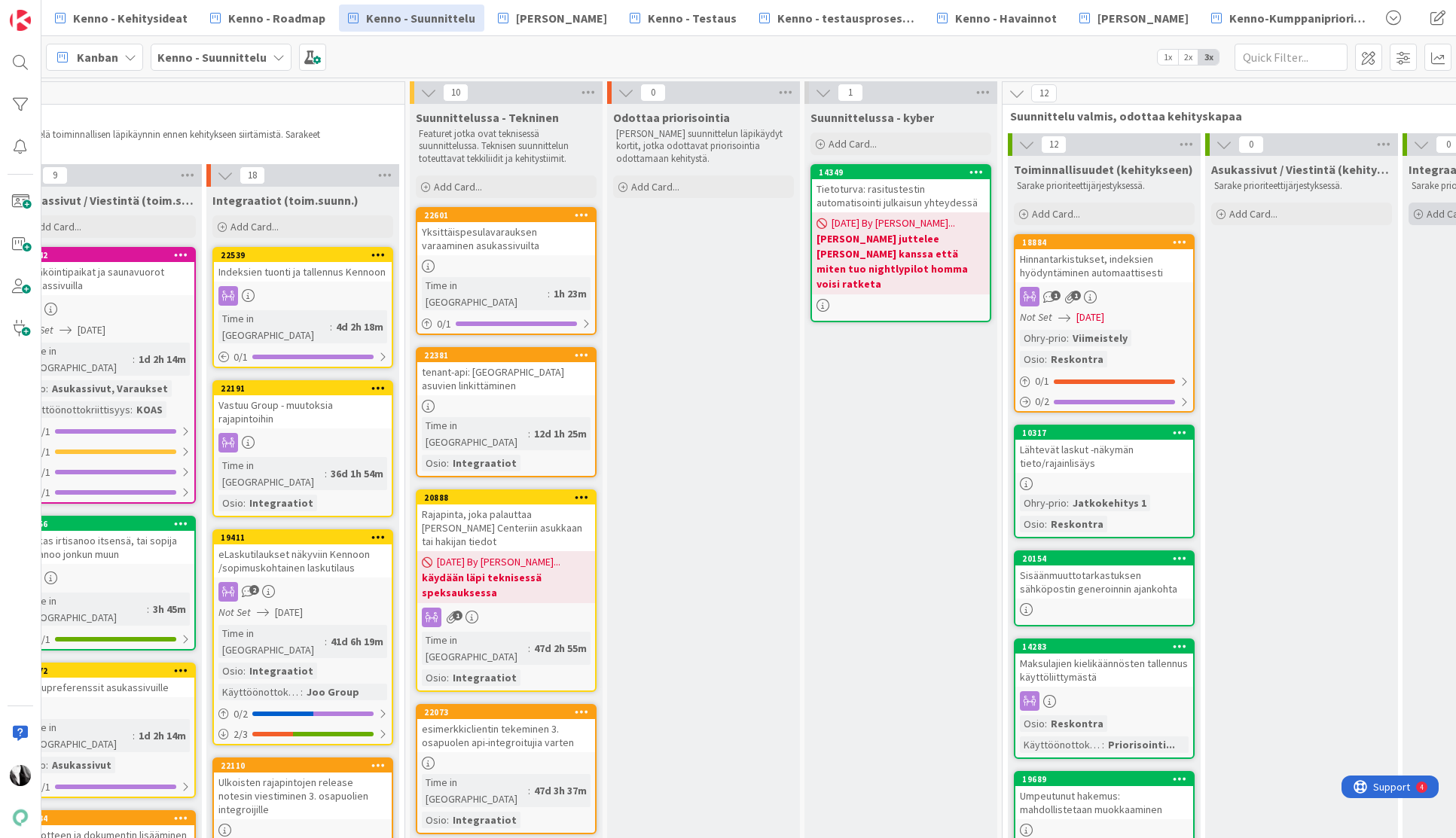
scroll to position [0, 1459]
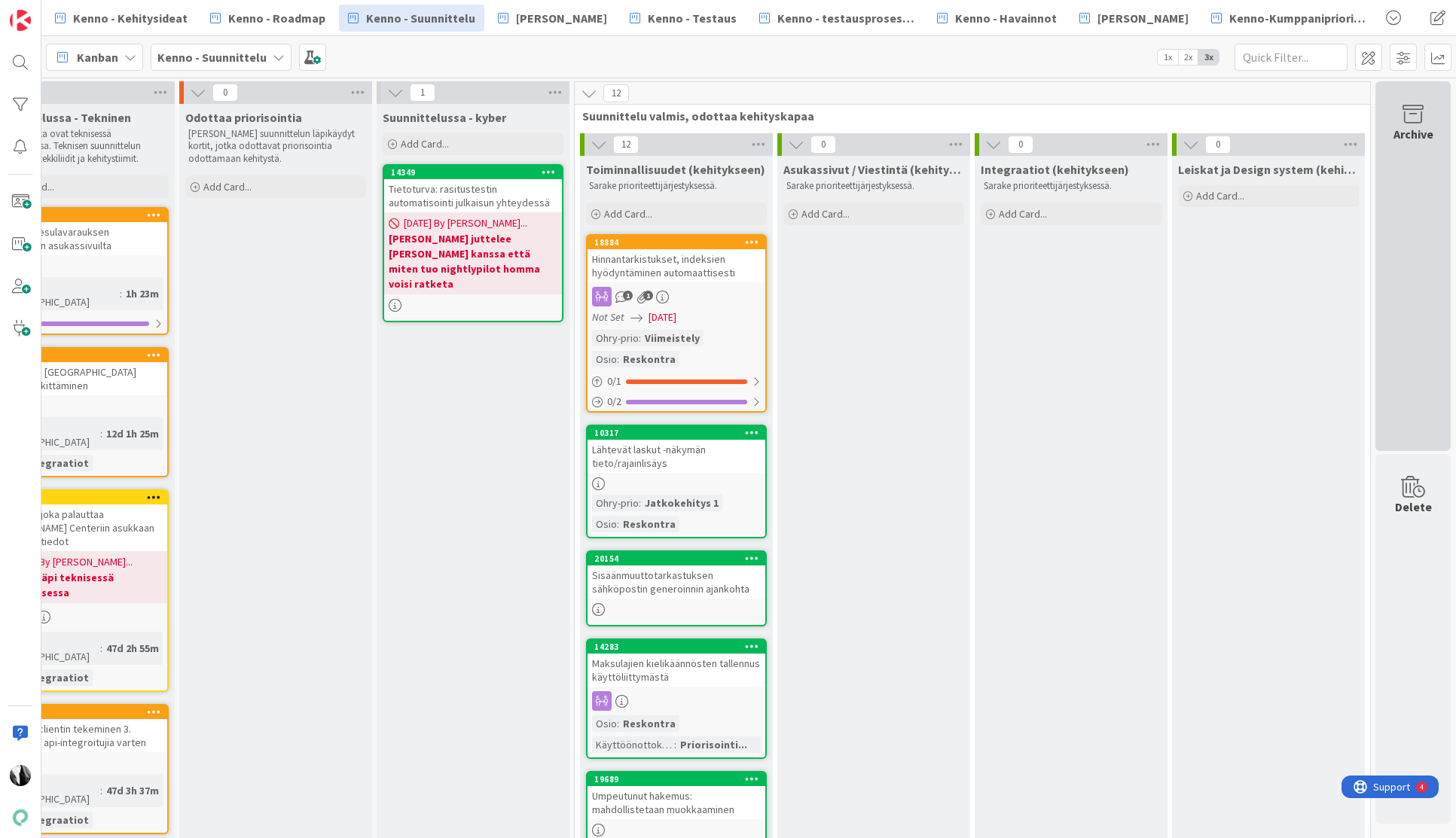
click at [1406, 174] on div "Archive" at bounding box center [1413, 266] width 75 height 370
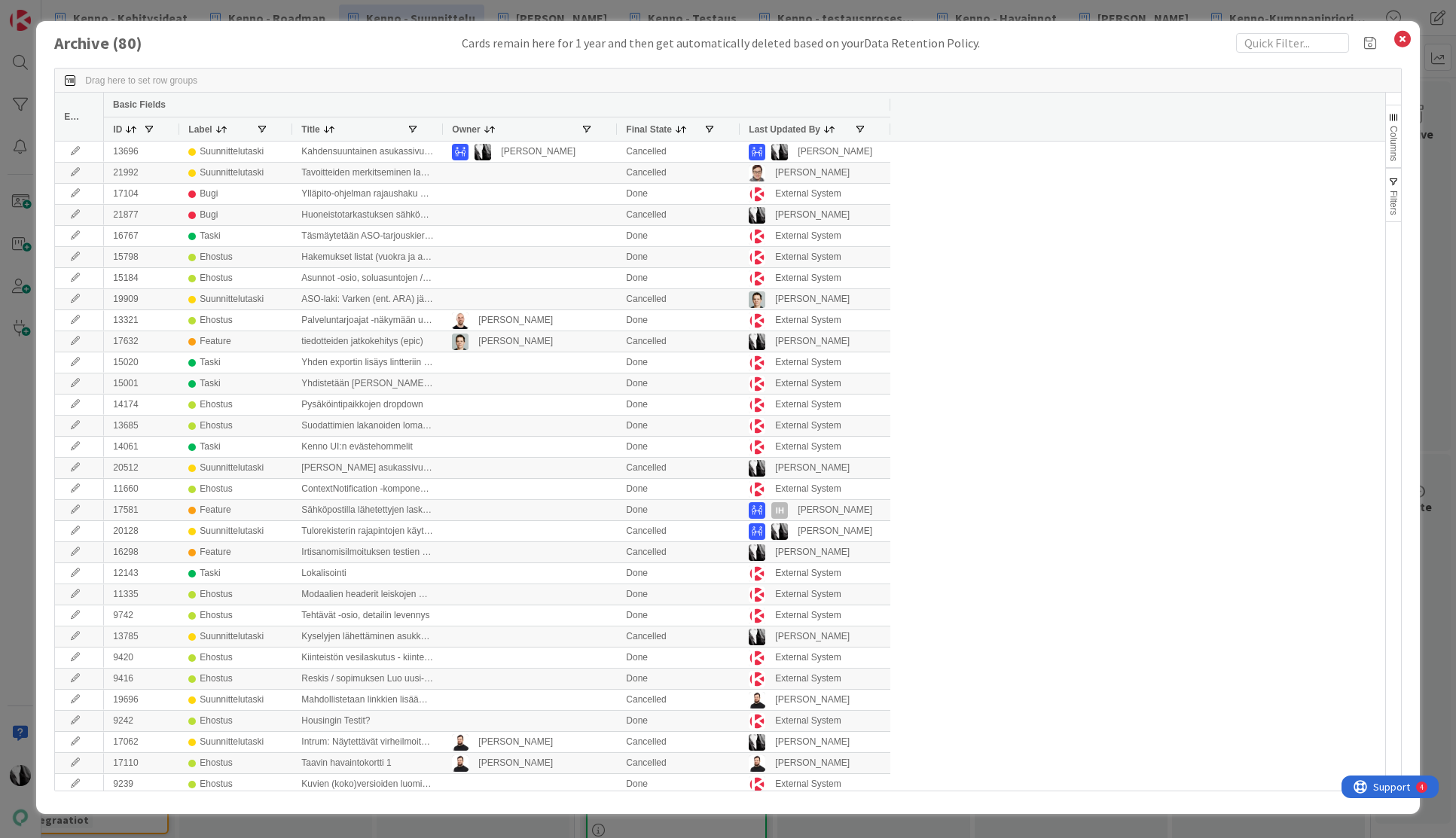
click at [827, 128] on span at bounding box center [829, 129] width 12 height 12
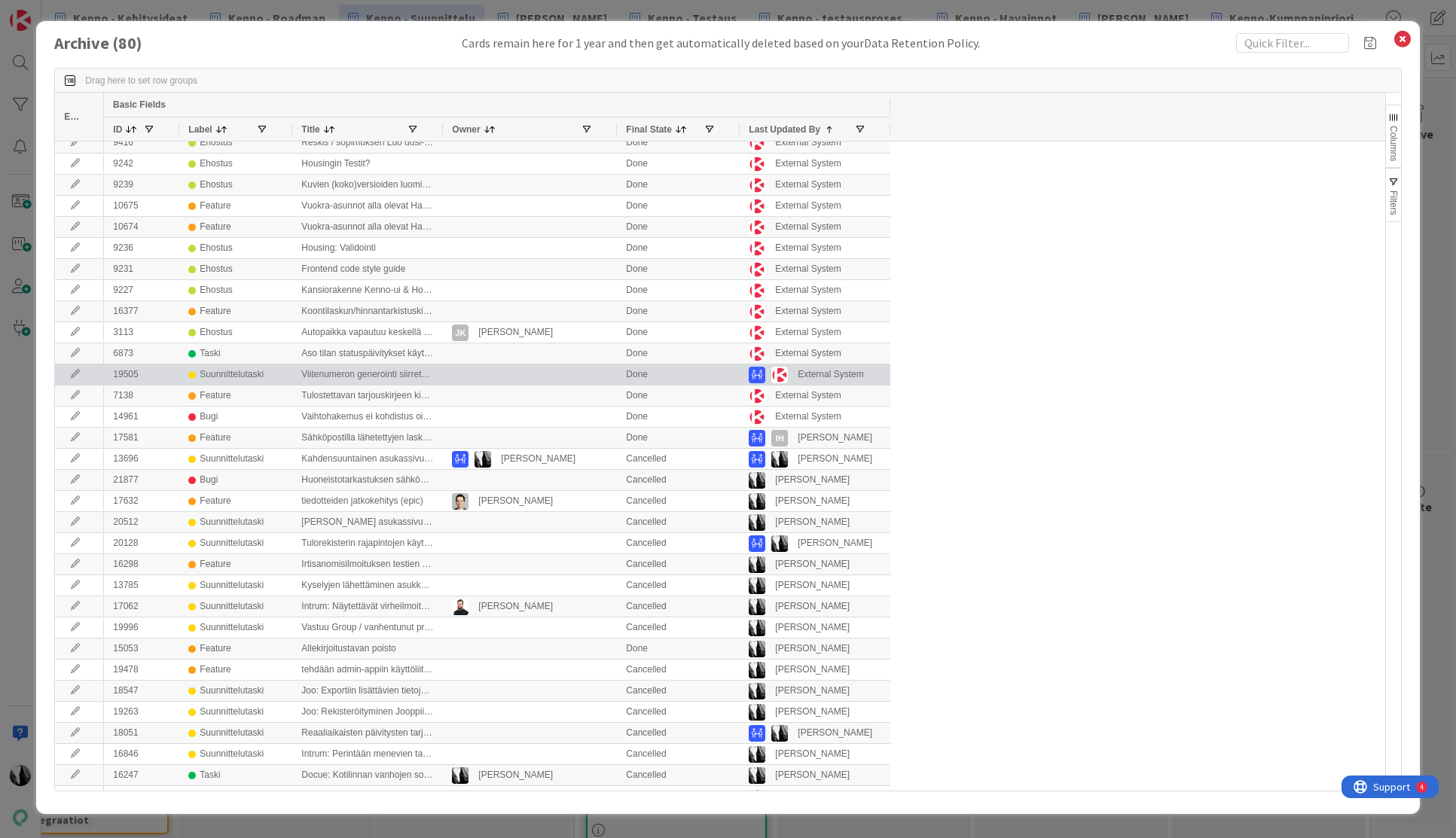
scroll to position [0, 0]
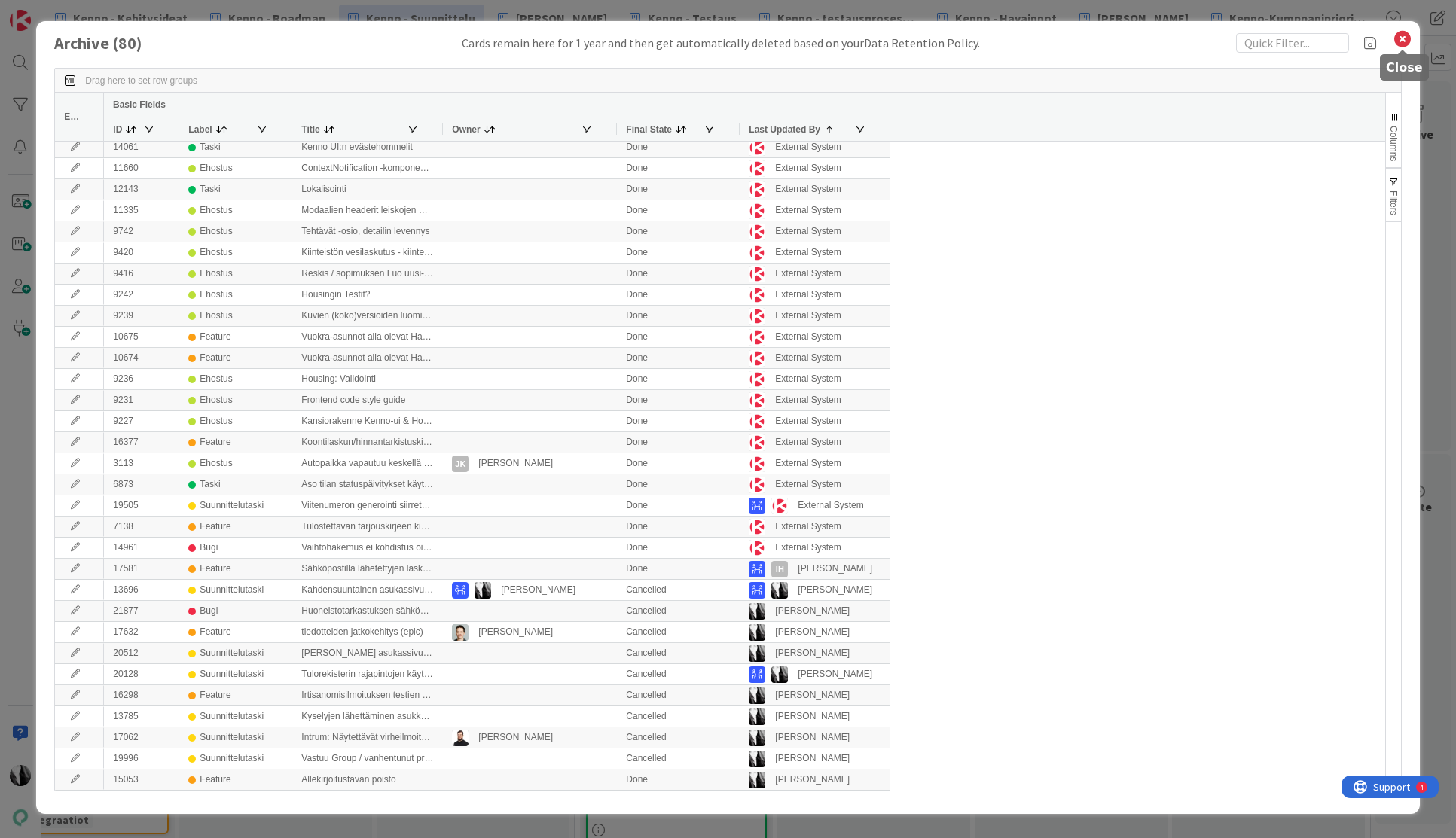
click at [1404, 38] on icon at bounding box center [1402, 39] width 19 height 21
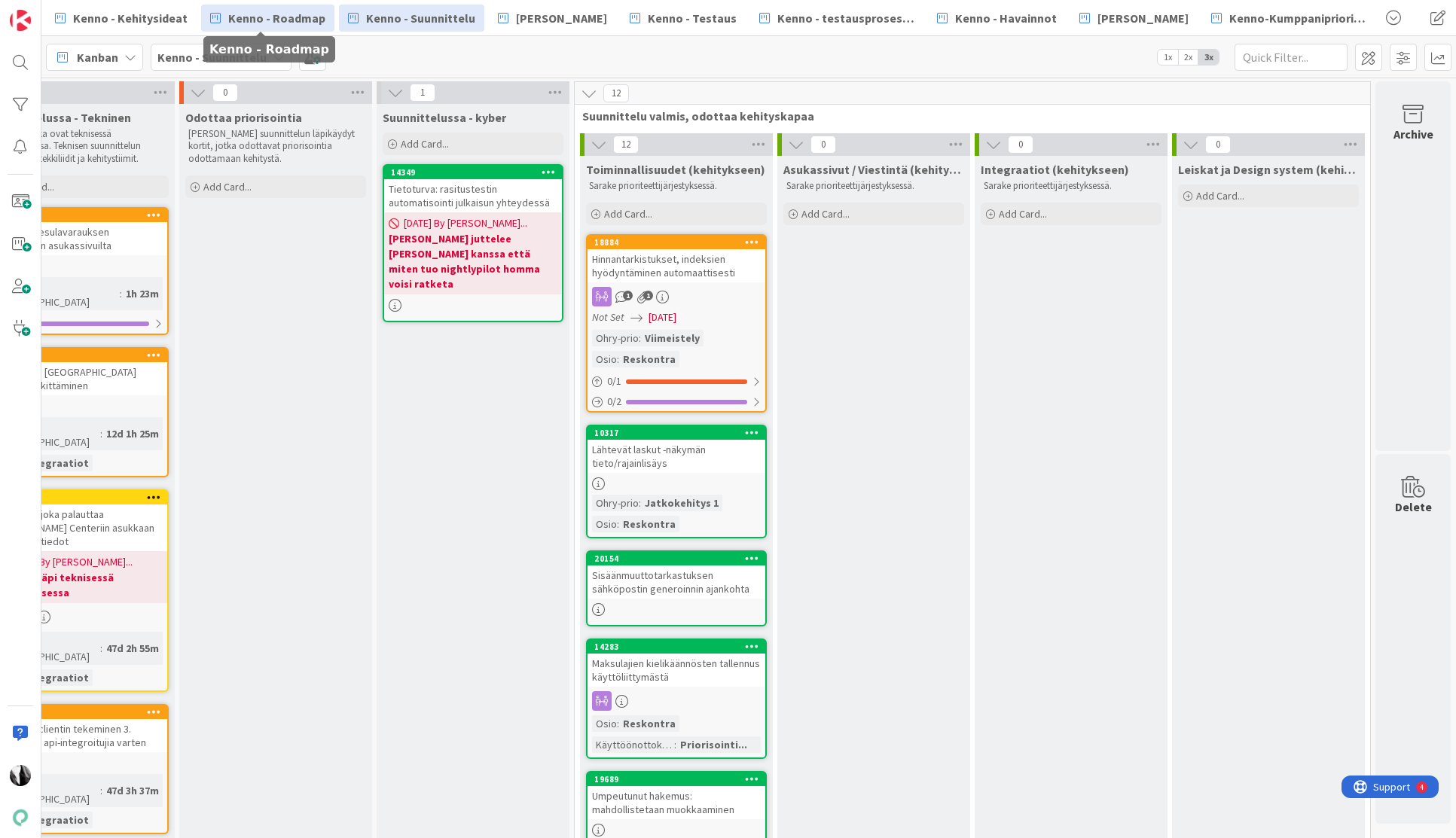
click at [249, 14] on span "Kenno - Roadmap" at bounding box center [277, 18] width 97 height 18
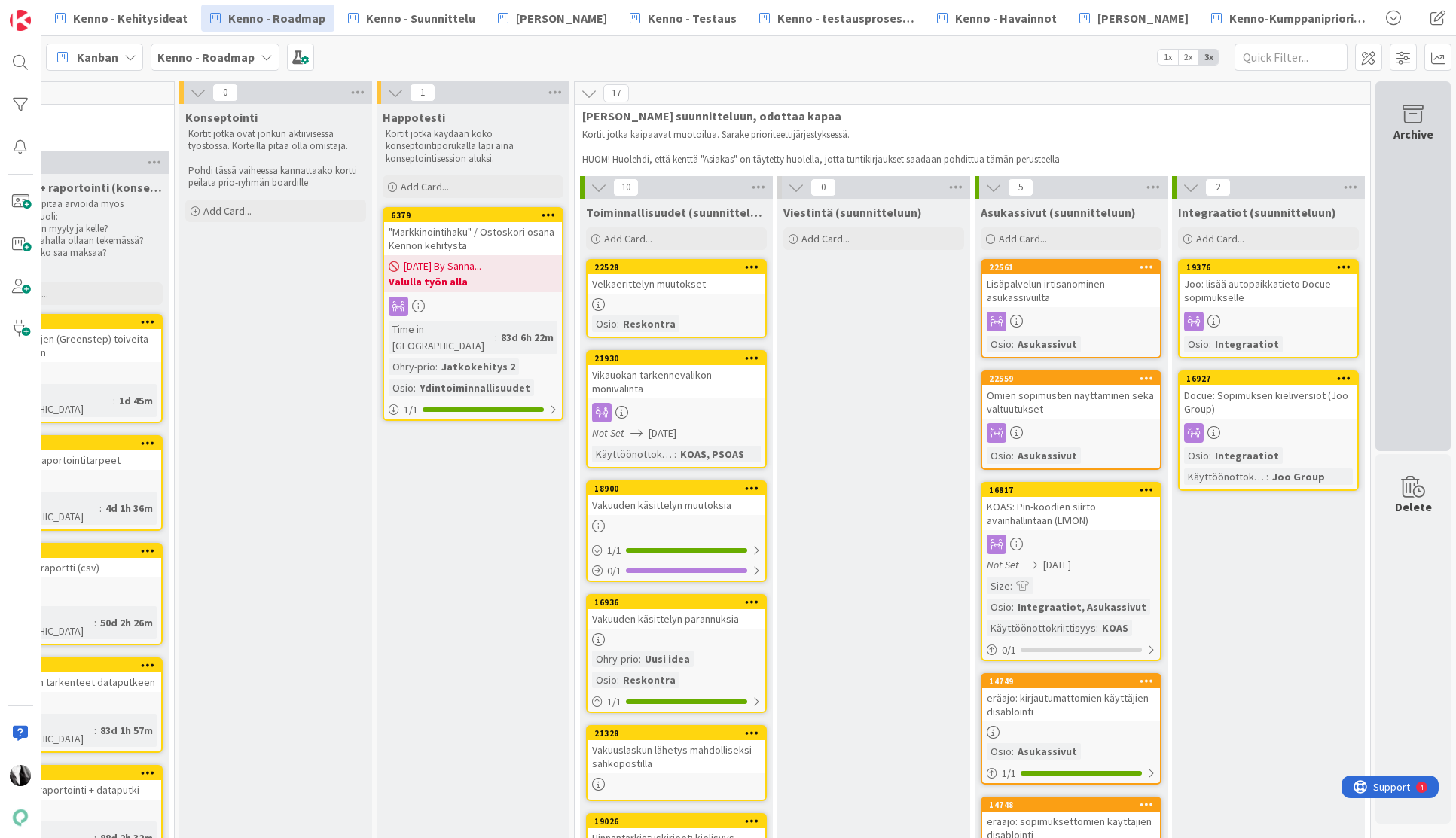
click at [1419, 299] on div "Archive" at bounding box center [1413, 266] width 75 height 370
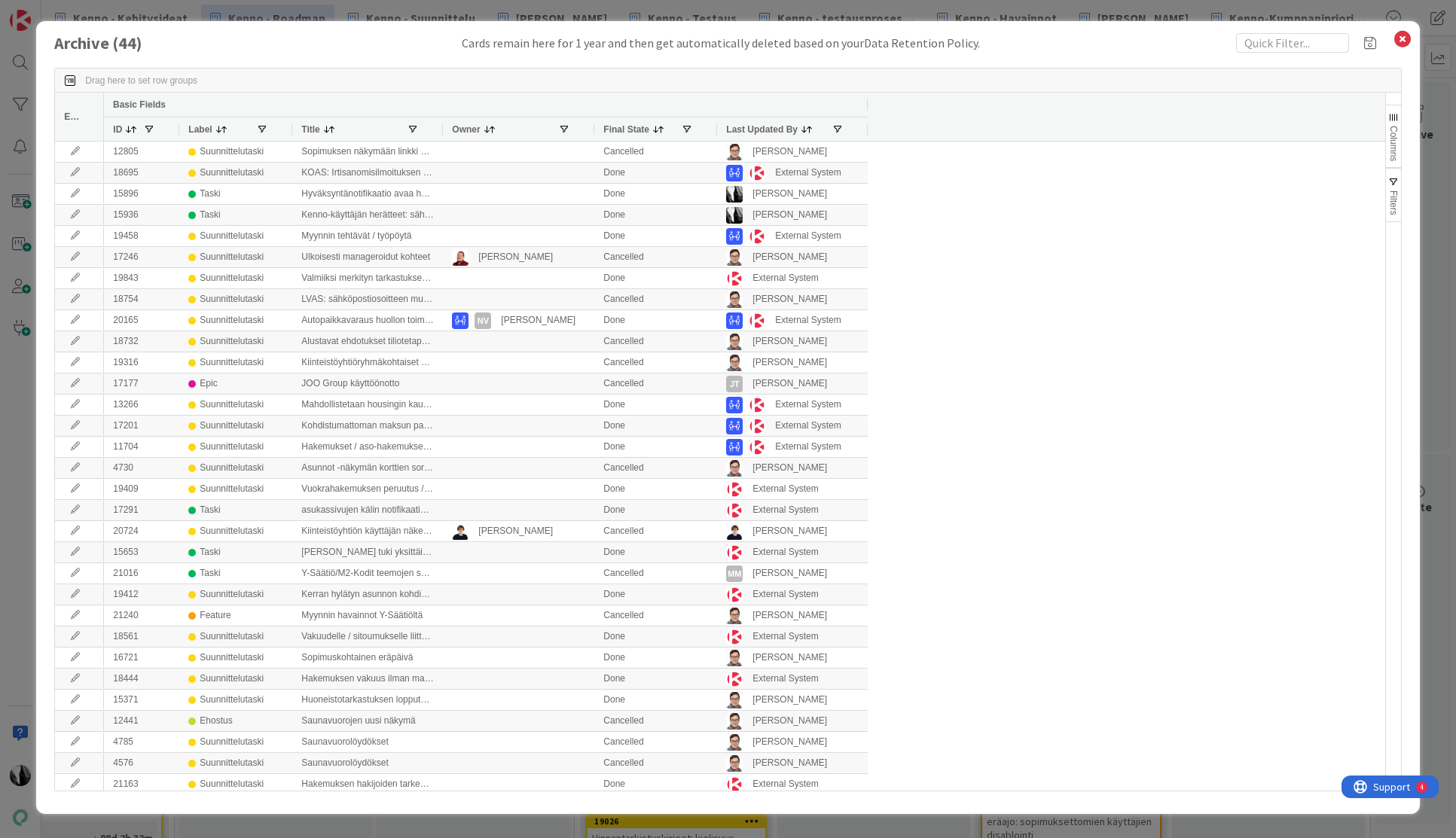
click at [781, 126] on span "Last Updated By" at bounding box center [761, 129] width 72 height 10
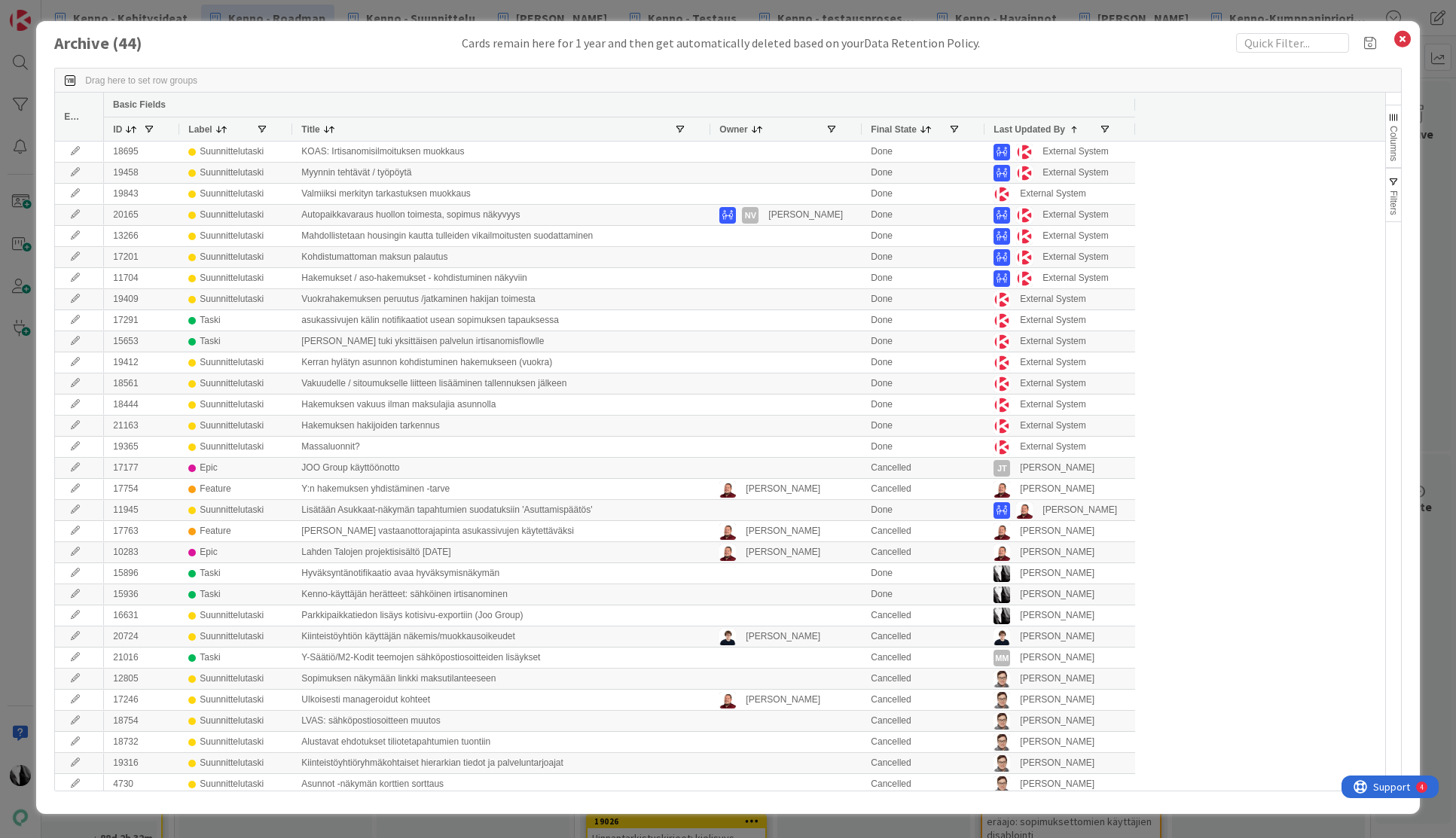
drag, startPoint x: 486, startPoint y: 132, endPoint x: 710, endPoint y: 163, distance: 226.1
click at [710, 163] on div "Edit Basic Fields ID Label Title Owner Final State Last Updated By 1 12805 Suun…" at bounding box center [719, 441] width 1329 height 698
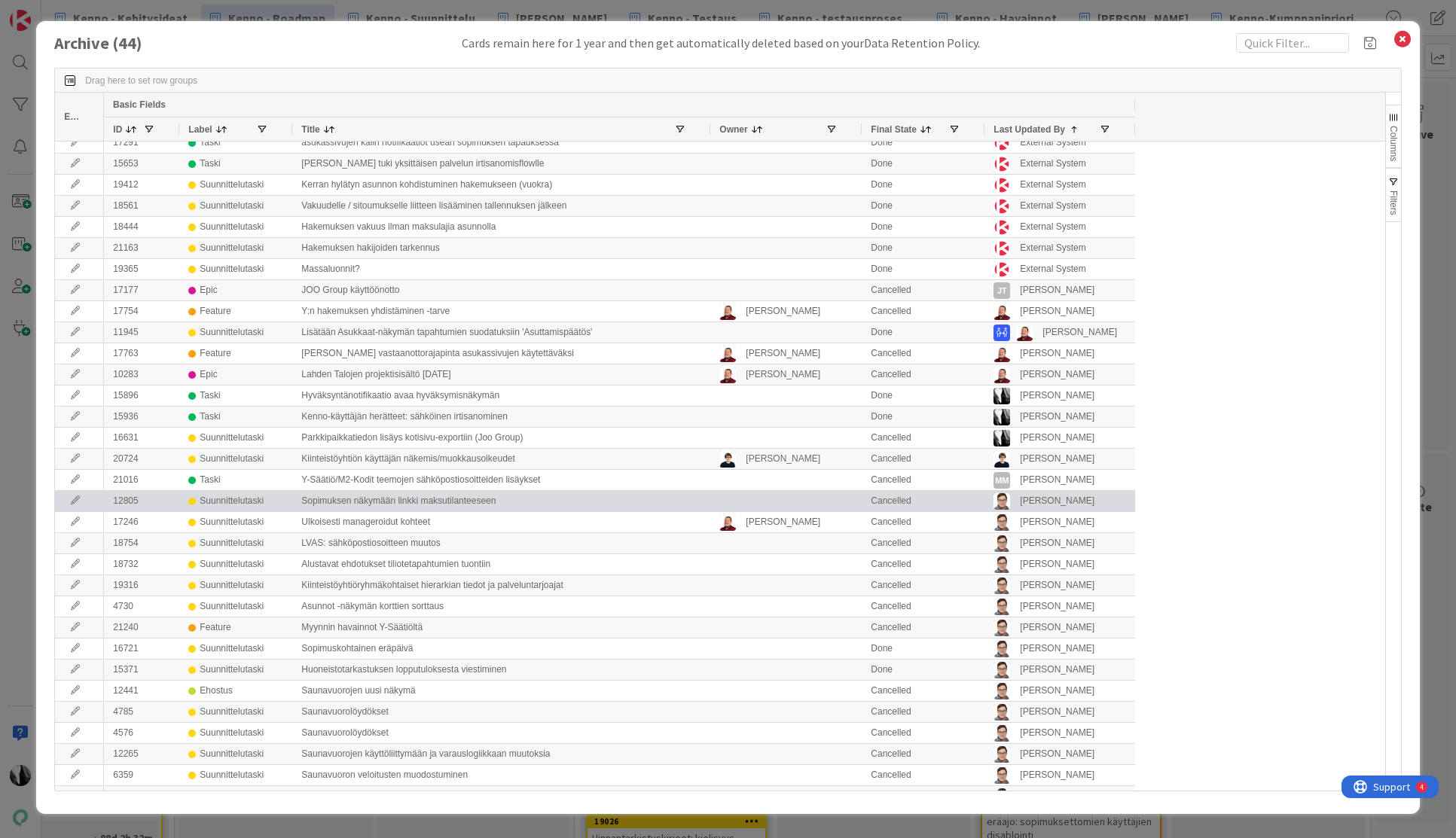
scroll to position [76, 0]
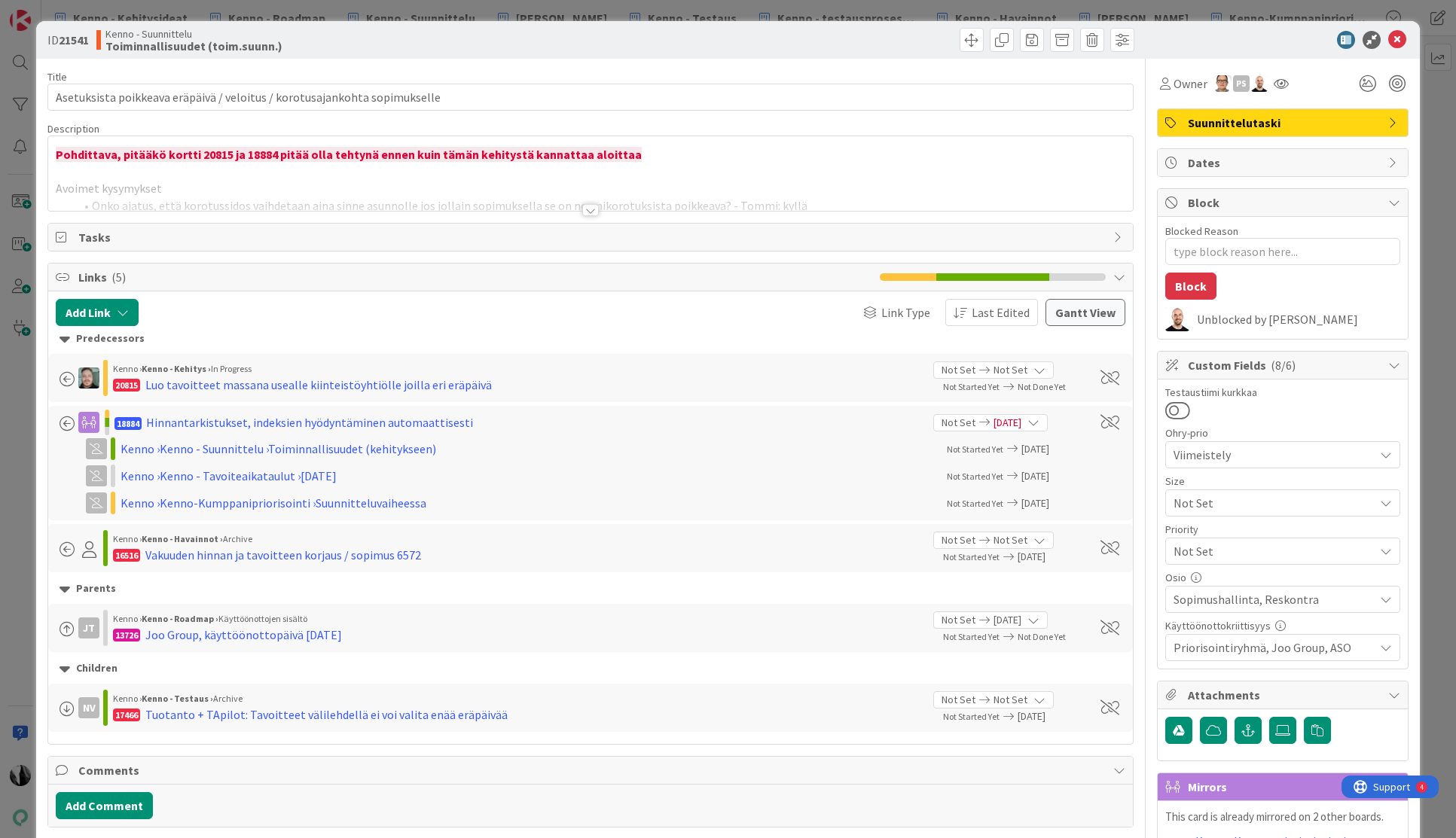
type textarea "x"
